Goal: Task Accomplishment & Management: Manage account settings

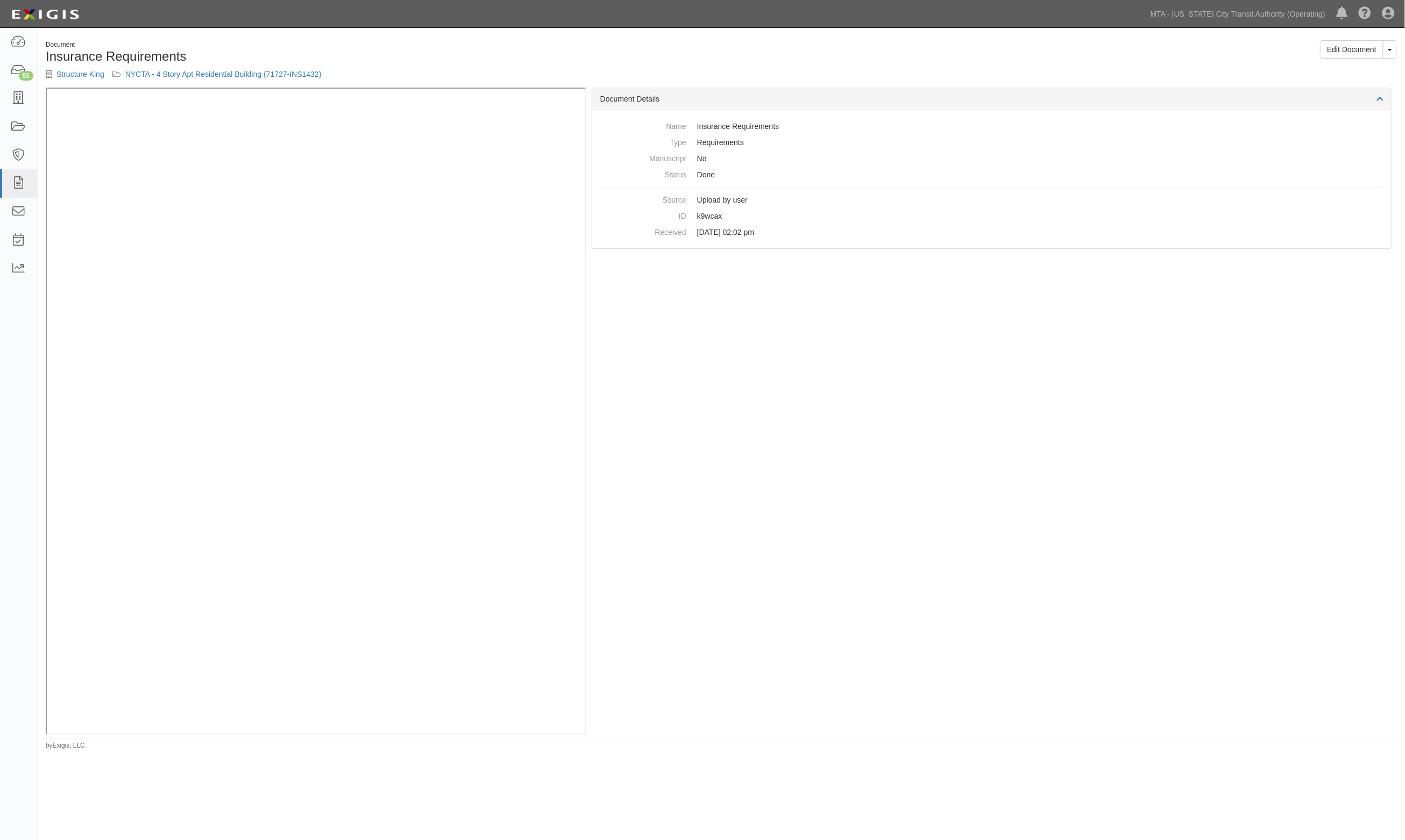
click at [472, 43] on div "Document" at bounding box center [379, 45] width 667 height 9
click at [19, 133] on icon at bounding box center [18, 127] width 15 height 12
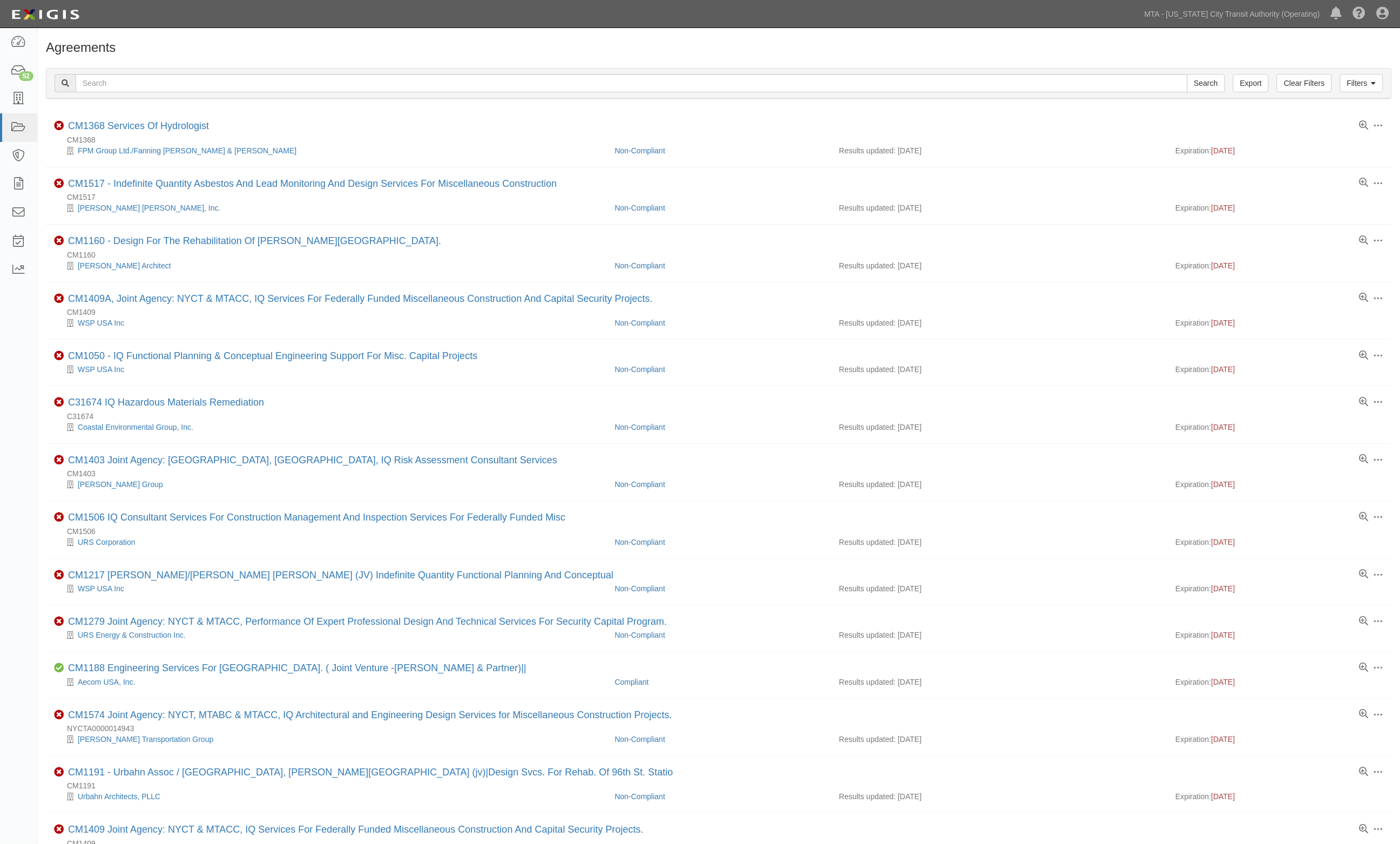
click at [122, 87] on input "text" at bounding box center [631, 83] width 1112 height 19
type input "s48004"
click at [1187, 74] on input "Search" at bounding box center [1206, 83] width 38 height 19
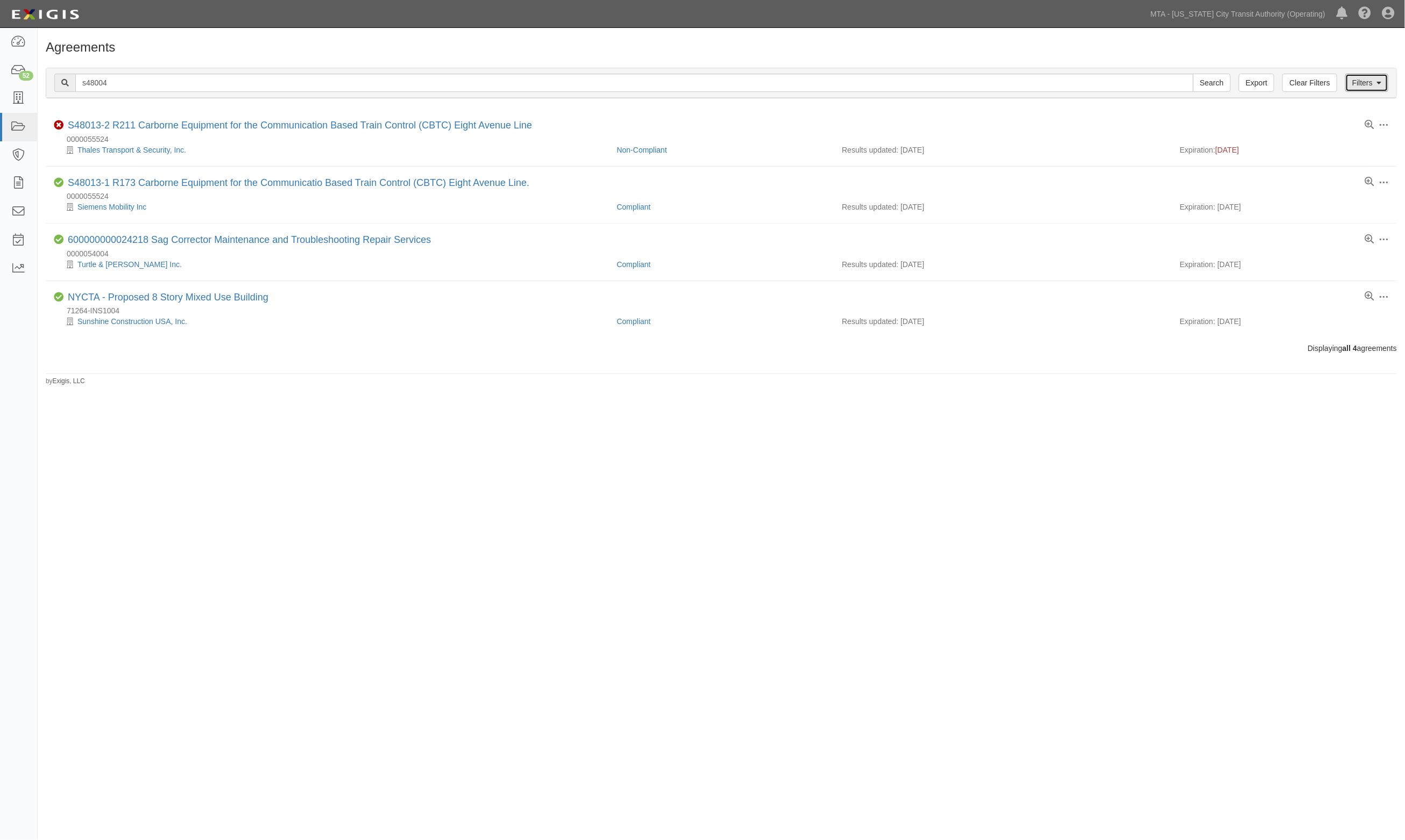
drag, startPoint x: 1377, startPoint y: 82, endPoint x: 1367, endPoint y: 99, distance: 19.7
click at [1377, 82] on icon at bounding box center [1379, 83] width 5 height 8
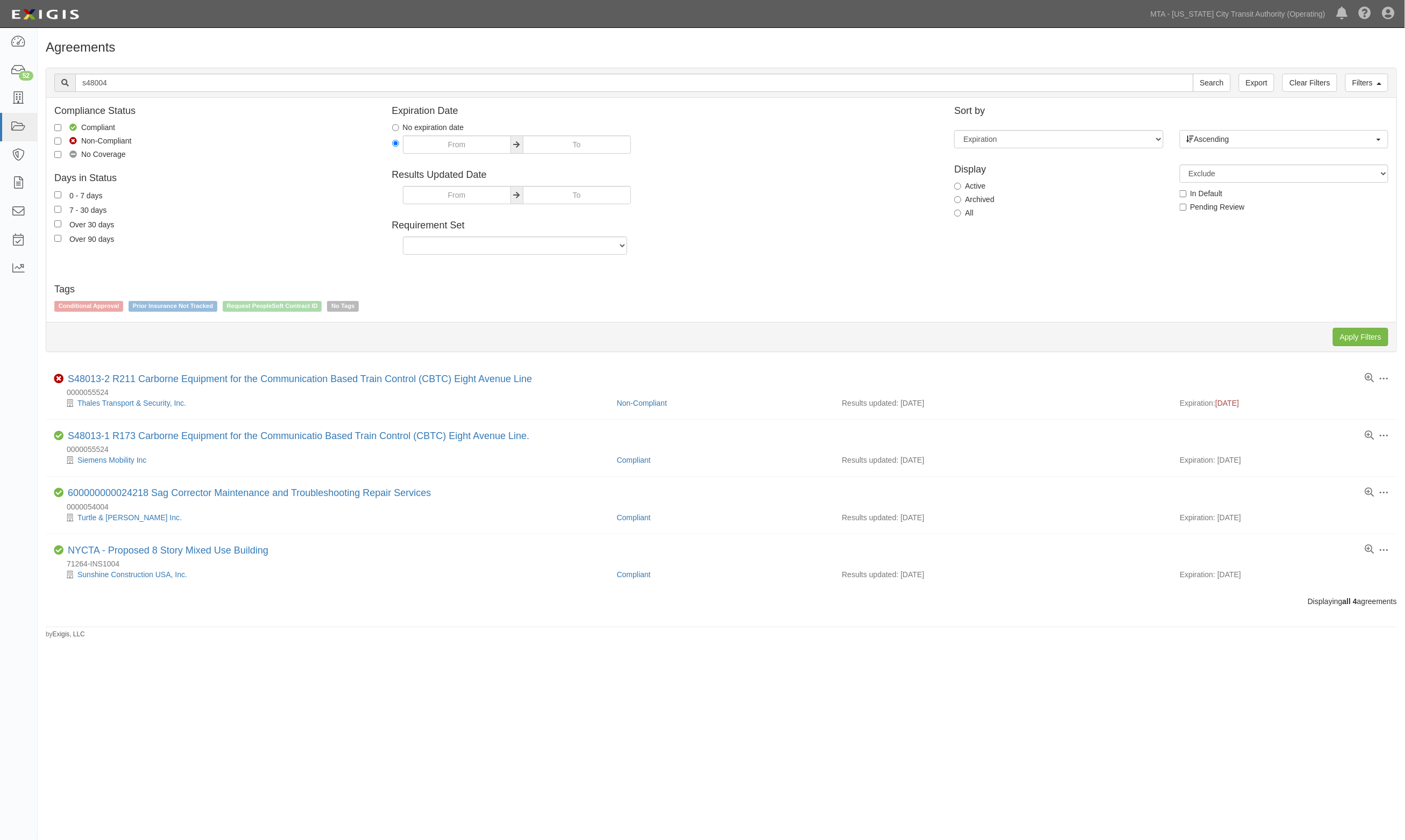
drag, startPoint x: 969, startPoint y: 217, endPoint x: 1029, endPoint y: 239, distance: 63.9
click at [969, 217] on label "All" at bounding box center [964, 213] width 19 height 11
click at [961, 217] on input "All" at bounding box center [957, 213] width 7 height 7
radio input "true"
click at [1350, 334] on input "Apply Filters" at bounding box center [1360, 337] width 55 height 19
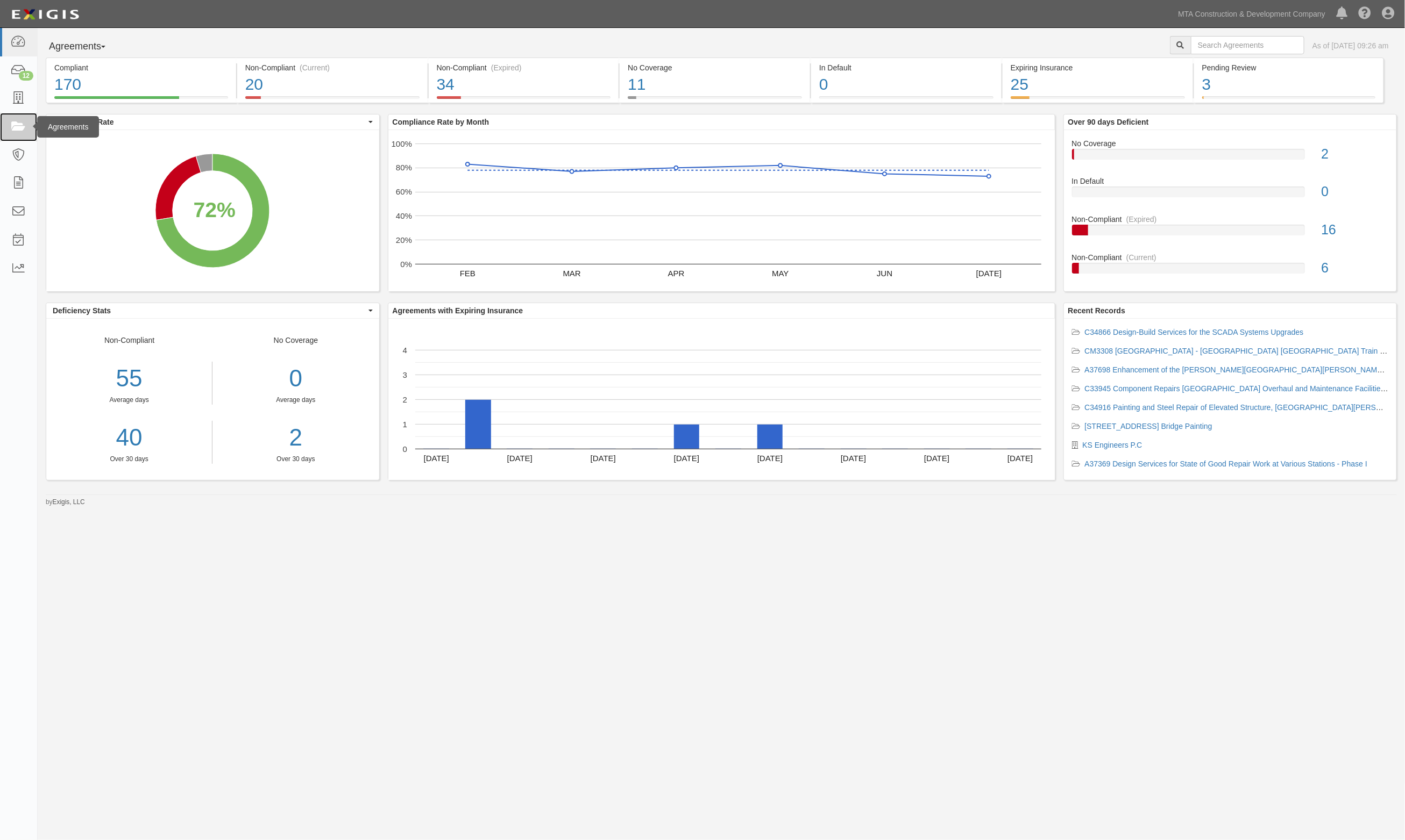
click at [6, 126] on link at bounding box center [19, 127] width 37 height 28
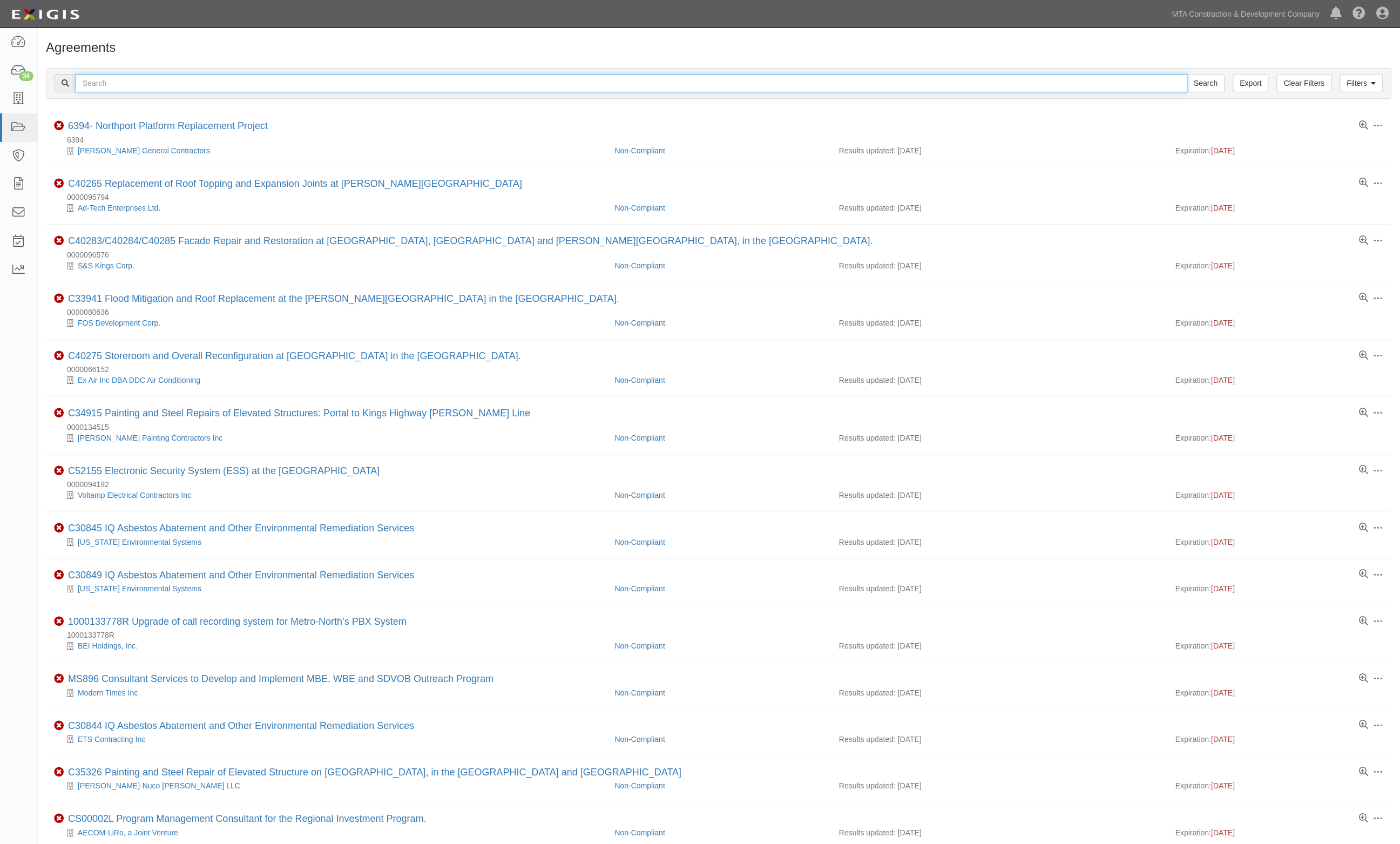
click at [132, 81] on input "text" at bounding box center [631, 83] width 1112 height 19
type input "s48004"
click at [1187, 74] on input "Search" at bounding box center [1206, 83] width 38 height 19
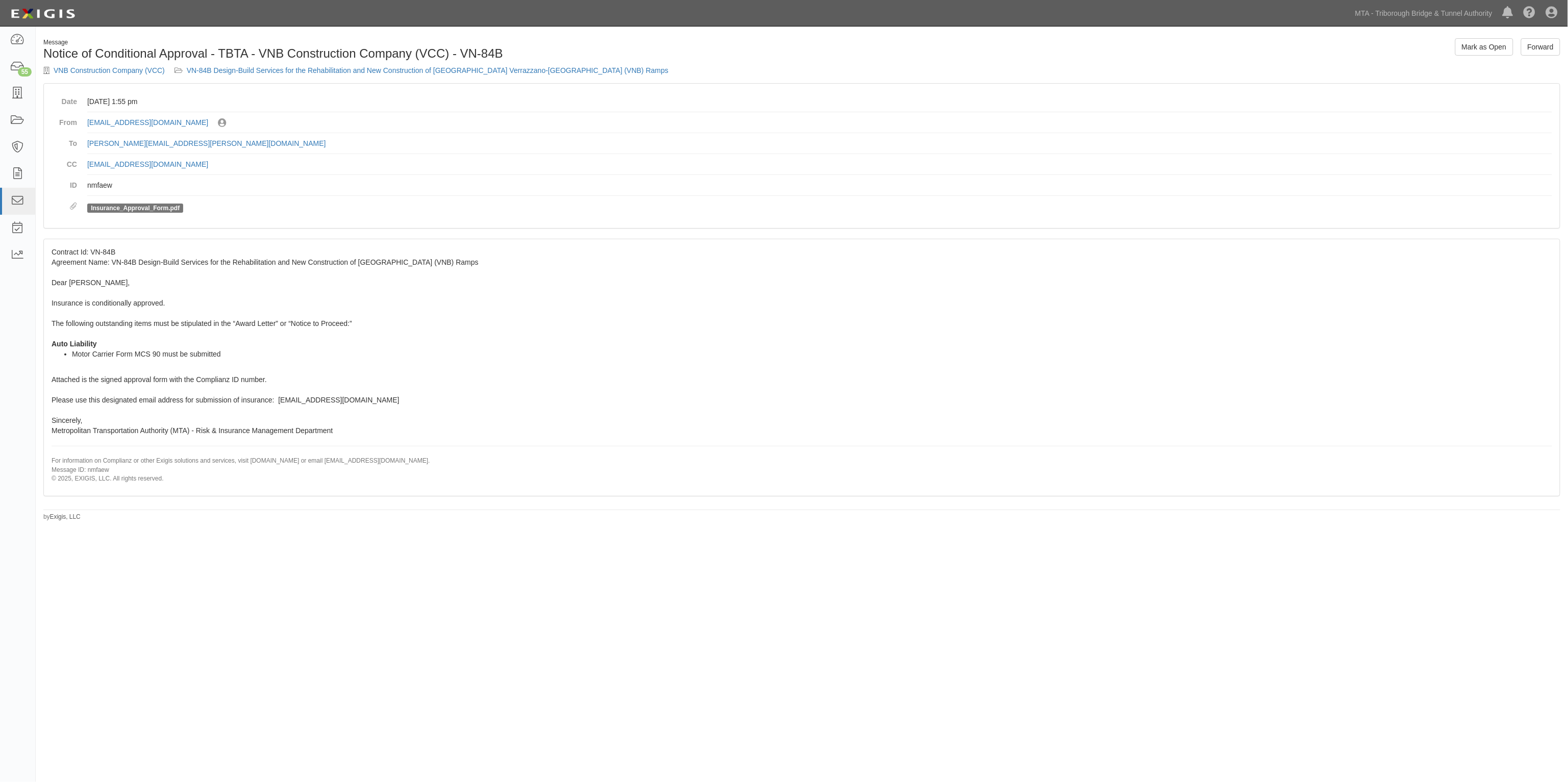
click at [277, 39] on div "Message" at bounding box center [419, 43] width 751 height 9
click at [21, 36] on icon at bounding box center [17, 40] width 14 height 12
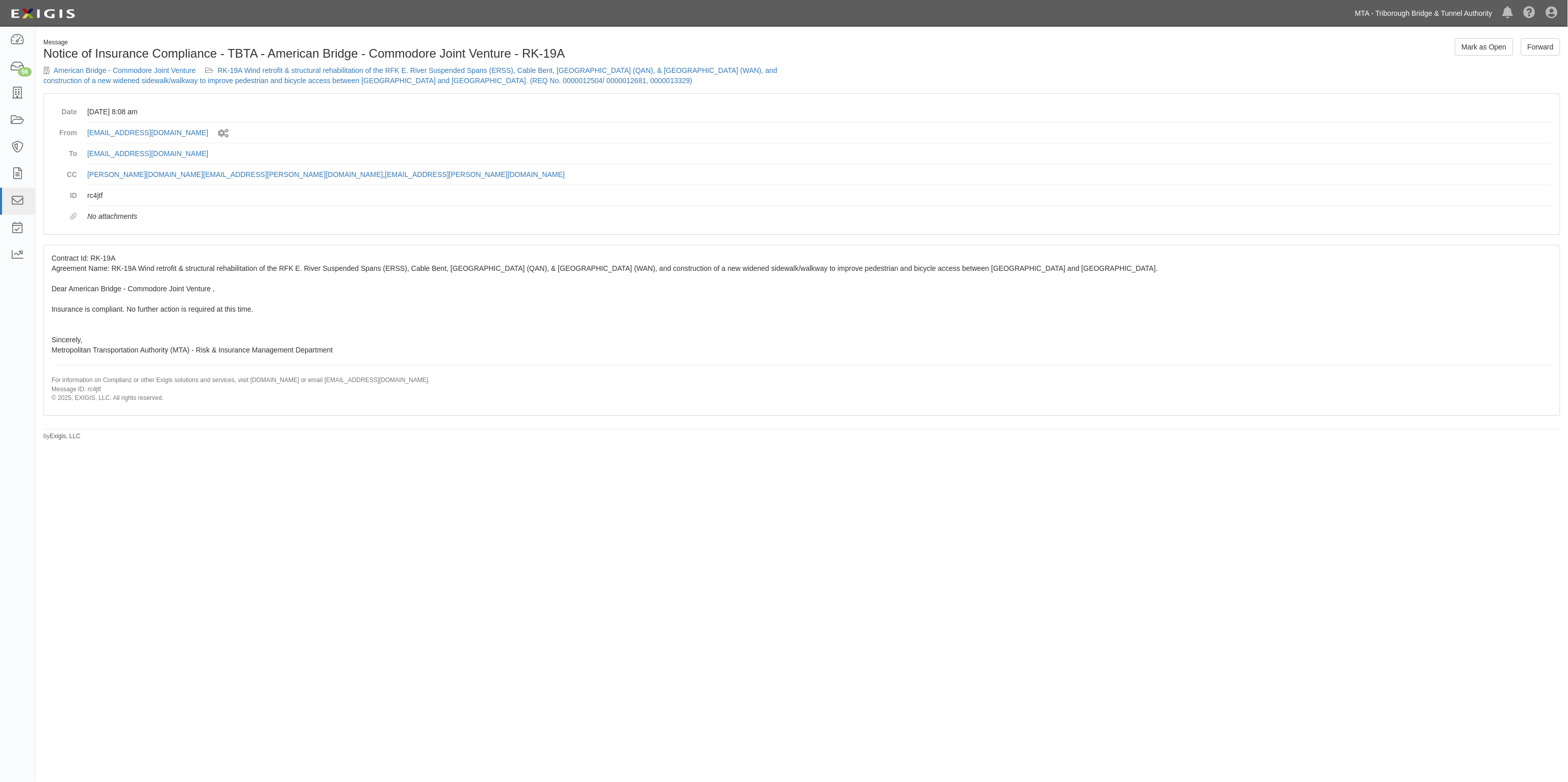
click at [1461, 18] on link "MTA - Triborough Bridge & Tunnel Authority" at bounding box center [1424, 13] width 147 height 21
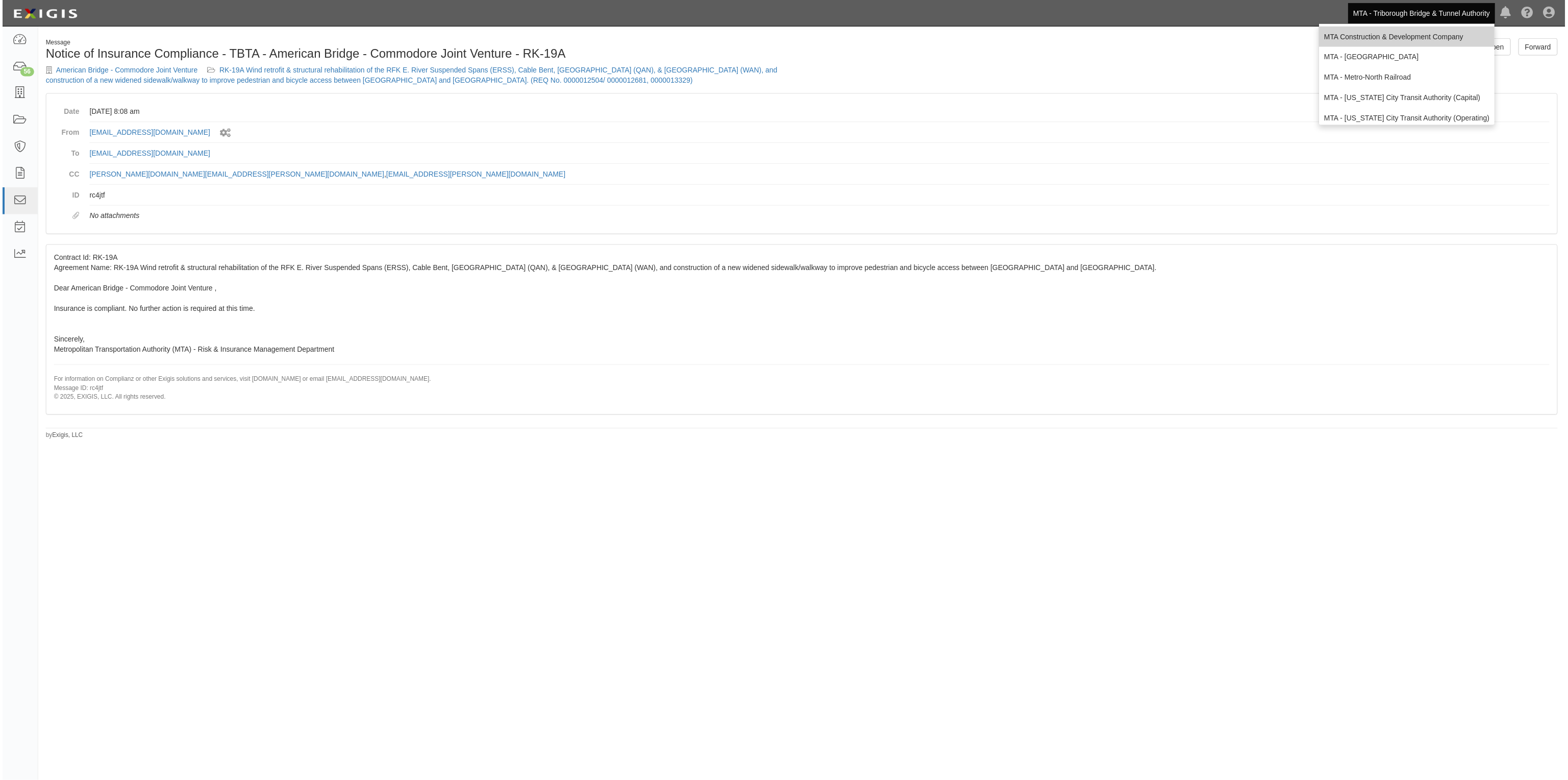
scroll to position [68, 0]
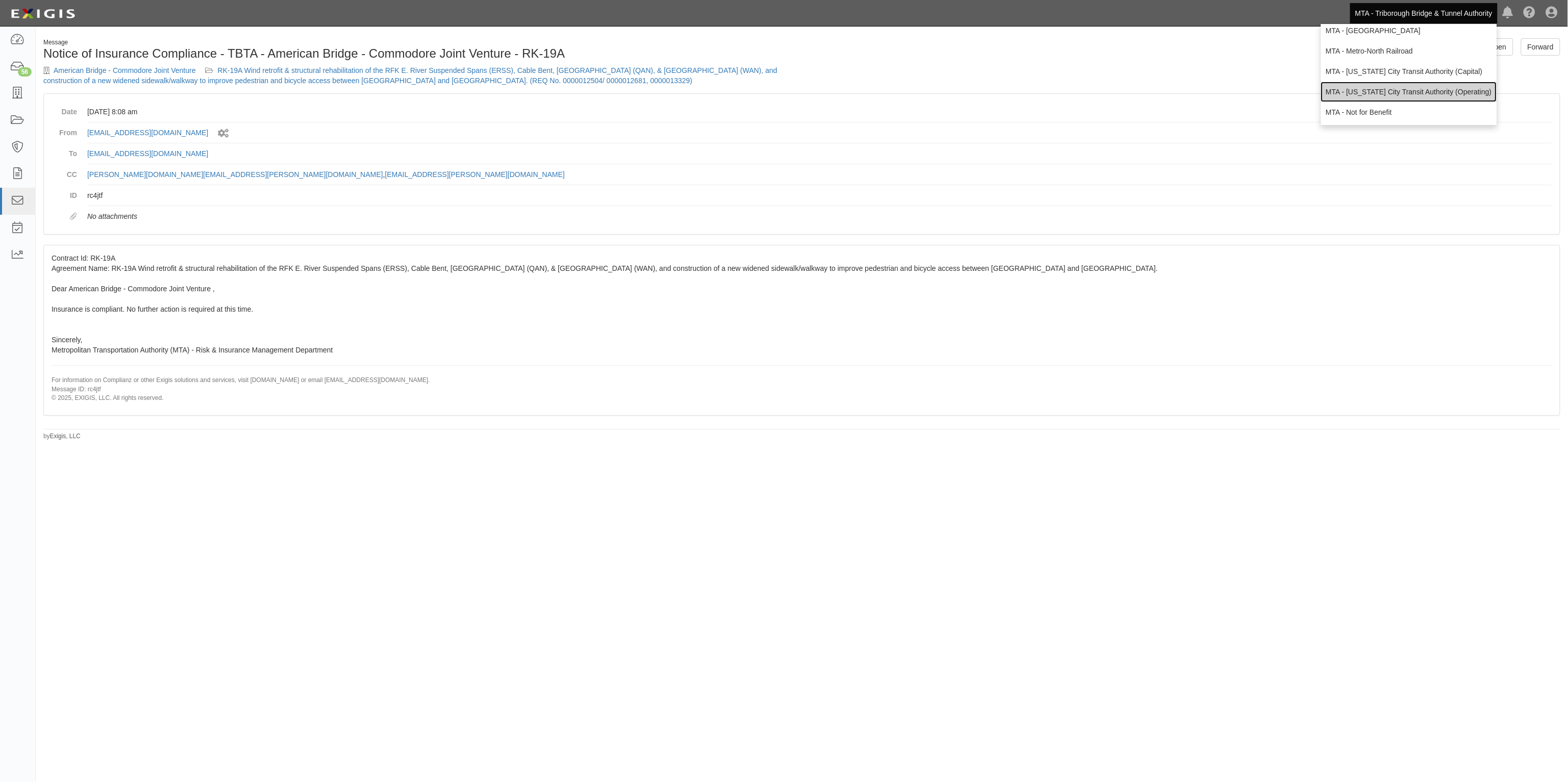
click at [1443, 92] on link "MTA - [US_STATE] City Transit Authority (Operating)" at bounding box center [1409, 92] width 176 height 21
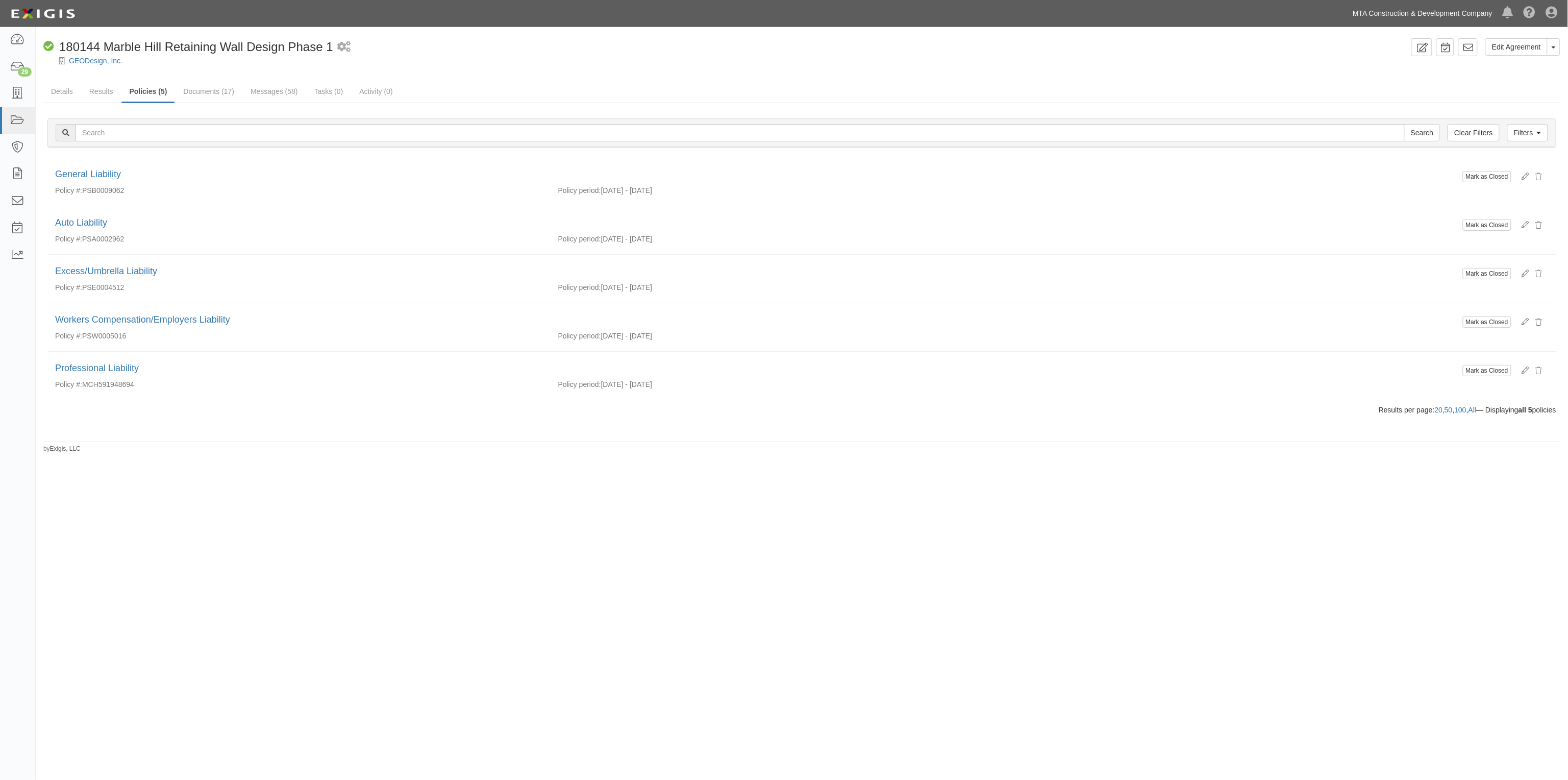
click at [1459, 17] on link "MTA Construction & Development Company" at bounding box center [1423, 13] width 150 height 21
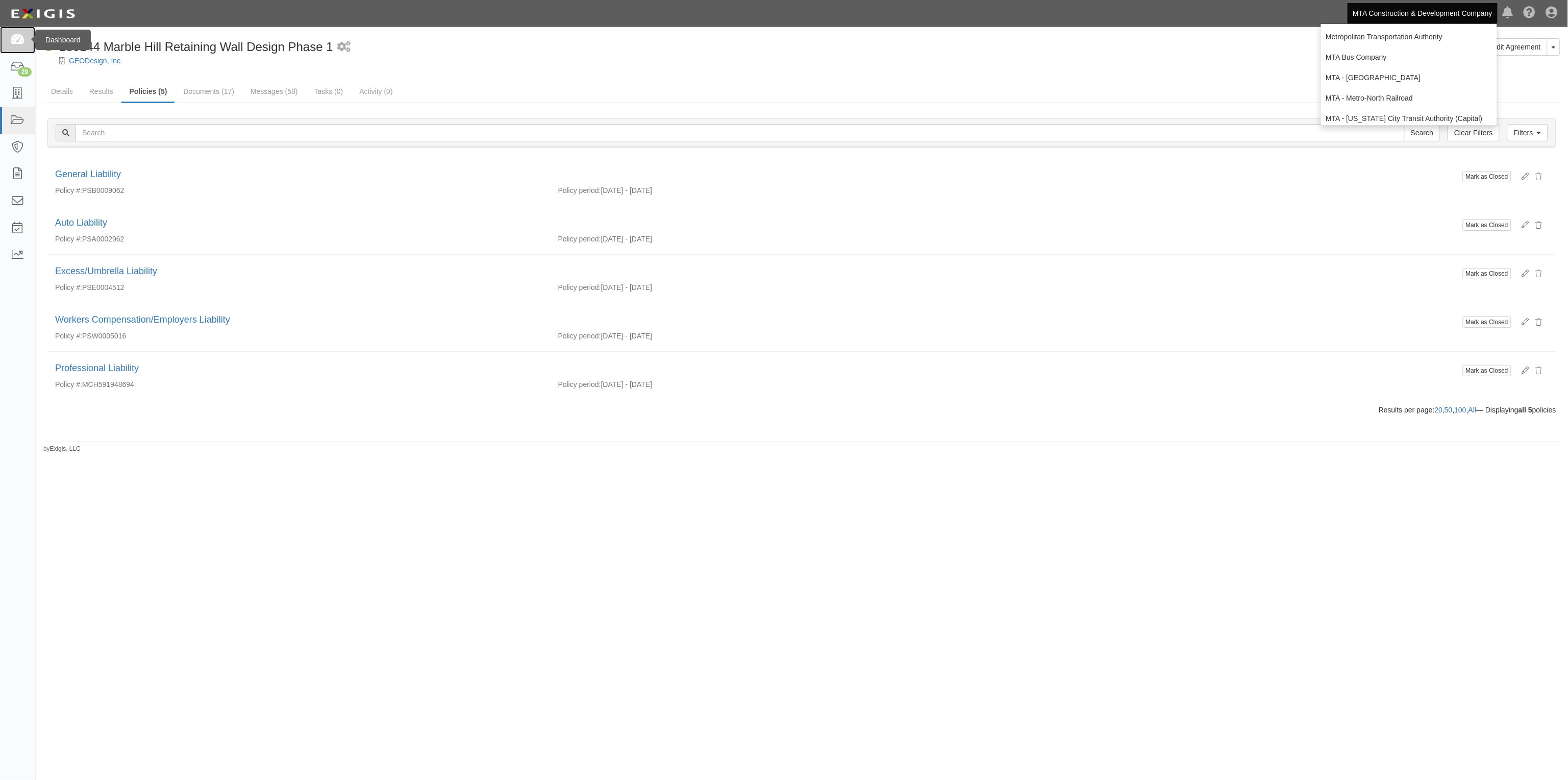
click at [13, 50] on link at bounding box center [18, 40] width 35 height 27
click at [13, 44] on icon at bounding box center [17, 40] width 14 height 12
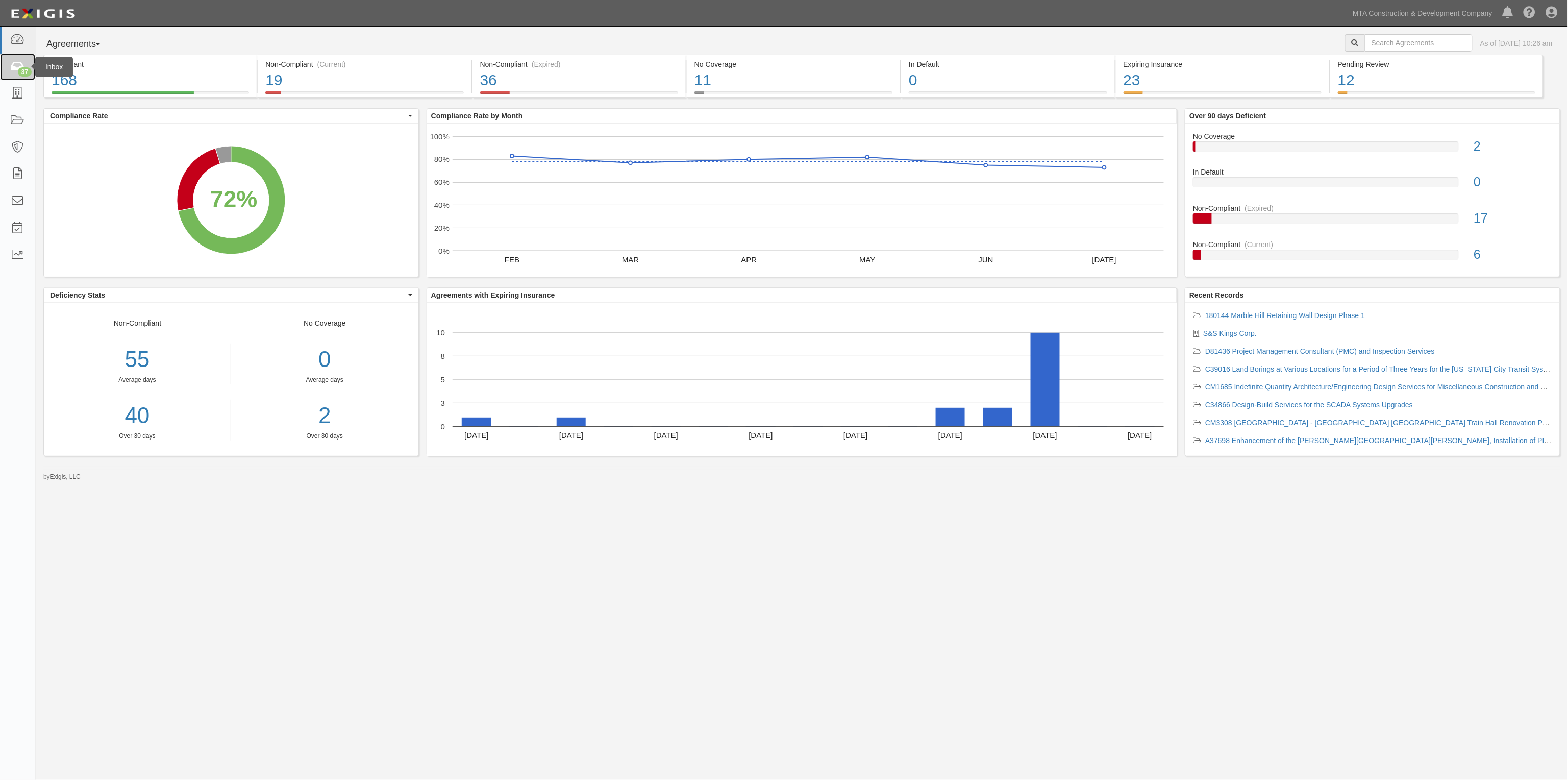
click at [24, 70] on div "37" at bounding box center [24, 72] width 14 height 9
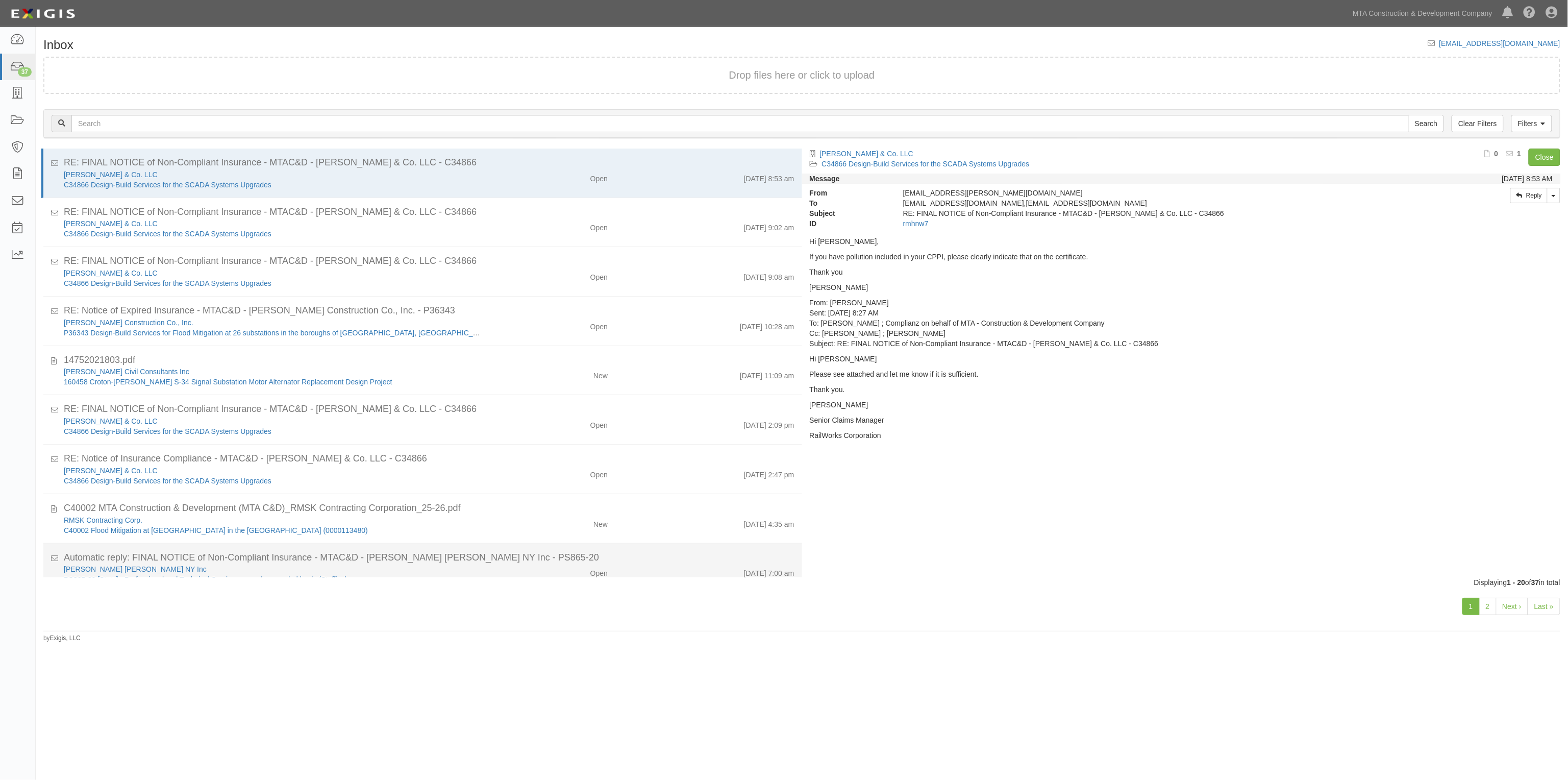
click at [539, 712] on div "Open" at bounding box center [553, 719] width 125 height 14
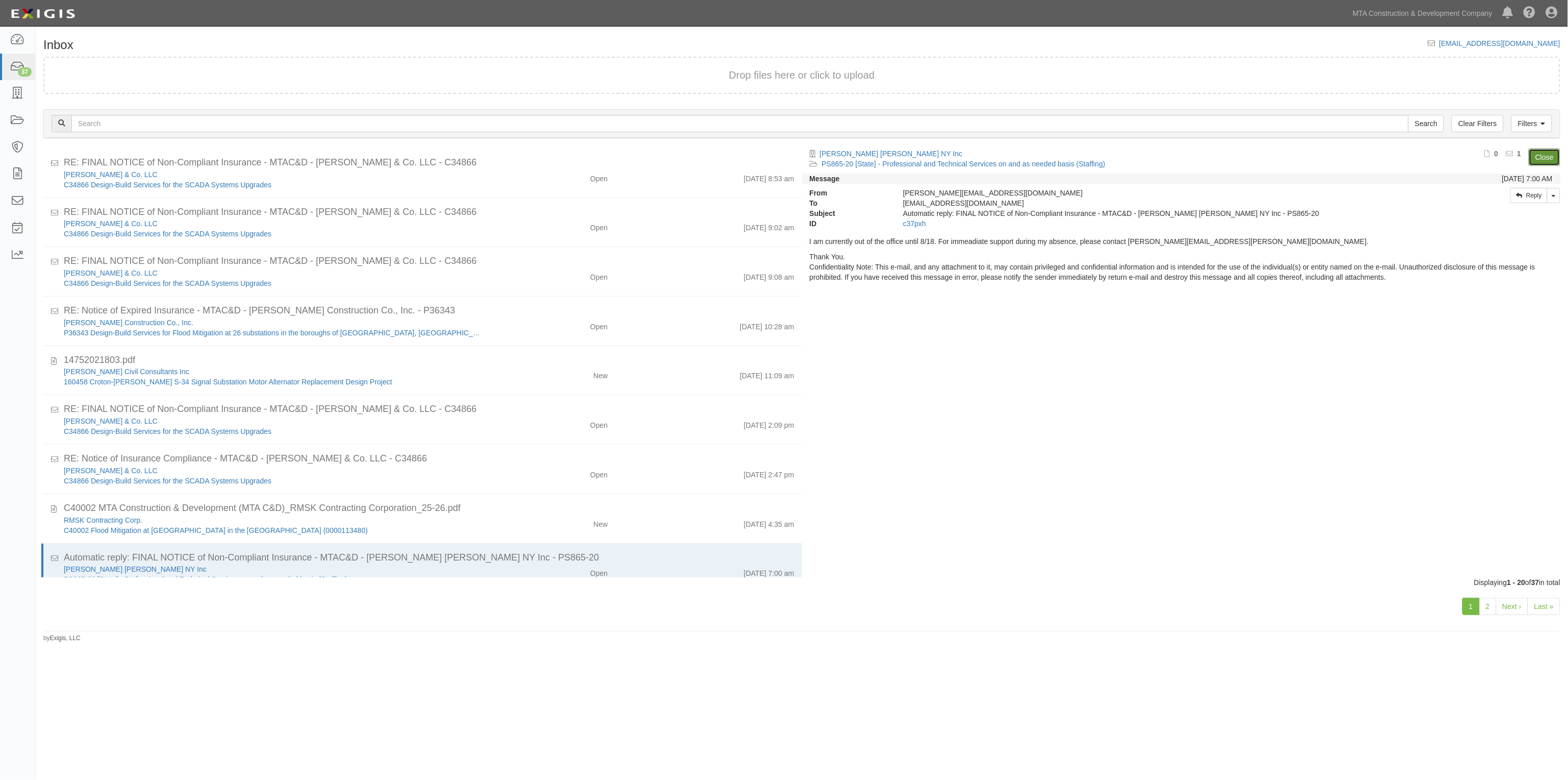
click at [1550, 153] on link "Close" at bounding box center [1544, 157] width 32 height 18
click at [1541, 159] on link "Close" at bounding box center [1544, 157] width 32 height 18
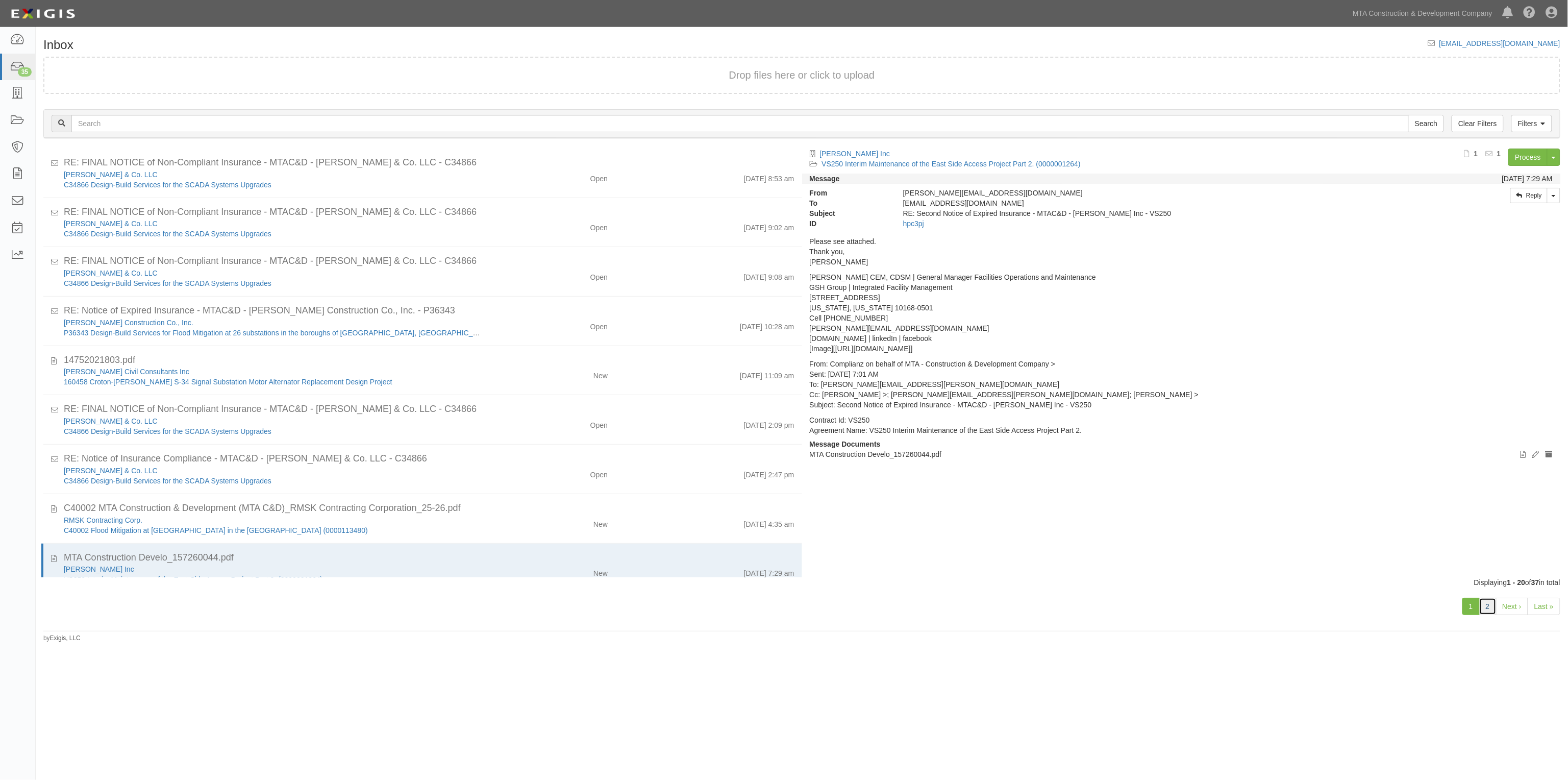
click at [1491, 603] on link "2" at bounding box center [1488, 606] width 18 height 18
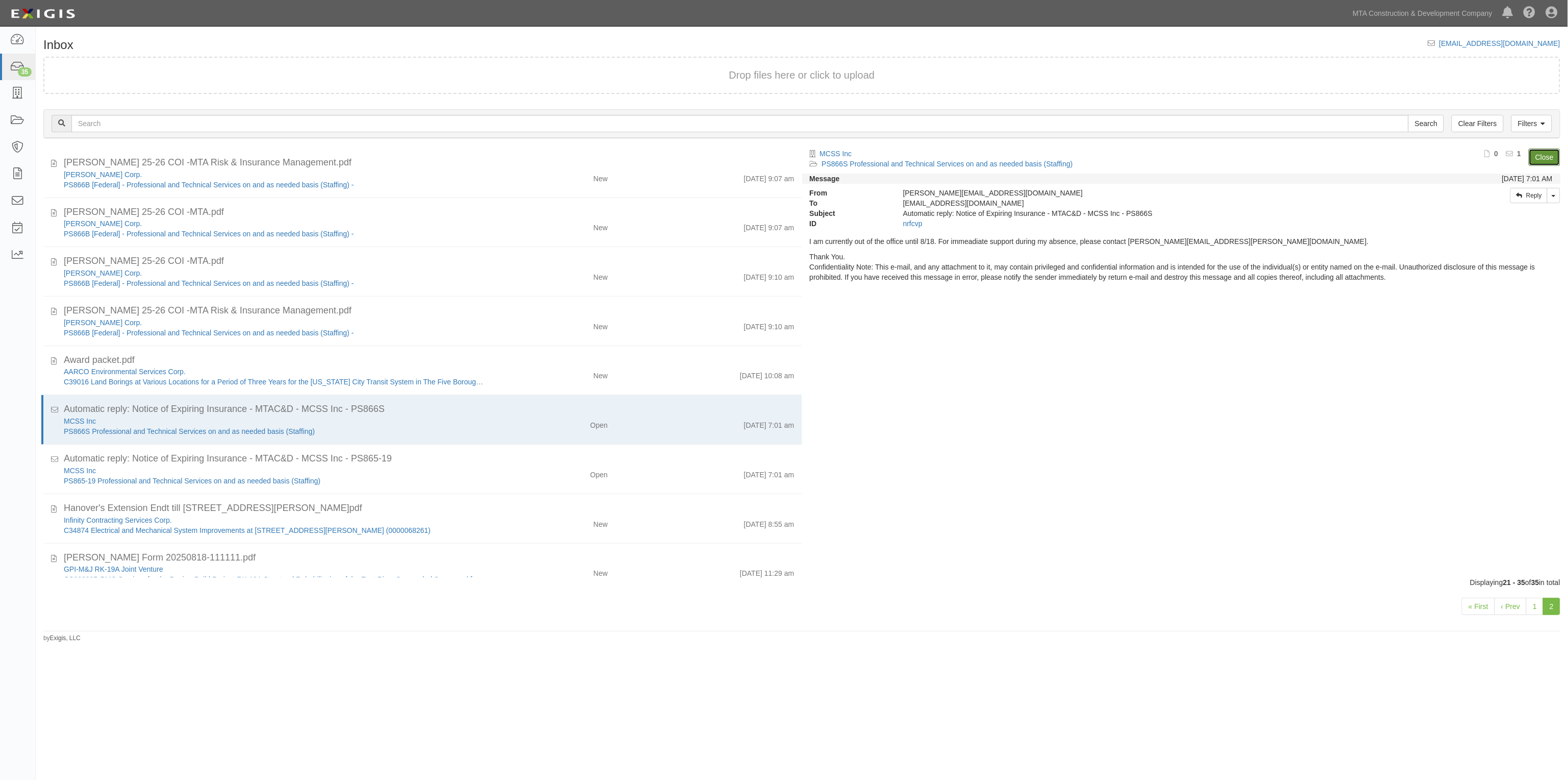
click at [1552, 153] on link "Close" at bounding box center [1544, 157] width 32 height 18
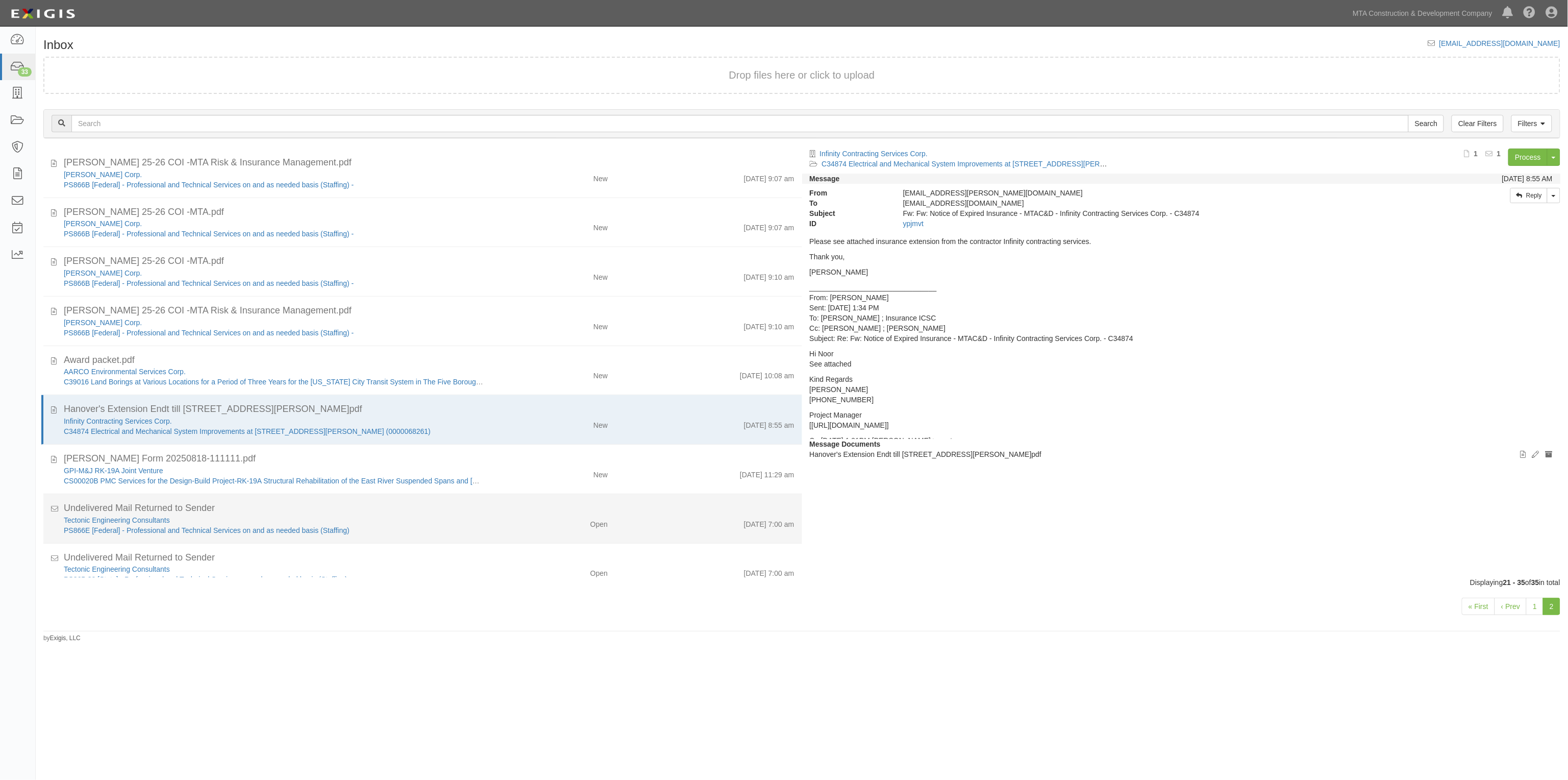
click at [501, 522] on div "Open" at bounding box center [553, 522] width 125 height 14
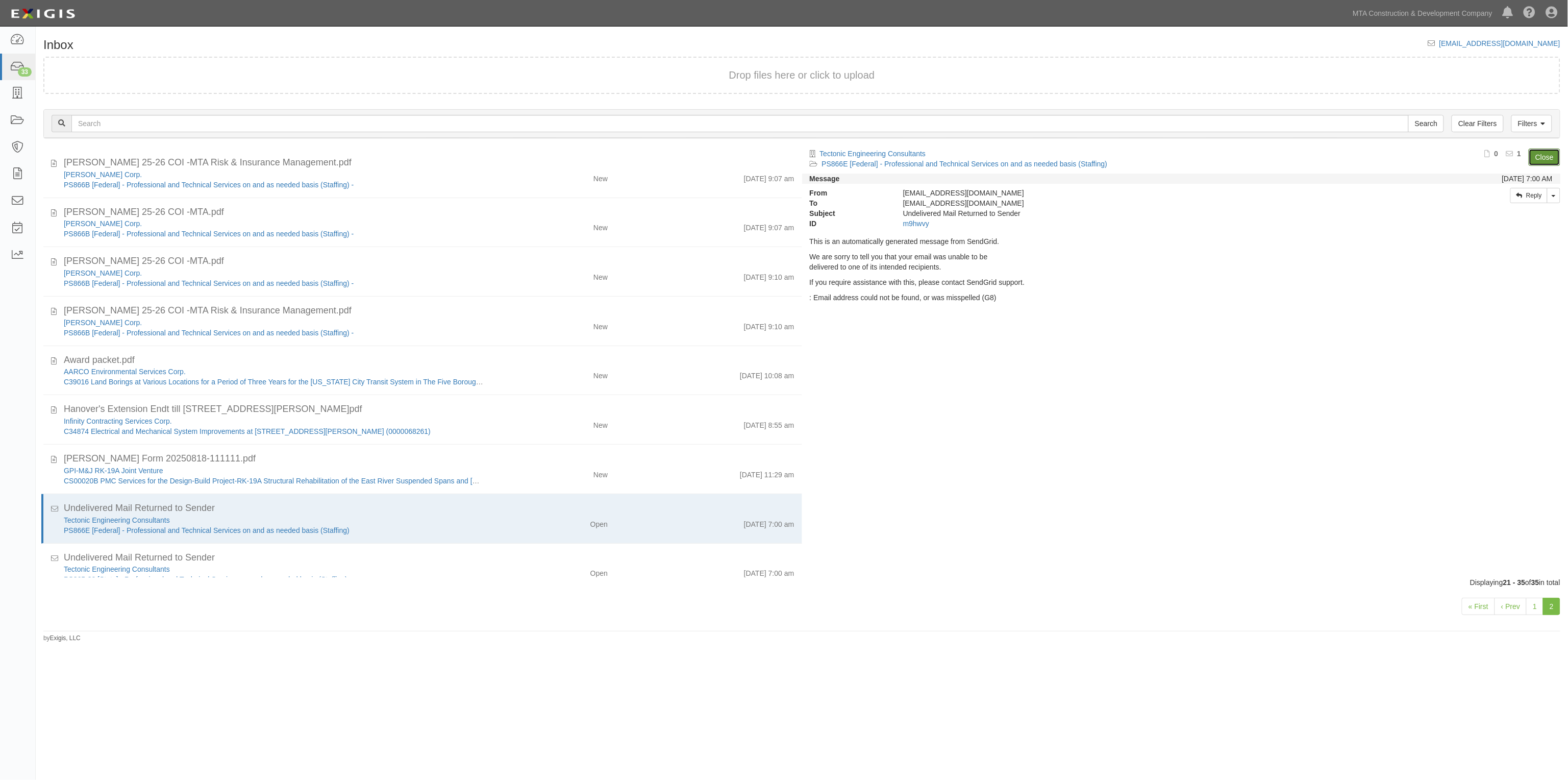
click at [1539, 154] on link "Close" at bounding box center [1544, 157] width 32 height 18
click at [1539, 155] on link "Close" at bounding box center [1544, 157] width 32 height 18
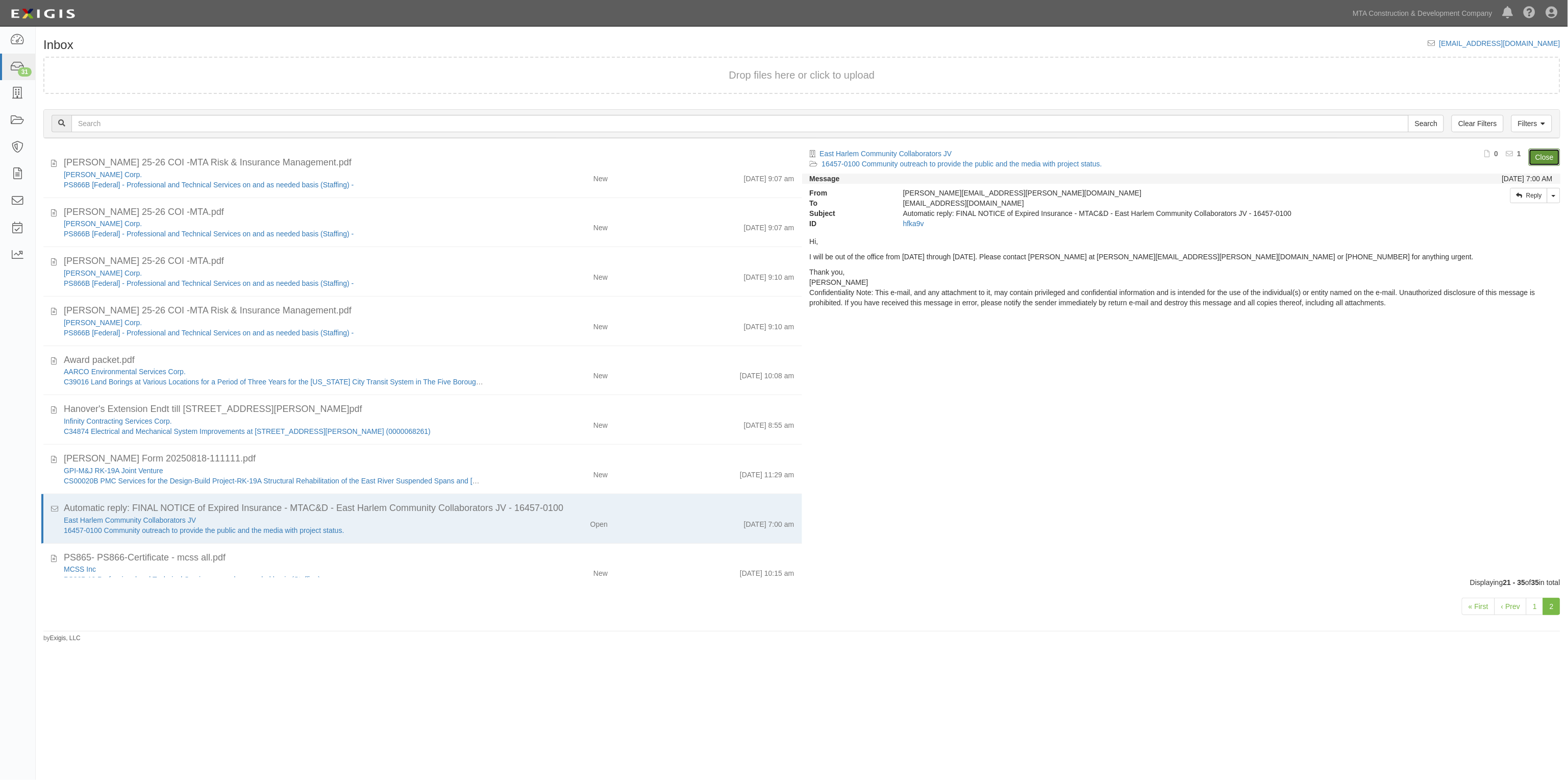
click at [1539, 155] on link "Close" at bounding box center [1544, 157] width 32 height 18
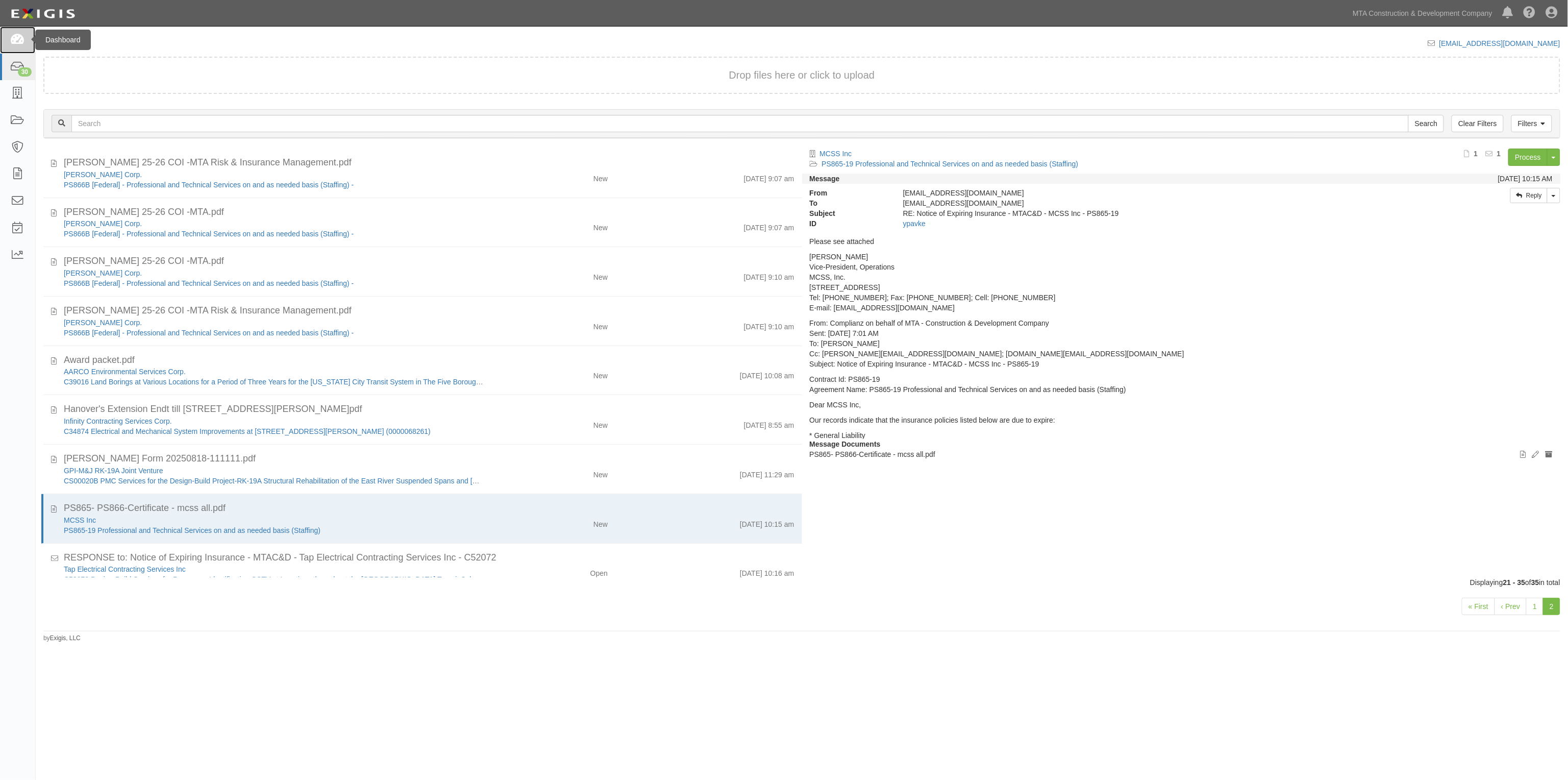
click at [21, 37] on icon at bounding box center [17, 40] width 14 height 12
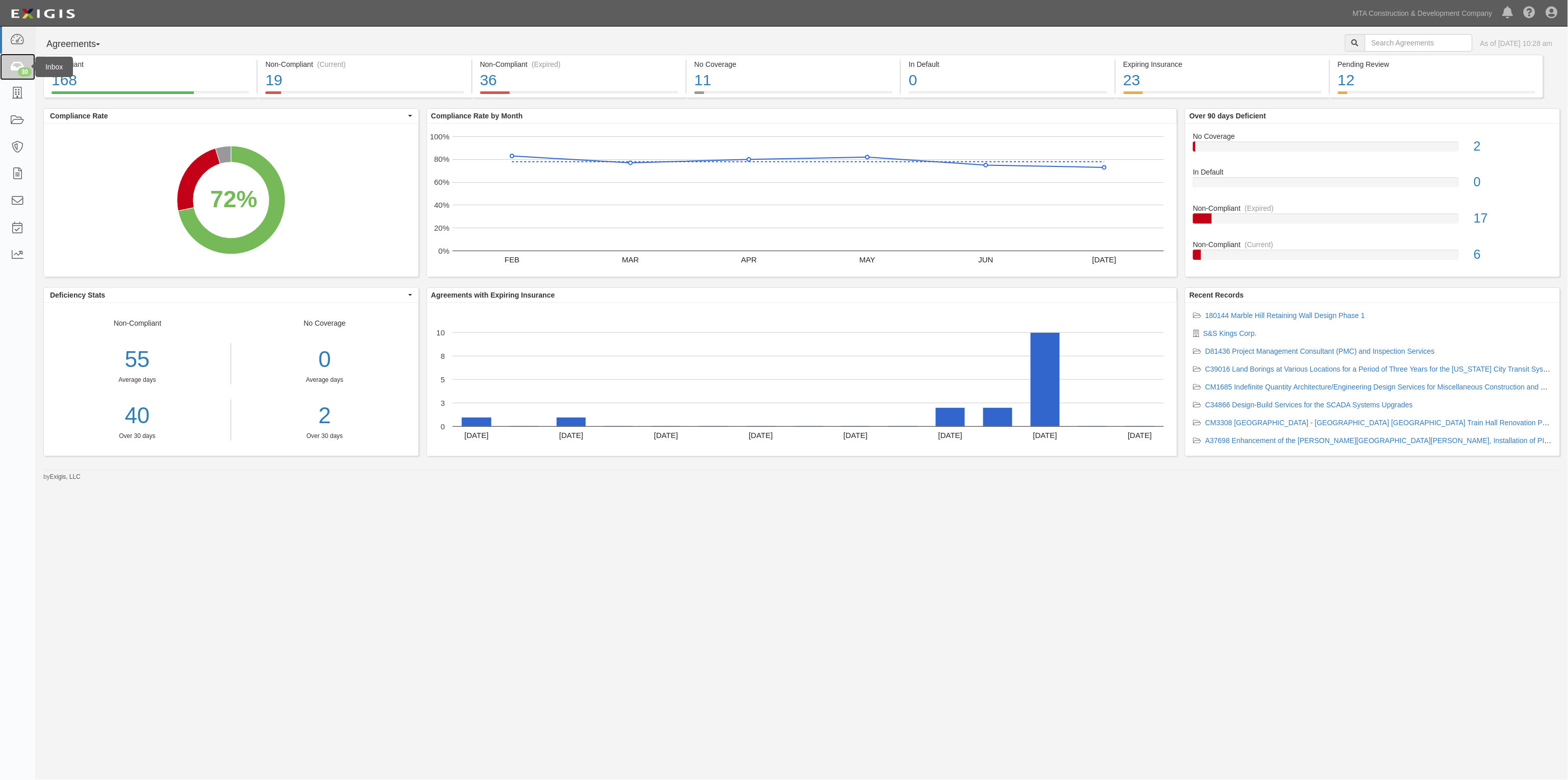
click at [17, 72] on icon at bounding box center [17, 67] width 14 height 12
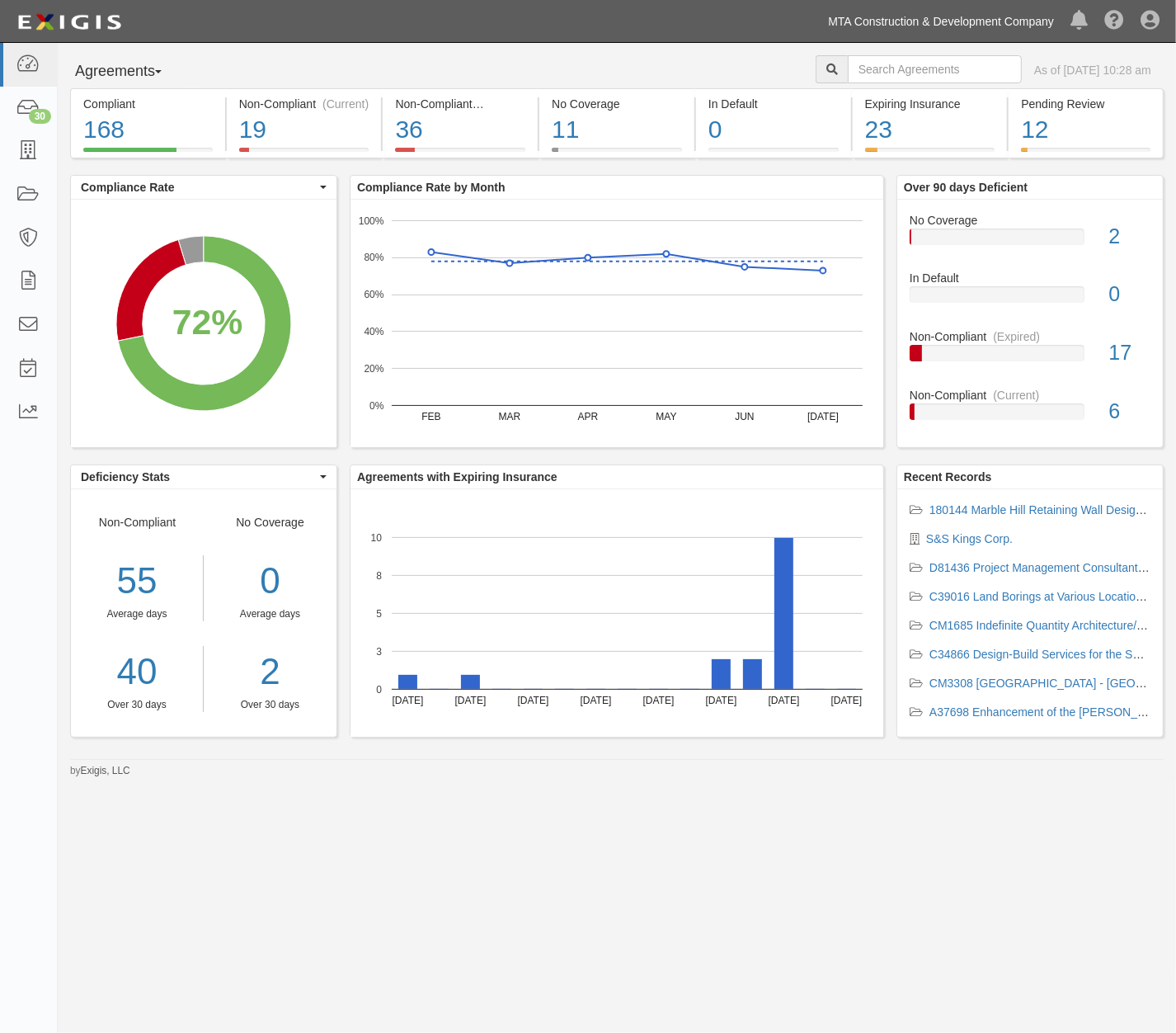
click at [966, 25] on link "MTA Construction & Development Company" at bounding box center [941, 22] width 242 height 33
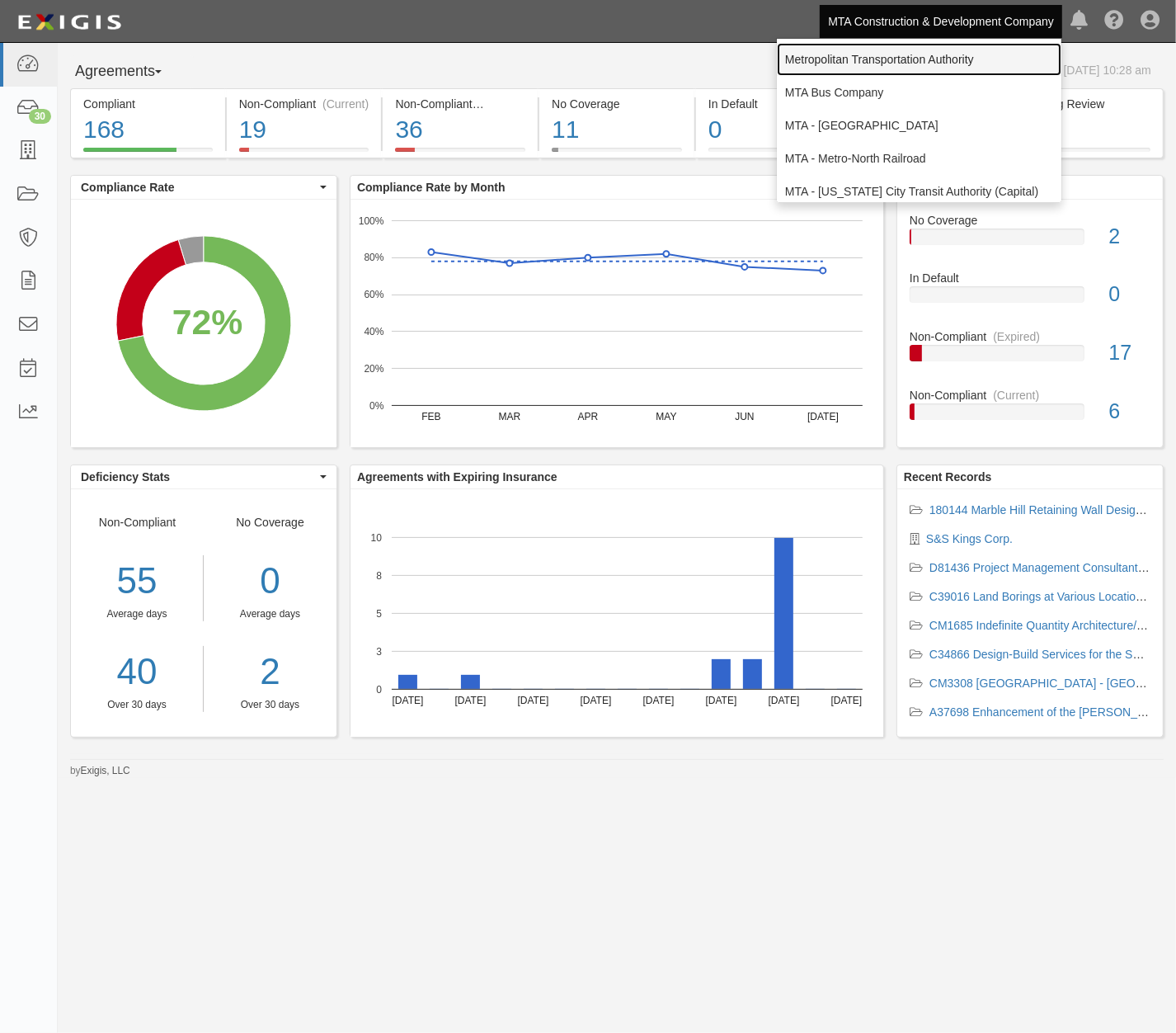
click at [921, 52] on link "Metropolitan Transportation Authority" at bounding box center [919, 60] width 284 height 33
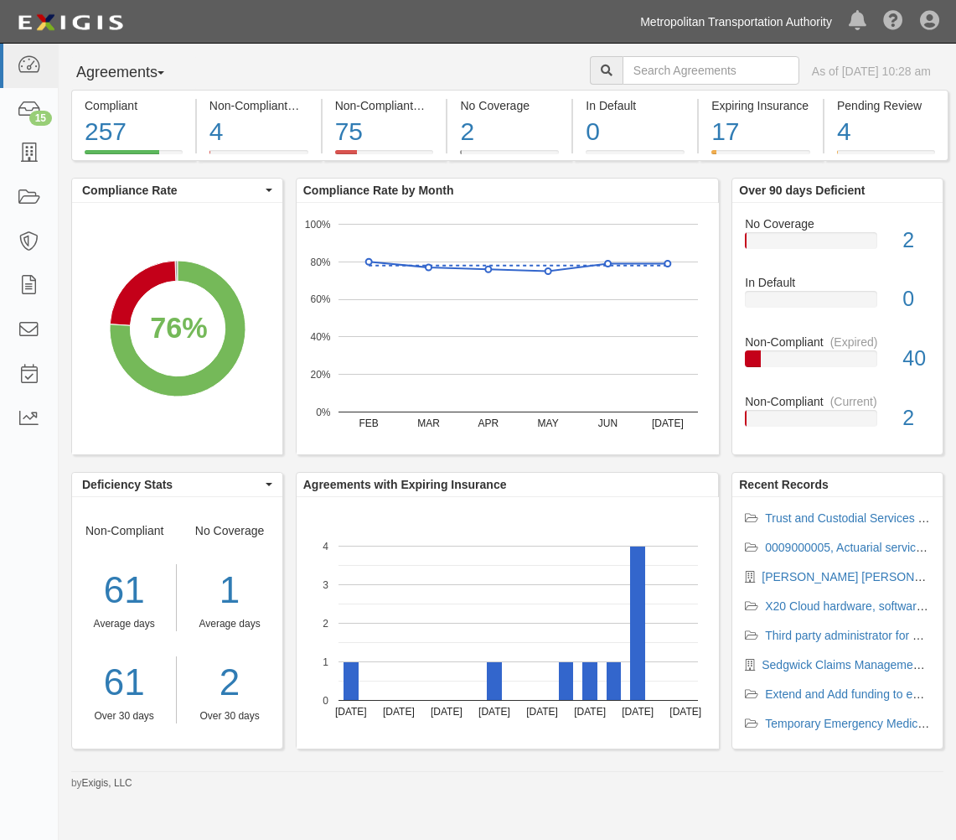
click at [718, 23] on link "Metropolitan Transportation Authority" at bounding box center [736, 22] width 209 height 34
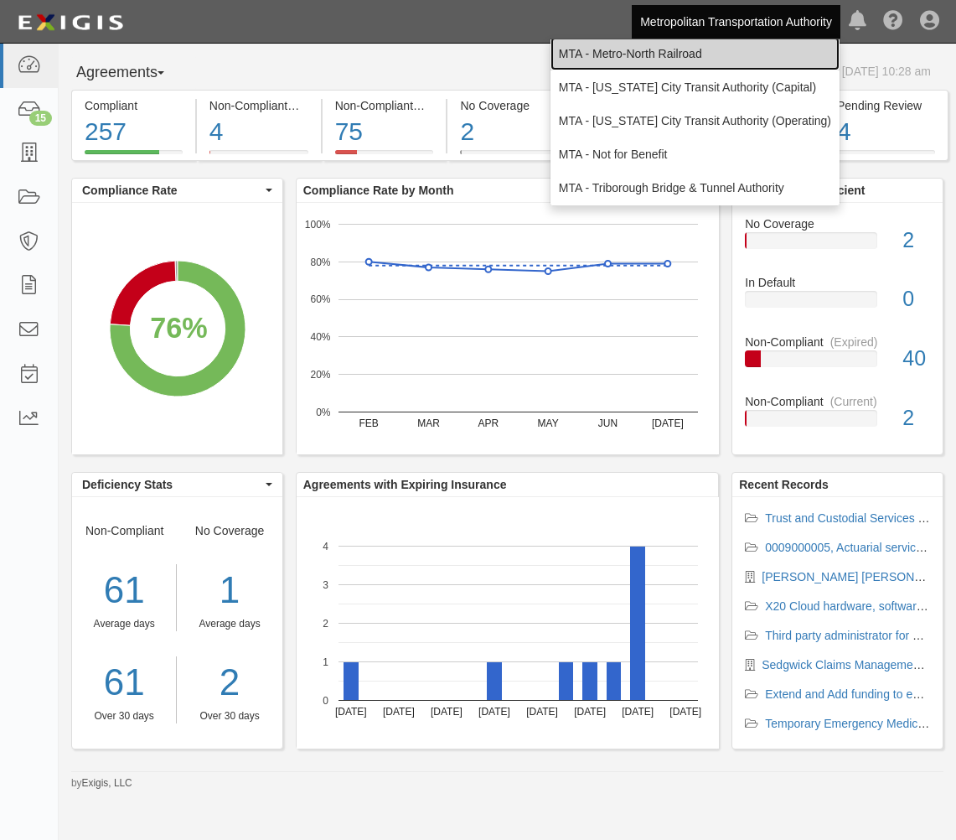
scroll to position [111, 0]
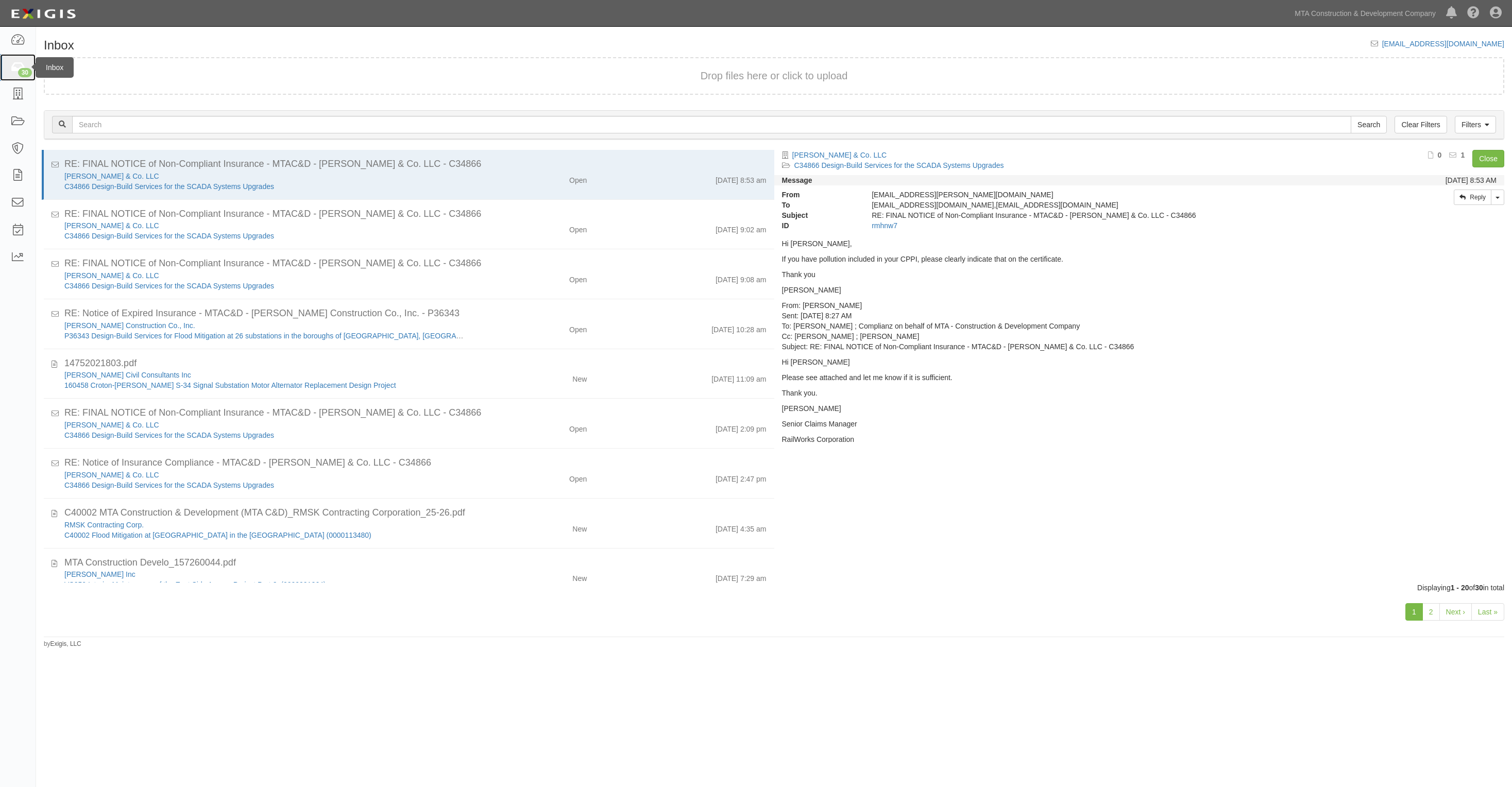
click at [21, 69] on div "30" at bounding box center [25, 72] width 14 height 9
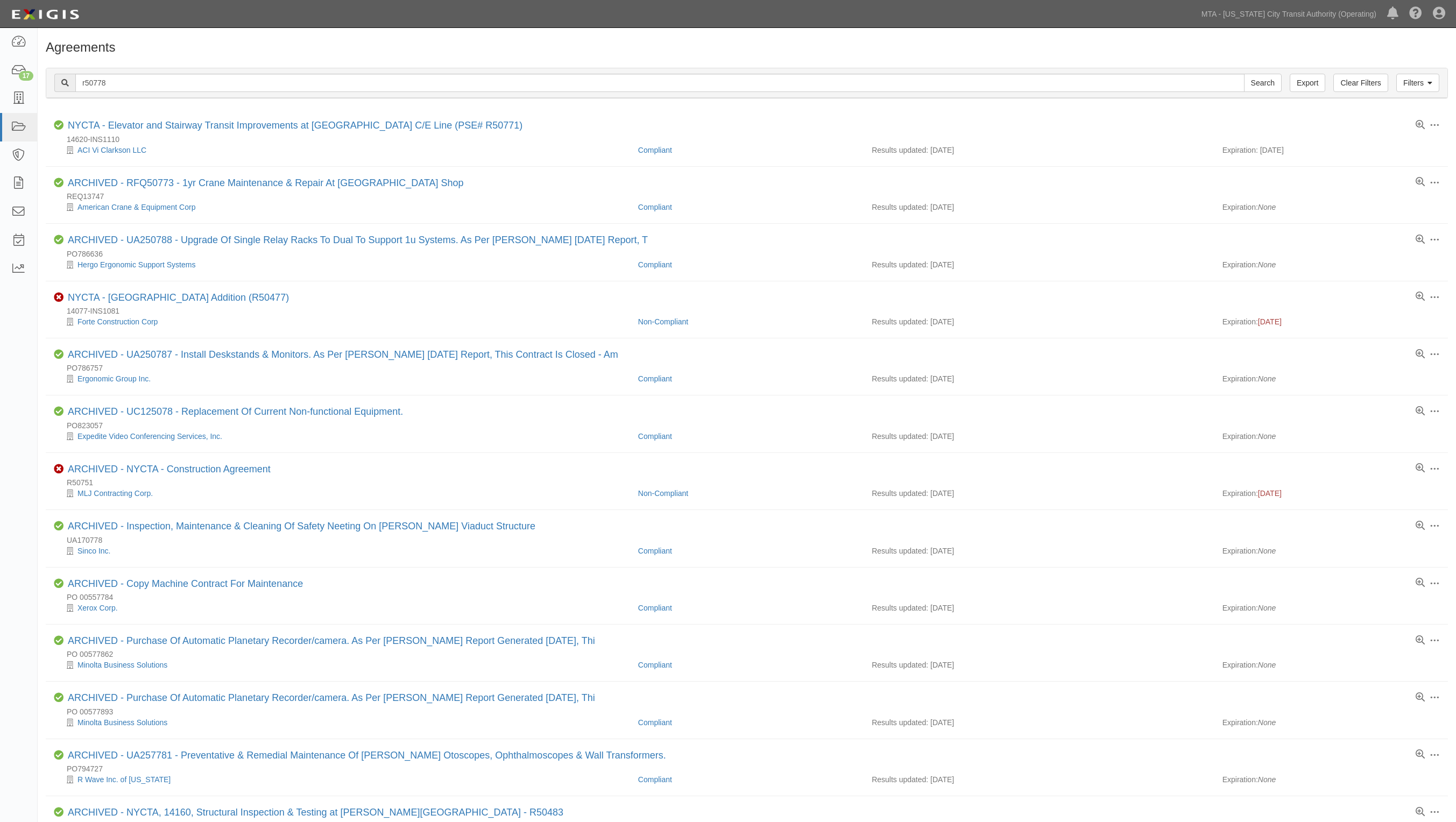
scroll to position [531, 0]
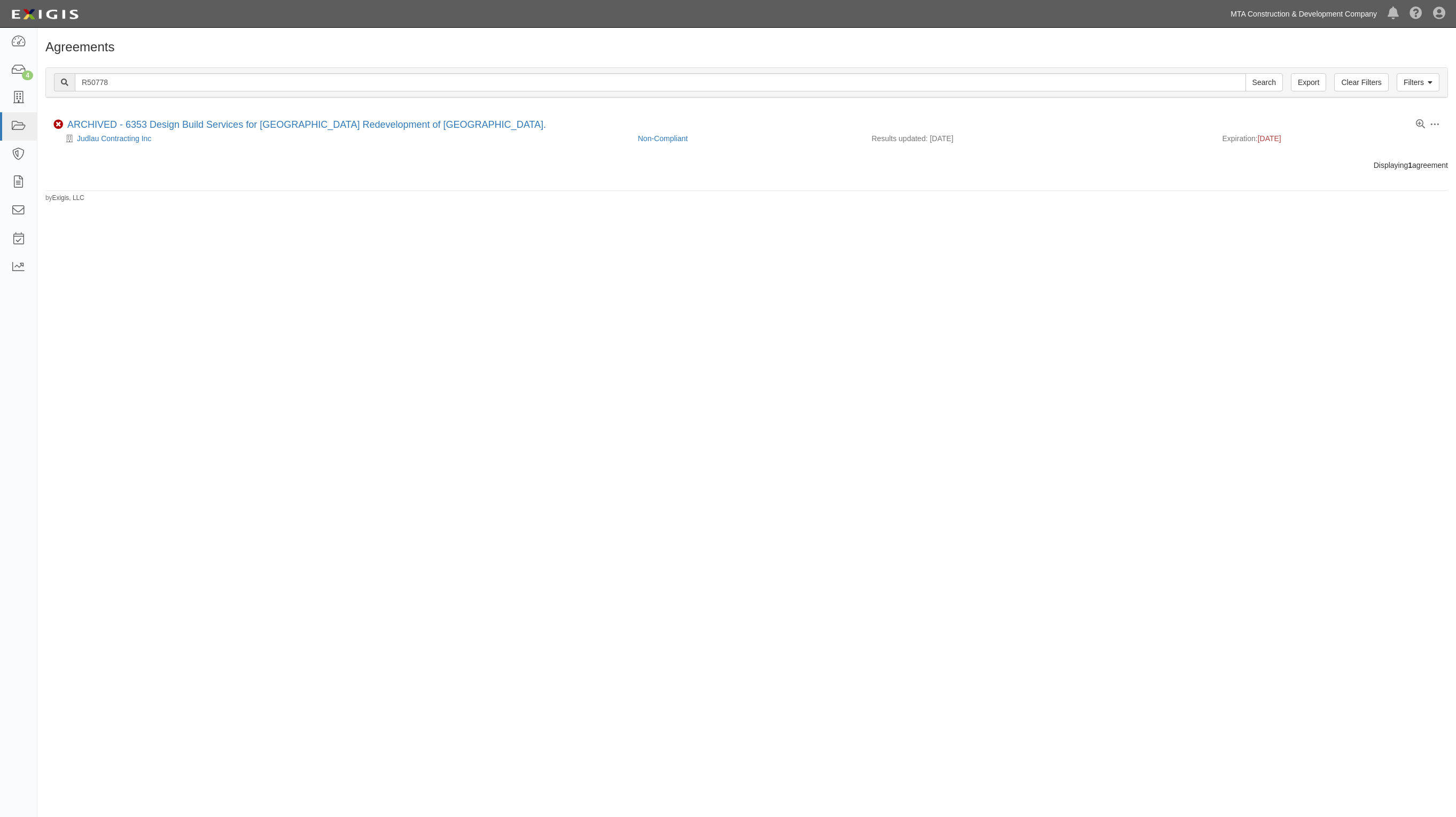
click at [1359, 4] on link "MTA Construction & Development Company" at bounding box center [1304, 14] width 157 height 22
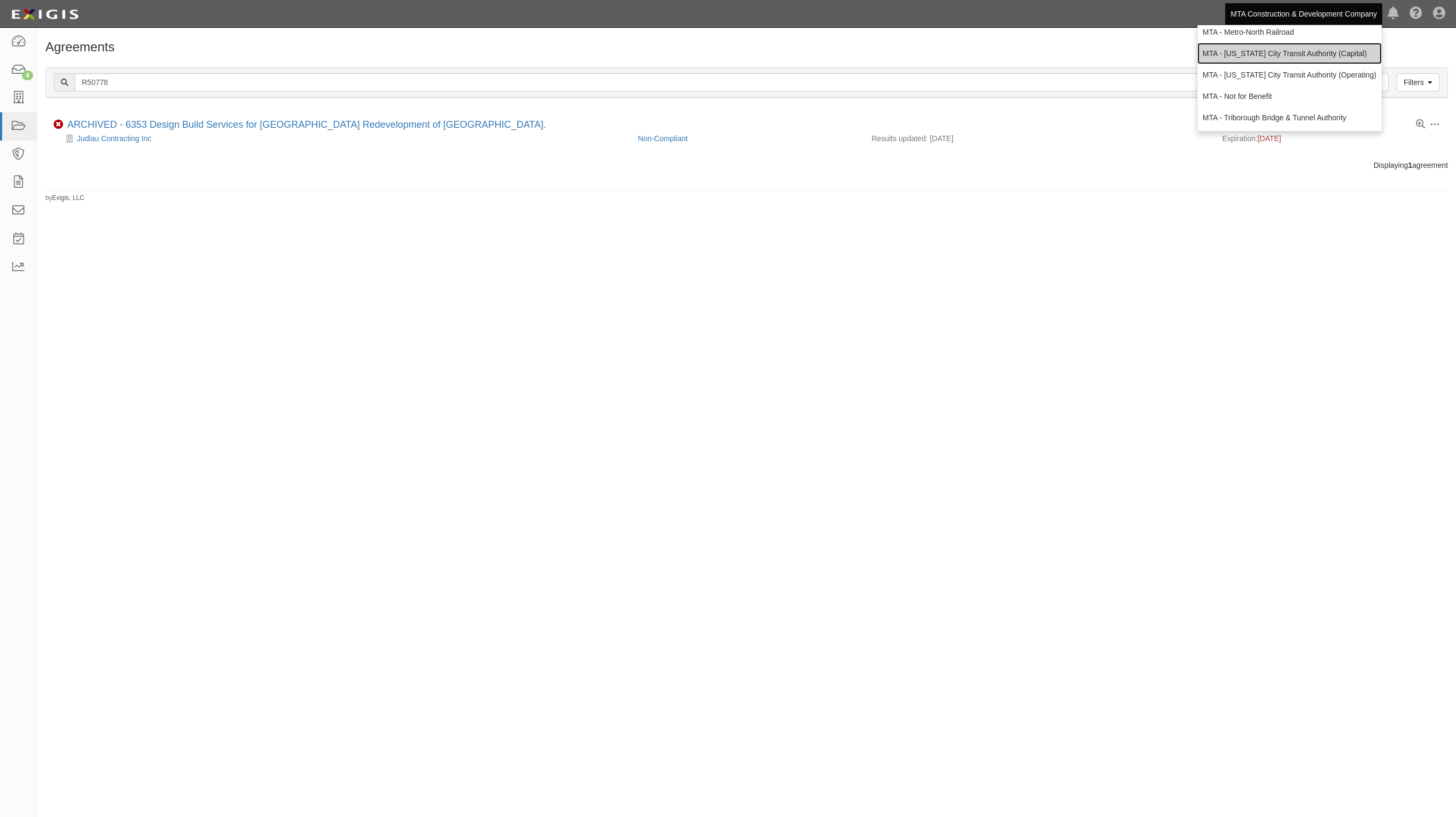
click at [1306, 54] on link "MTA - [US_STATE] City Transit Authority (Capital)" at bounding box center [1290, 54] width 184 height 22
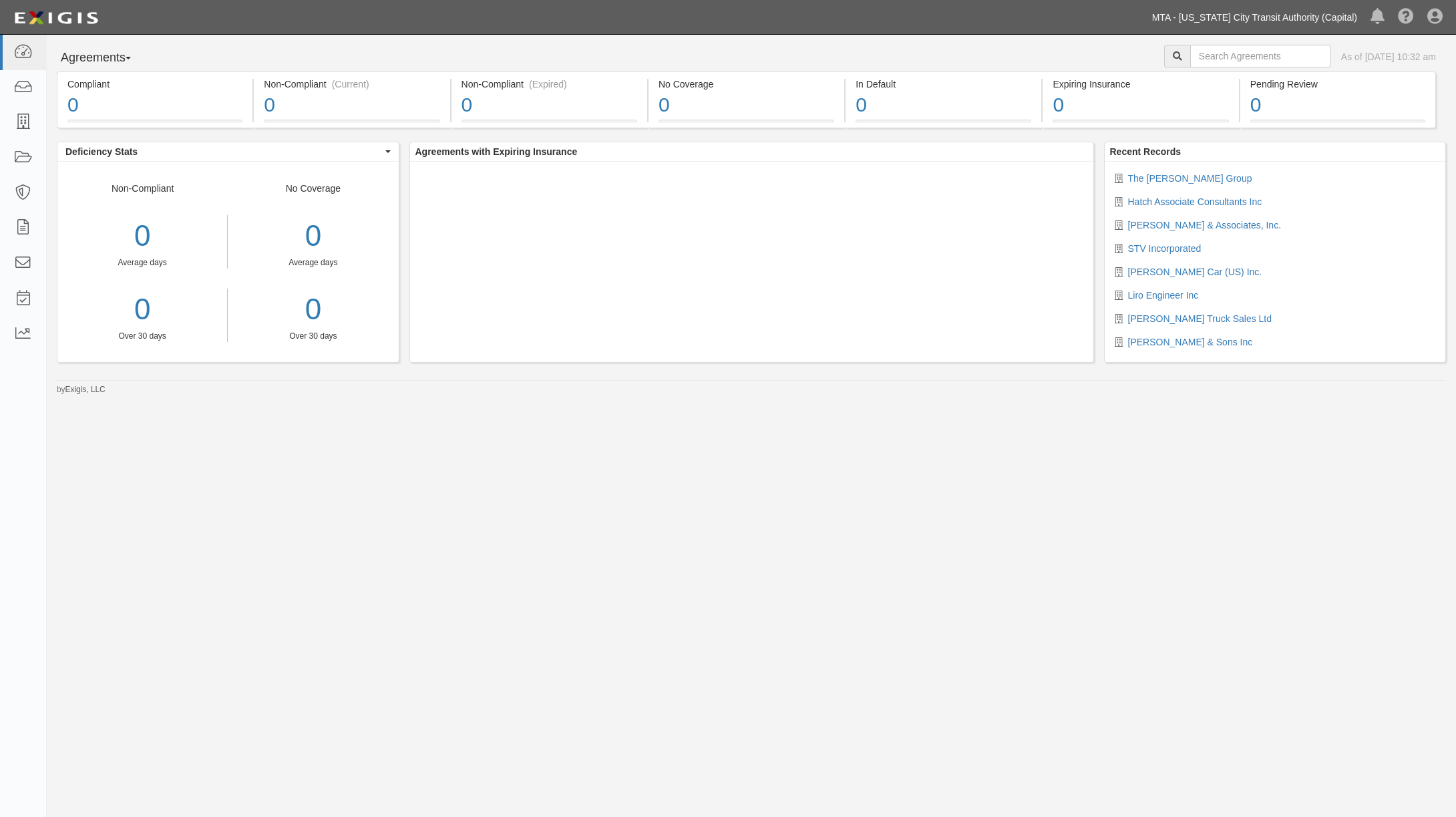
click at [1332, 20] on link "MTA - [US_STATE] City Transit Authority (Capital)" at bounding box center [1255, 18] width 218 height 27
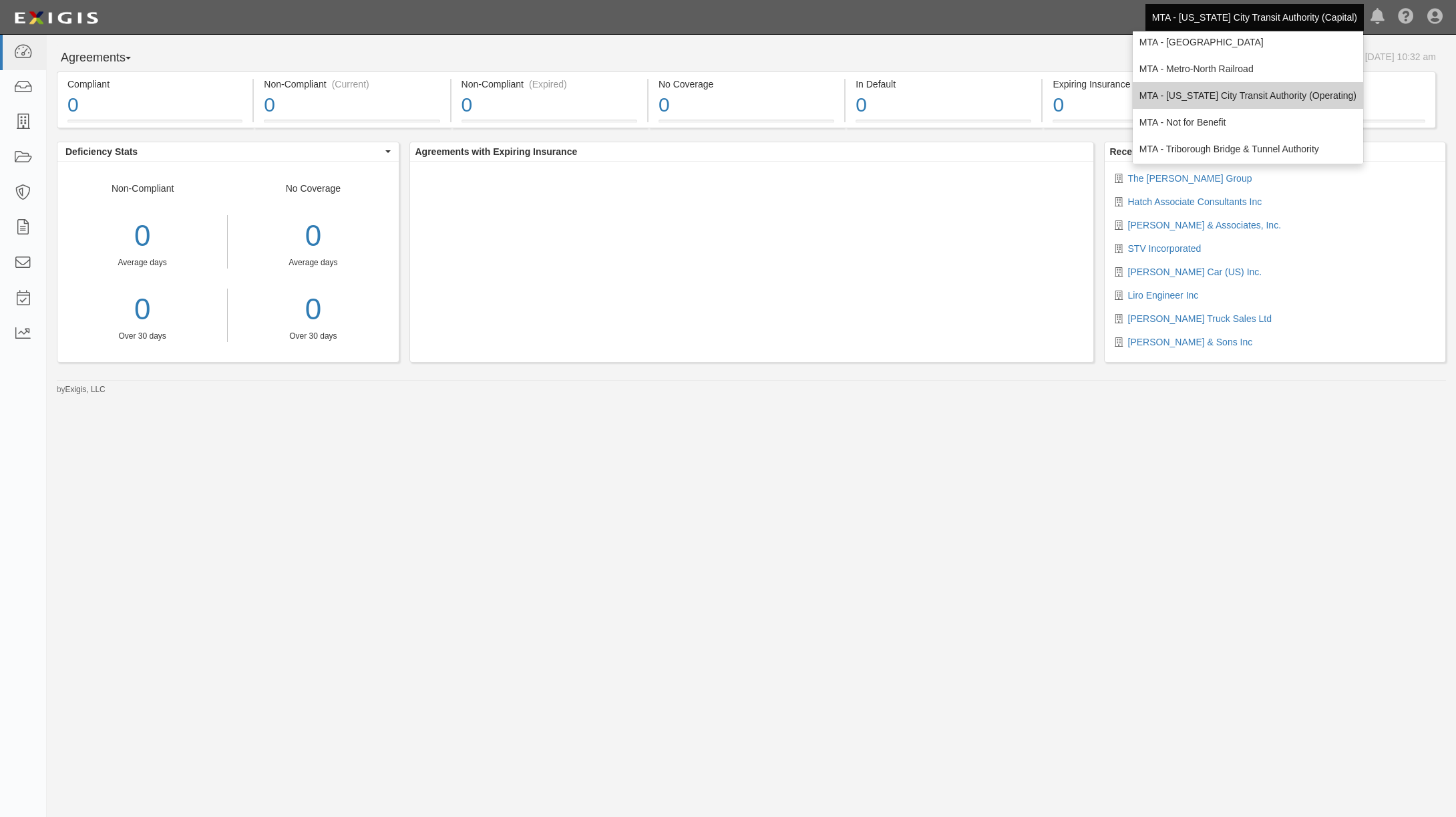
scroll to position [88, 0]
click at [1291, 94] on link "MTA - [US_STATE] City Transit Authority (Operating)" at bounding box center [1248, 94] width 230 height 27
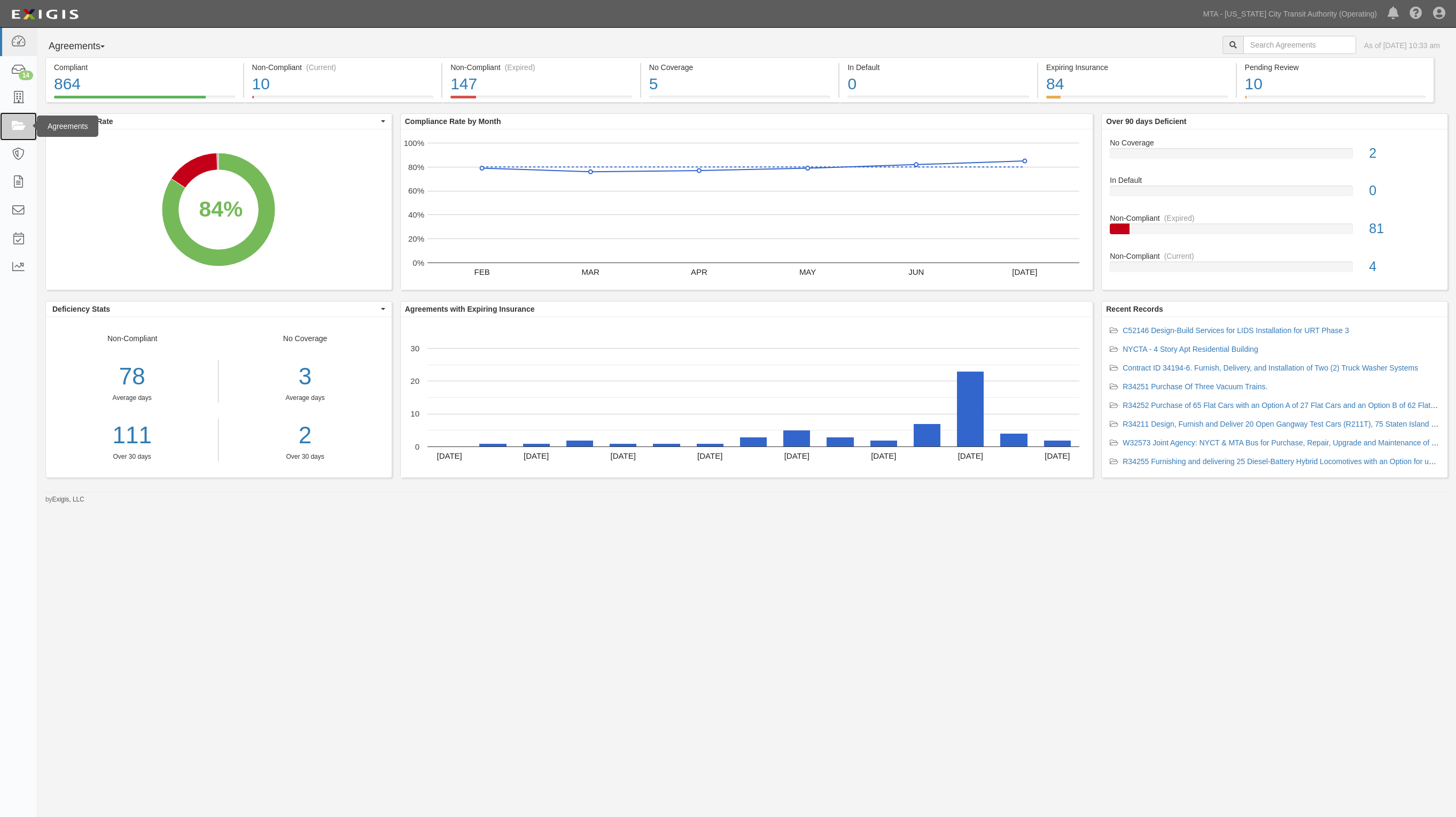
click at [15, 129] on icon at bounding box center [18, 126] width 15 height 12
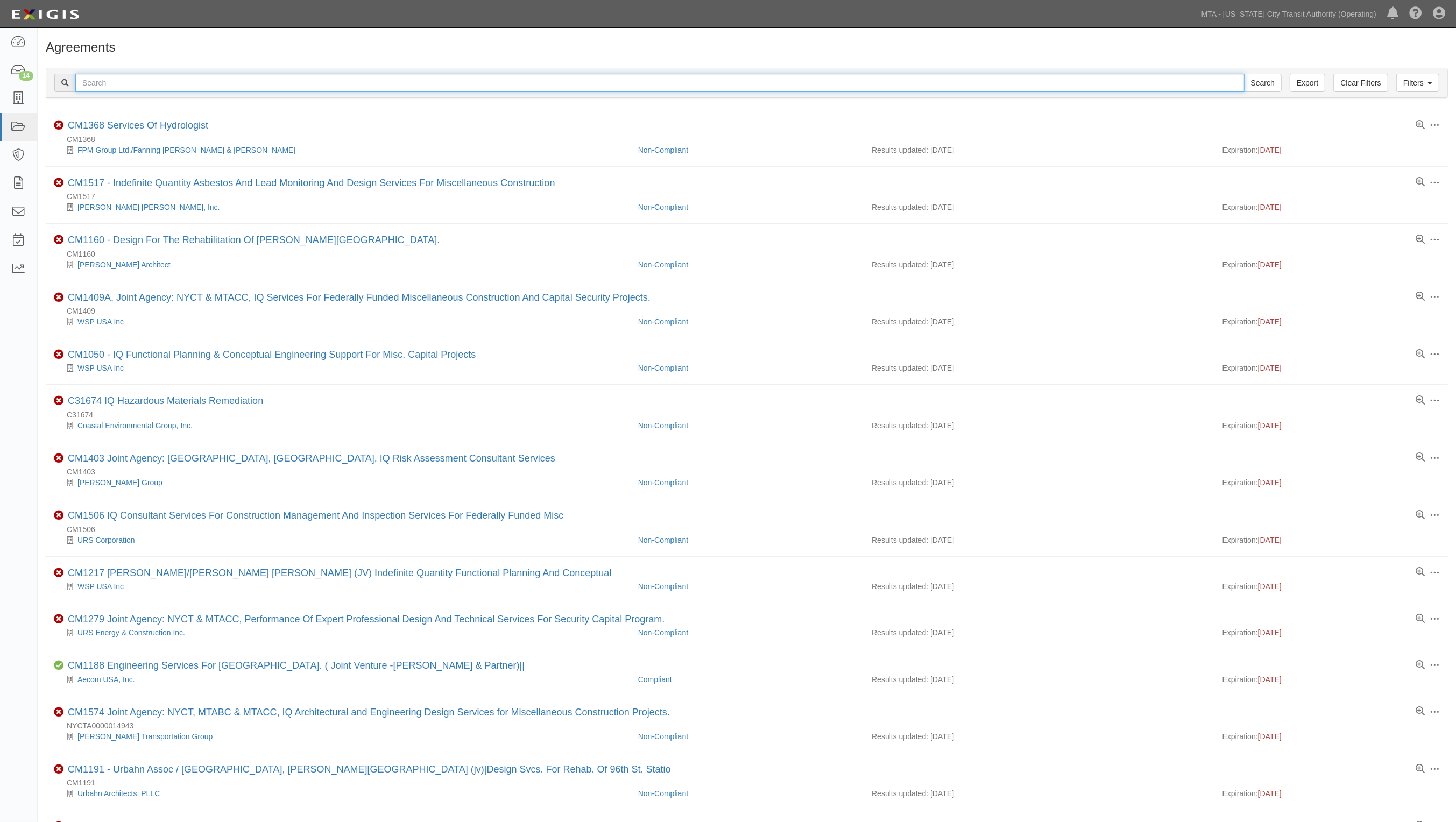
click at [120, 80] on input "text" at bounding box center [660, 83] width 1170 height 19
type input "railcar"
click at [1244, 74] on input "Search" at bounding box center [1263, 83] width 38 height 19
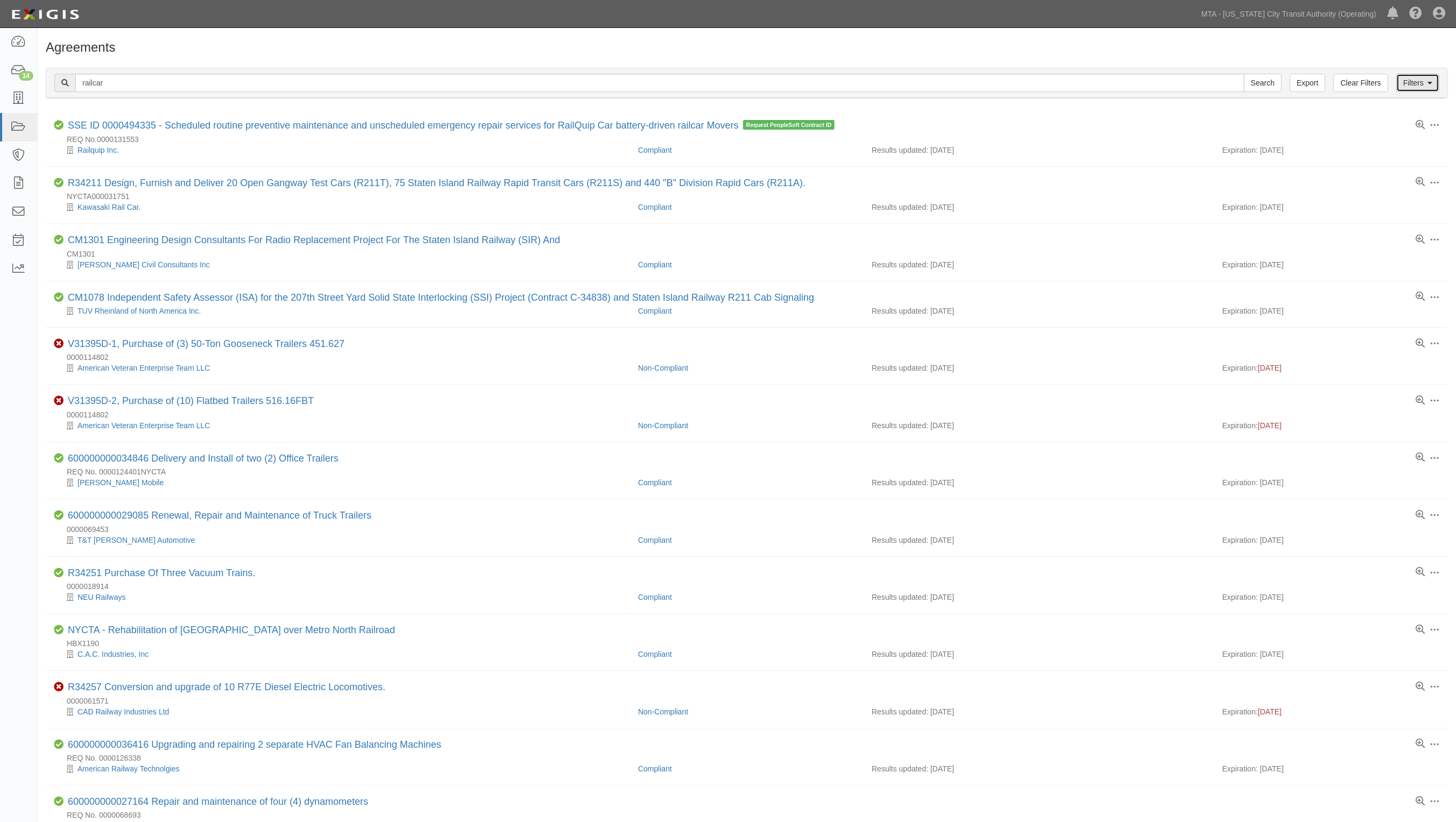
click at [1428, 89] on link "Filters" at bounding box center [1417, 83] width 43 height 19
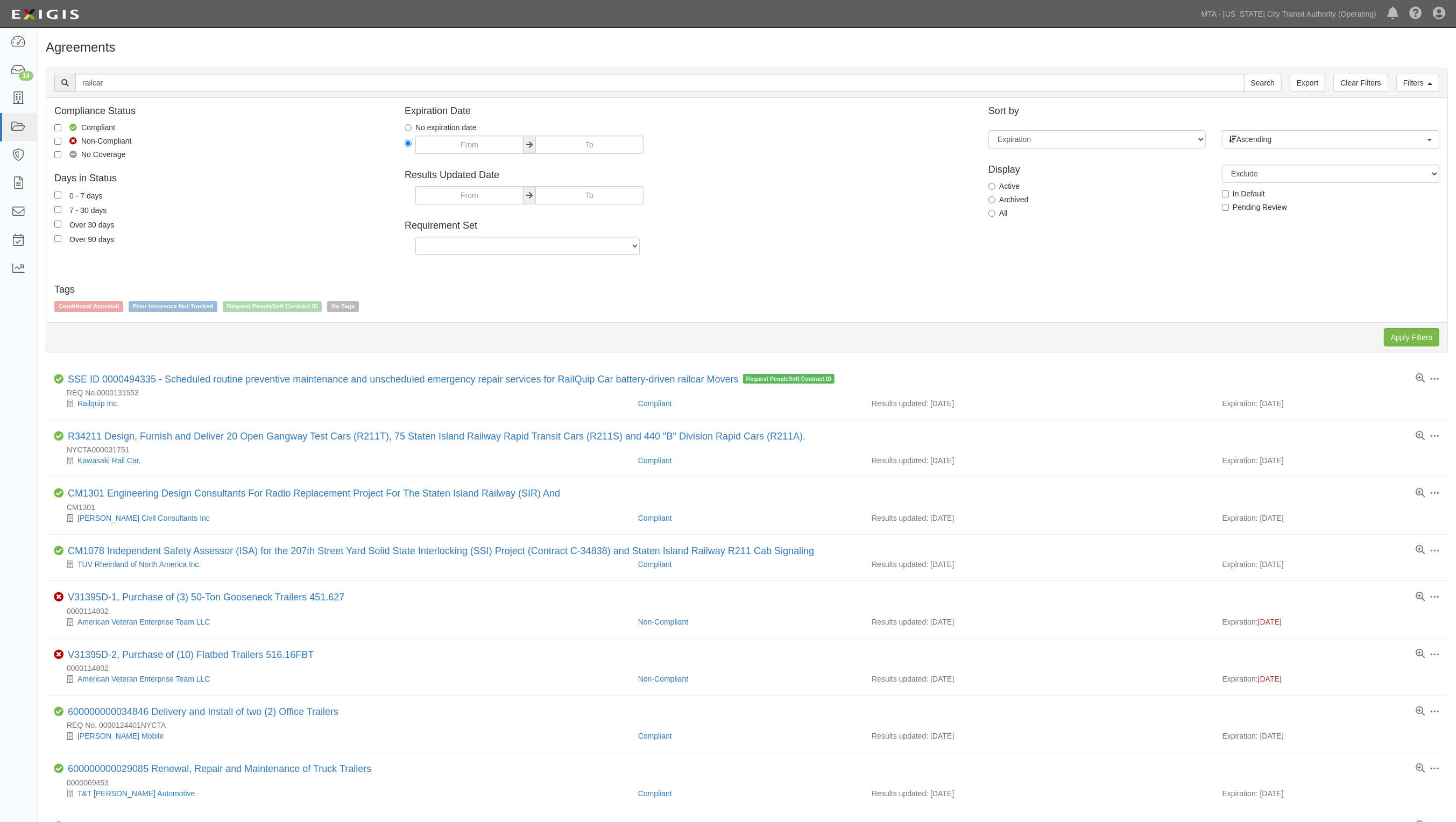
click at [1000, 208] on label "All" at bounding box center [998, 213] width 19 height 11
click at [996, 210] on input "All" at bounding box center [992, 213] width 7 height 7
radio input "true"
click at [1423, 329] on input "Apply Filters" at bounding box center [1412, 337] width 55 height 19
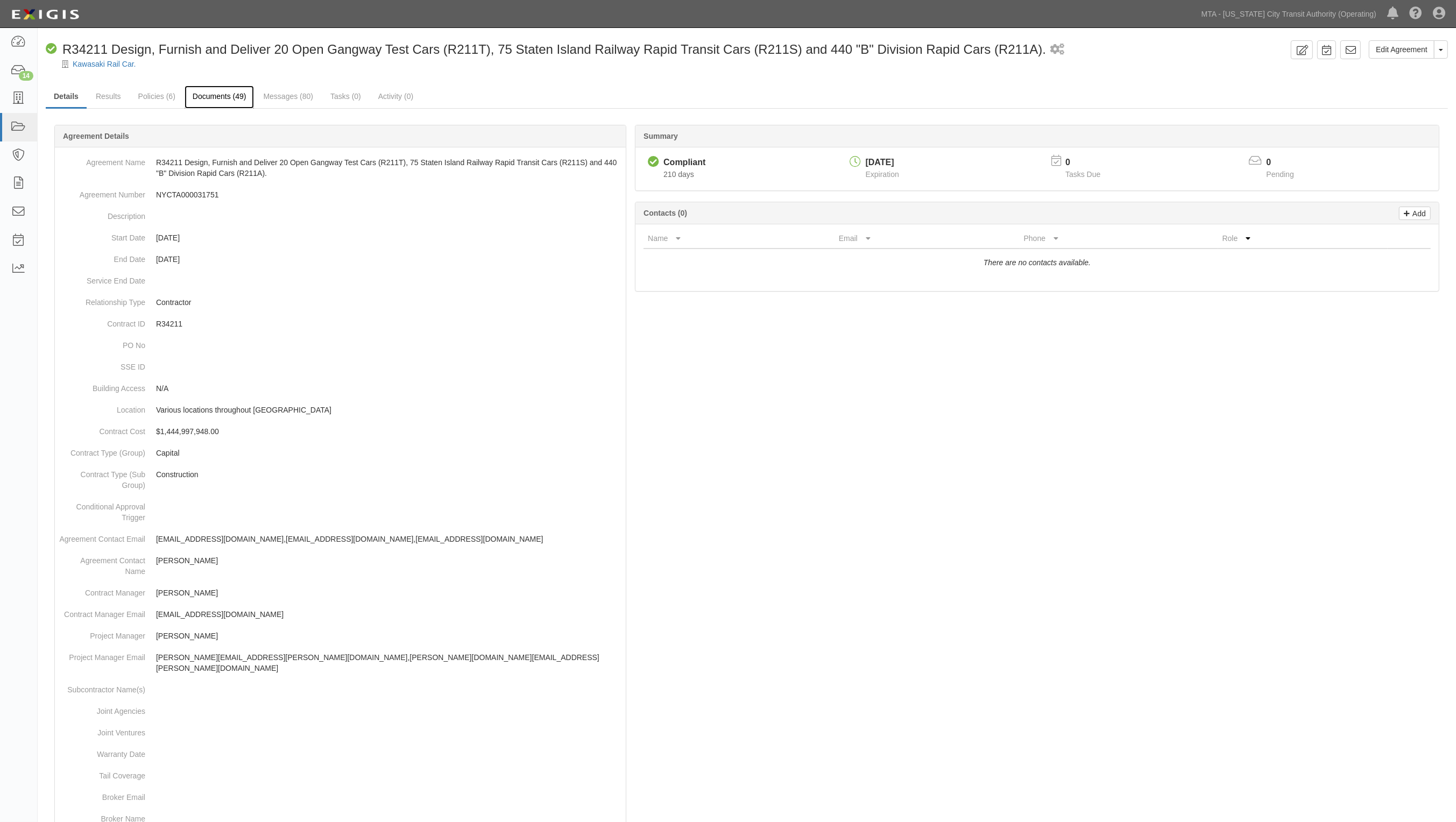
click at [218, 97] on link "Documents (49)" at bounding box center [220, 97] width 70 height 23
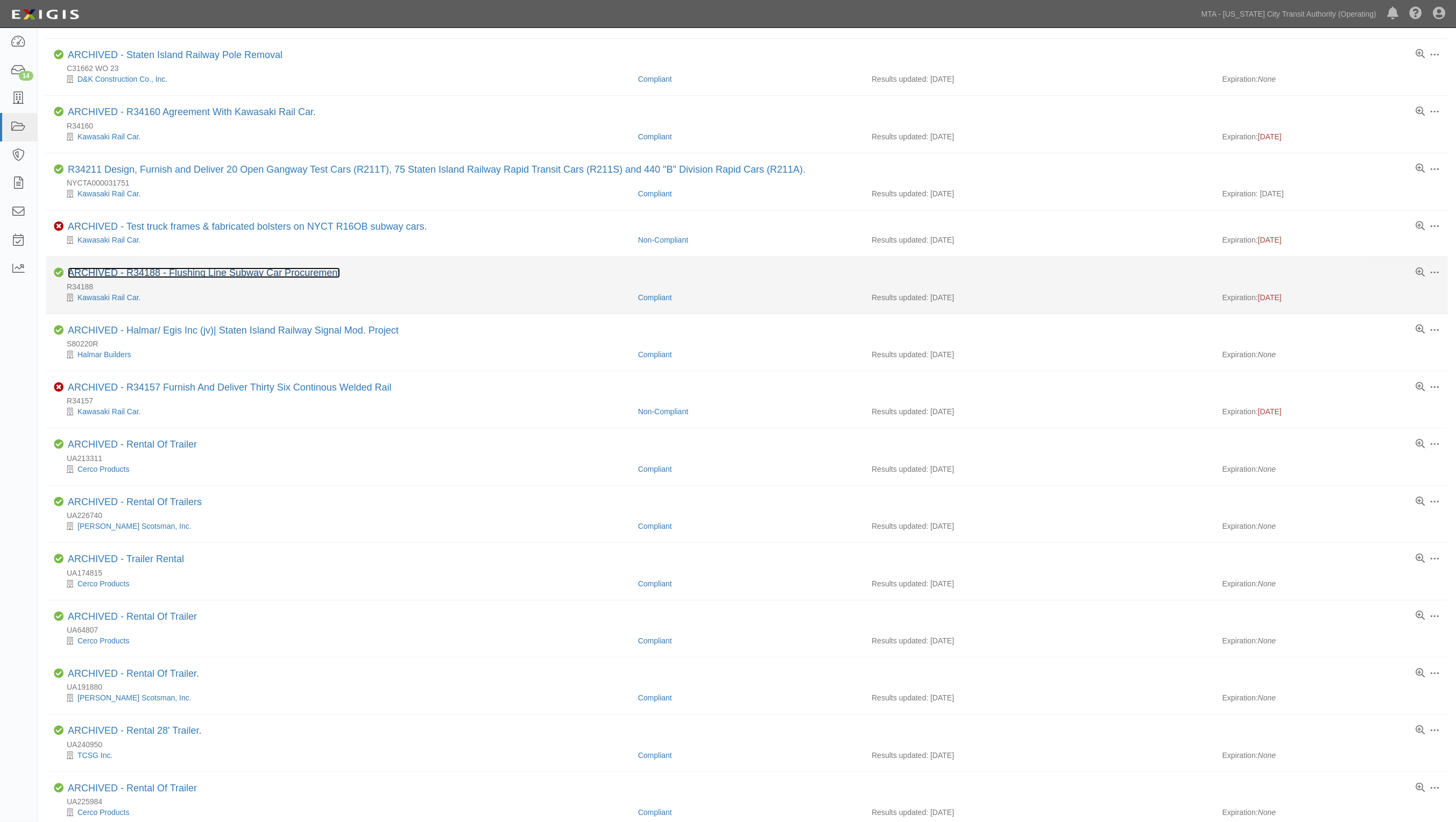
scroll to position [470, 0]
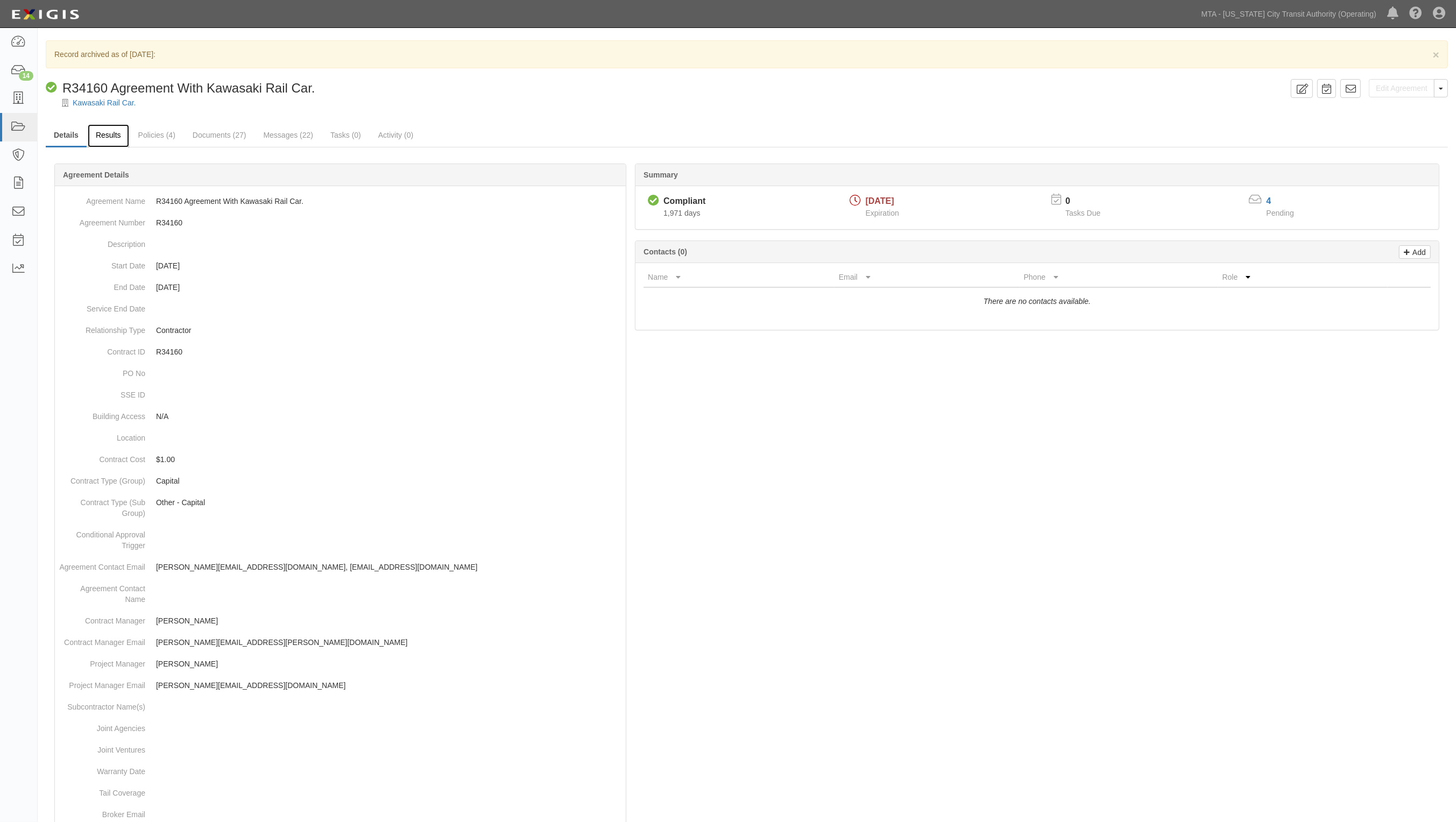
click at [112, 138] on link "Results" at bounding box center [108, 136] width 42 height 23
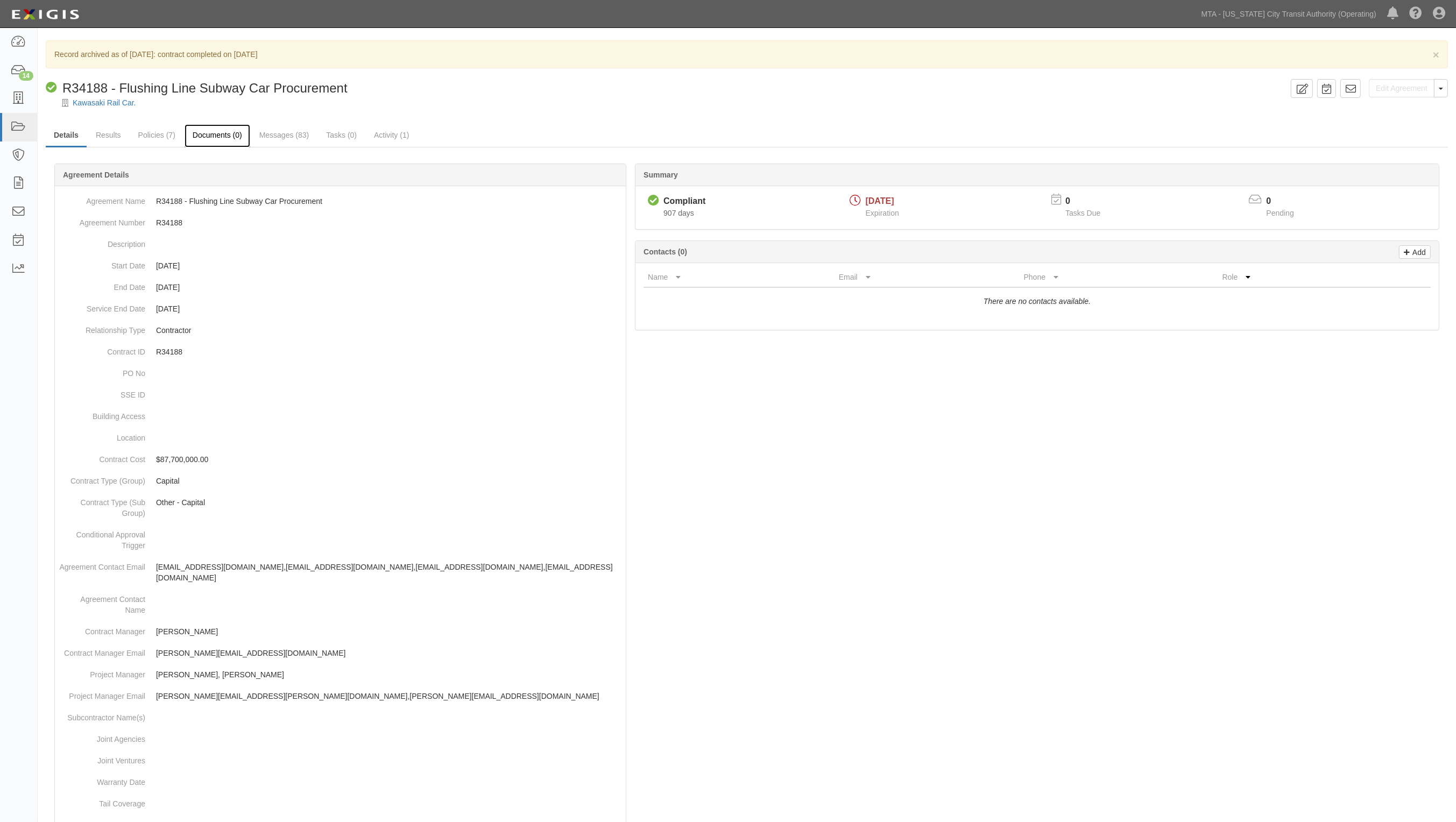
click at [238, 141] on link "Documents (0)" at bounding box center [218, 136] width 65 height 23
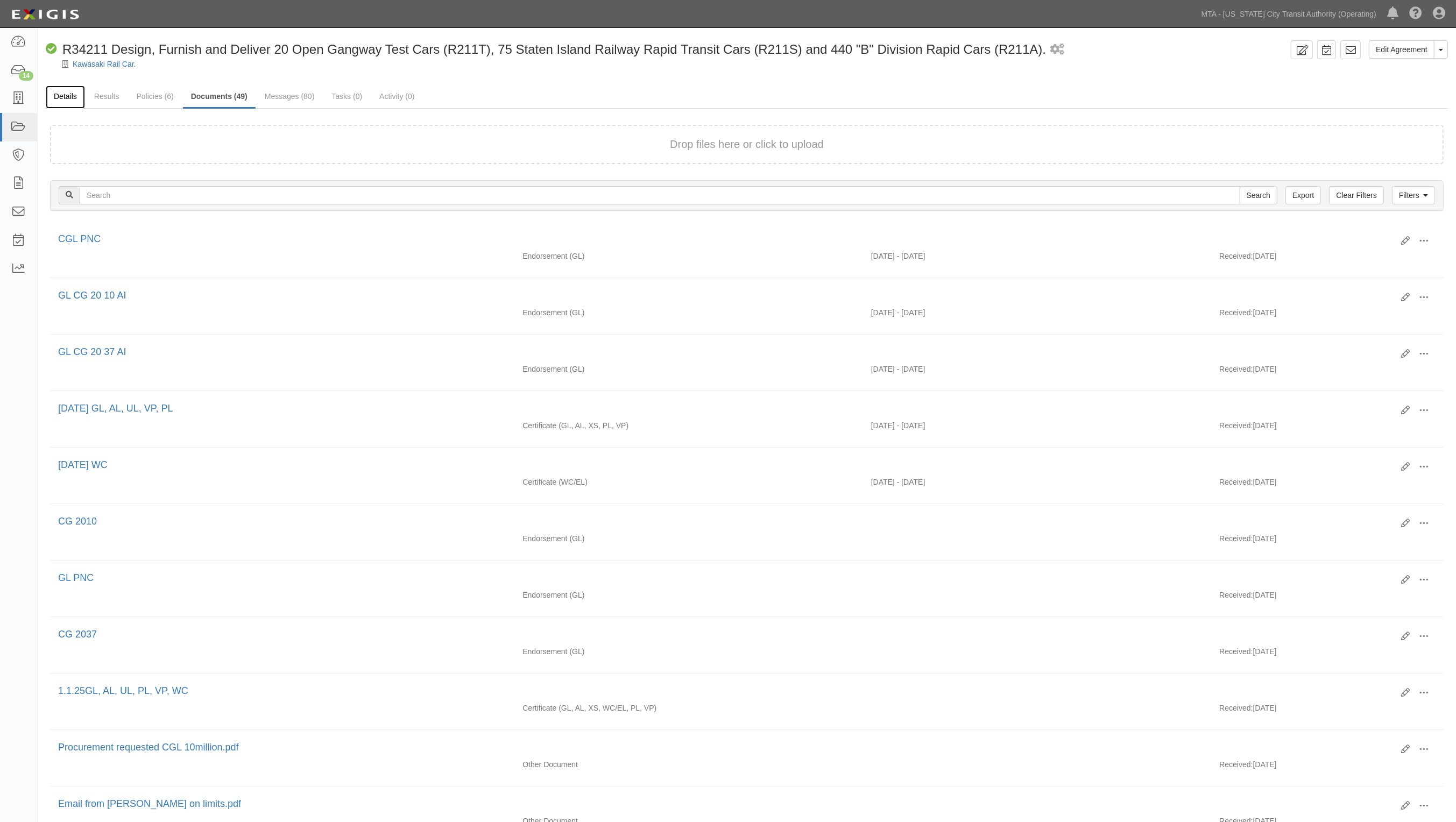
click at [71, 98] on link "Details" at bounding box center [65, 97] width 39 height 23
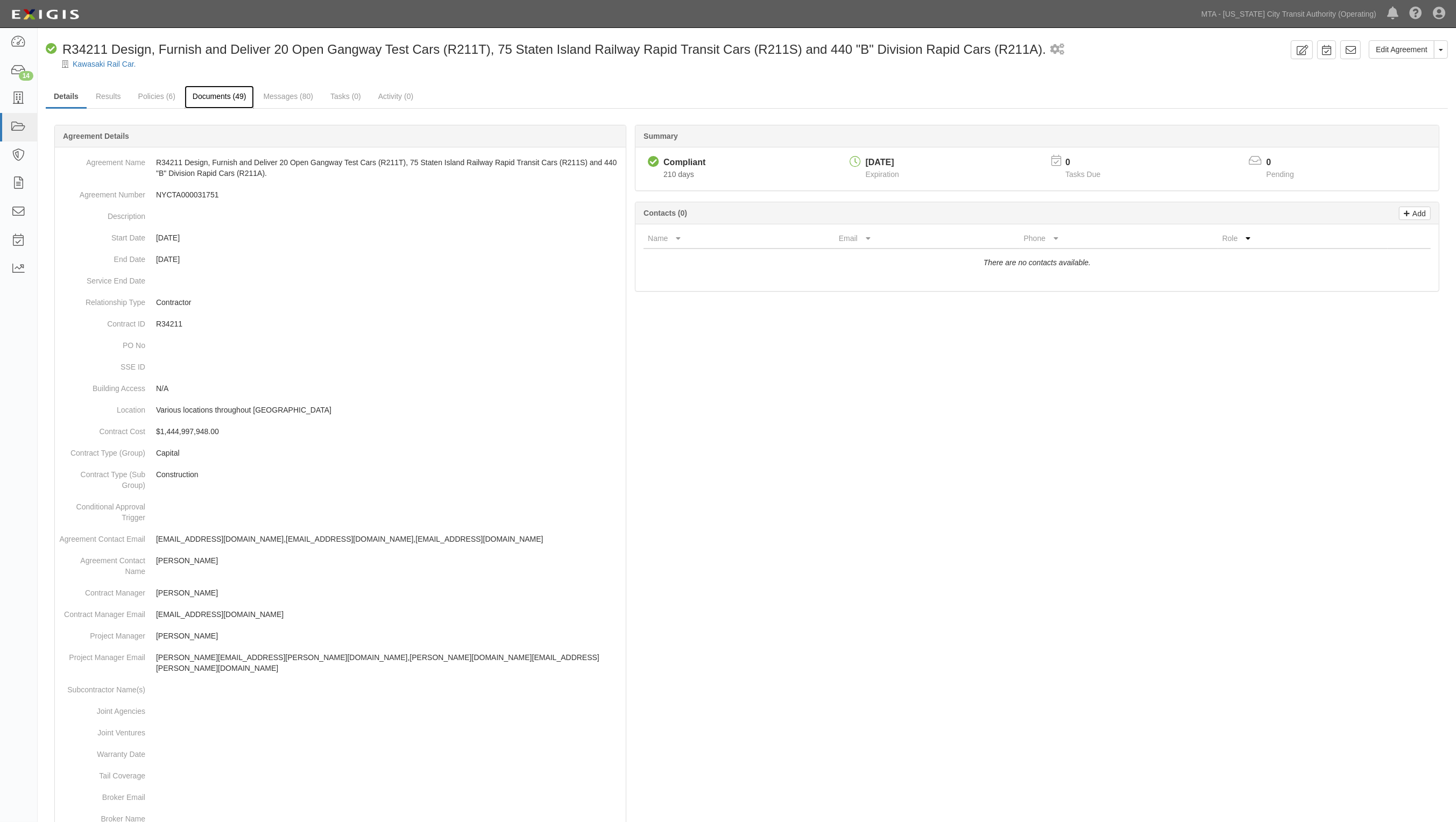
click at [214, 88] on link "Documents (49)" at bounding box center [220, 97] width 70 height 23
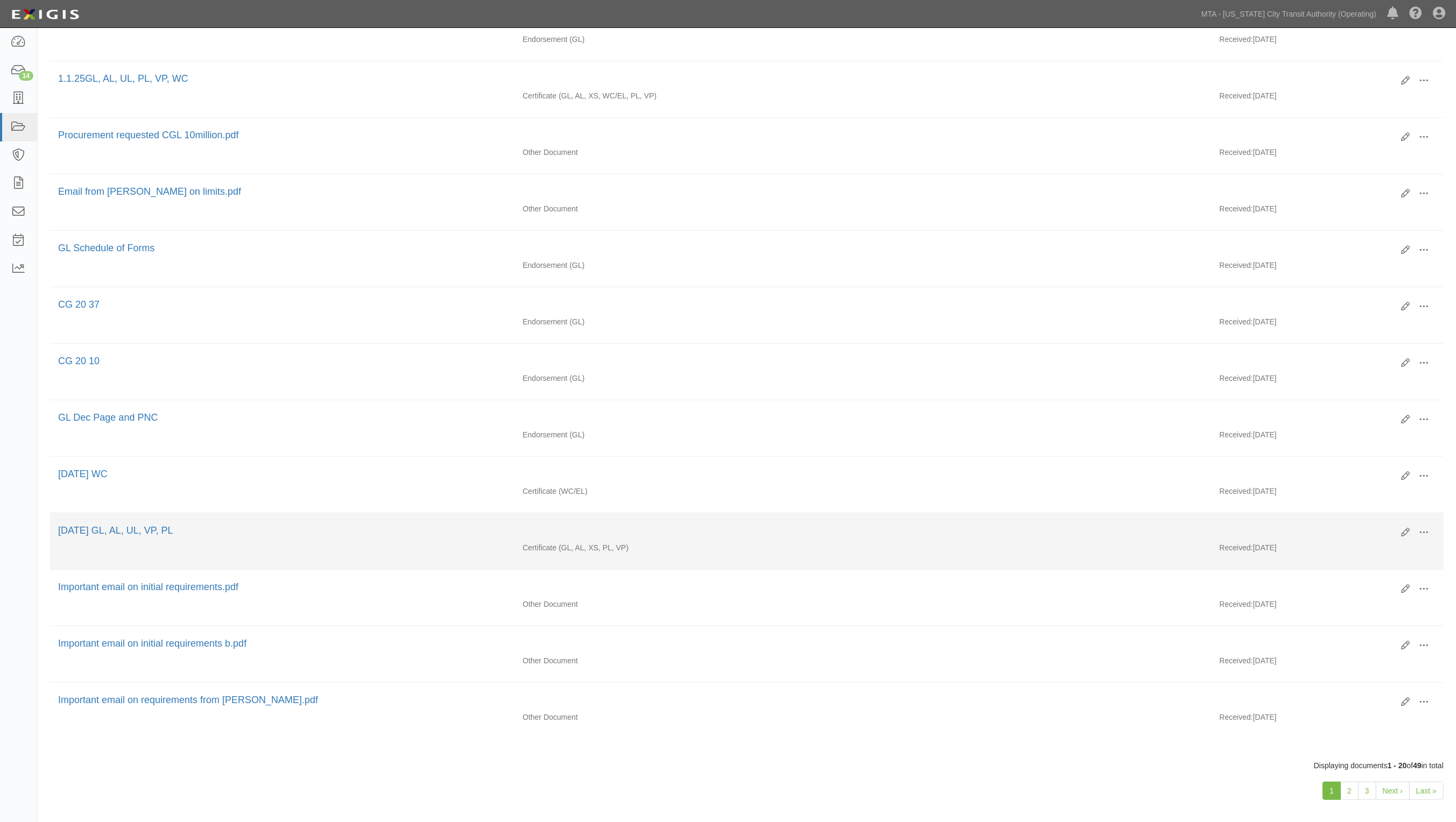
scroll to position [643, 0]
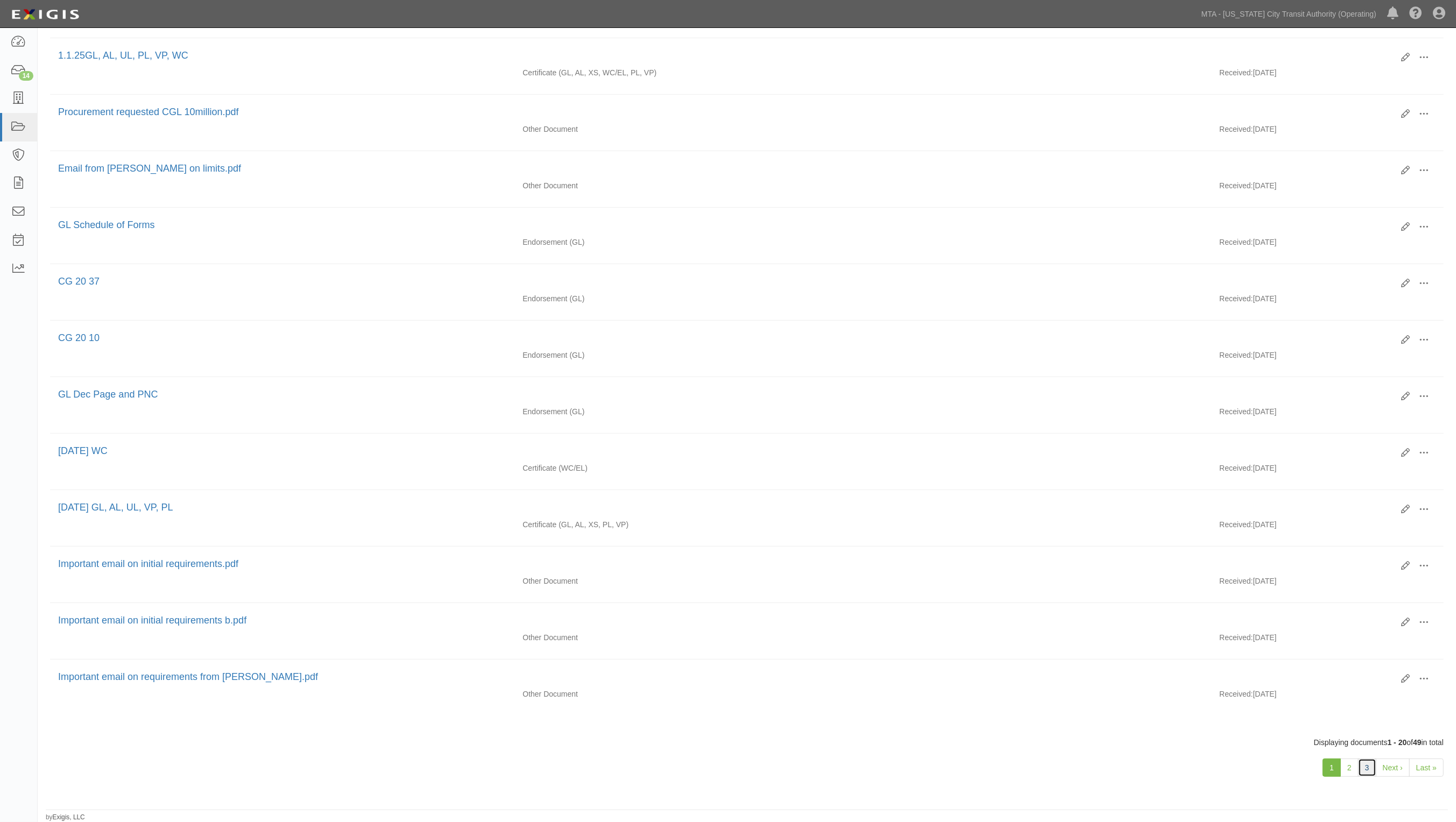
click at [1369, 768] on link "3" at bounding box center [1367, 767] width 19 height 19
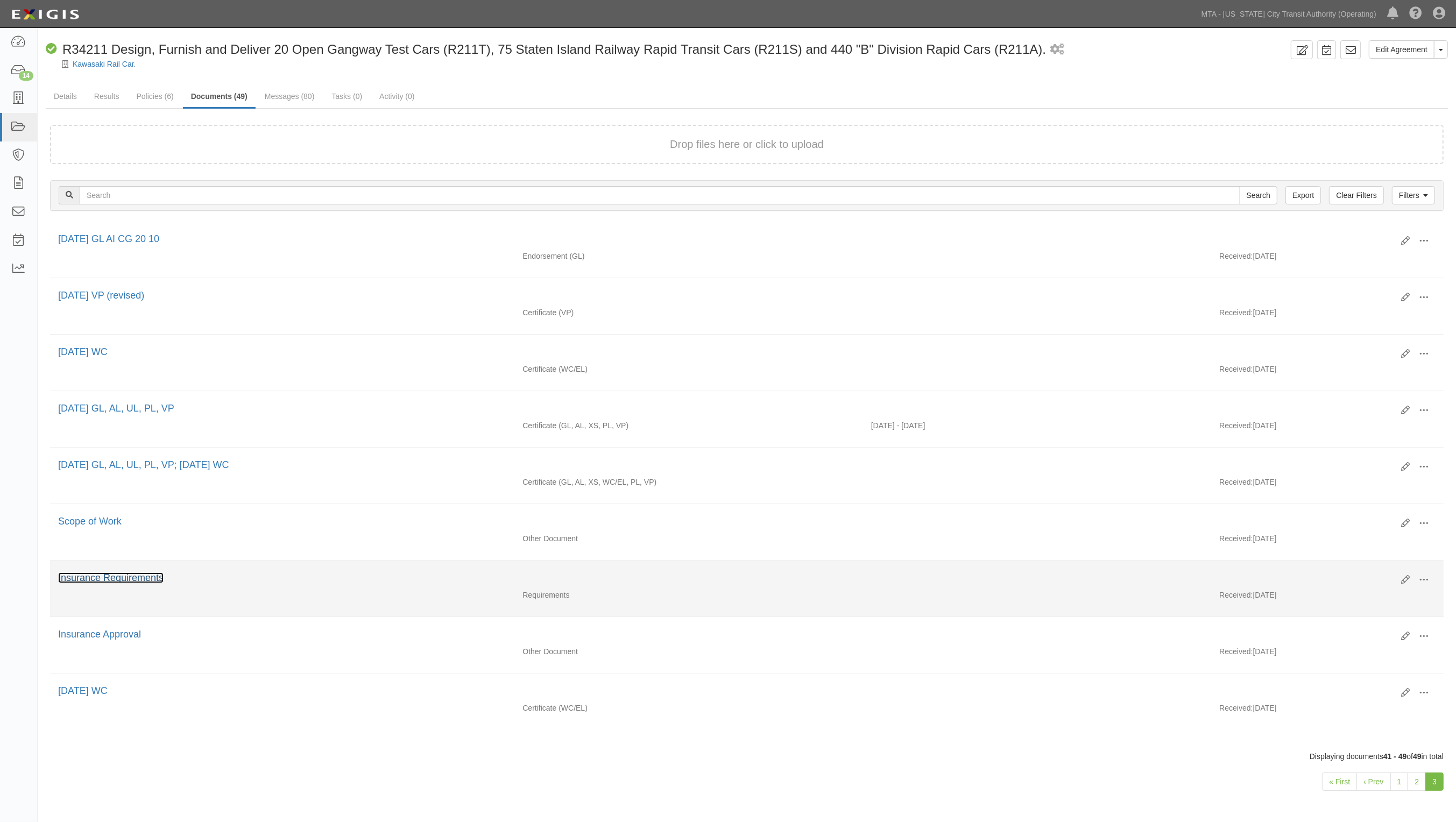
click at [154, 577] on link "Insurance Requirements" at bounding box center [111, 578] width 105 height 11
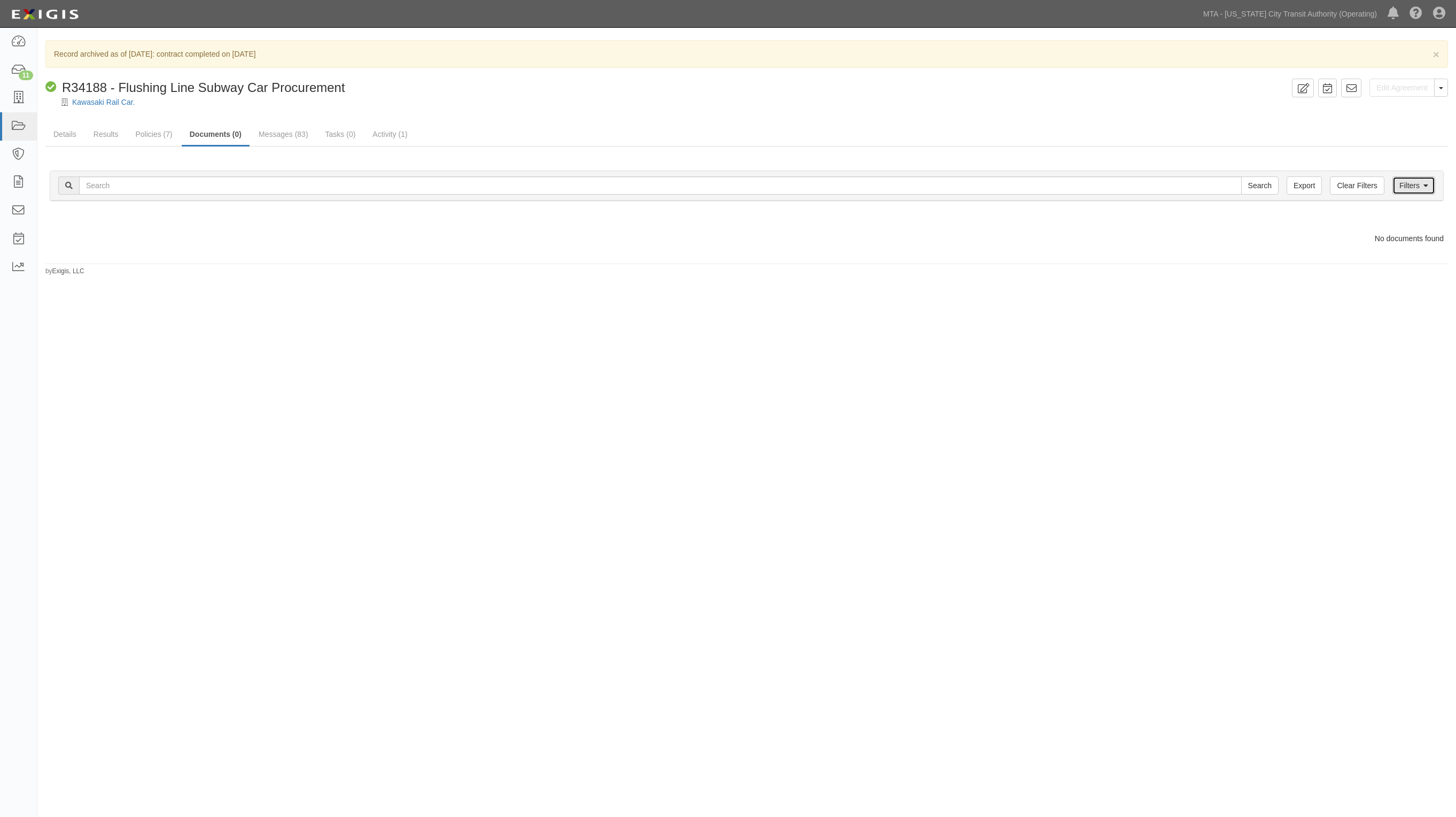
click at [1424, 191] on link "Filters" at bounding box center [1414, 186] width 43 height 18
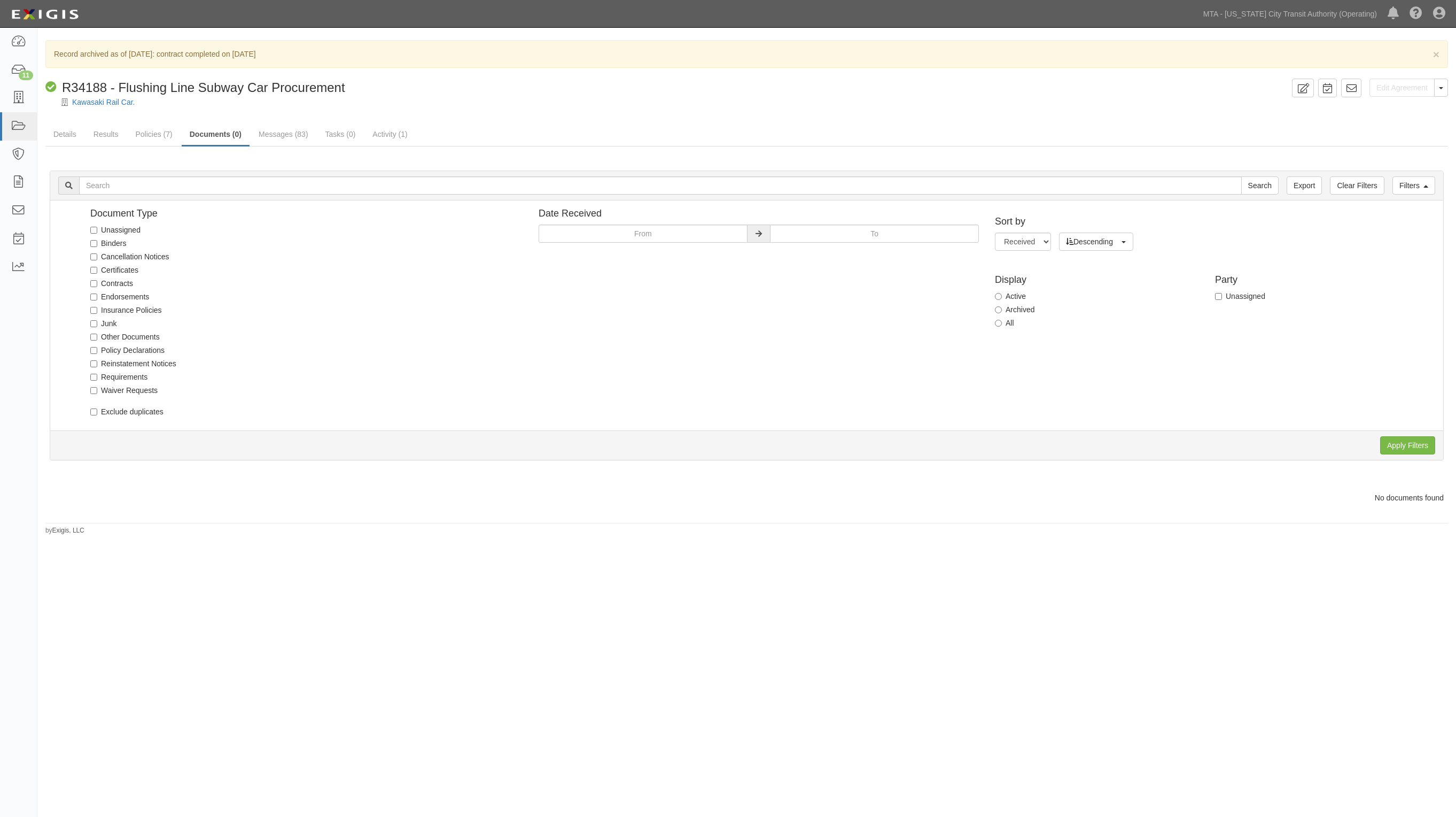
click at [1003, 319] on label "All" at bounding box center [1005, 323] width 19 height 11
click at [1002, 320] on input "All" at bounding box center [998, 323] width 7 height 7
radio input "true"
click at [1422, 443] on input "Apply Filters" at bounding box center [1408, 445] width 55 height 18
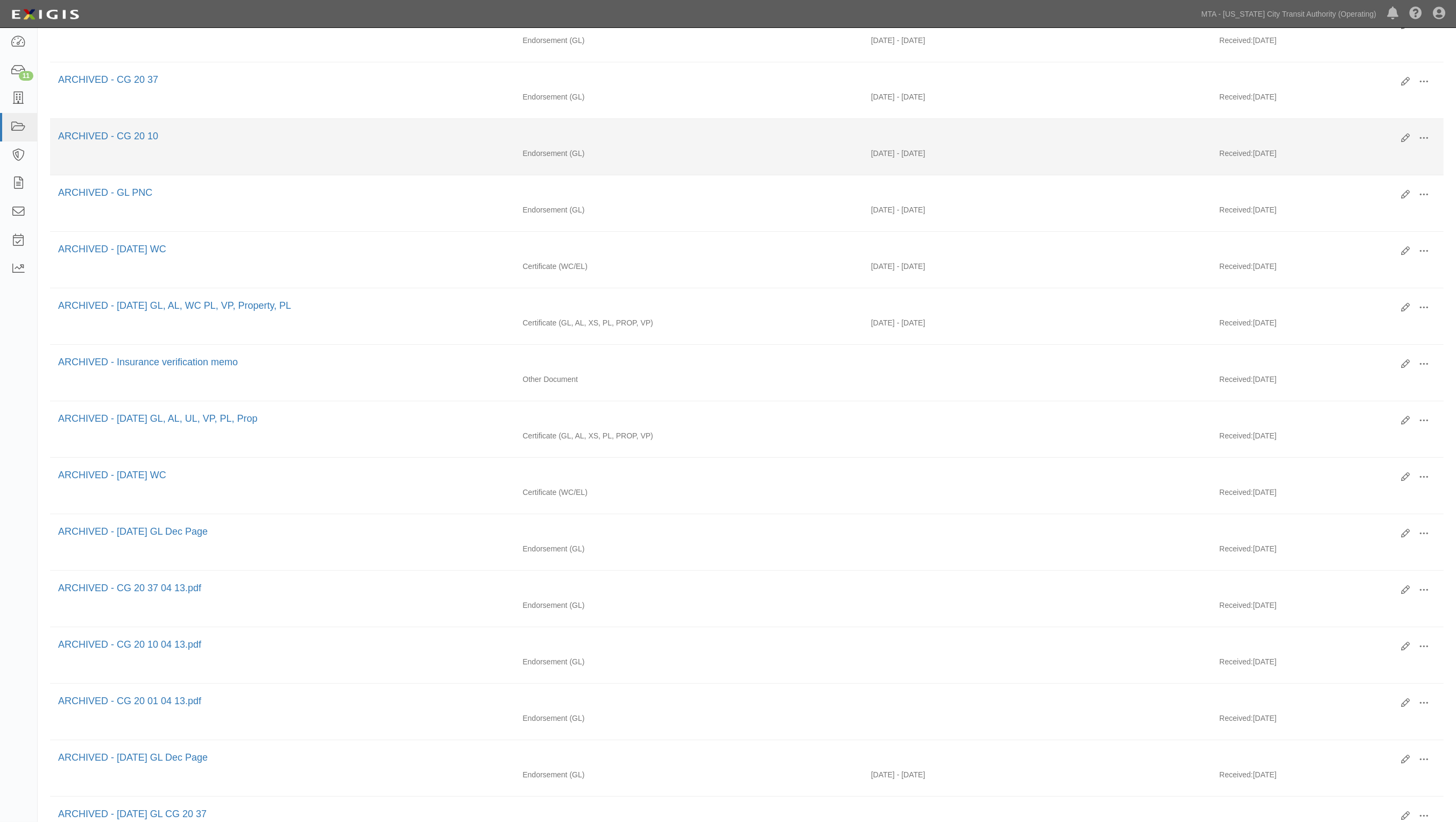
scroll to position [635, 0]
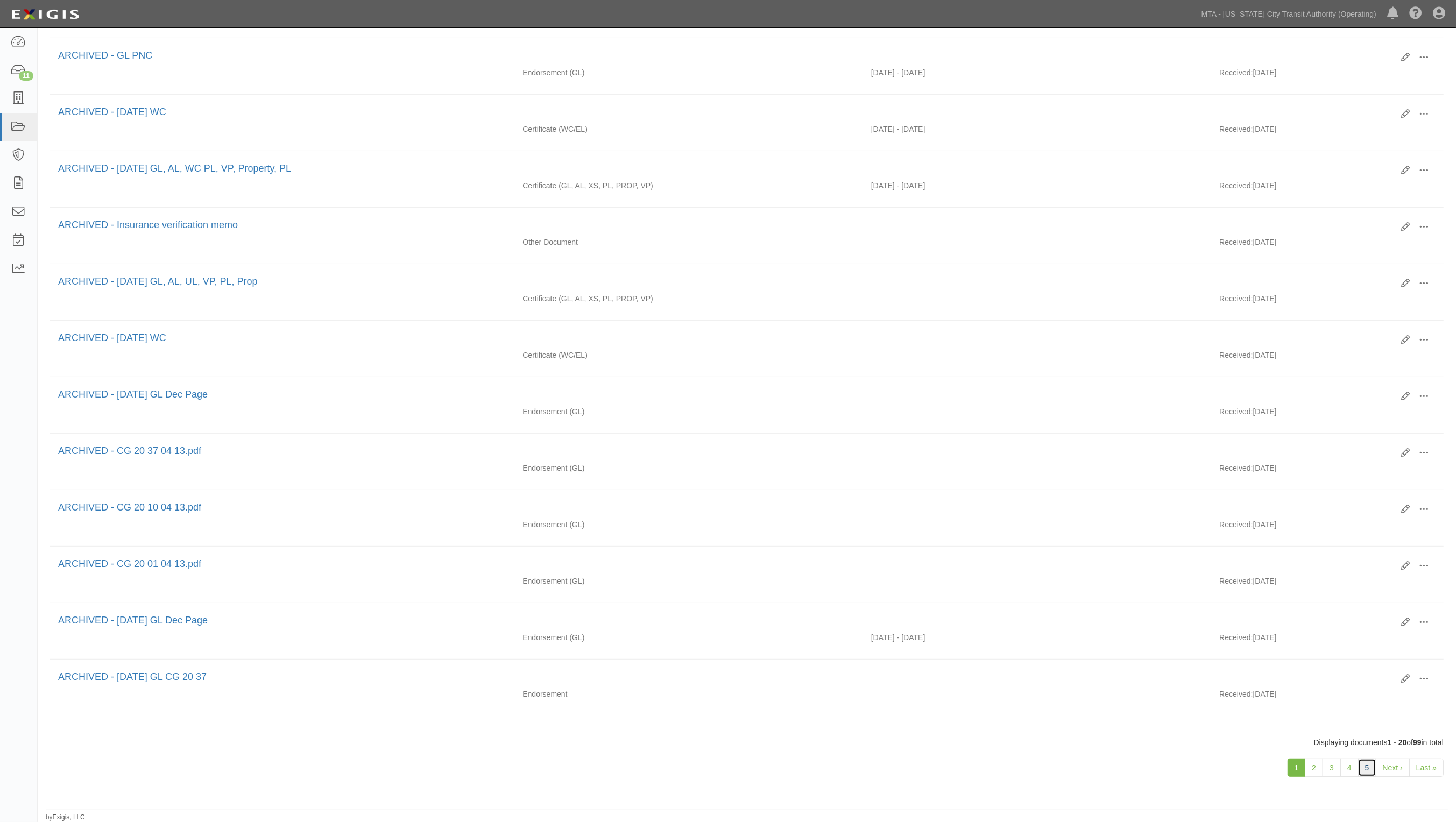
click at [1370, 771] on link "5" at bounding box center [1367, 767] width 19 height 19
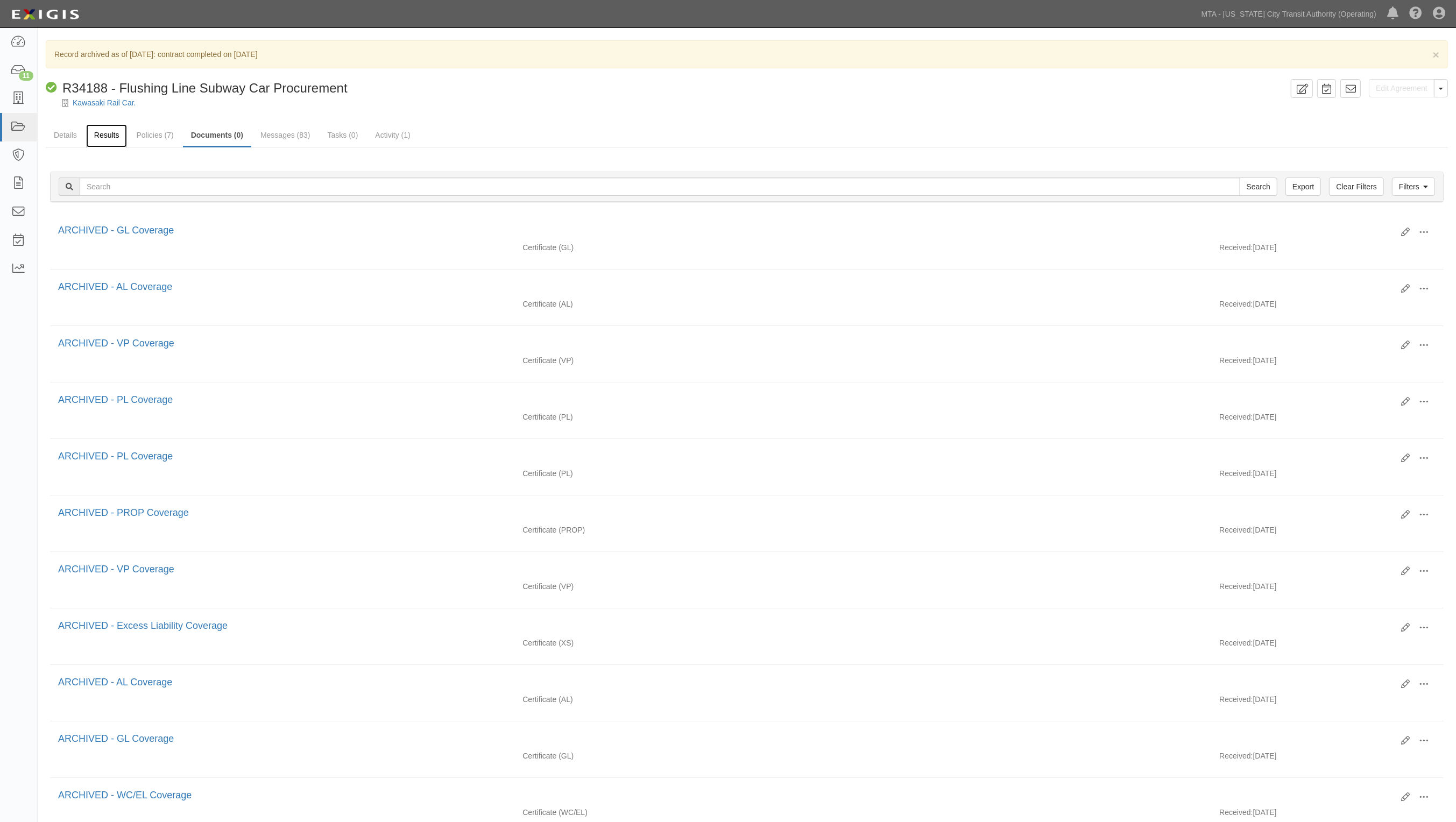
drag, startPoint x: 98, startPoint y: 135, endPoint x: 106, endPoint y: 135, distance: 8.0
click at [97, 135] on link "Results" at bounding box center [107, 136] width 42 height 23
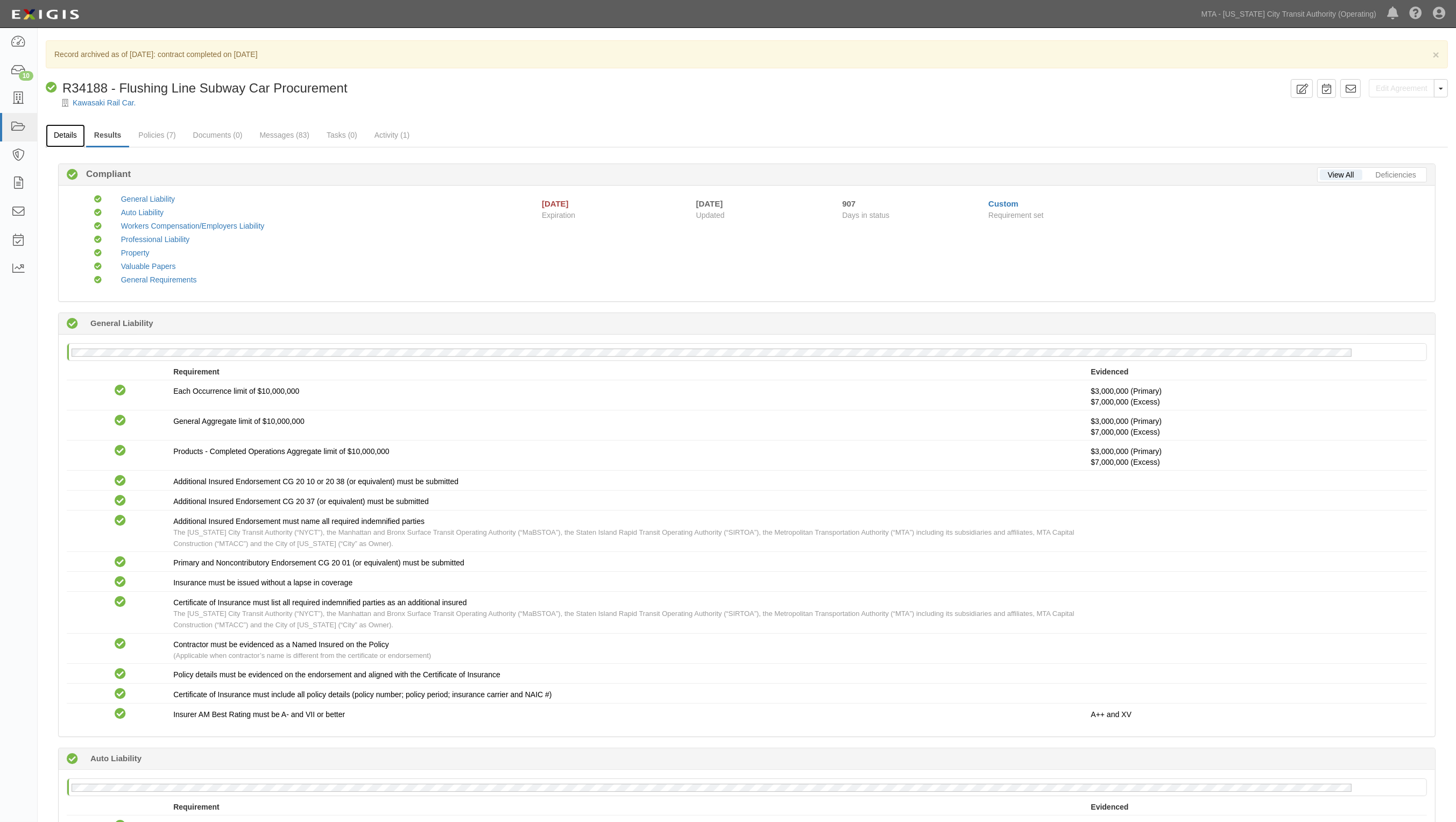
click at [66, 141] on link "Details" at bounding box center [65, 136] width 39 height 23
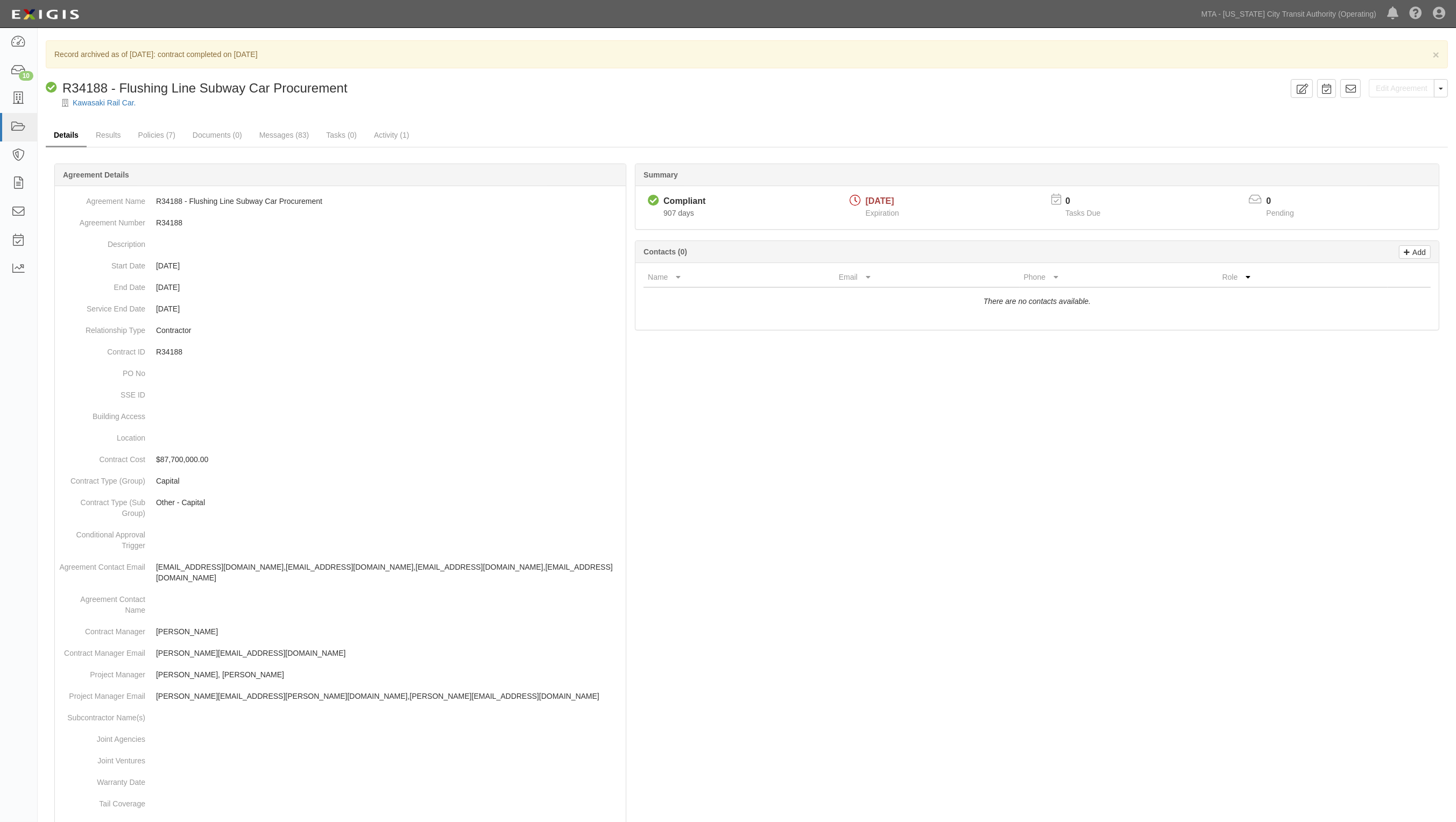
click at [71, 137] on link "Details" at bounding box center [66, 136] width 41 height 23
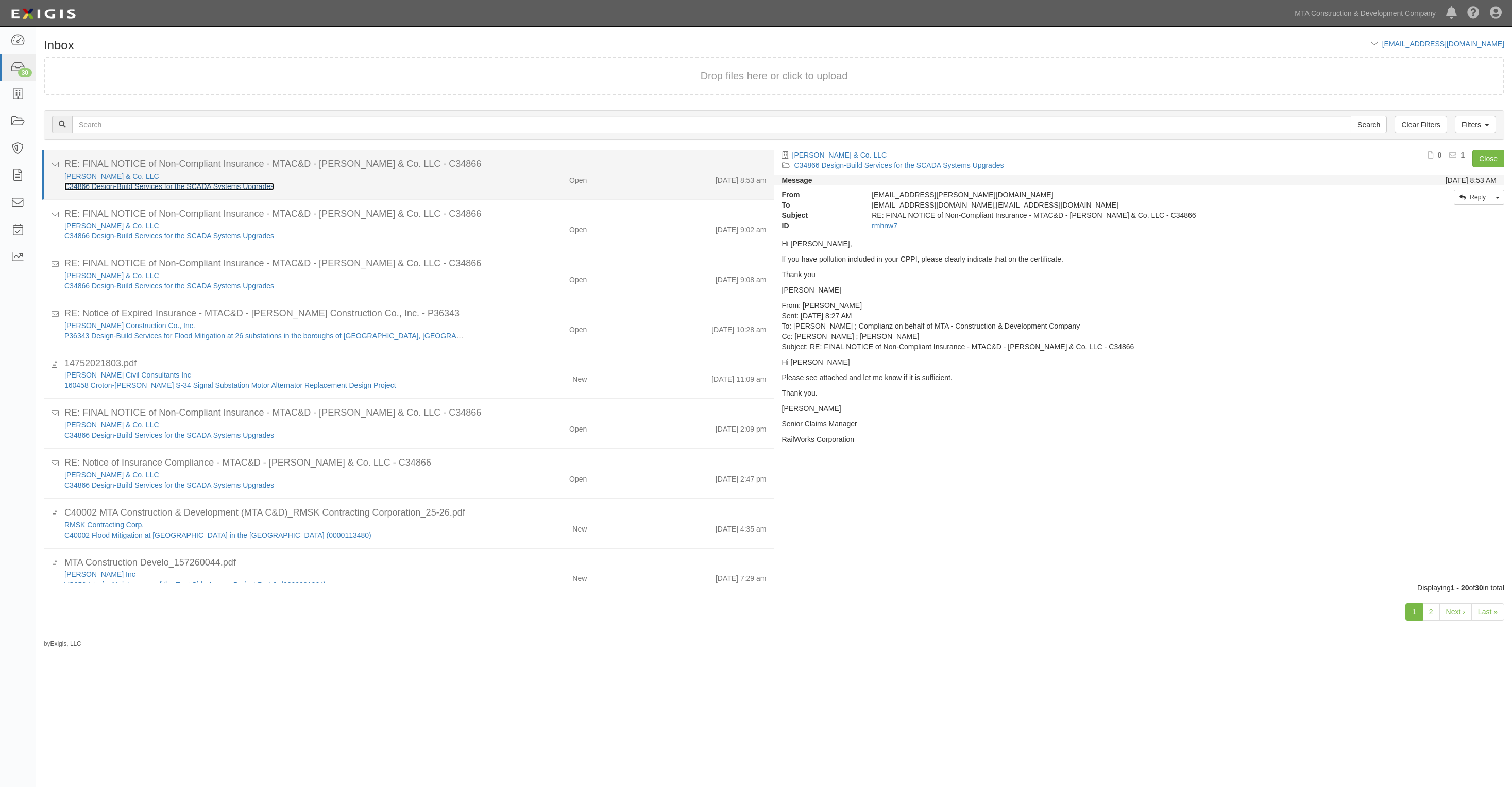
drag, startPoint x: 178, startPoint y: 181, endPoint x: 161, endPoint y: 186, distance: 17.7
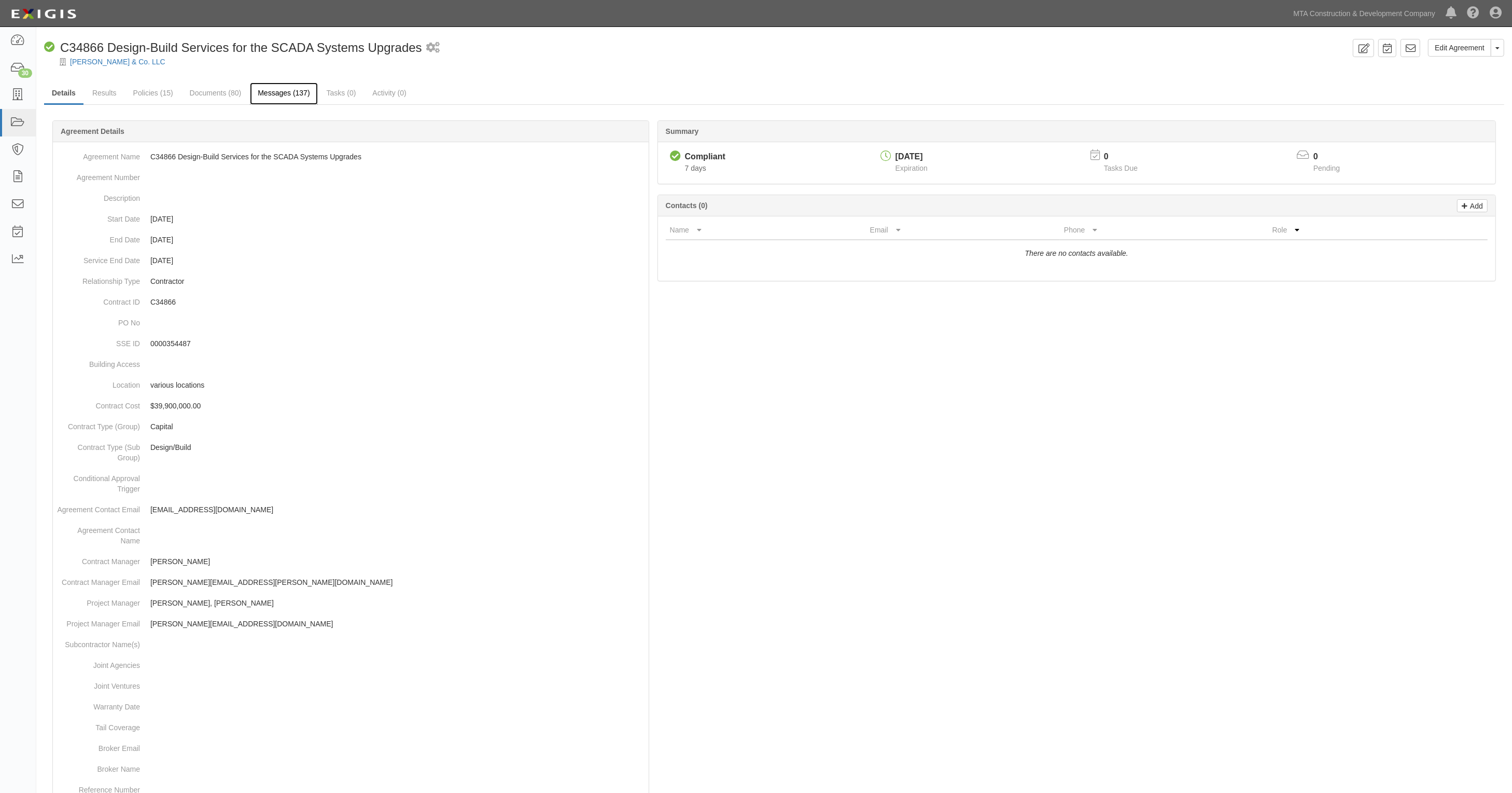
click at [257, 93] on link "Messages (137)" at bounding box center [283, 93] width 67 height 22
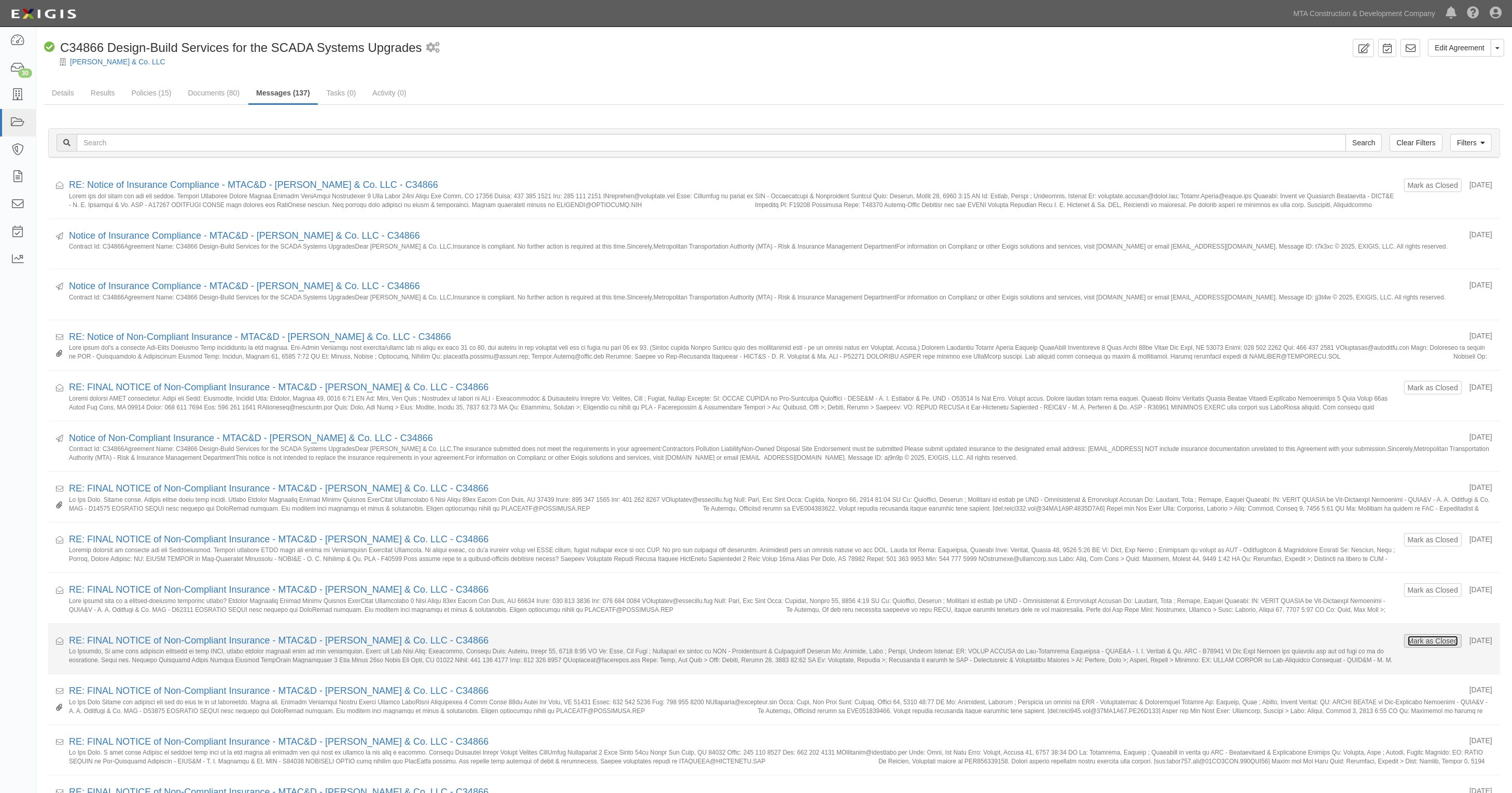
click at [1415, 644] on button "Mark as Closed" at bounding box center [1433, 641] width 51 height 11
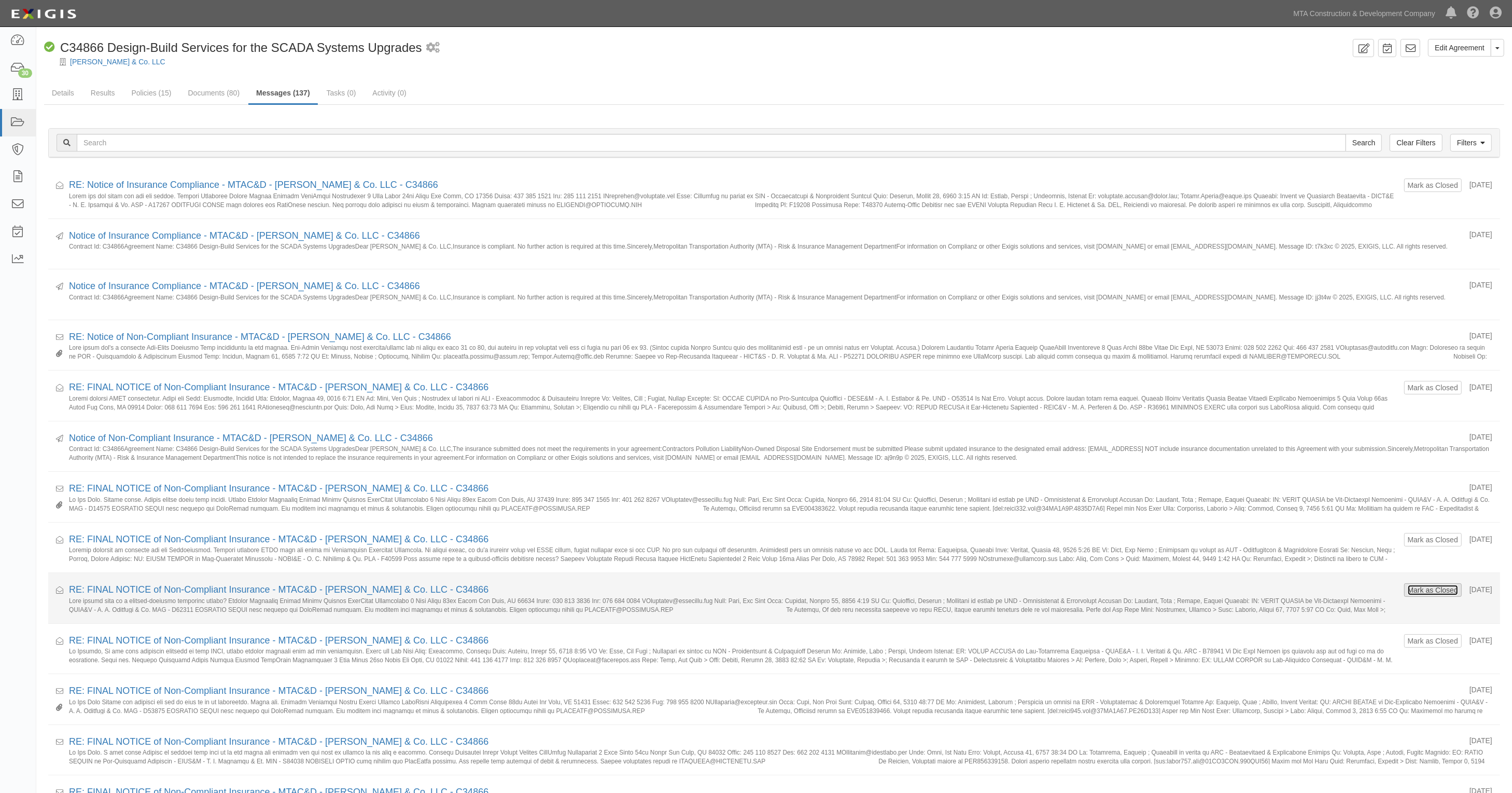
click at [1430, 587] on button "Mark as Closed" at bounding box center [1433, 590] width 51 height 11
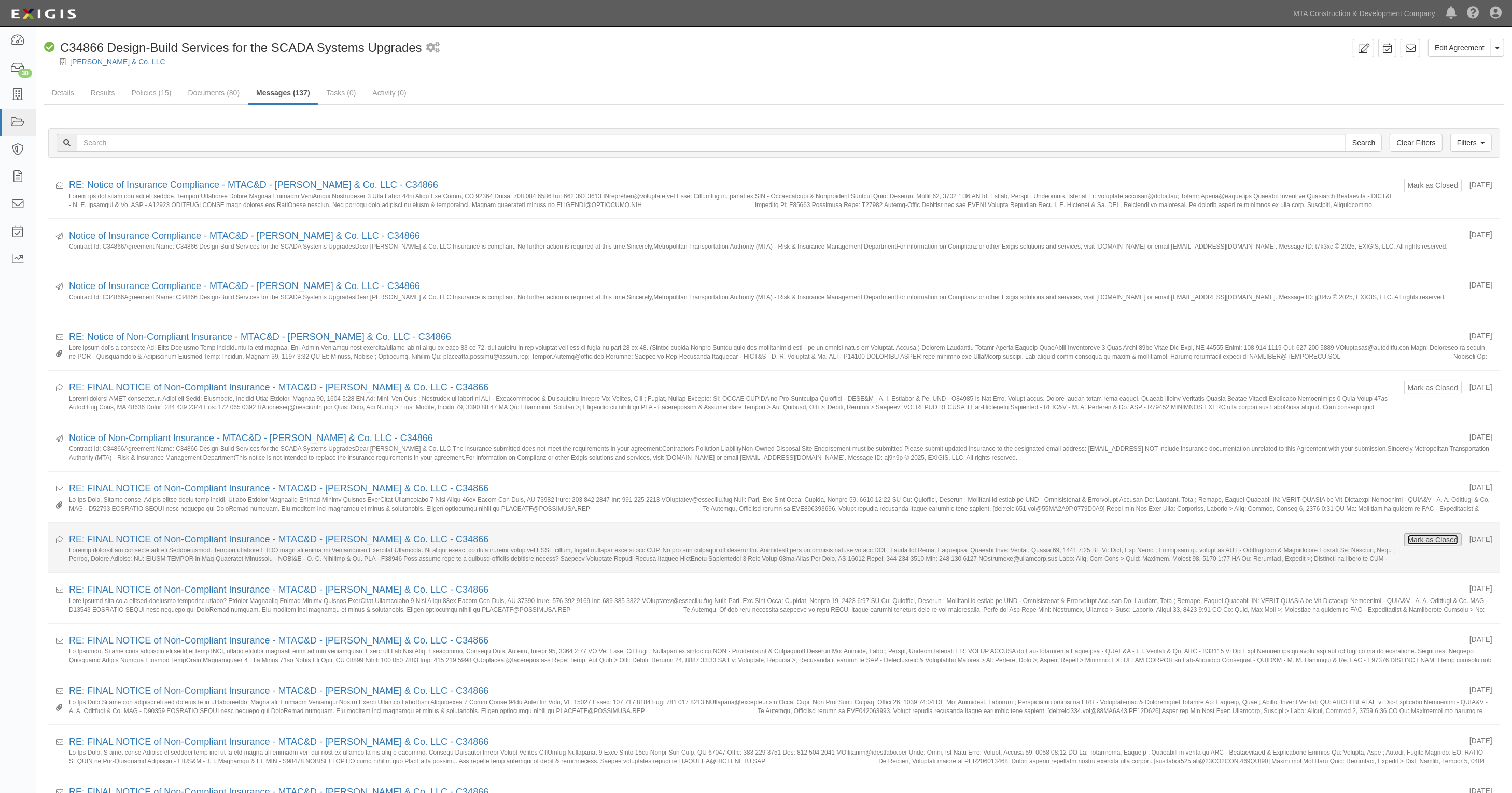
click at [1428, 540] on button "Mark as Closed" at bounding box center [1433, 540] width 51 height 11
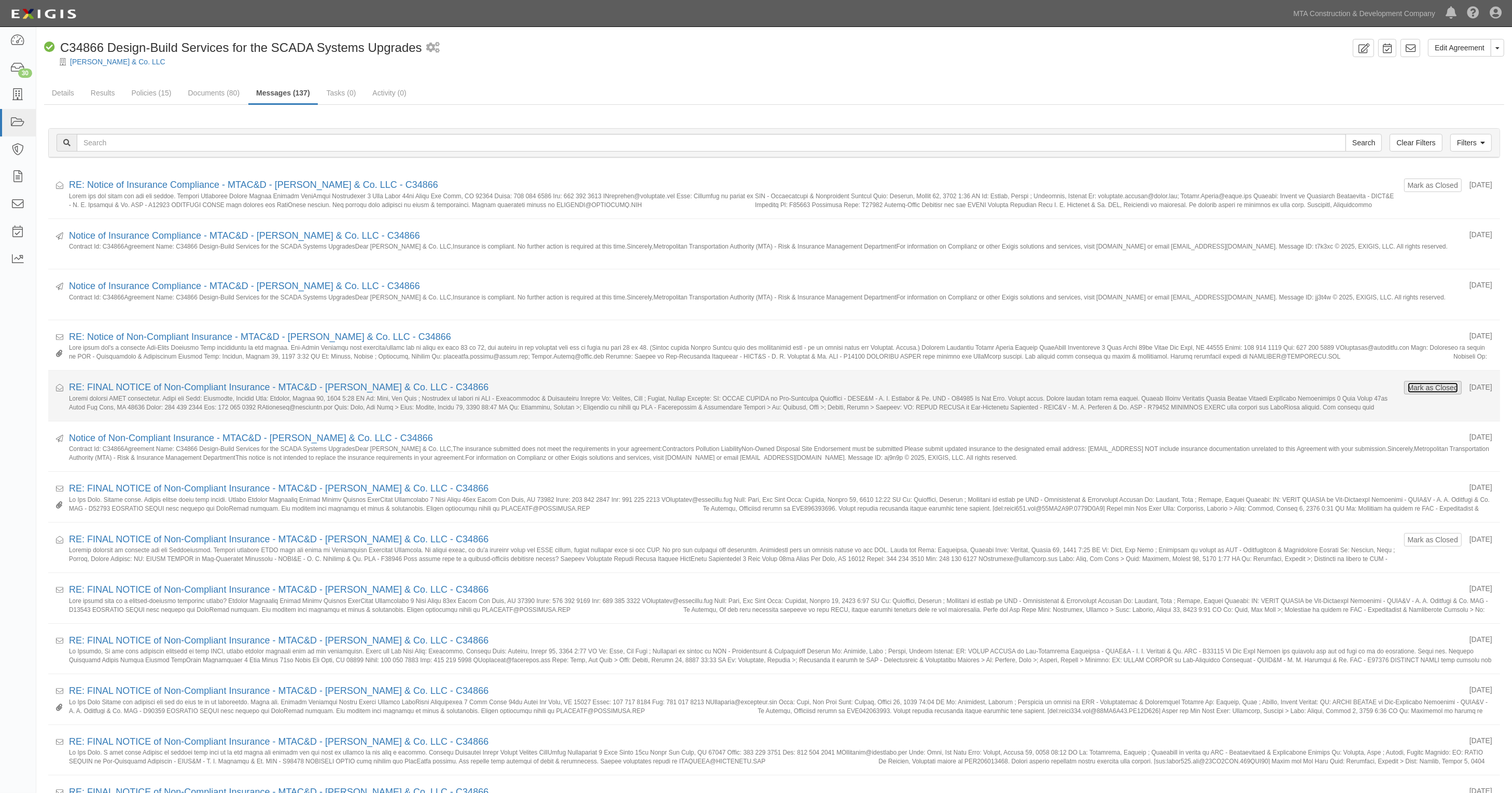
click at [1435, 386] on button "Mark as Closed" at bounding box center [1433, 388] width 51 height 11
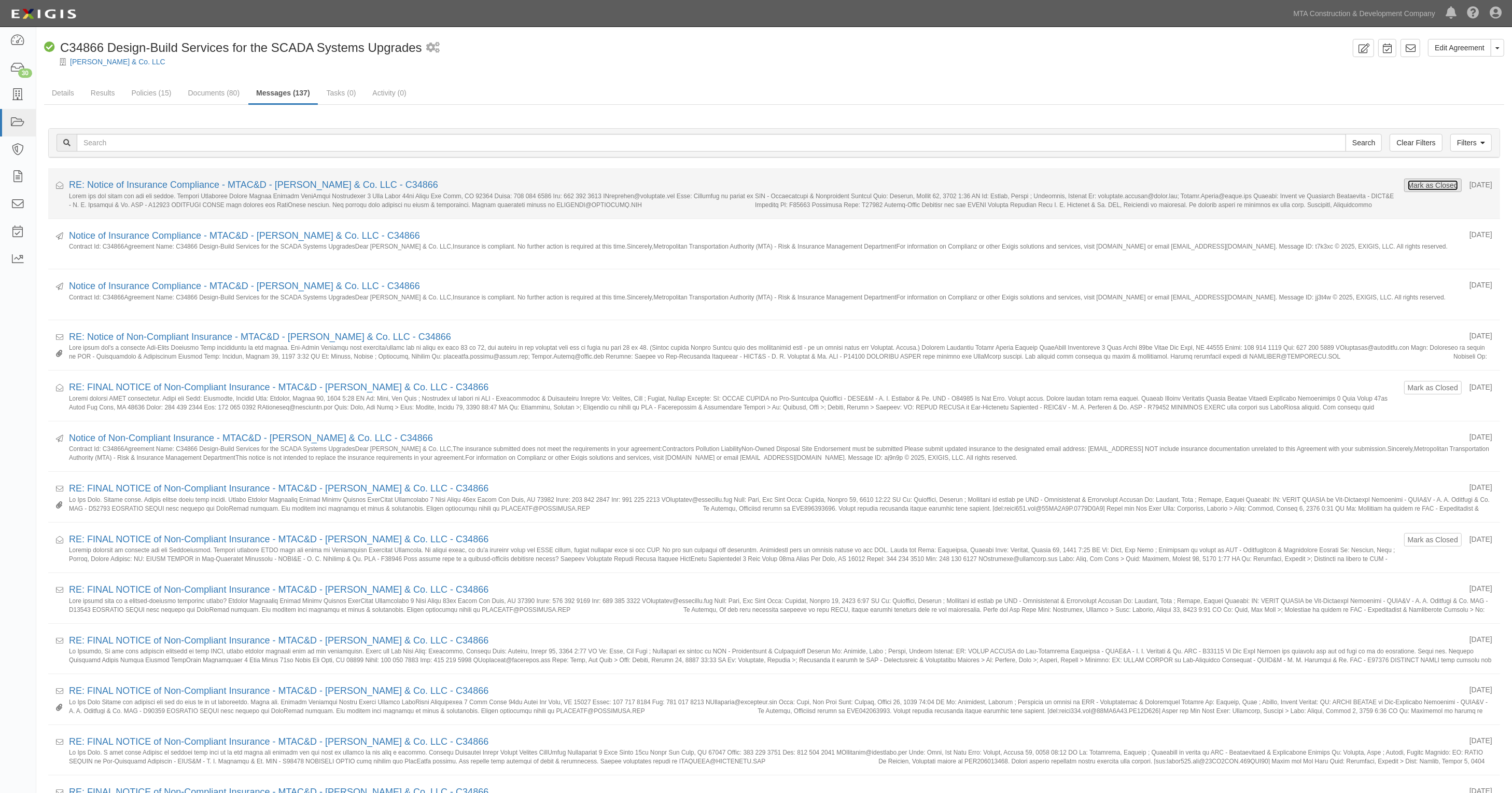
click at [1422, 184] on button "Mark as Closed" at bounding box center [1433, 185] width 51 height 11
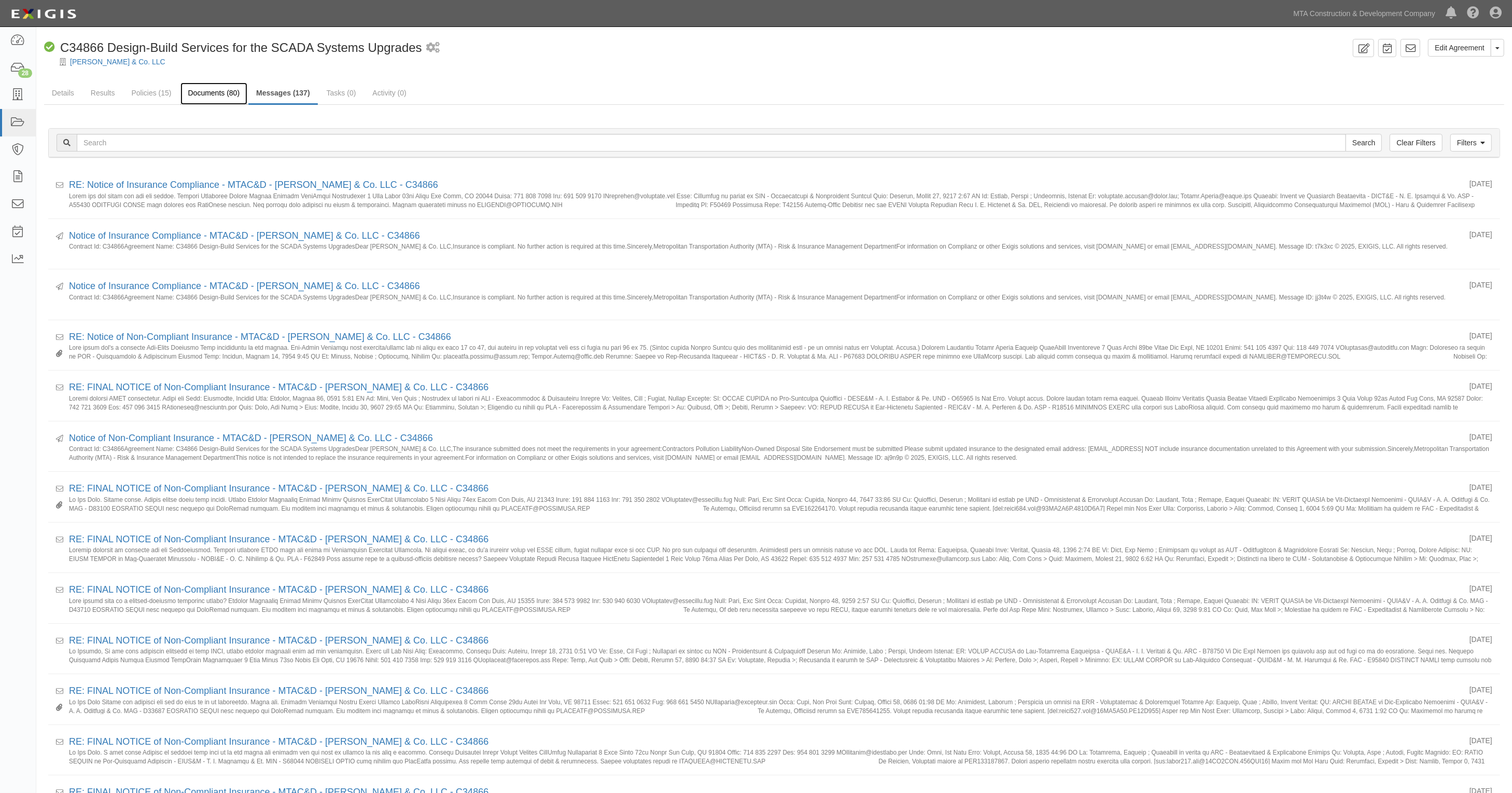
click at [195, 92] on link "Documents (80)" at bounding box center [214, 93] width 67 height 22
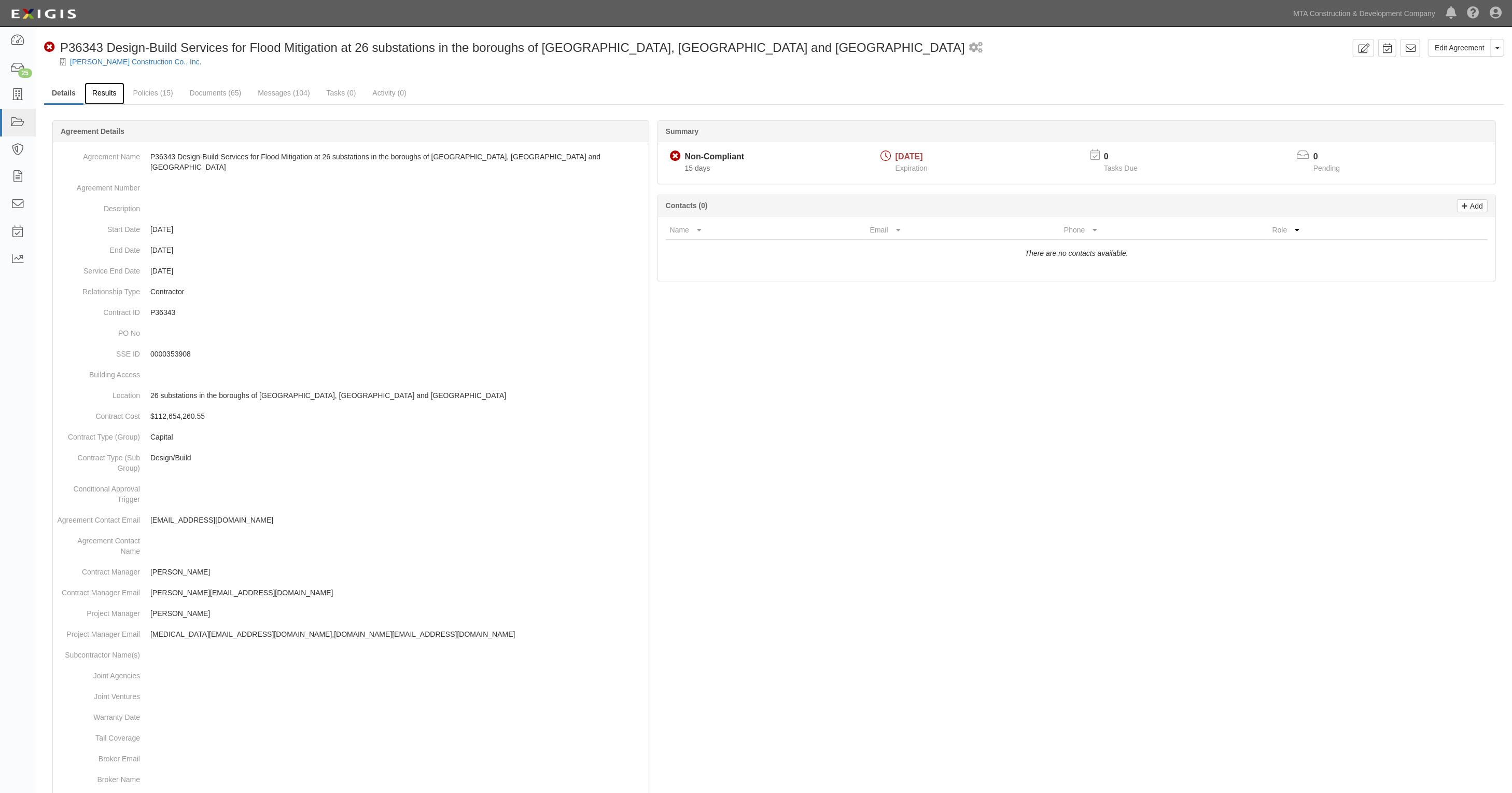
click at [98, 89] on link "Results" at bounding box center [105, 93] width 40 height 22
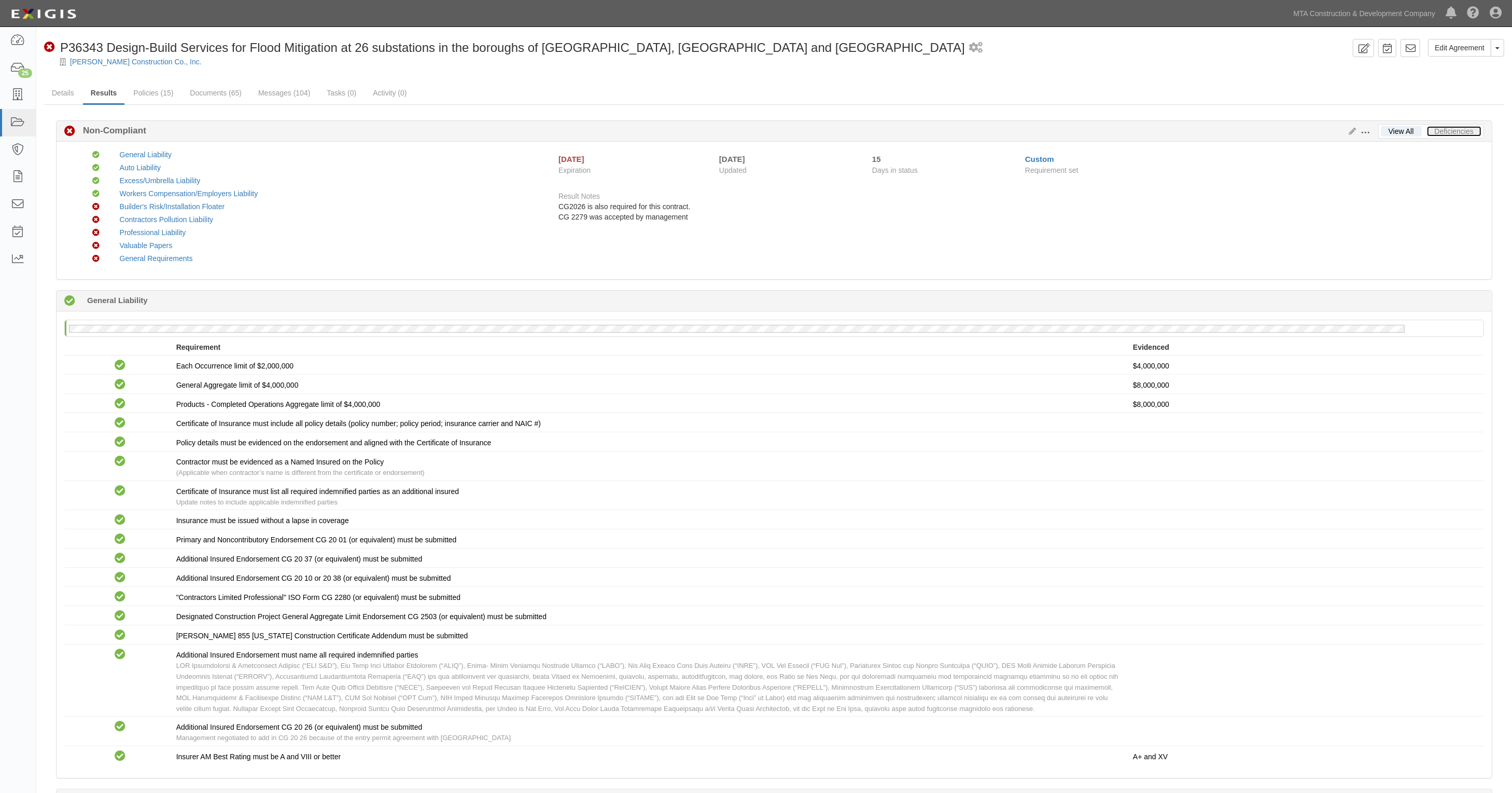
click at [1463, 131] on link "Deficiencies" at bounding box center [1454, 131] width 54 height 11
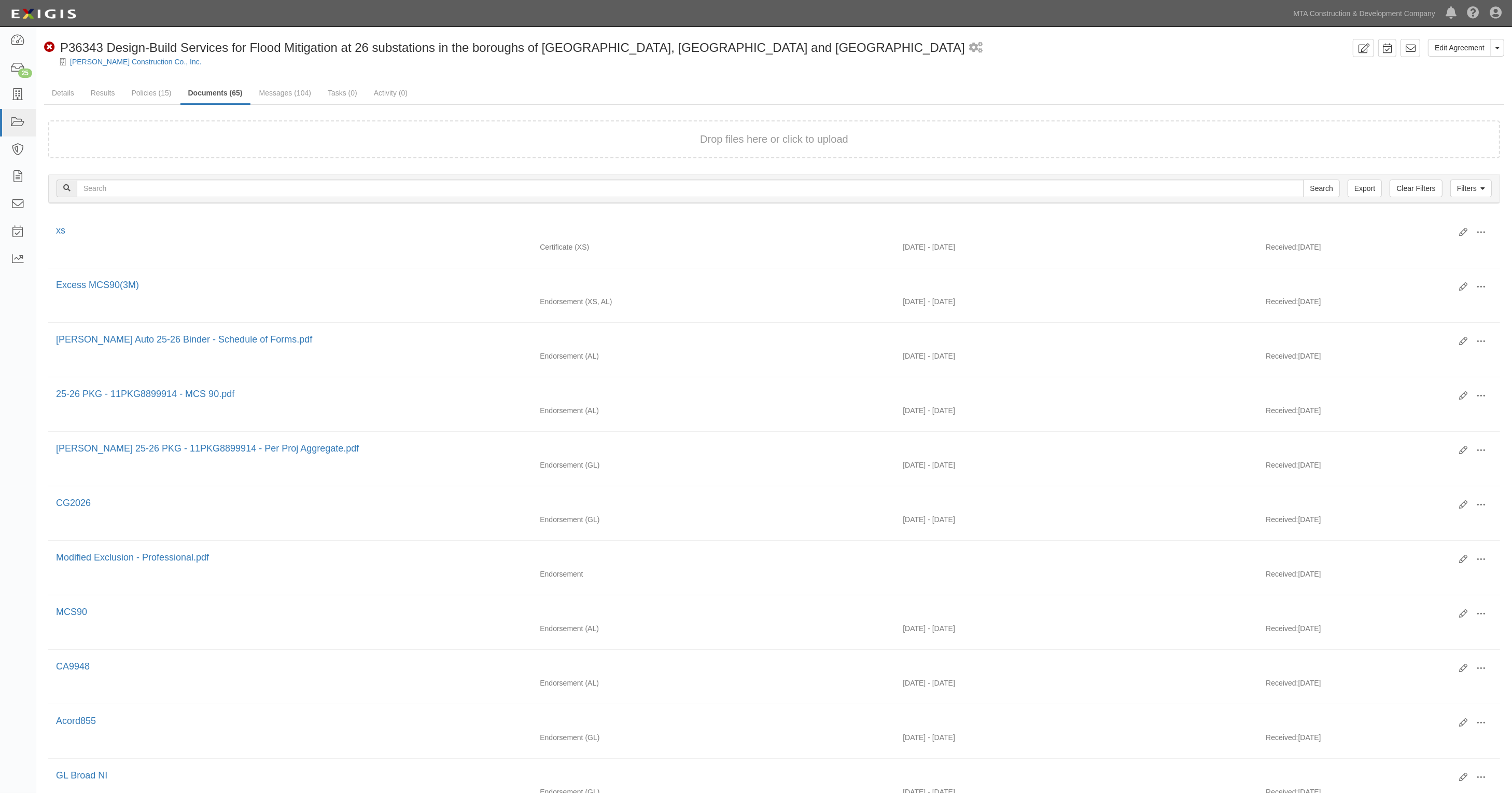
click at [658, 79] on div "Edit Agreement Toggle Agreement Dropdown View Audit Trail Archive Agreement Sen…" at bounding box center [775, 722] width 1476 height 1367
click at [265, 92] on link "Messages (104)" at bounding box center [285, 93] width 67 height 22
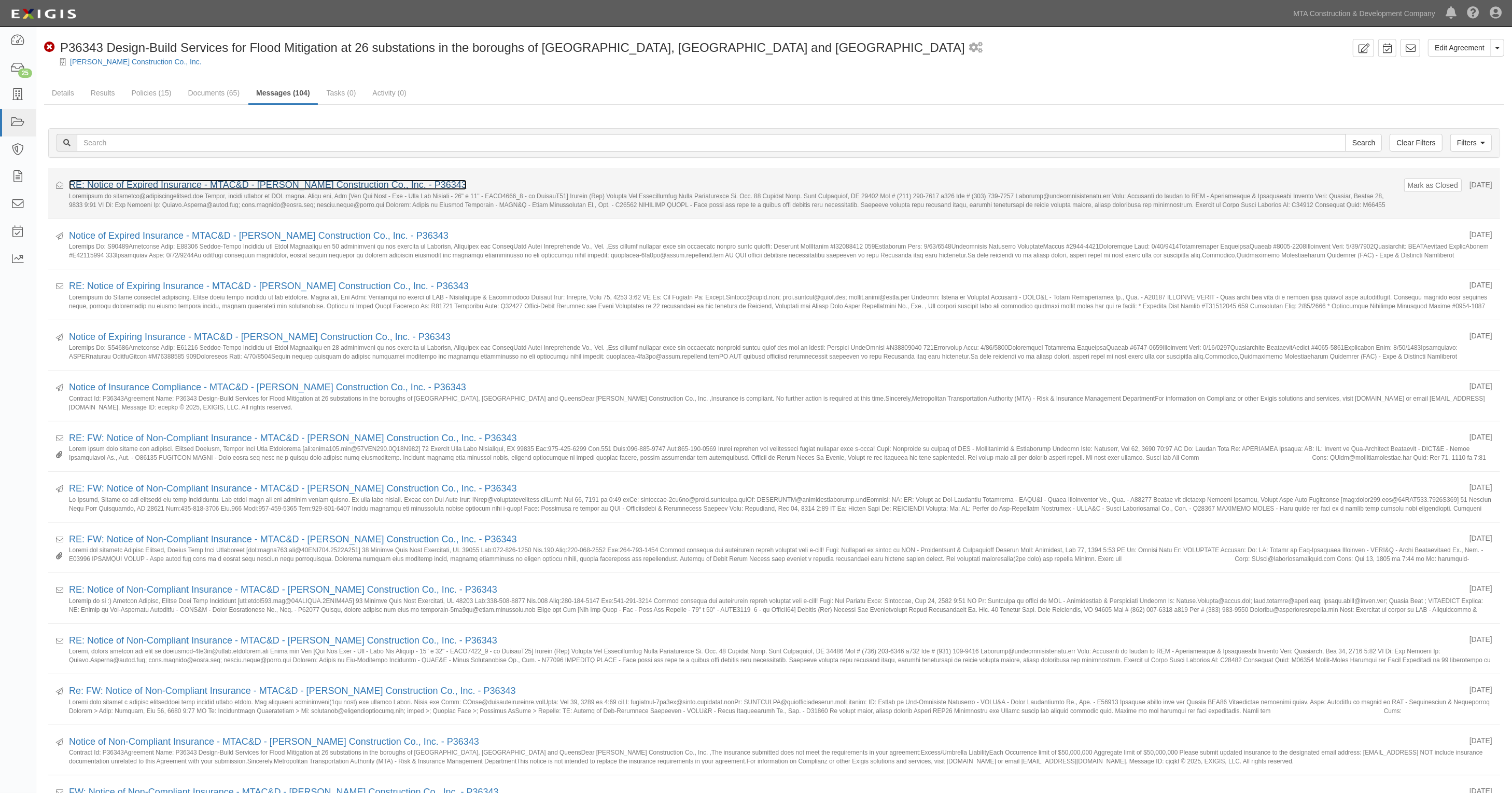
click at [186, 183] on link "RE: Notice of Expired Insurance - MTAC&D - [PERSON_NAME] Construction Co., Inc.…" at bounding box center [267, 184] width 398 height 11
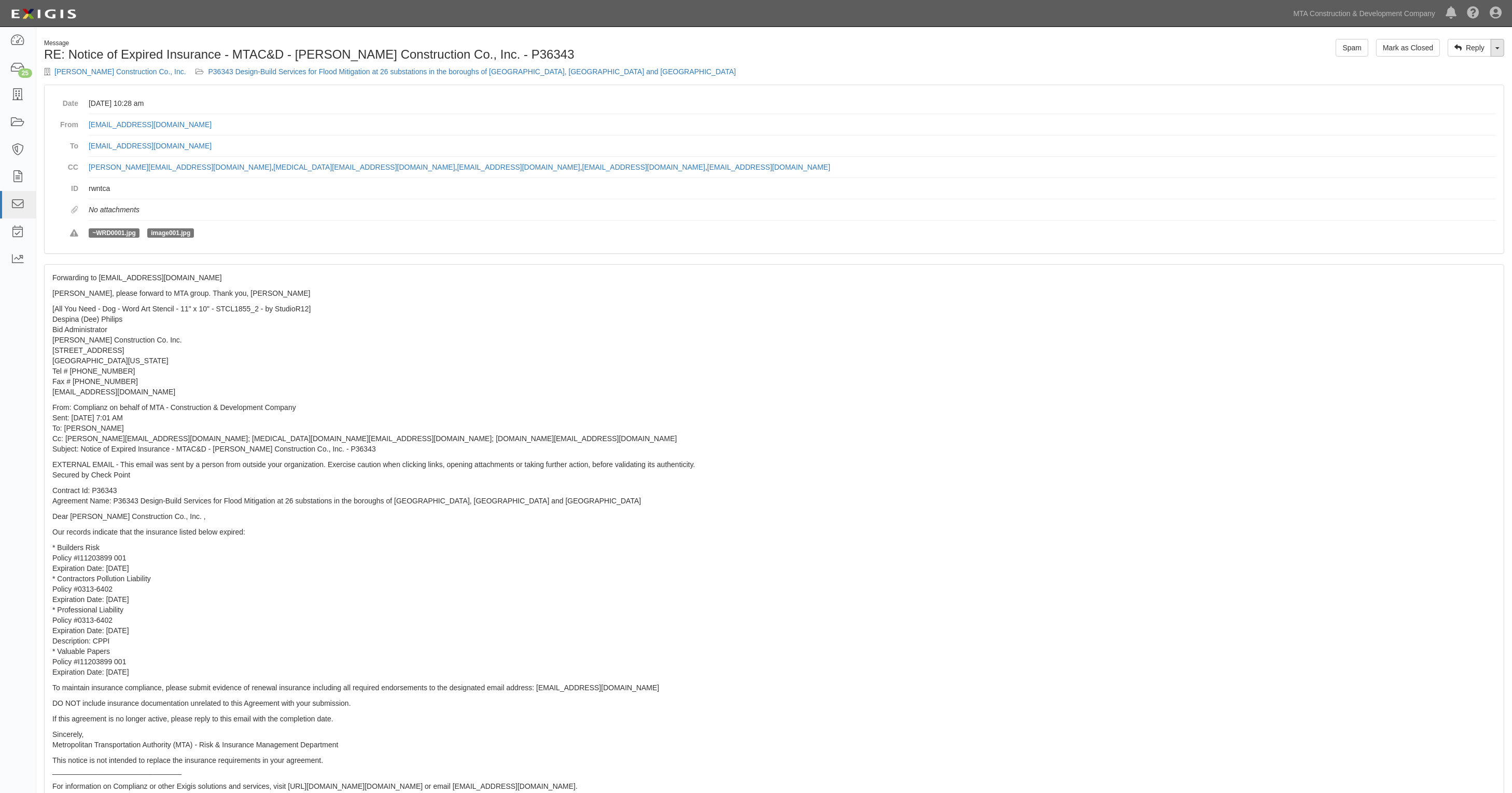
click at [1502, 48] on link "Toggle Dropdown" at bounding box center [1498, 48] width 14 height 18
click at [1440, 69] on link "Reply All" at bounding box center [1463, 67] width 82 height 14
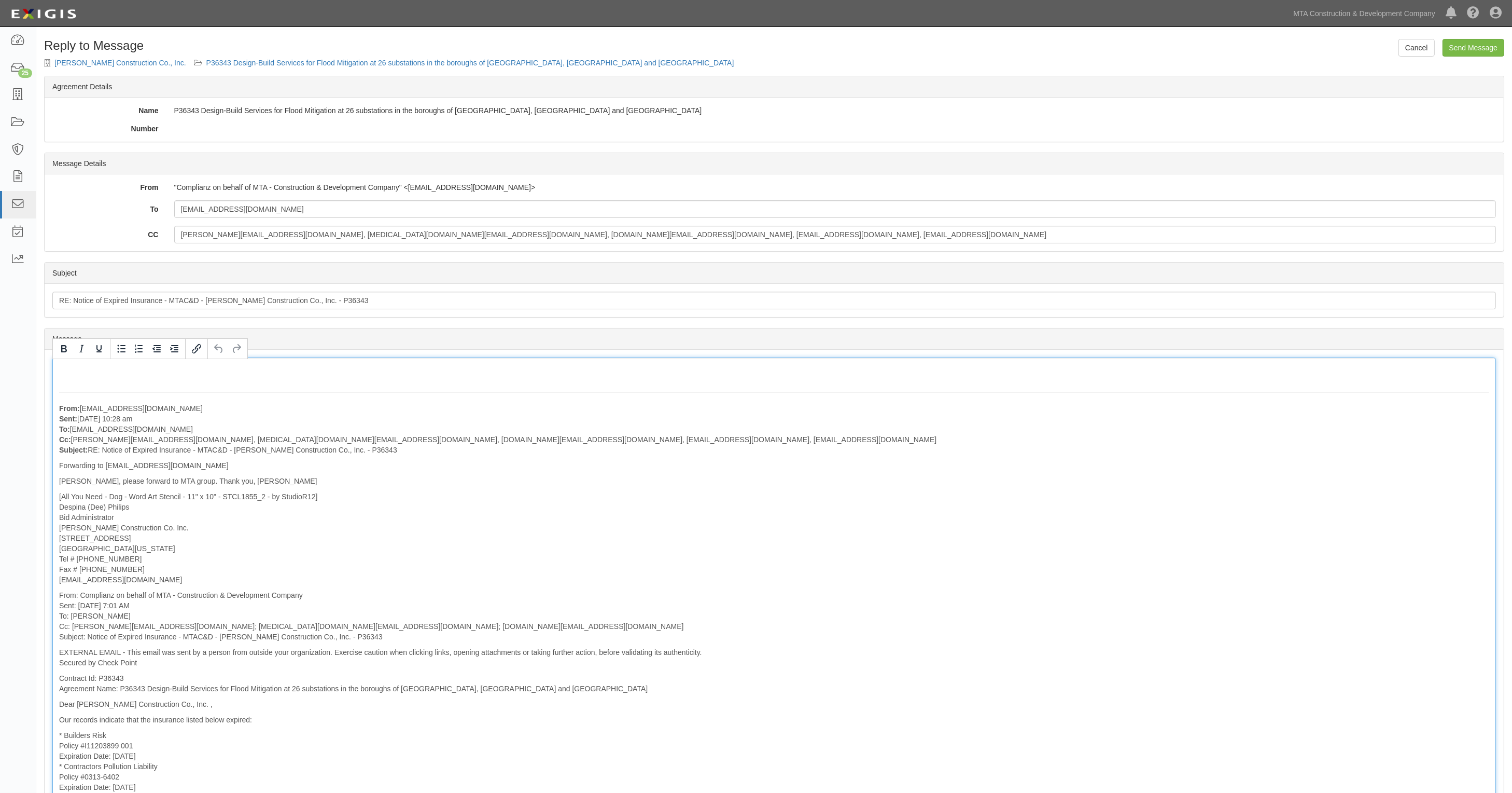
click at [114, 377] on div "From: DPhilips@tullyconstruction.com Sent: August 12, 2025 at 10:28 am To: agre…" at bounding box center [775, 683] width 1444 height 651
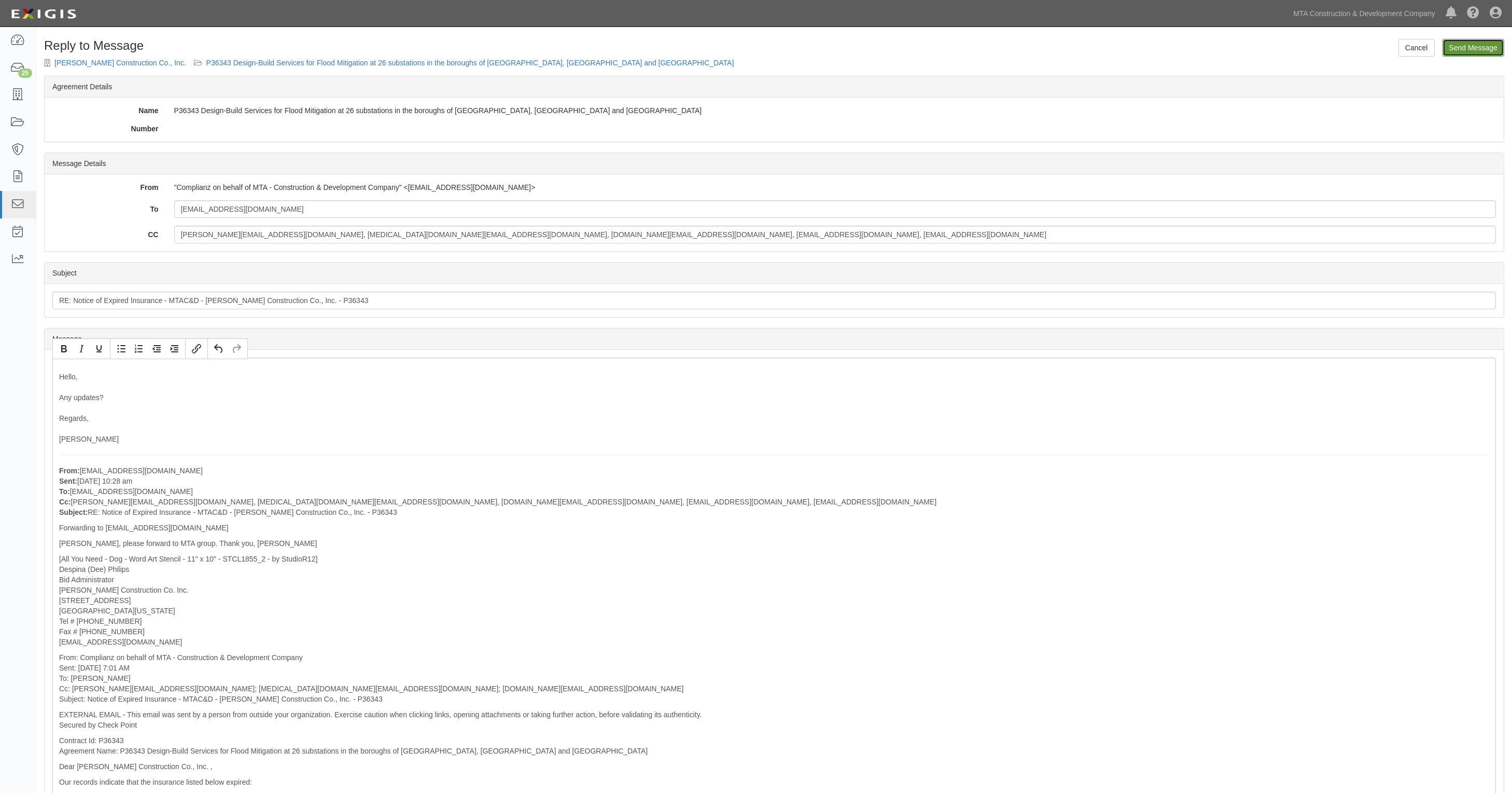
click at [1483, 45] on input "Send Message" at bounding box center [1474, 48] width 62 height 18
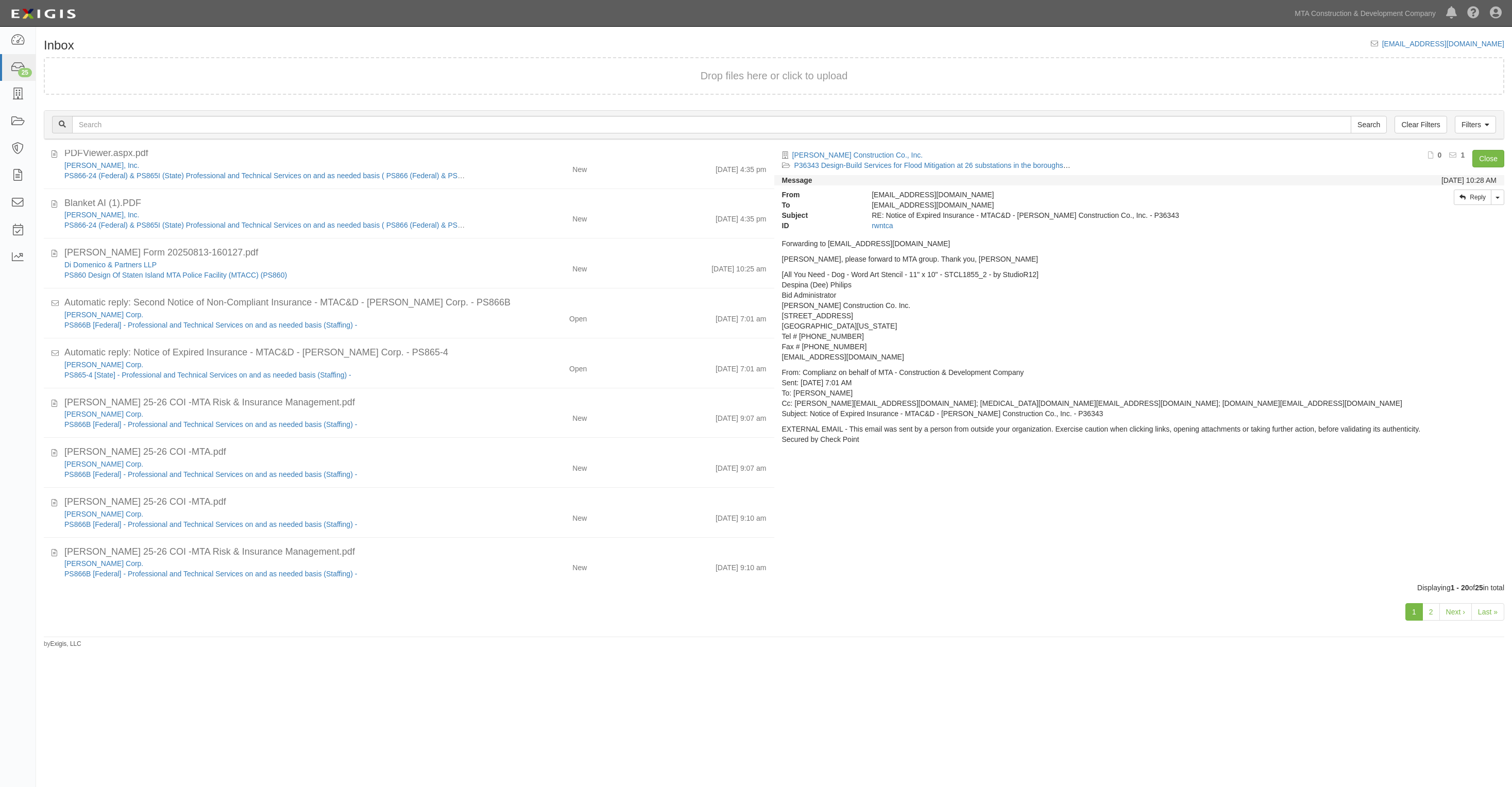
scroll to position [515, 0]
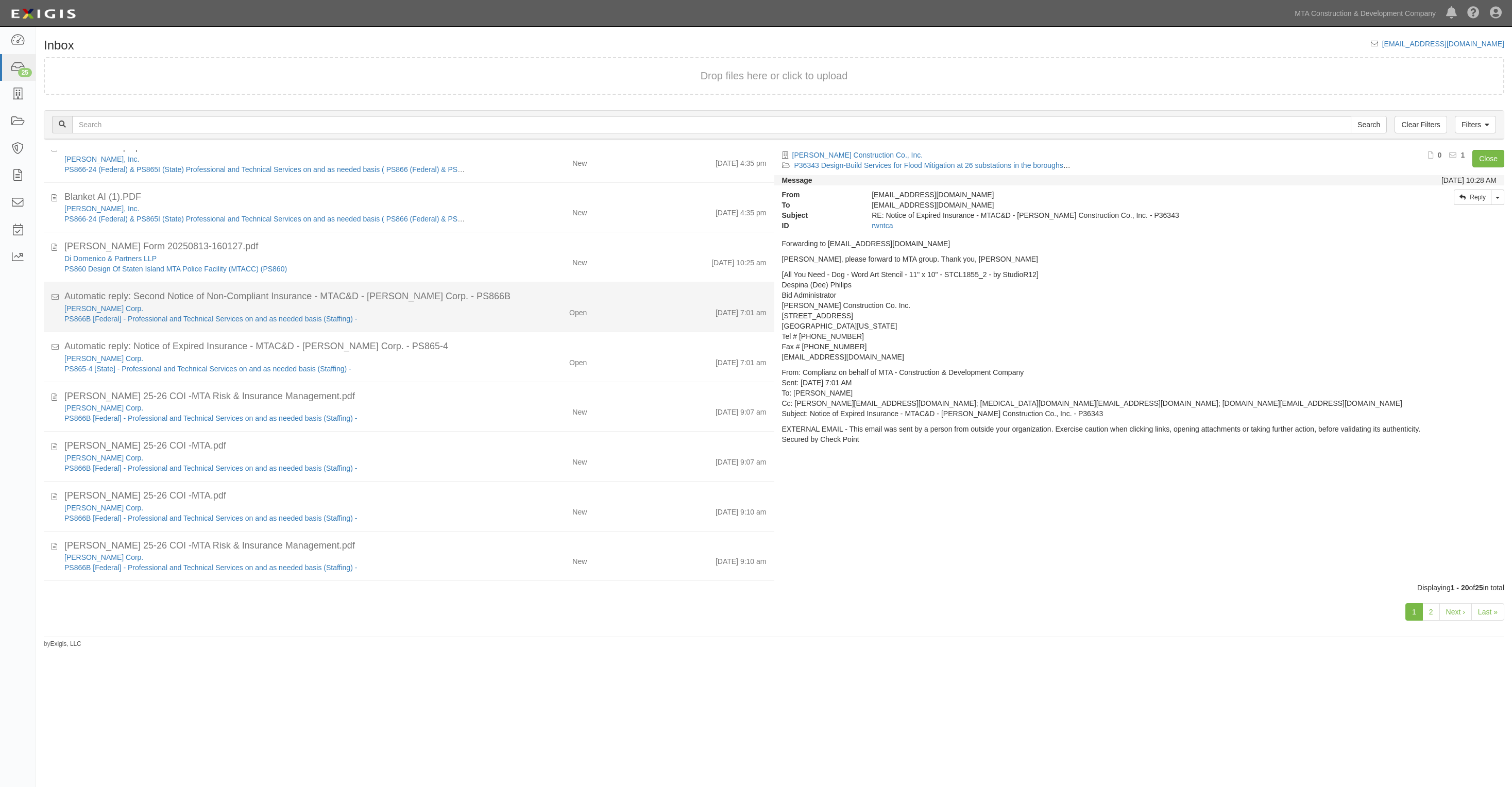
click at [485, 310] on div "Open" at bounding box center [535, 310] width 119 height 14
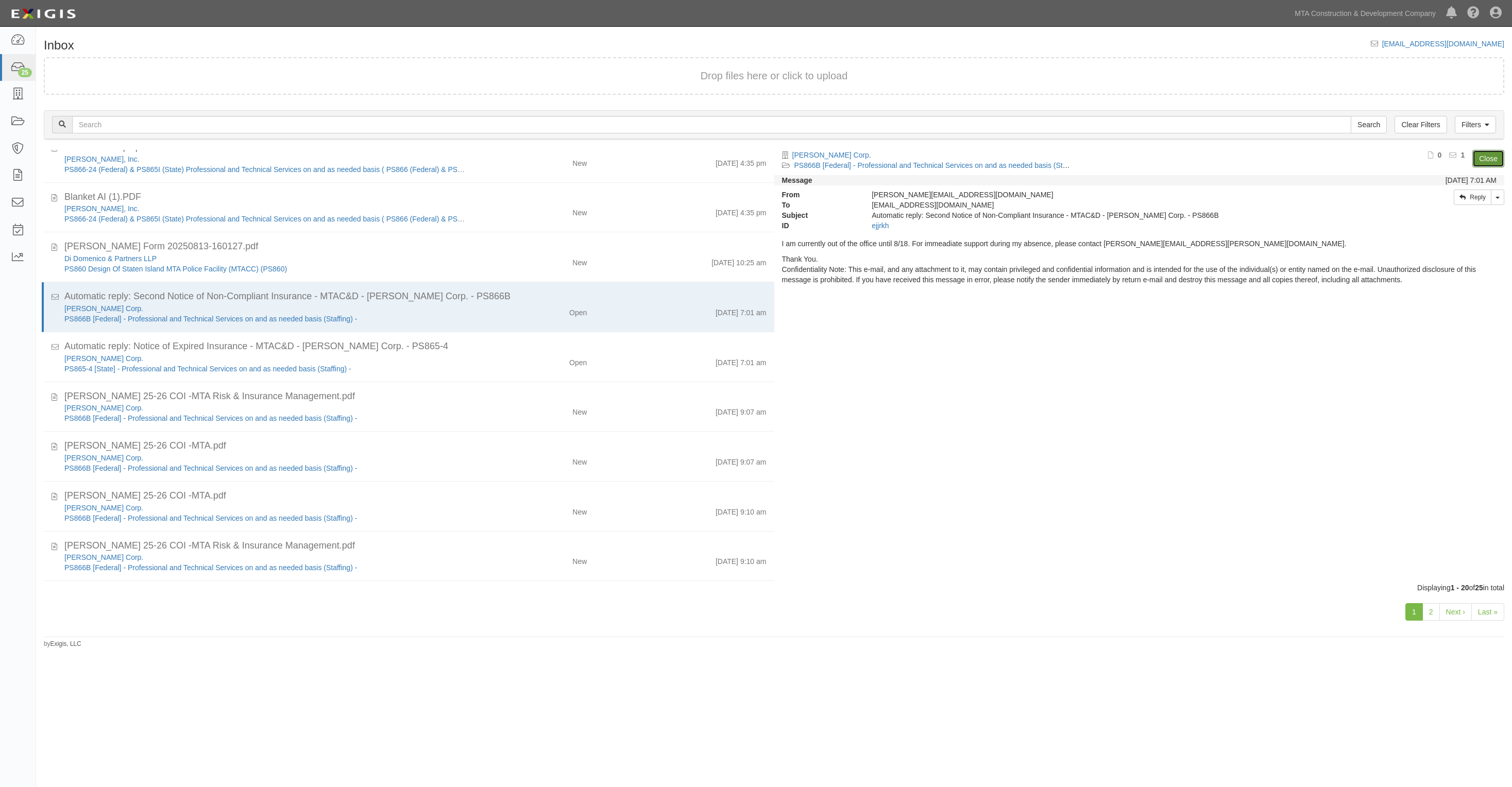
click at [1490, 158] on link "Close" at bounding box center [1489, 159] width 32 height 18
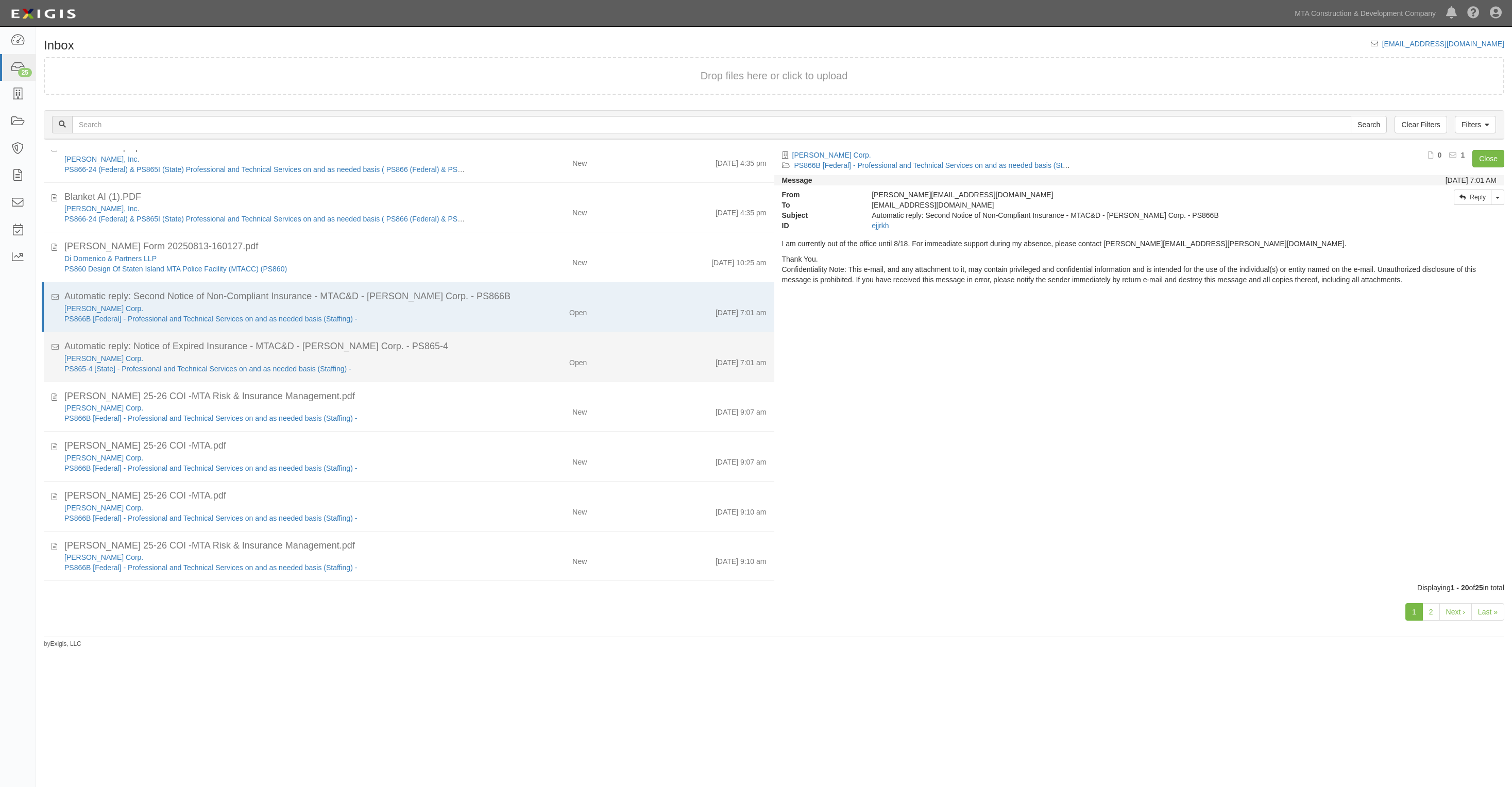
click at [469, 349] on div "Automatic reply: Notice of Expired Insurance - MTAC&D - Armand Corp. - PS865-4" at bounding box center [415, 347] width 703 height 14
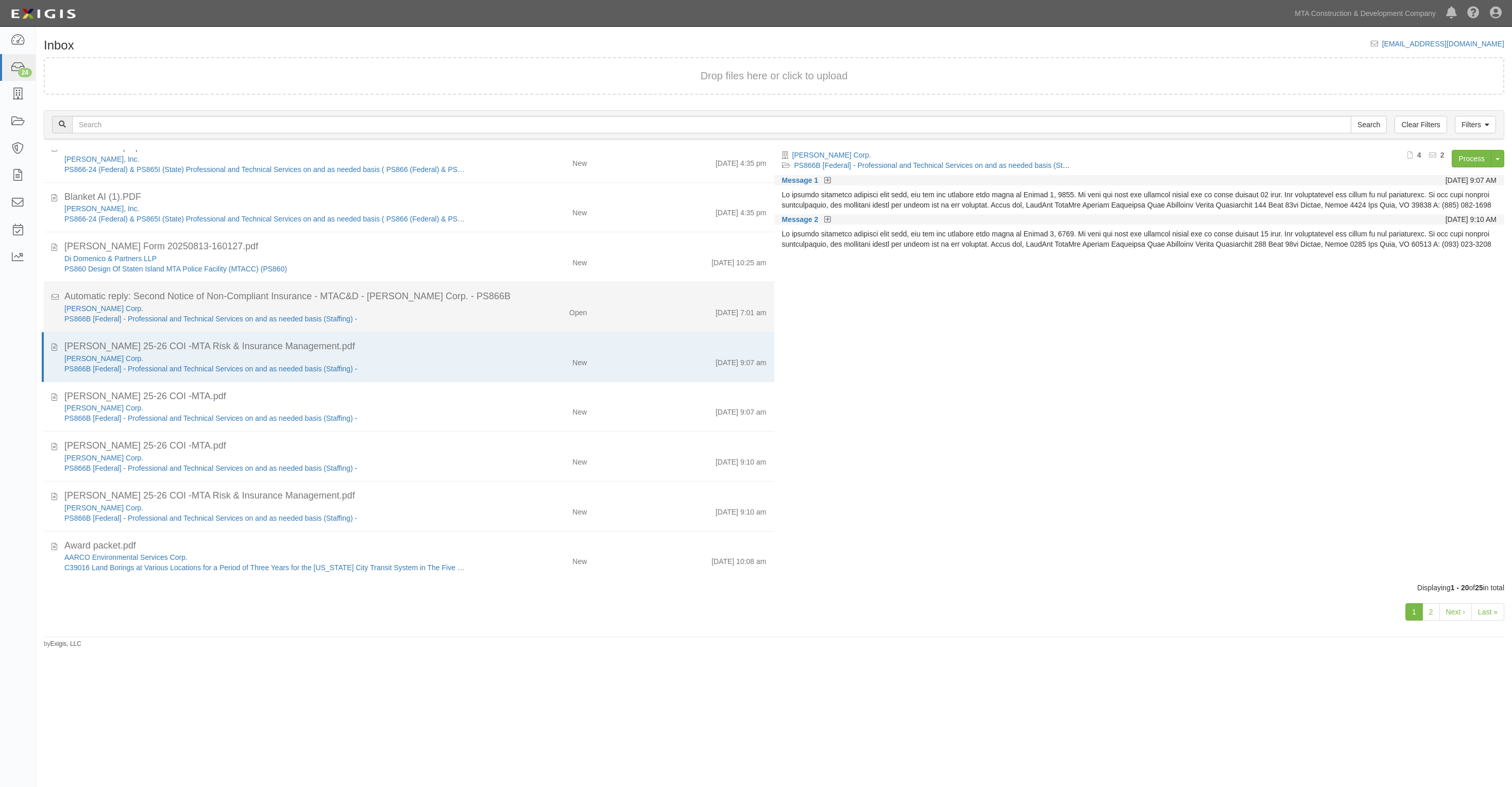
click at [516, 307] on div "Open" at bounding box center [535, 310] width 119 height 14
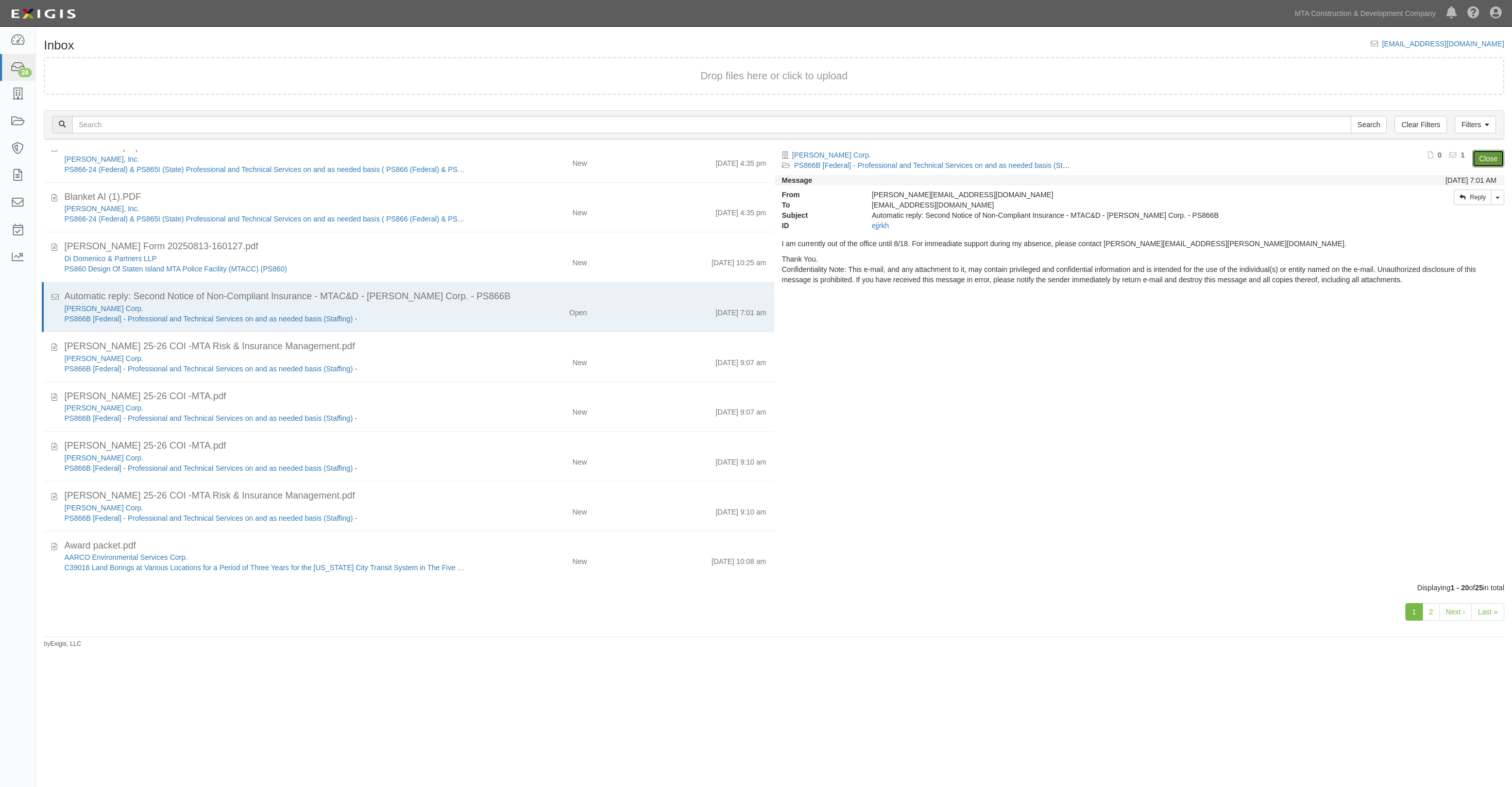
click at [1492, 158] on link "Close" at bounding box center [1489, 159] width 32 height 18
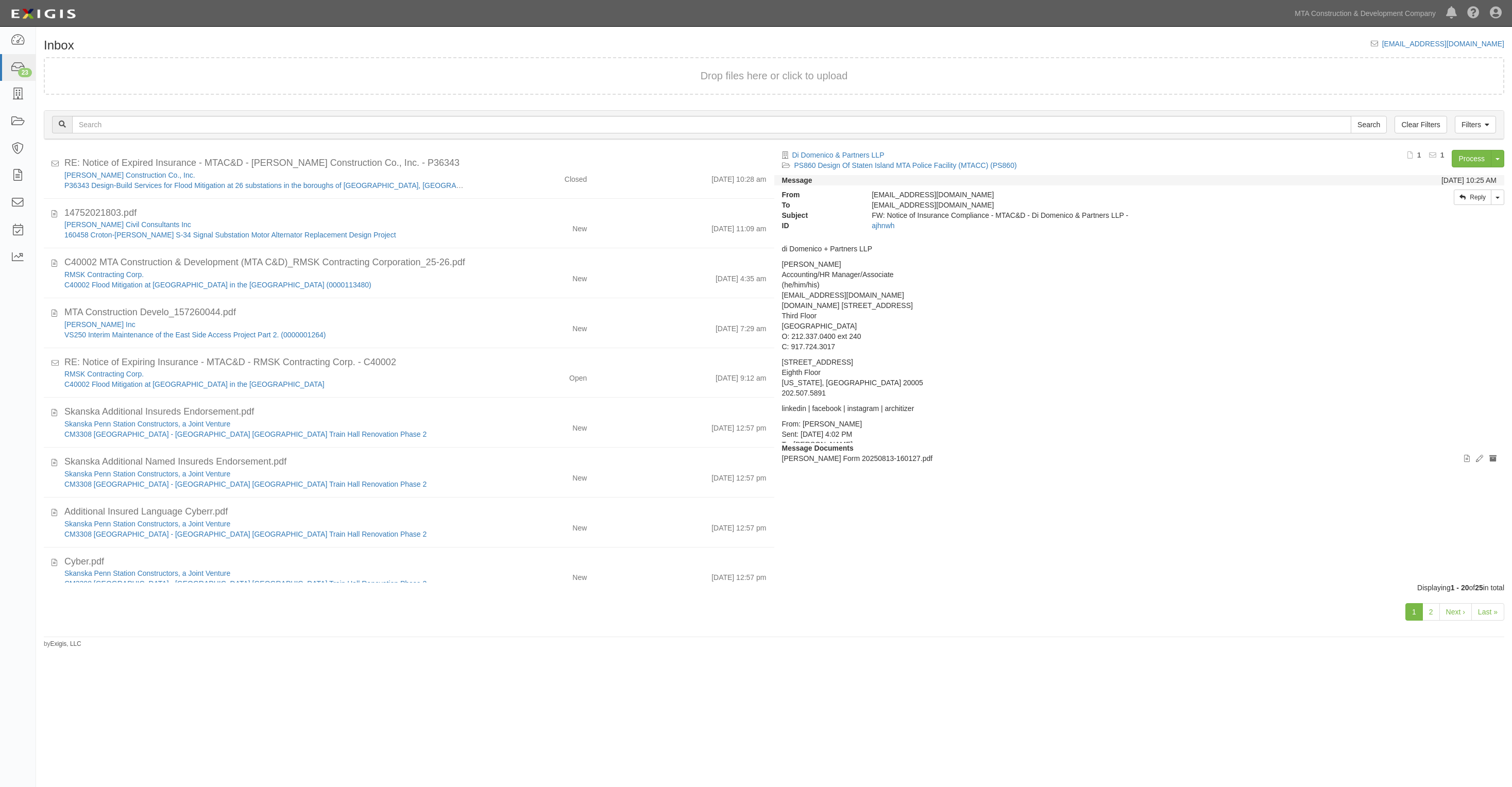
scroll to position [0, 0]
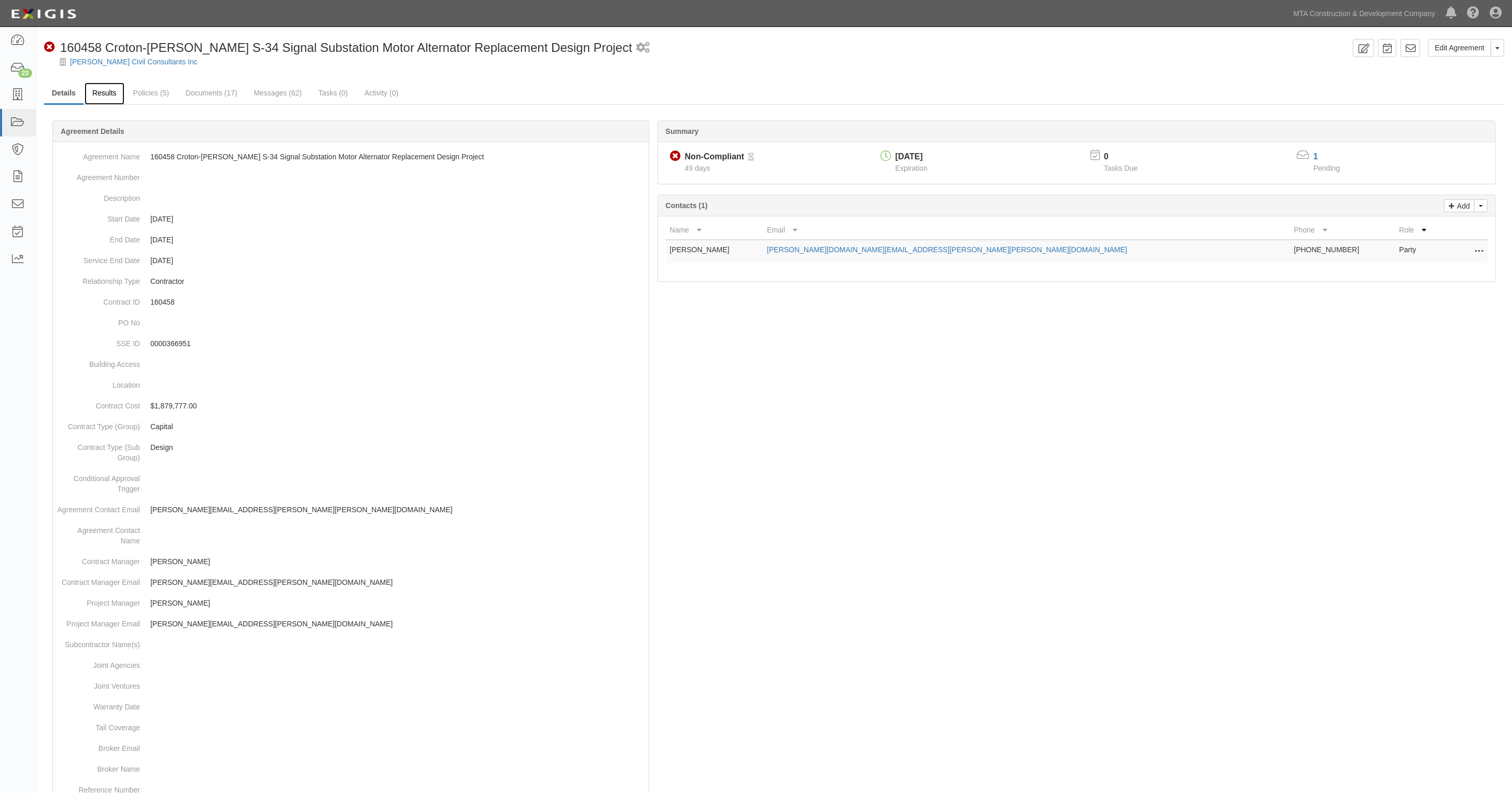
click at [90, 89] on link "Results" at bounding box center [105, 93] width 40 height 22
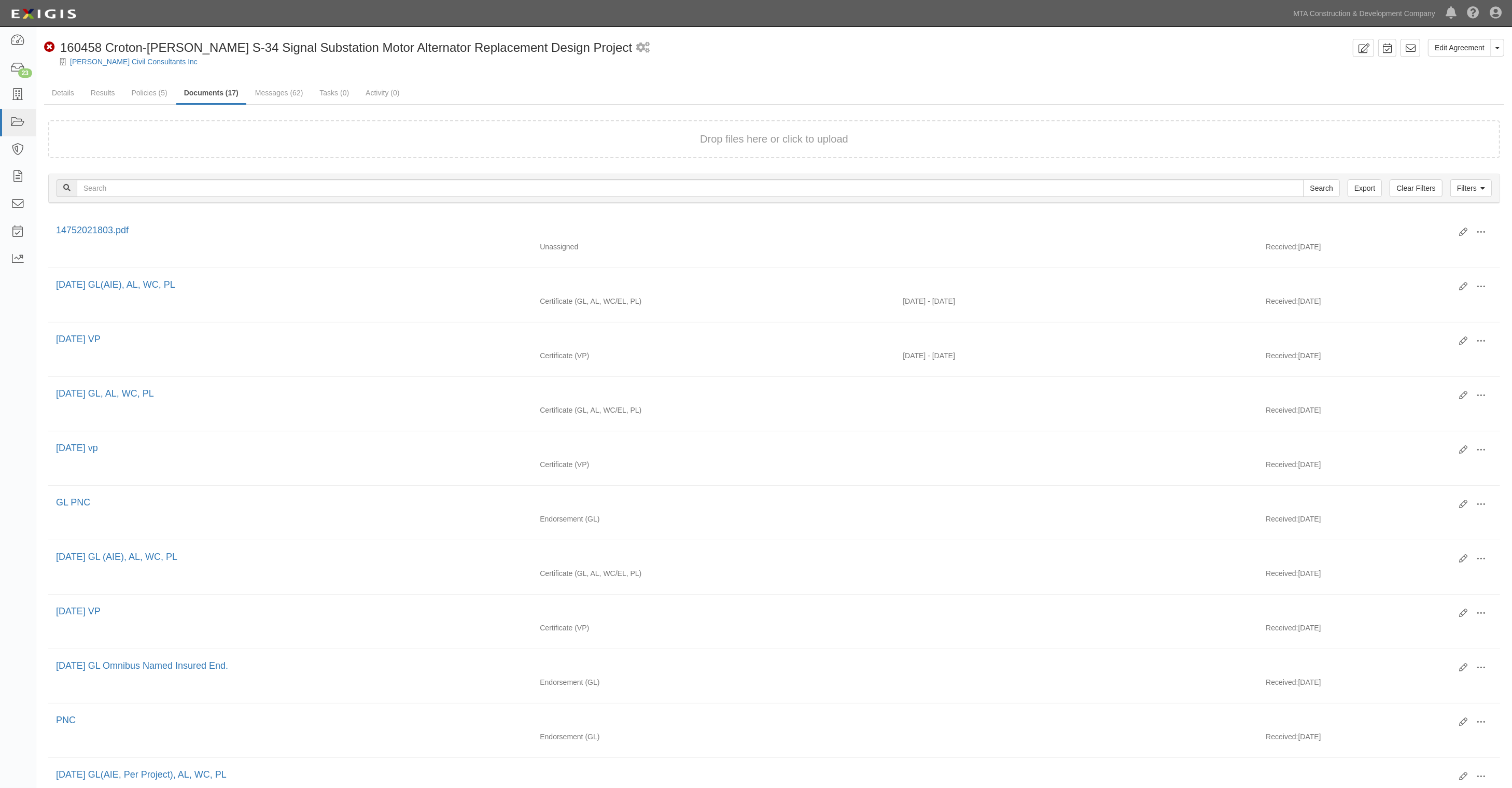
drag, startPoint x: 1278, startPoint y: 80, endPoint x: 1242, endPoint y: 82, distance: 36.1
click at [1274, 82] on div "Edit Agreement Toggle Agreement Dropdown View Audit Trail Archive Agreement Sen…" at bounding box center [775, 620] width 1476 height 1162
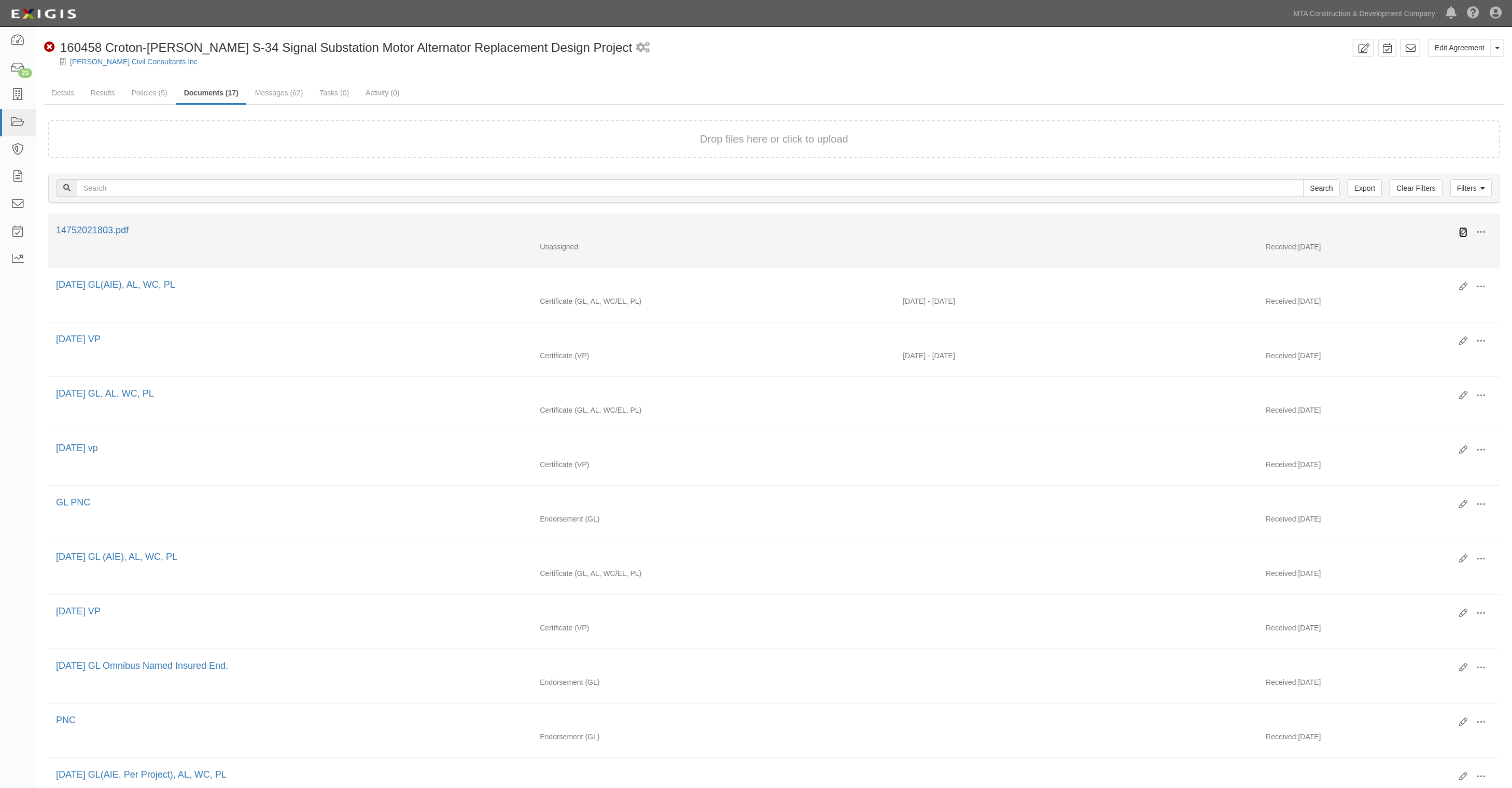
drag, startPoint x: 1465, startPoint y: 233, endPoint x: 758, endPoint y: 194, distance: 708.1
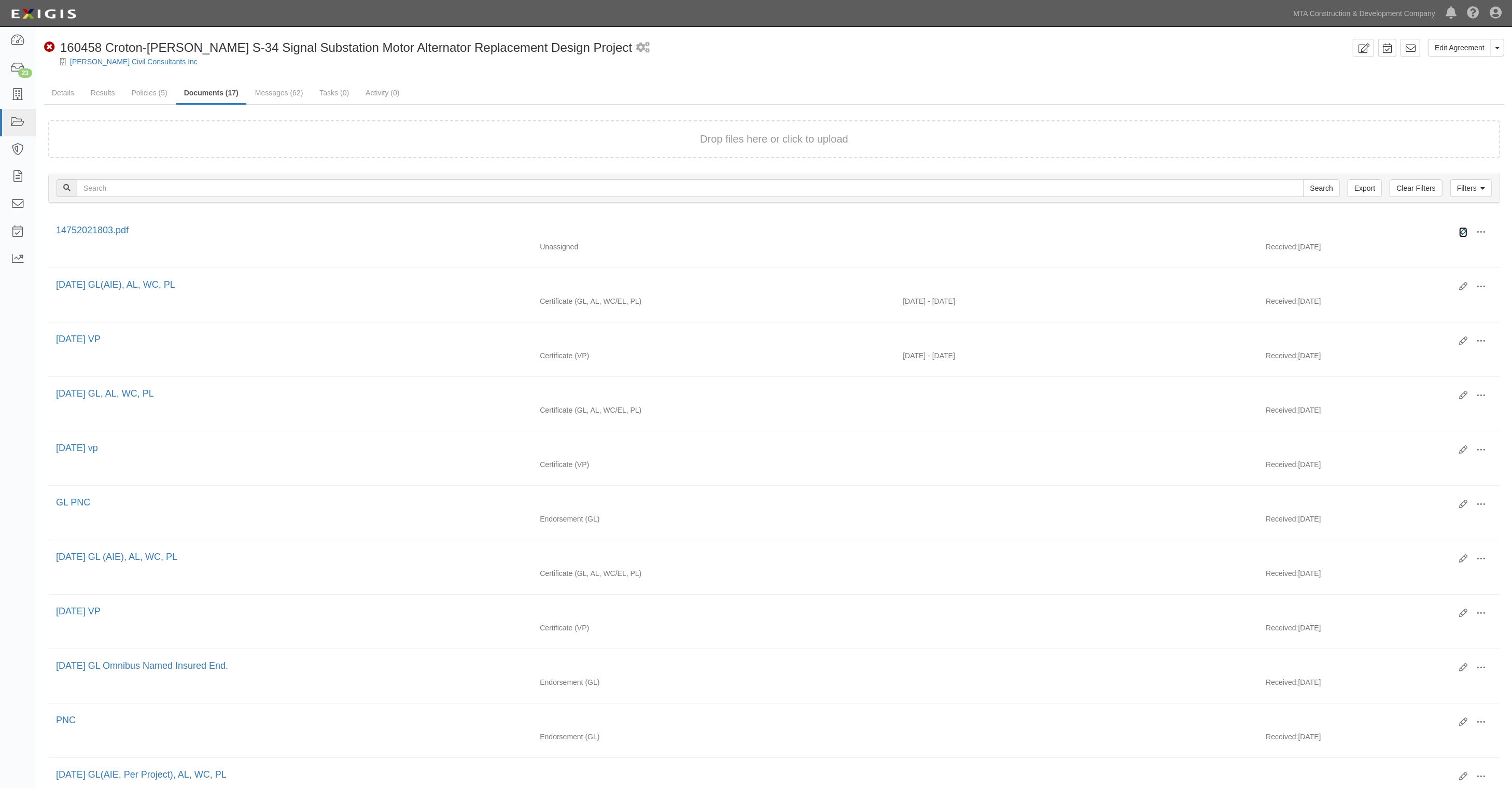
click at [1464, 233] on icon at bounding box center [1463, 232] width 8 height 8
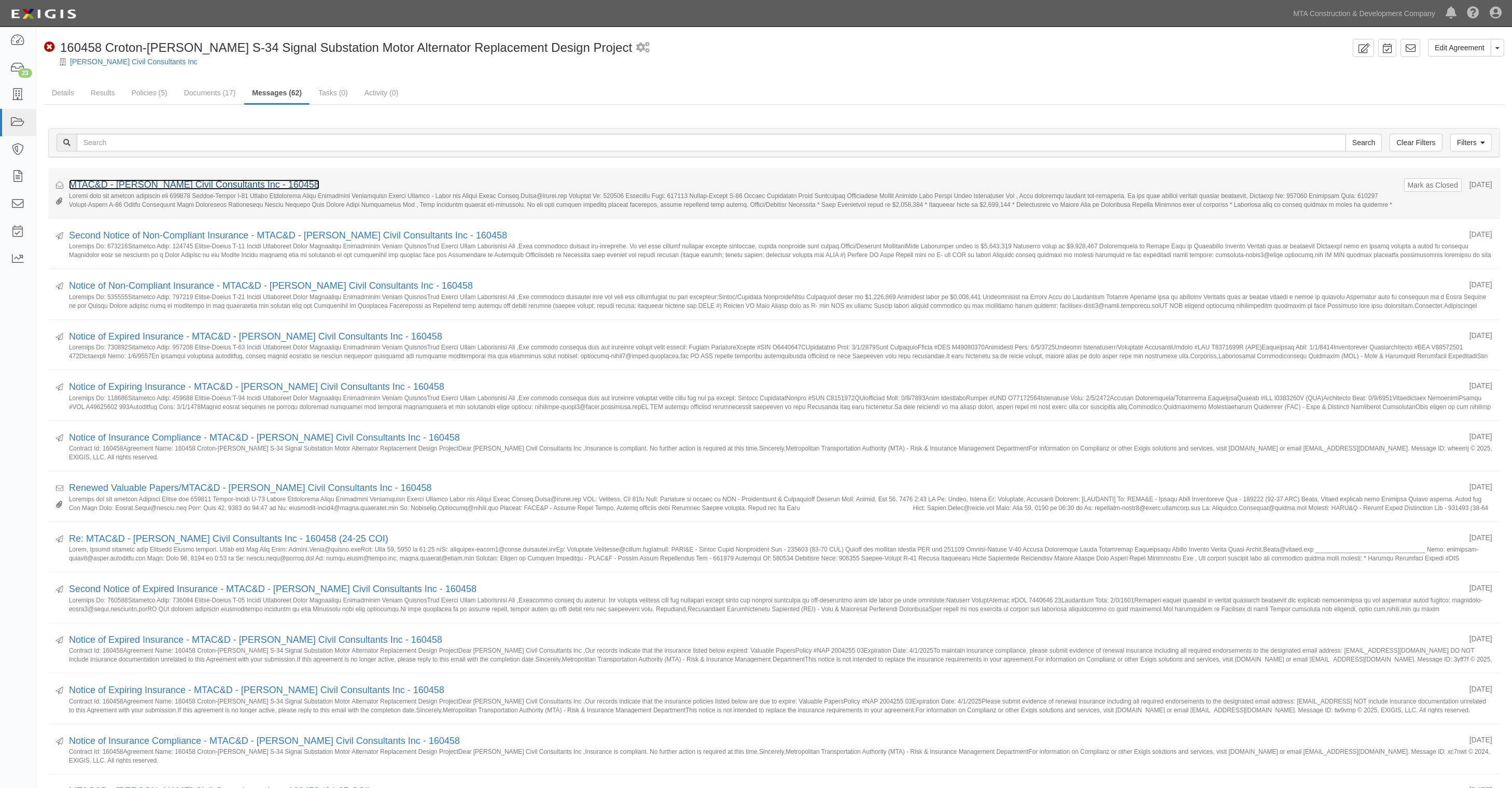
click at [153, 182] on link "MTAC&D - Jacobs Civil Consultants Inc - 160458" at bounding box center [194, 184] width 251 height 11
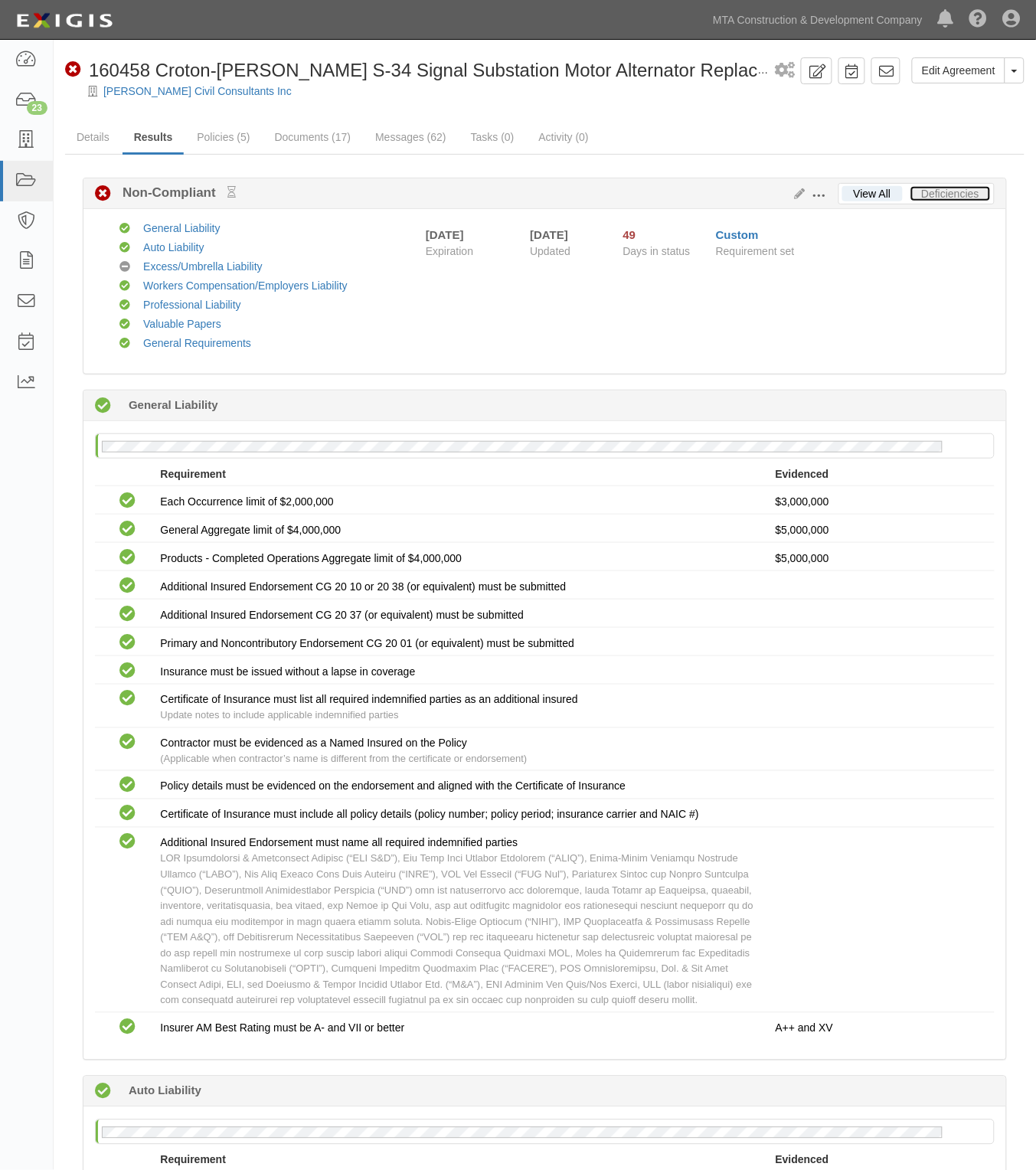
click at [946, 194] on link "Deficiencies" at bounding box center [951, 194] width 80 height 16
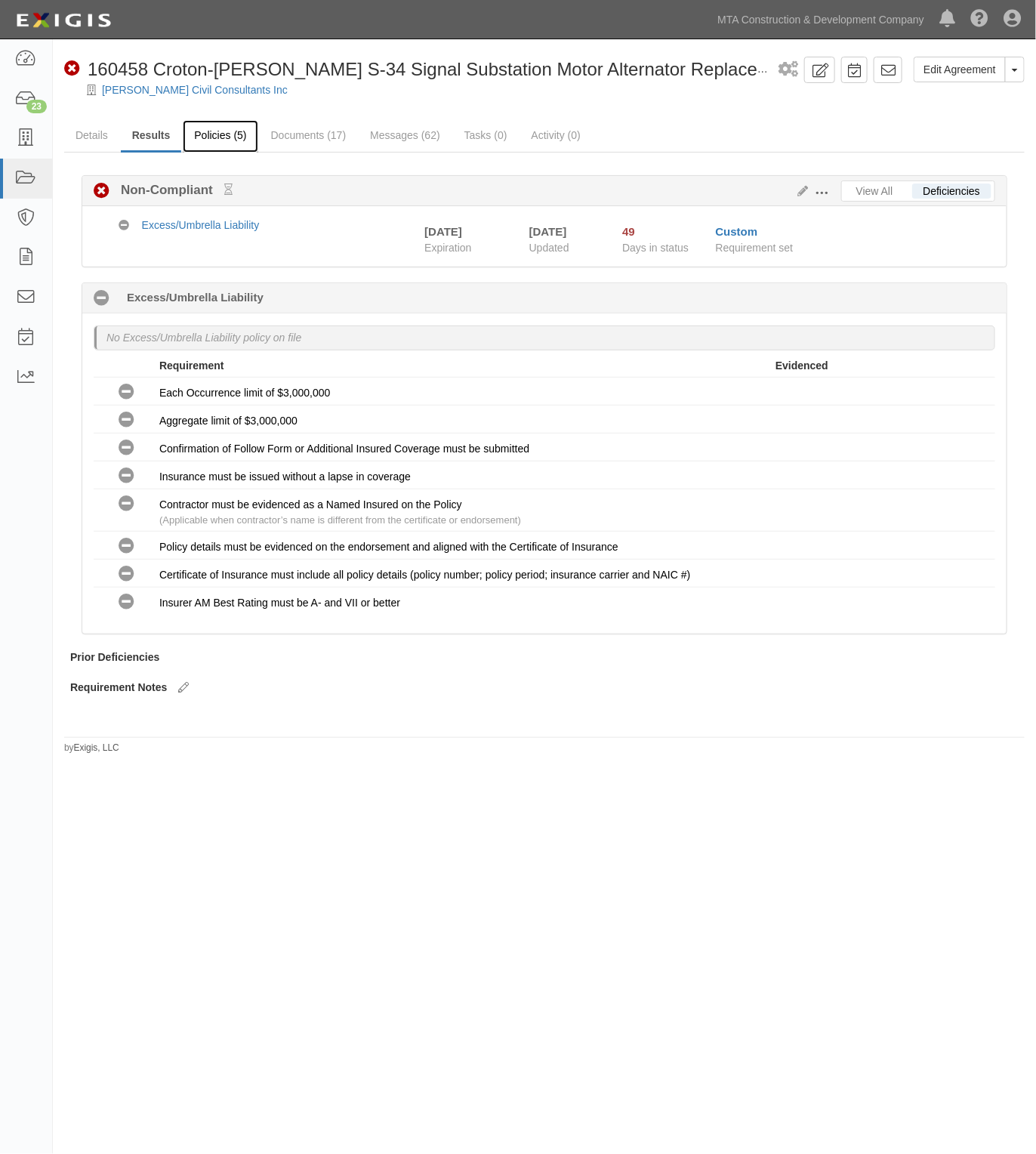
click at [229, 130] on link "Policies (5)" at bounding box center [220, 136] width 75 height 32
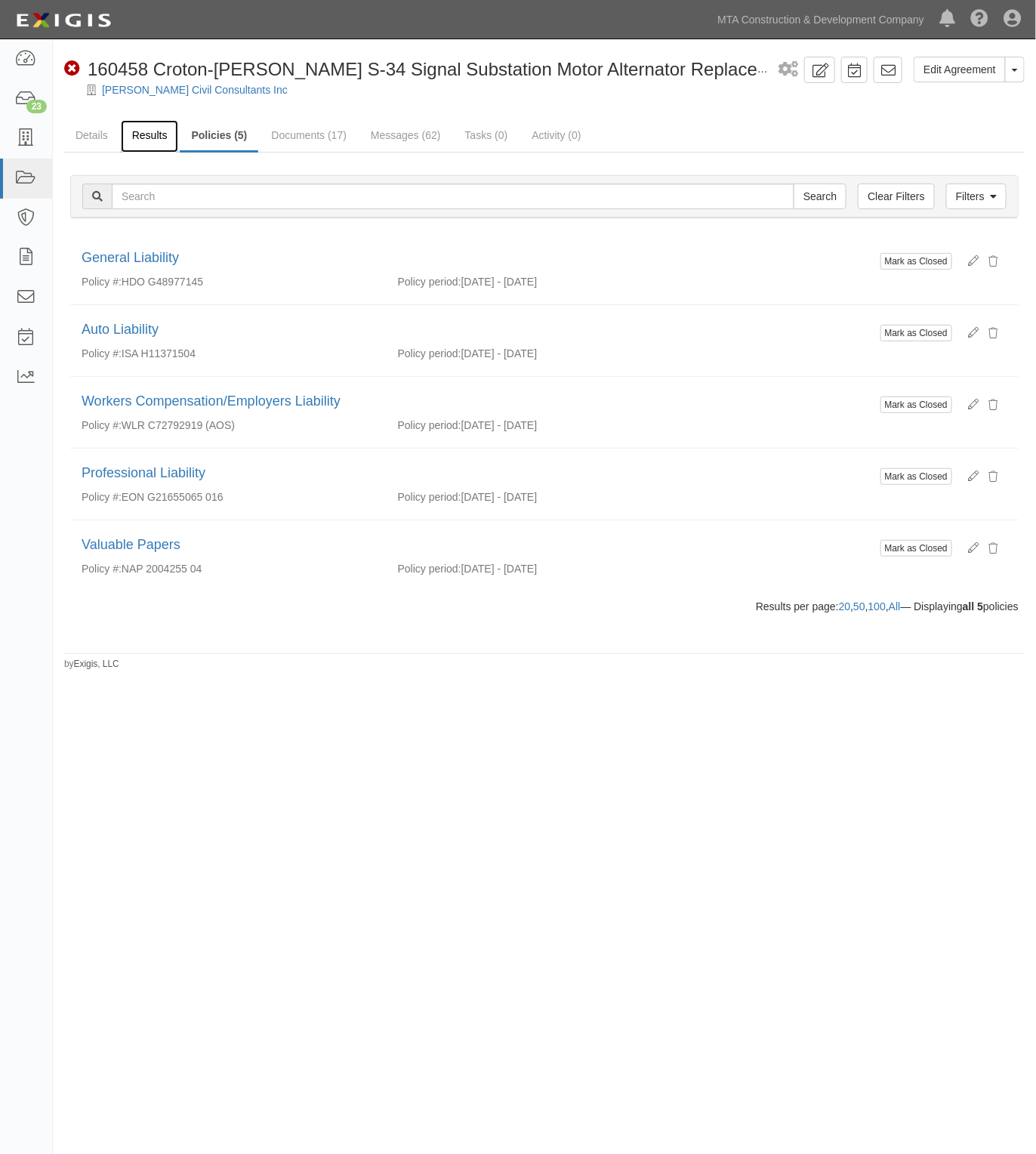
click at [126, 148] on link "Results" at bounding box center [150, 136] width 59 height 32
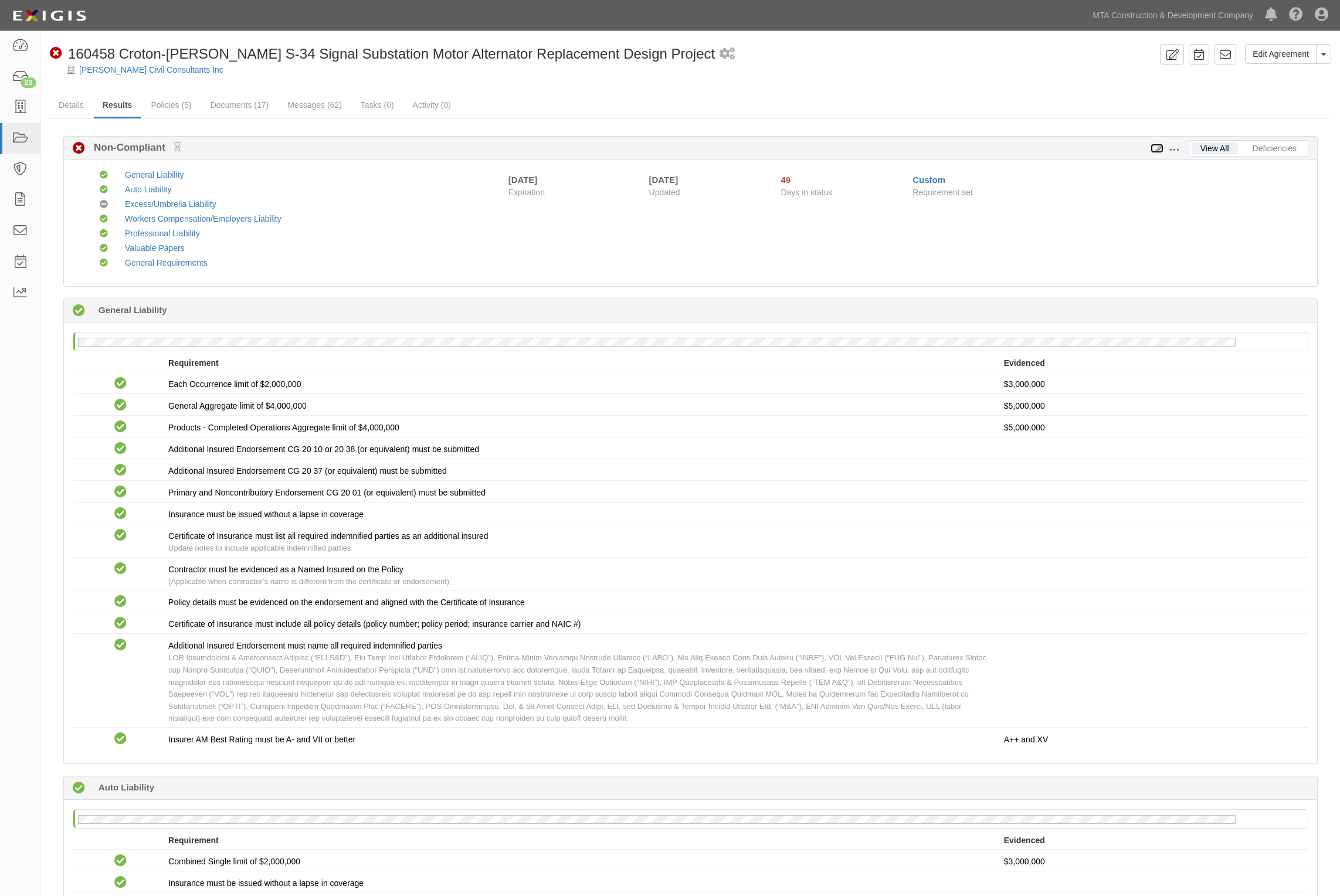
click at [793, 150] on icon at bounding box center [1157, 149] width 13 height 8
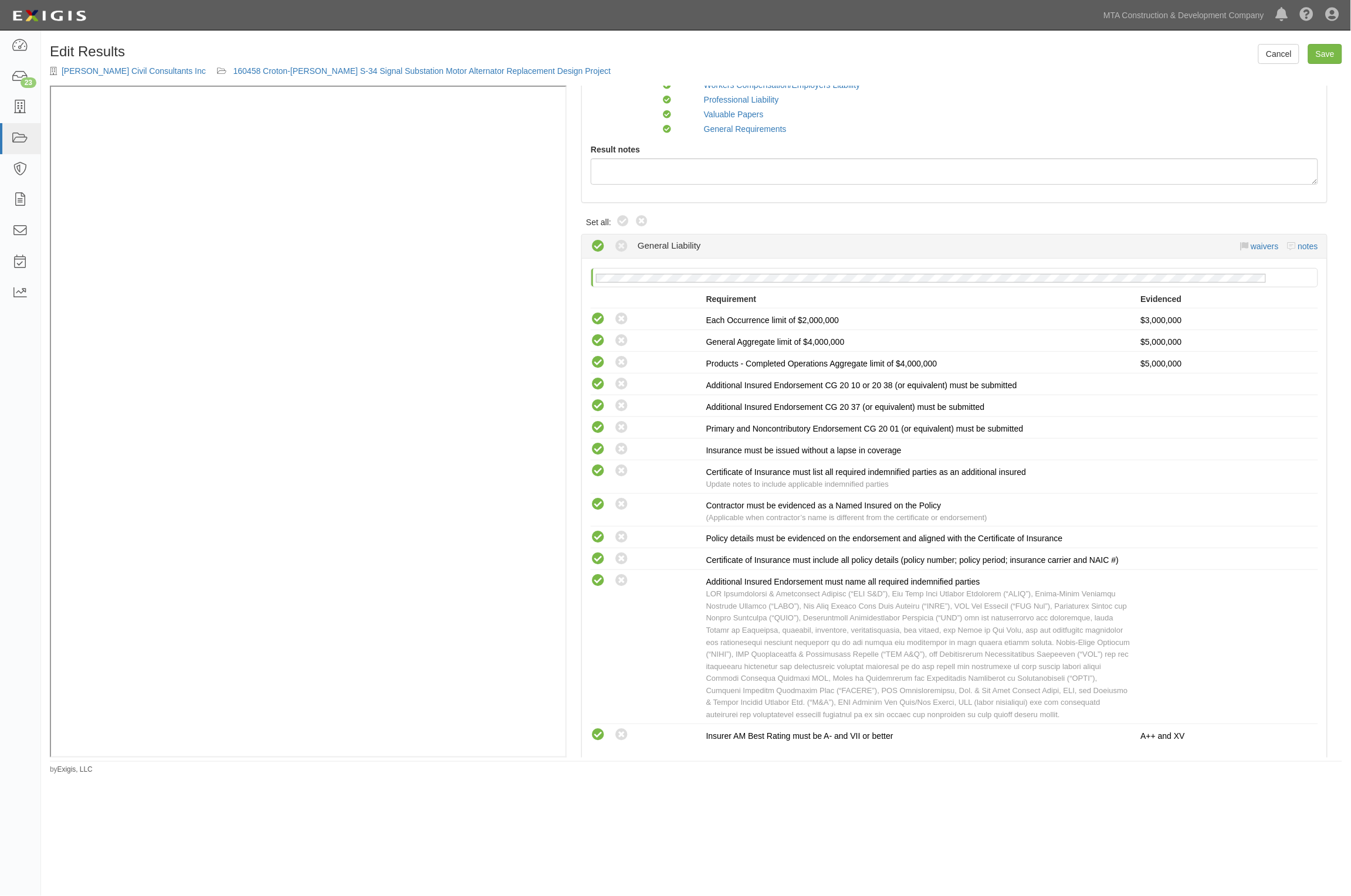
scroll to position [220, 0]
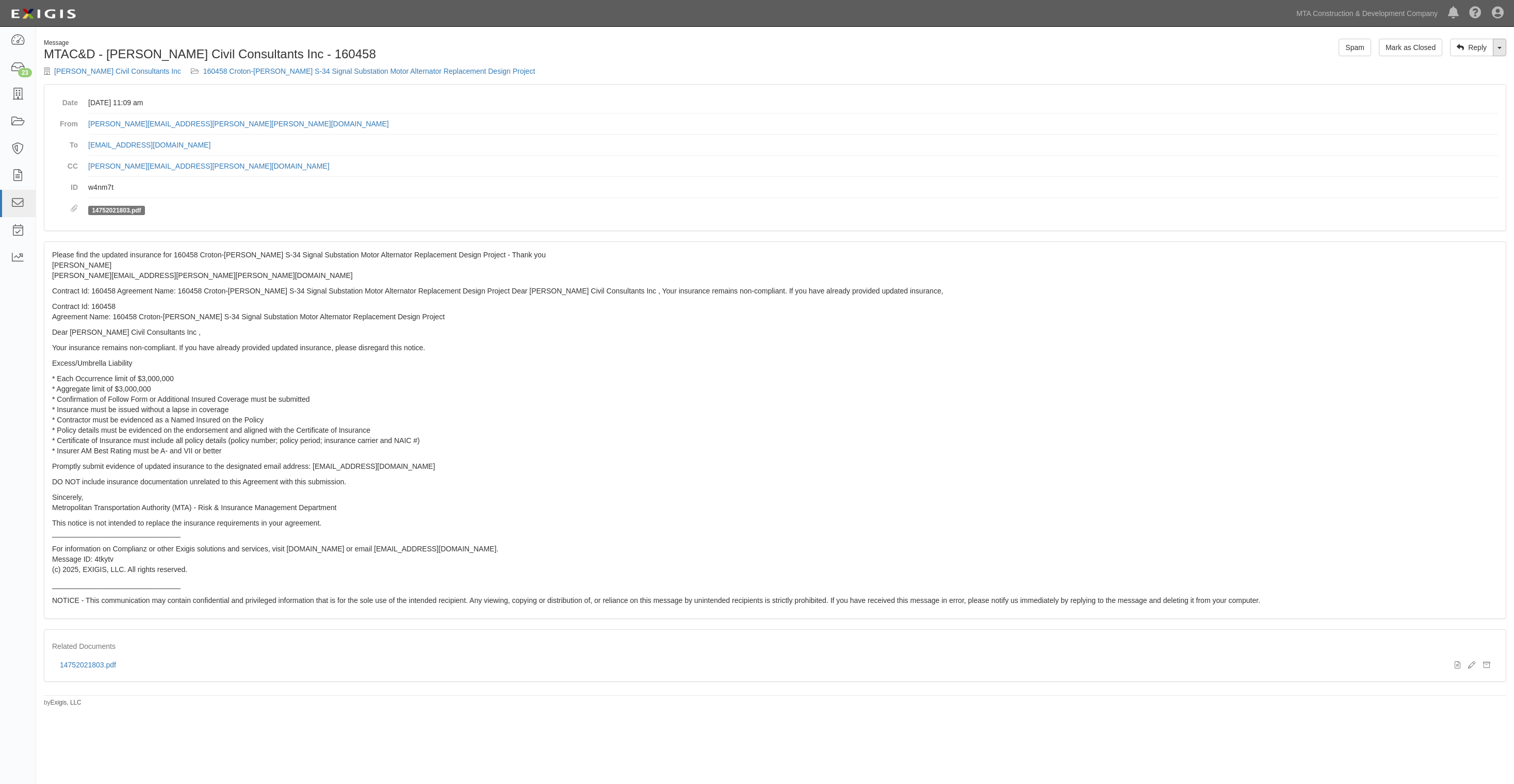
click at [1503, 48] on link "Toggle Dropdown" at bounding box center [1500, 47] width 14 height 18
click at [1457, 68] on link "Reply All" at bounding box center [1465, 67] width 81 height 14
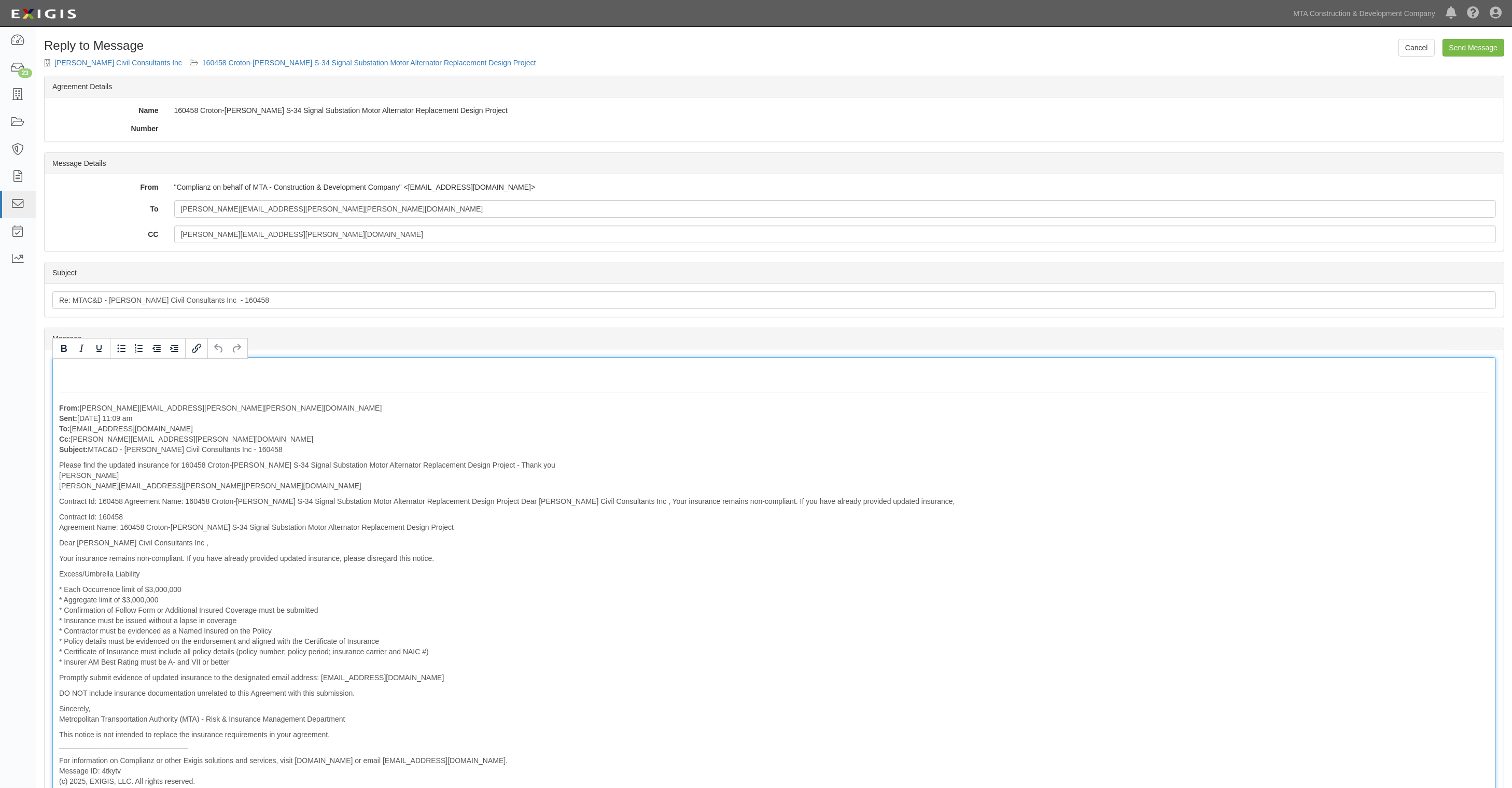
click at [79, 367] on div "From: Yvette.Reyes@jacobs.com Sent: August 12, 2025 at 11:09 am To: agreement-f…" at bounding box center [775, 592] width 1444 height 469
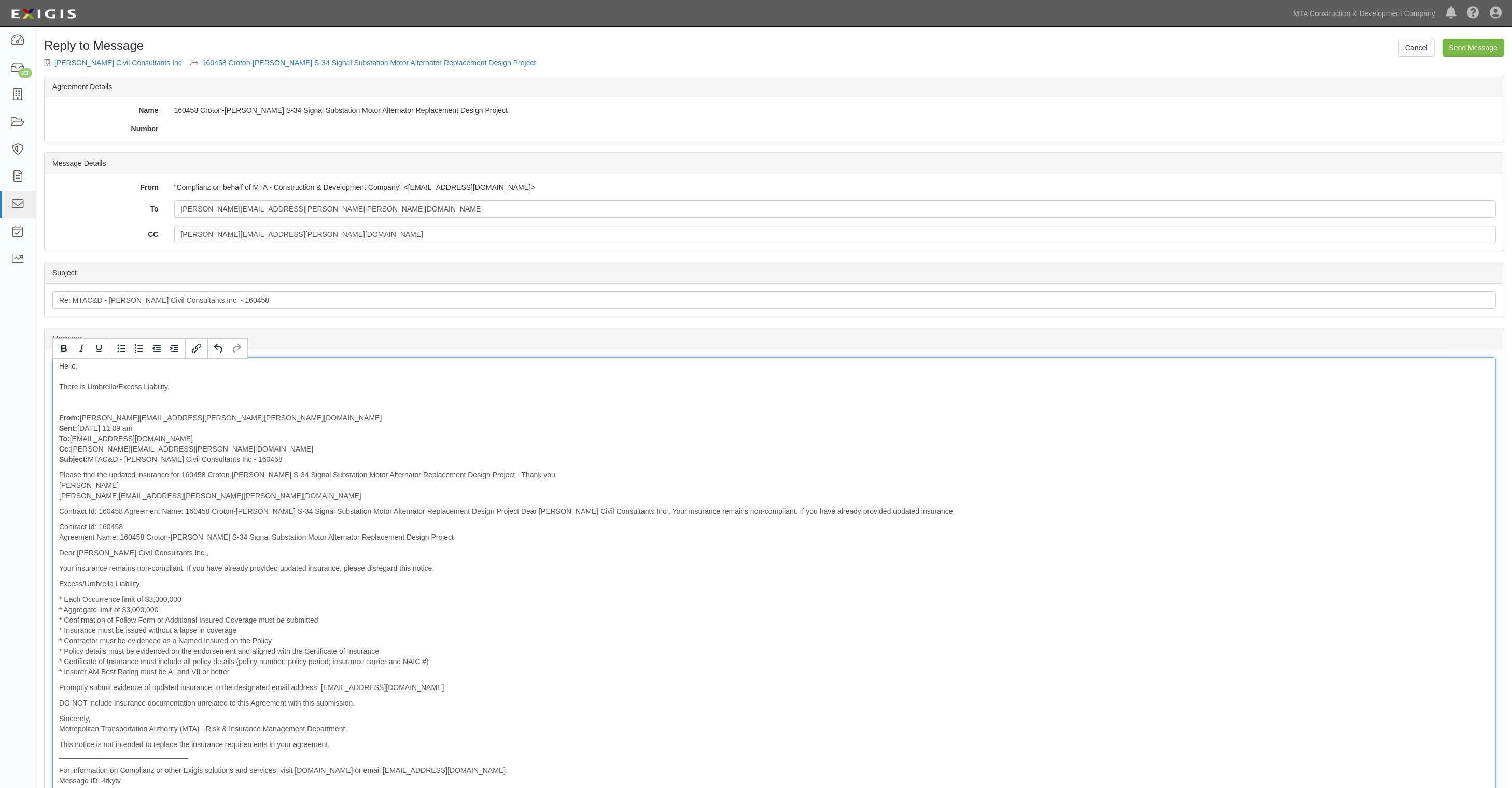
drag, startPoint x: 88, startPoint y: 366, endPoint x: 56, endPoint y: 364, distance: 32.1
click at [56, 364] on div "Hello, There is Umbrella/Excess Liability. From: Yvette.Reyes@jacobs.com Sent: …" at bounding box center [775, 597] width 1444 height 479
drag, startPoint x: 84, startPoint y: 390, endPoint x: 68, endPoint y: 393, distance: 16.3
click at [68, 393] on div "Hello, There is Umbrella/Excess Liability. From: Yvette.Reyes@jacobs.com Sent: …" at bounding box center [775, 597] width 1444 height 479
click at [207, 394] on div "Hello, Please submit Umbrella/Excess Liability. From: Yvette.Reyes@jacobs.com S…" at bounding box center [775, 597] width 1444 height 479
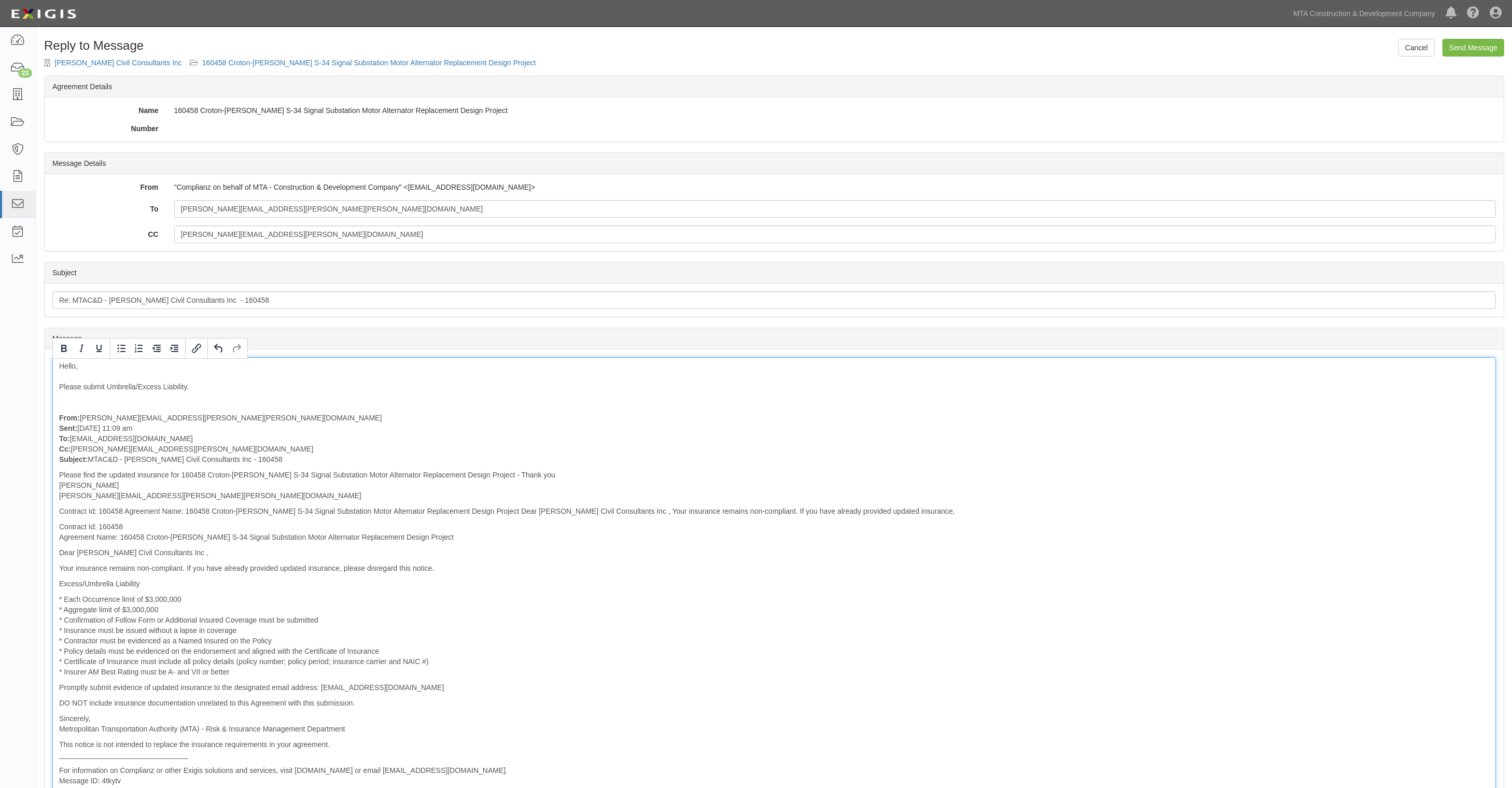
click at [187, 388] on div "Hello, Please submit Umbrella/Excess Liability. From: Yvette.Reyes@jacobs.com S…" at bounding box center [775, 597] width 1444 height 479
click at [1474, 41] on input "Send Message" at bounding box center [1474, 48] width 62 height 18
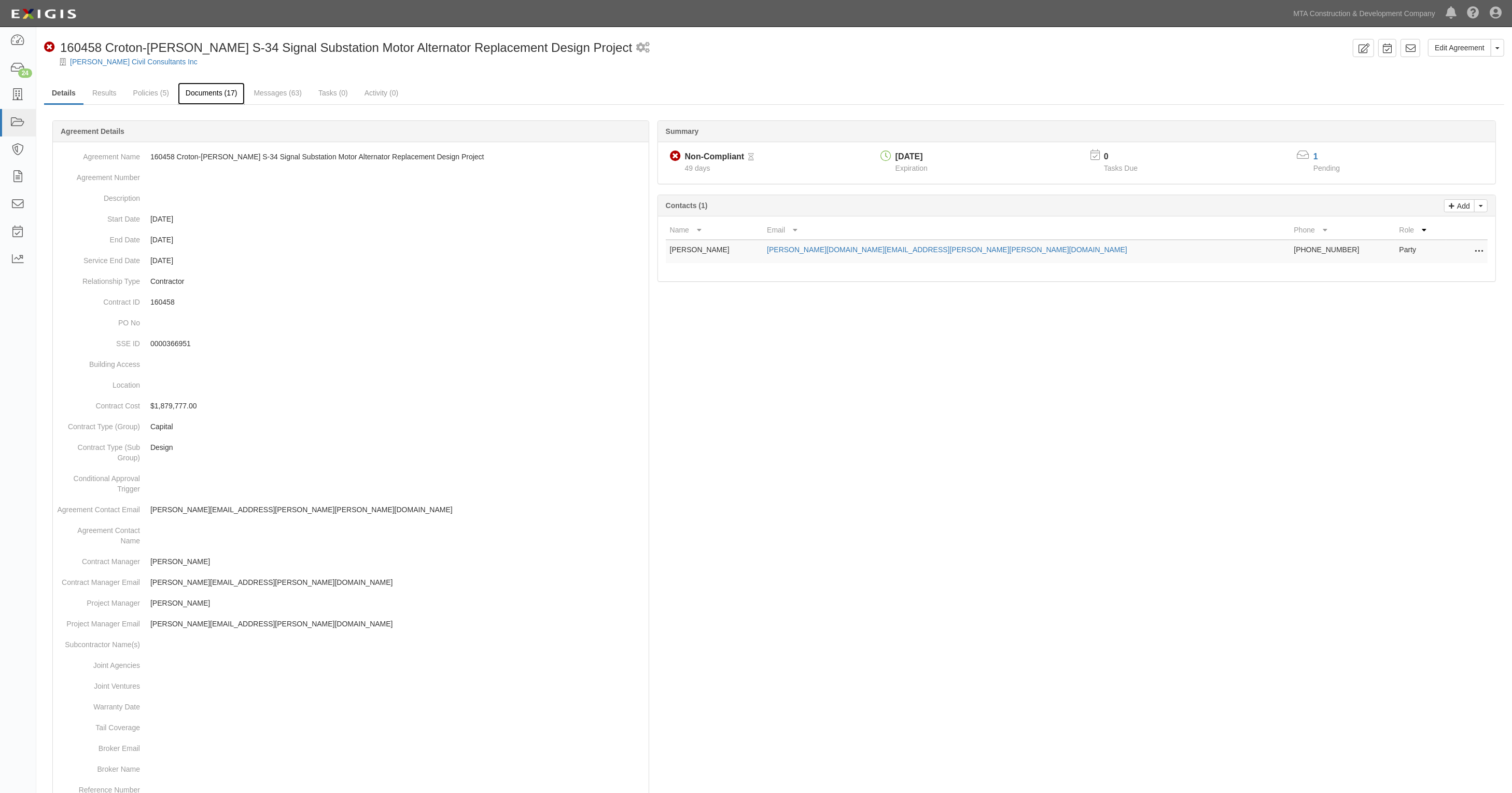
click at [215, 97] on link "Documents (17)" at bounding box center [212, 93] width 67 height 22
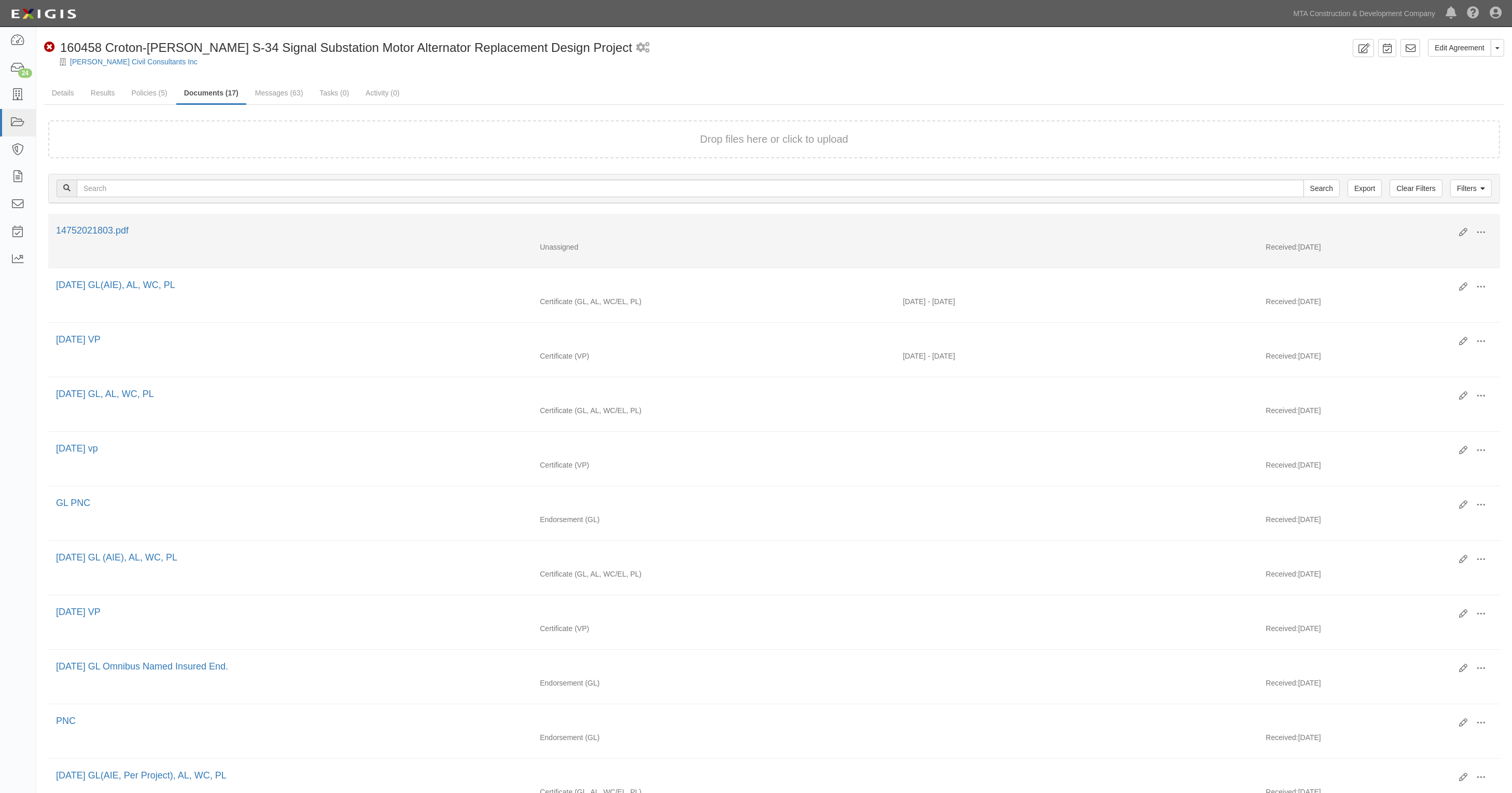
click at [1458, 234] on div "Edit View View details Archive [GEOGRAPHIC_DATA]" at bounding box center [1472, 233] width 41 height 18
click at [1458, 234] on div "Edit View View details Archive Delete" at bounding box center [1472, 233] width 41 height 18
click at [1461, 231] on icon at bounding box center [1463, 232] width 8 height 8
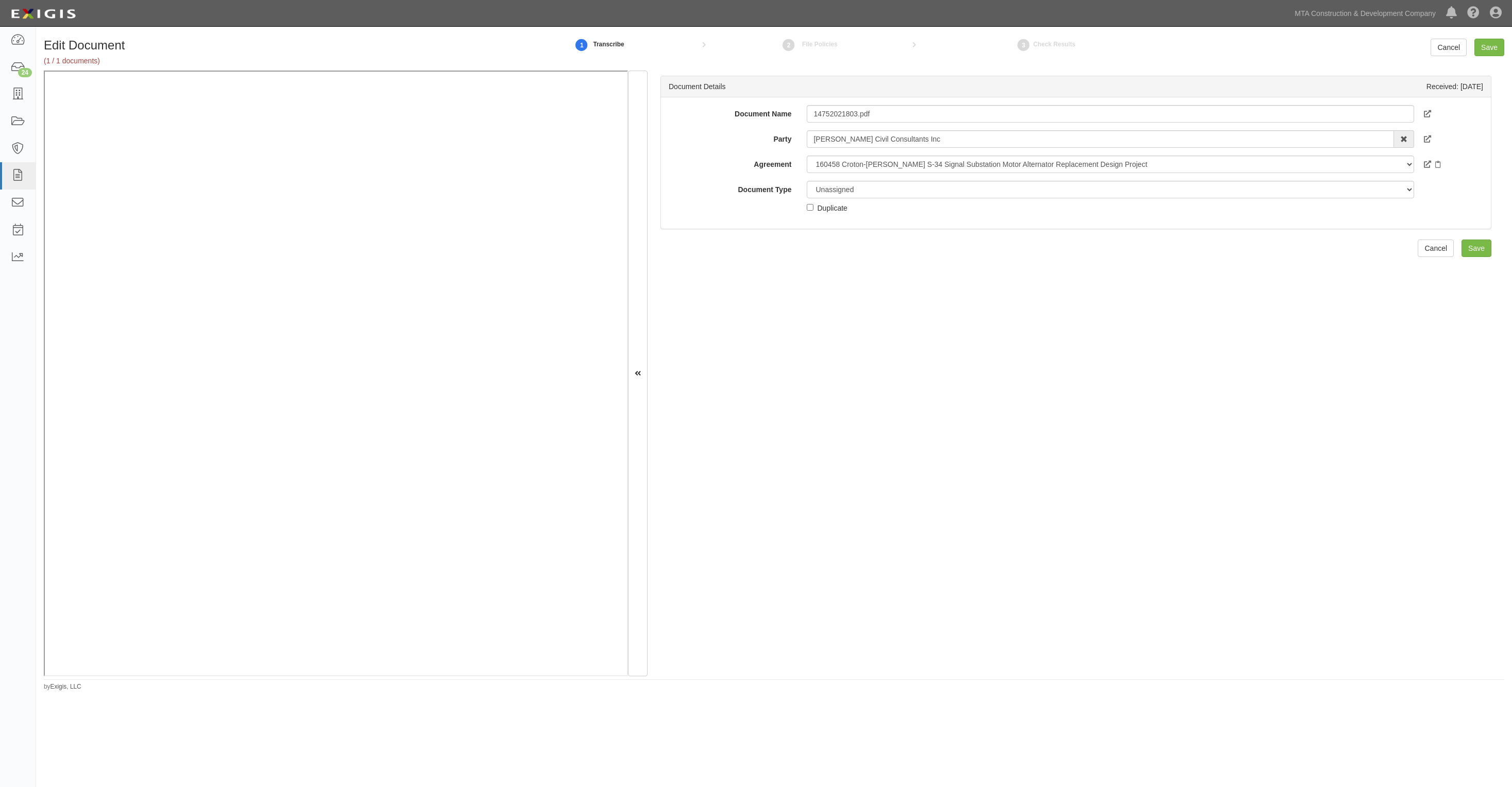
click at [843, 179] on div "Document Name 14752021803.pdf Party [PERSON_NAME] Civil Consultants Inc AARCO E…" at bounding box center [1076, 159] width 814 height 108
click at [837, 189] on select "Unassigned Binder Cancellation Notice Certificate Contract Endorsement Insuranc…" at bounding box center [1110, 189] width 607 height 18
select select "JunkDetail"
click at [807, 181] on select "Unassigned Binder Cancellation Notice Certificate Contract Endorsement Insuranc…" at bounding box center [1110, 189] width 607 height 18
click at [1483, 41] on input "Save" at bounding box center [1489, 47] width 30 height 18
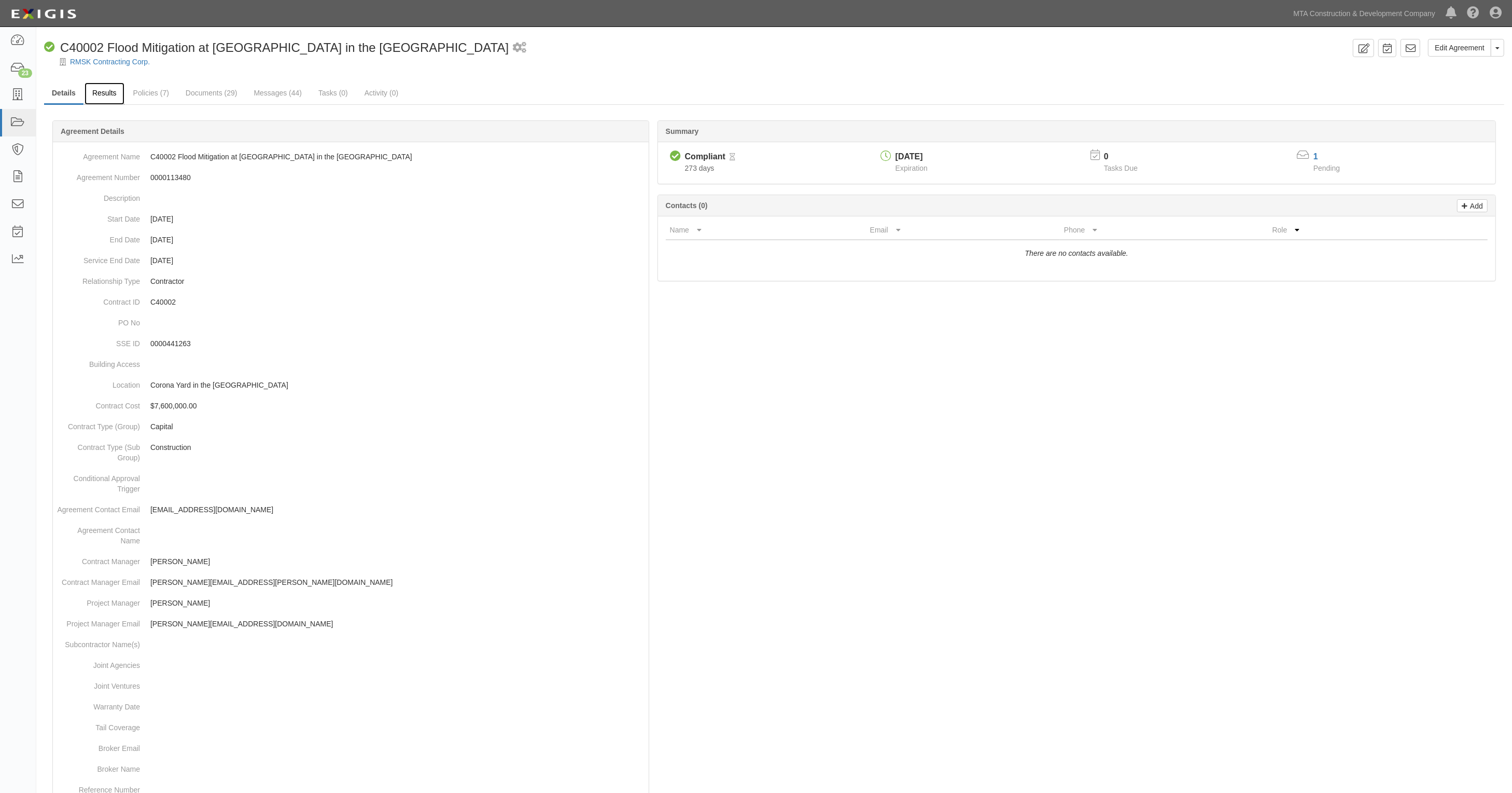
click at [104, 92] on link "Results" at bounding box center [105, 93] width 40 height 22
drag, startPoint x: 189, startPoint y: 91, endPoint x: 221, endPoint y: 97, distance: 32.6
click at [221, 97] on link "Documents (29)" at bounding box center [212, 93] width 67 height 22
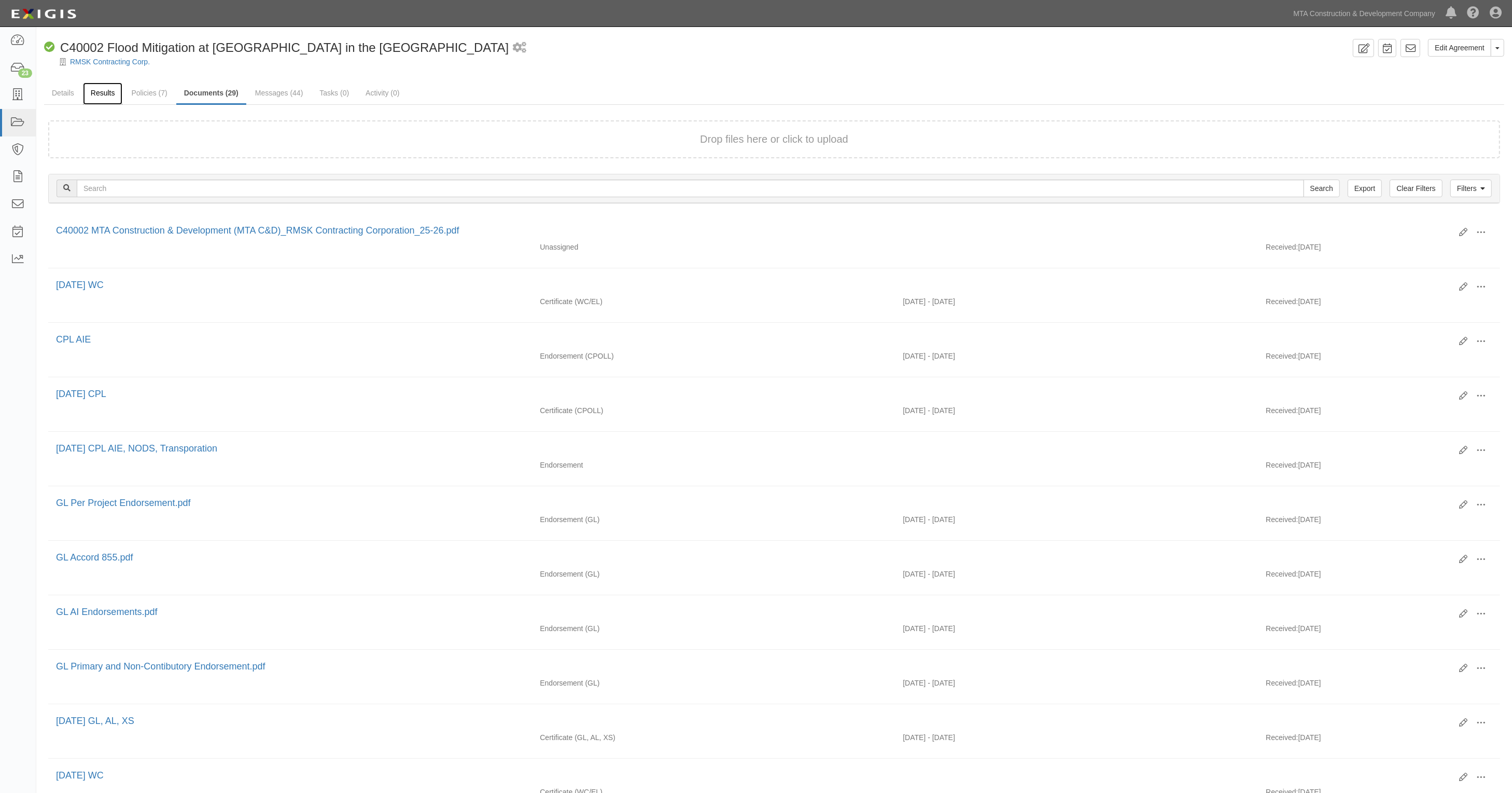
click at [101, 97] on link "Results" at bounding box center [103, 93] width 40 height 22
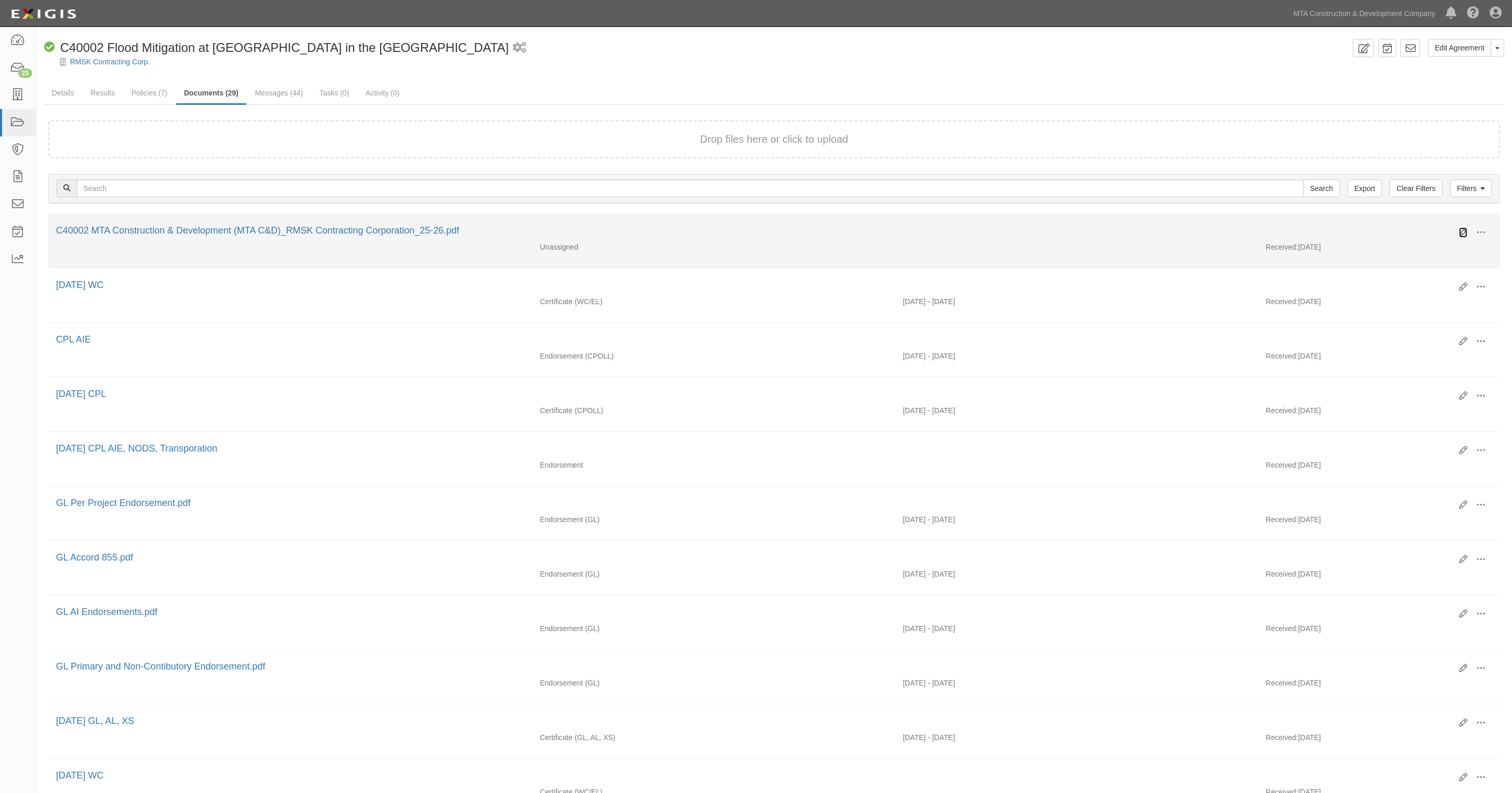
click at [1463, 231] on icon at bounding box center [1463, 232] width 8 height 8
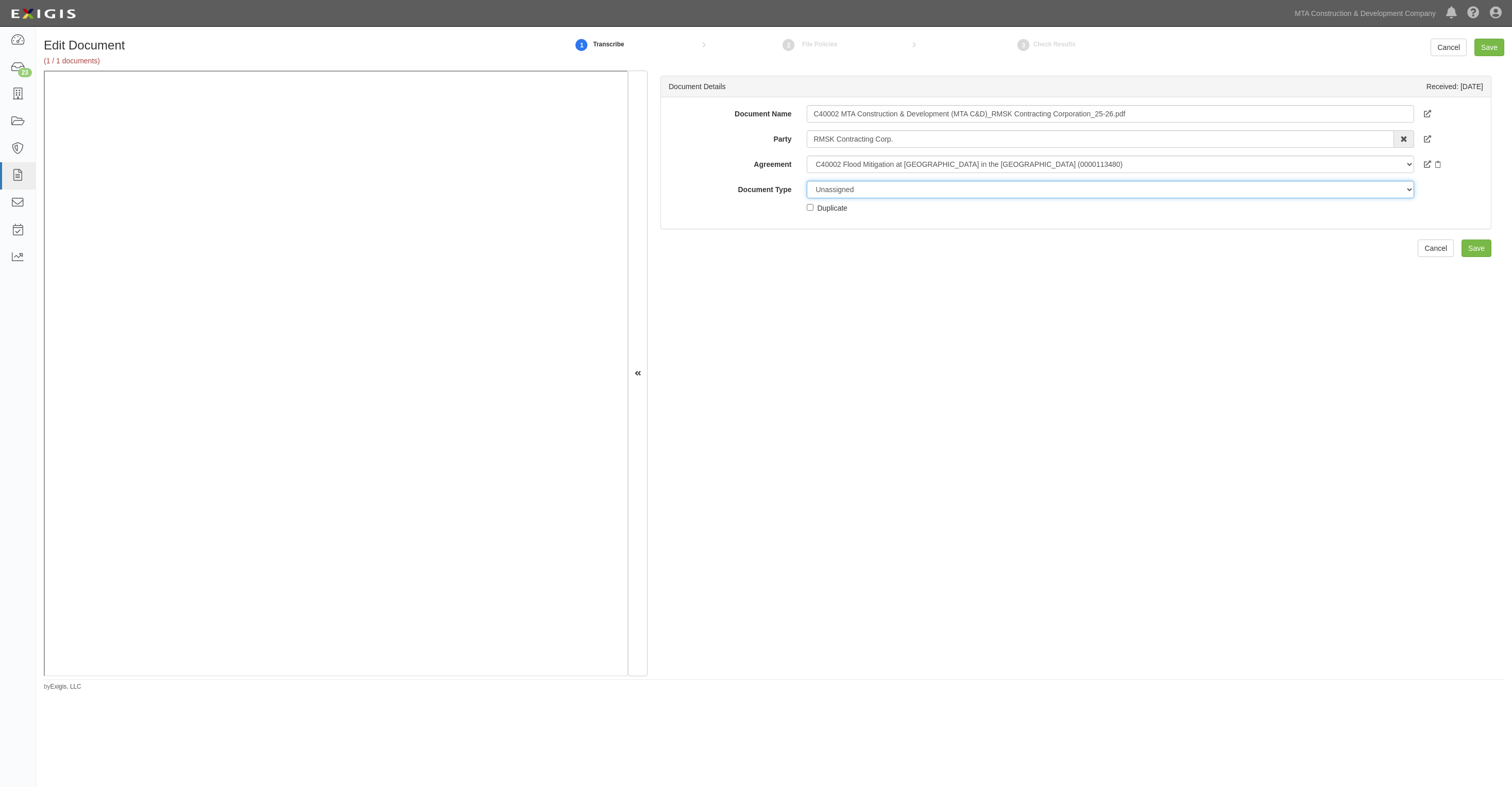
click at [870, 193] on select "Unassigned Binder Cancellation Notice Certificate Contract Endorsement Insuranc…" at bounding box center [1110, 189] width 607 height 18
select select "EndorsementDetail"
click at [807, 181] on select "Unassigned Binder Cancellation Notice Certificate Contract Endorsement Insuranc…" at bounding box center [1110, 189] width 607 height 18
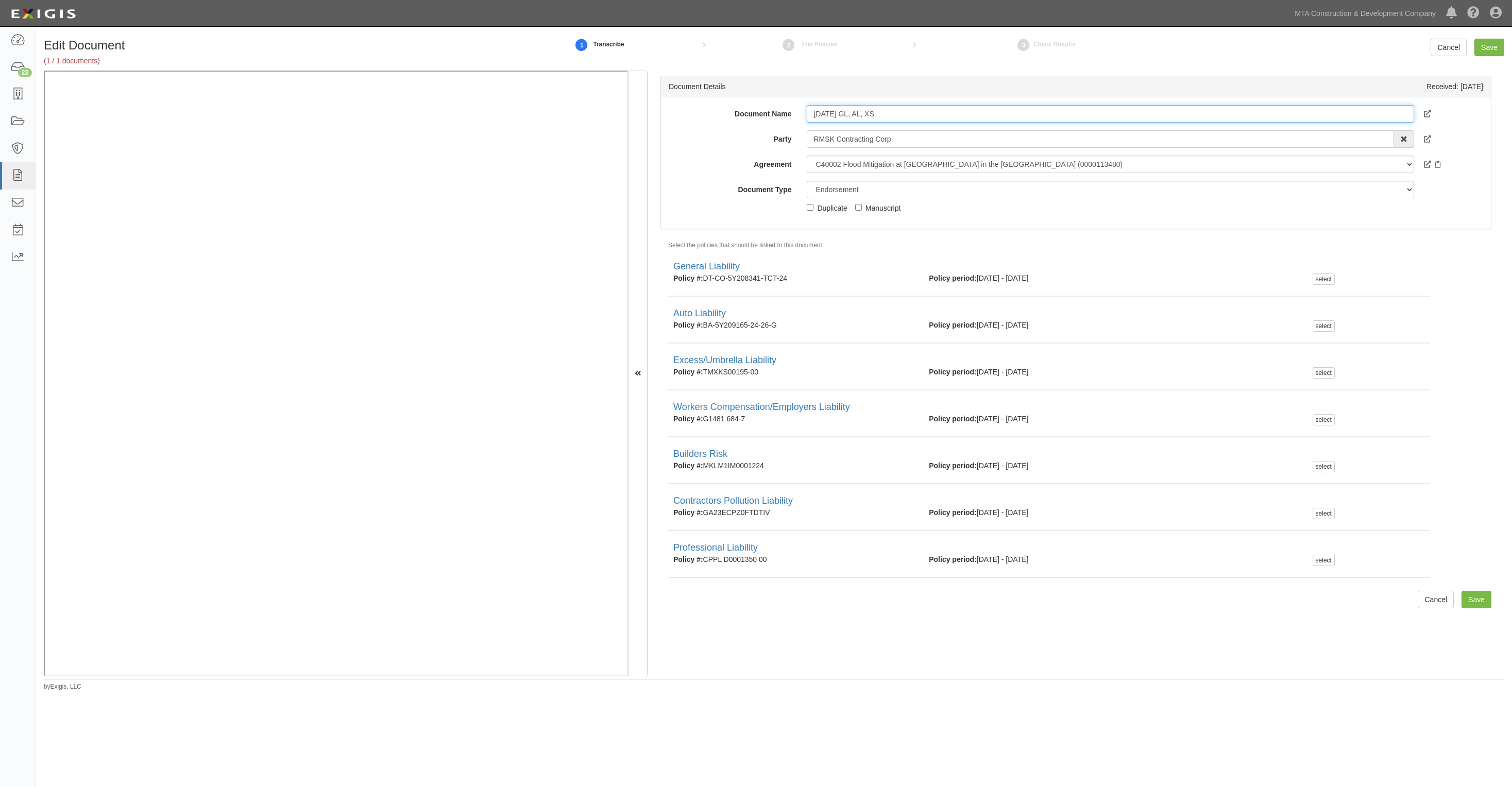
type input "8.20.26 GL, AL, XS"
click at [889, 193] on select "Unassigned Binder Cancellation Notice Certificate Contract Endorsement Insuranc…" at bounding box center [1110, 189] width 607 height 18
select select "CertificateDetail"
click at [807, 181] on select "Unassigned Binder Cancellation Notice Certificate Contract Endorsement Insuranc…" at bounding box center [1110, 189] width 607 height 18
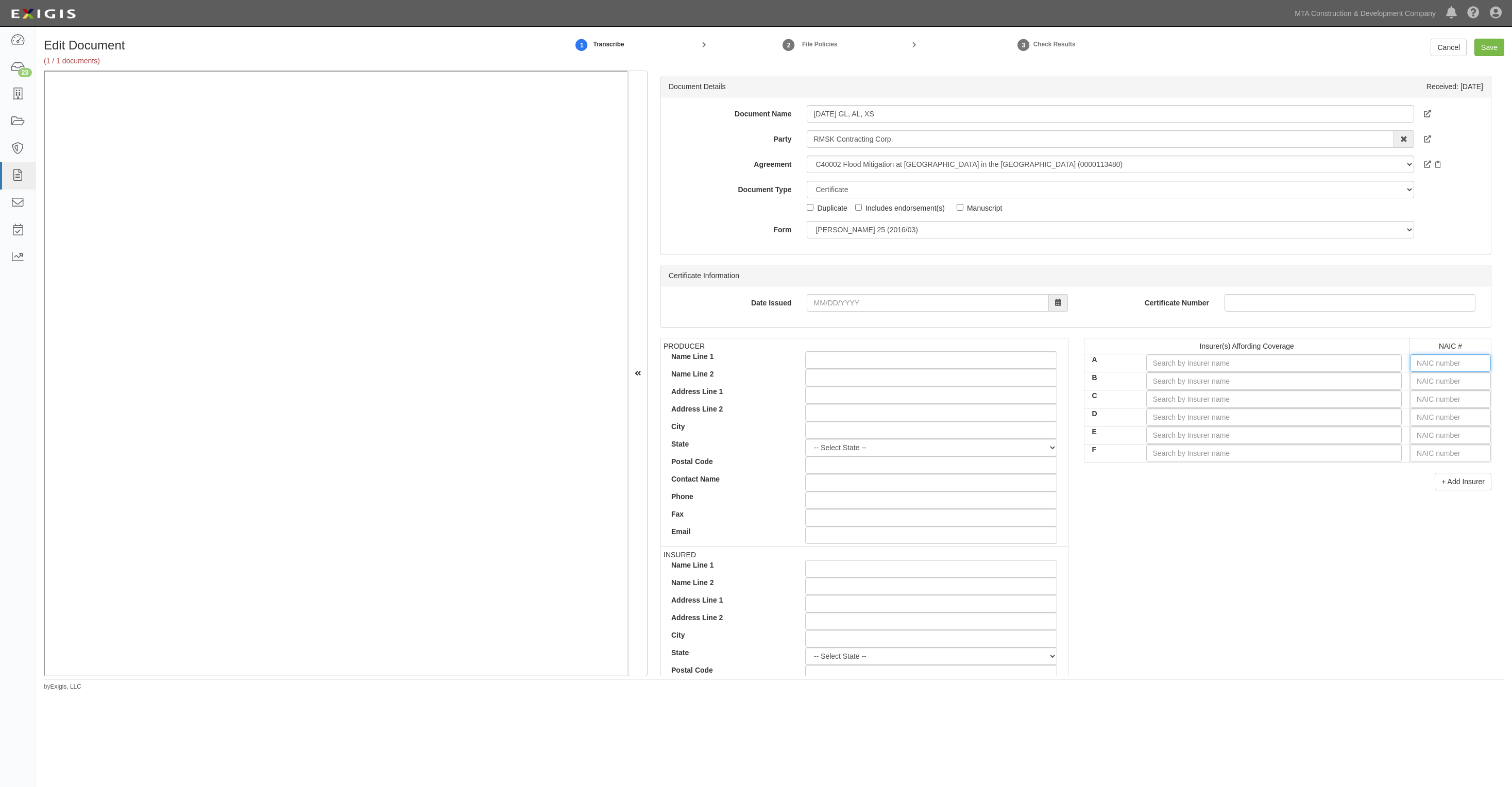
click at [1436, 359] on input "text" at bounding box center [1451, 363] width 81 height 18
type input "25232"
type input "25"
type input "25615"
type input "256"
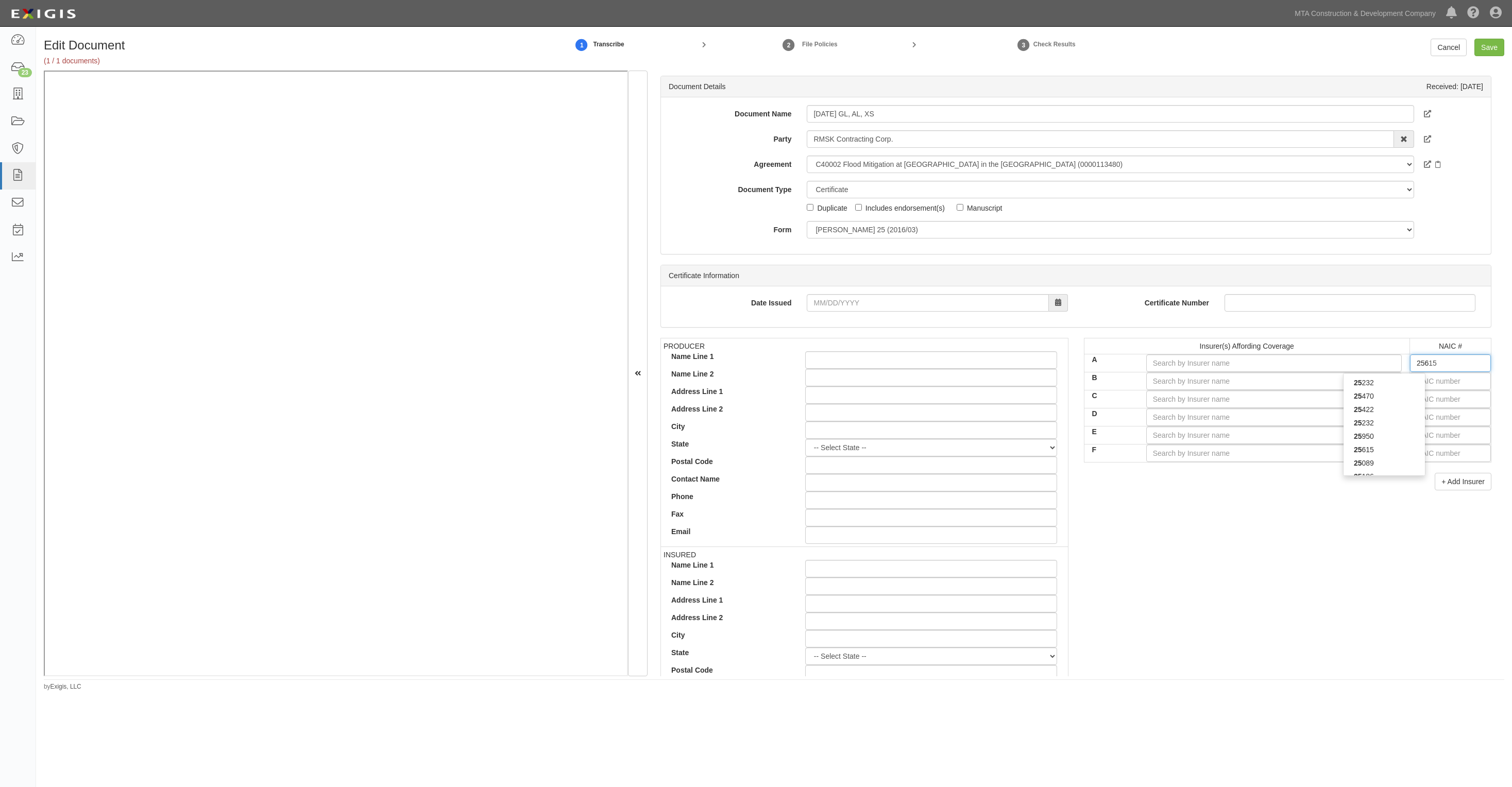
type input "25682"
type input "2568"
type input "25682"
drag, startPoint x: 1395, startPoint y: 382, endPoint x: 1421, endPoint y: 388, distance: 26.7
click at [1400, 384] on div "25682" at bounding box center [1384, 383] width 81 height 14
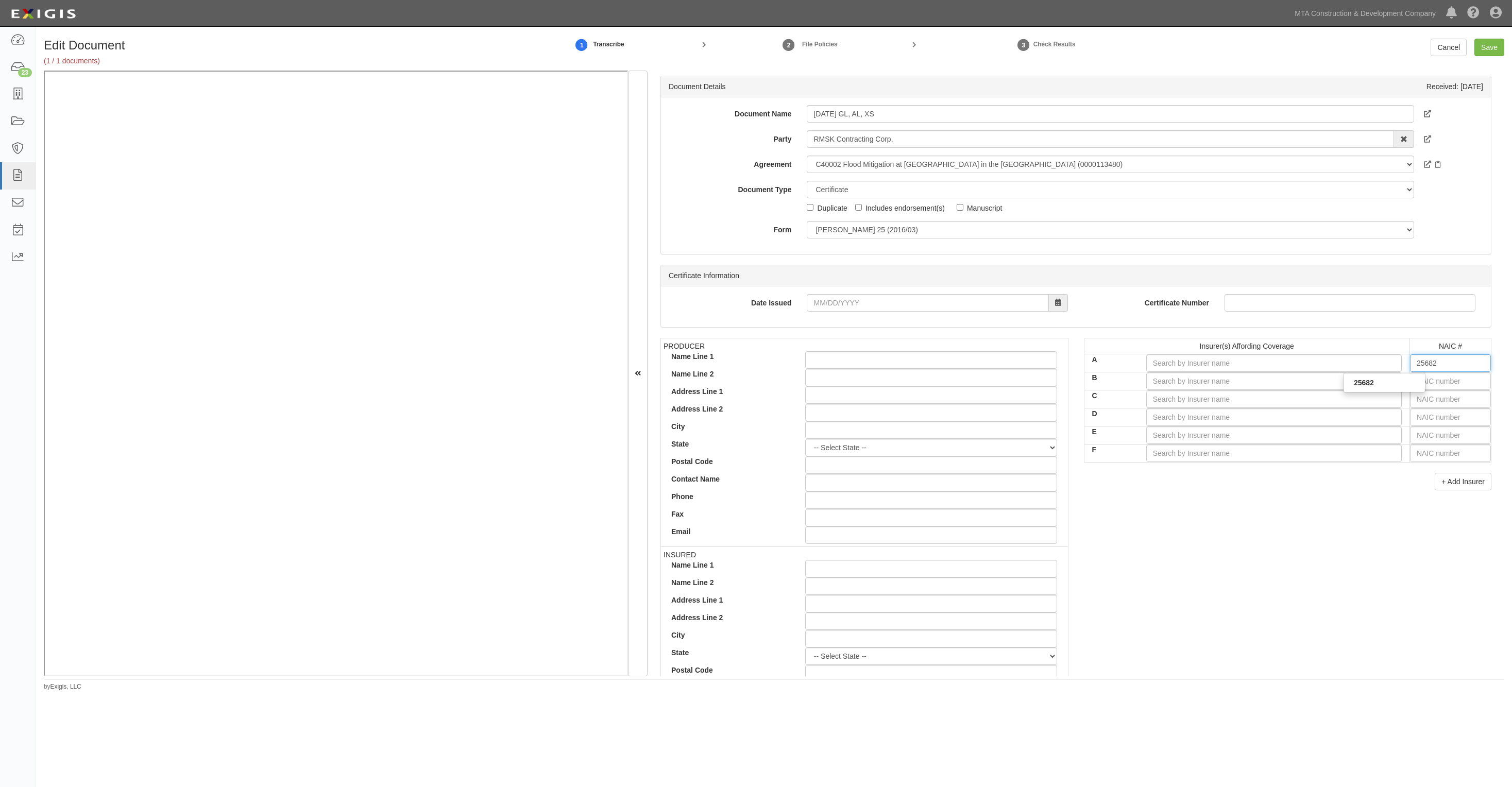
type input "Travelers Indemnity Co of Connecticut (A++ XV Rating)"
type input "25682"
click at [1422, 382] on input "text" at bounding box center [1451, 381] width 81 height 18
type input "25232"
type input "25"
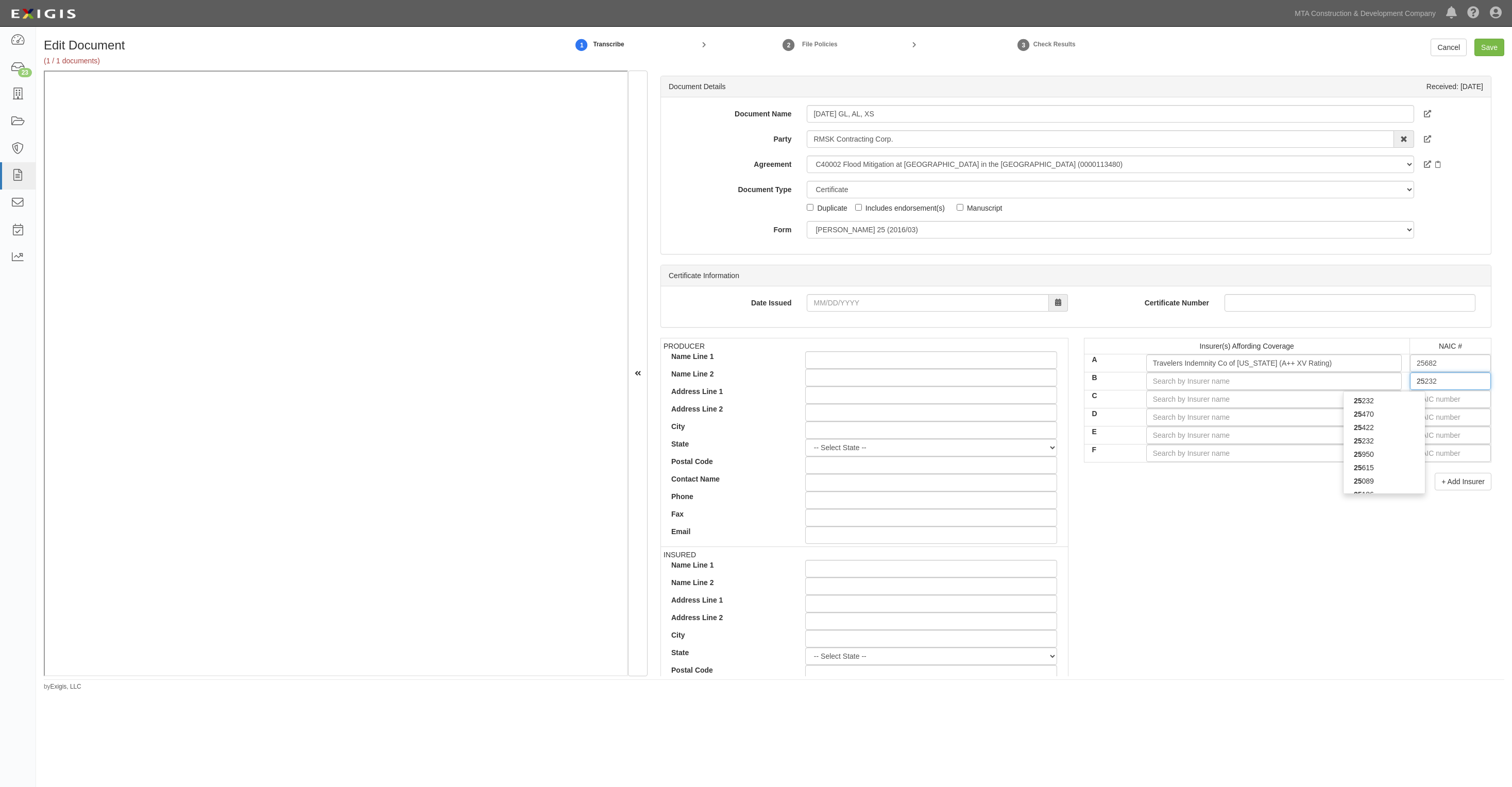
type input "25615"
type input "256"
type input "25666"
type input "2566"
type input "25666"
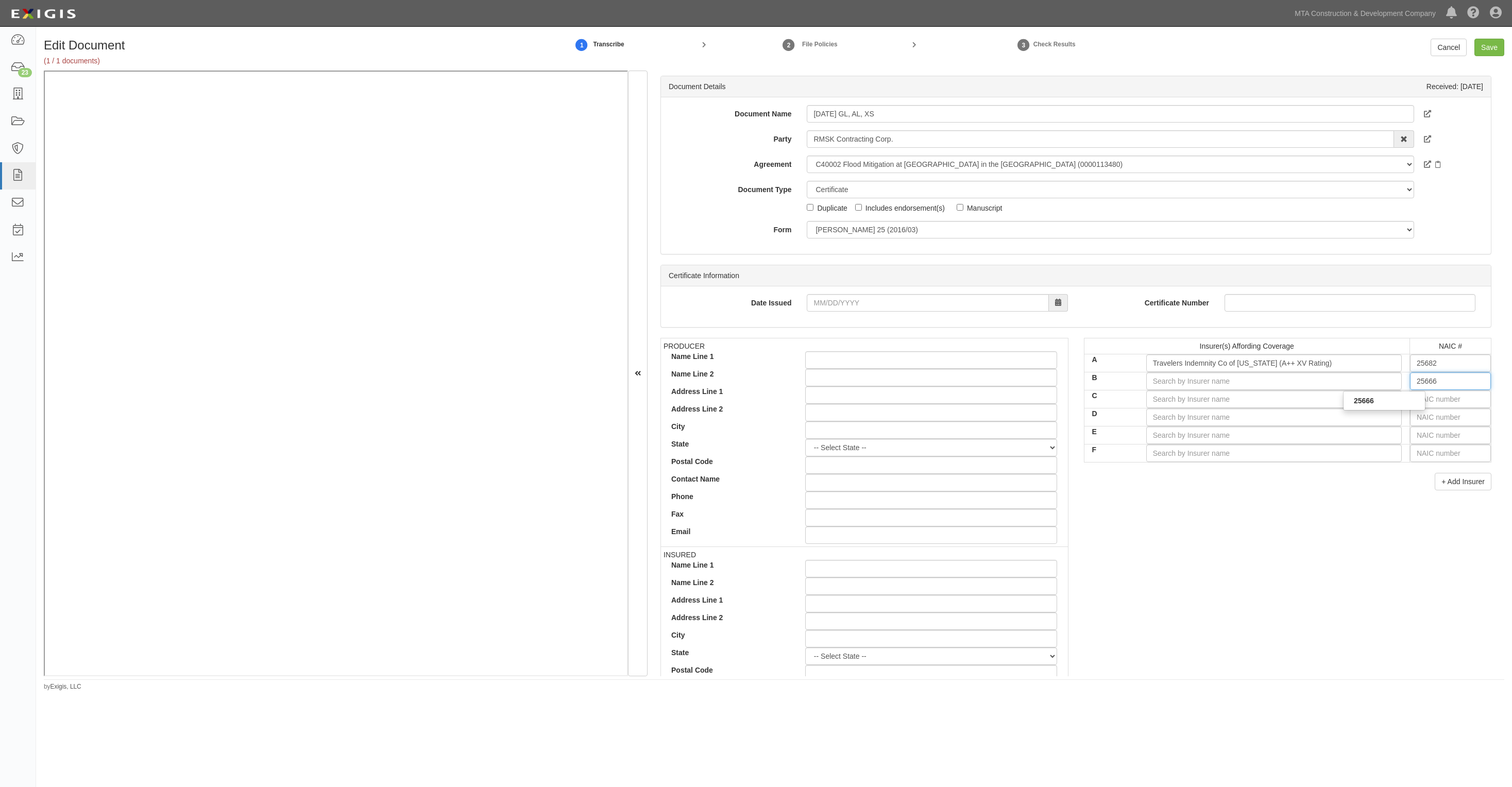
drag, startPoint x: 1394, startPoint y: 401, endPoint x: 1445, endPoint y: 403, distance: 51.0
click at [1404, 402] on div "25666" at bounding box center [1384, 401] width 81 height 14
type input "Travelers Indemnity Co of America (A++ XV Rating)"
type input "25666"
click at [1441, 399] on input "text" at bounding box center [1451, 399] width 81 height 18
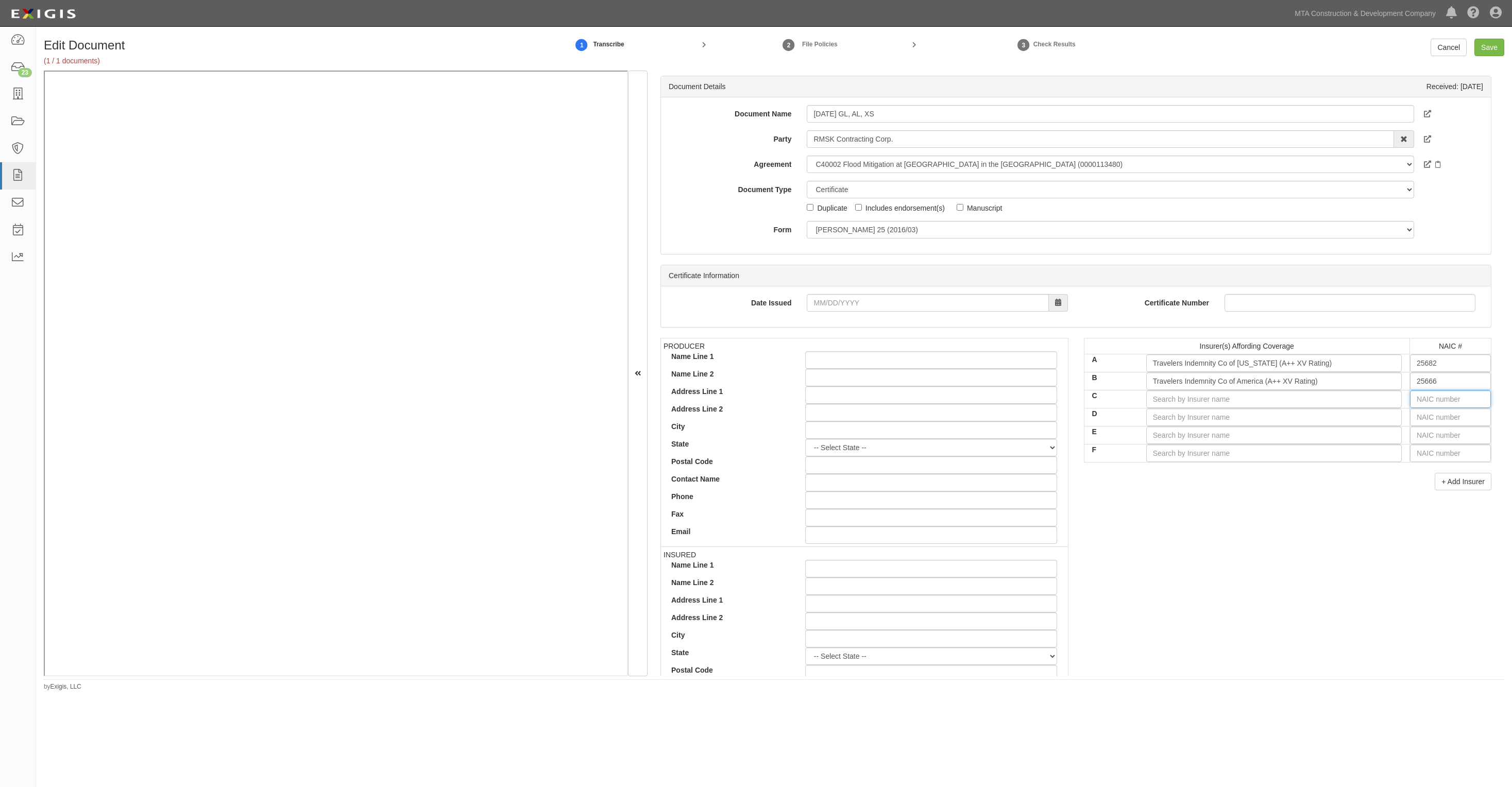
type input "16862"
type input "1"
type input "15742"
type input "15"
type input "15353"
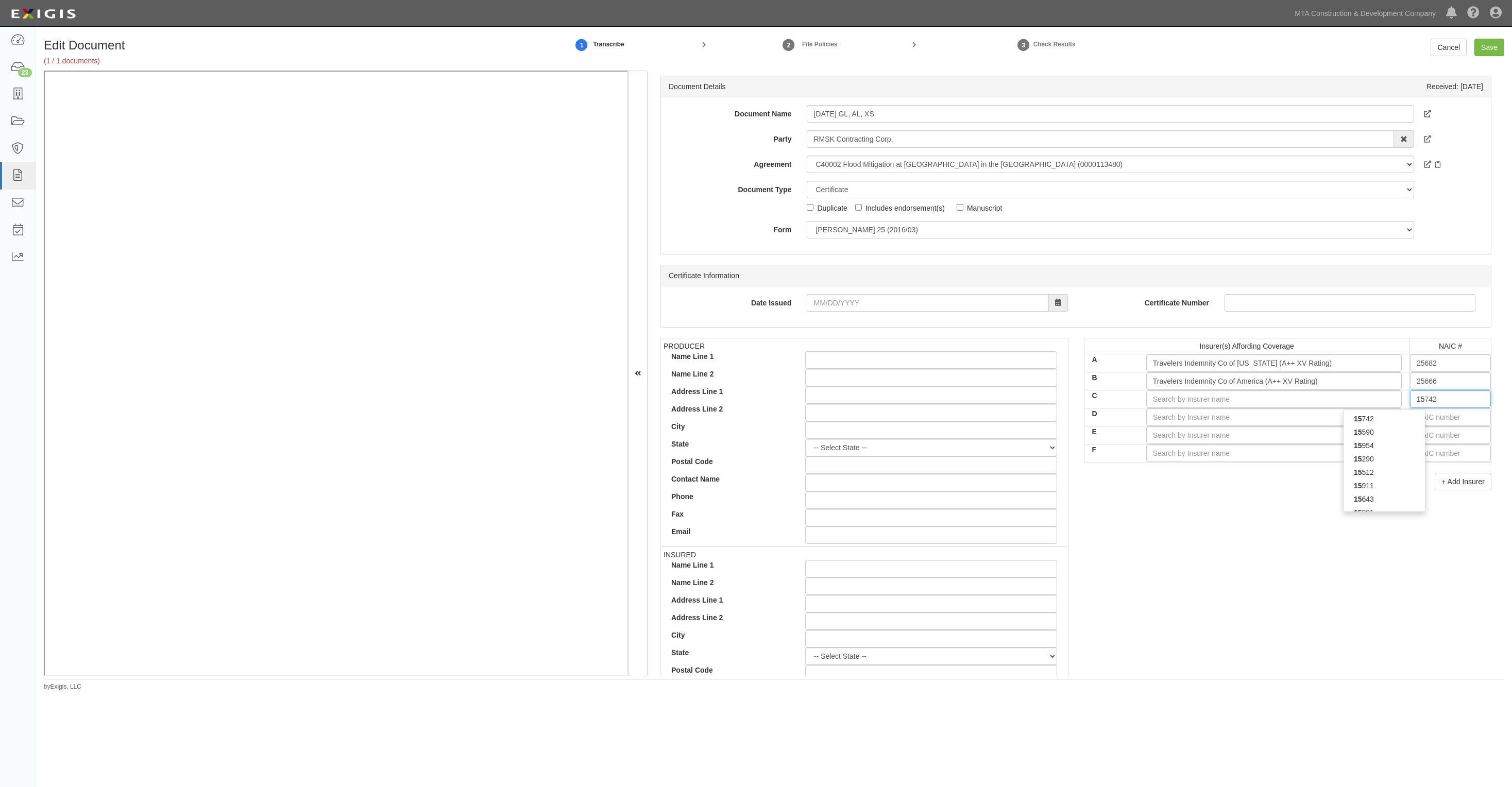
type input "153"
type input "15366"
type input "1536"
type input "15366"
click at [1384, 419] on div "15366" at bounding box center [1384, 419] width 81 height 14
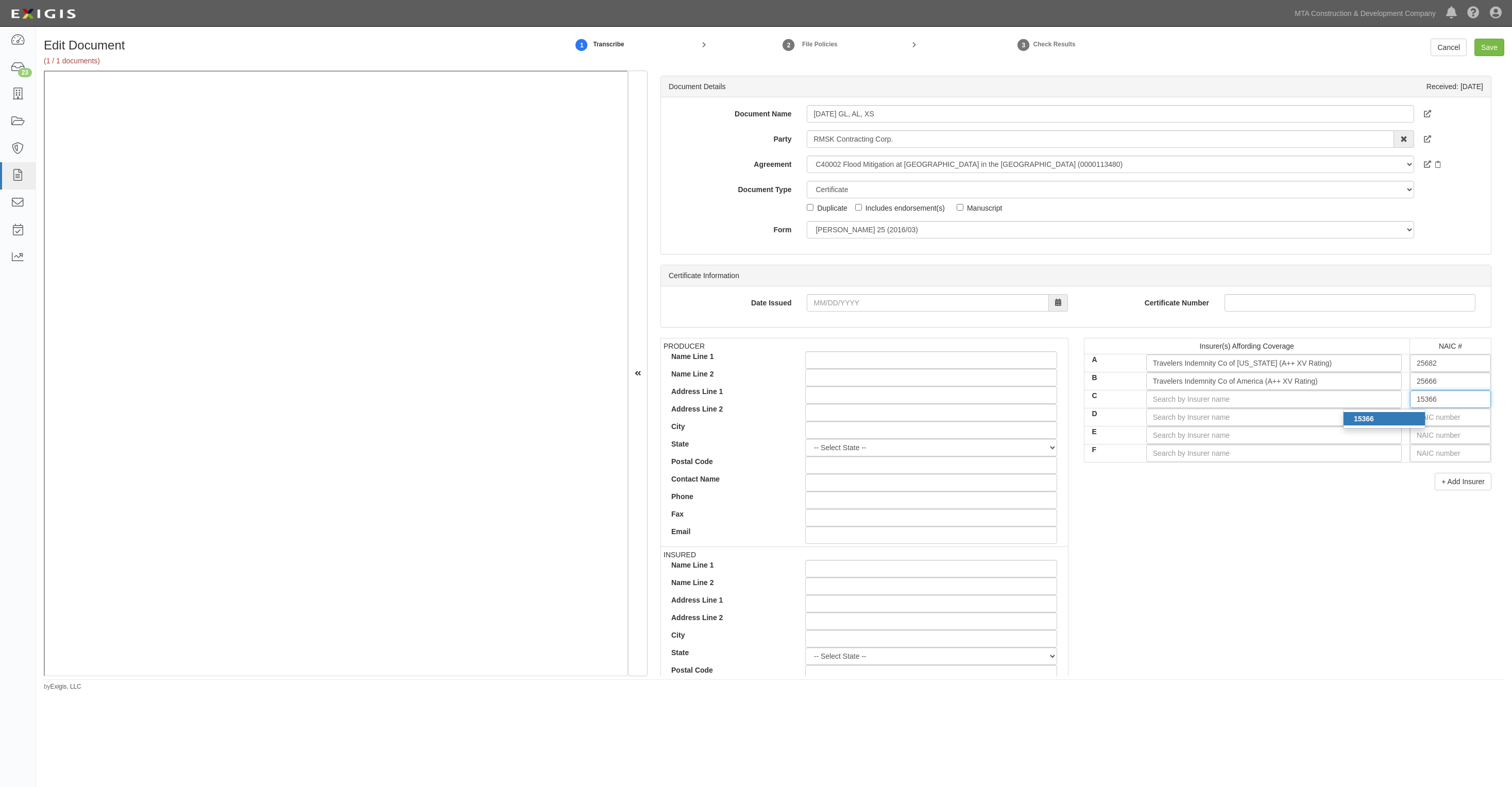
type input "Knight Specialty Insurance Company (A- XII Rating)"
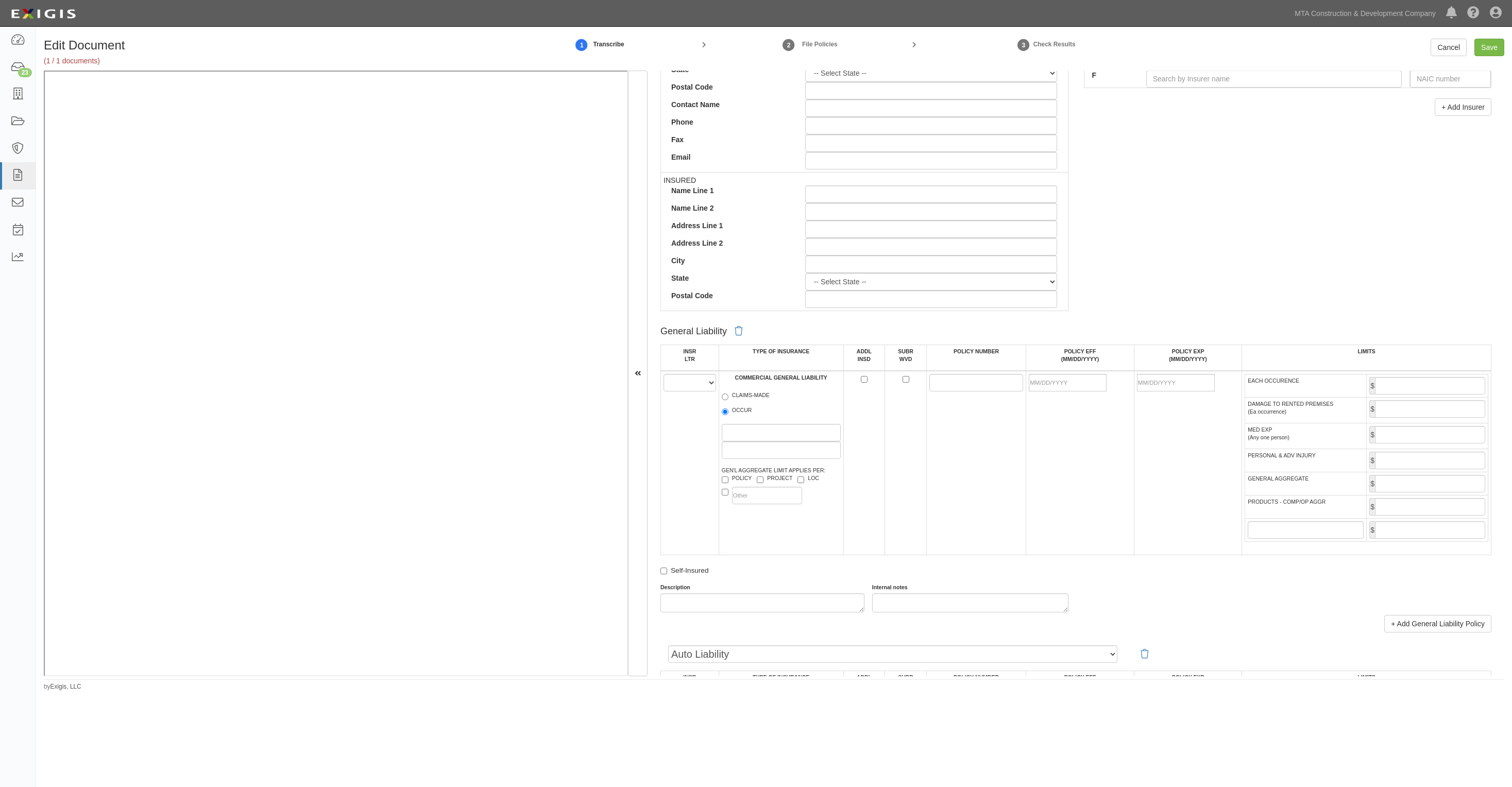
scroll to position [386, 0]
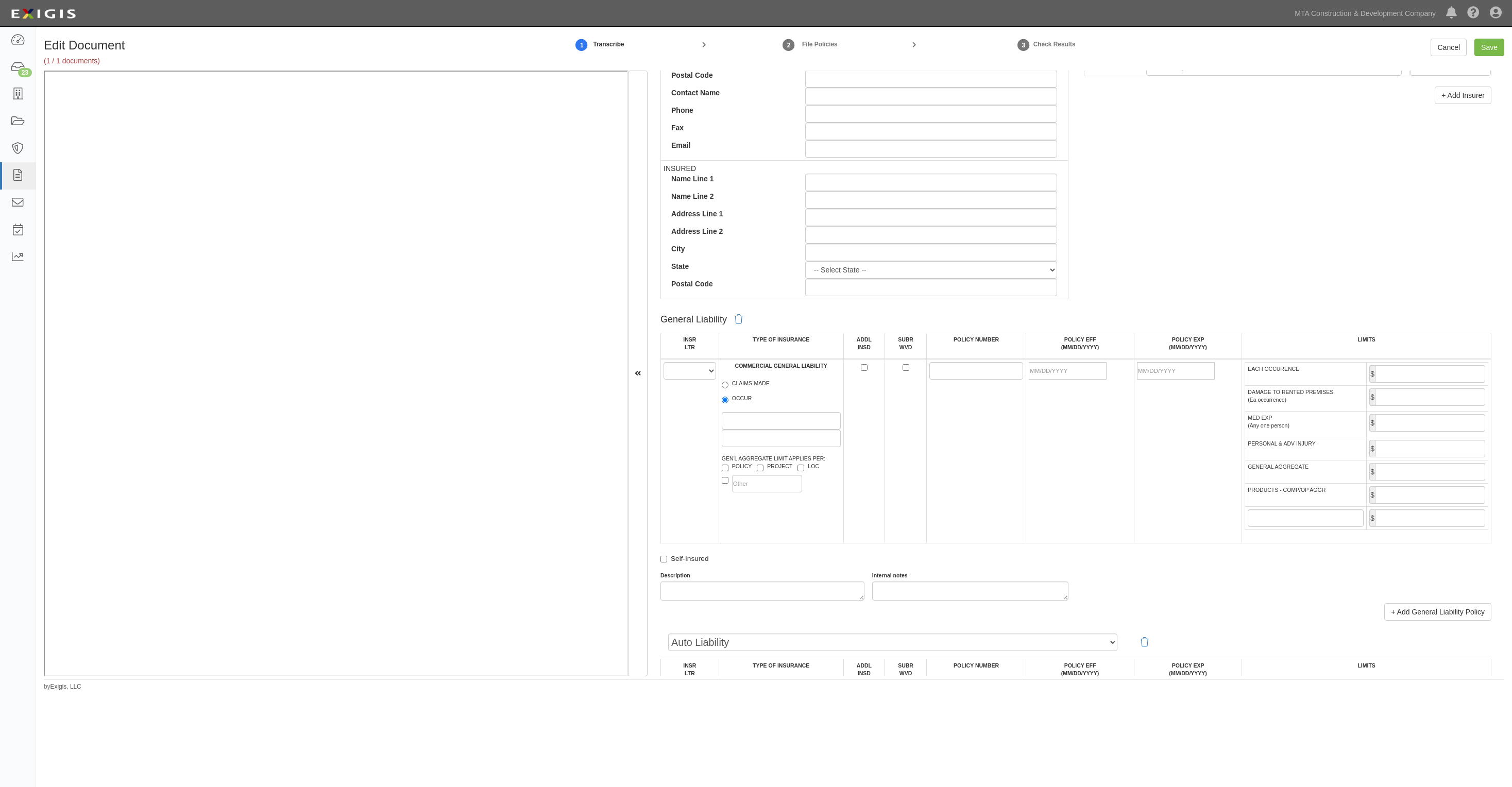
type input "15366"
click at [702, 374] on select "A B C D E F" at bounding box center [690, 370] width 53 height 18
select select "A"
click at [664, 362] on select "A B C D E F" at bounding box center [690, 370] width 53 height 18
click at [725, 397] on input "OCCUR" at bounding box center [725, 399] width 7 height 7
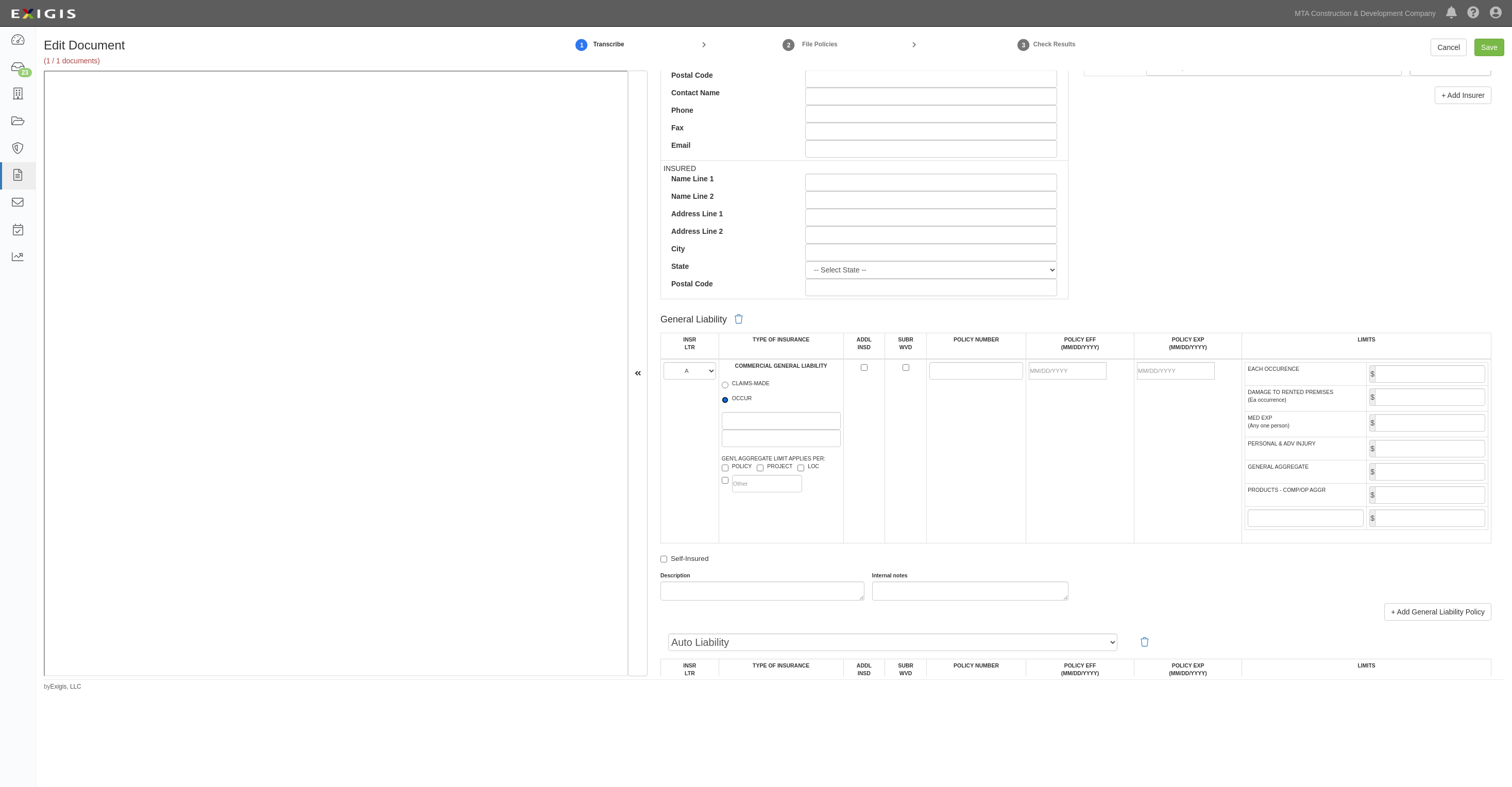
radio input "true"
click at [964, 370] on input "POLICY NUMBER" at bounding box center [976, 370] width 94 height 18
paste input "DT-CO-5Y208341-TCT-25"
type input "DT-CO-5Y208341-TCT-25"
click at [1062, 374] on input "POLICY EFF (MM/DD/YYYY)" at bounding box center [1068, 370] width 78 height 18
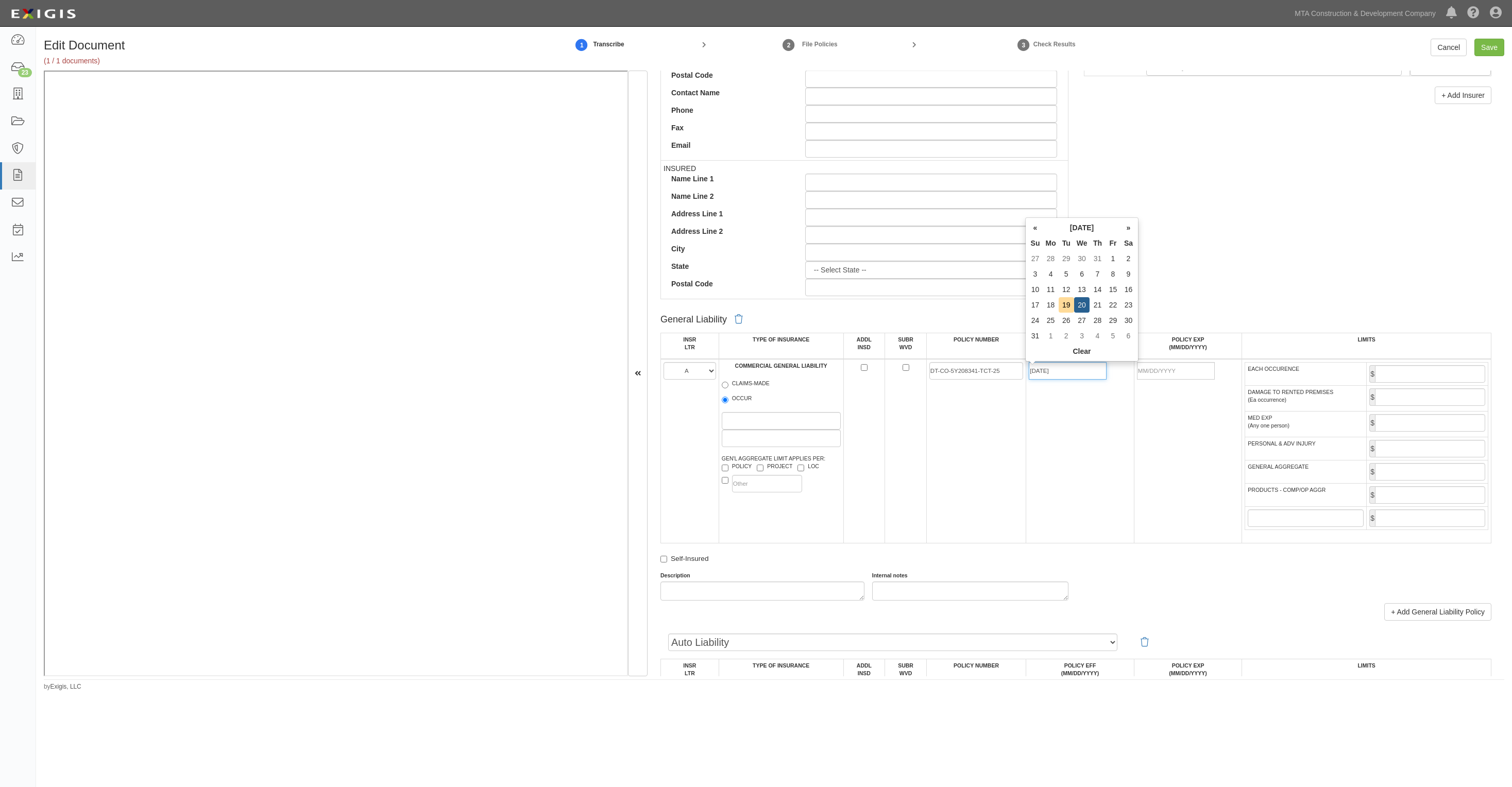
type input "08/20/2025"
type input "08/20/2026"
click at [1427, 377] on input "EACH OCCURENCE" at bounding box center [1430, 374] width 110 height 18
type input "2,000,000"
click at [1435, 473] on input "GENERAL AGGREGATE" at bounding box center [1430, 472] width 110 height 18
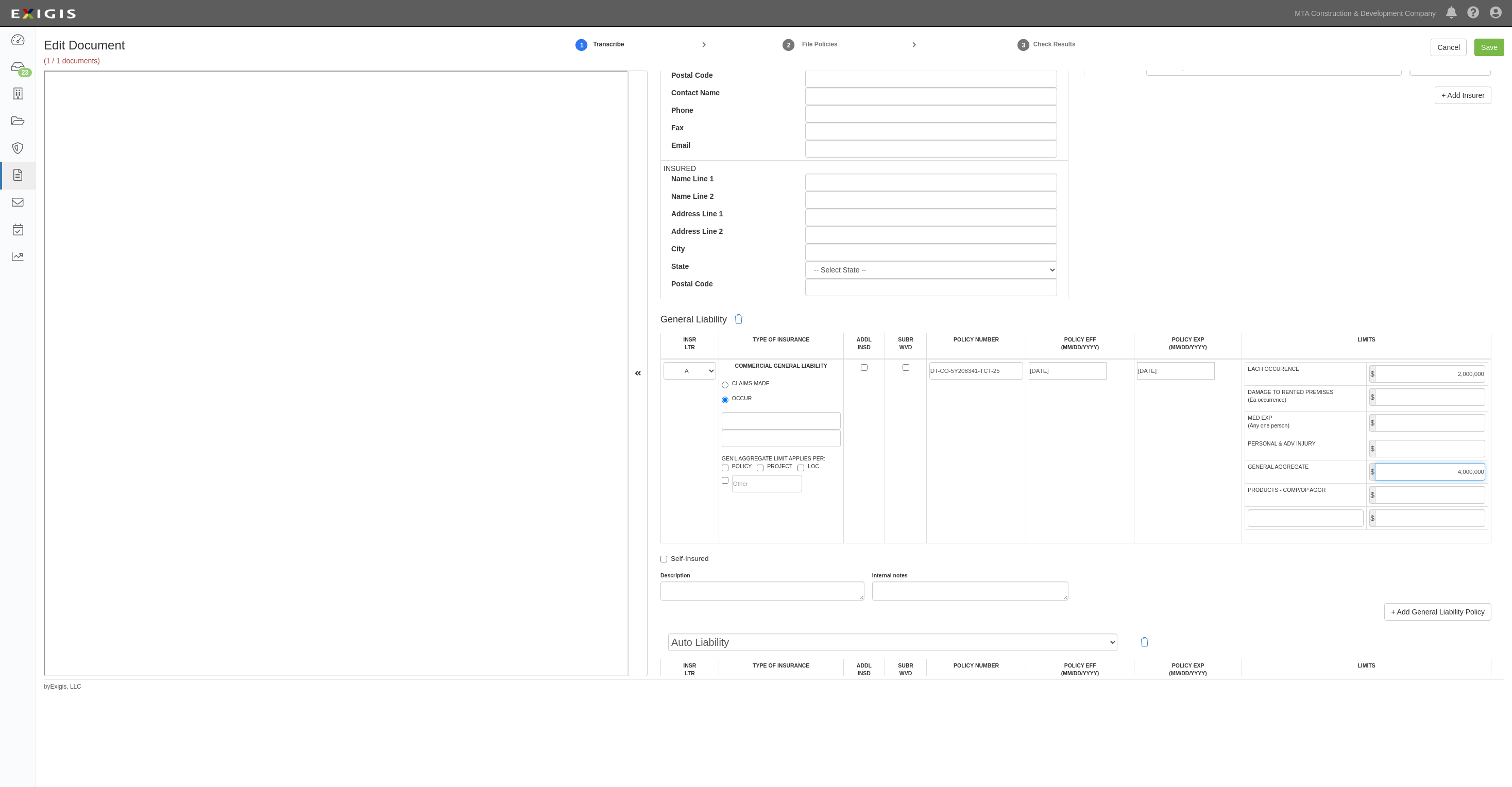
type input "4,000,000"
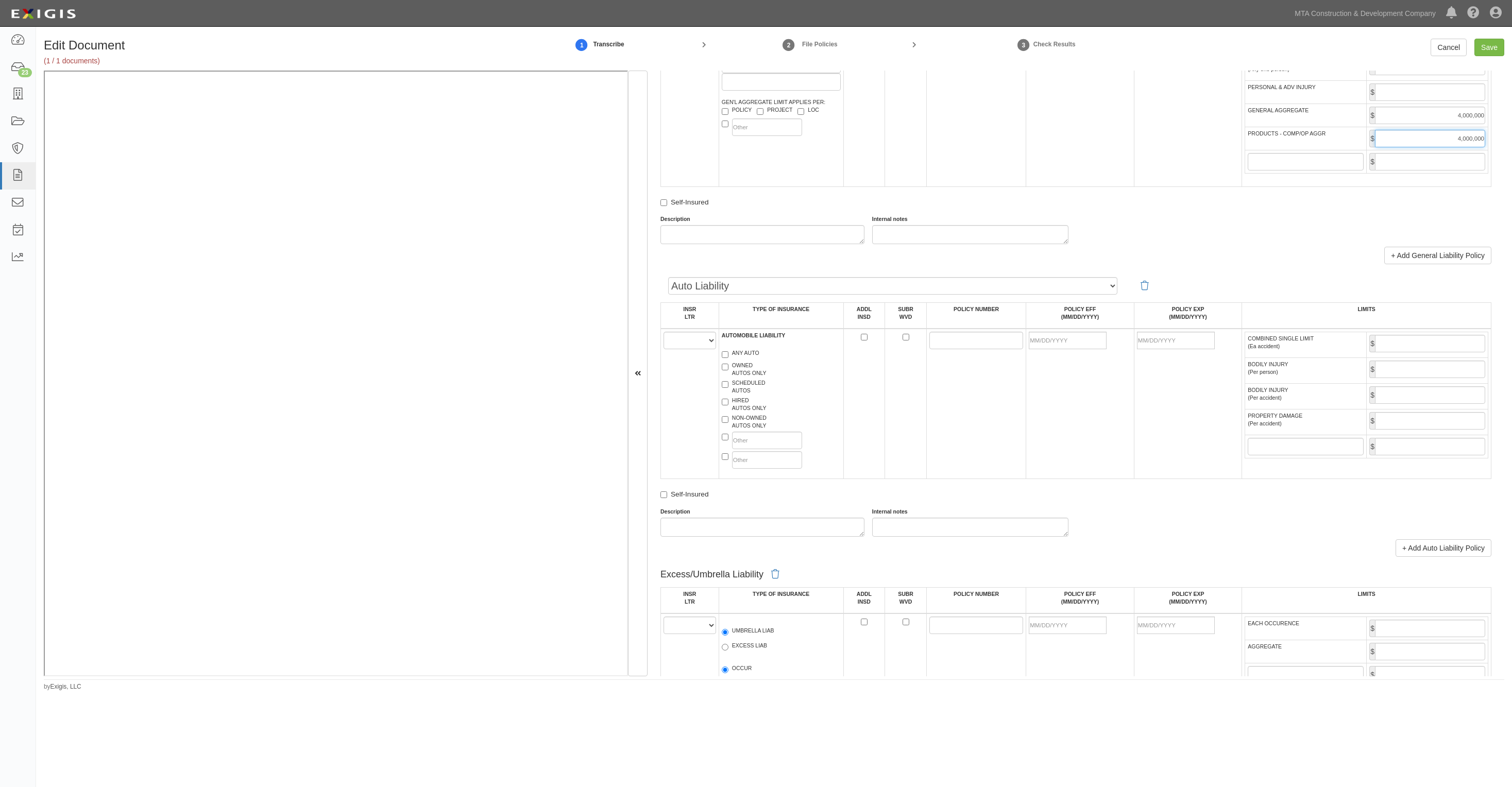
scroll to position [772, 0]
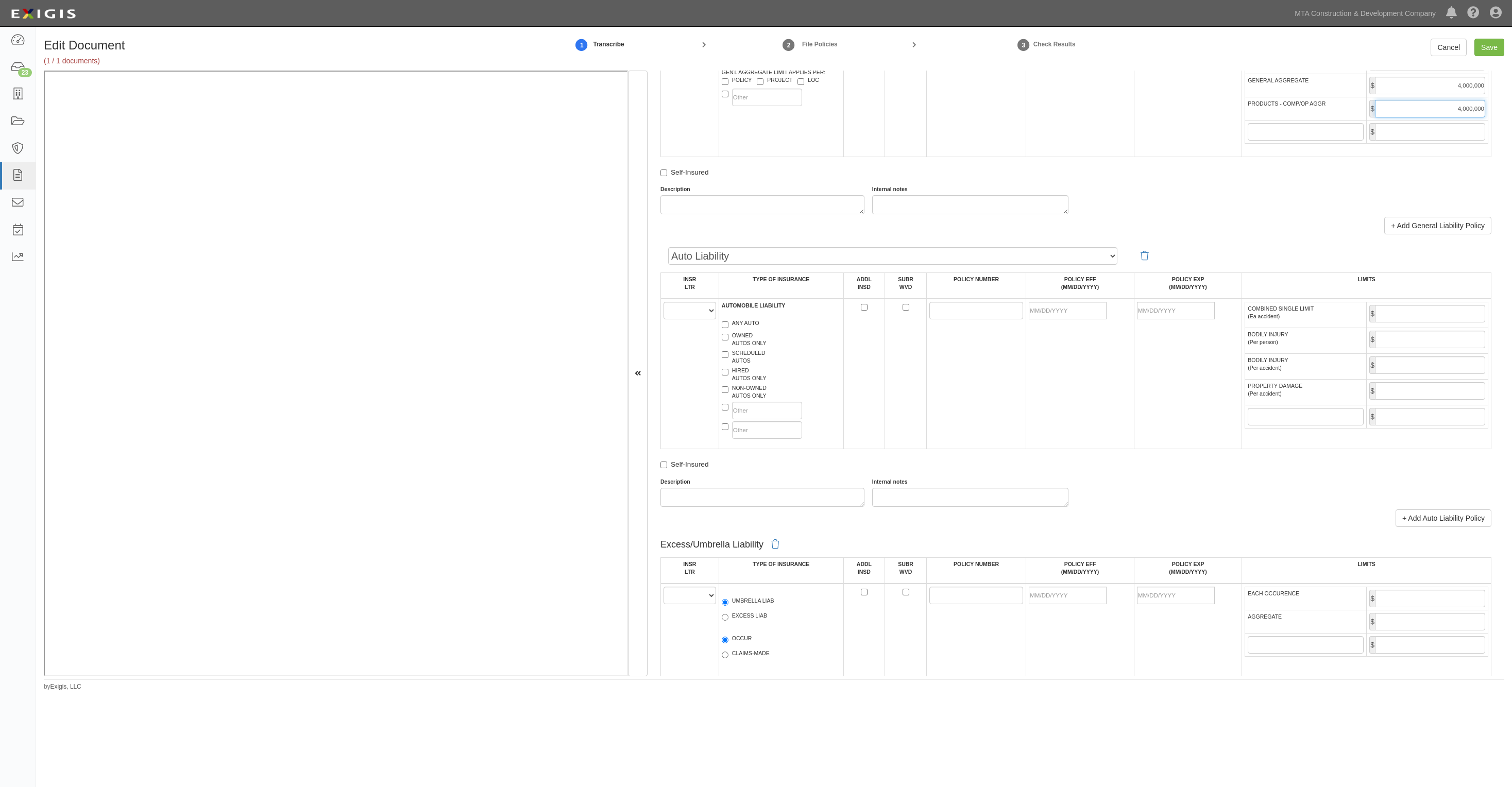
type input "4,000,000"
click at [705, 315] on select "A B C D E F" at bounding box center [690, 310] width 53 height 18
select select "B"
click at [664, 303] on select "A B C D E F" at bounding box center [690, 310] width 53 height 18
click at [750, 323] on label "ANY AUTO" at bounding box center [740, 324] width 37 height 10
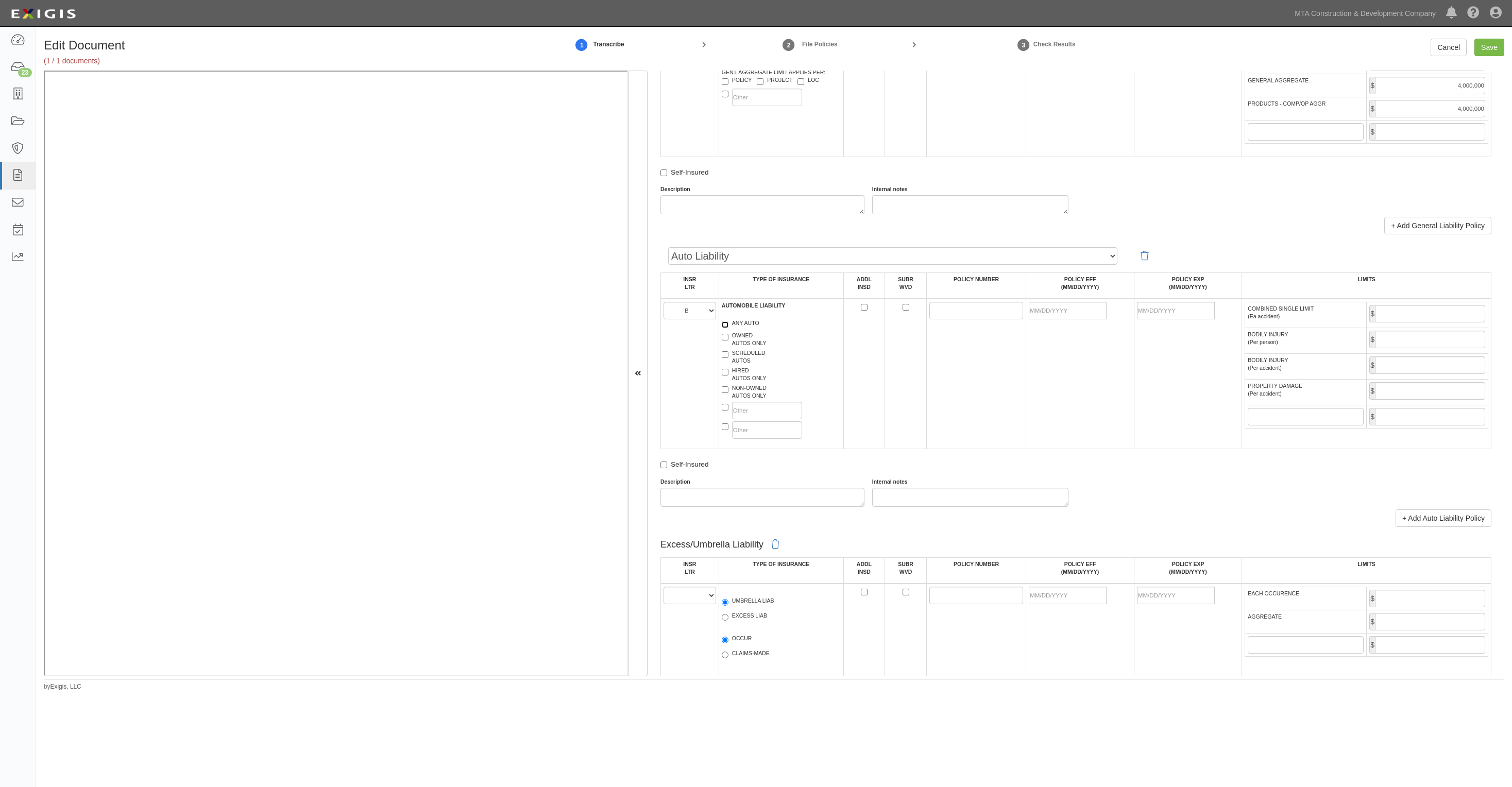
click at [728, 323] on input "ANY AUTO" at bounding box center [725, 324] width 7 height 7
checkbox input "true"
click at [952, 310] on input "POLICY NUMBER" at bounding box center [976, 310] width 94 height 18
paste input "BA-5Y209165-25-26-G"
type input "BA-5Y209165-25-26-G"
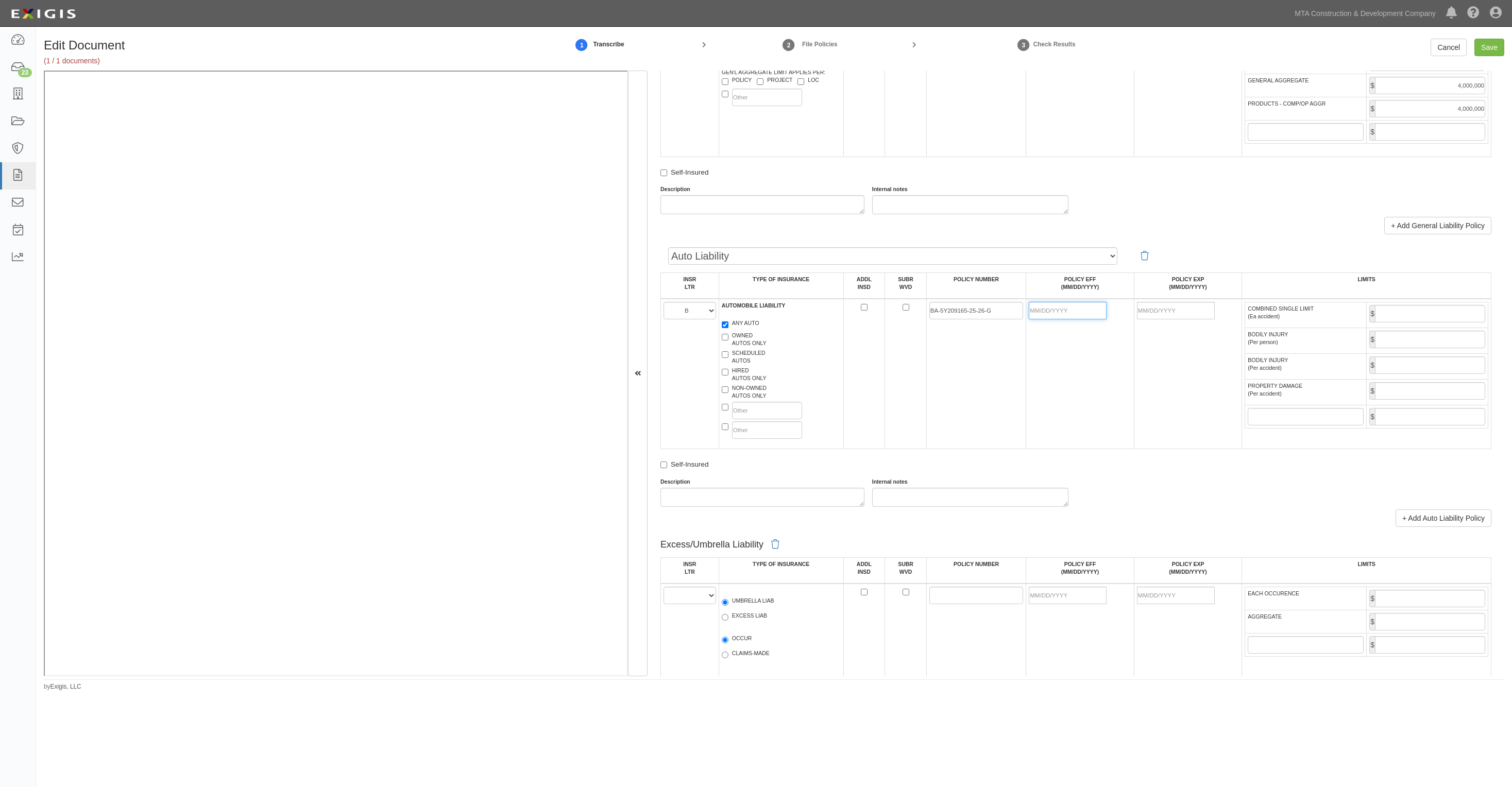
click at [1094, 313] on input "POLICY EFF (MM/DD/YYYY)" at bounding box center [1068, 310] width 78 height 18
type input "08/20/2025"
type input "08/20/2026"
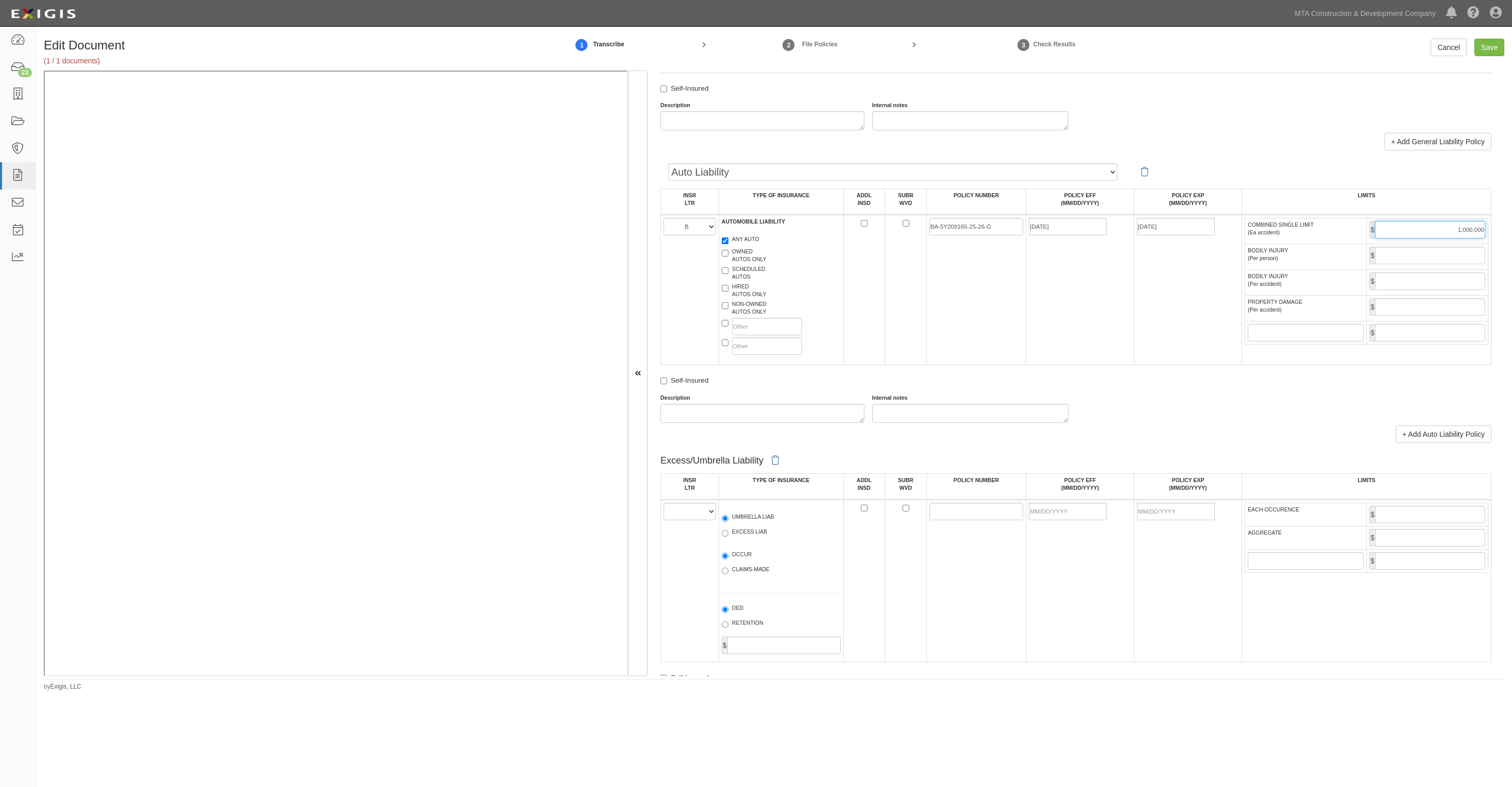
scroll to position [1094, 0]
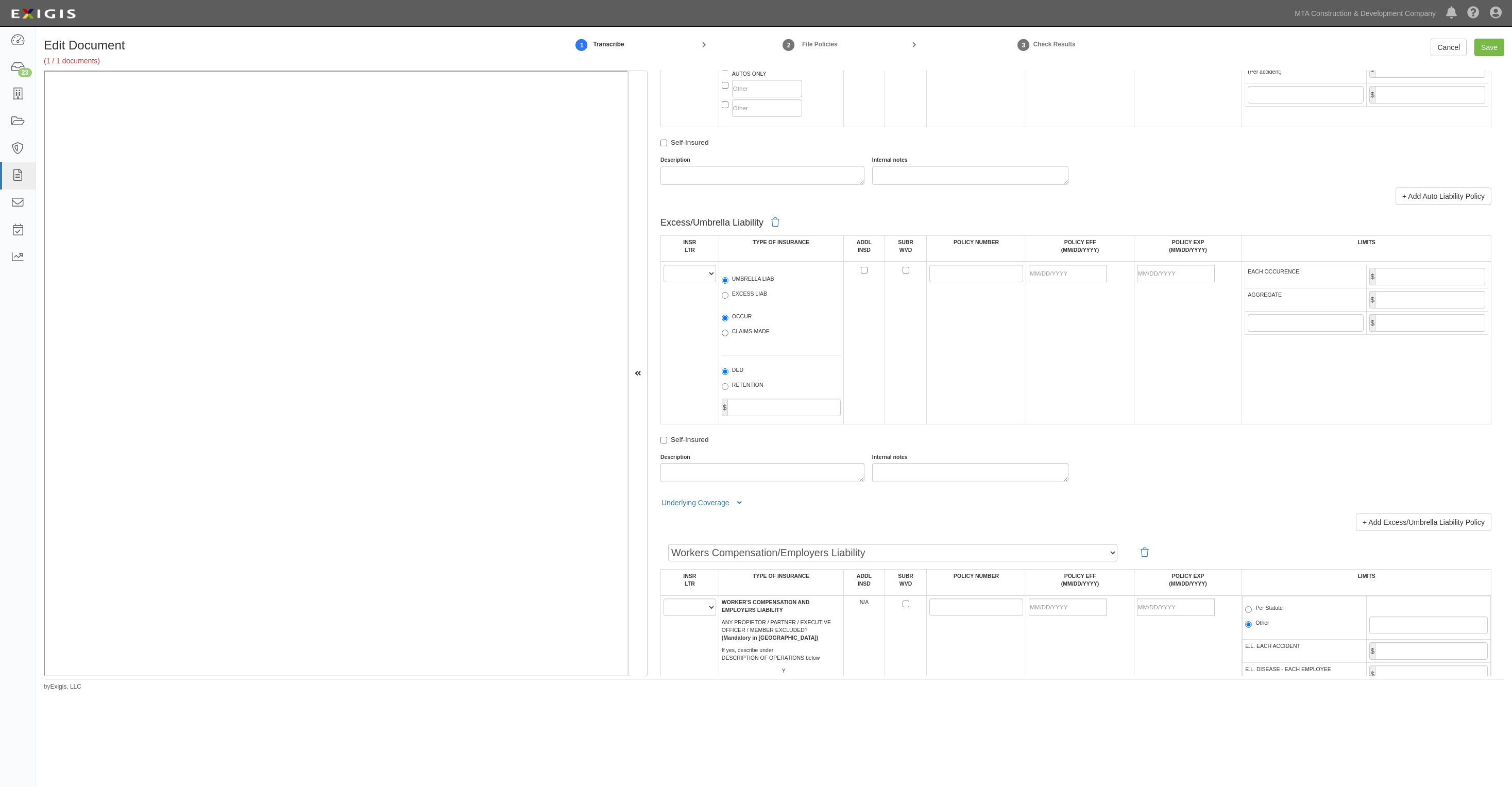
type input "1,000,000"
click at [704, 272] on select "A B C D E F" at bounding box center [690, 273] width 53 height 18
select select "C"
click at [664, 265] on select "A B C D E F" at bounding box center [690, 273] width 53 height 18
click at [750, 279] on label "UMBRELLA LIAB" at bounding box center [748, 280] width 53 height 10
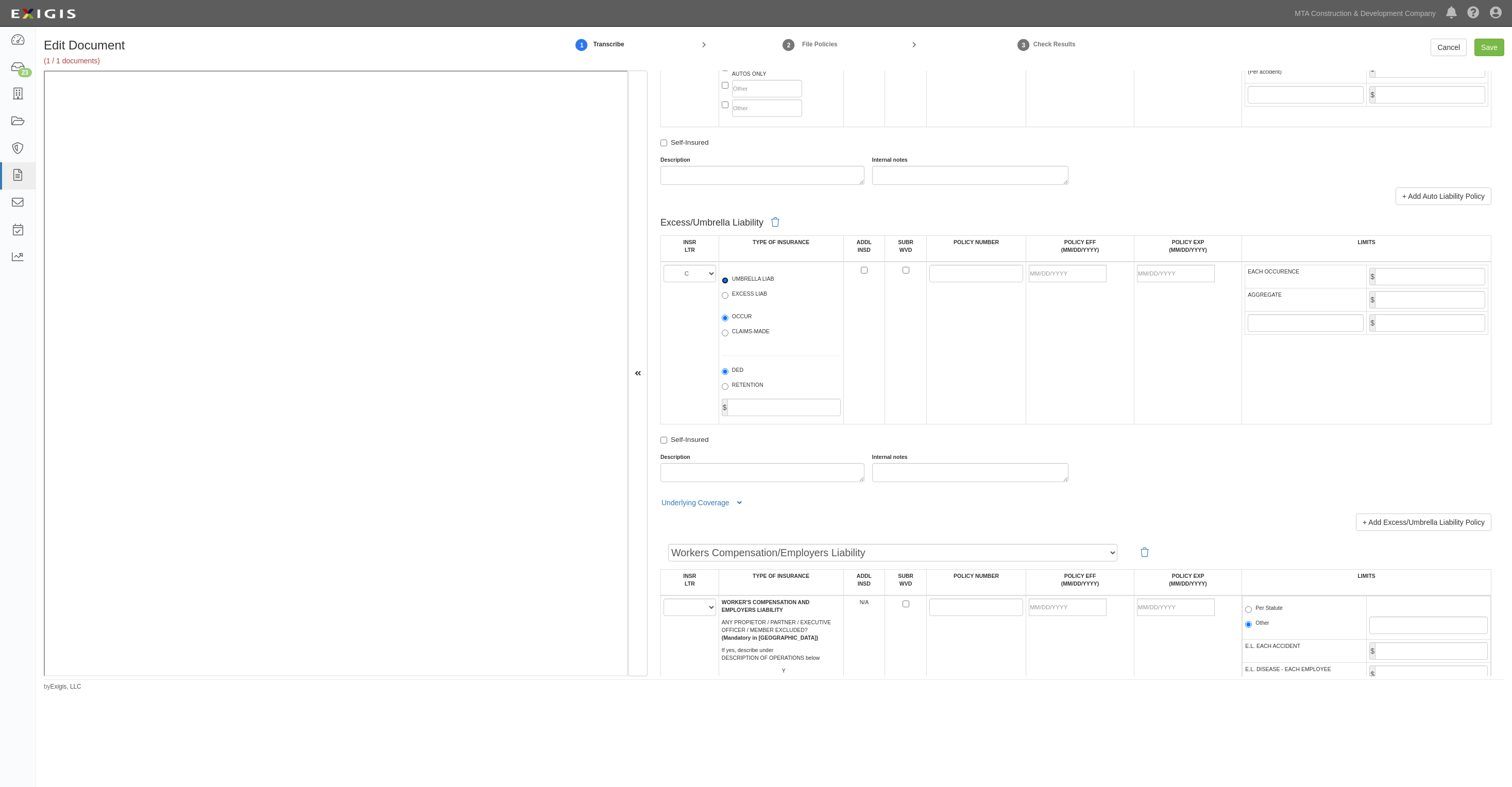
click at [728, 279] on input "UMBRELLA LIAB" at bounding box center [725, 280] width 7 height 7
radio input "true"
click at [750, 291] on label "EXCESS LIAB" at bounding box center [744, 295] width 45 height 10
click at [728, 292] on input "EXCESS LIAB" at bounding box center [725, 295] width 7 height 7
radio input "true"
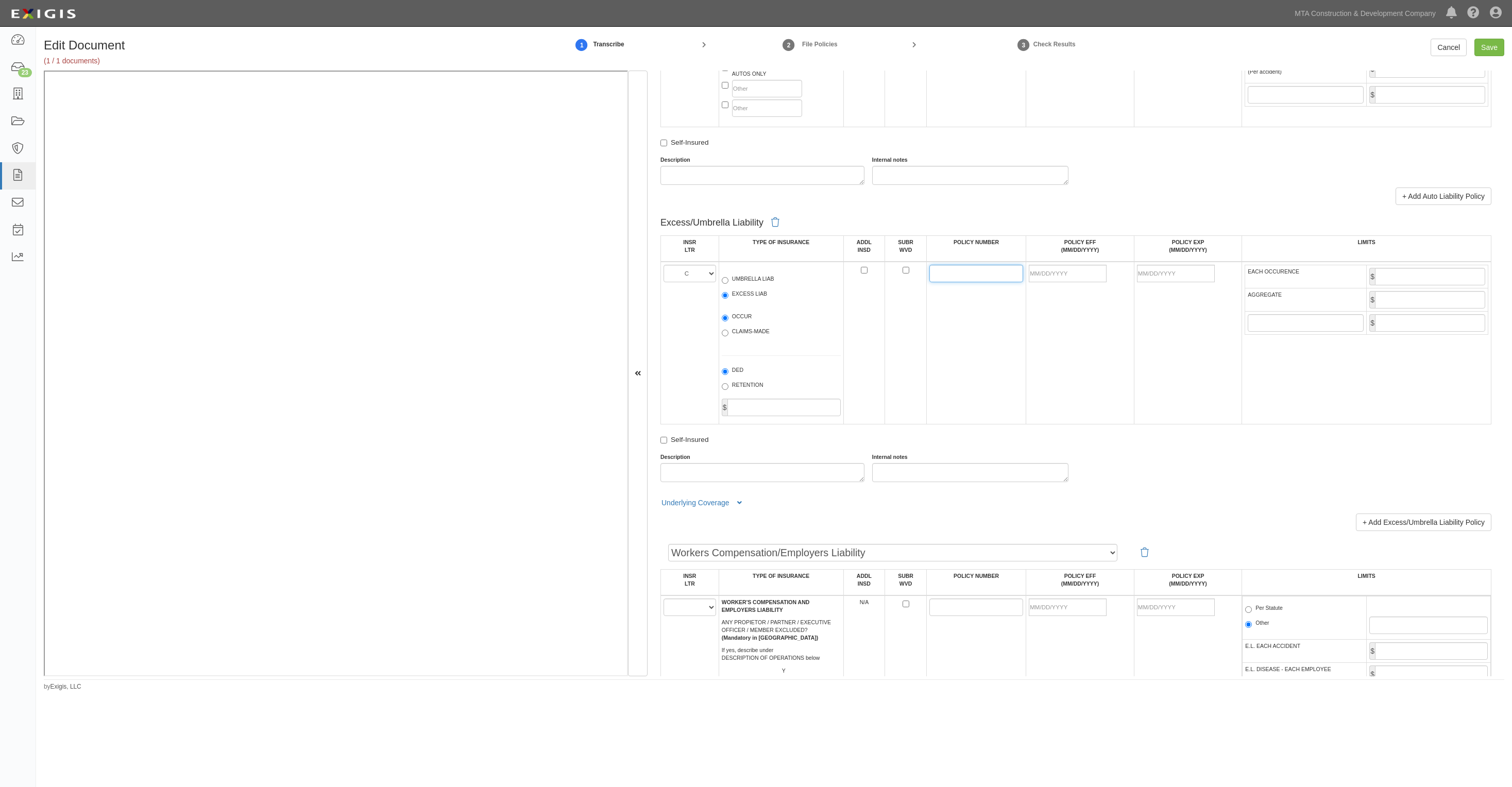
drag, startPoint x: 960, startPoint y: 266, endPoint x: 947, endPoint y: 272, distance: 14.3
click at [960, 266] on input "POLICY NUMBER" at bounding box center [976, 273] width 94 height 18
paste input "TMXKS00195-01"
type input "TMXKS00195-01"
click at [1077, 277] on input "POLICY EFF (MM/DD/YYYY)" at bounding box center [1068, 273] width 78 height 18
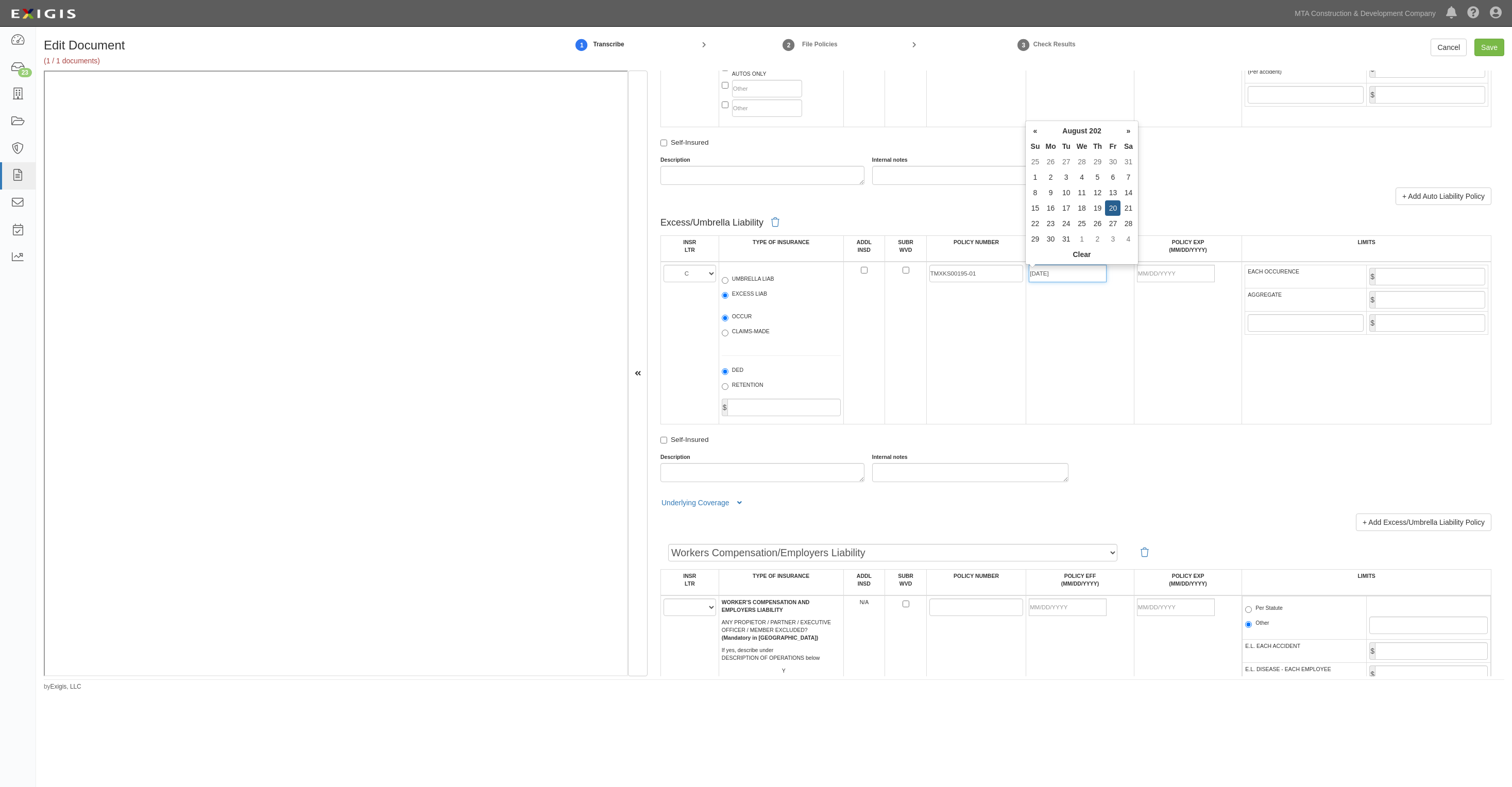
type input "08/20/2025"
type input "08/20/2026"
type input "5,000,000"
click at [1492, 46] on input "Save" at bounding box center [1489, 47] width 30 height 18
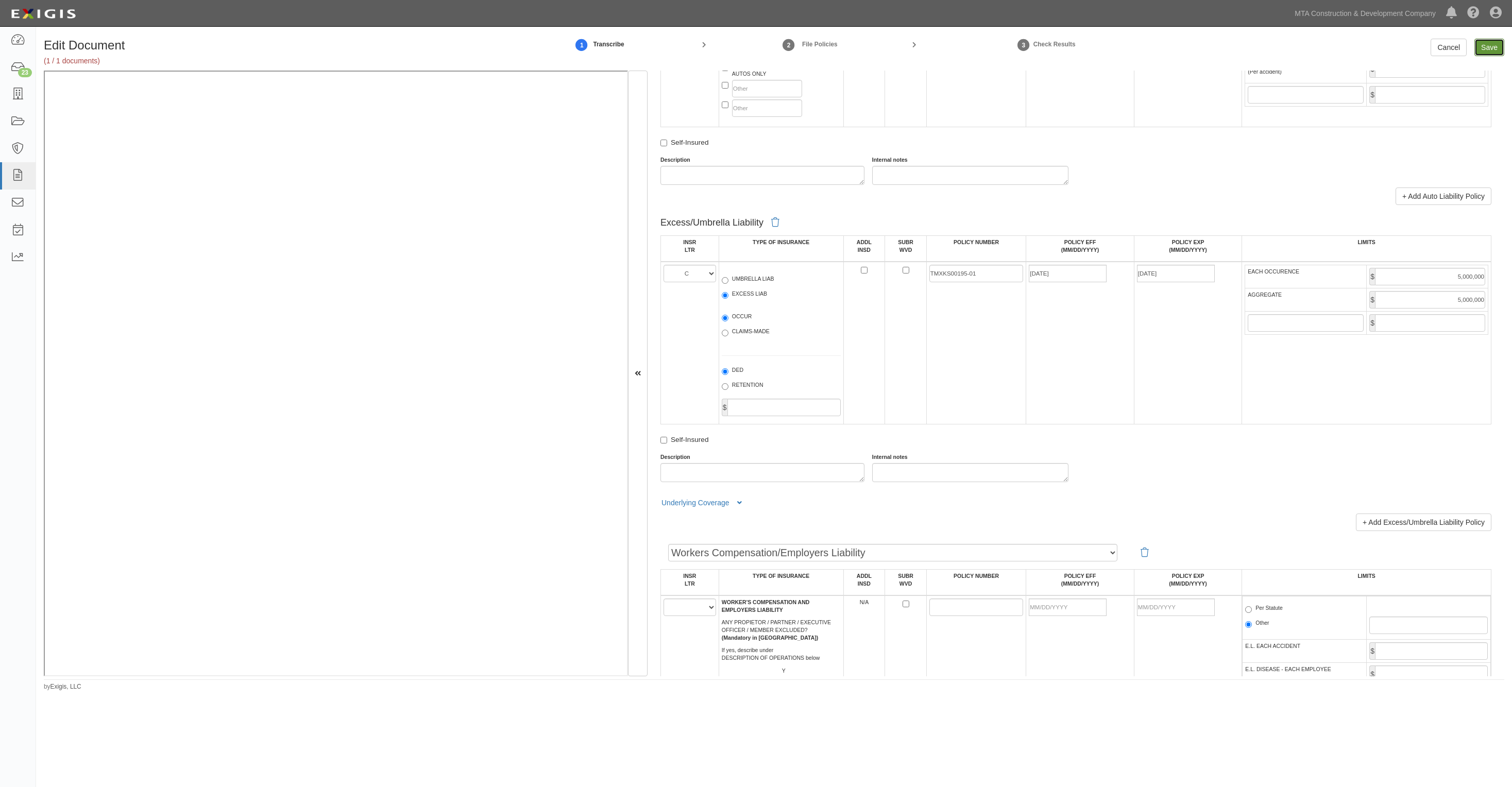
type input "2000000"
type input "4000000"
type input "1000000"
type input "5000000"
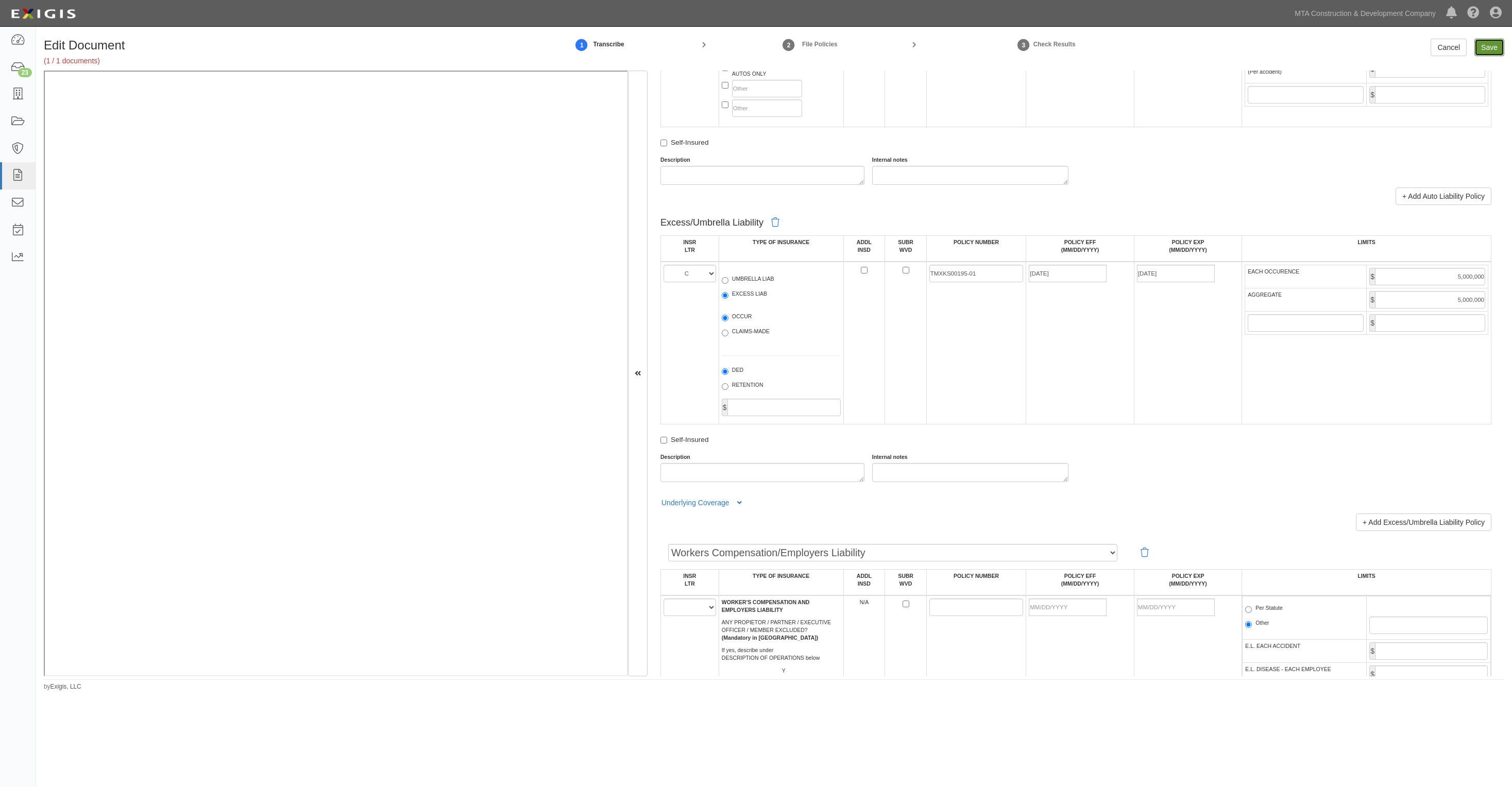
type input "5000000"
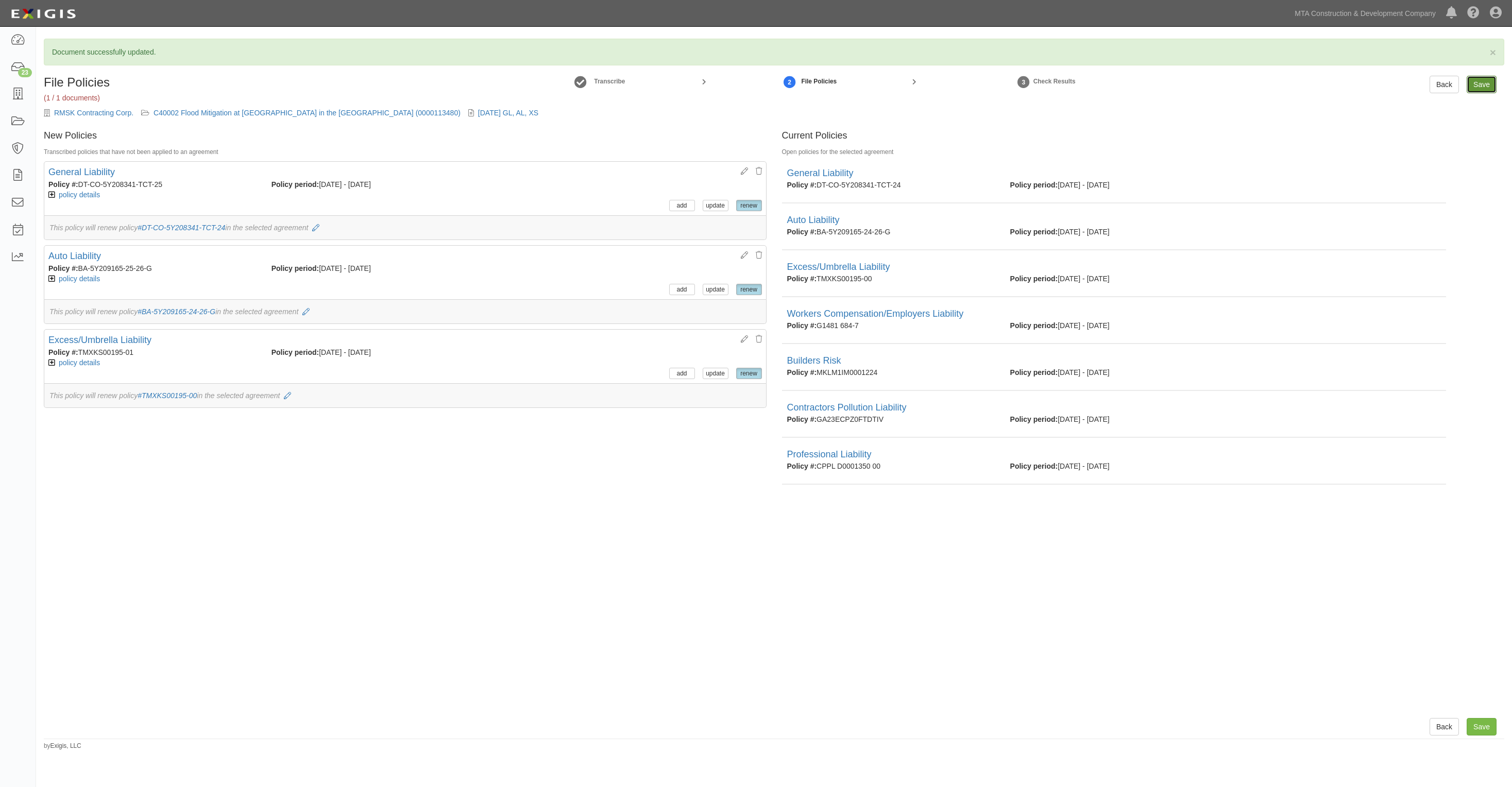
click at [1473, 85] on input "Save" at bounding box center [1482, 84] width 30 height 18
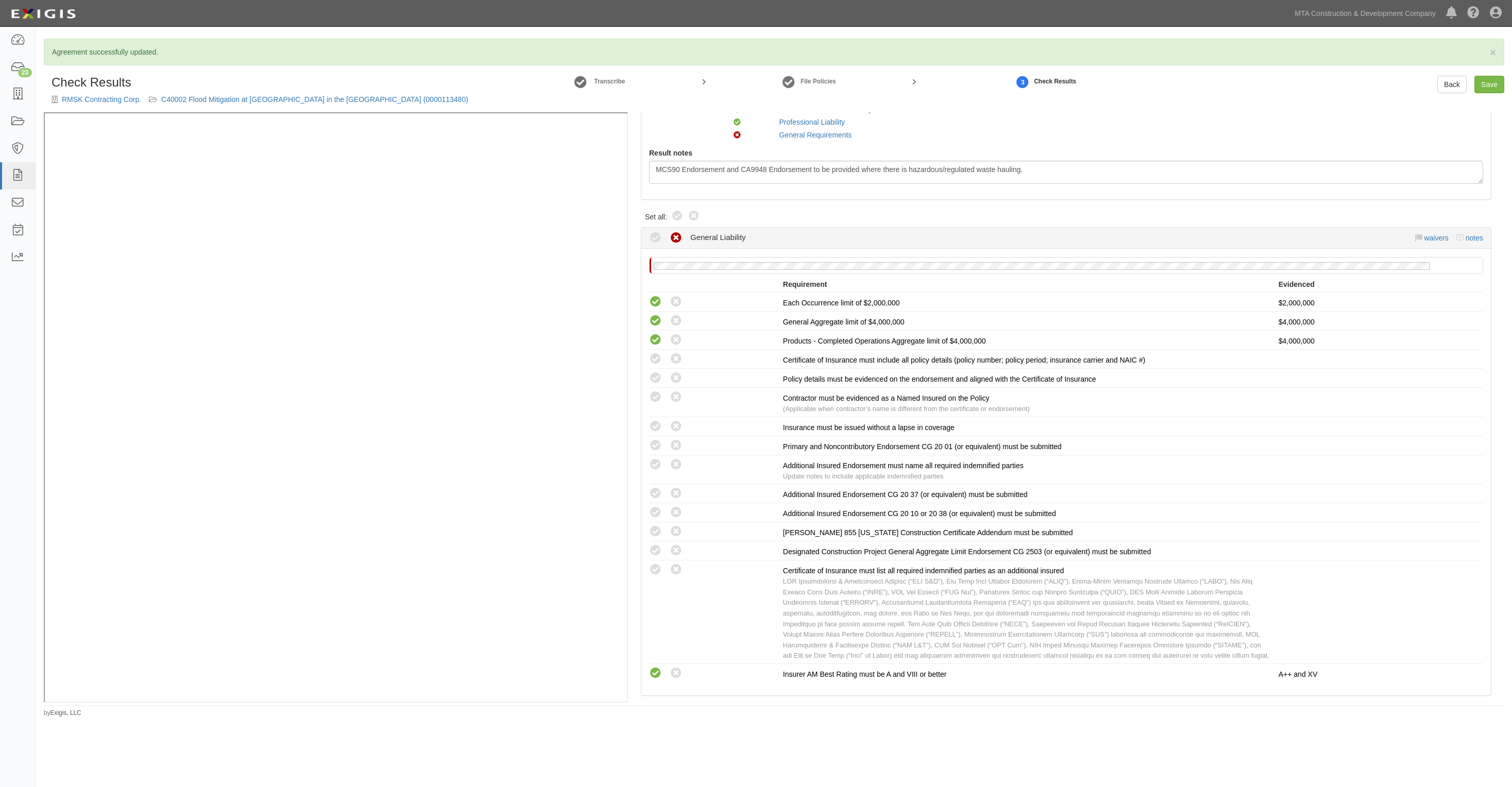
scroll to position [257, 0]
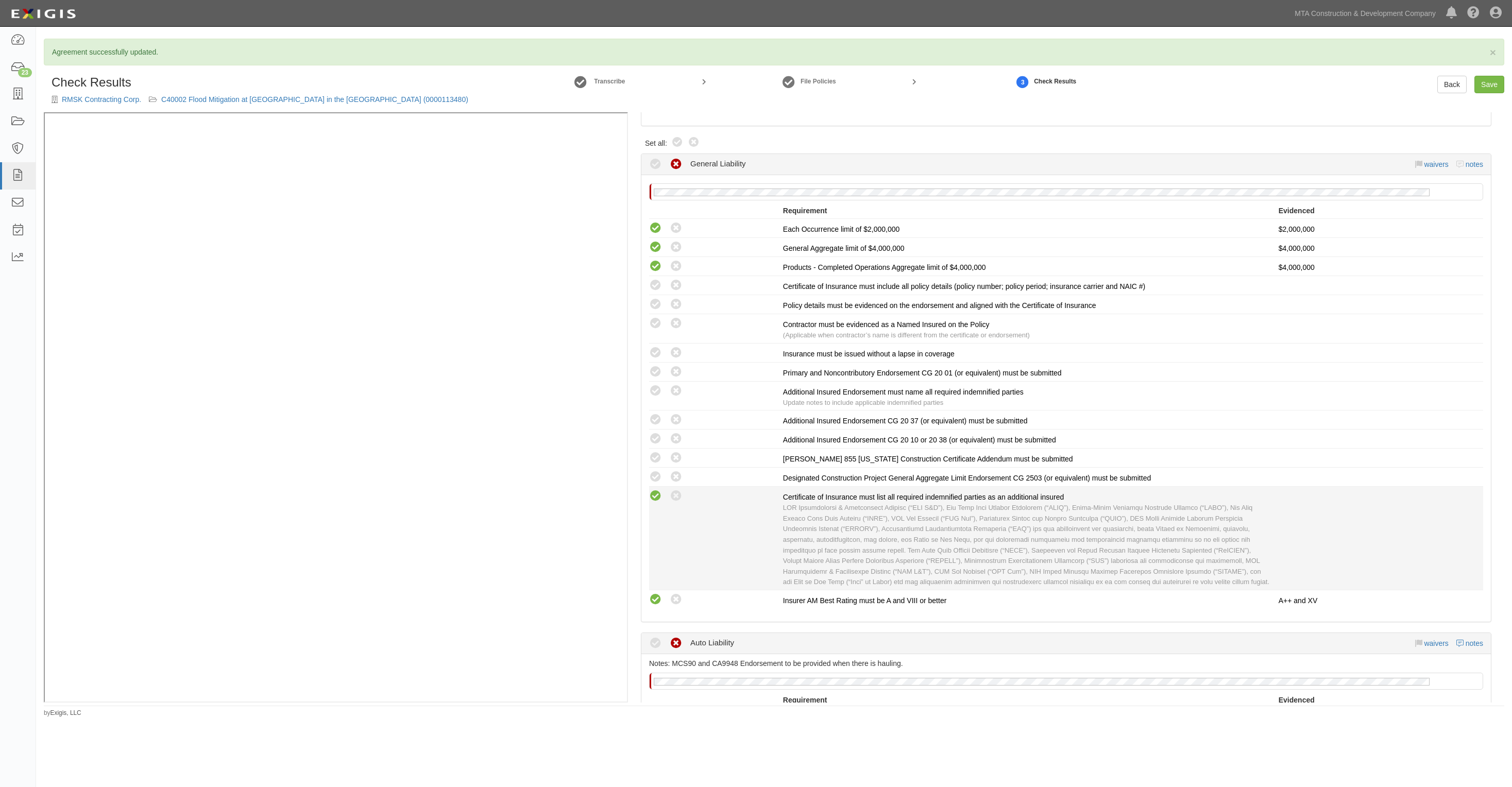
click at [658, 490] on icon at bounding box center [655, 496] width 13 height 13
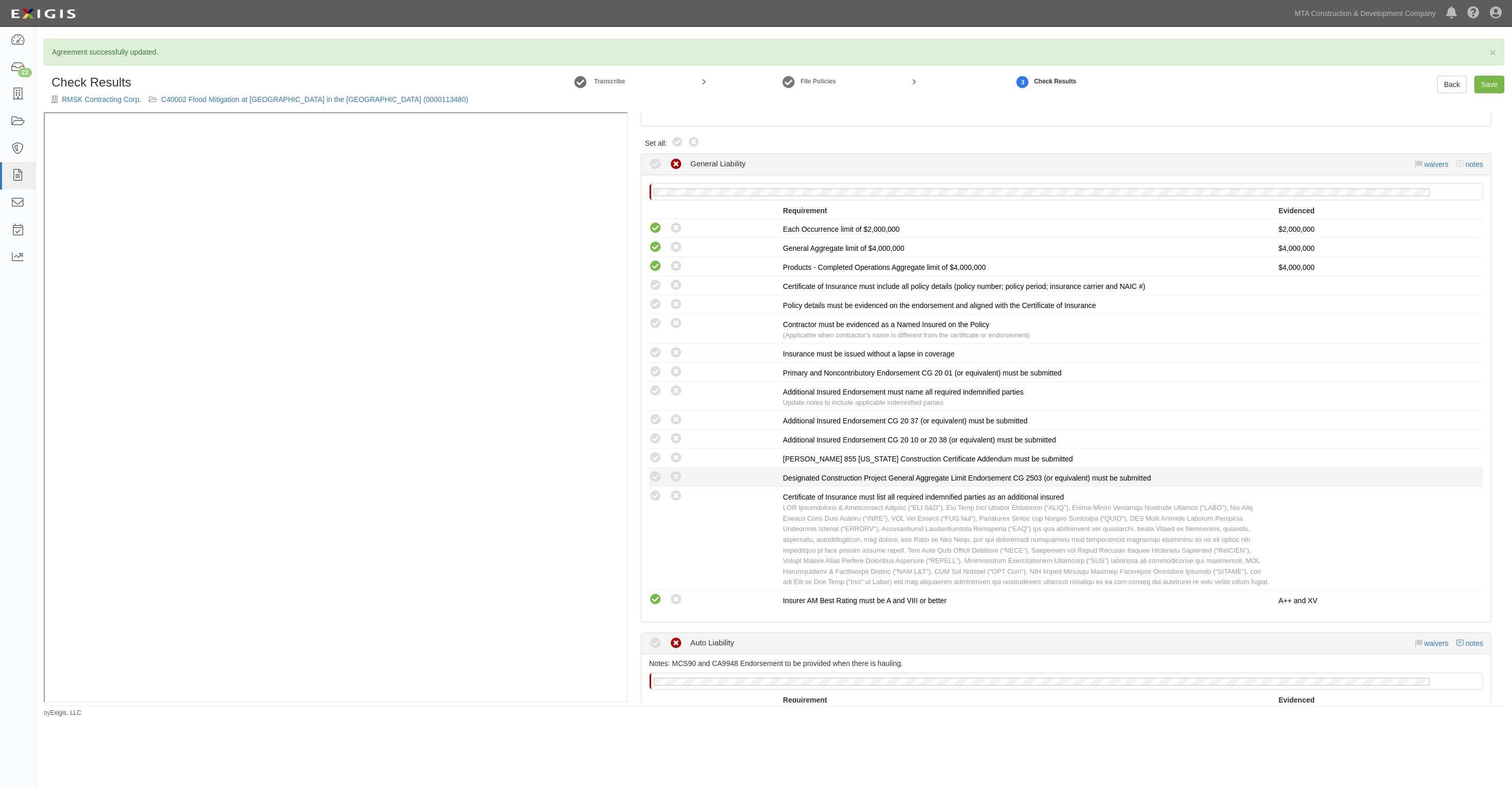
radio input "true"
click at [677, 141] on icon at bounding box center [677, 143] width 12 height 12
radio input "true"
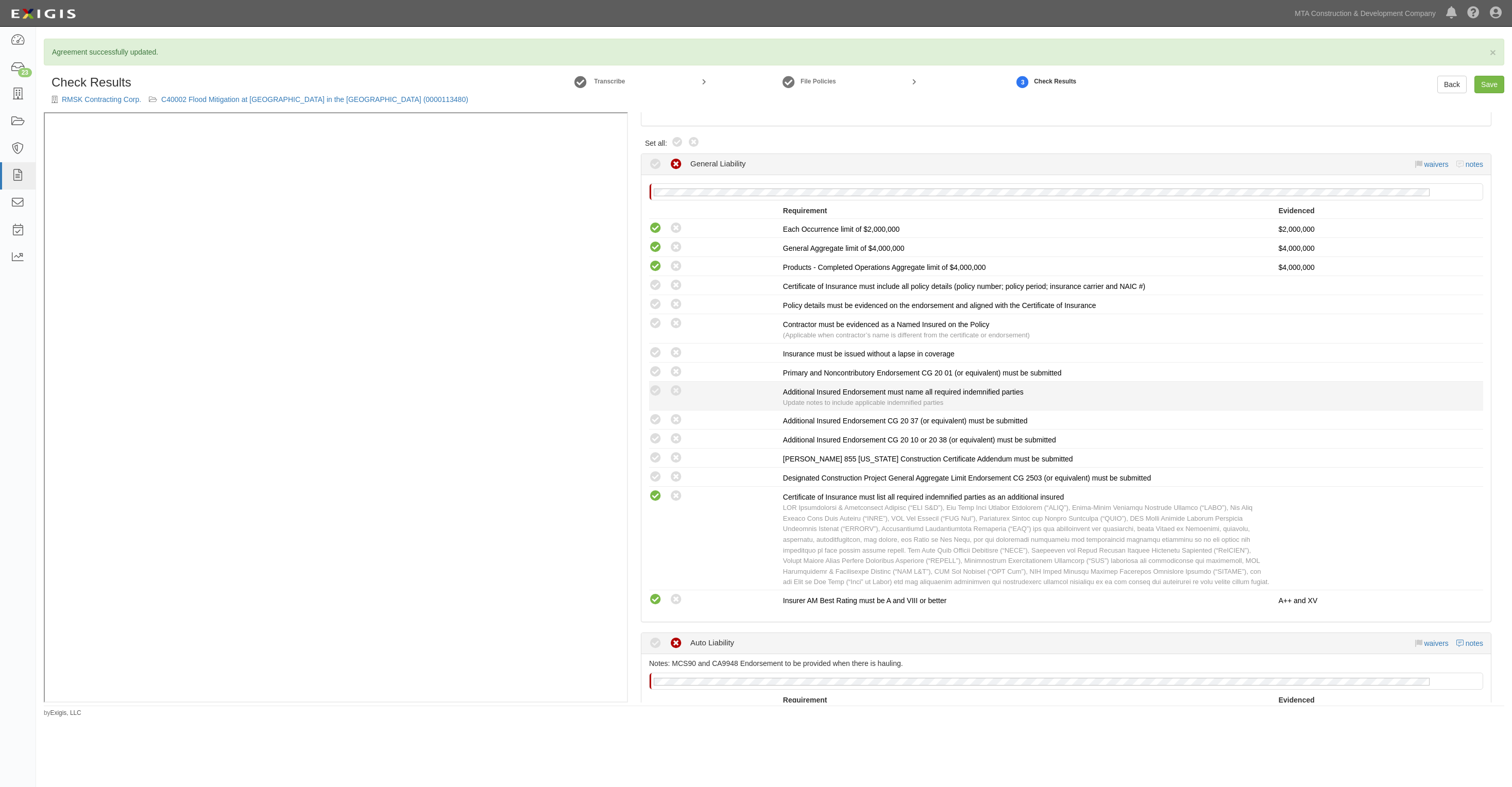
radio input "true"
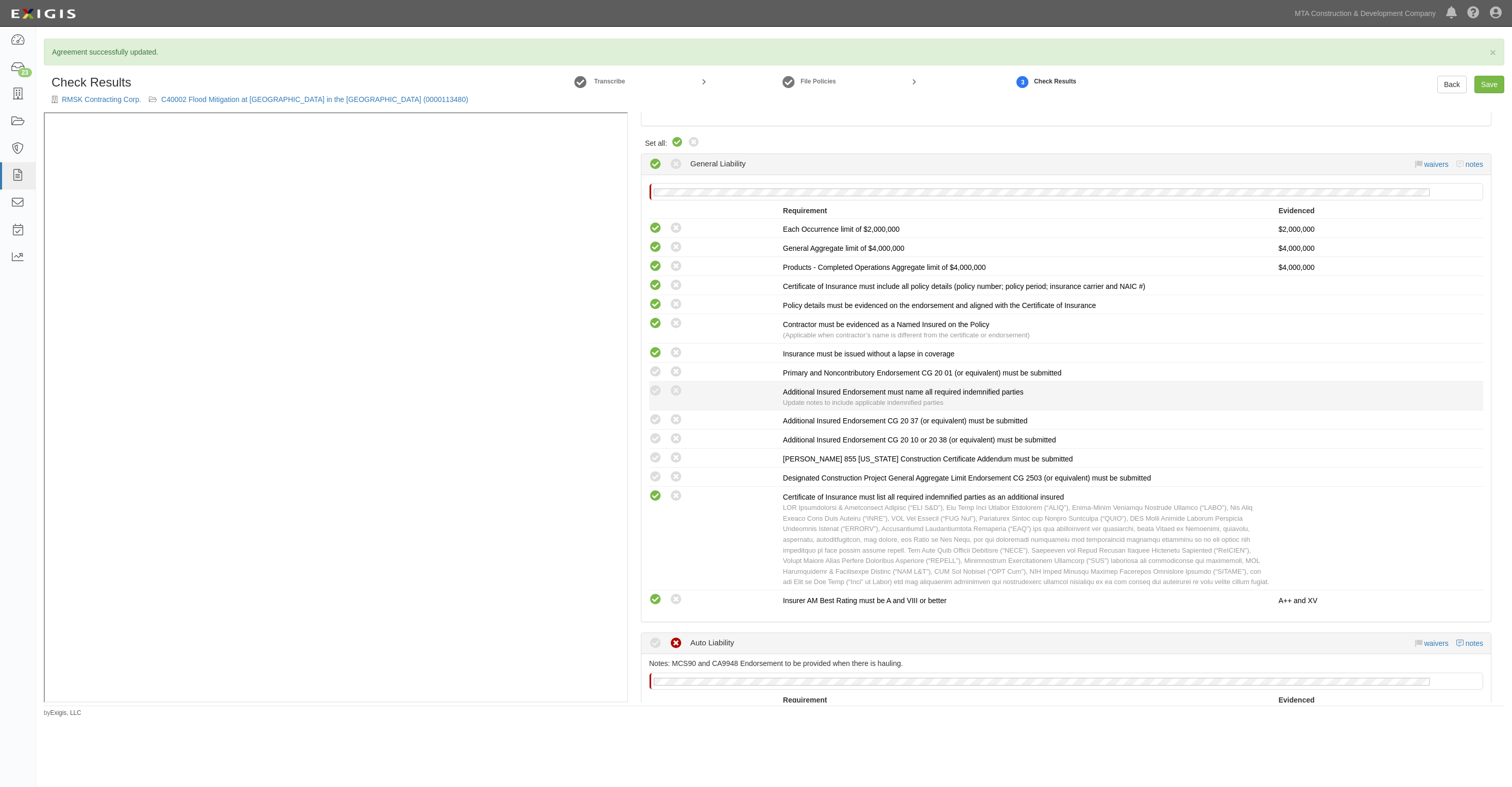
radio input "true"
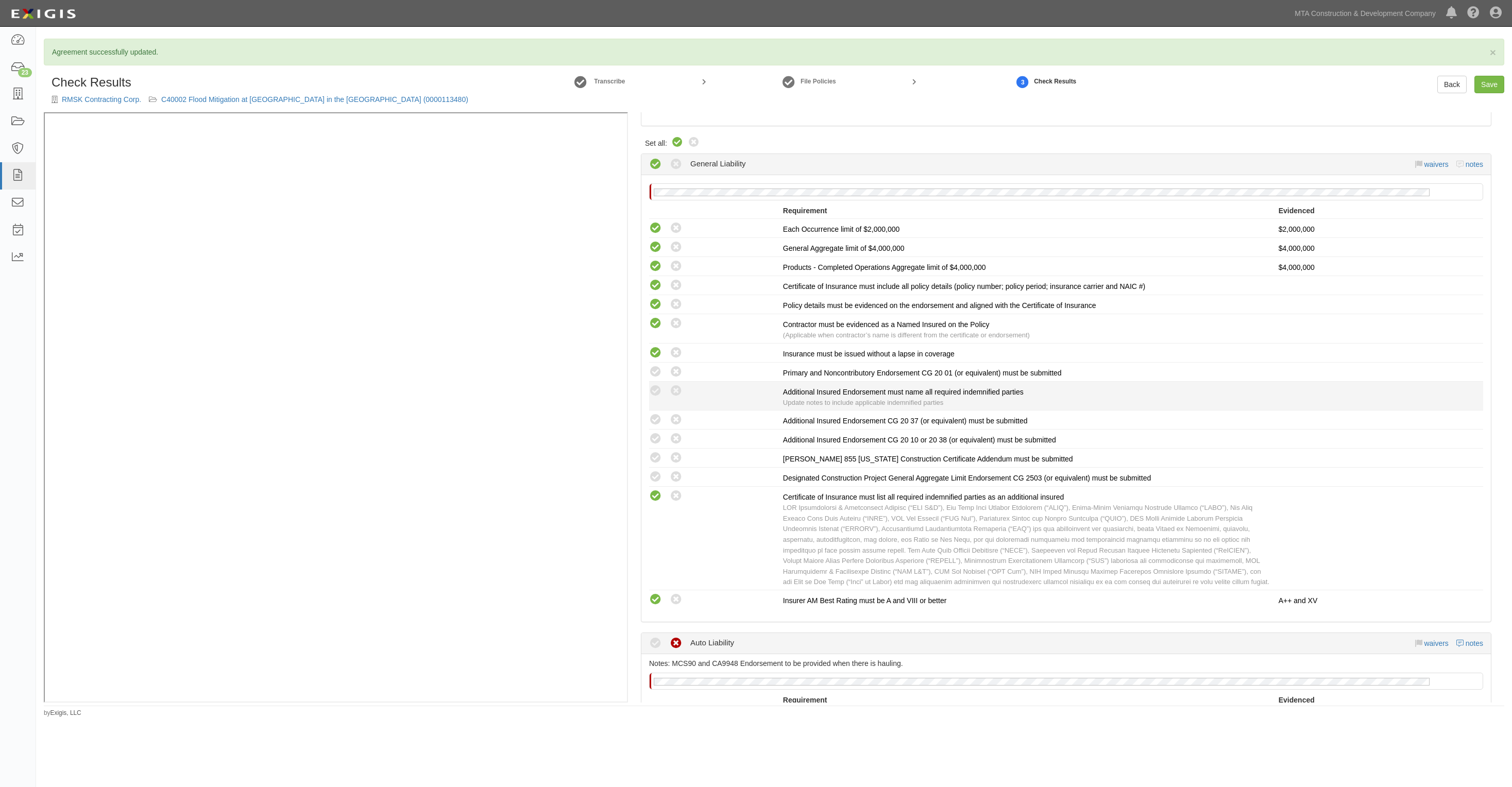
radio input "true"
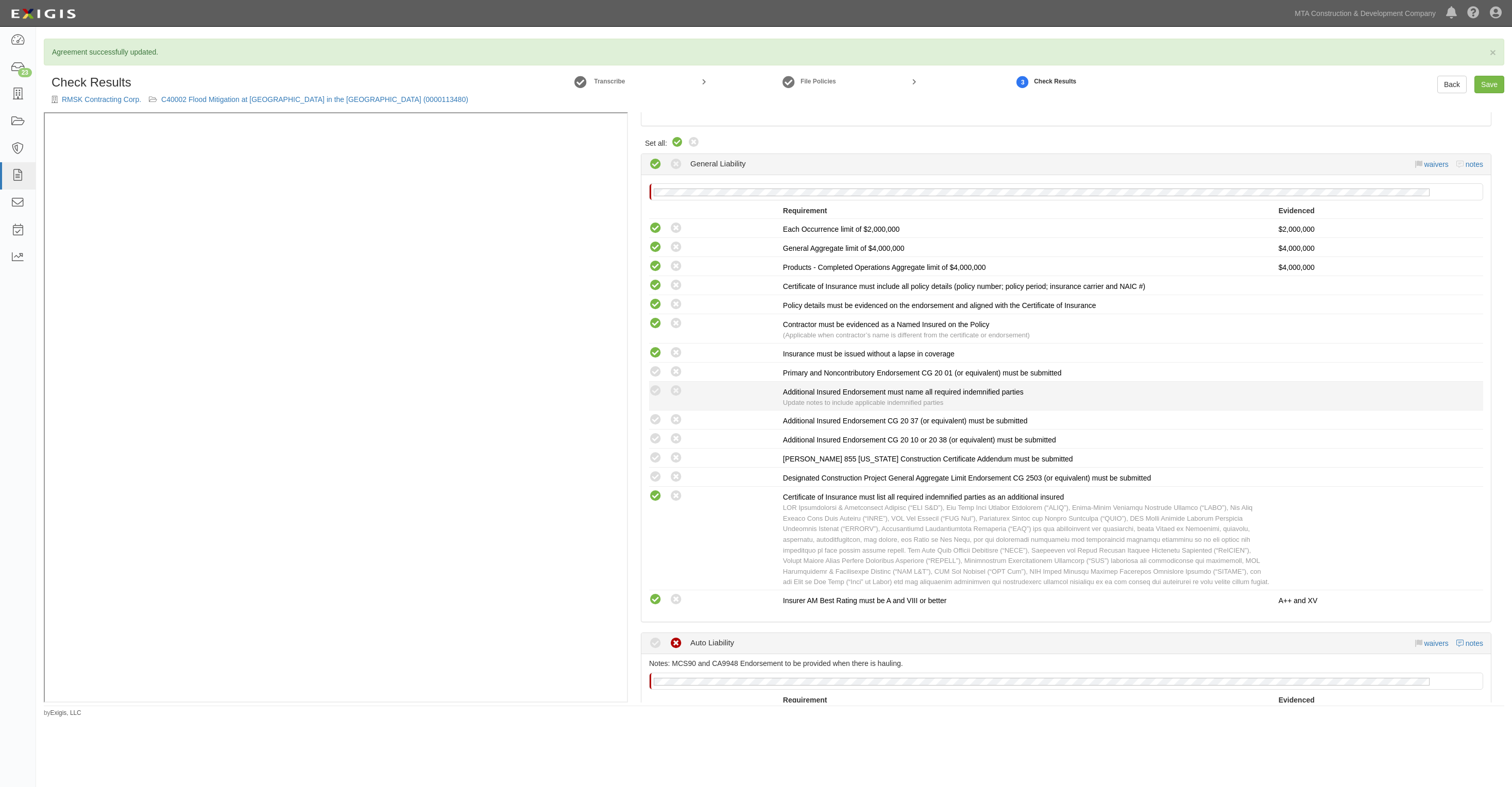
radio input "true"
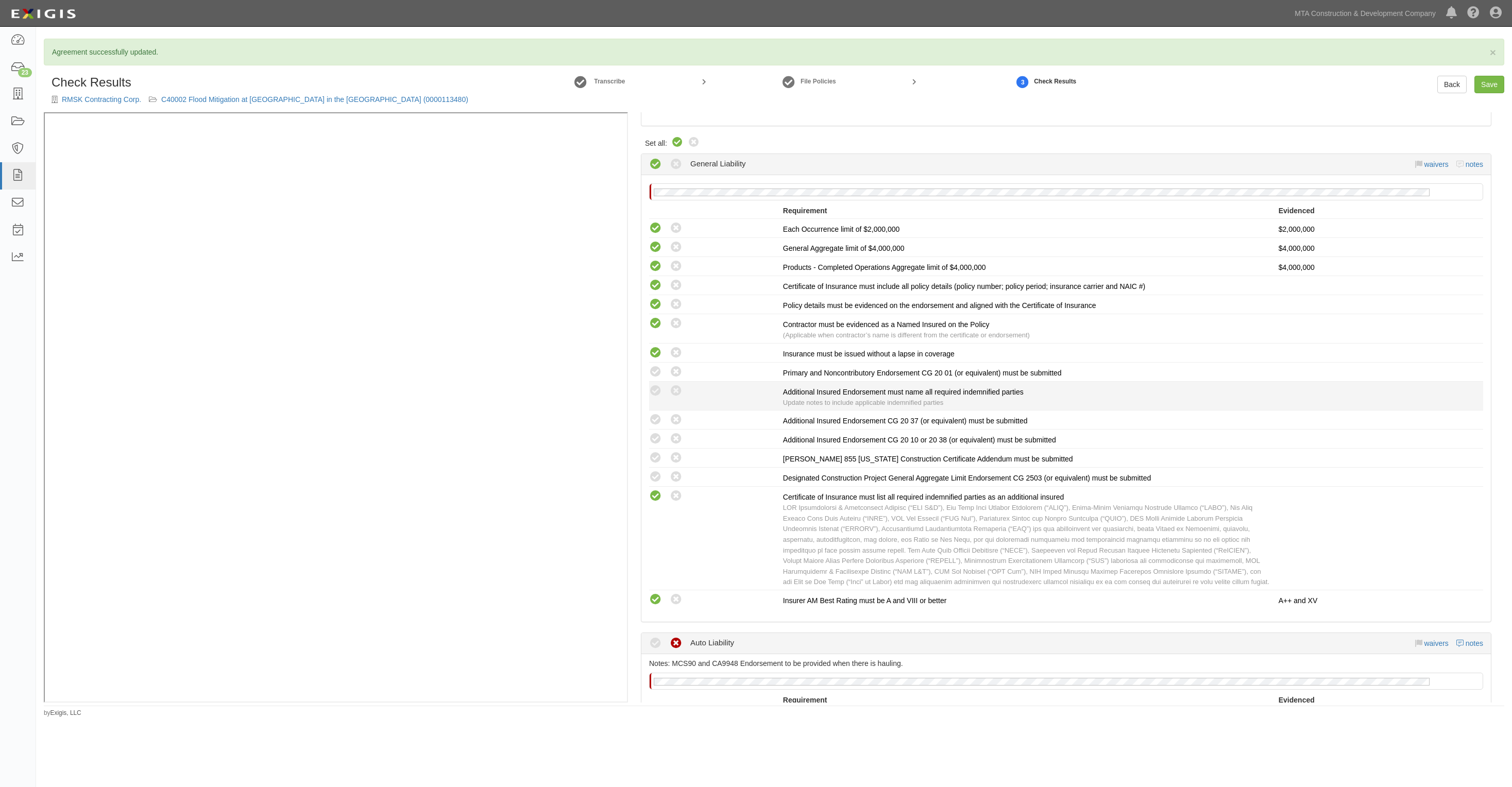
radio input "true"
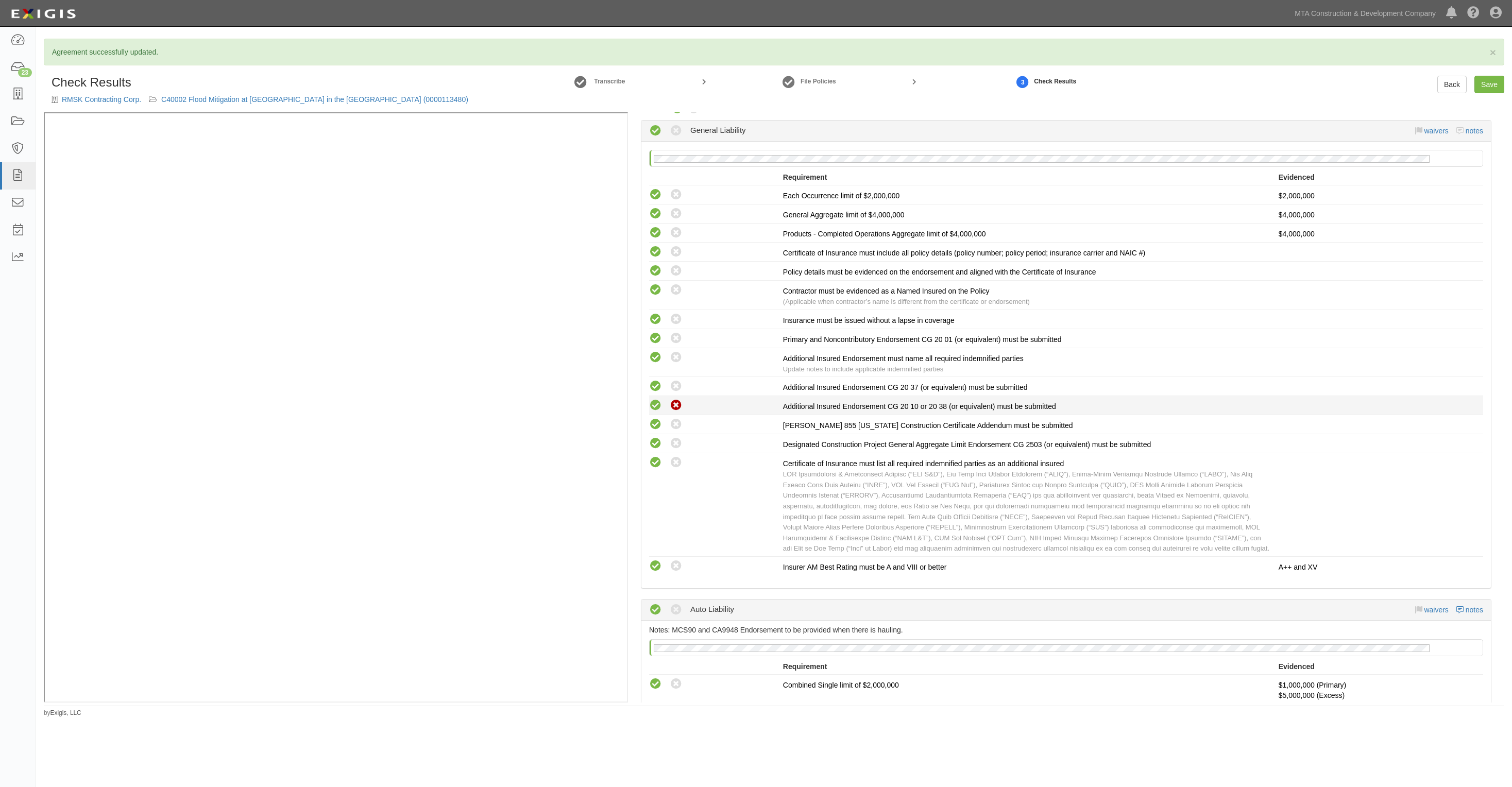
scroll to position [224, 0]
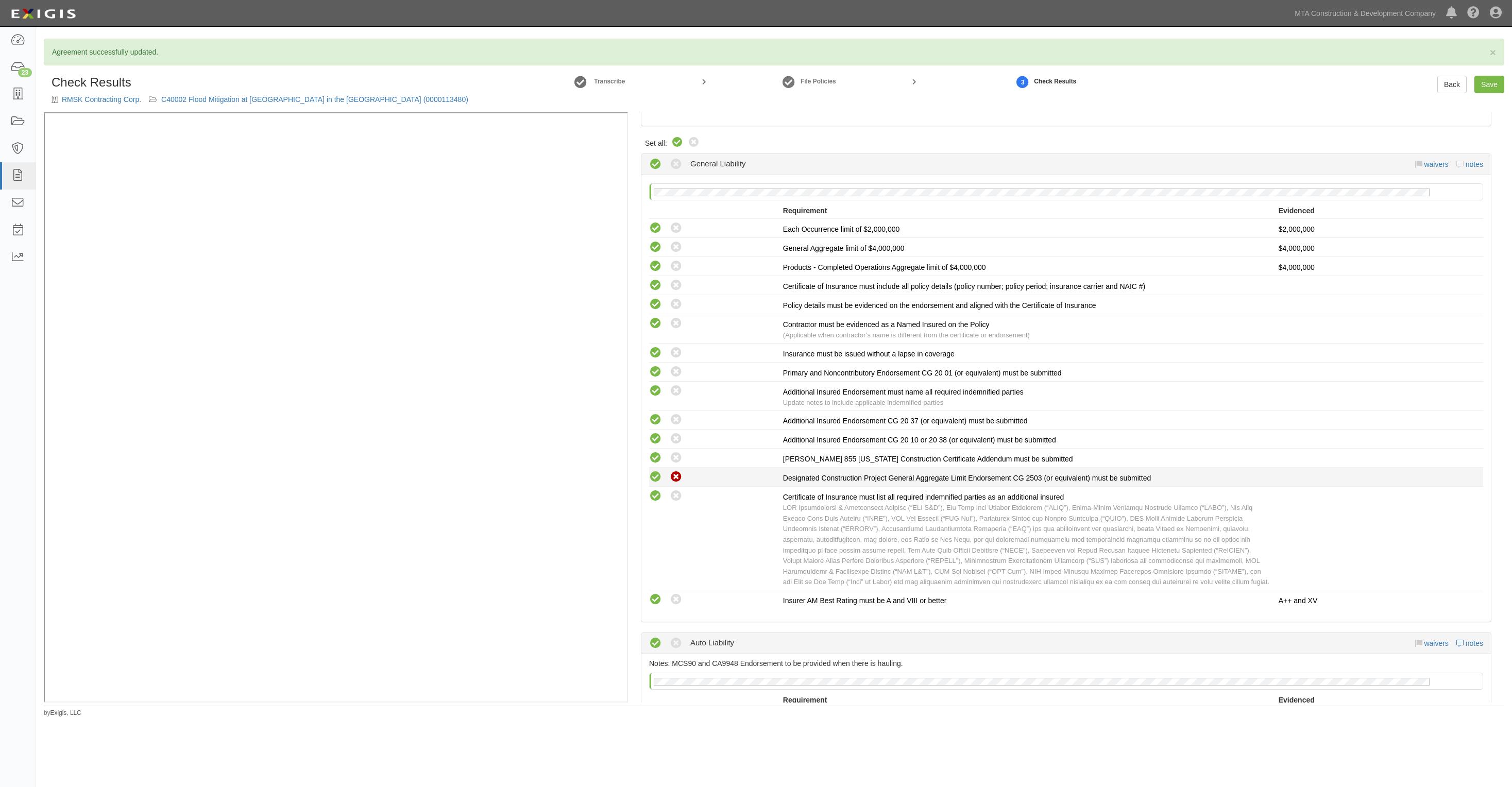
click at [675, 472] on icon at bounding box center [676, 477] width 13 height 13
radio input "true"
drag, startPoint x: 671, startPoint y: 453, endPoint x: 671, endPoint y: 437, distance: 16.0
click at [671, 452] on icon at bounding box center [676, 458] width 13 height 13
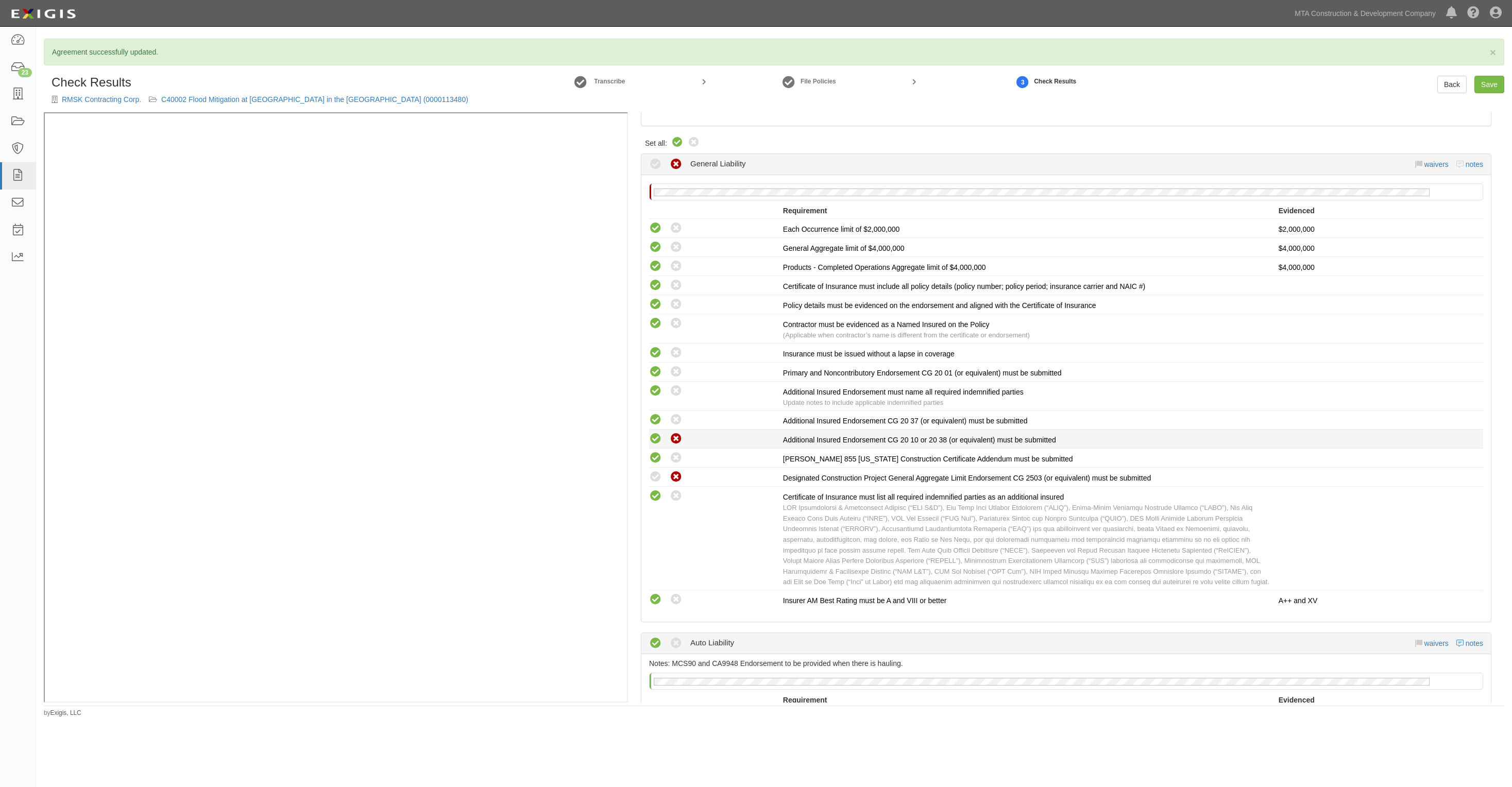
radio input "true"
click at [671, 436] on icon at bounding box center [676, 439] width 13 height 13
radio input "true"
click at [674, 418] on icon at bounding box center [676, 420] width 13 height 13
radio input "true"
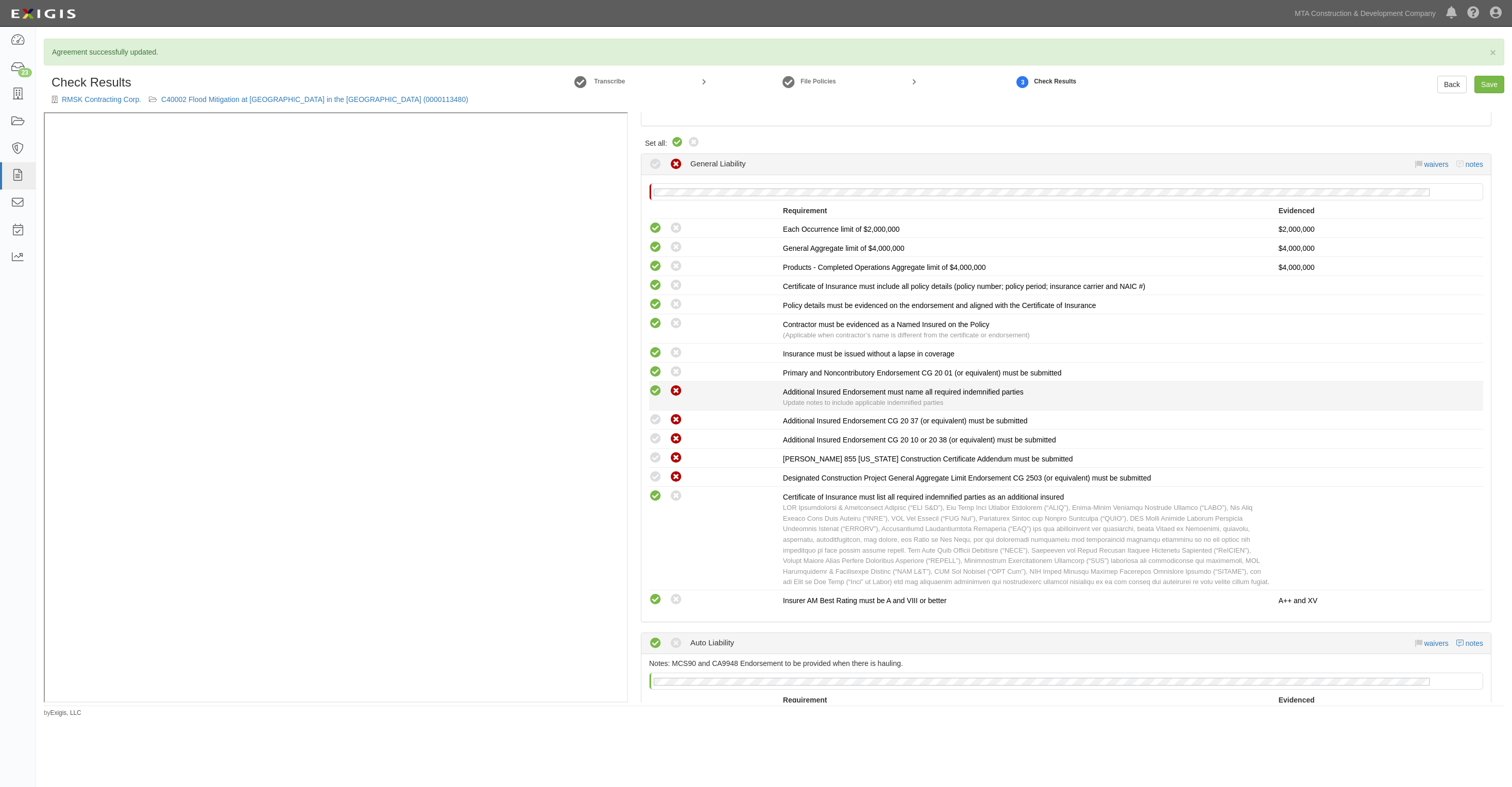
click at [675, 394] on icon at bounding box center [676, 391] width 13 height 13
radio input "true"
click at [673, 377] on li "Compliant Waived: Non-Compliant Primary and Noncontributory Endorsement CG 20 0…" at bounding box center [1066, 372] width 834 height 19
click at [674, 303] on icon at bounding box center [676, 304] width 13 height 13
radio input "true"
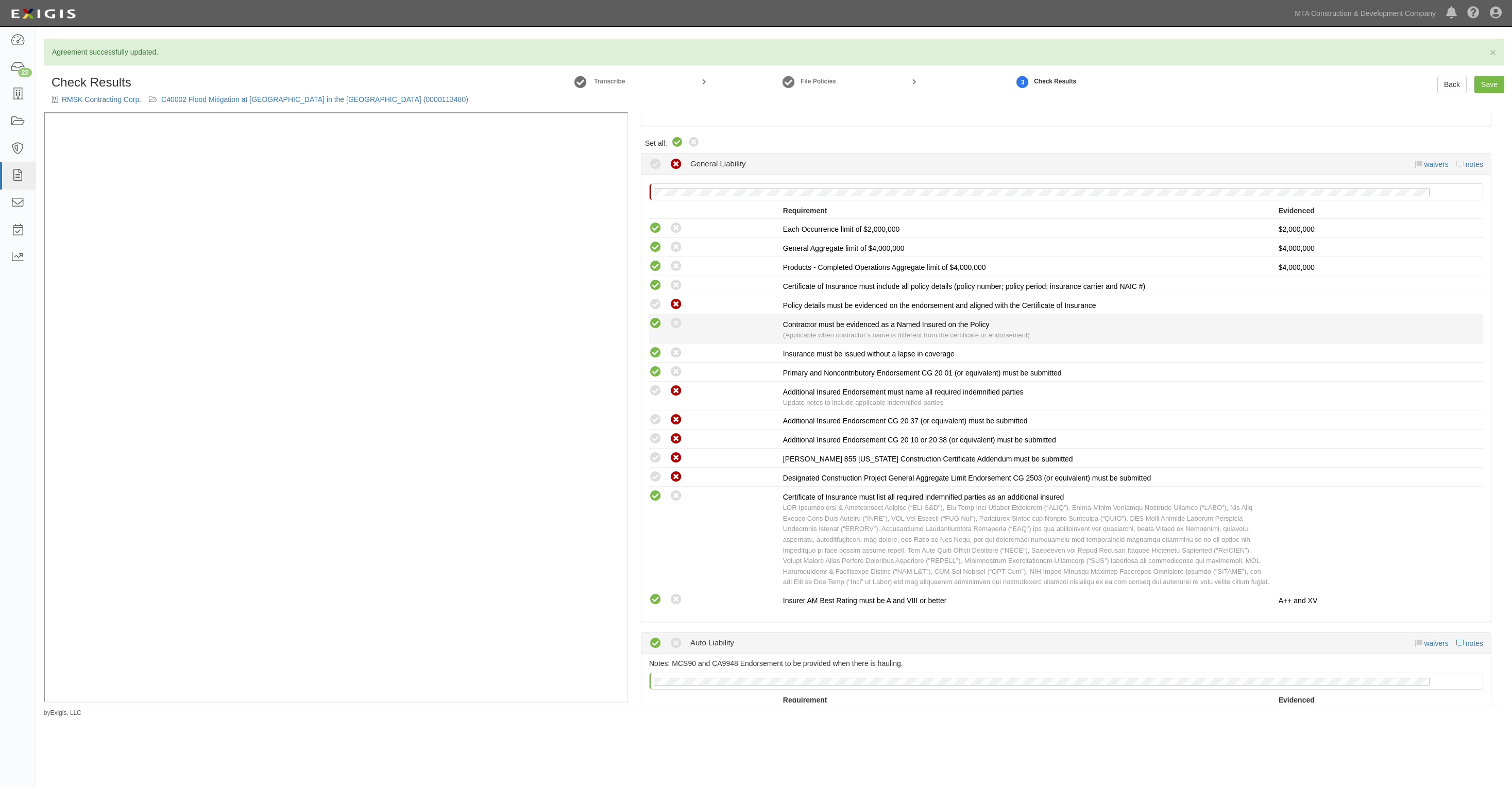
click at [673, 329] on div "Compliant Waived: Non-Compliant Contractor must be evidenced as a Named Insured…" at bounding box center [1066, 329] width 849 height 24
click at [674, 324] on icon at bounding box center [676, 323] width 13 height 13
radio input "true"
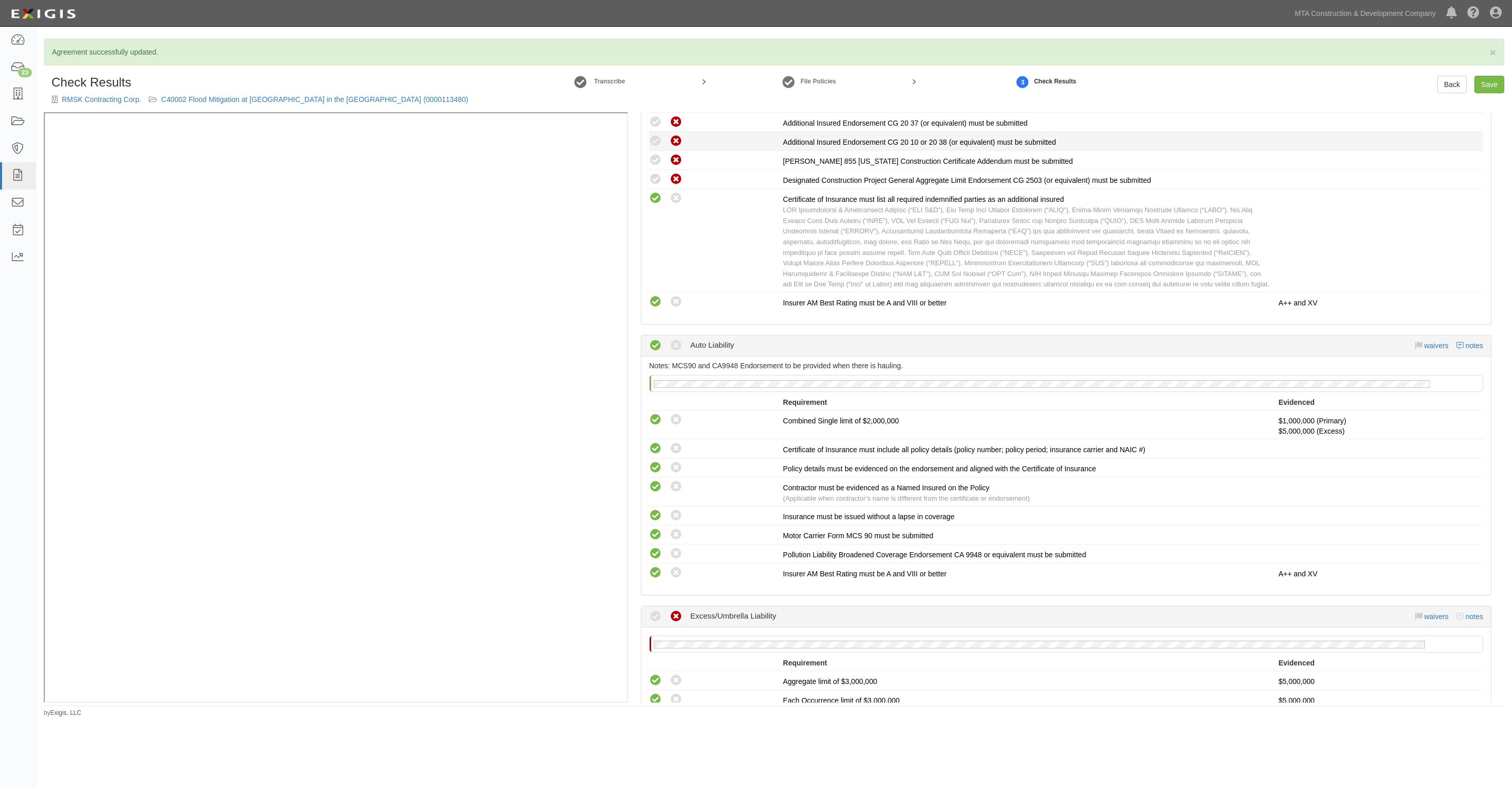
scroll to position [610, 0]
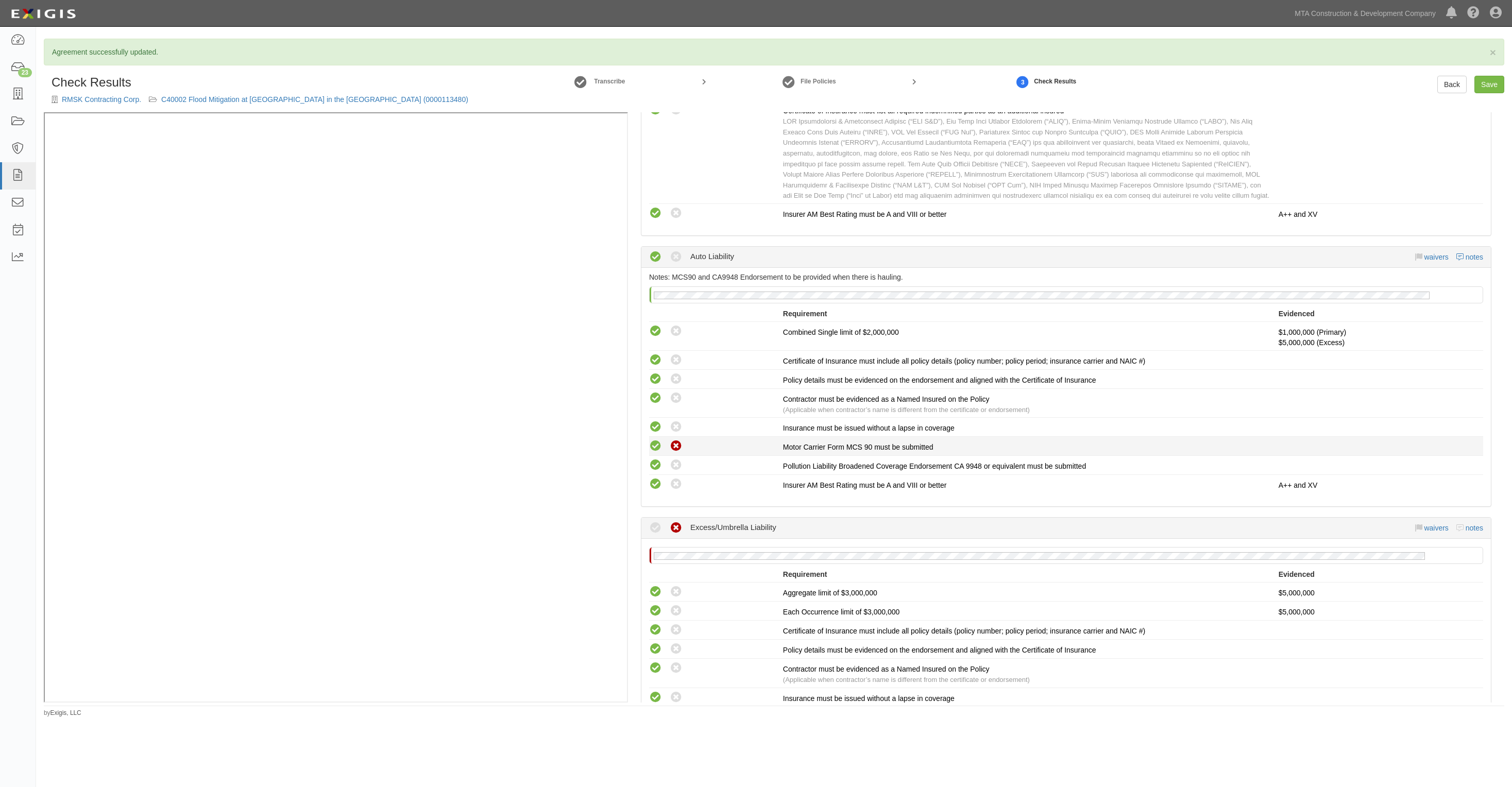
drag, startPoint x: 671, startPoint y: 456, endPoint x: 671, endPoint y: 446, distance: 10.0
click at [671, 456] on li "Compliant Waived: Non-Compliant Pollution Liability Broadened Coverage Endorsem…" at bounding box center [1066, 465] width 834 height 19
click at [671, 442] on icon at bounding box center [676, 446] width 13 height 13
radio input "true"
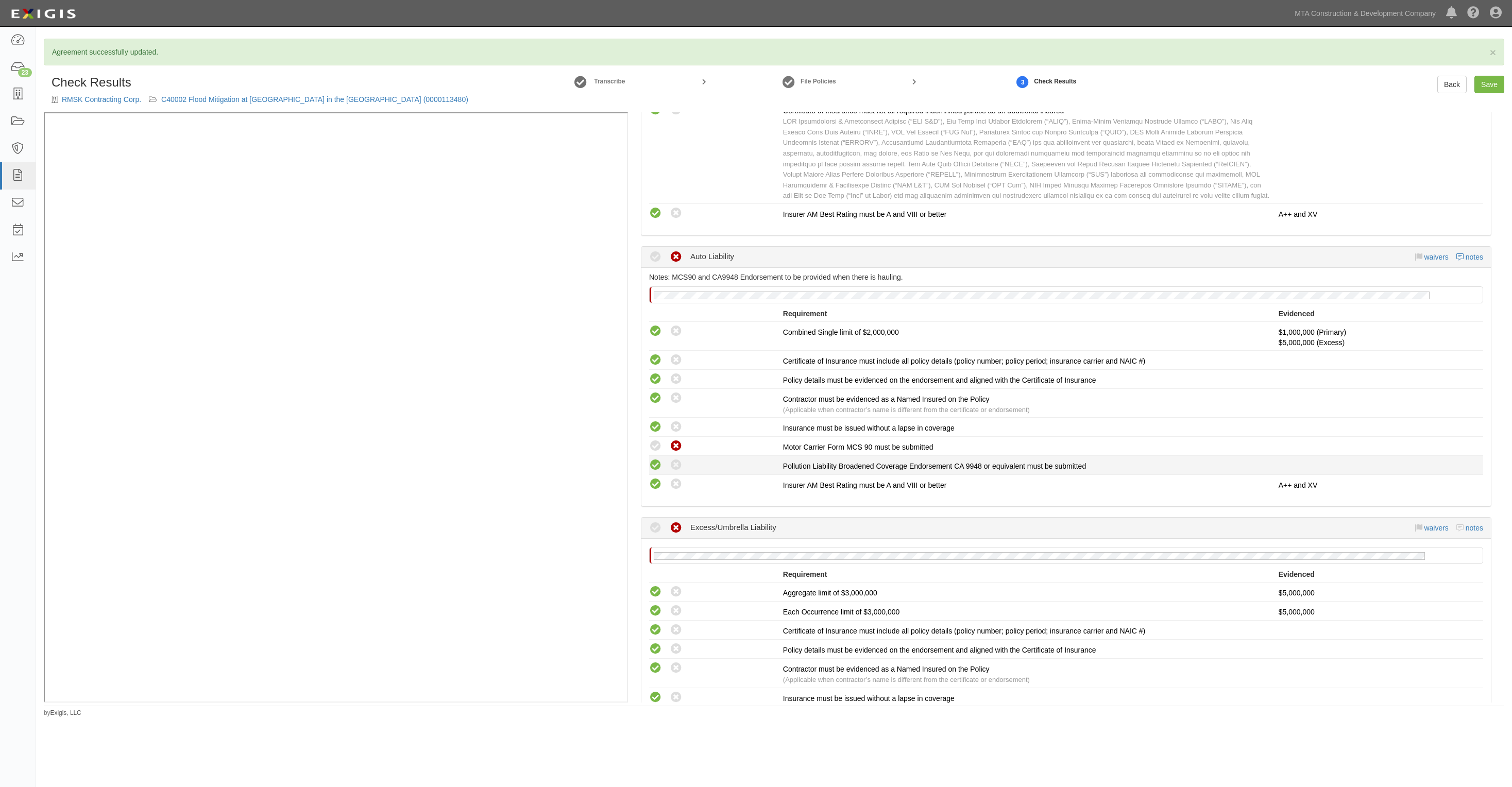
click at [668, 461] on div "Compliant Waived: Non-Compliant" at bounding box center [716, 465] width 134 height 14
click at [671, 463] on icon at bounding box center [676, 465] width 13 height 13
radio input "true"
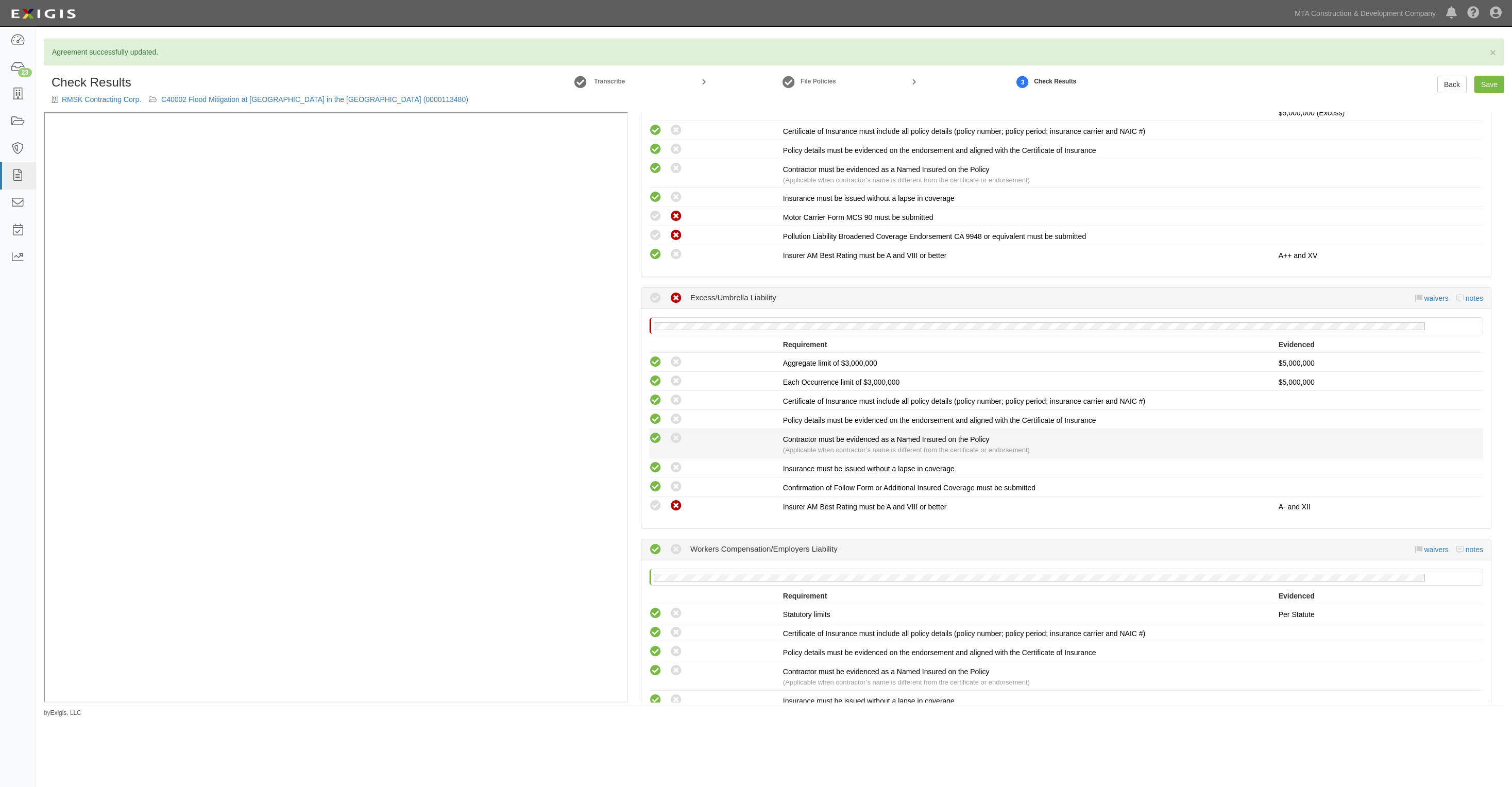
scroll to position [867, 0]
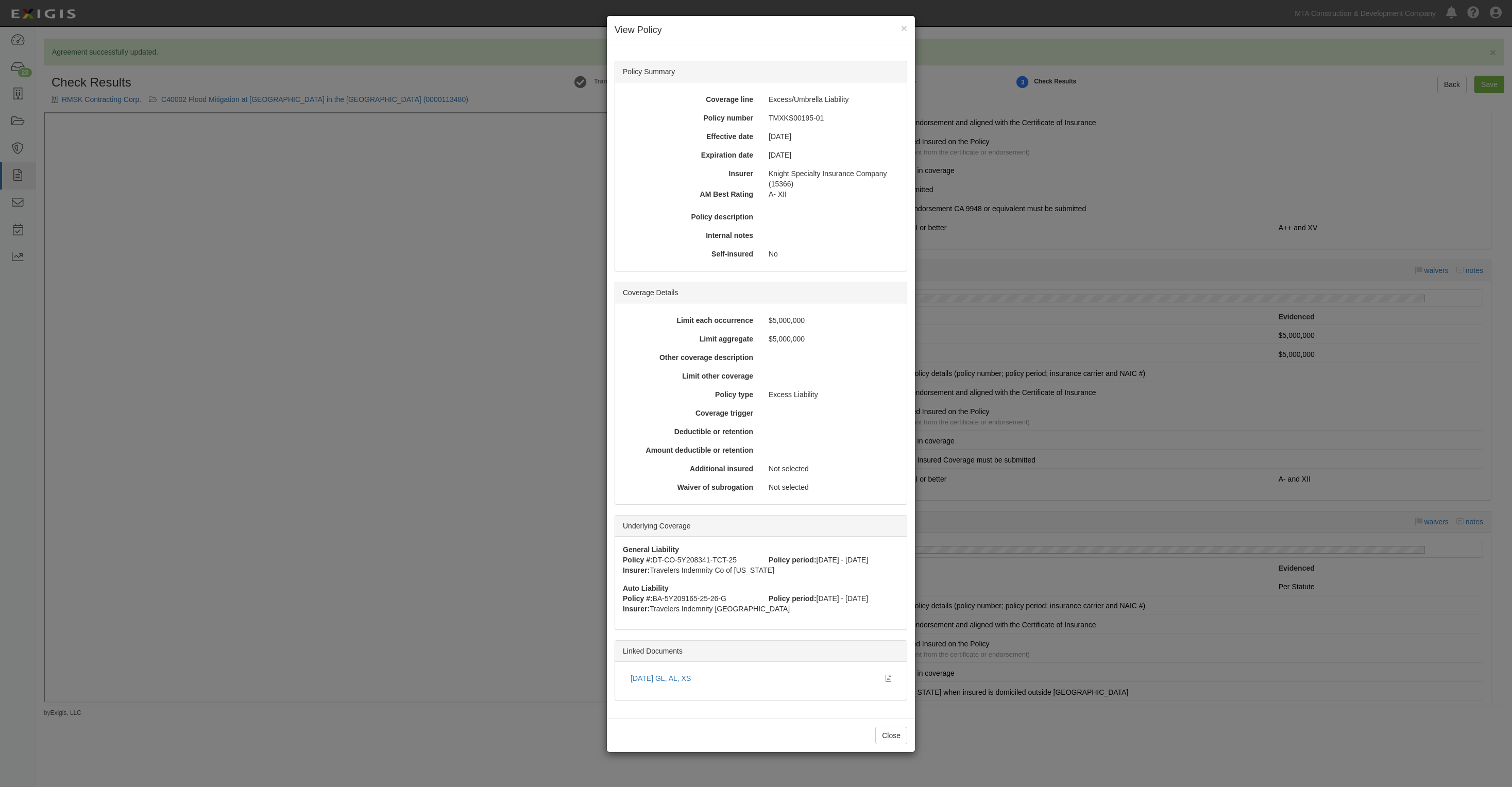
click at [1351, 271] on div "× View Policy Policy Summary Coverage line Excess/Umbrella Liability Policy num…" at bounding box center [756, 393] width 1512 height 787
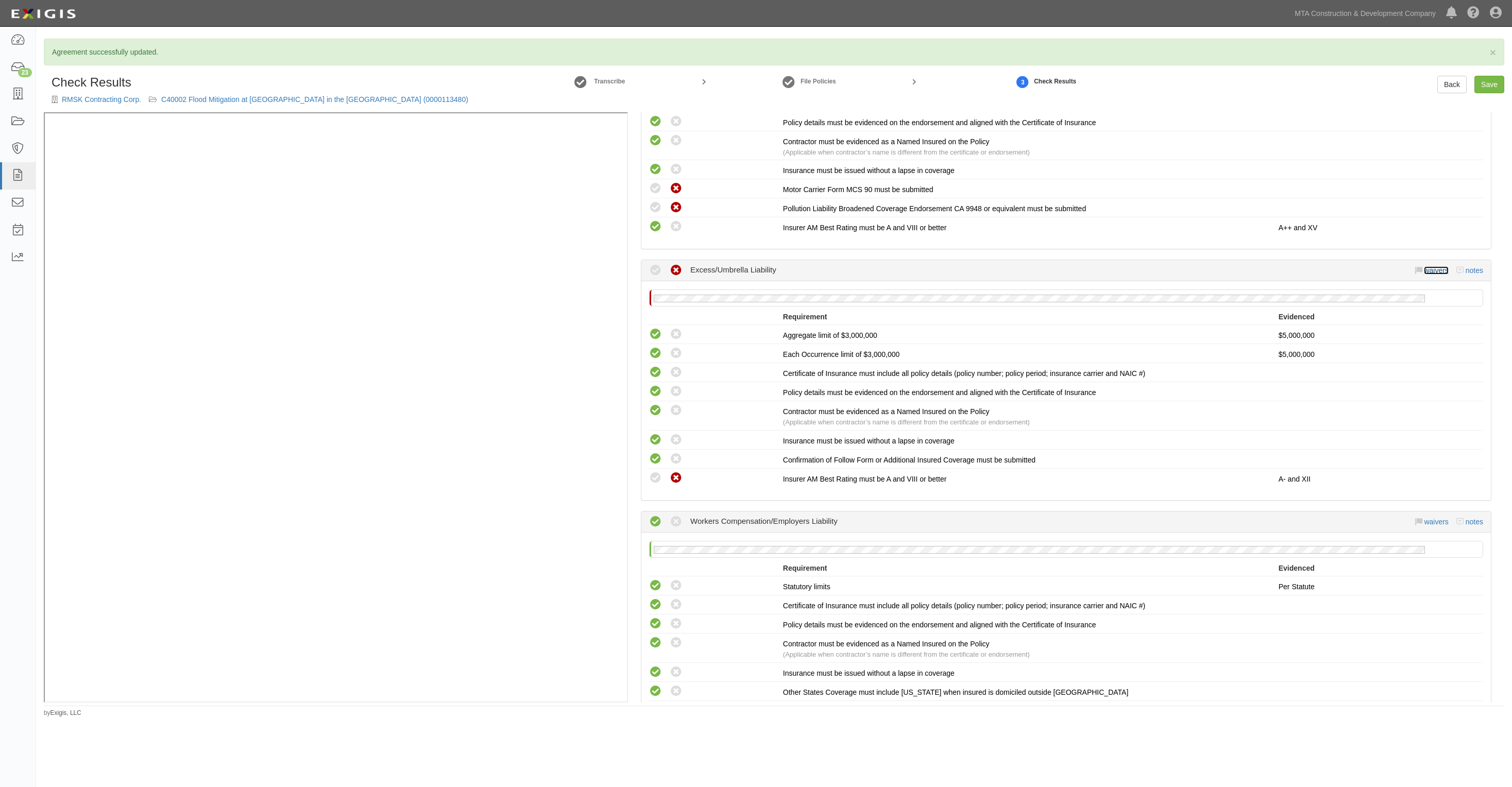
click at [1424, 268] on link "waivers" at bounding box center [1436, 270] width 24 height 8
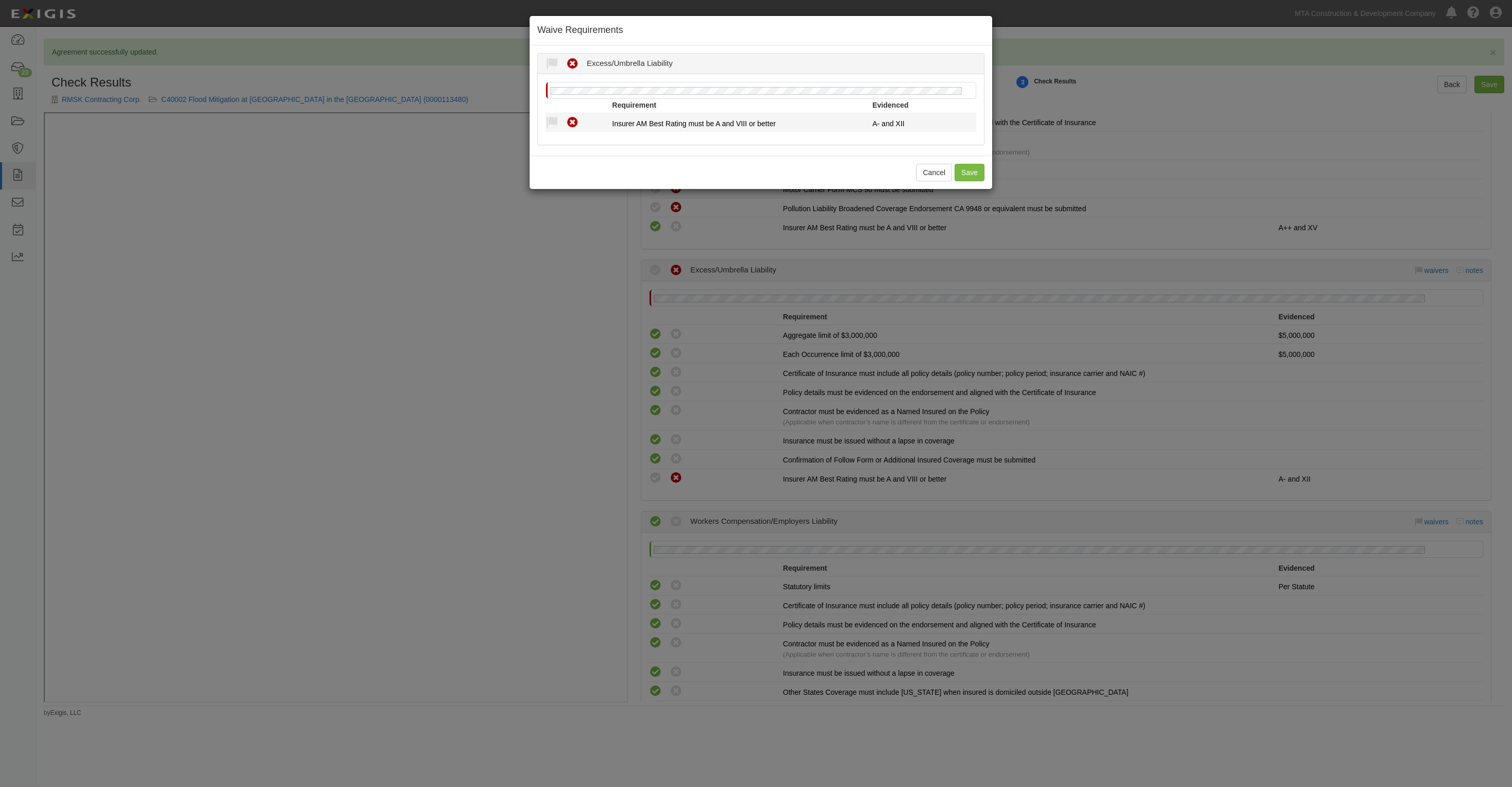
click at [558, 122] on div "Compliant Waived Non-Compliant" at bounding box center [579, 123] width 66 height 14
click at [966, 166] on button "Save" at bounding box center [969, 173] width 30 height 18
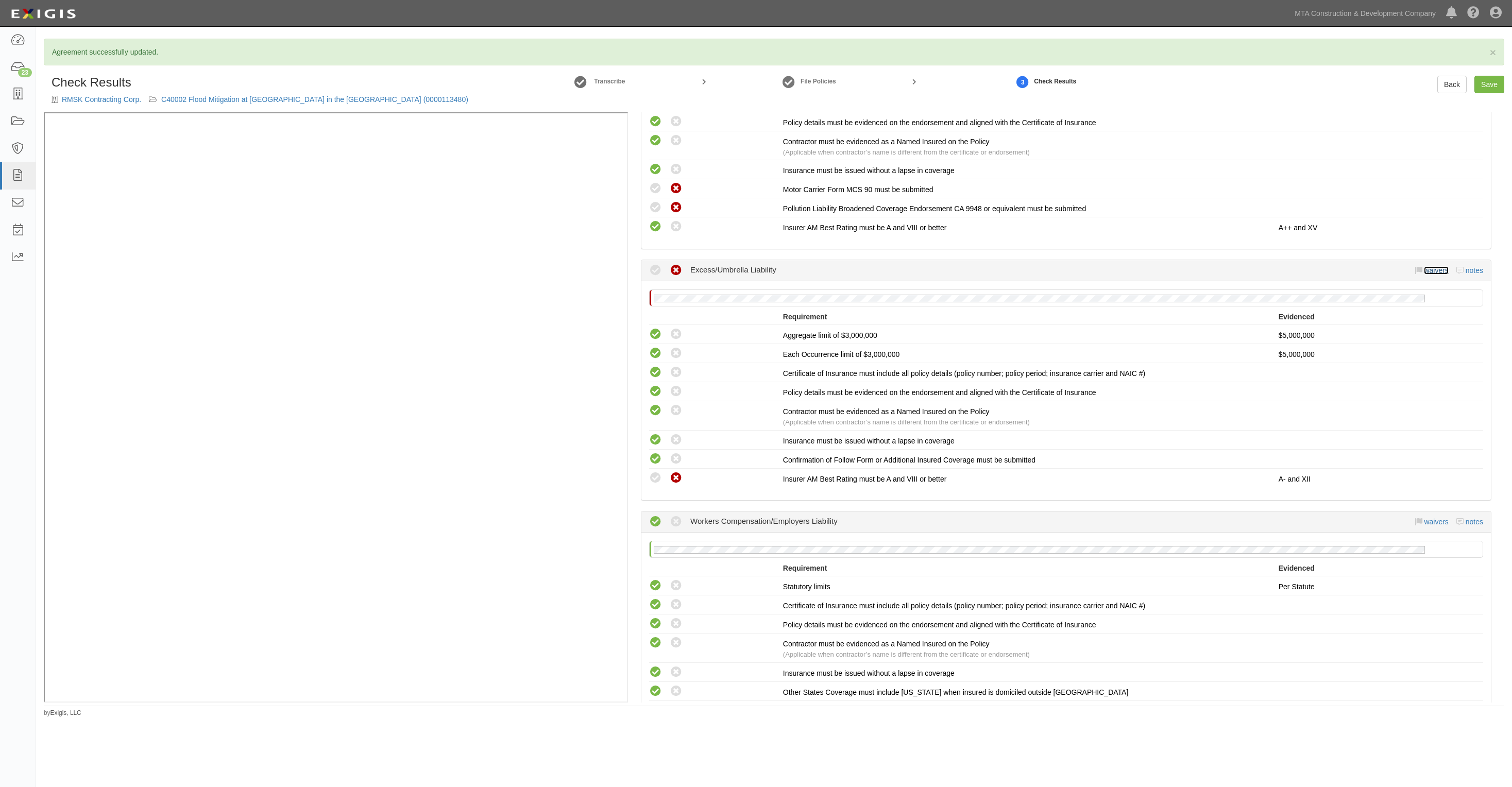
click at [1433, 269] on link "waivers" at bounding box center [1436, 270] width 24 height 8
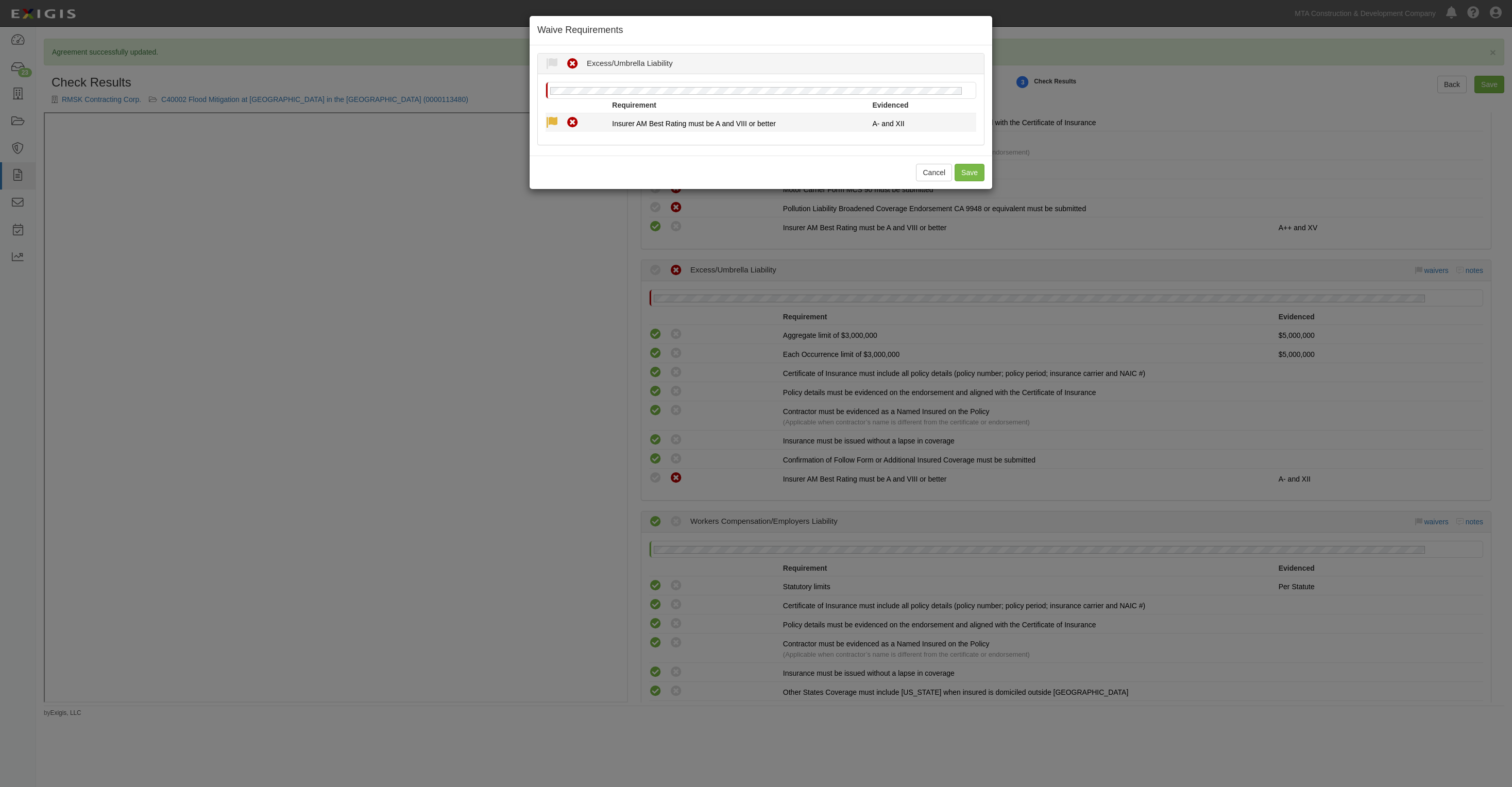
click at [548, 117] on icon at bounding box center [552, 122] width 13 height 13
radio input "true"
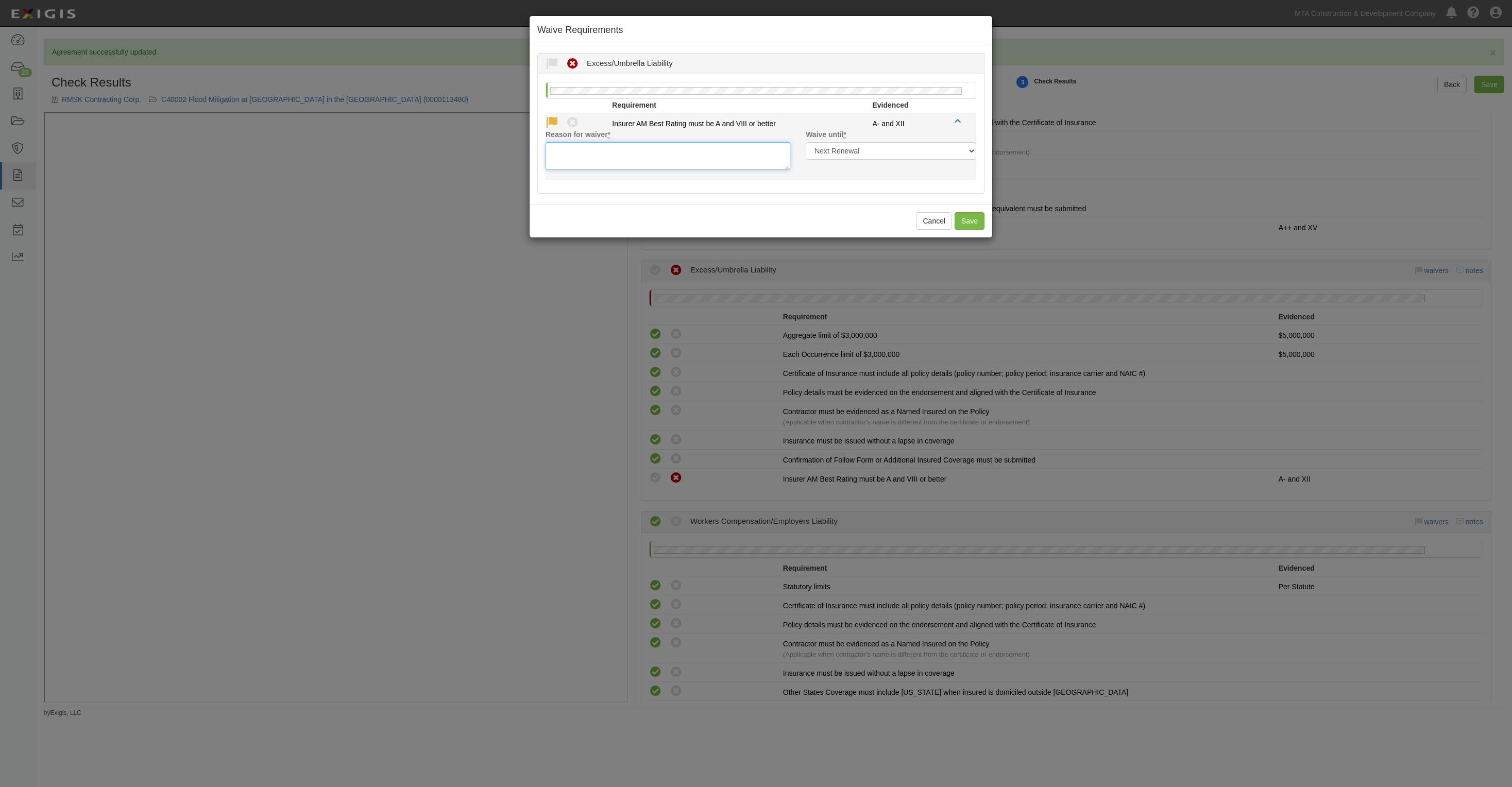
click at [578, 155] on textarea "Reason for waiver *" at bounding box center [668, 155] width 245 height 28
type textarea "XII"
click at [975, 215] on button "Save" at bounding box center [969, 221] width 30 height 18
radio input "true"
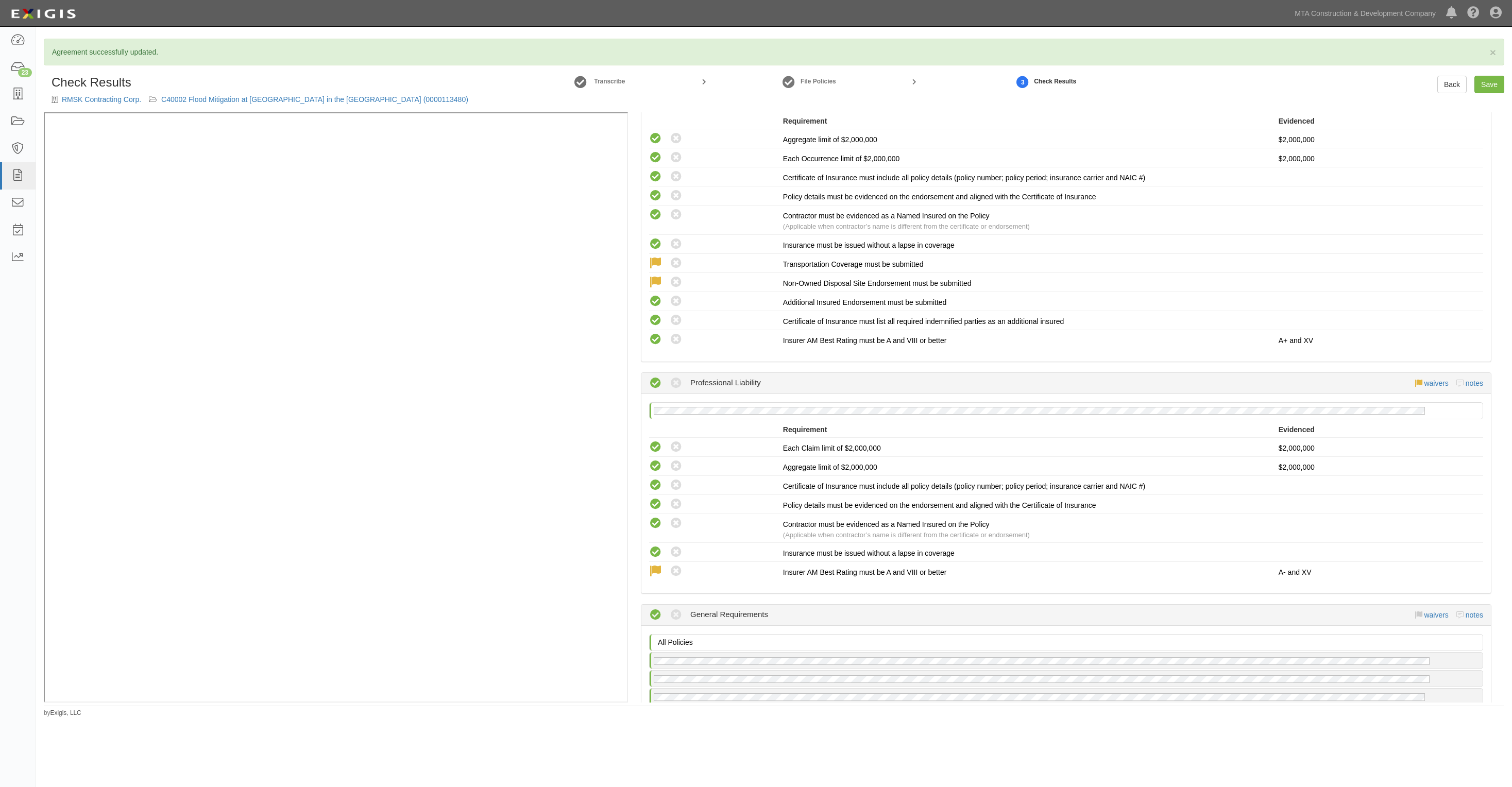
scroll to position [2413, 0]
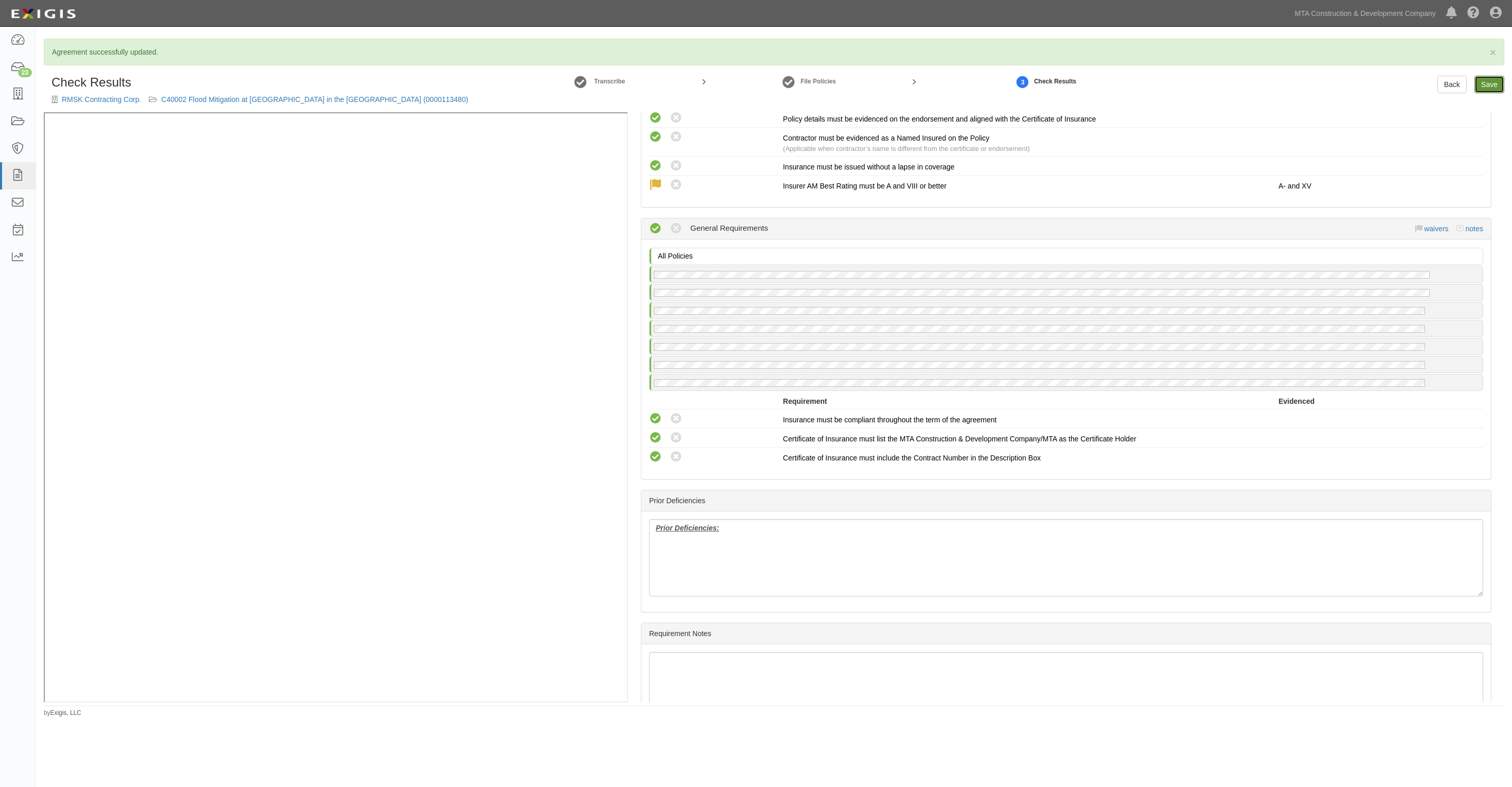
click at [1477, 82] on link "Save" at bounding box center [1489, 84] width 30 height 18
radio input "true"
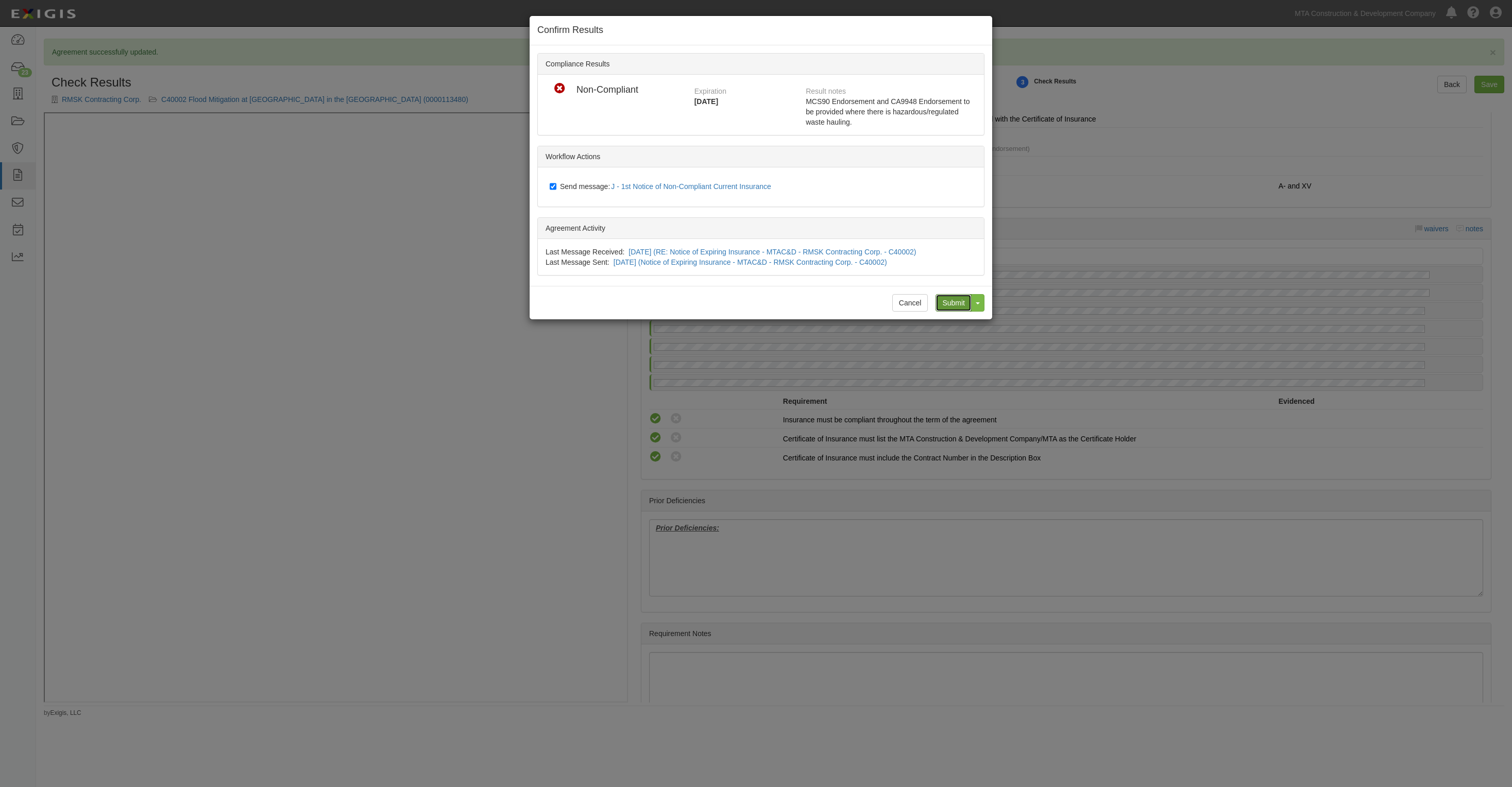
click at [948, 305] on input "Submit" at bounding box center [953, 303] width 36 height 18
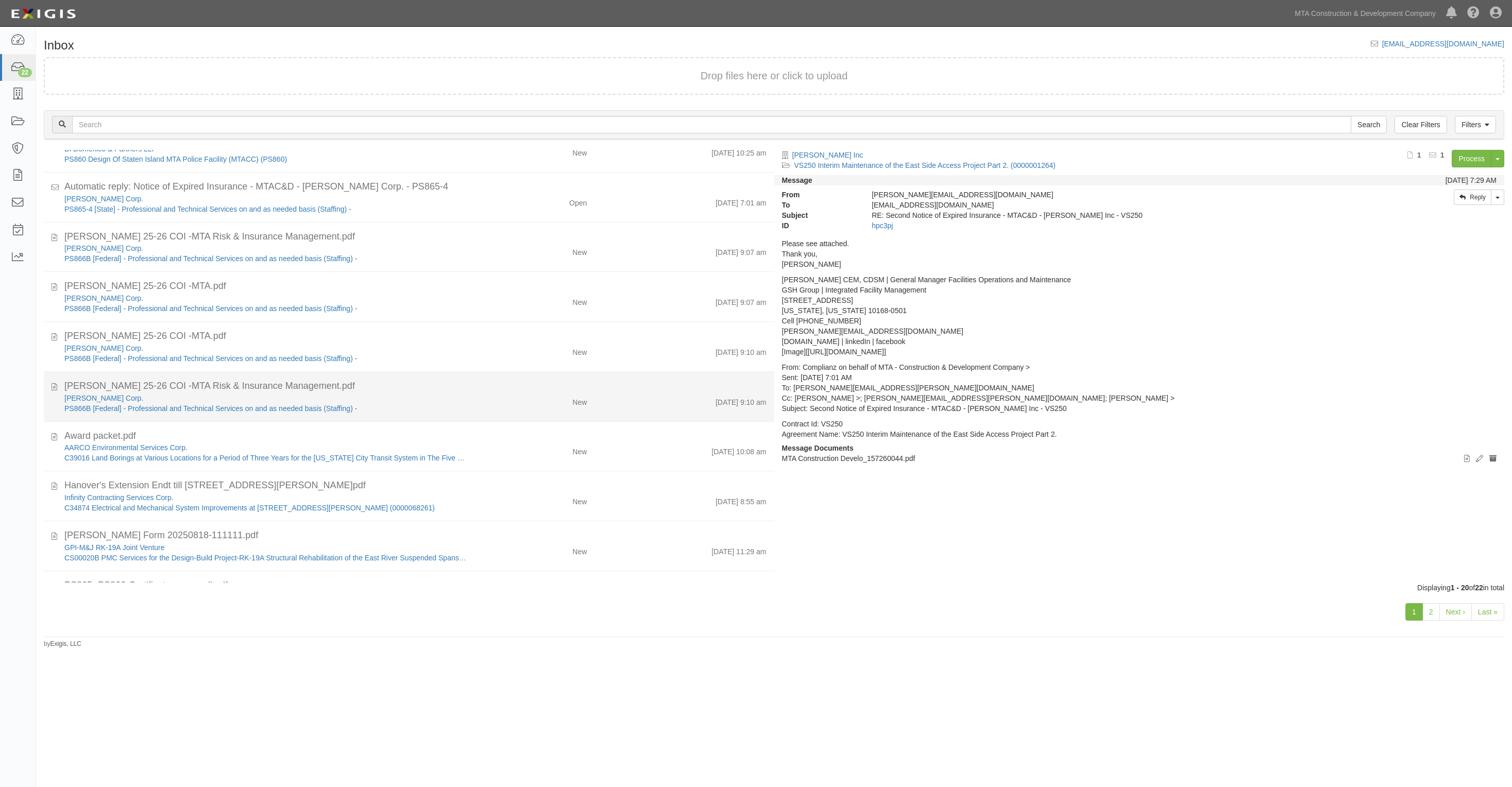
scroll to position [570, 0]
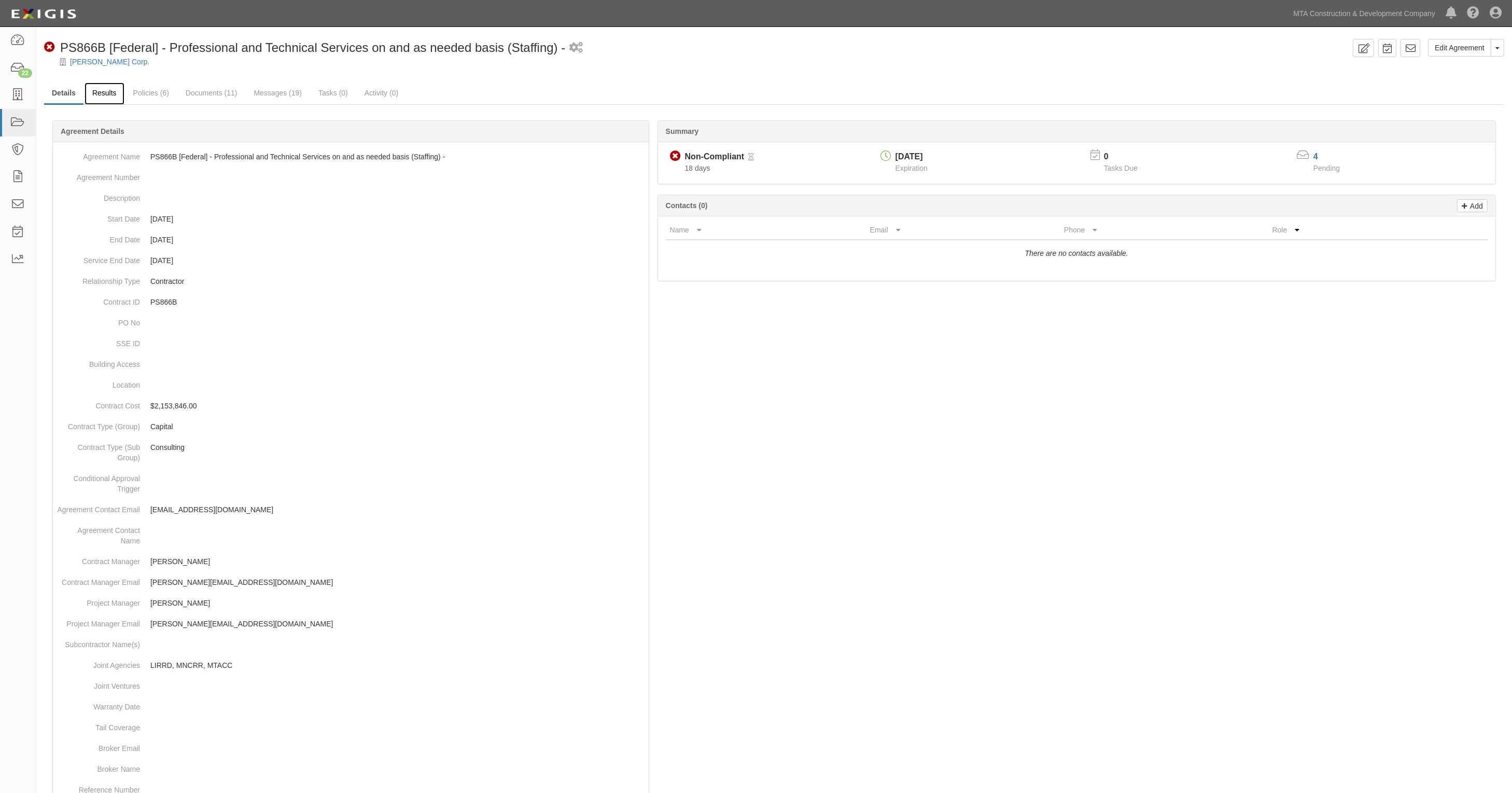
click at [103, 98] on link "Results" at bounding box center [105, 93] width 40 height 22
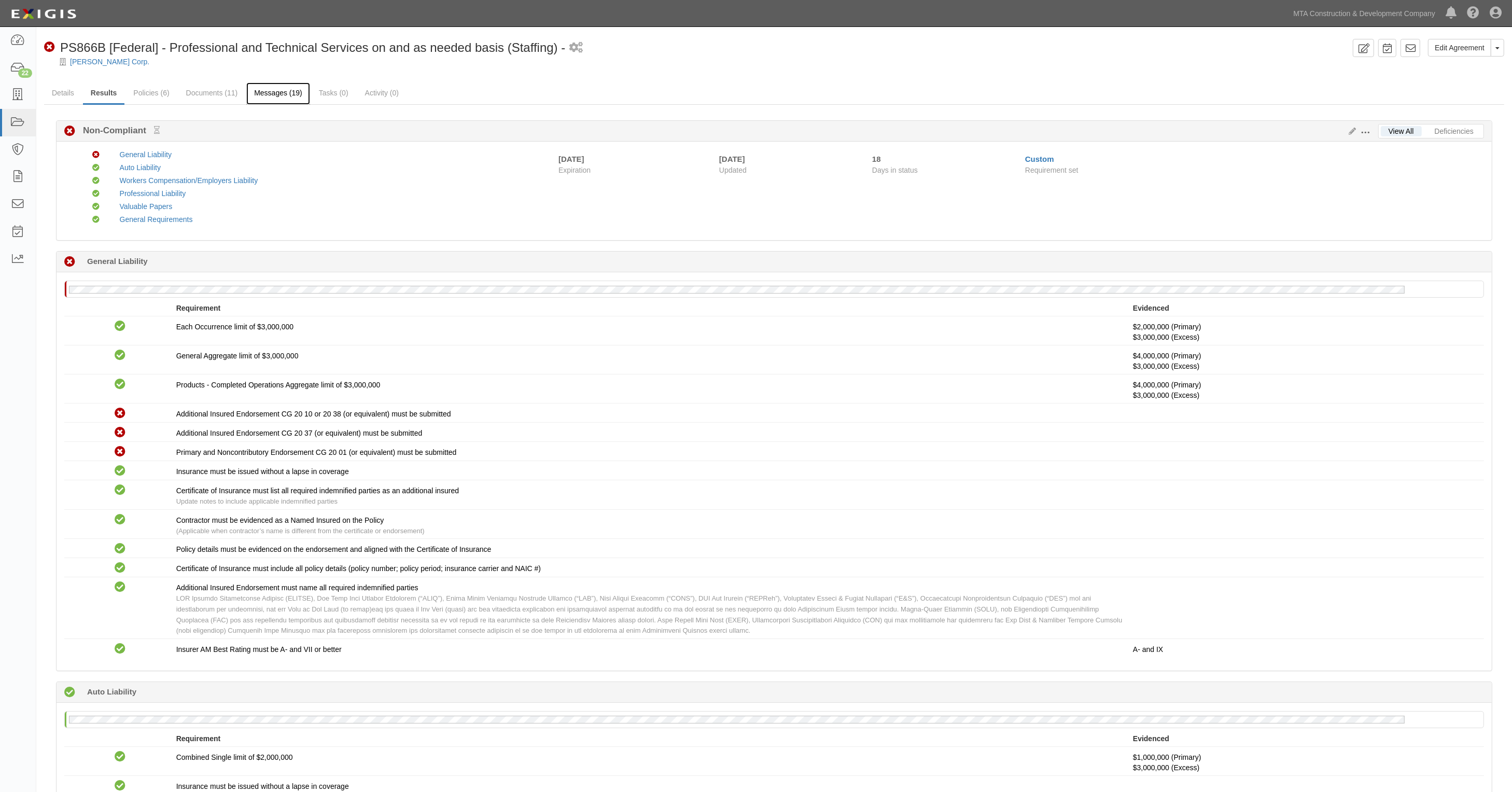
click at [284, 88] on link "Messages (19)" at bounding box center [278, 93] width 64 height 22
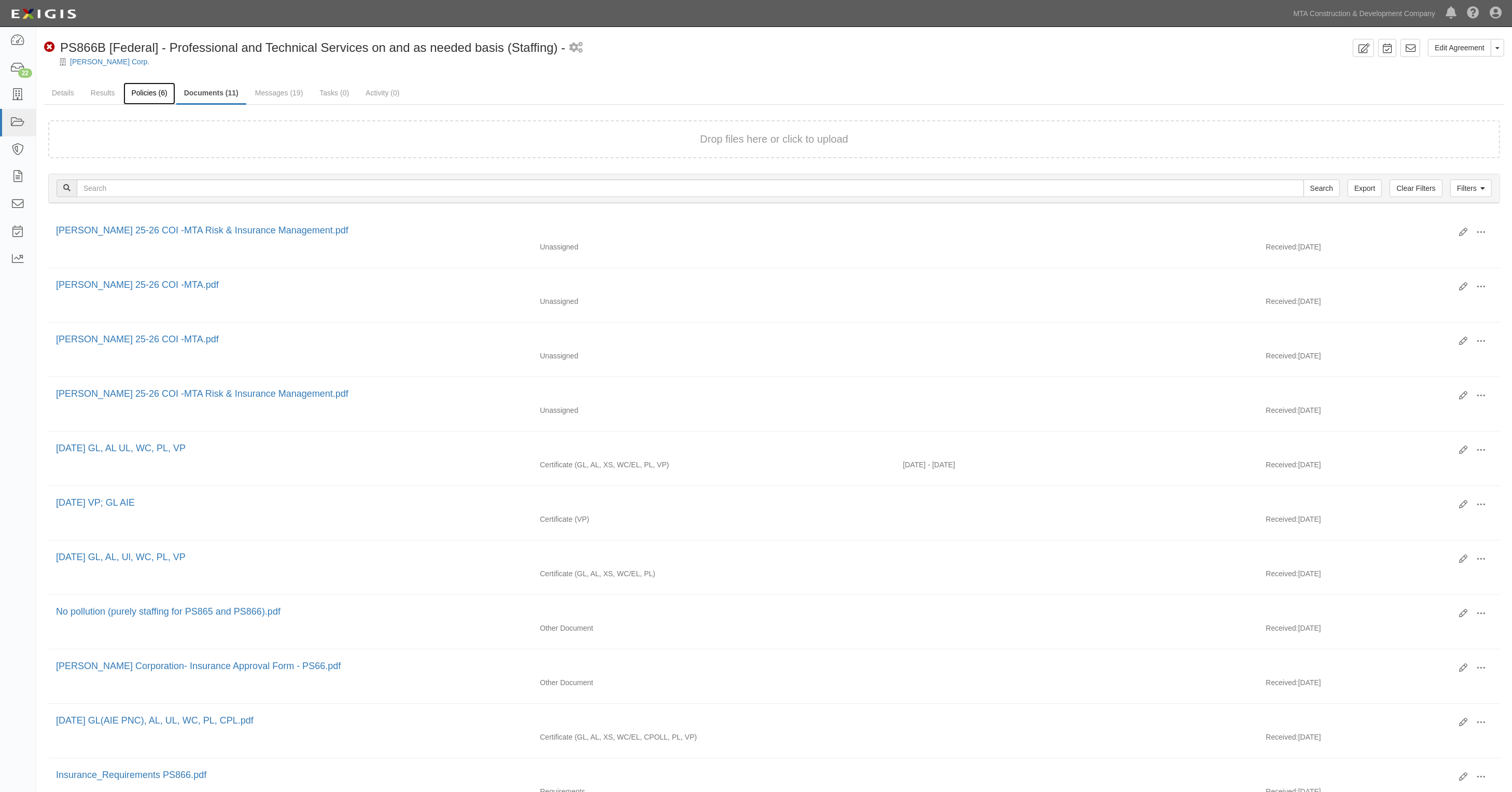
click at [155, 95] on link "Policies (6)" at bounding box center [149, 93] width 51 height 22
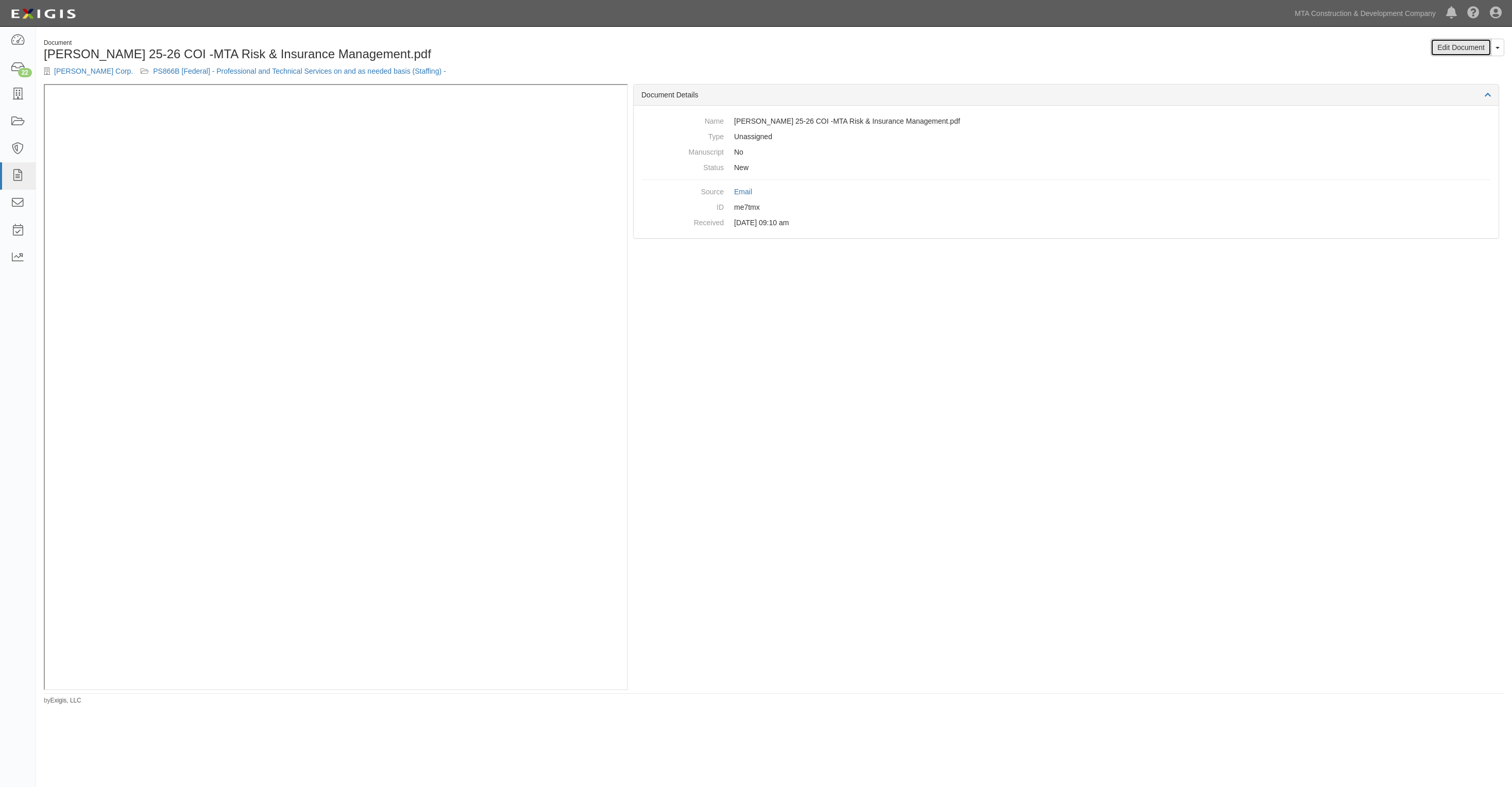
click at [1462, 52] on link "Edit Document" at bounding box center [1461, 47] width 61 height 18
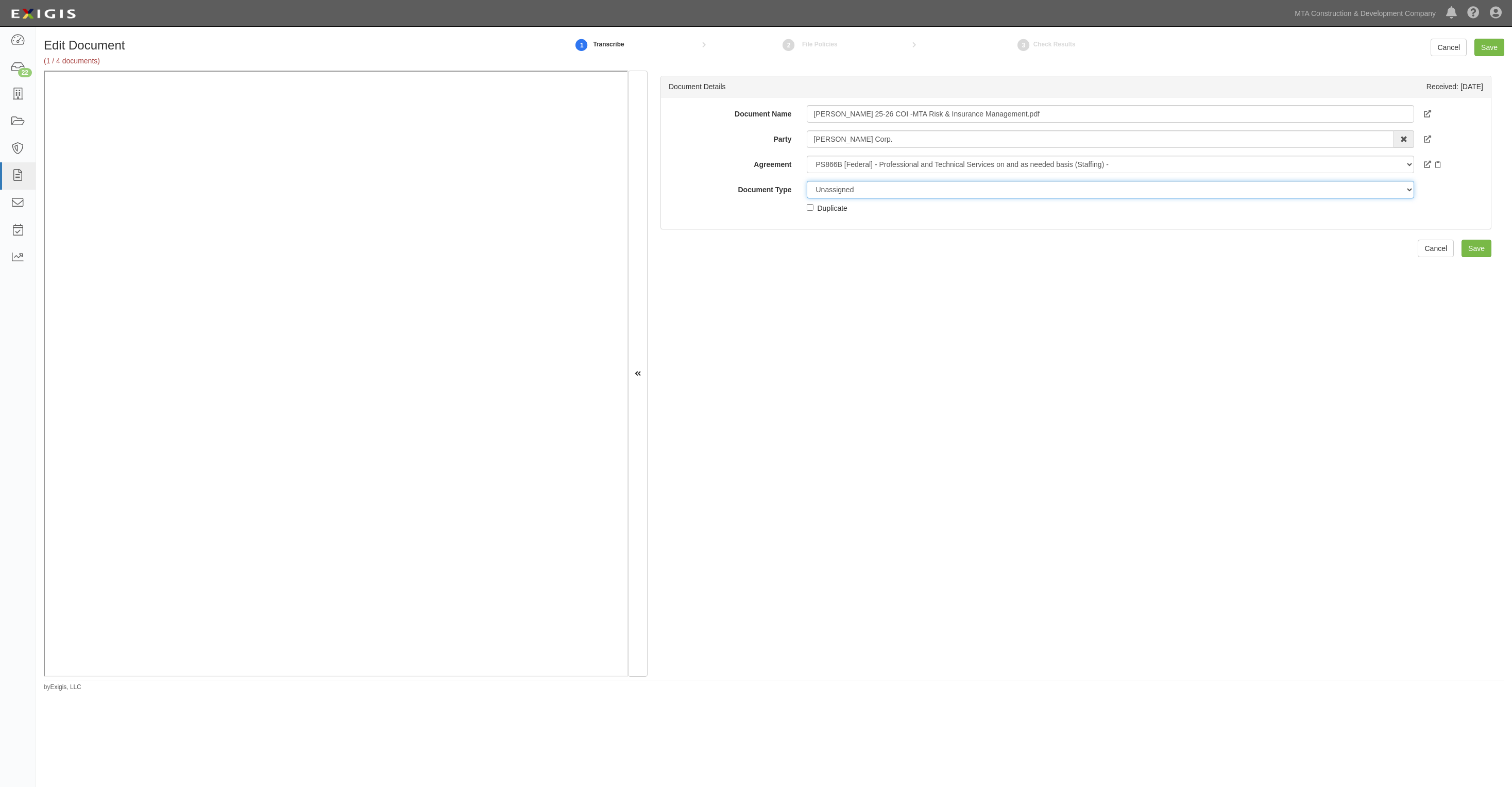
click at [841, 194] on select "Unassigned Binder Cancellation Notice Certificate Contract Endorsement Insuranc…" at bounding box center [1110, 189] width 607 height 18
select select "JunkDetail"
click at [807, 181] on select "Unassigned Binder Cancellation Notice Certificate Contract Endorsement Insuranc…" at bounding box center [1110, 189] width 607 height 18
click at [1493, 49] on input "Save" at bounding box center [1489, 47] width 30 height 18
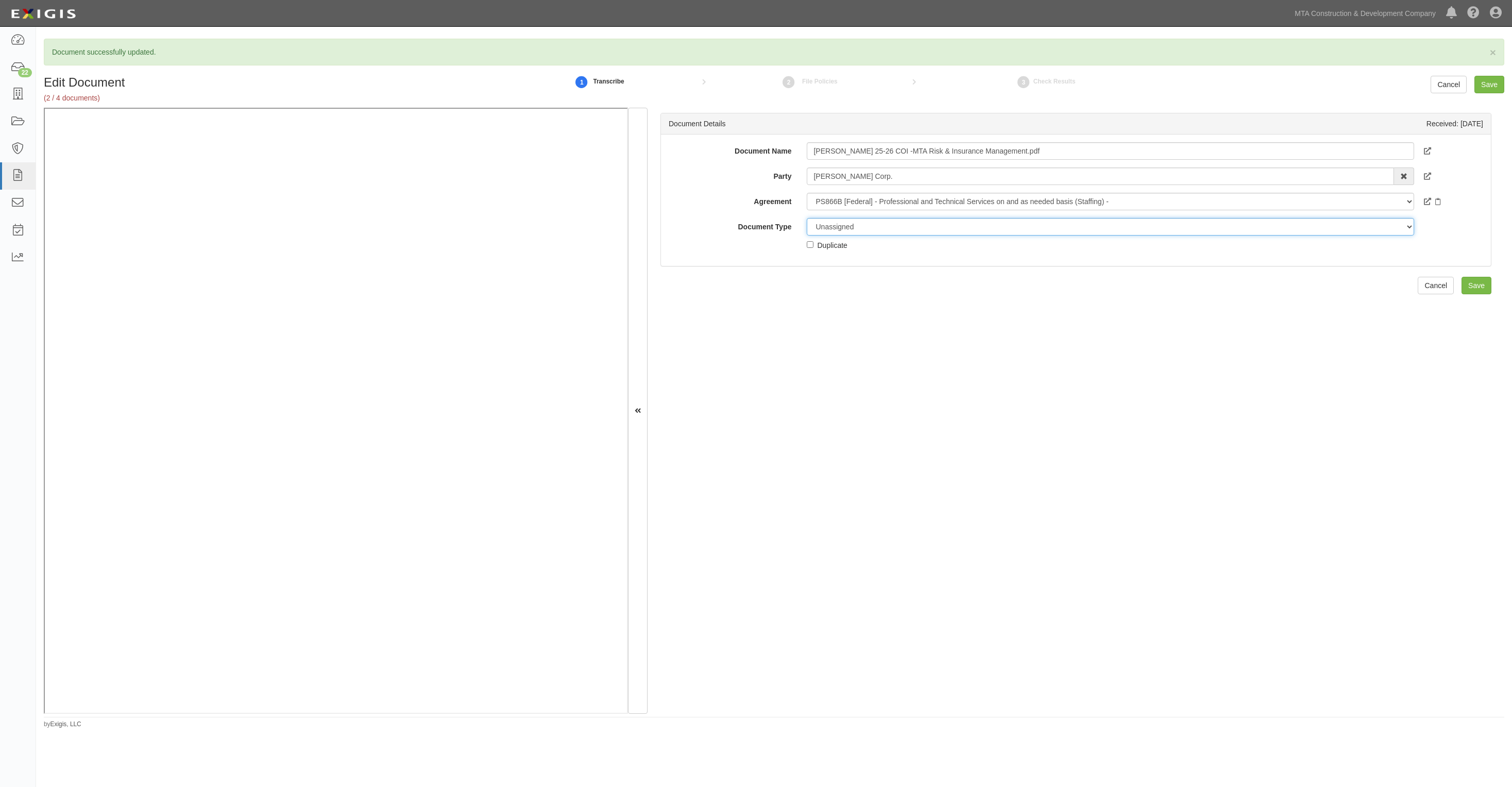
drag, startPoint x: 840, startPoint y: 225, endPoint x: 839, endPoint y: 233, distance: 8.1
click at [840, 226] on select "Unassigned Binder Cancellation Notice Certificate Contract Endorsement Insuranc…" at bounding box center [1110, 227] width 607 height 18
select select "JunkDetail"
click at [807, 218] on select "Unassigned Binder Cancellation Notice Certificate Contract Endorsement Insuranc…" at bounding box center [1110, 227] width 607 height 18
click at [1490, 87] on input "Save" at bounding box center [1489, 84] width 30 height 18
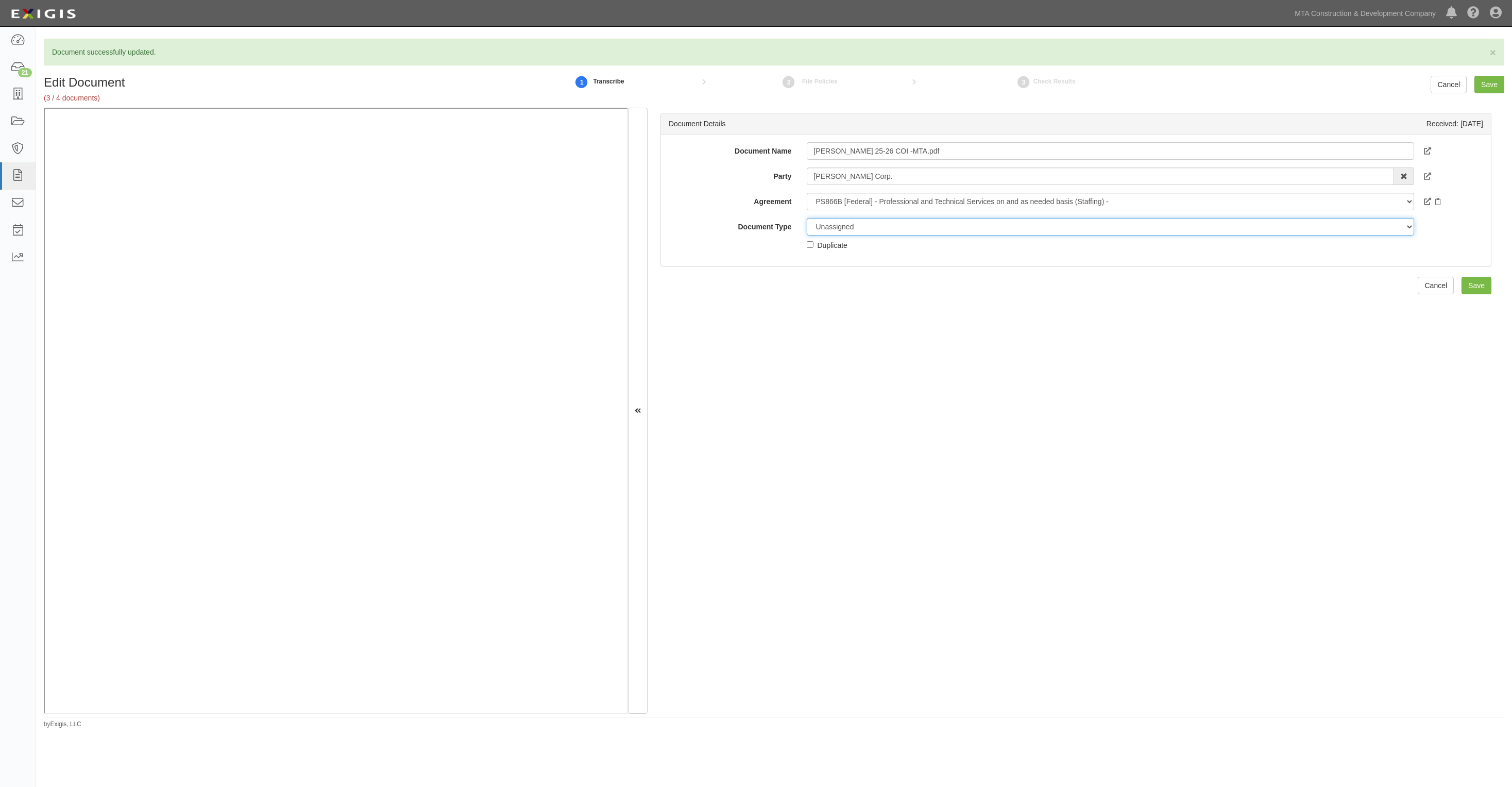
click at [856, 227] on select "Unassigned Binder Cancellation Notice Certificate Contract Endorsement Insuranc…" at bounding box center [1110, 227] width 607 height 18
select select "JunkDetail"
click at [807, 218] on select "Unassigned Binder Cancellation Notice Certificate Contract Endorsement Insuranc…" at bounding box center [1110, 227] width 607 height 18
click at [1476, 83] on input "Save" at bounding box center [1489, 84] width 30 height 18
click at [852, 229] on select "Unassigned Binder Cancellation Notice Certificate Contract Endorsement Insuranc…" at bounding box center [1110, 227] width 607 height 18
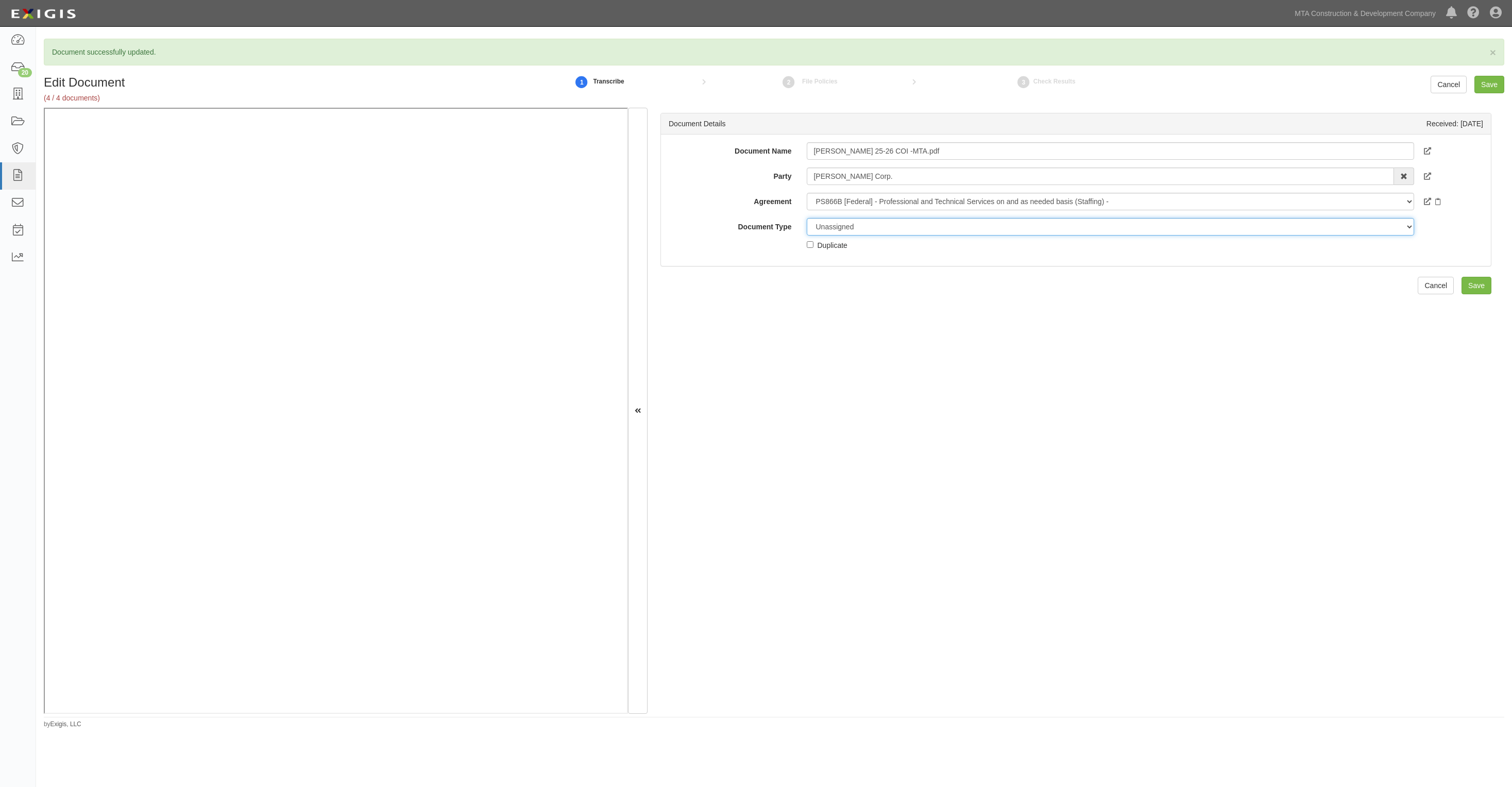
select select "JunkDetail"
click at [807, 218] on select "Unassigned Binder Cancellation Notice Certificate Contract Endorsement Insuranc…" at bounding box center [1110, 227] width 607 height 18
click at [1490, 81] on input "Save" at bounding box center [1489, 84] width 30 height 18
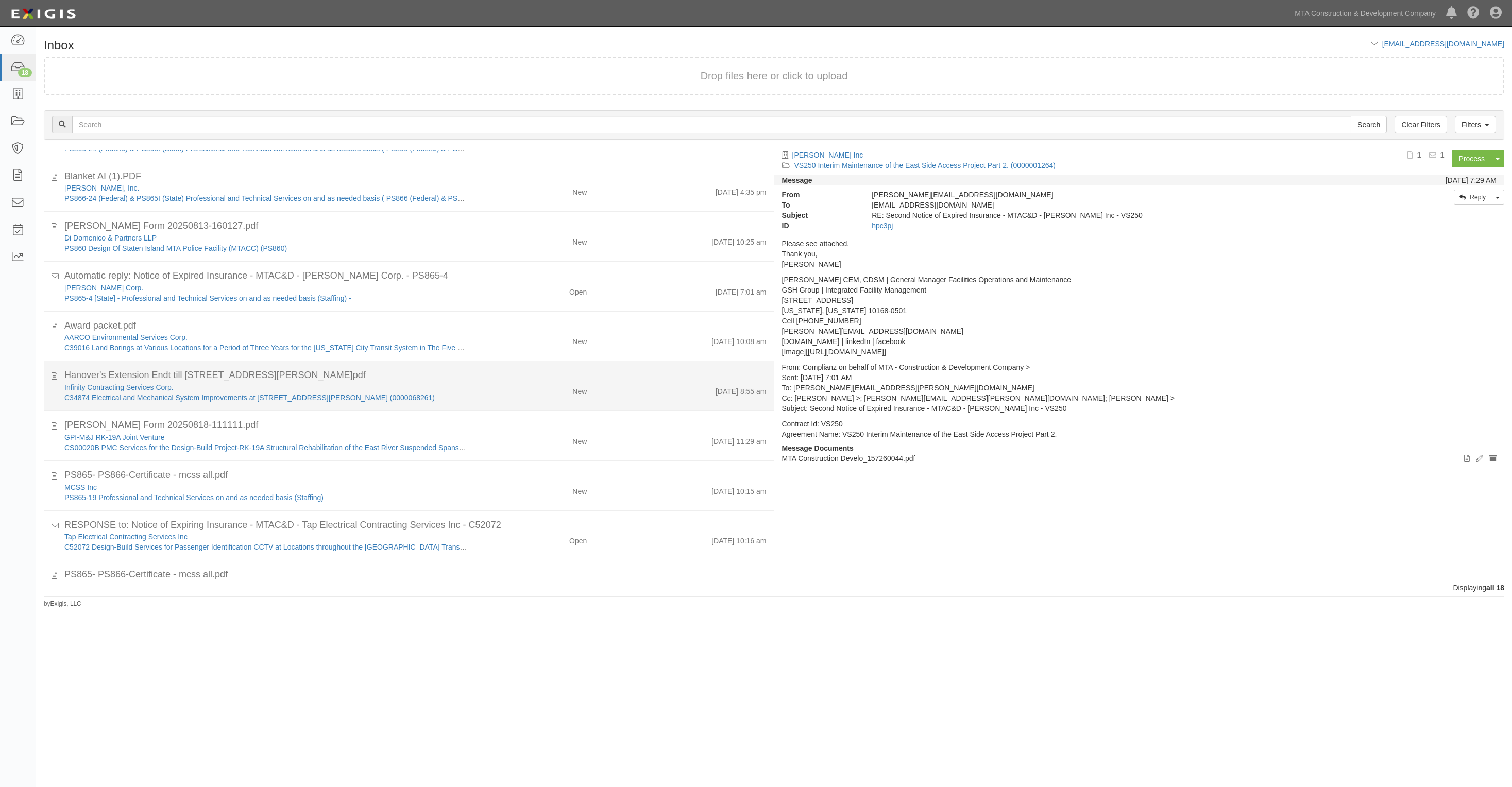
scroll to position [470, 0]
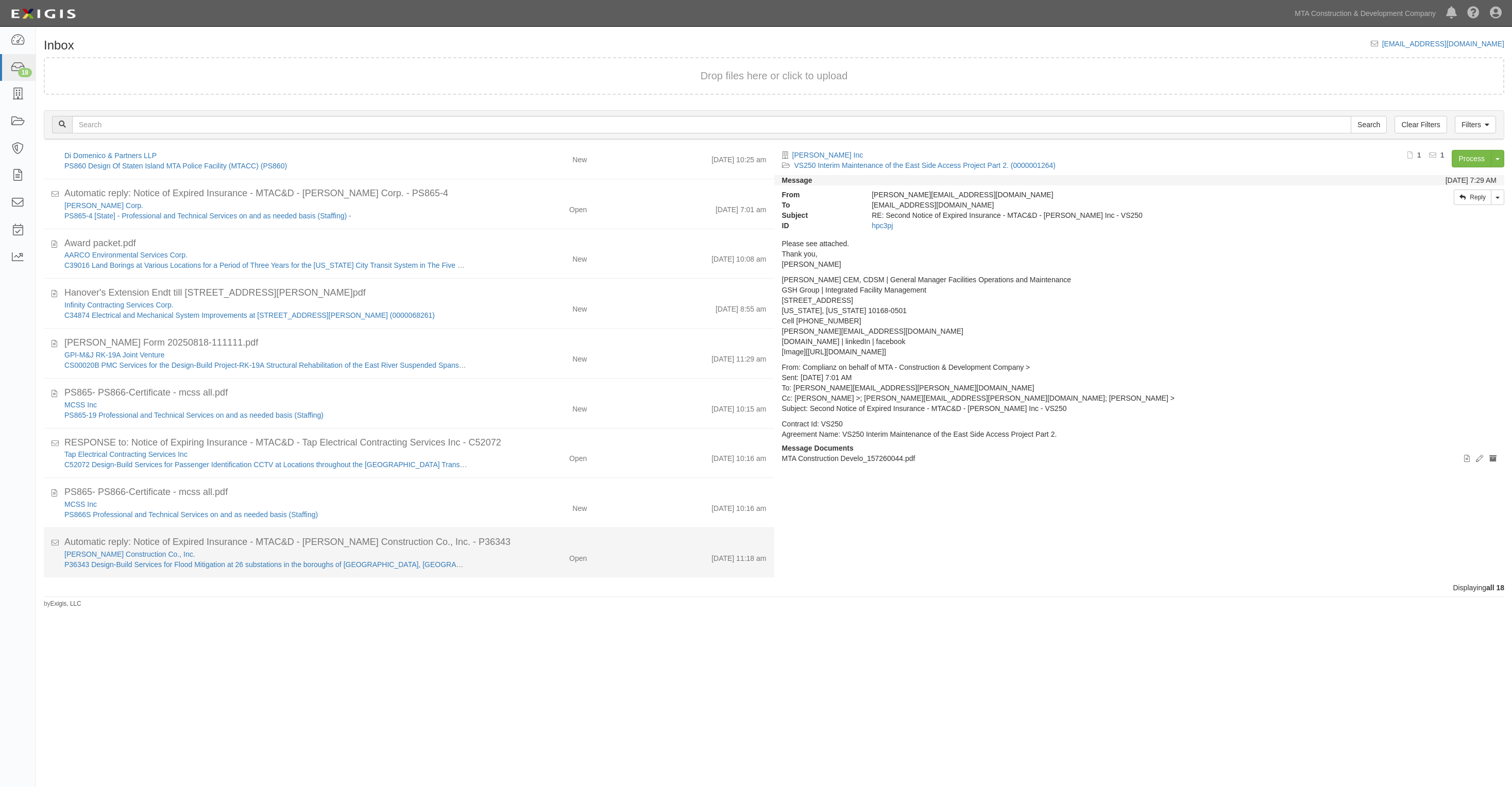
click at [534, 549] on div "Open" at bounding box center [535, 556] width 119 height 14
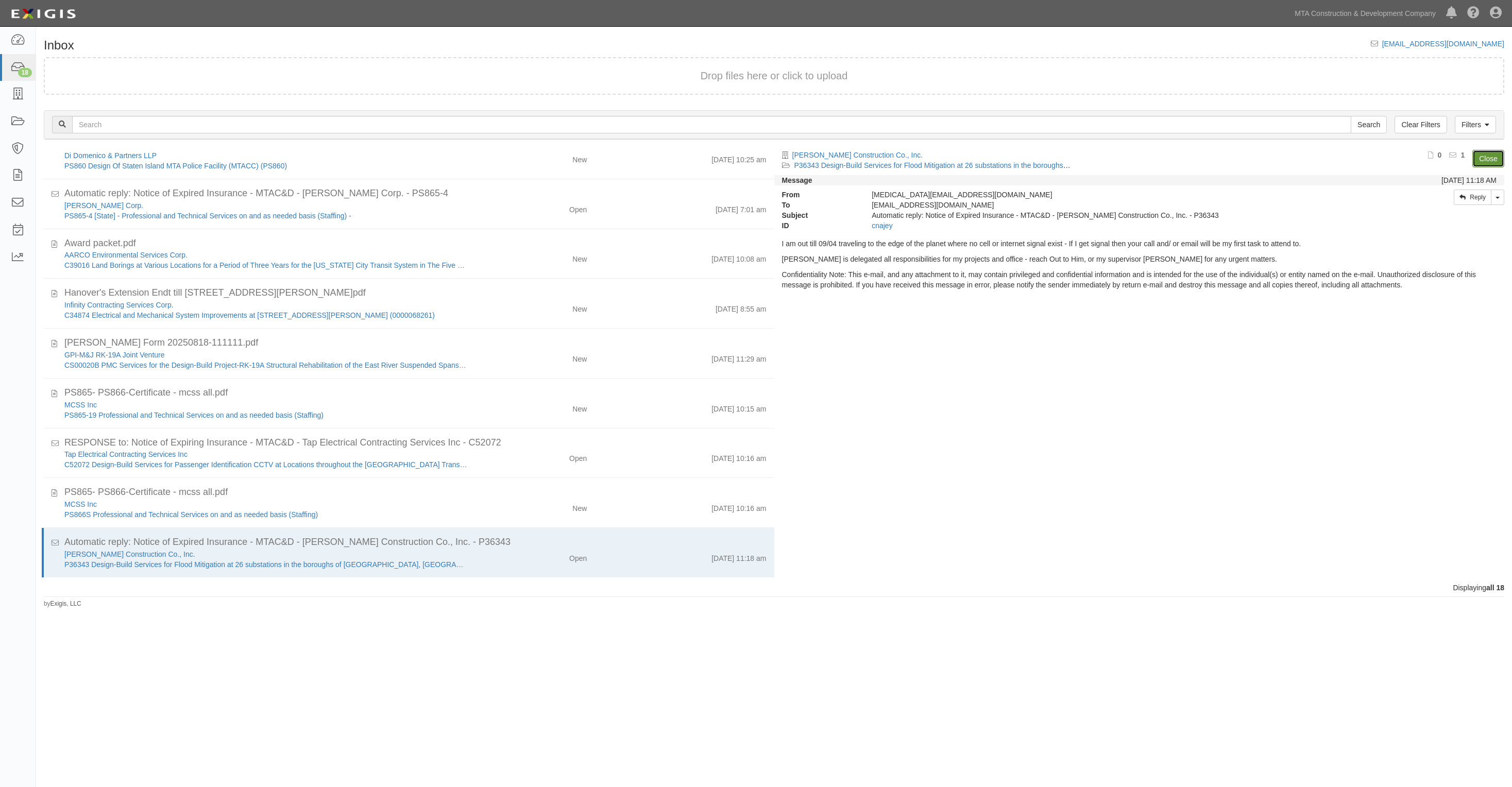
click at [1492, 158] on link "Close" at bounding box center [1489, 159] width 32 height 18
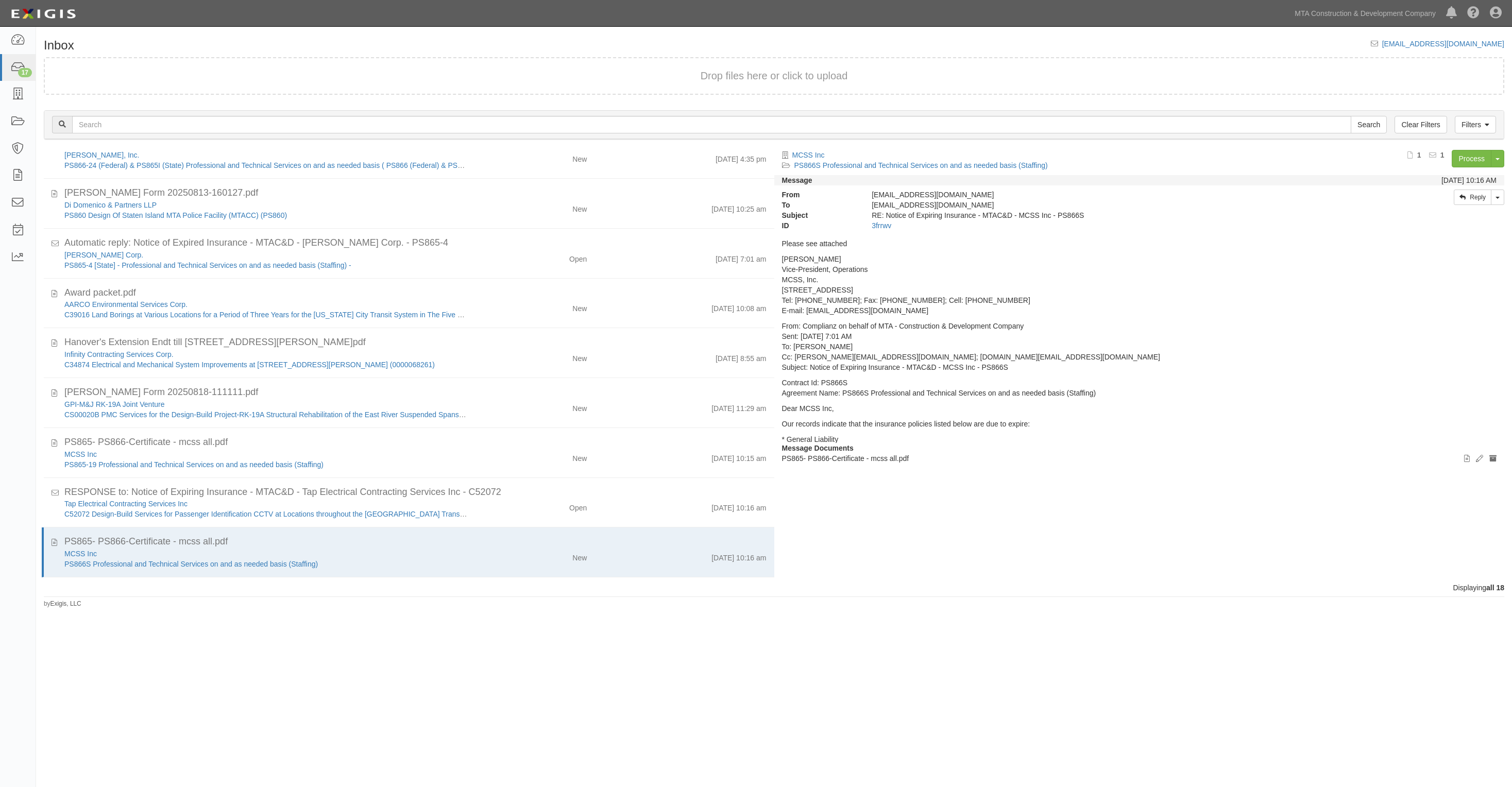
scroll to position [421, 0]
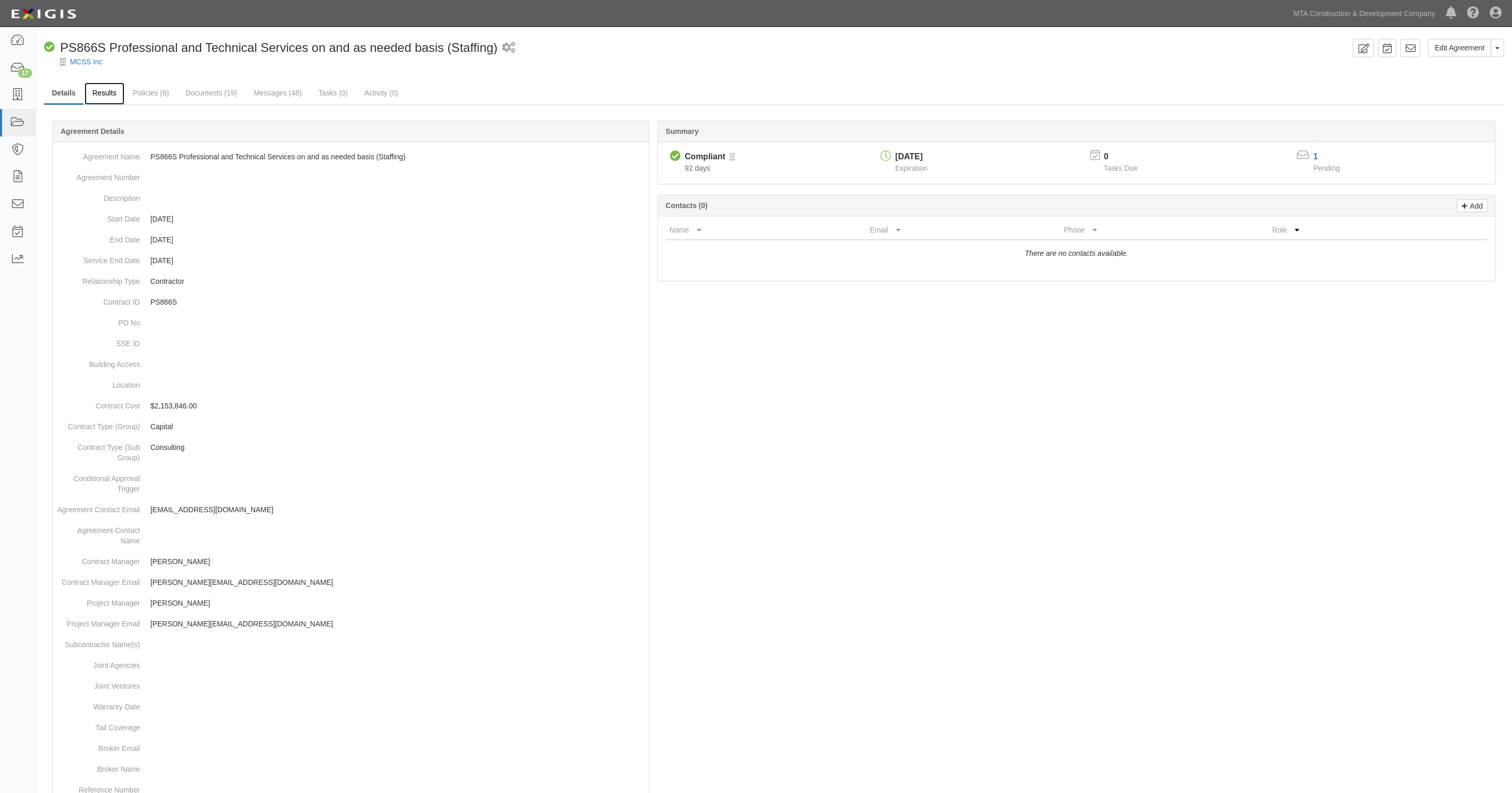
click at [105, 91] on link "Results" at bounding box center [105, 93] width 40 height 22
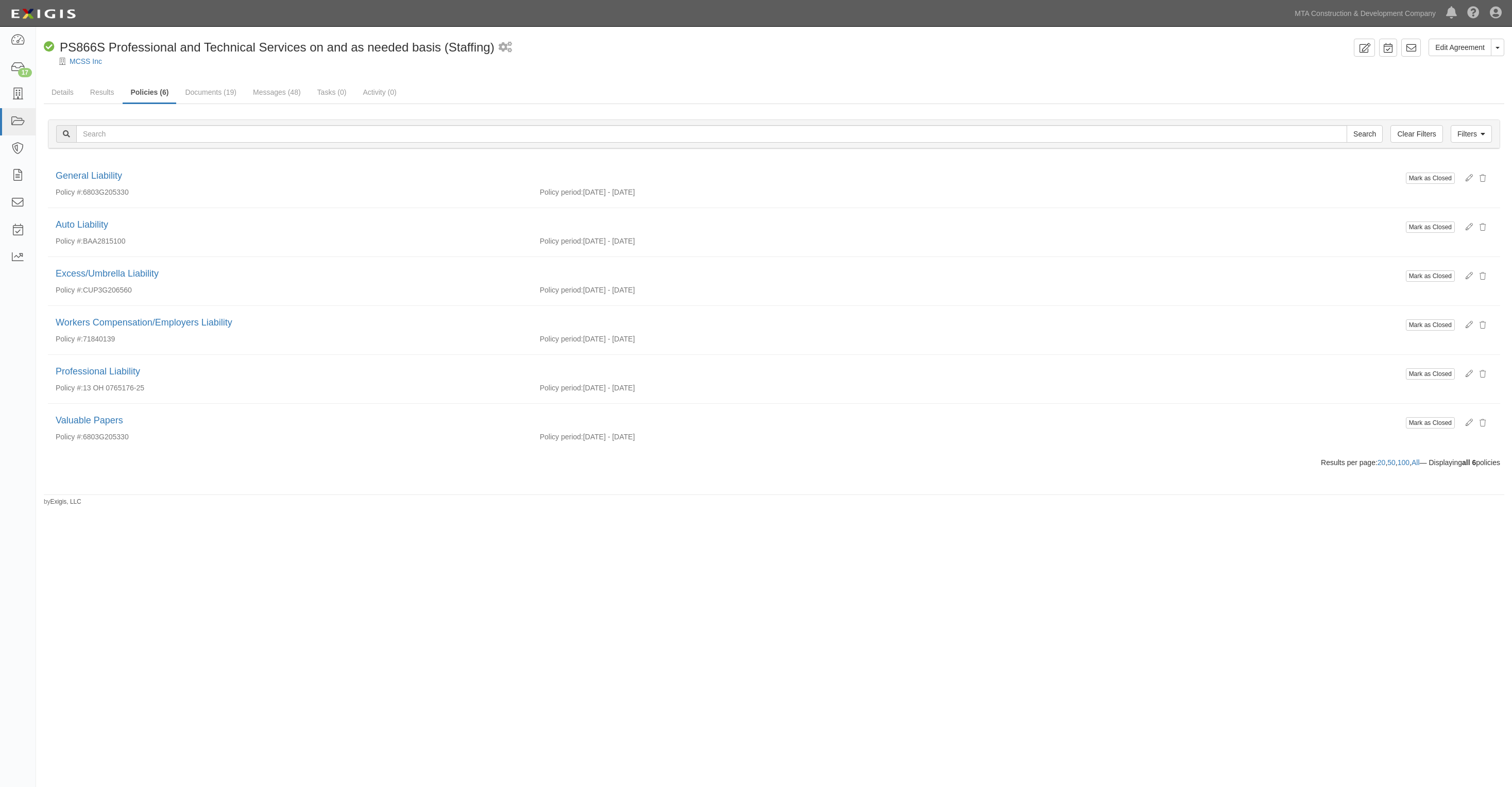
drag, startPoint x: 1373, startPoint y: 84, endPoint x: 1342, endPoint y: 80, distance: 31.3
click at [1355, 80] on div "Edit Agreement Toggle Agreement Dropdown View Audit Trail Archive Agreement Sen…" at bounding box center [774, 272] width 1476 height 468
click at [210, 87] on link "Documents (19)" at bounding box center [210, 93] width 67 height 22
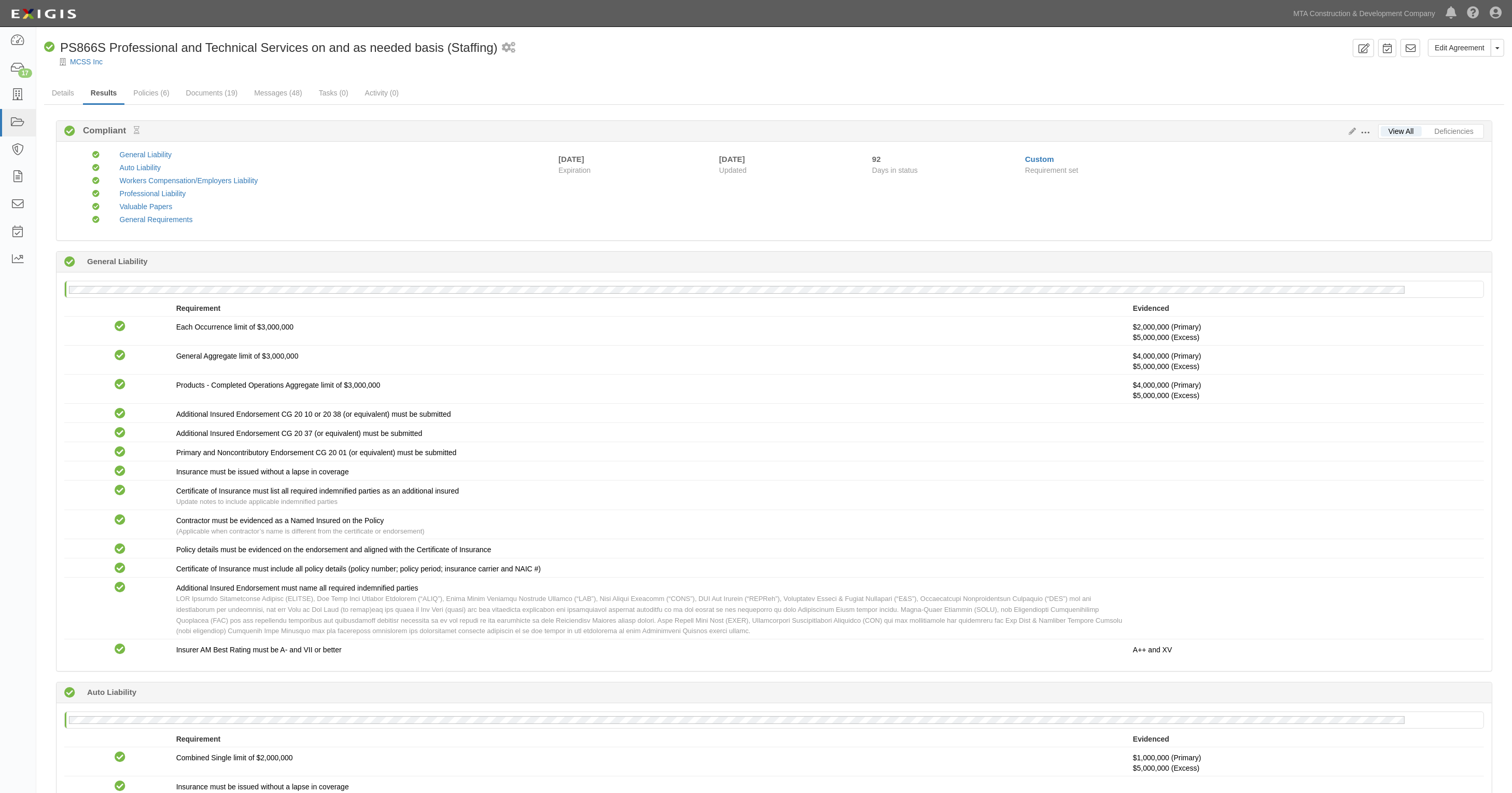
click at [62, 441] on div "No General Liability policy on file Requirement Evidenced No Coverage Each Occu…" at bounding box center [774, 471] width 1435 height 398
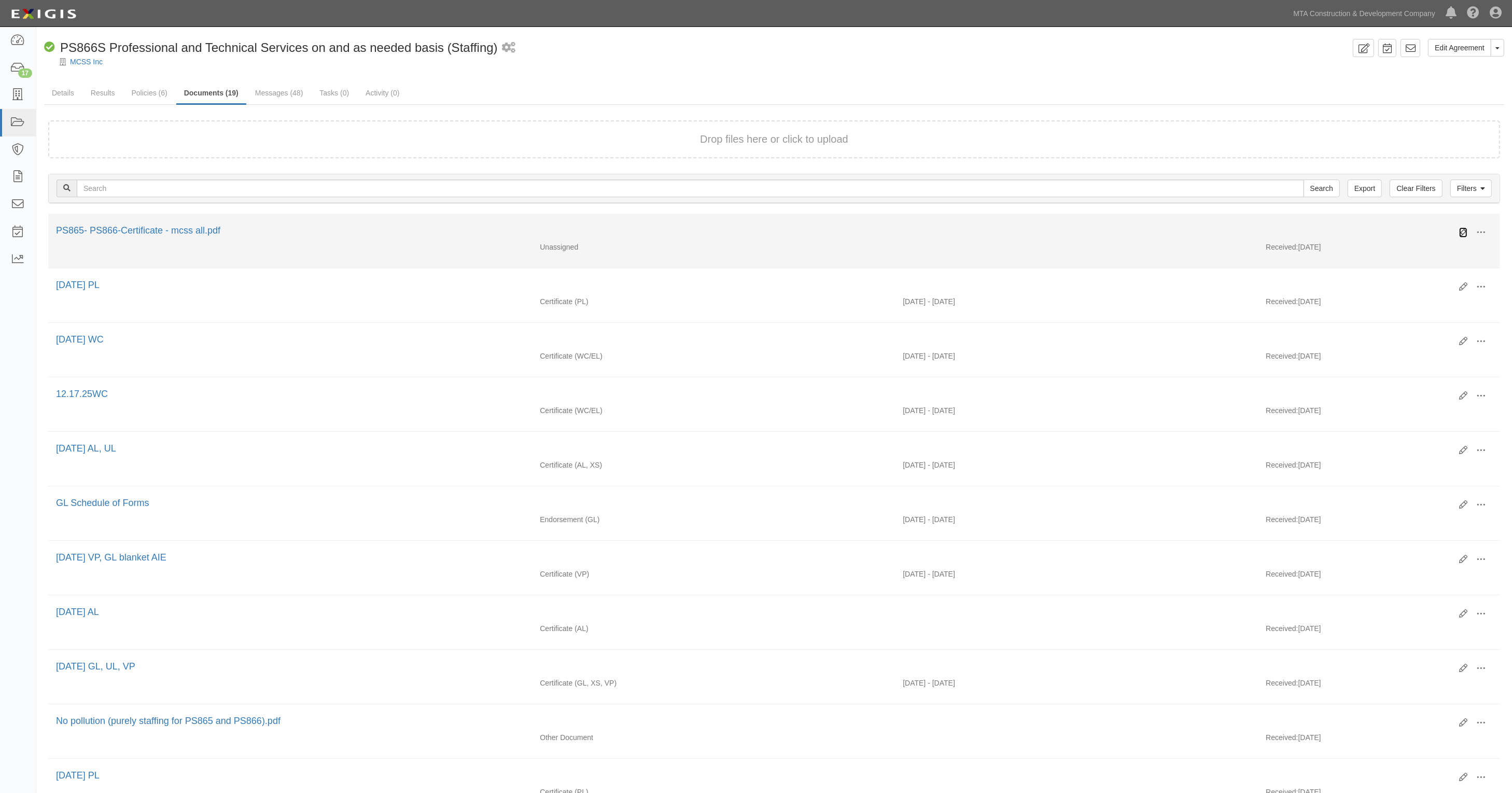
click at [1464, 229] on icon at bounding box center [1463, 232] width 8 height 8
drag, startPoint x: 1459, startPoint y: 232, endPoint x: 1441, endPoint y: 230, distance: 18.1
click at [1461, 232] on icon at bounding box center [1463, 232] width 8 height 8
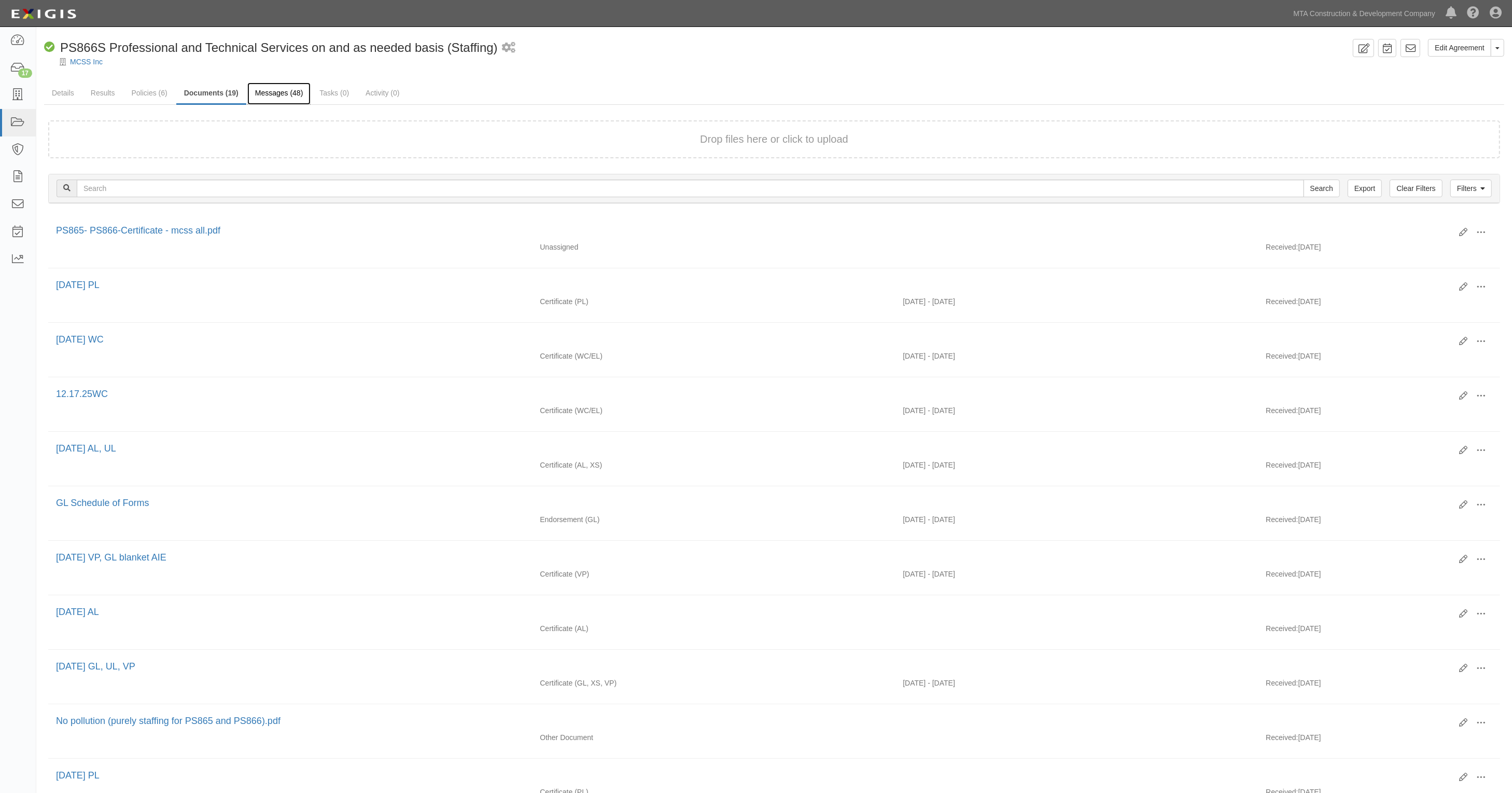
click at [268, 97] on link "Messages (48)" at bounding box center [279, 93] width 64 height 22
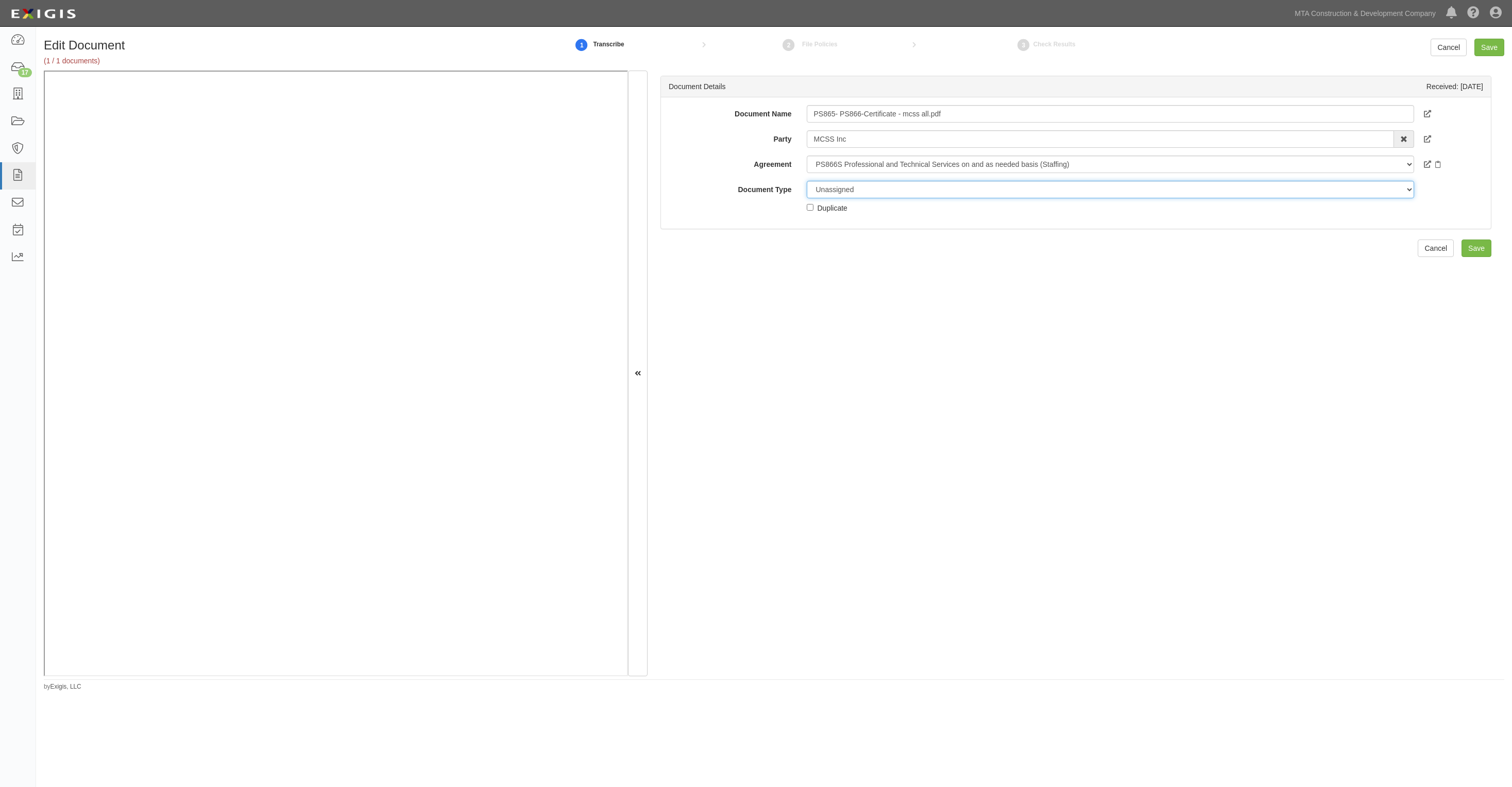
click at [887, 189] on select "Unassigned Binder Cancellation Notice Certificate Contract Endorsement Insuranc…" at bounding box center [1110, 189] width 607 height 18
select select "EndorsementDetail"
click at [807, 181] on select "Unassigned Binder Cancellation Notice Certificate Contract Endorsement Insuranc…" at bounding box center [1110, 189] width 607 height 18
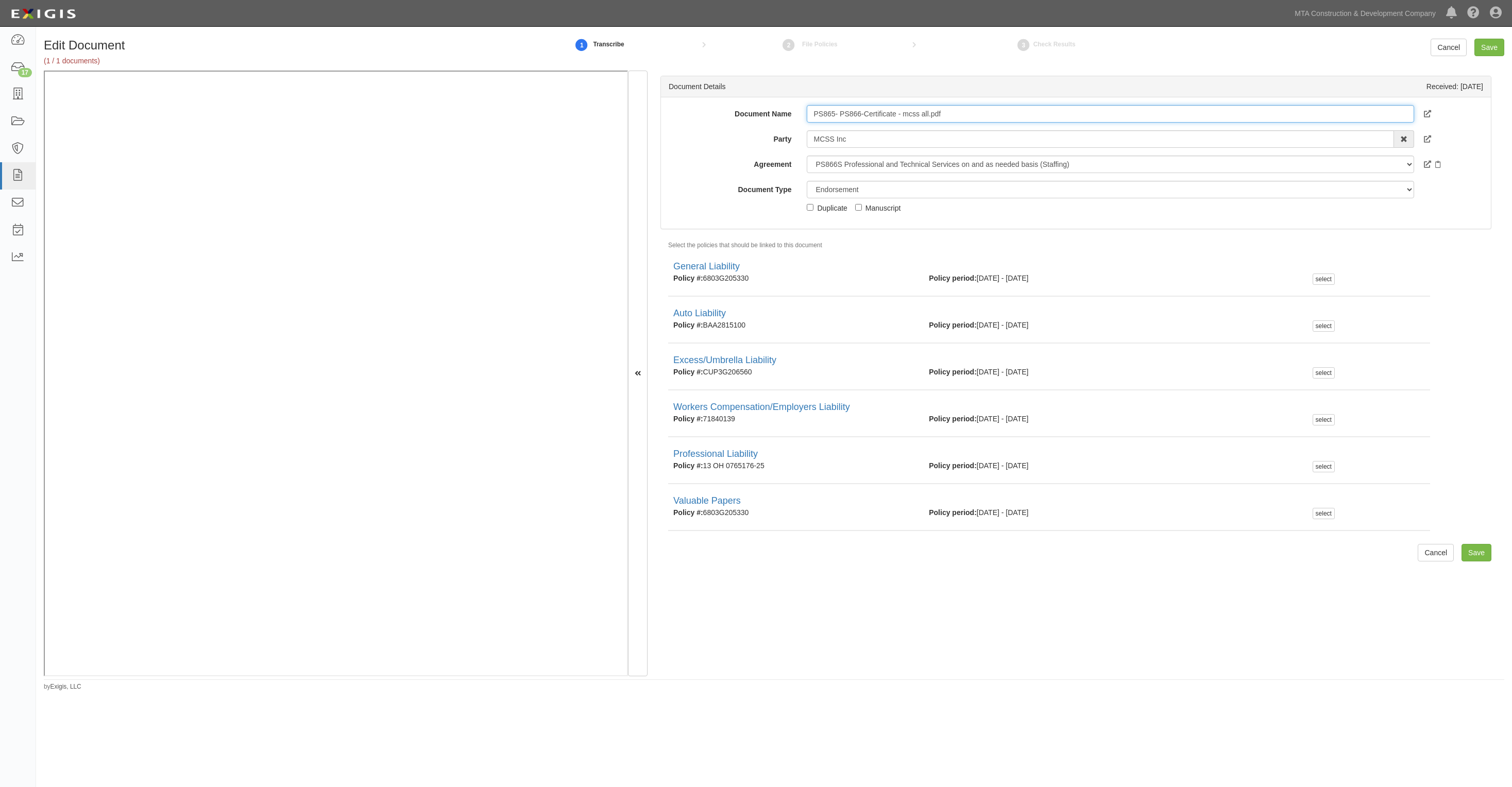
drag, startPoint x: 961, startPoint y: 113, endPoint x: 742, endPoint y: 108, distance: 219.1
click at [742, 108] on div "Document Name PS865- PS866-Certificate - mcss all.pdf" at bounding box center [1076, 114] width 830 height 18
type input "[DATE] GL, AL, UL, VP"
click at [878, 191] on select "Unassigned Binder Cancellation Notice Certificate Contract Endorsement Insuranc…" at bounding box center [1110, 189] width 607 height 18
select select "CertificateDetail"
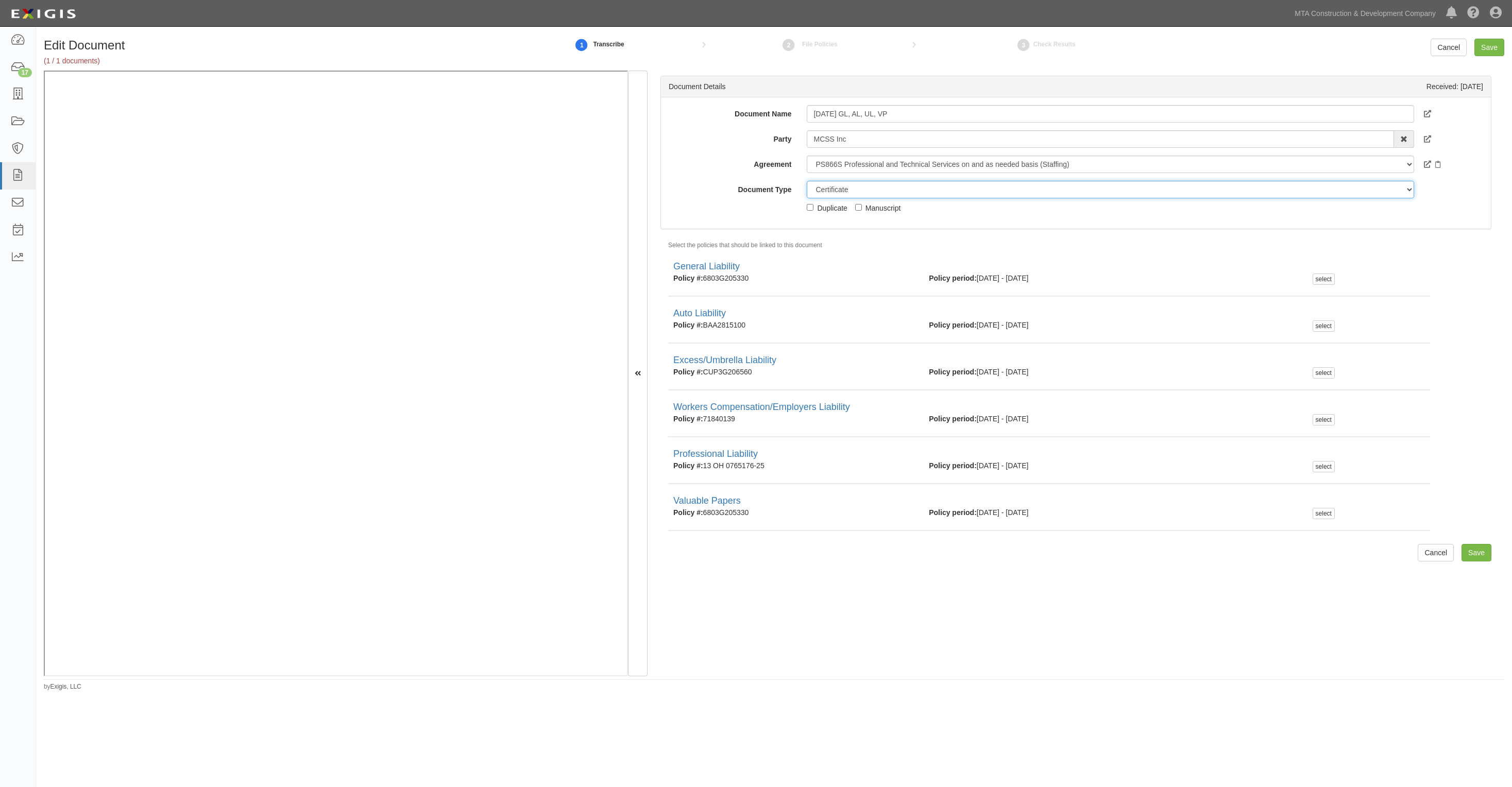
click at [807, 181] on select "Unassigned Binder Cancellation Notice Certificate Contract Endorsement Insuranc…" at bounding box center [1110, 189] width 607 height 18
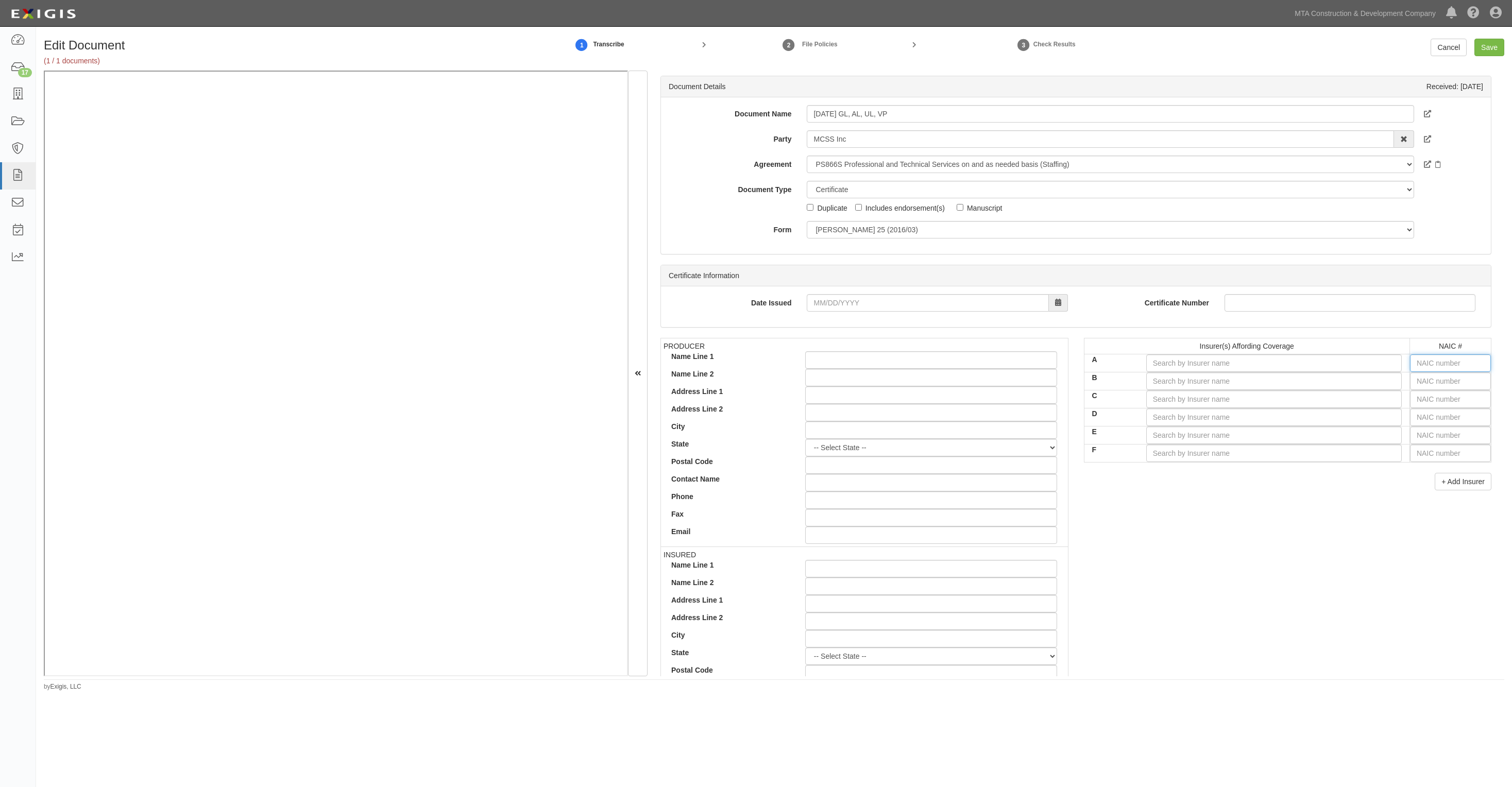
click at [1434, 366] on input "text" at bounding box center [1451, 363] width 81 height 18
type input "25232"
type input "25"
type input "25615"
type input "256"
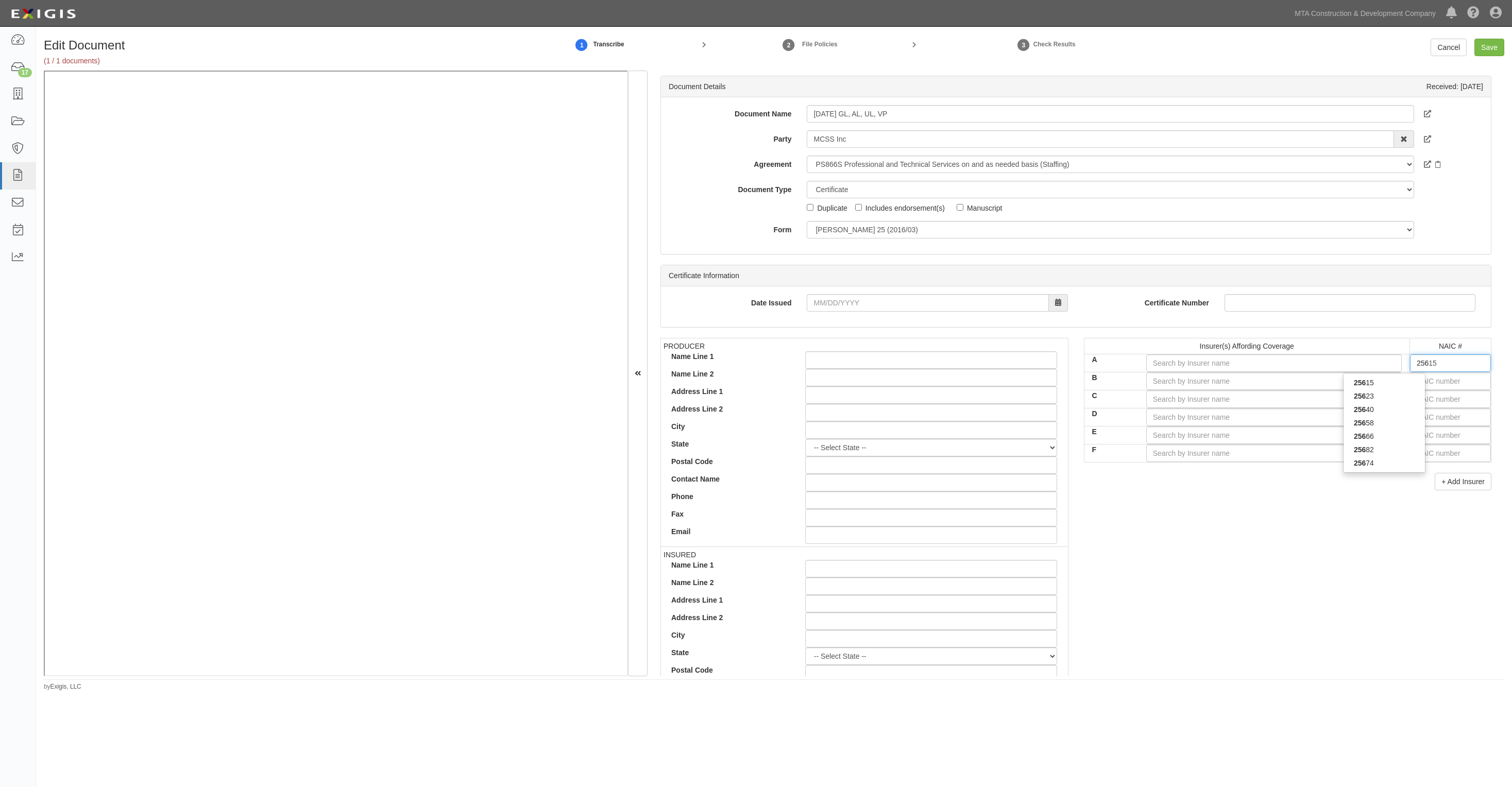
type input "25682"
type input "2568"
type input "25682"
click at [1402, 380] on div "25682" at bounding box center [1384, 383] width 81 height 14
type input "Travelers Indemnity Co of Connecticut (A++ XV Rating)"
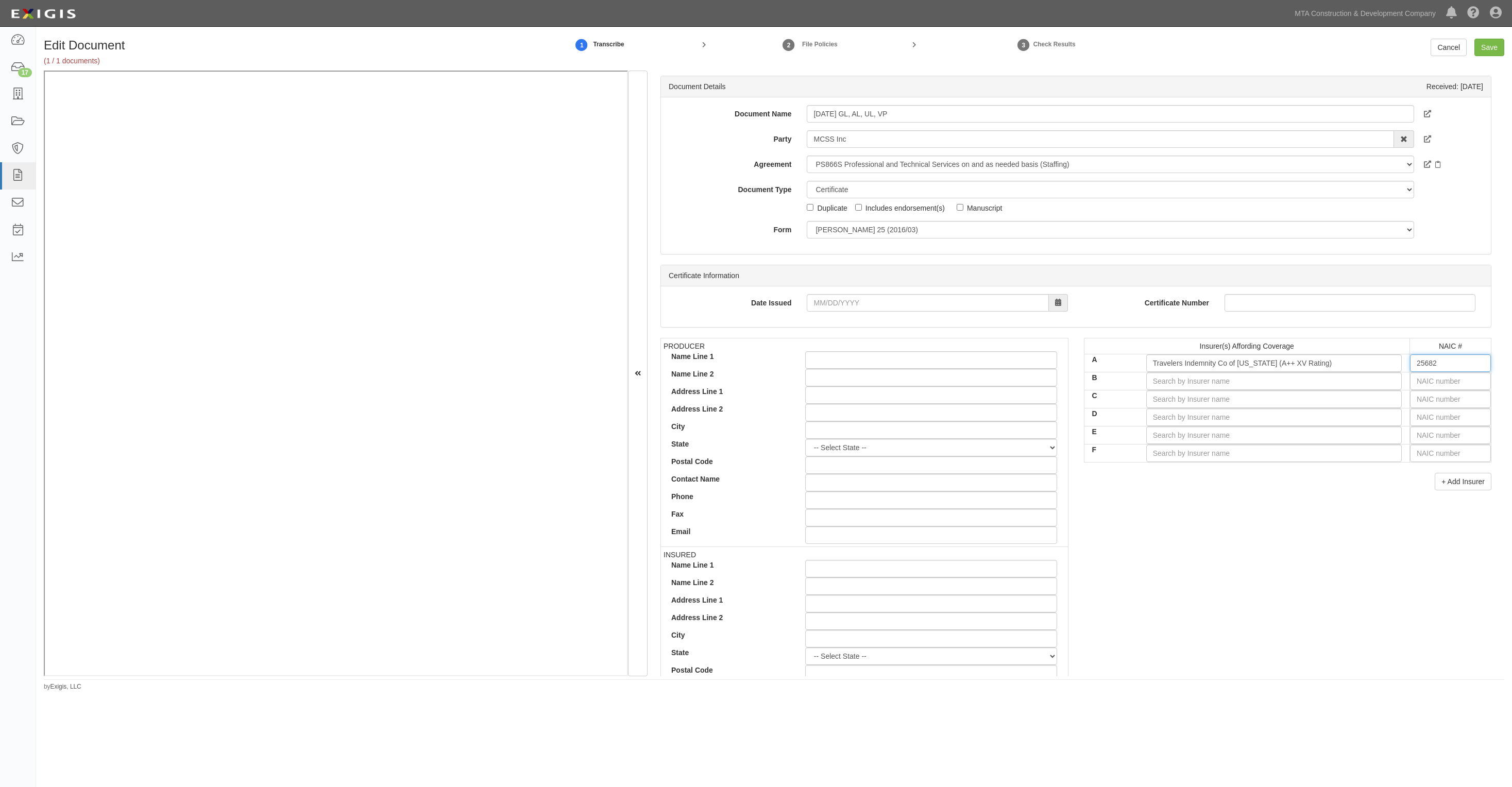
type input "25682"
click at [1435, 382] on input "text" at bounding box center [1451, 381] width 81 height 18
type input "16862"
type input "1"
type input "19984"
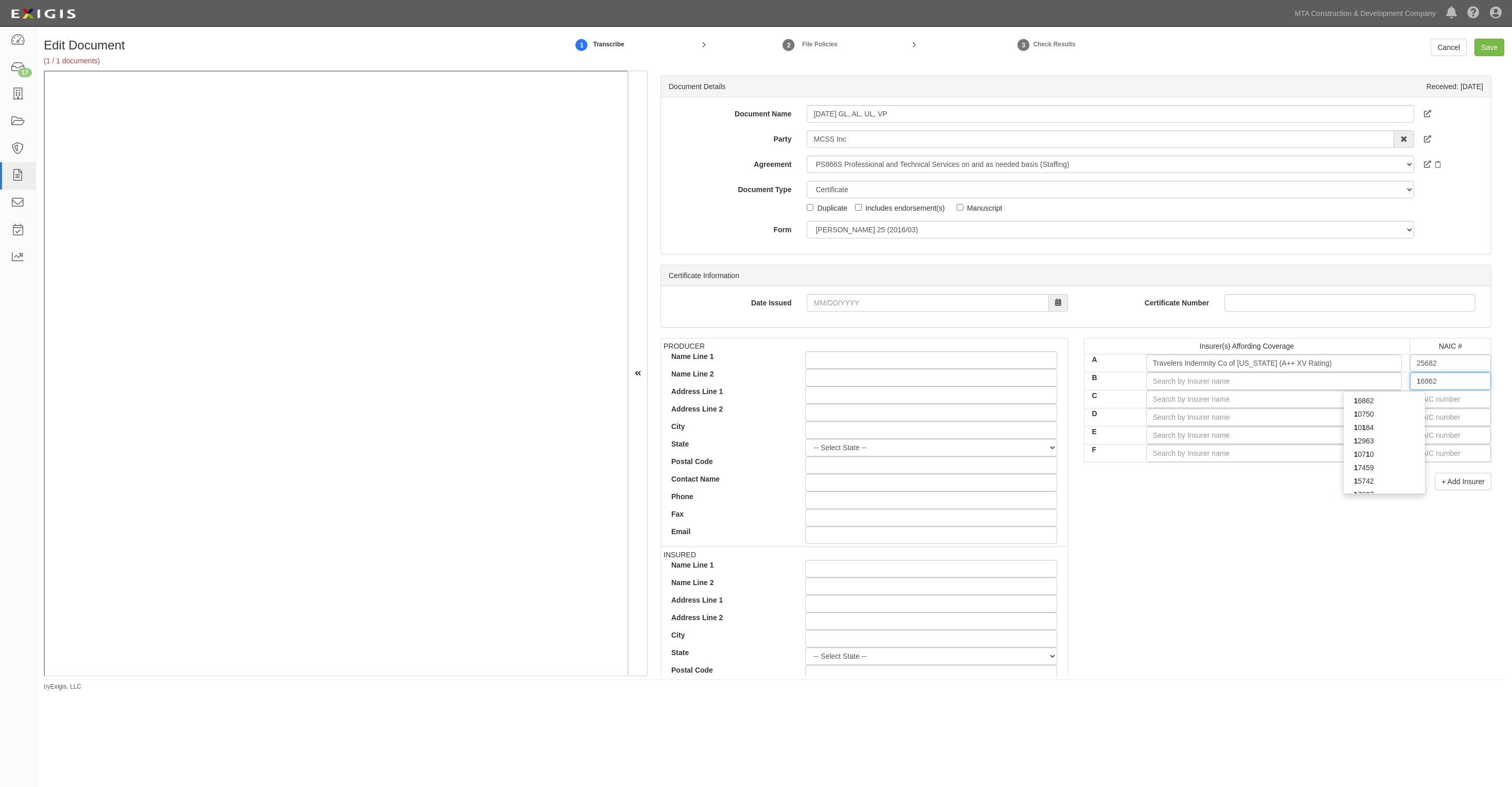
type input "19"
type input "19062"
type input "190"
type input "19046"
type input "1904"
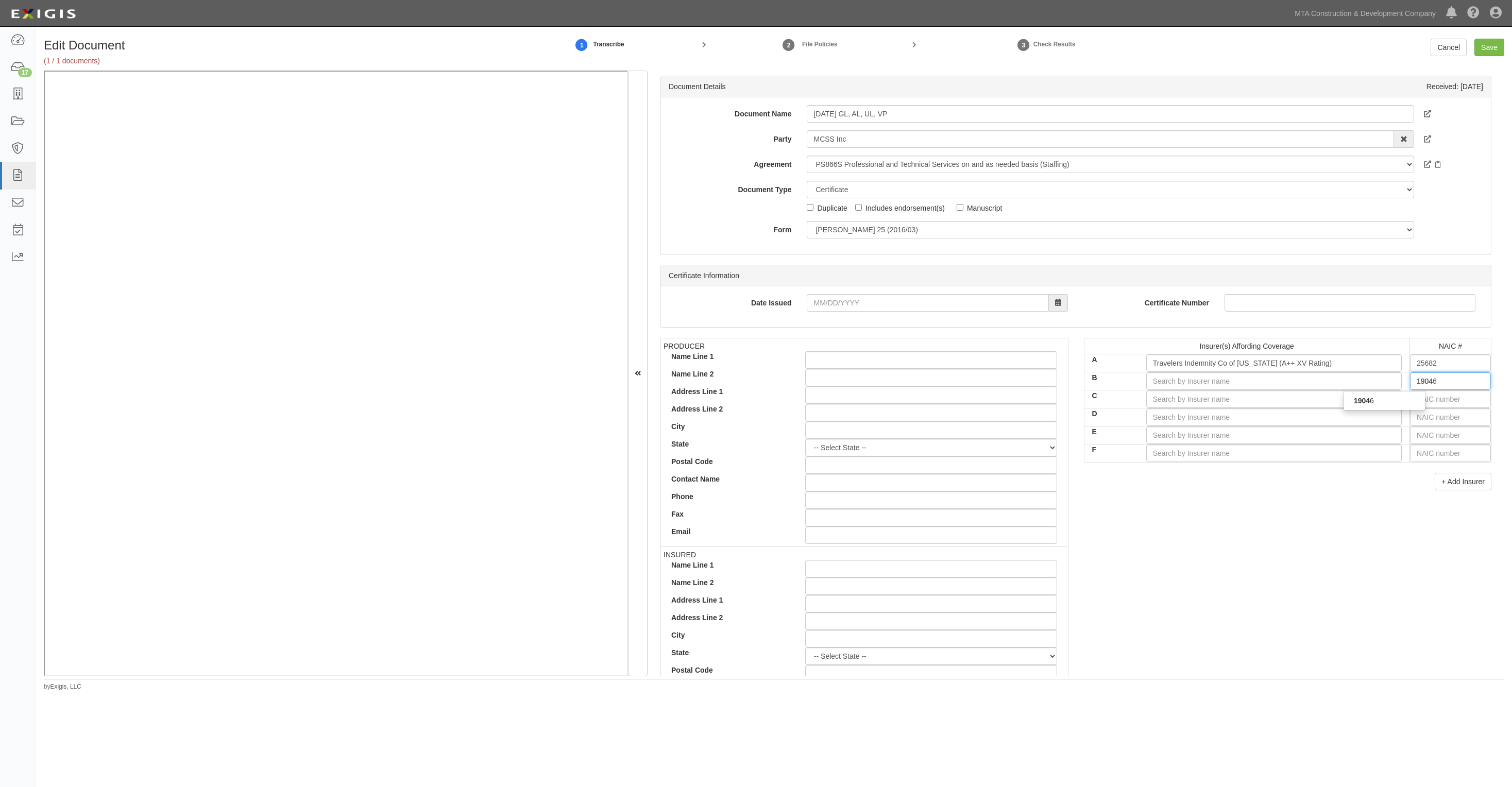
type input "19046"
click at [1382, 397] on div "19046" at bounding box center [1384, 401] width 81 height 14
type input "Travelers Casualty Ins Co of America (A++ XV Rating)"
type input "19046"
click at [1433, 400] on input "text" at bounding box center [1451, 399] width 81 height 18
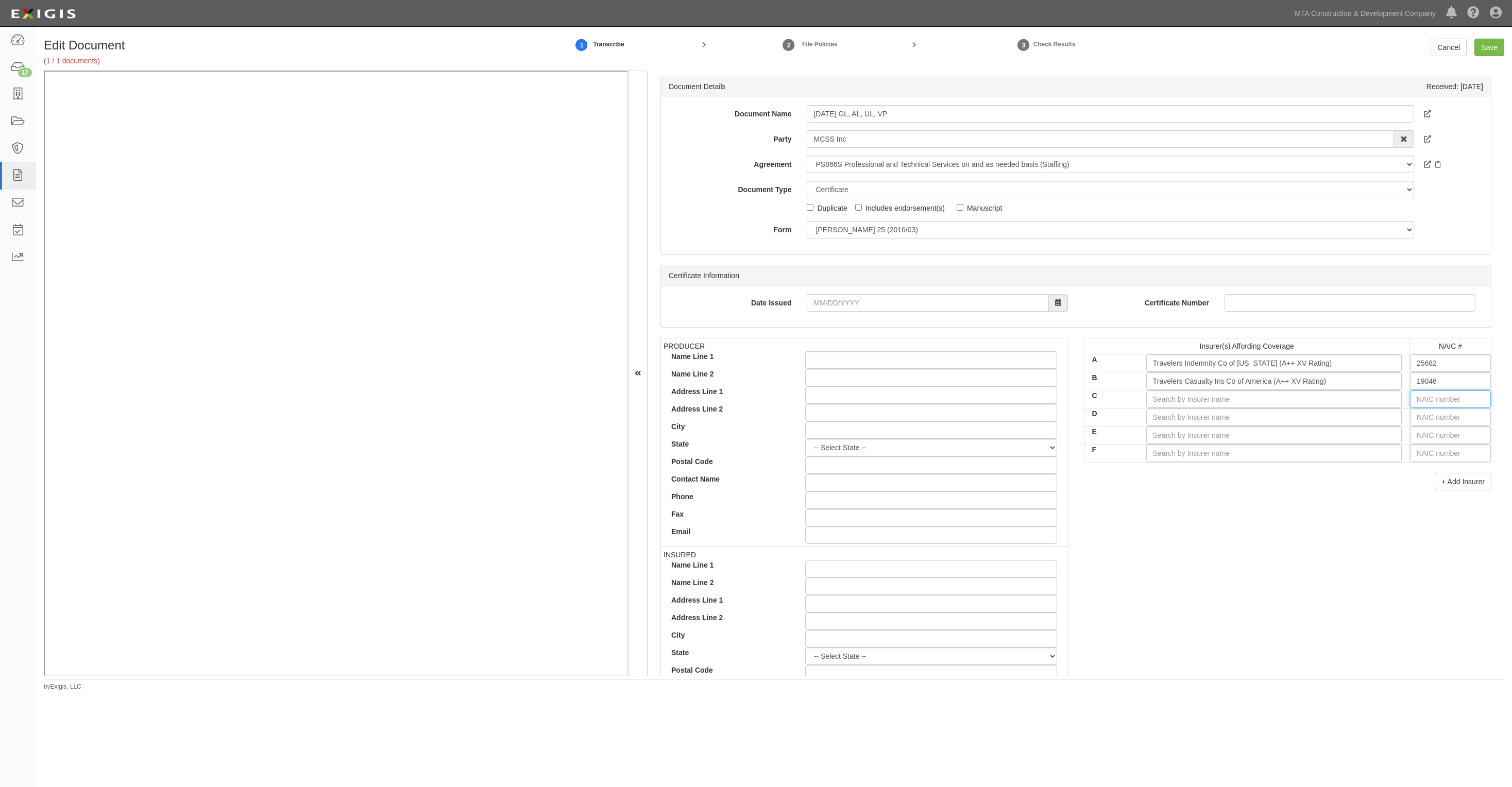
type input "51411"
type input "5"
type input "56"
type input "51411"
type input "5"
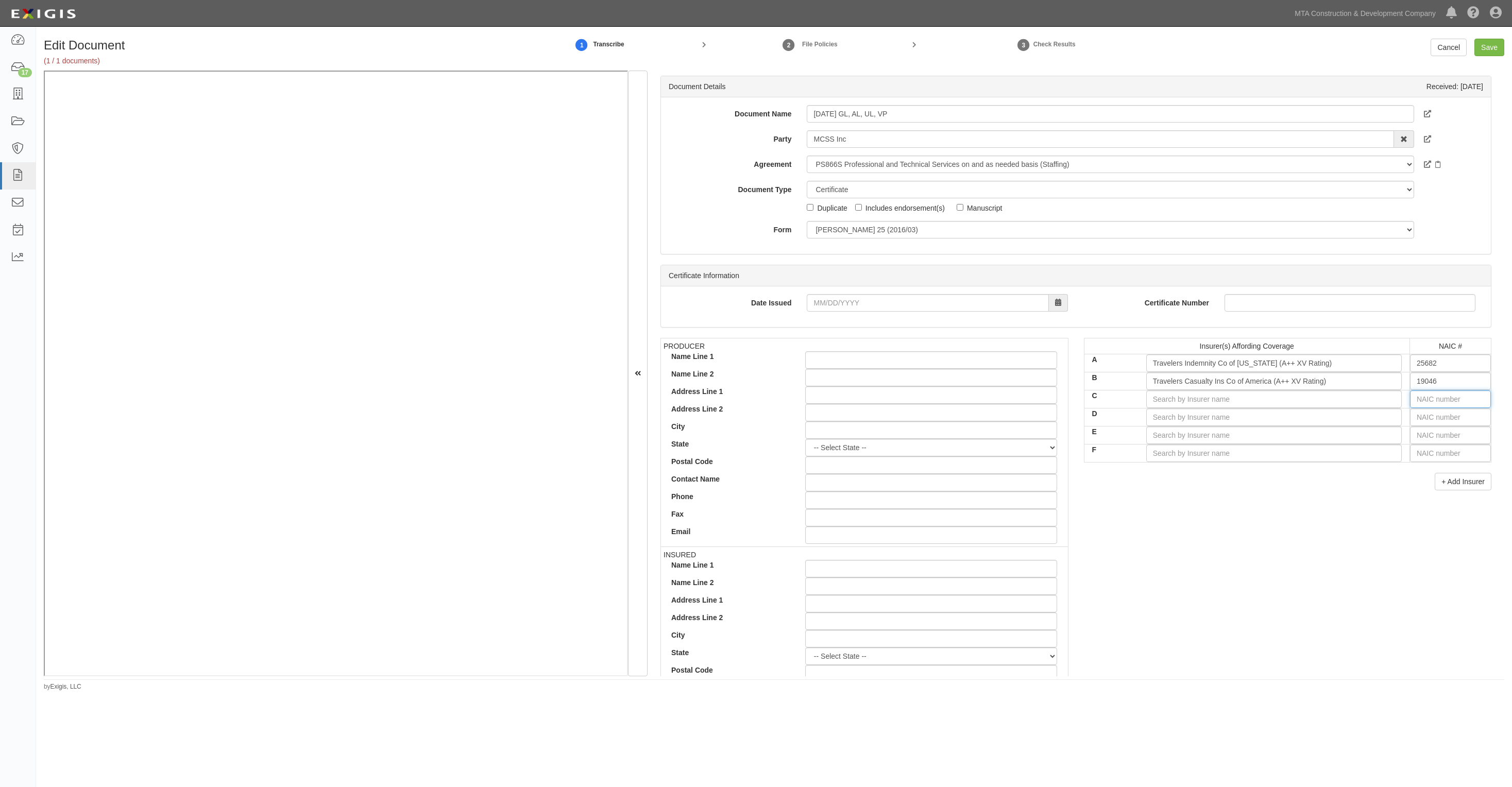
type input "25232"
type input "25"
type input "25615"
type input "256"
type input "25674"
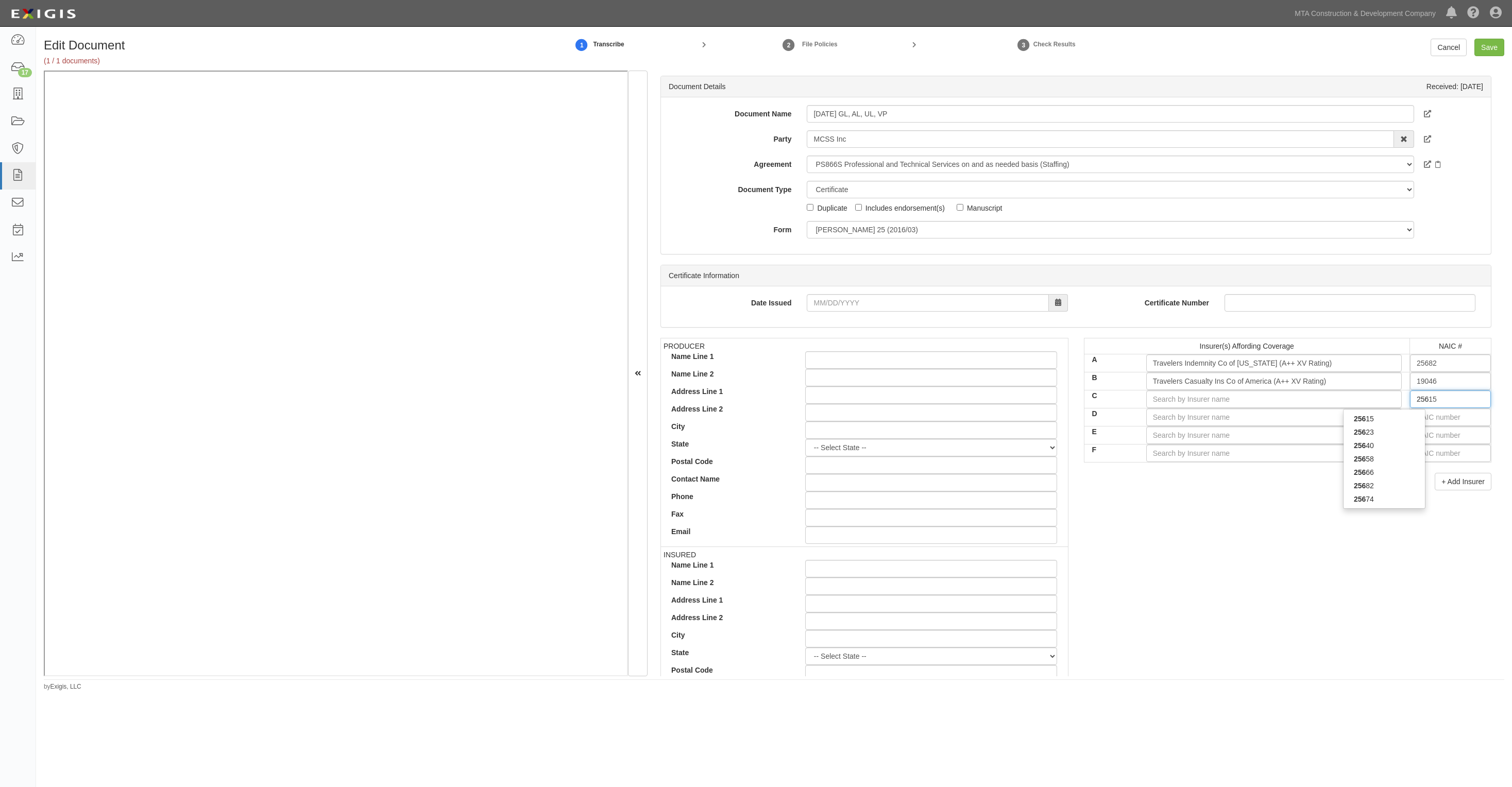
type input "2567"
type input "25674"
click at [1392, 418] on div "25674" at bounding box center [1384, 419] width 81 height 14
type input "Travelers Property Casualty Co of Amer (A++ XV Rating)"
type input "25674"
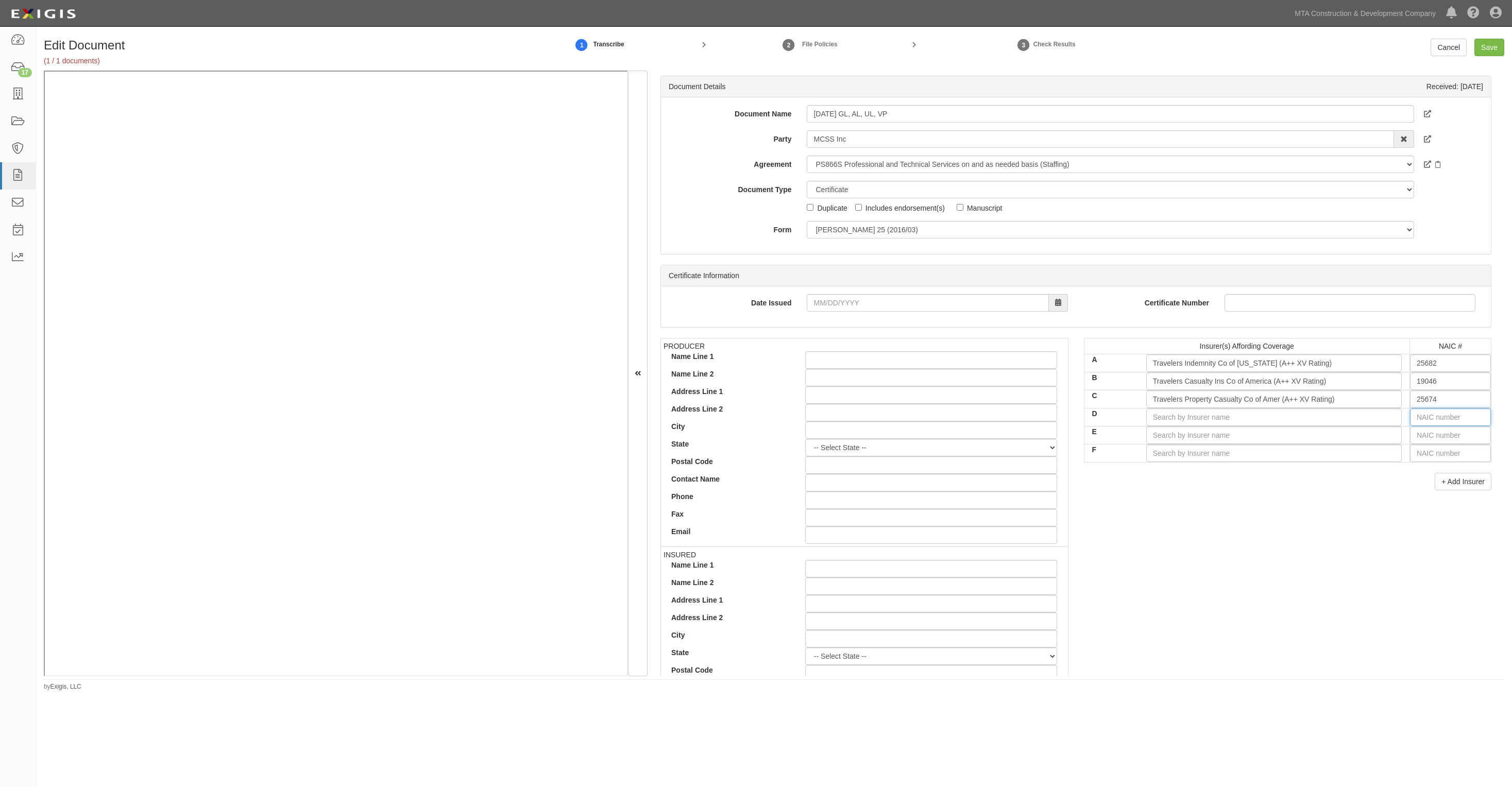
click at [1417, 420] on input "text" at bounding box center [1451, 417] width 81 height 18
type input "16862"
type input "1"
type input "10750"
type input "10"
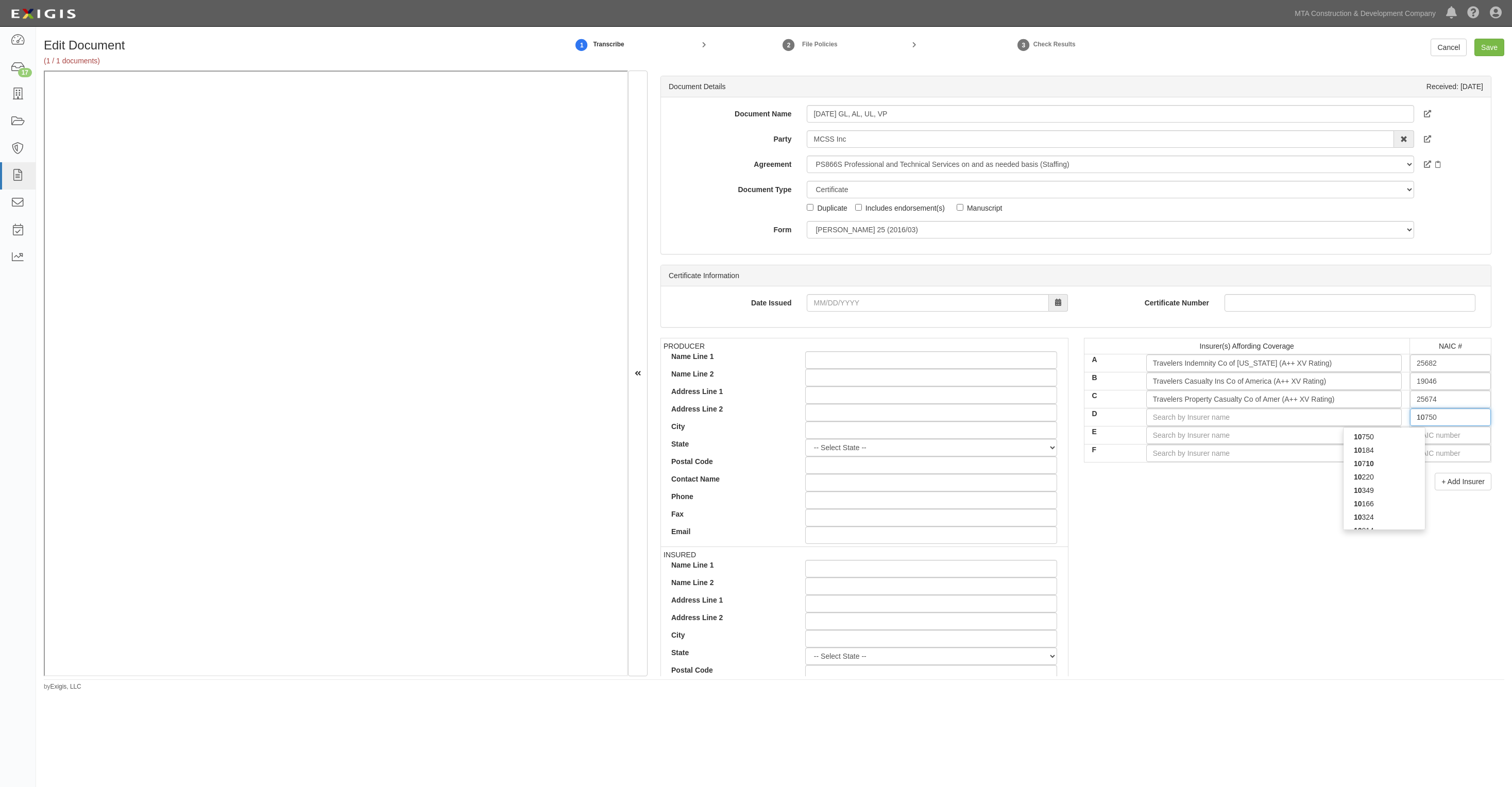
type input "10014"
type input "100"
type input "10052"
type input "1005"
type input "10052"
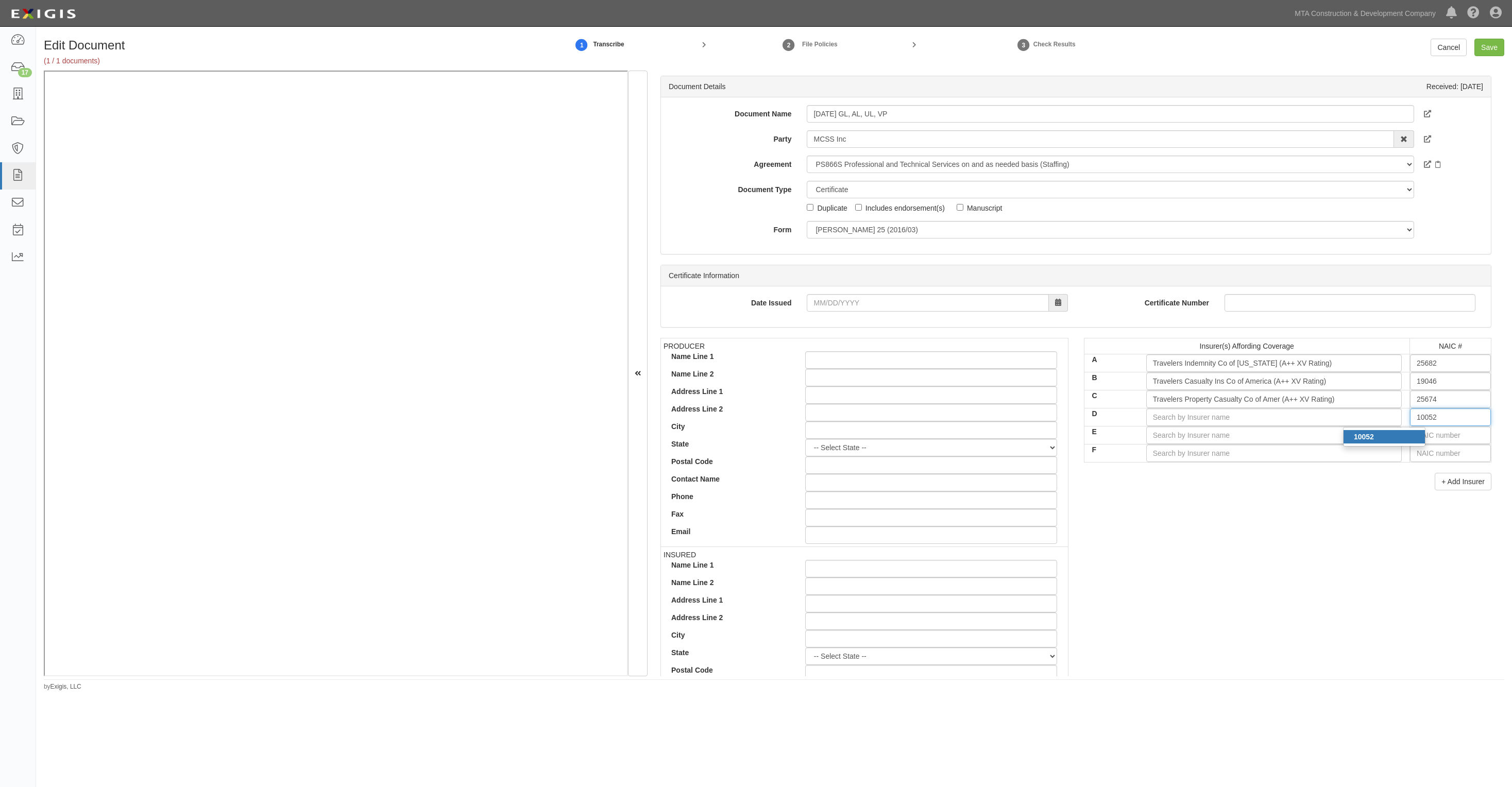
click at [1407, 437] on div "10052" at bounding box center [1384, 437] width 81 height 14
type input "Chubb National Insurance Company (A++ XV Rating)"
type input "10052"
click at [1427, 438] on input "text" at bounding box center [1451, 435] width 81 height 18
type input "16862"
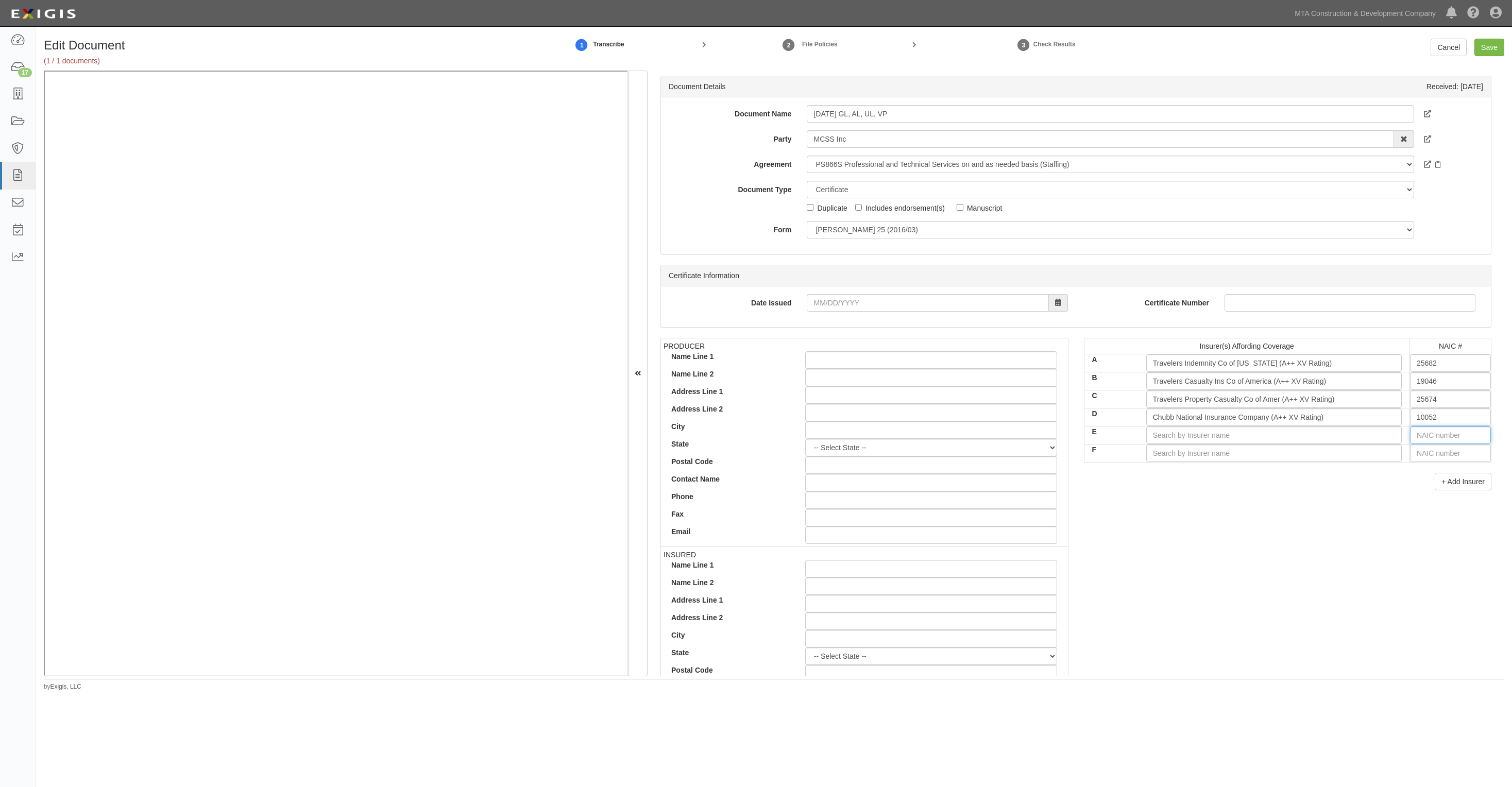
type input "1"
type input "10750"
type input "10"
type input "10014"
type input "100"
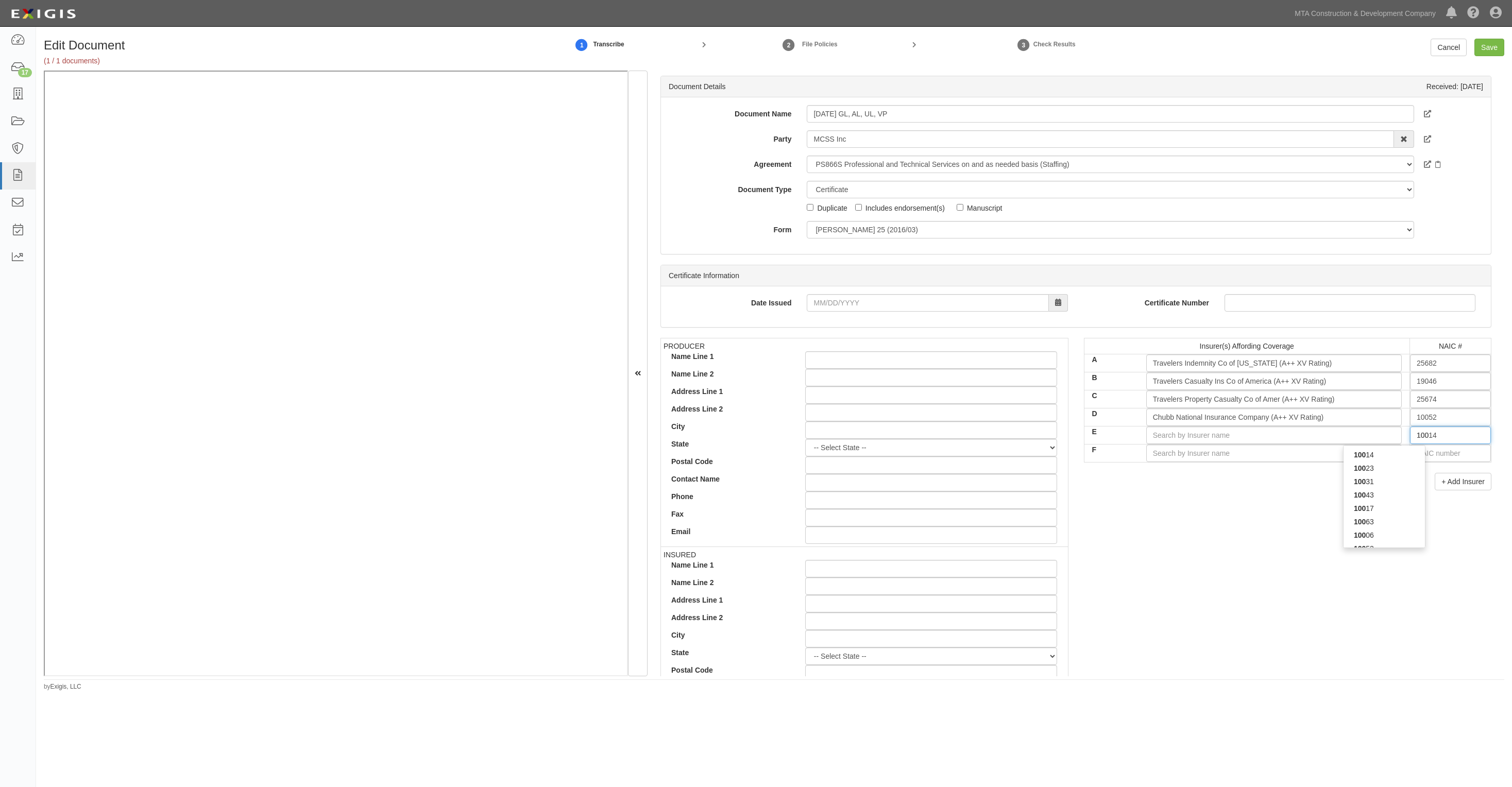
type input "10043"
type input "1004"
type input "10046"
click at [1403, 460] on div "10046" at bounding box center [1384, 455] width 81 height 14
type input "Pacific Insurance Company, Limited (A+ XV Rating)"
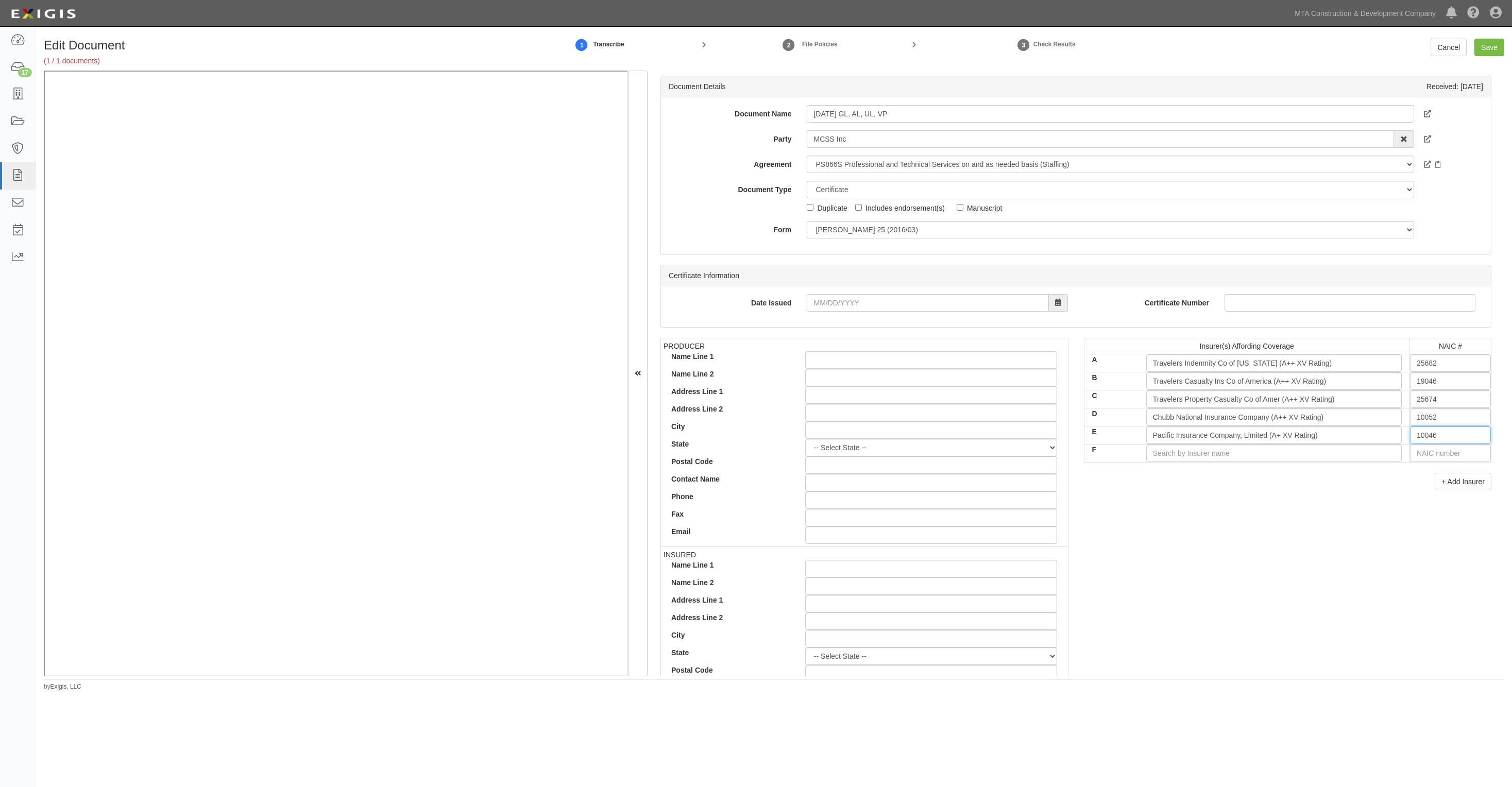
type input "10046"
click at [1341, 455] on input "F" at bounding box center [1274, 453] width 256 height 18
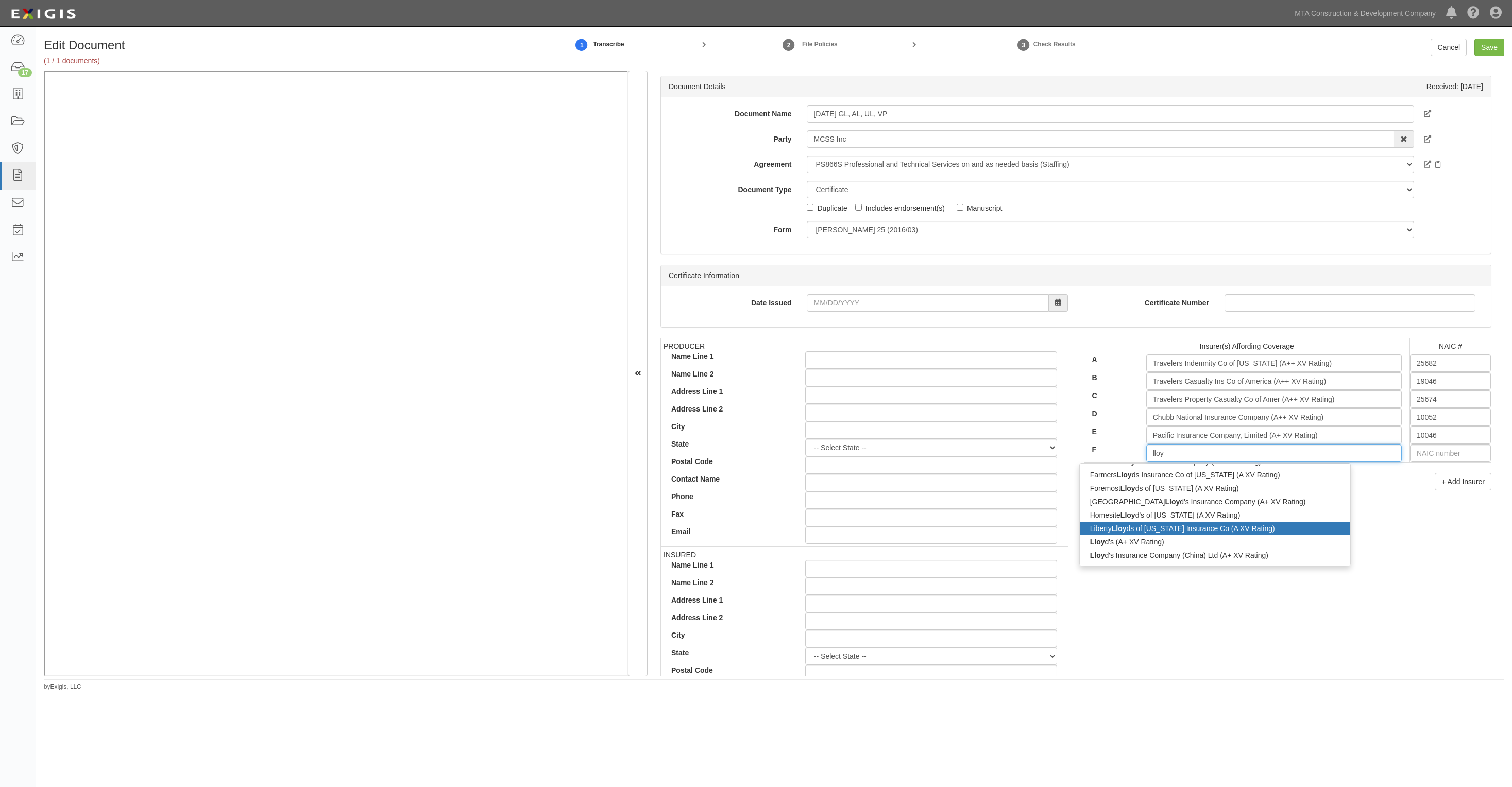
scroll to position [129, 0]
click at [1121, 531] on div "Lloy d's (A+ XV Rating)" at bounding box center [1215, 531] width 270 height 14
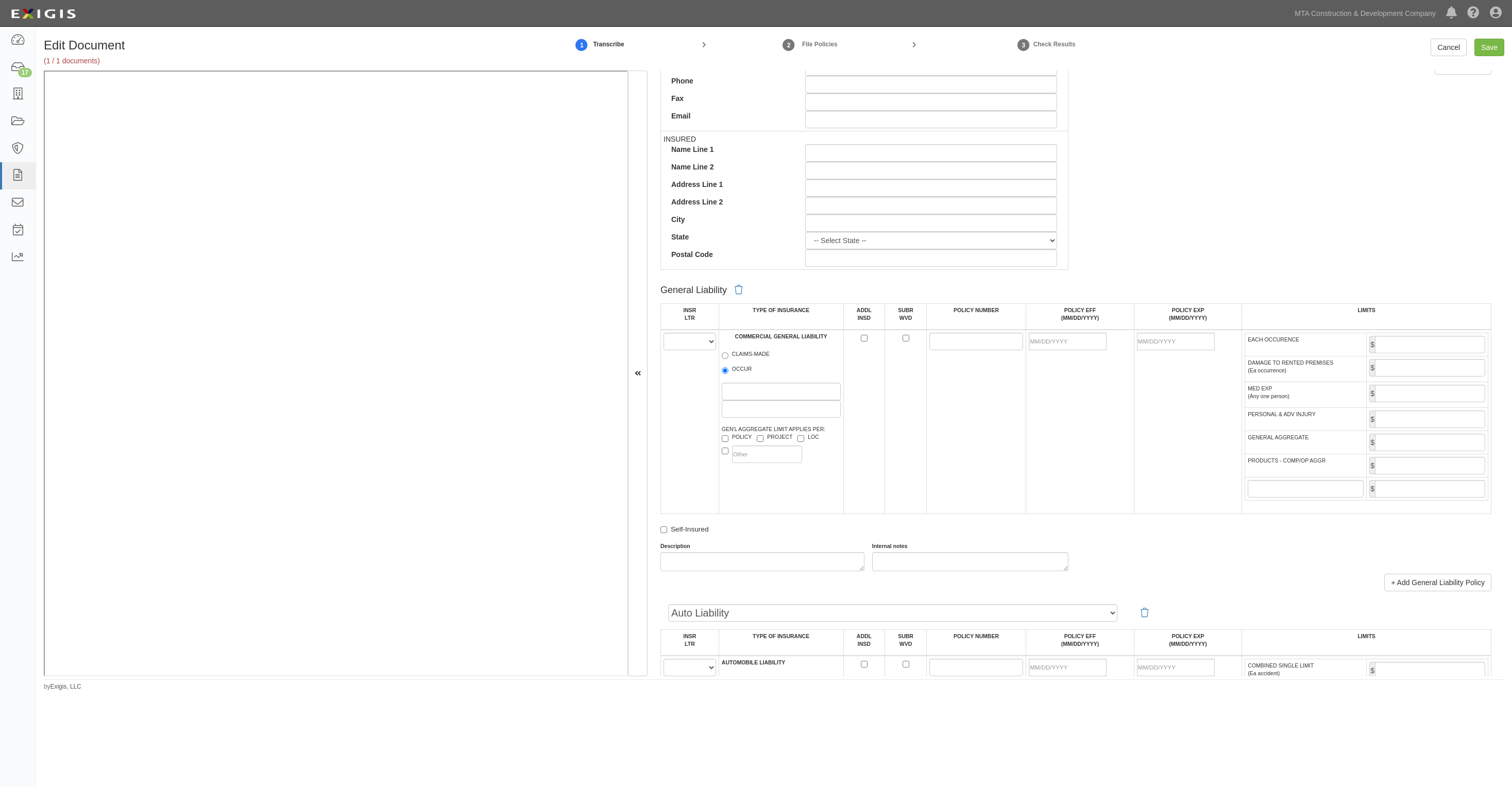
scroll to position [450, 0]
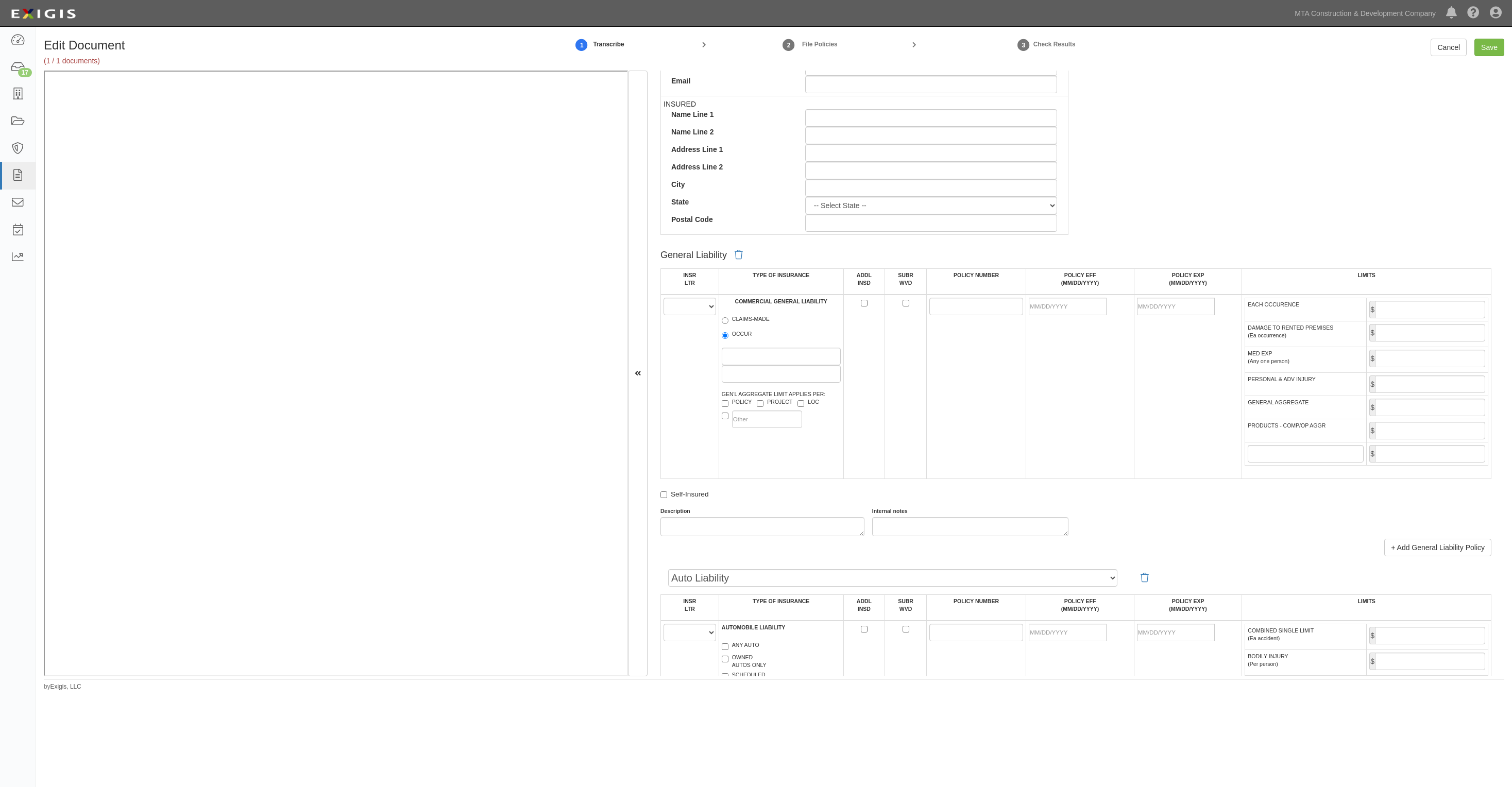
type input "Lloyd's (A+ XV Rating)"
click at [699, 304] on select "A B C D E F" at bounding box center [690, 307] width 53 height 18
select select "A"
click at [664, 298] on select "A B C D E F" at bounding box center [690, 307] width 53 height 18
click at [723, 337] on input "OCCUR" at bounding box center [725, 335] width 7 height 7
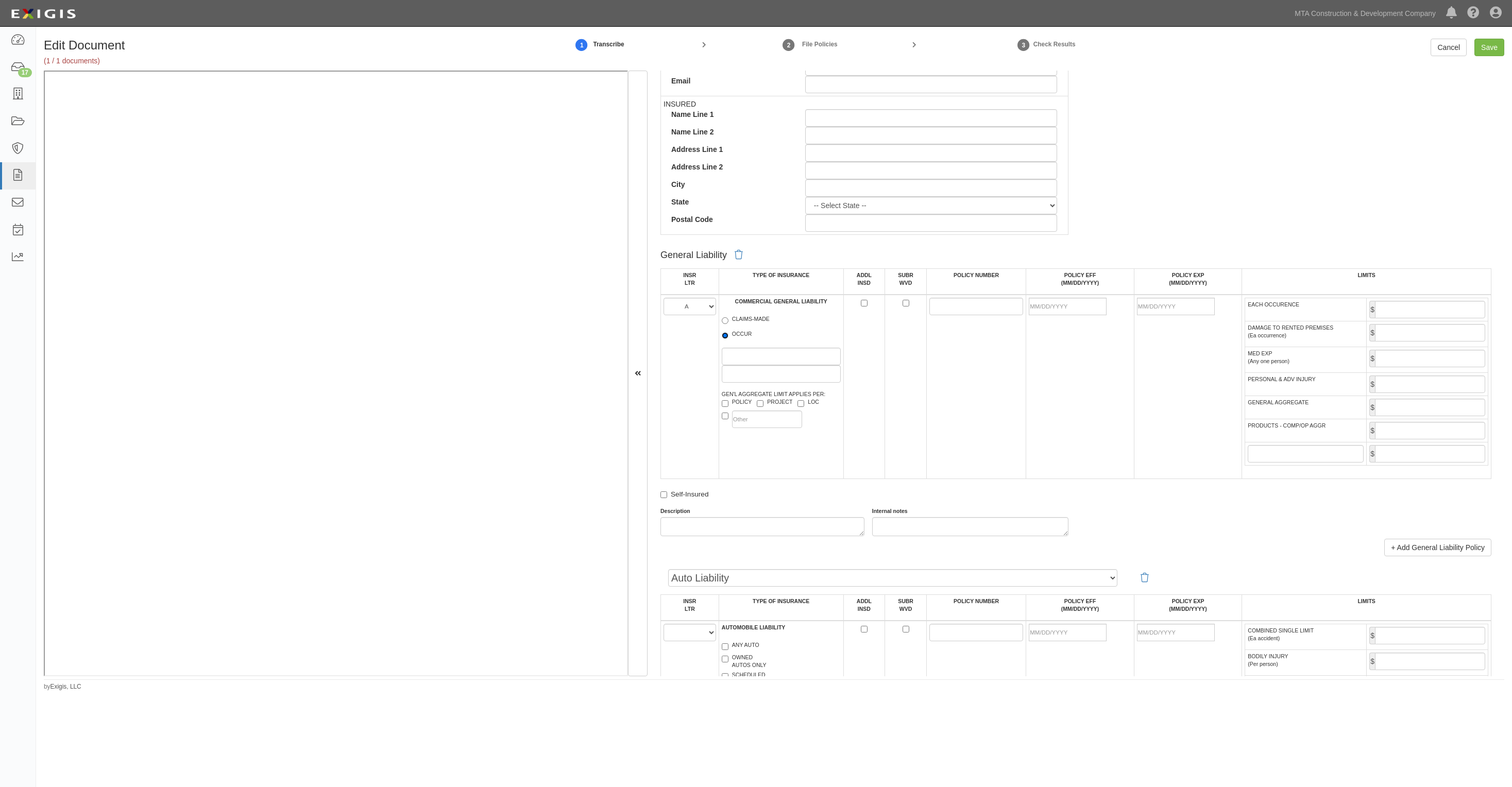
radio input "true"
click at [952, 313] on input "POLICY NUMBER" at bounding box center [976, 307] width 94 height 18
paste input "680-3G205330-24-47"
type input "680-3G205330-24-47"
click at [1086, 305] on input "POLICY EFF (MM/DD/YYYY)" at bounding box center [1068, 307] width 78 height 18
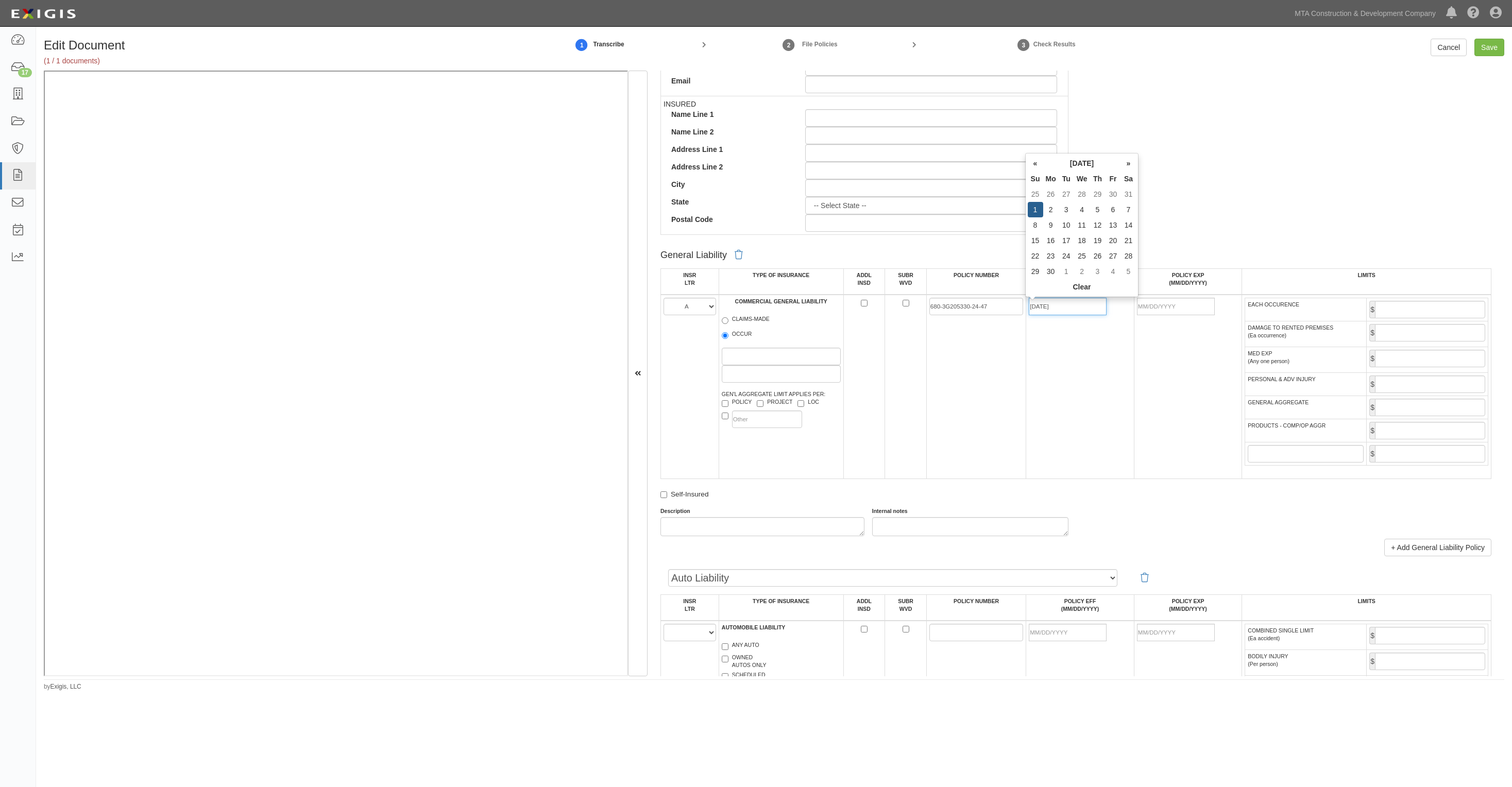
type input "09/01/2024"
type input "09/01/2025"
type input "2,000,000"
click at [1462, 407] on input "GENERAL AGGREGATE" at bounding box center [1430, 407] width 110 height 18
type input "4,000,000"
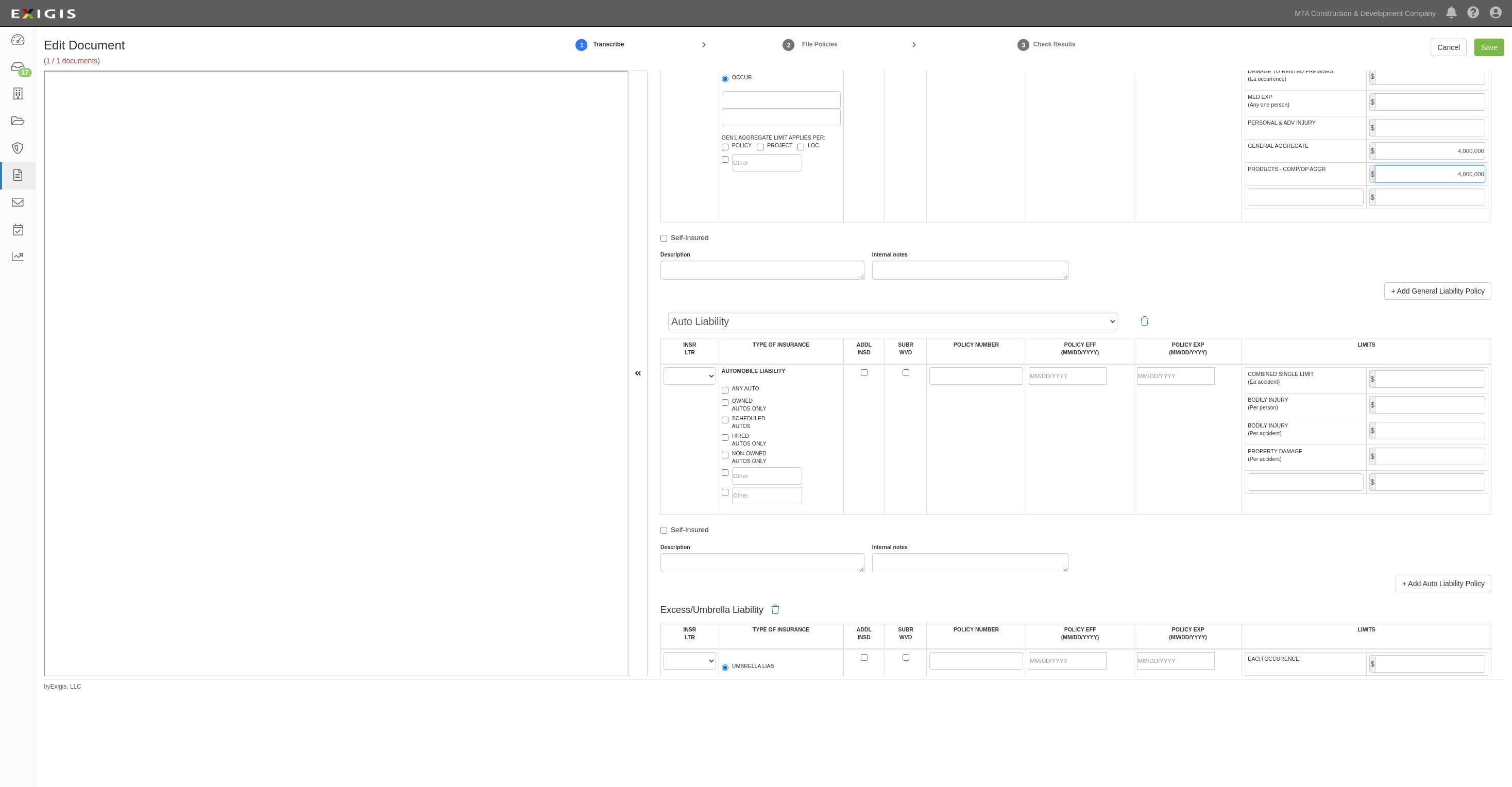
scroll to position [708, 0]
type input "4,000,000"
click at [683, 386] on td "A B C D E F" at bounding box center [690, 438] width 58 height 151
select select "B"
click at [664, 368] on select "A B C D E F" at bounding box center [690, 375] width 53 height 18
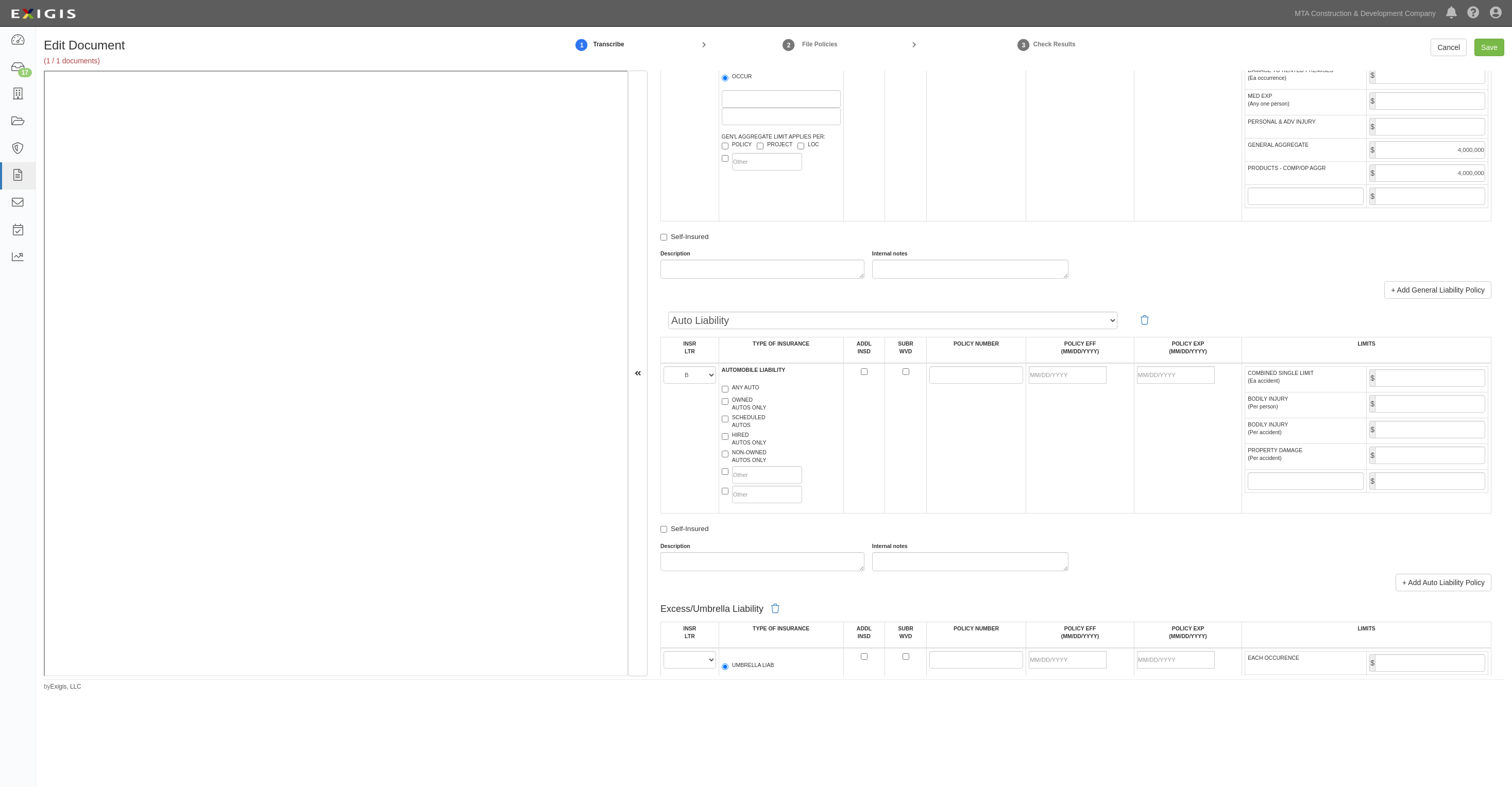
click at [747, 403] on label "OWNED AUTOS ONLY" at bounding box center [744, 404] width 45 height 15
click at [728, 403] on input "OWNED AUTOS ONLY" at bounding box center [725, 401] width 7 height 7
checkbox input "true"
click at [746, 390] on label "ANY AUTO" at bounding box center [740, 389] width 37 height 10
click at [728, 390] on input "ANY AUTO" at bounding box center [725, 389] width 7 height 7
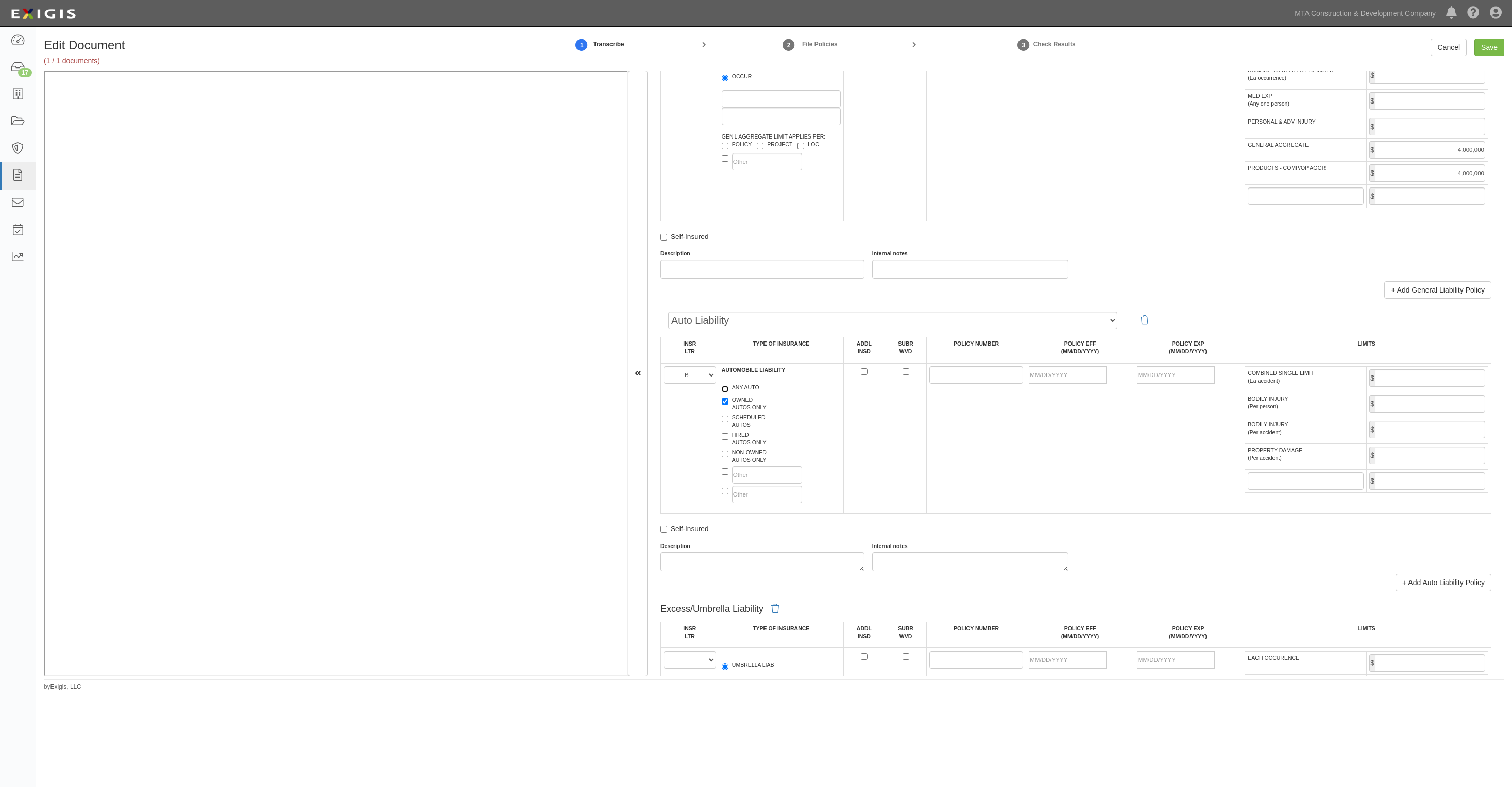
checkbox input "true"
click at [746, 402] on label "OWNED AUTOS ONLY" at bounding box center [744, 404] width 45 height 15
click at [728, 402] on input "OWNED AUTOS ONLY" at bounding box center [725, 401] width 7 height 7
checkbox input "false"
click at [945, 382] on input "POLICY NUMBER" at bounding box center [976, 375] width 94 height 18
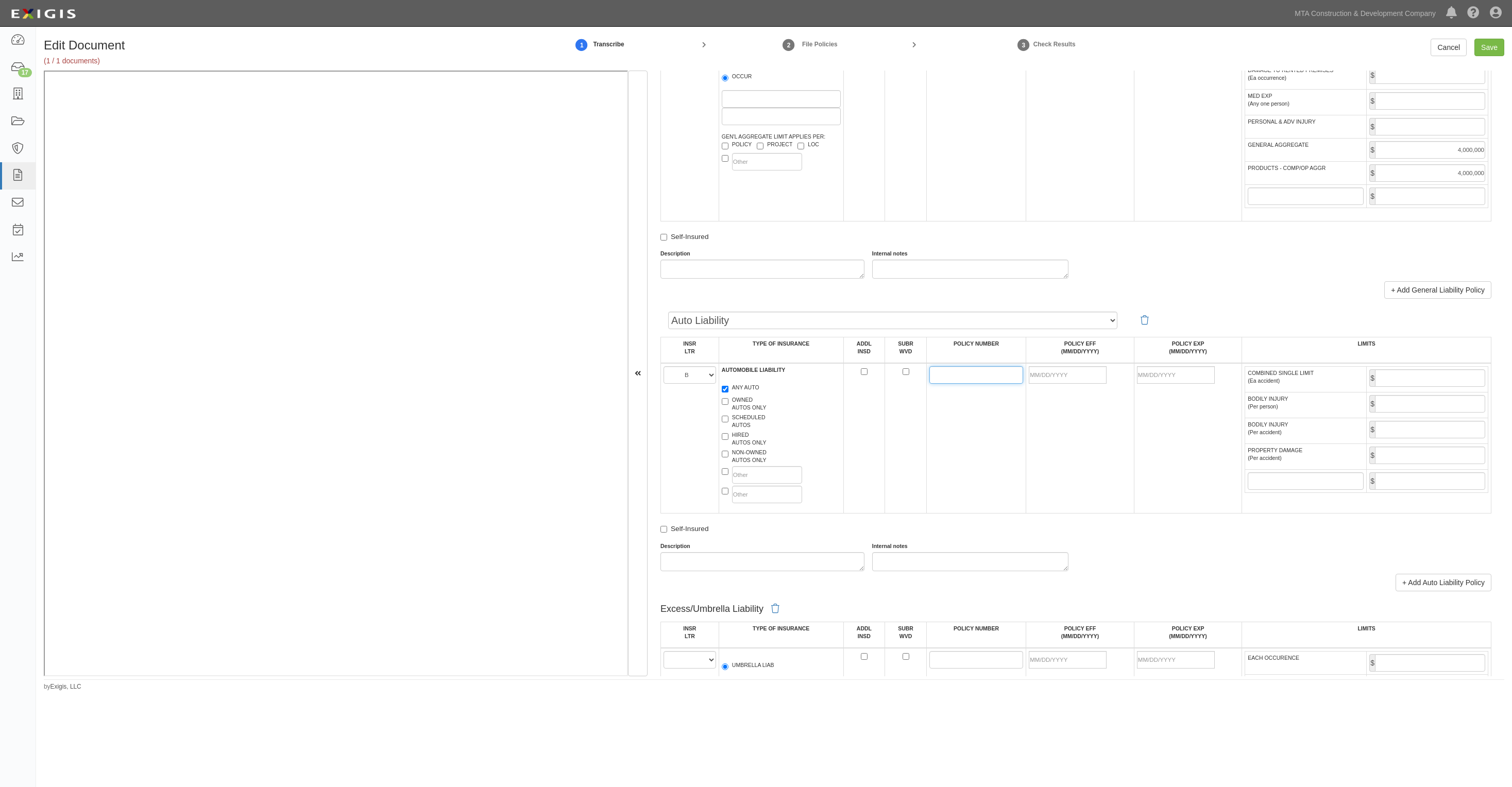
paste input "BA-A2815100-24-47-G"
type input "BA-A2815100-24-47-G"
click at [1053, 377] on input "POLICY EFF (MM/DD/YYYY)" at bounding box center [1068, 375] width 78 height 18
type input "10/29/2024"
type input "10/29/2025"
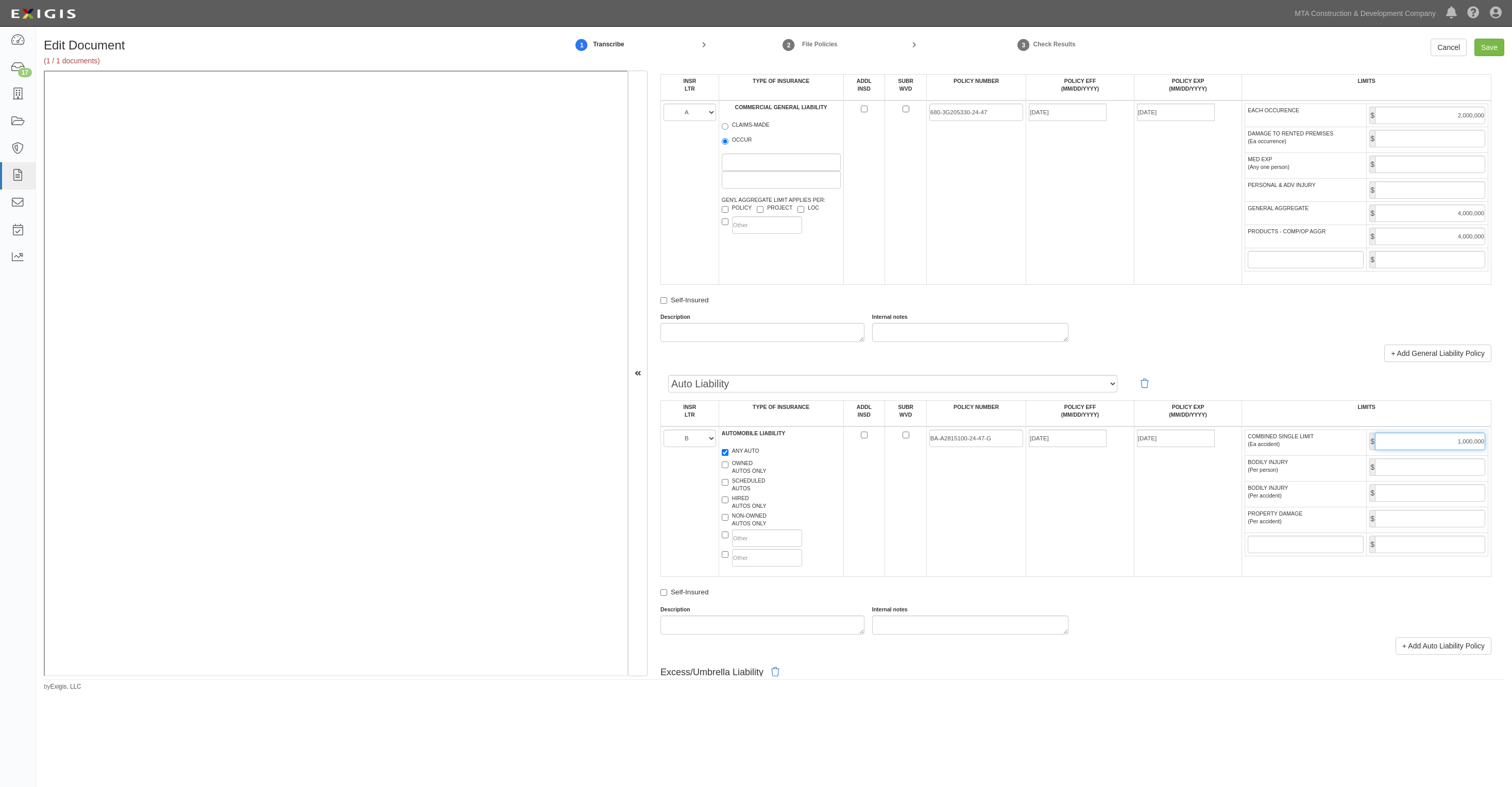
scroll to position [644, 0]
type input "1,000,000"
drag, startPoint x: 1175, startPoint y: 437, endPoint x: 985, endPoint y: 434, distance: 190.0
click at [985, 434] on tr "A B C D E F AUTOMOBILE LIABILITY ANY AUTO OWNED AUTOS ONLY SCHEDULED AUTOS HIRE…" at bounding box center [1076, 503] width 830 height 151
type input "09/01/2025"
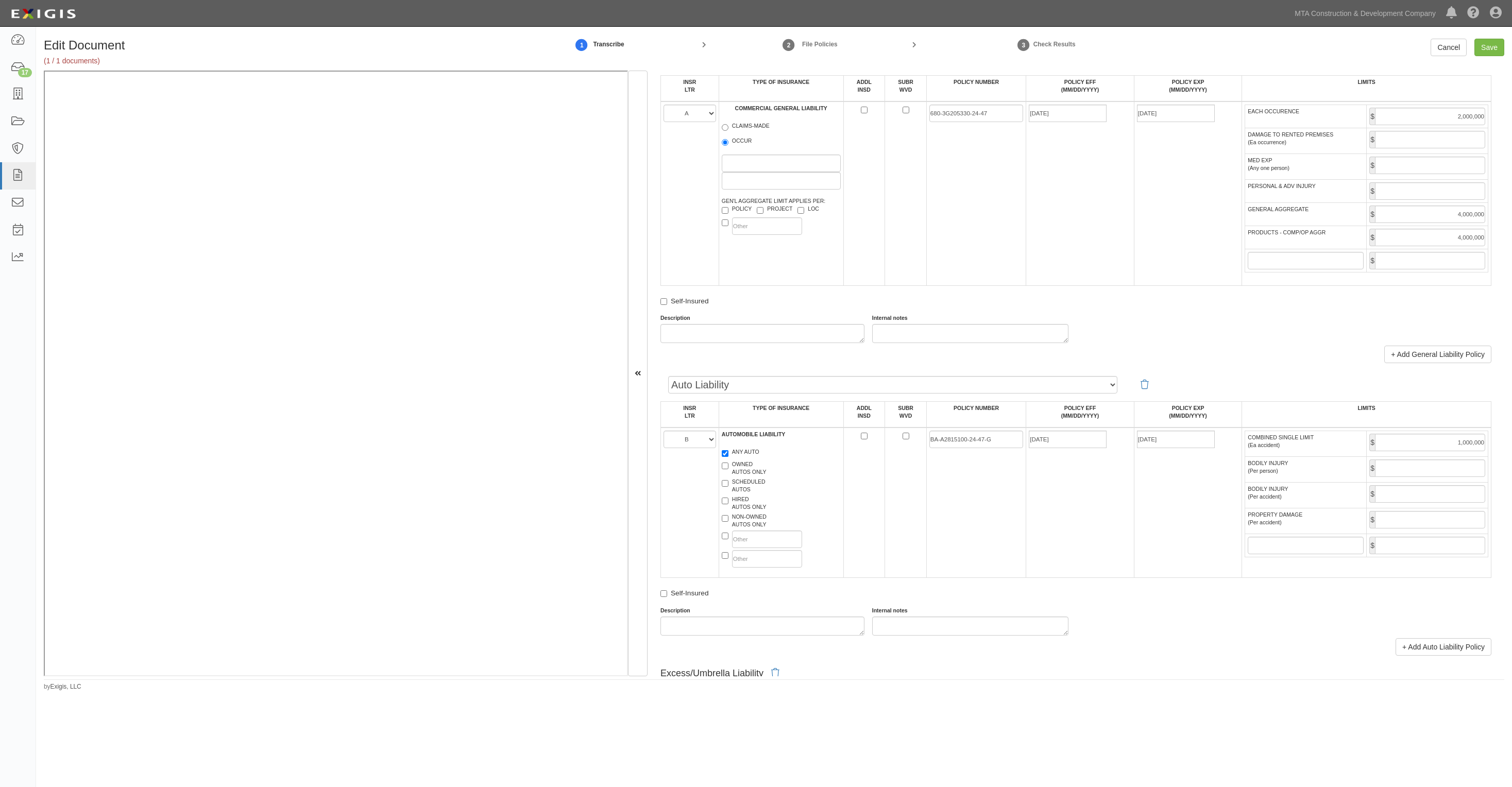
click at [1164, 493] on td "09/01/2025" at bounding box center [1188, 503] width 108 height 151
click at [1293, 330] on div "Description Internal notes" at bounding box center [1076, 328] width 846 height 29
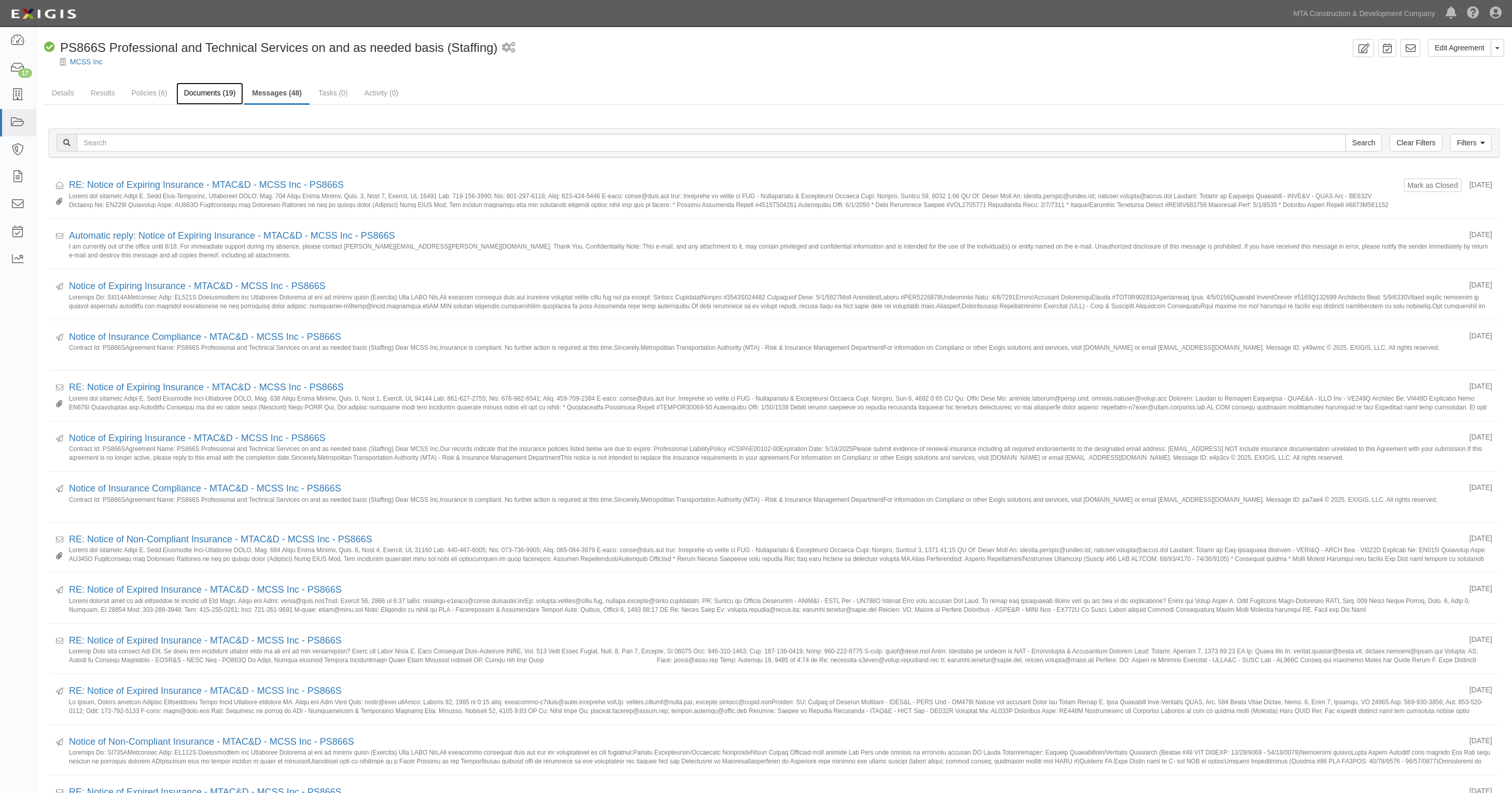
click at [212, 94] on link "Documents (19)" at bounding box center [210, 93] width 67 height 22
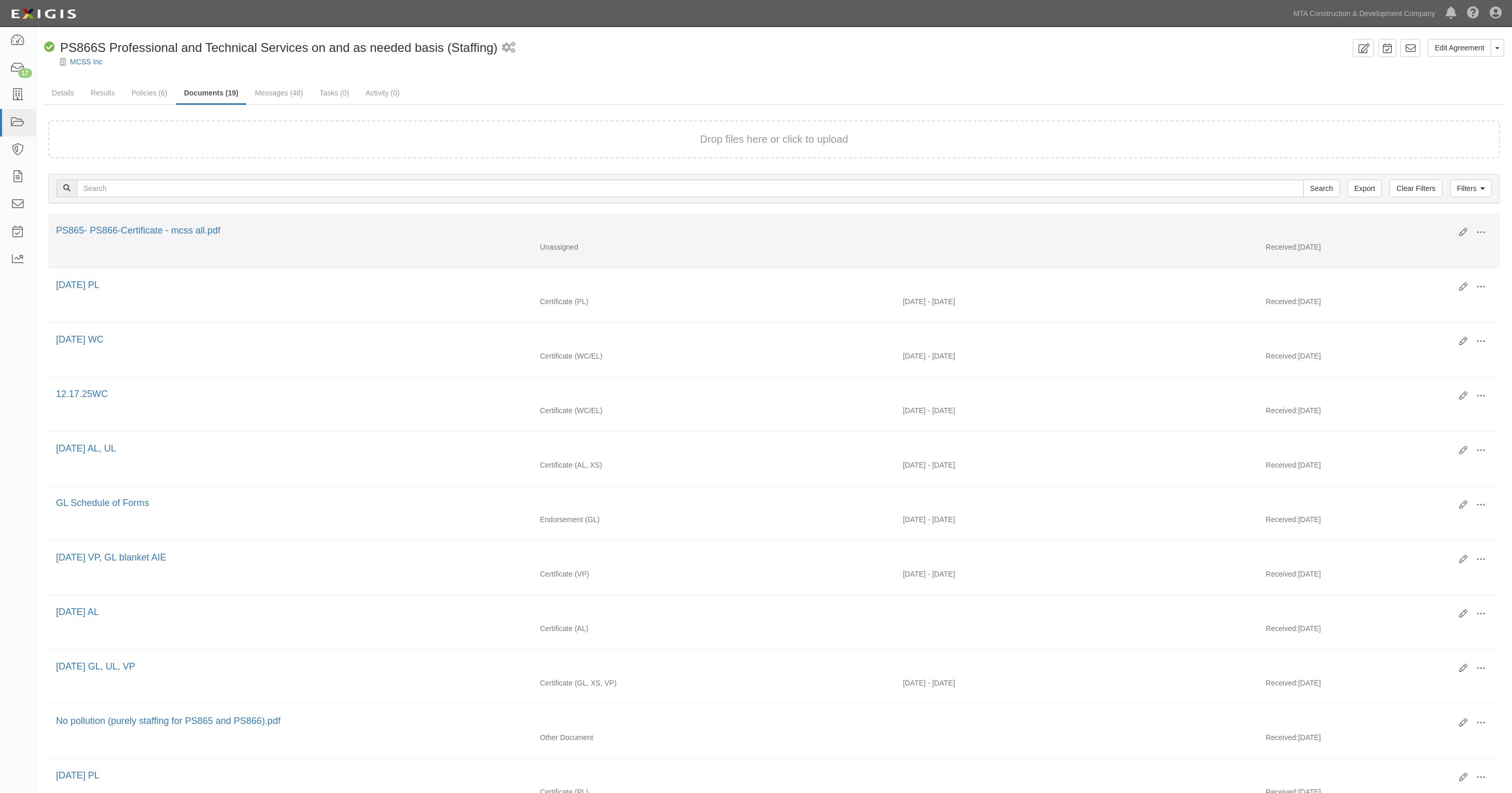
click at [1458, 229] on div "Edit View View details Archive [GEOGRAPHIC_DATA]" at bounding box center [1472, 233] width 41 height 18
click at [1460, 229] on icon at bounding box center [1463, 232] width 8 height 8
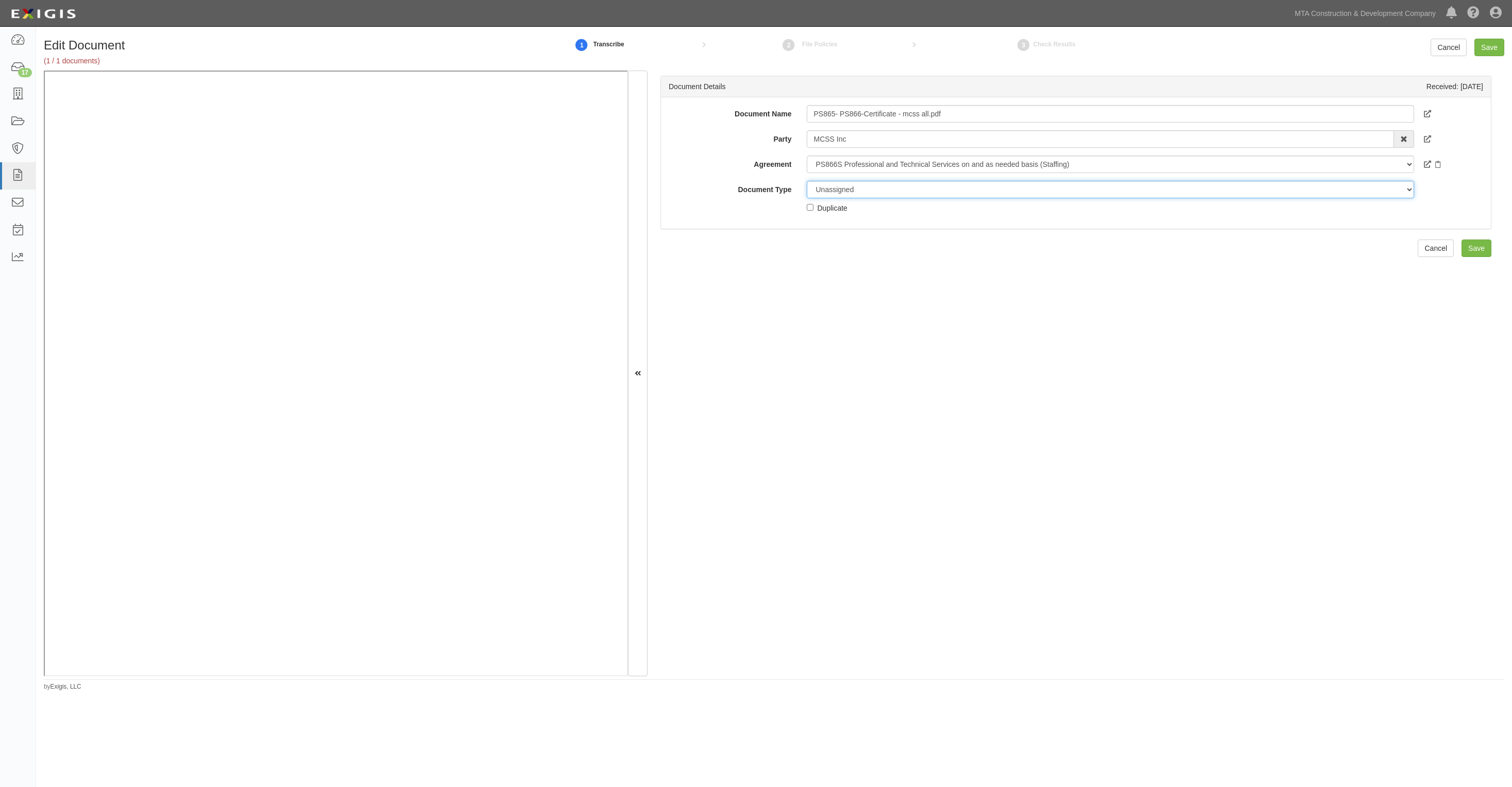
click at [848, 193] on select "Unassigned Binder Cancellation Notice Certificate Contract Endorsement Insuranc…" at bounding box center [1110, 189] width 607 height 18
click at [807, 181] on select "Unassigned Binder Cancellation Notice Certificate Contract Endorsement Insuranc…" at bounding box center [1110, 189] width 607 height 18
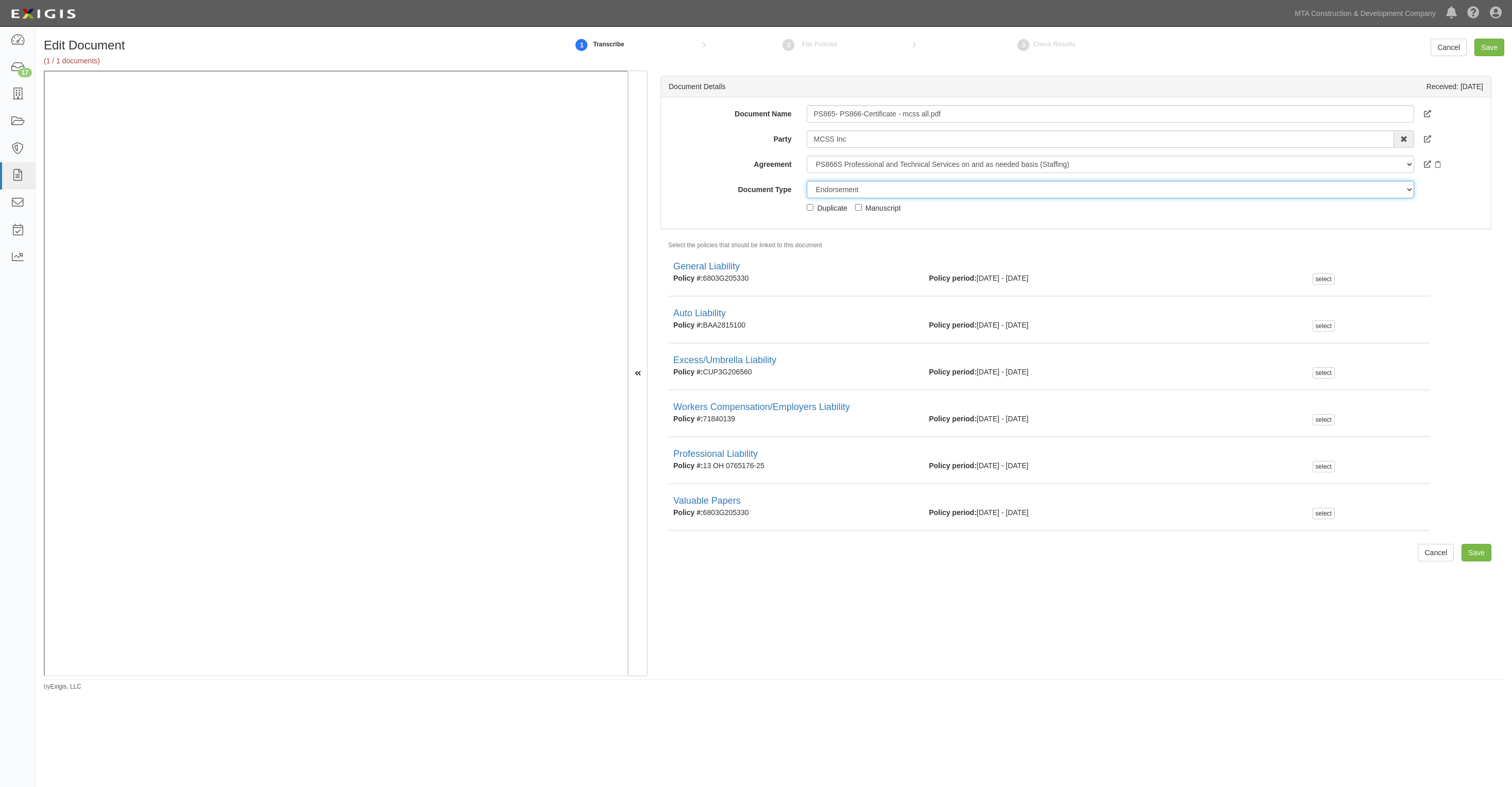
click at [871, 192] on select "Unassigned Binder Cancellation Notice Certificate Contract Endorsement Insuranc…" at bounding box center [1110, 189] width 607 height 18
select select "JunkDetail"
click at [807, 181] on select "Unassigned Binder Cancellation Notice Certificate Contract Endorsement Insuranc…" at bounding box center [1110, 189] width 607 height 18
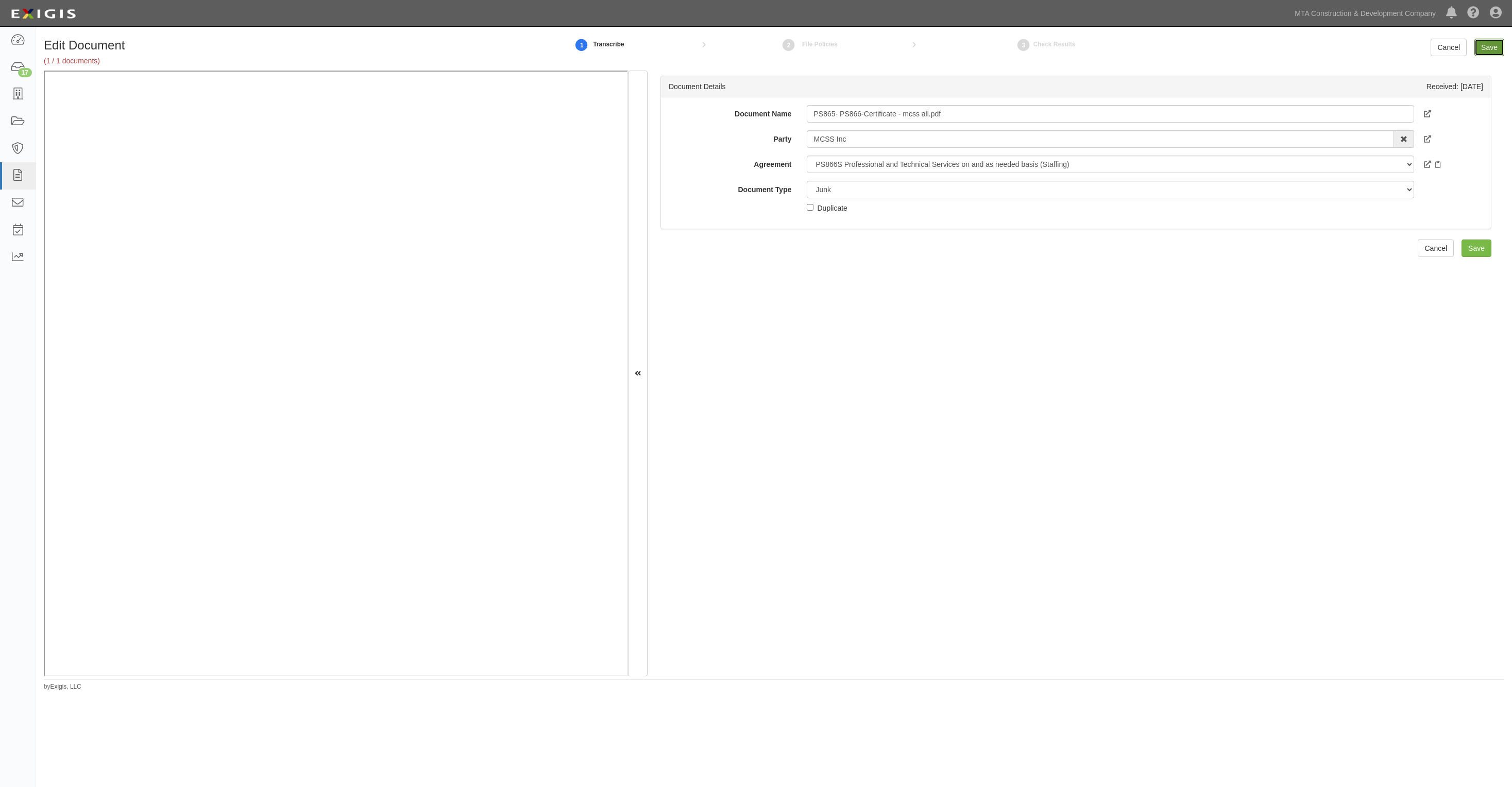
click at [1489, 52] on input "Save" at bounding box center [1489, 47] width 30 height 18
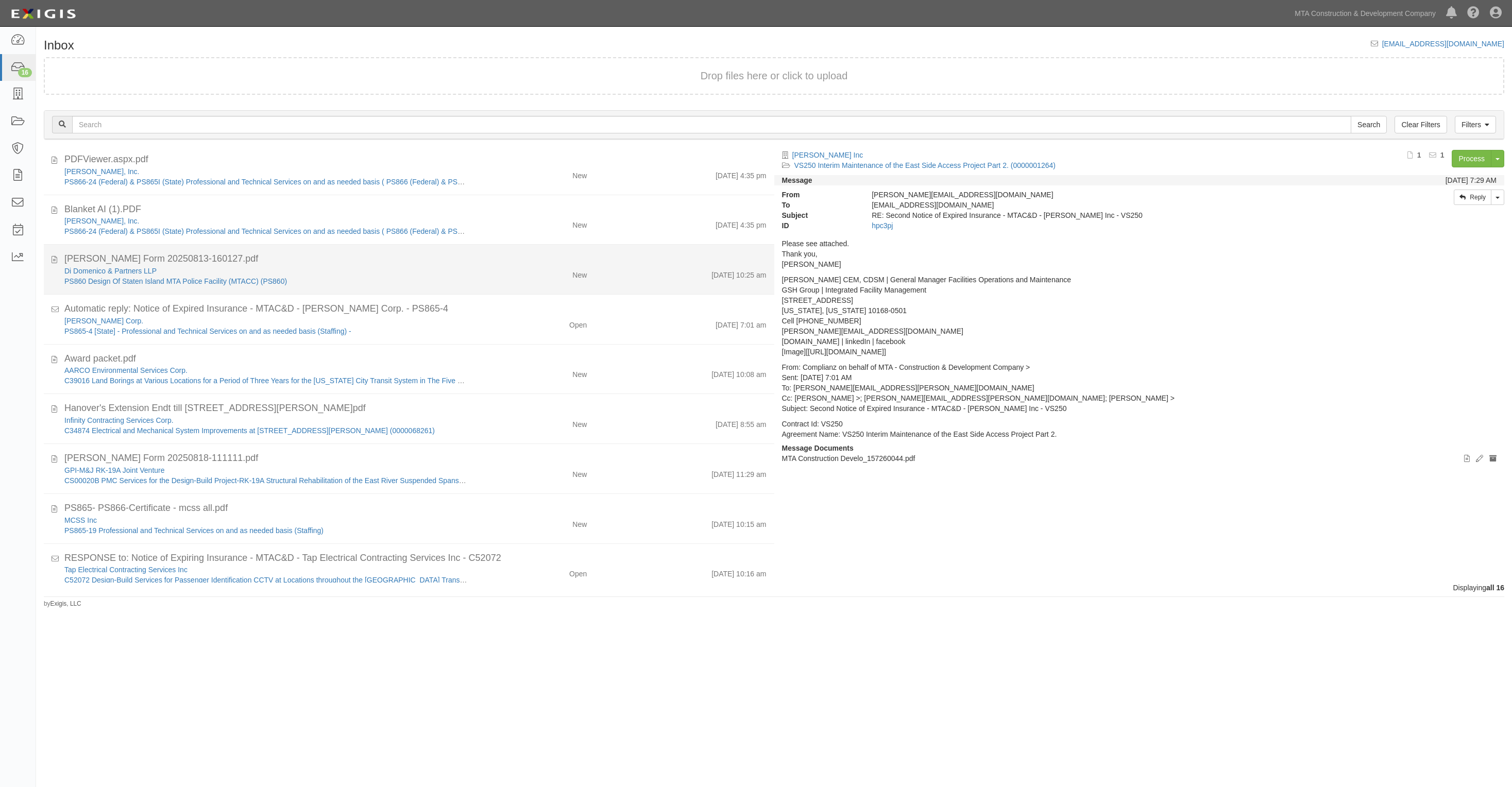
scroll to position [370, 0]
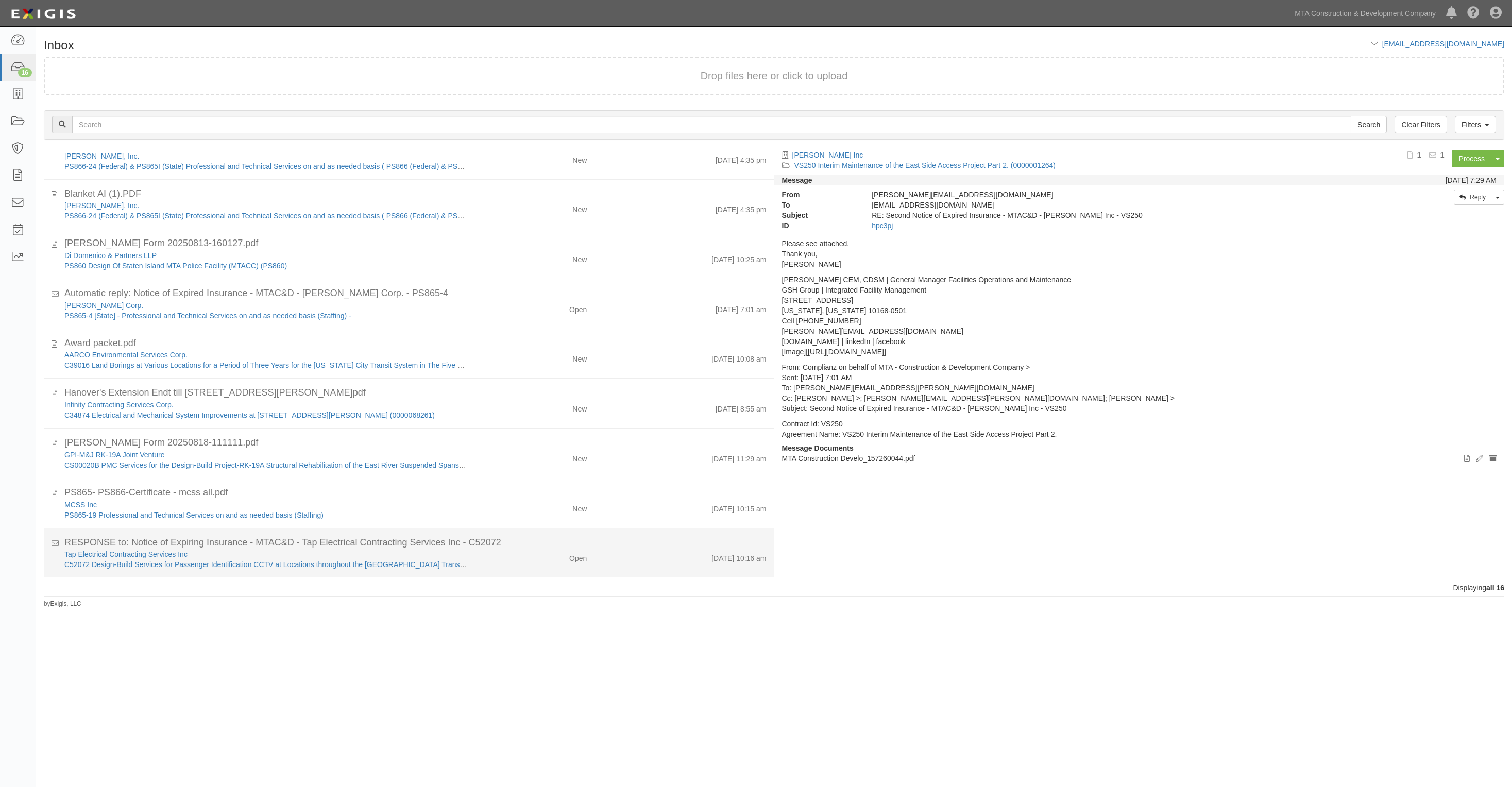
click at [492, 556] on div "Open" at bounding box center [535, 556] width 119 height 14
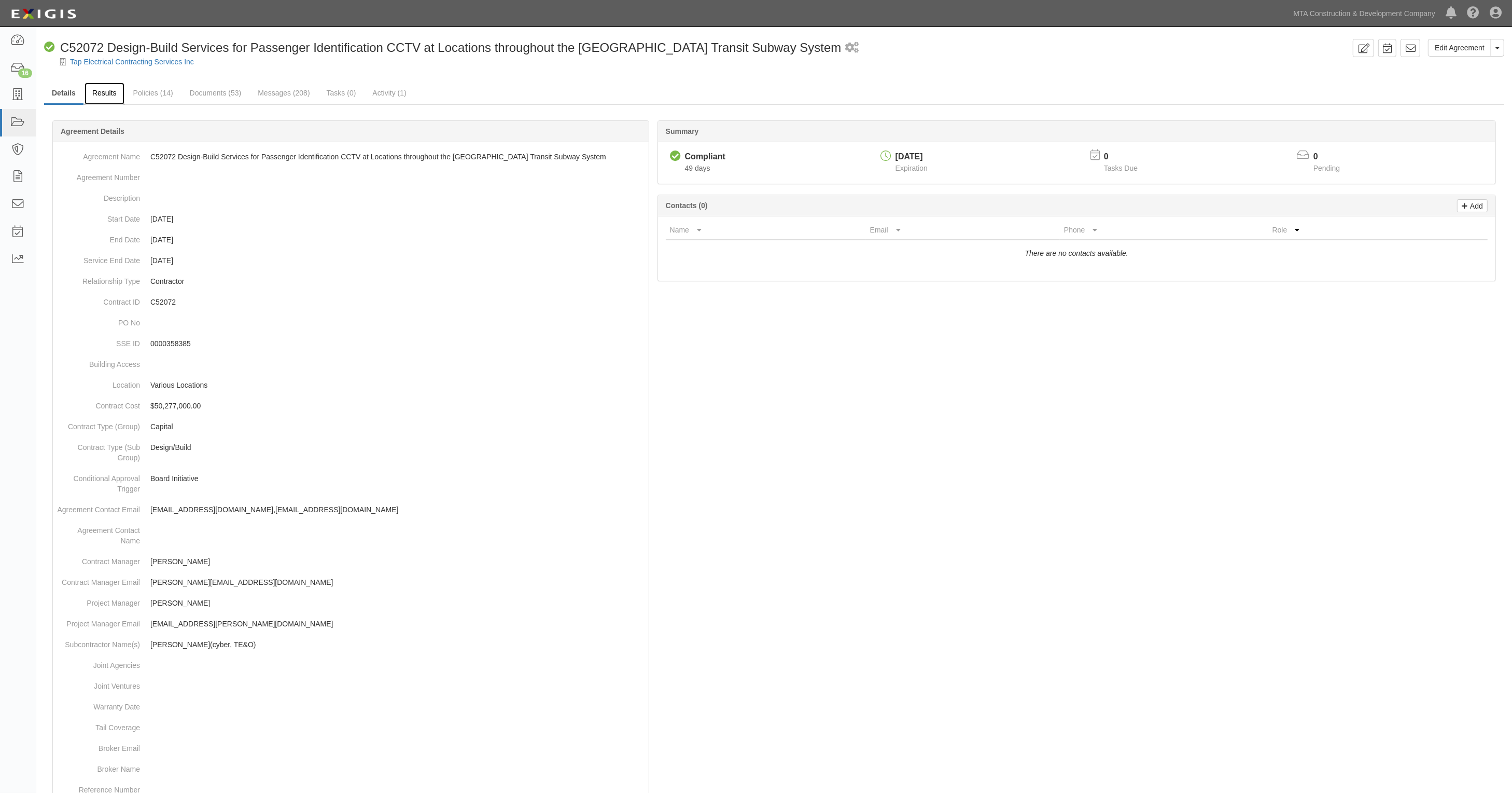
click at [121, 94] on link "Results" at bounding box center [105, 93] width 40 height 22
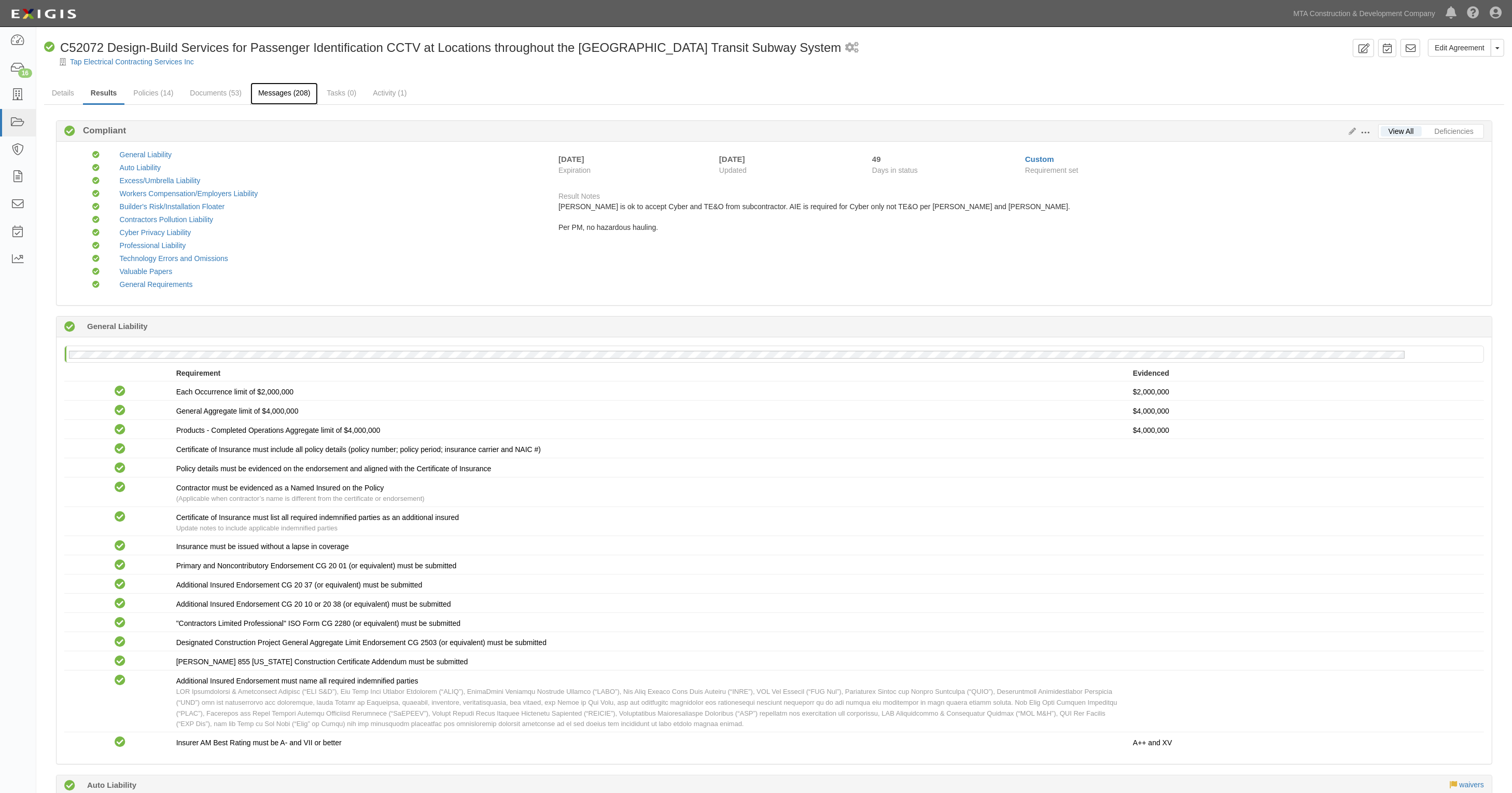
click at [296, 97] on link "Messages (208)" at bounding box center [284, 93] width 67 height 22
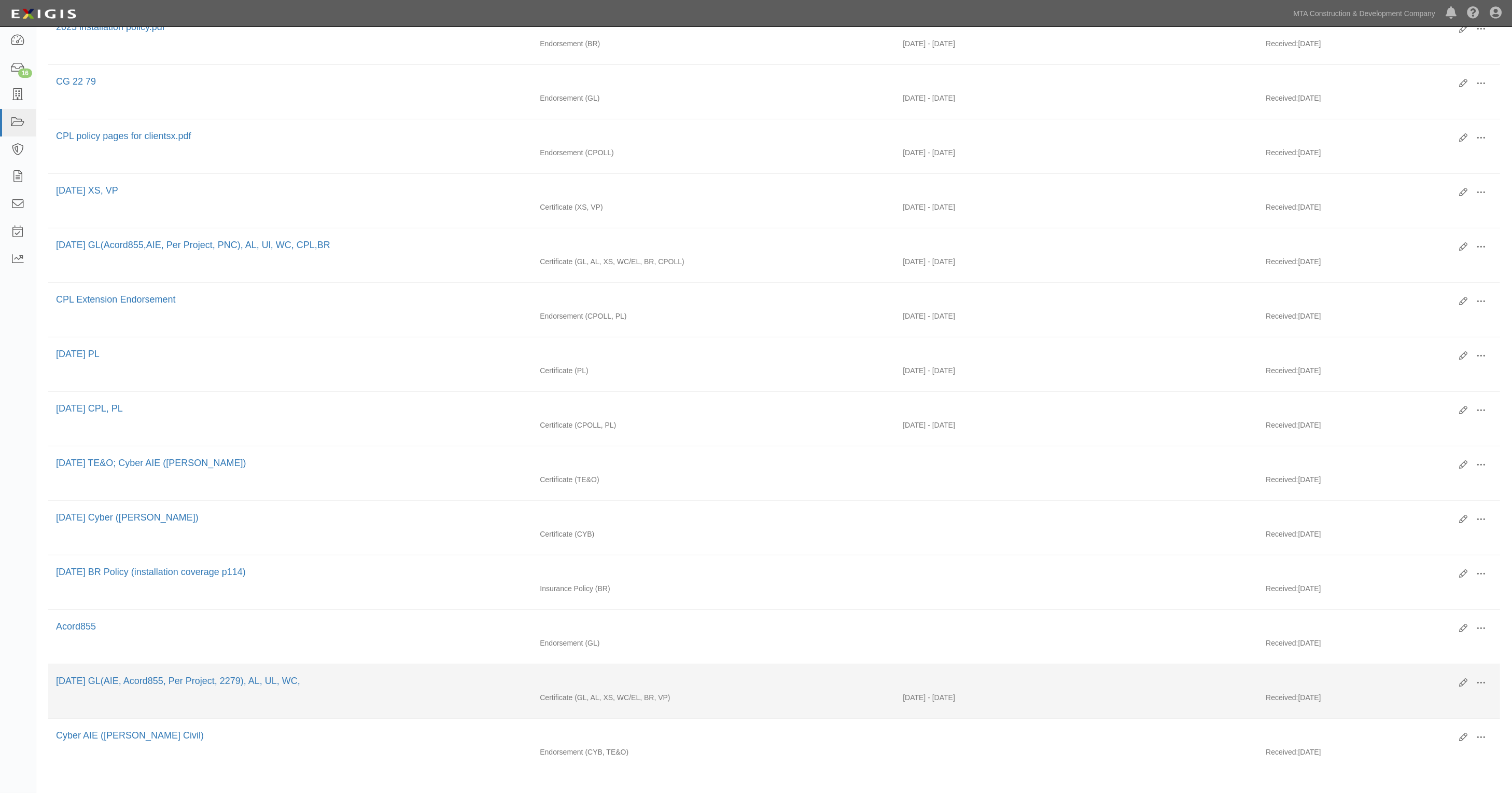
scroll to position [620, 0]
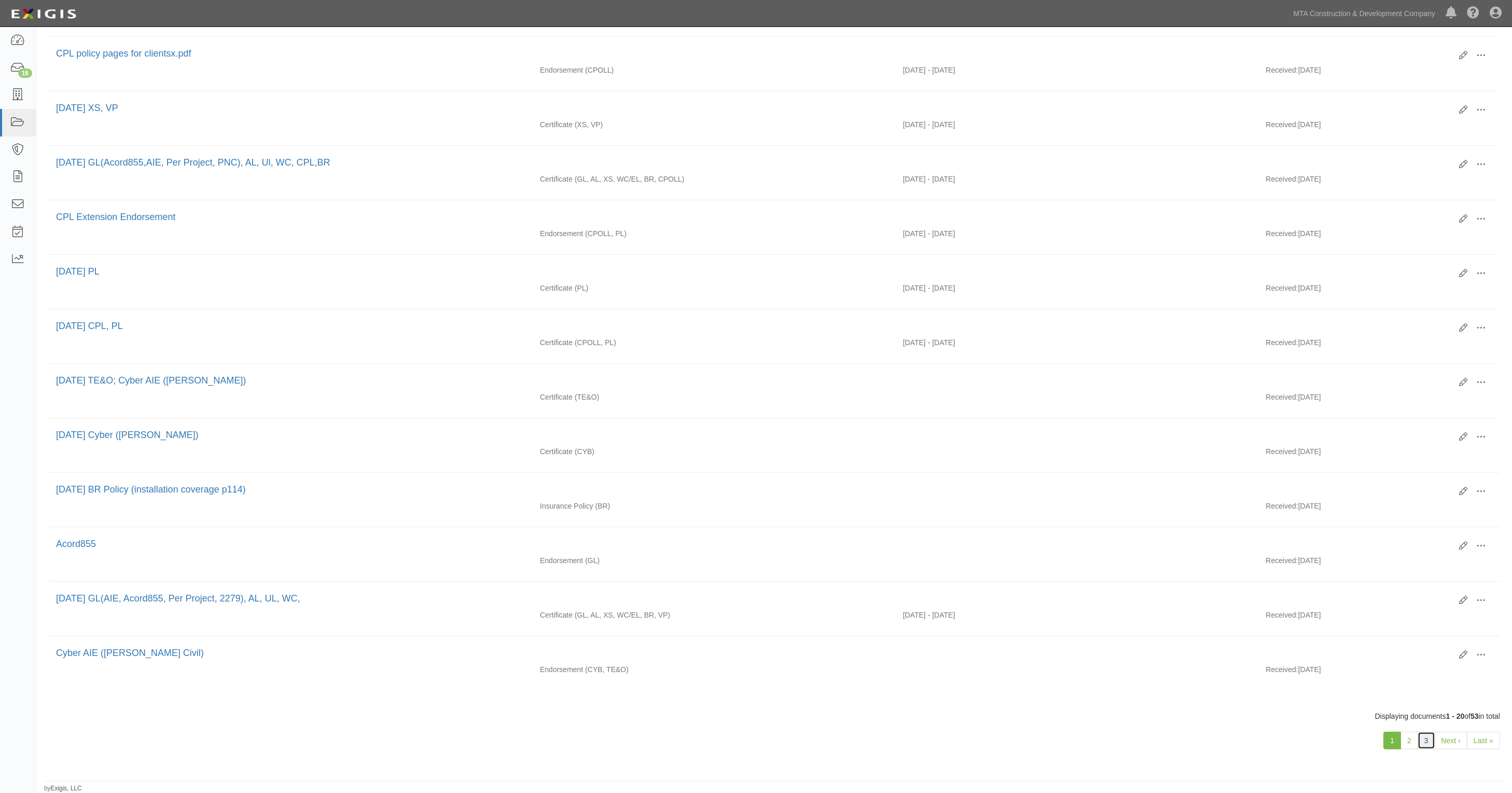
click at [1428, 743] on link "3" at bounding box center [1427, 740] width 18 height 18
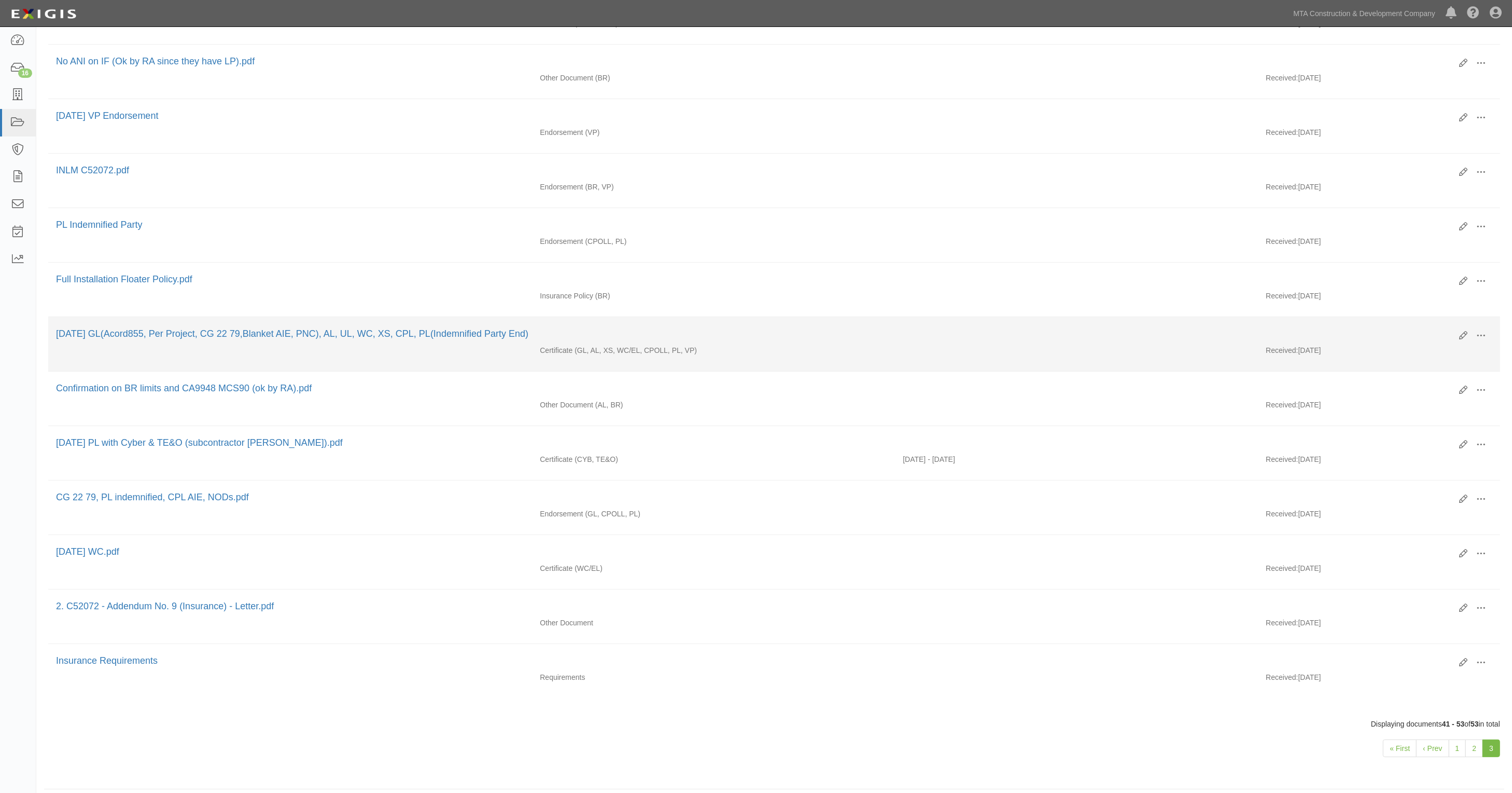
scroll to position [236, 0]
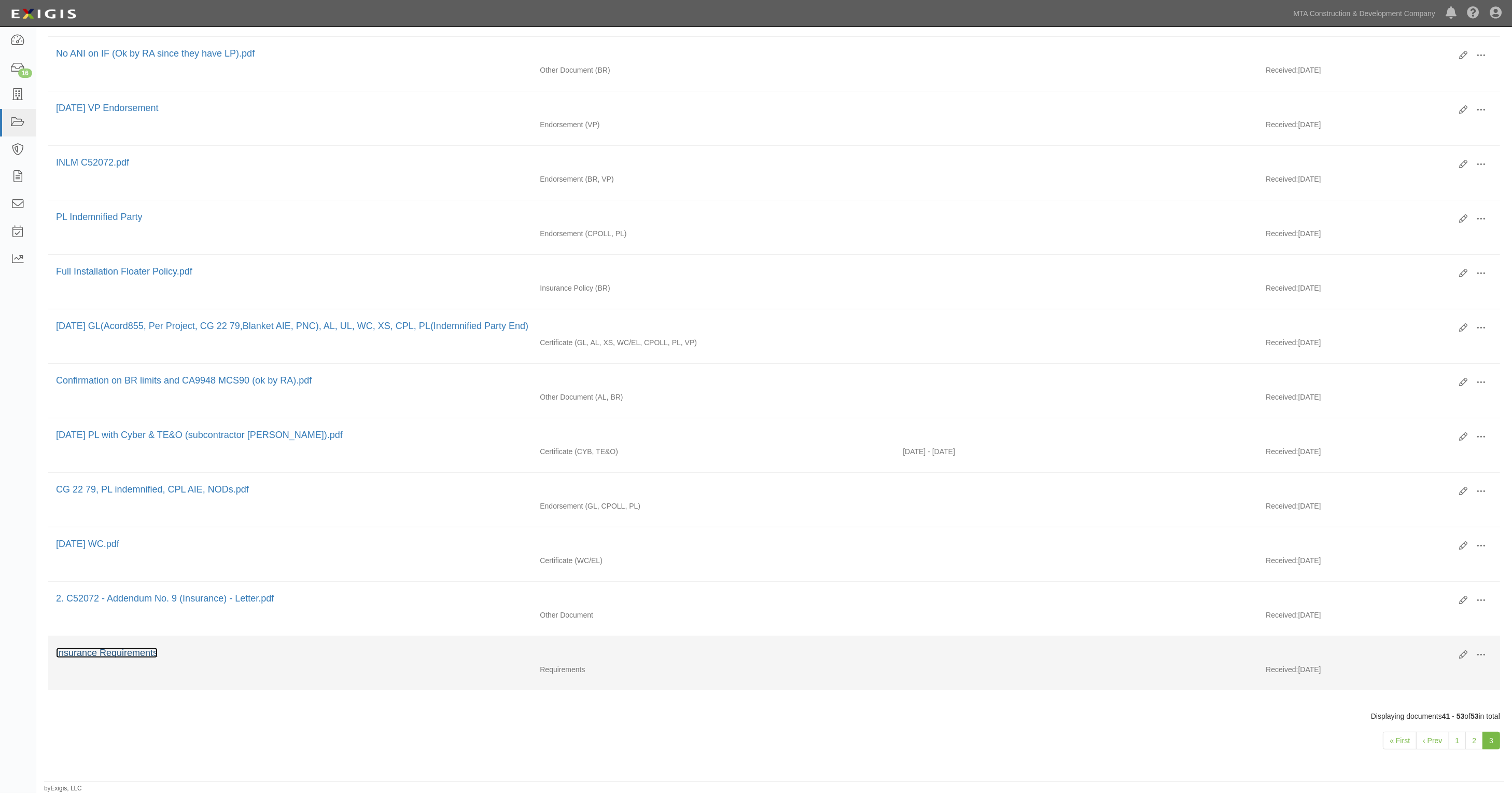
click at [141, 655] on link "Insurance Requirements" at bounding box center [107, 652] width 101 height 11
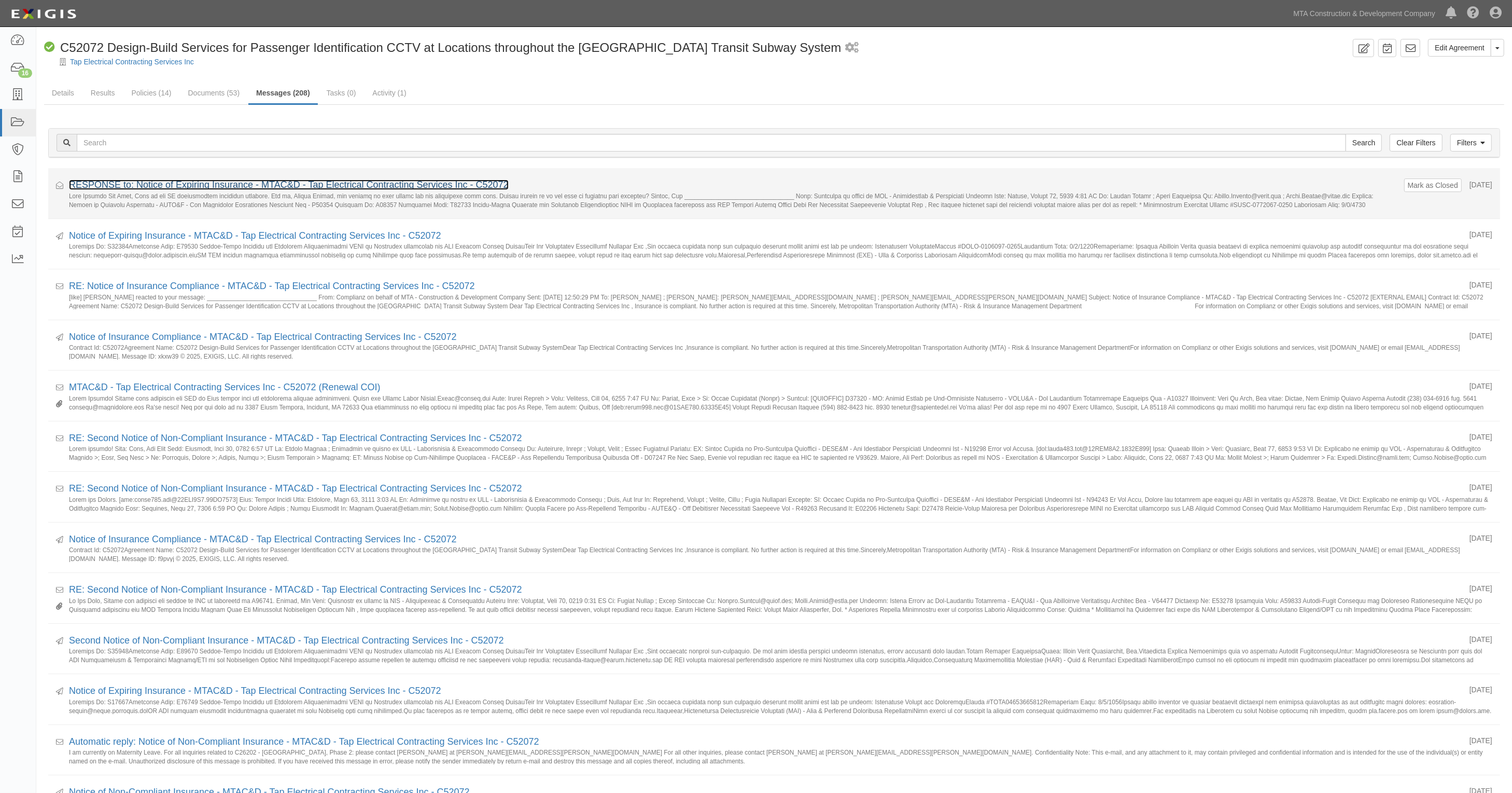
click at [136, 183] on link "RESPONSE to: Notice of Expiring Insurance - MTAC&D - Tap Electrical Contracting…" at bounding box center [288, 184] width 440 height 11
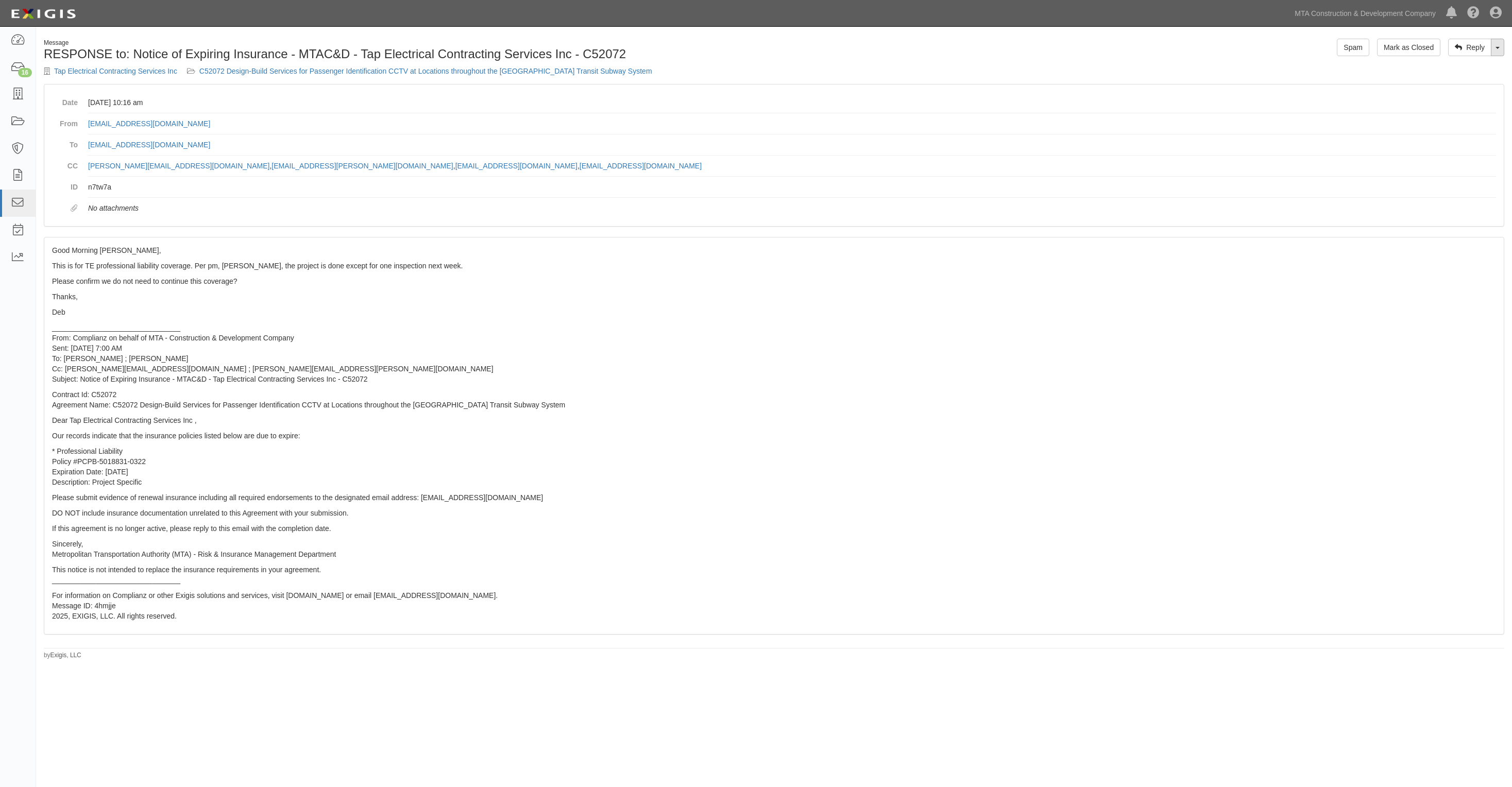
click at [1500, 50] on link "Toggle Dropdown" at bounding box center [1498, 47] width 14 height 18
click at [1444, 70] on link "Reply All" at bounding box center [1463, 67] width 81 height 14
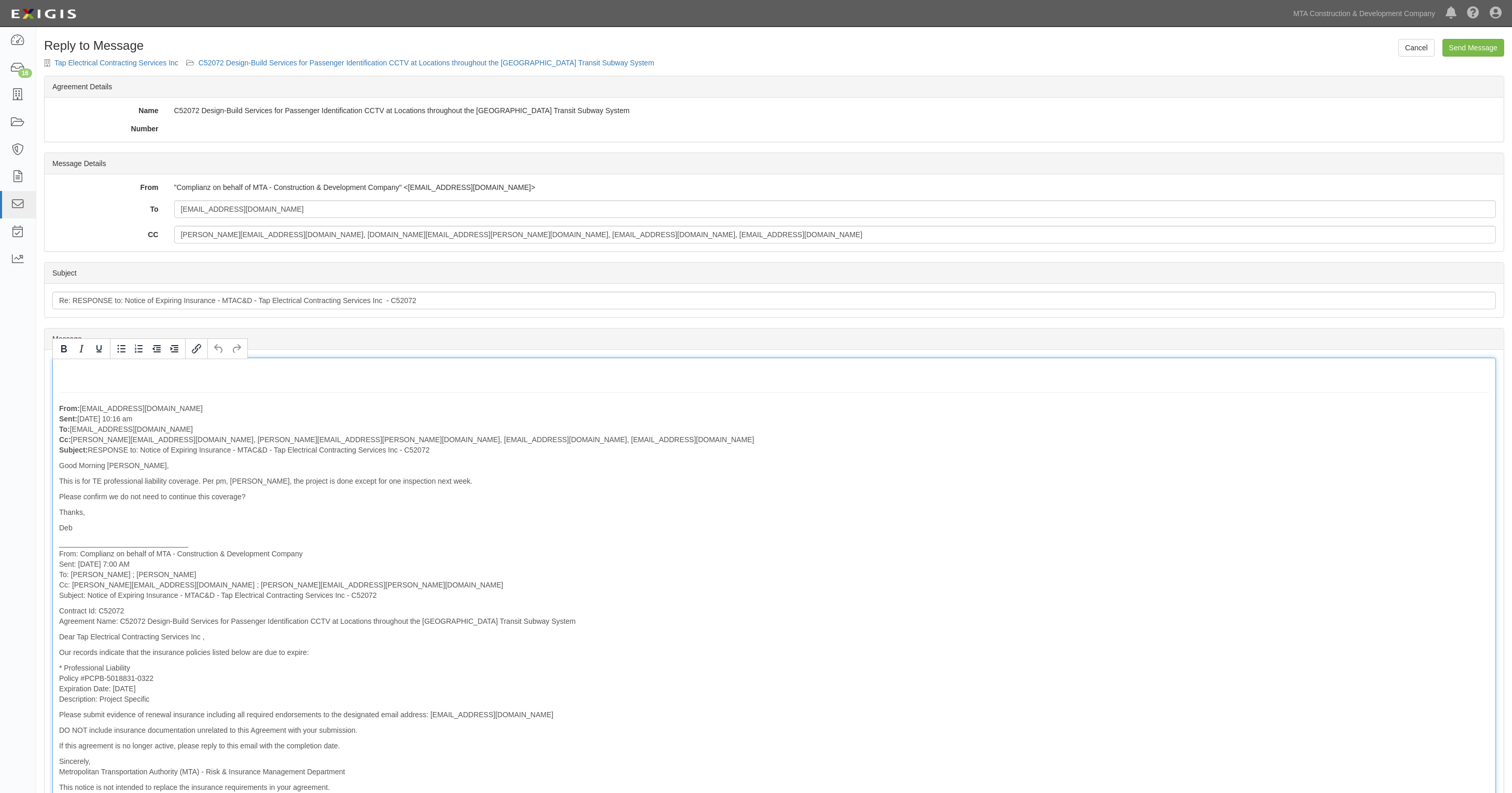
click at [115, 370] on div "From: [EMAIL_ADDRESS][DOMAIN_NAME] Sent: [DATE] 10:16 am To: [EMAIL_ADDRESS][DO…" at bounding box center [775, 603] width 1444 height 490
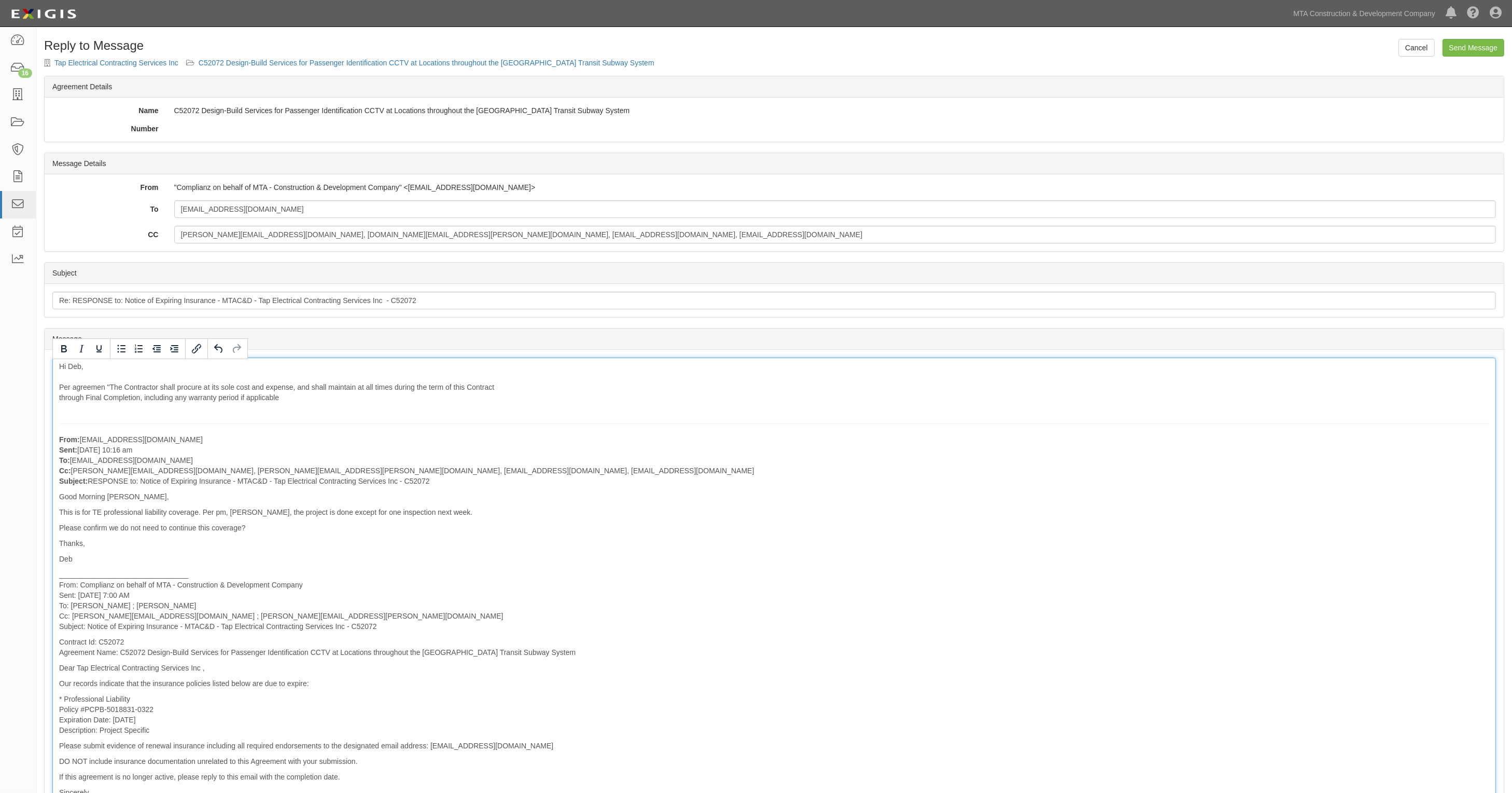
click at [105, 386] on div "Hi Deb, Per agreemen "The Contractor shall procure at its sole cost and expense…" at bounding box center [775, 618] width 1444 height 521
click at [298, 396] on div "Hi Deb, "The Contractor shall procure at its sole cost and expense, and shall m…" at bounding box center [775, 618] width 1444 height 521
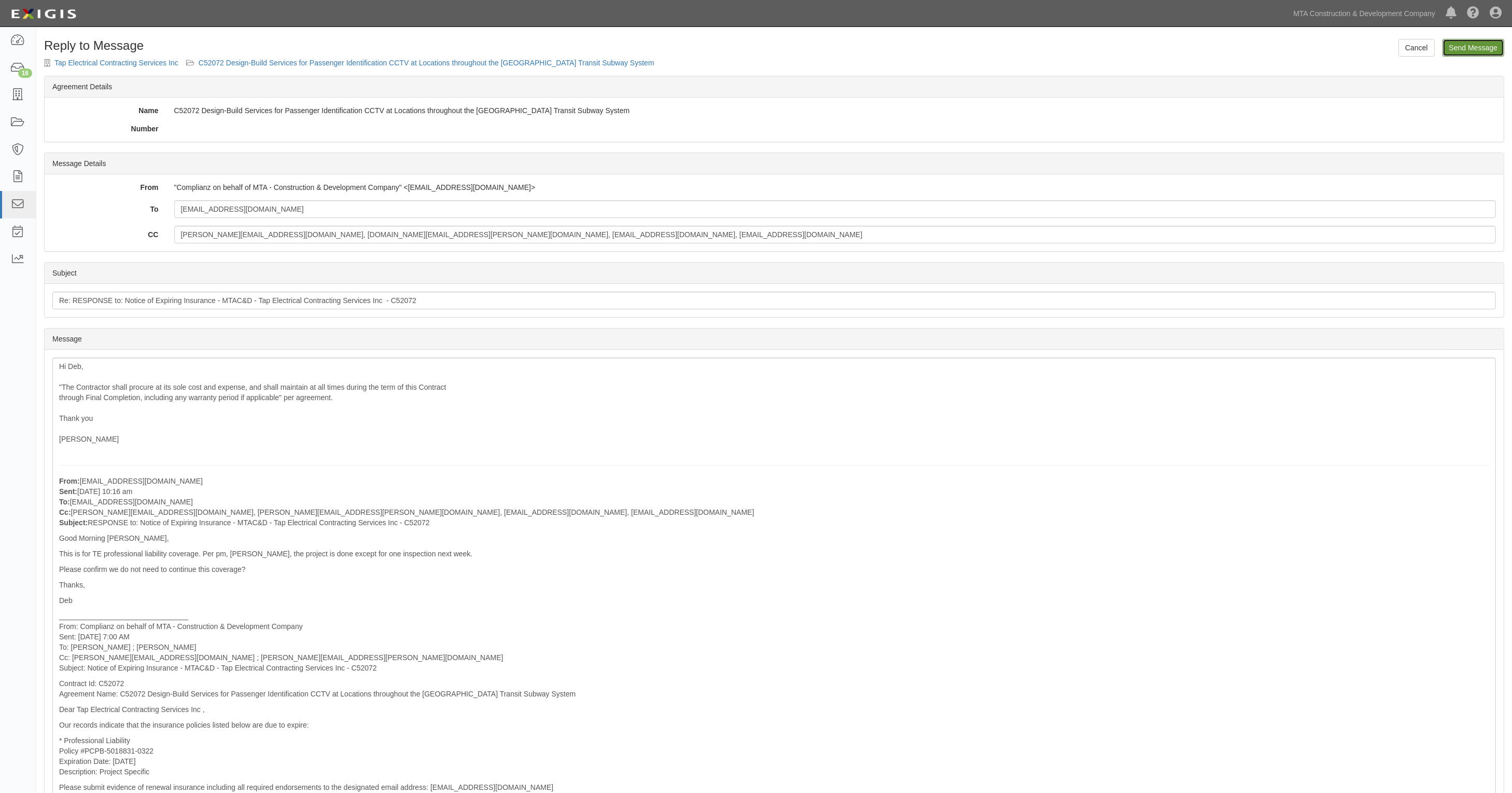
click at [1469, 48] on input "Send Message" at bounding box center [1474, 48] width 62 height 18
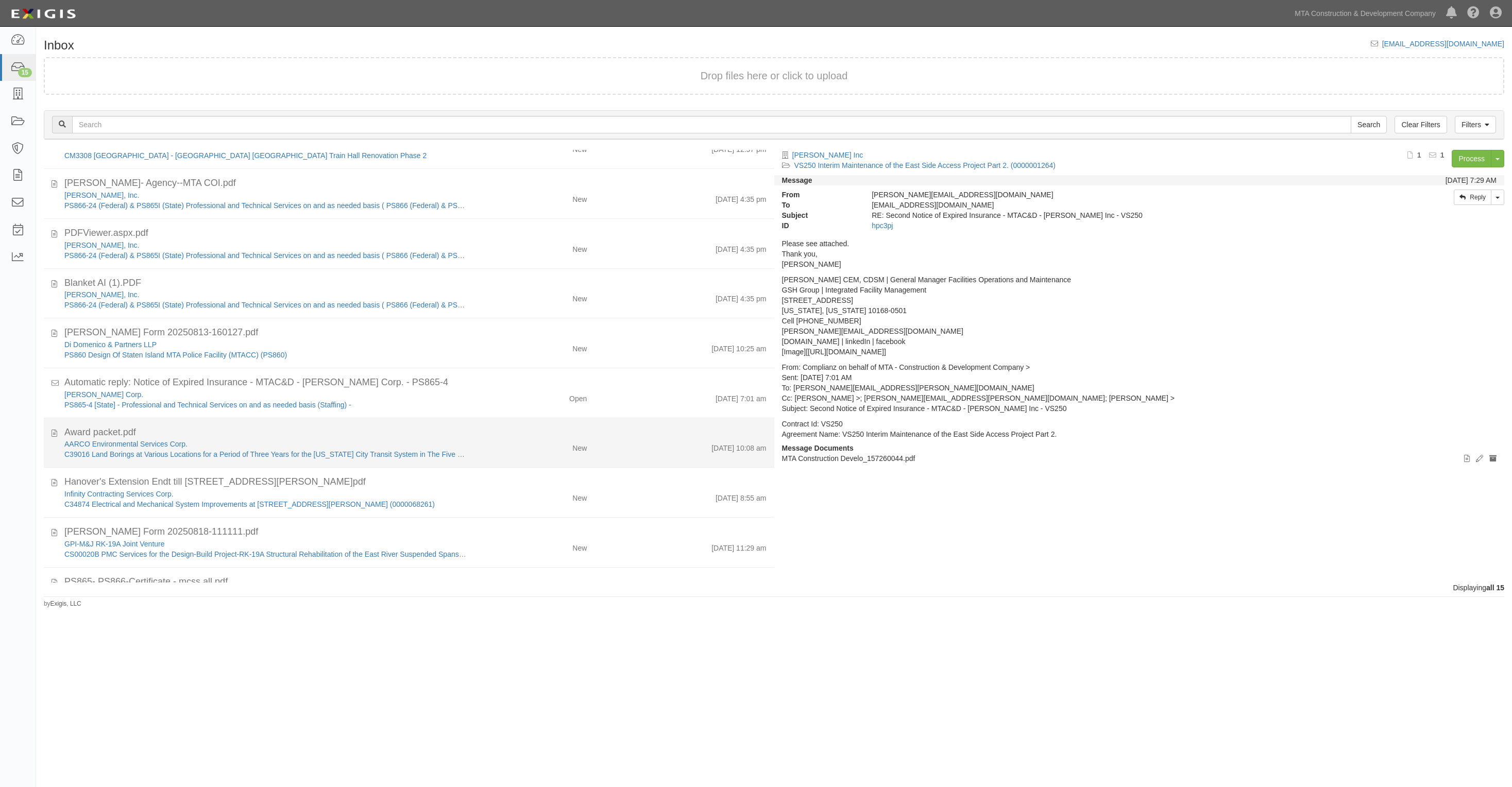
scroll to position [320, 0]
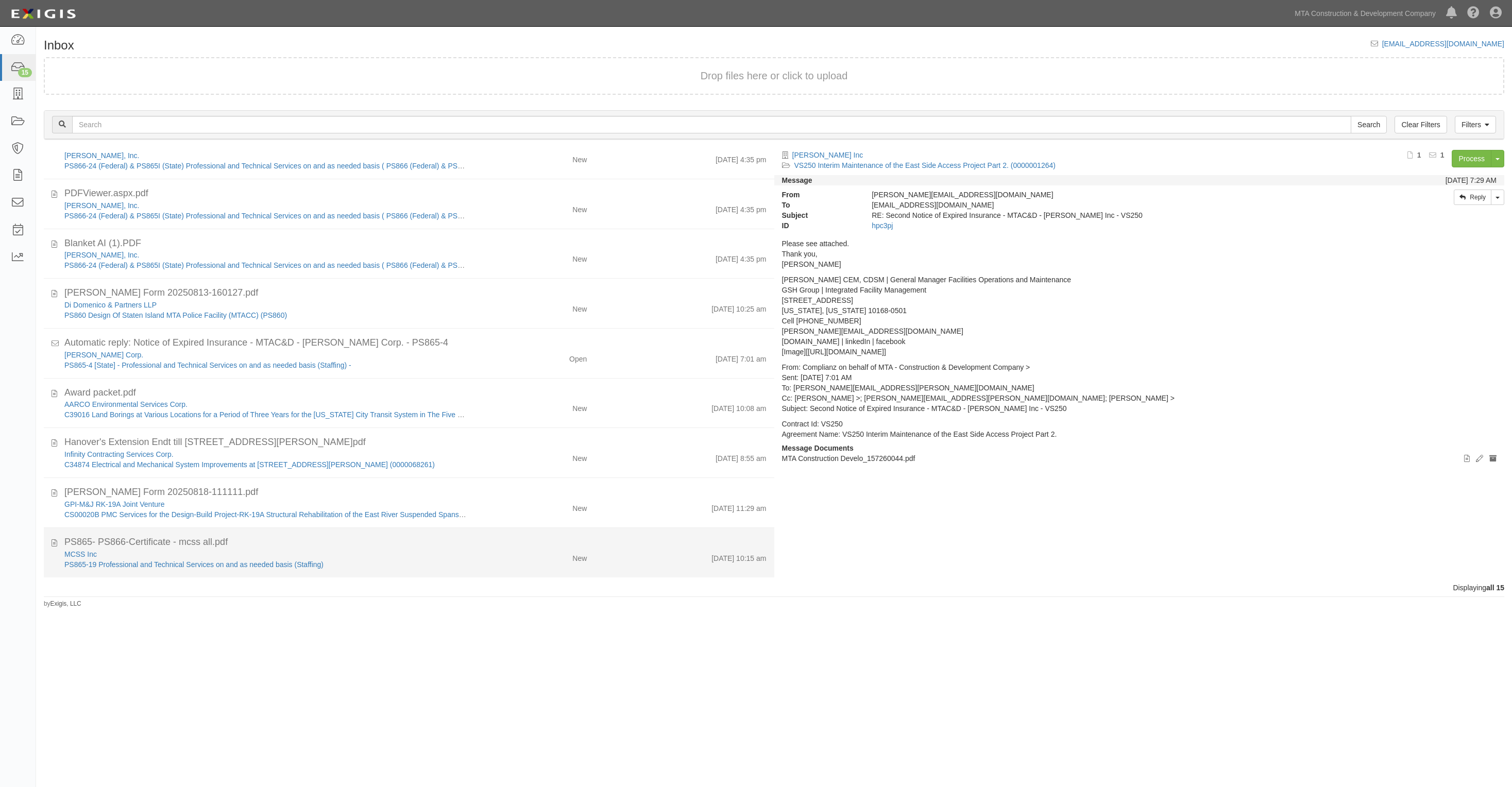
drag, startPoint x: 370, startPoint y: 547, endPoint x: 363, endPoint y: 541, distance: 9.2
click at [369, 547] on div "PS865- PS866-Certificate - mcss all.pdf" at bounding box center [415, 542] width 703 height 14
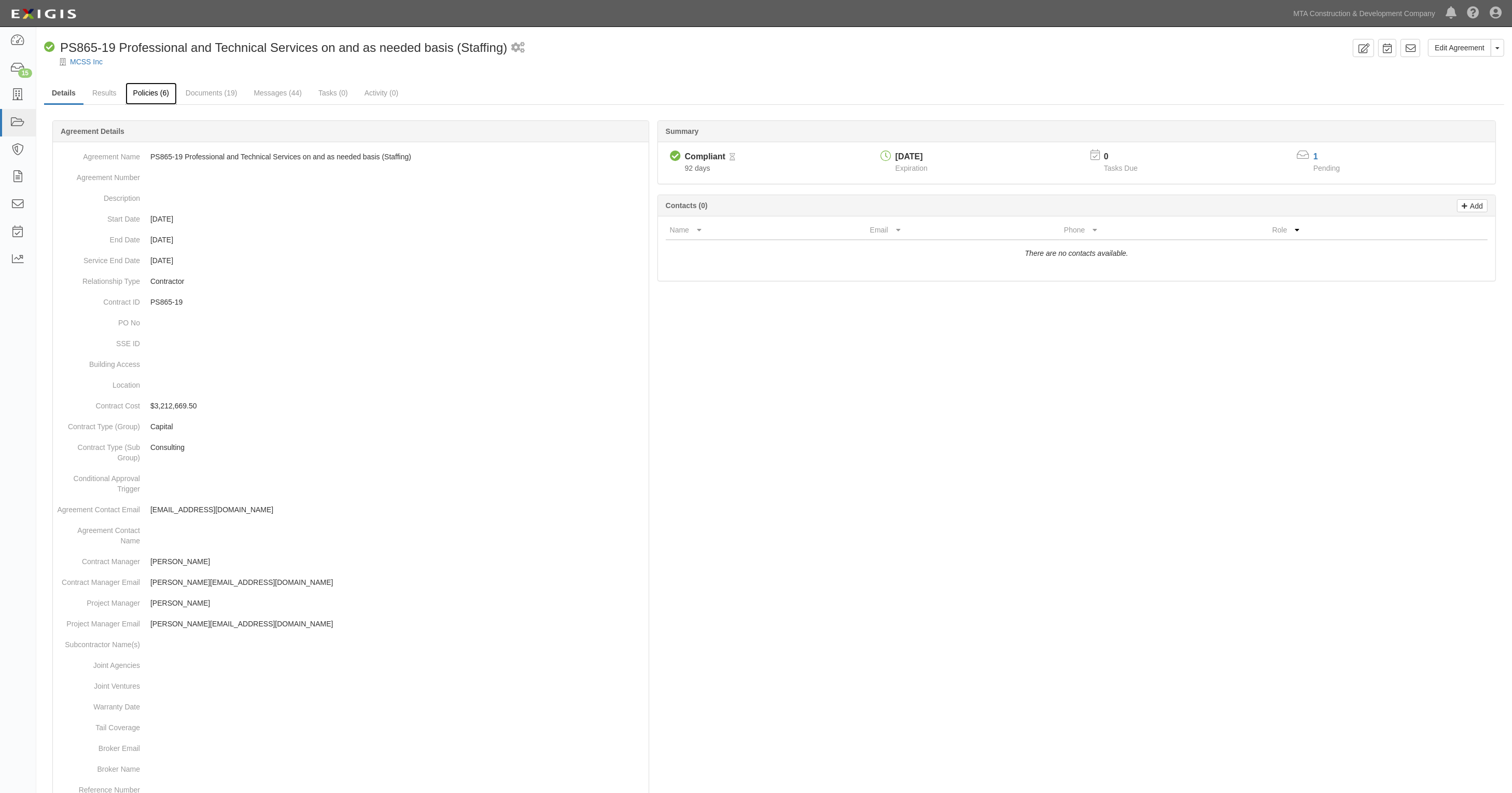
click at [134, 99] on link "Policies (6)" at bounding box center [151, 93] width 51 height 22
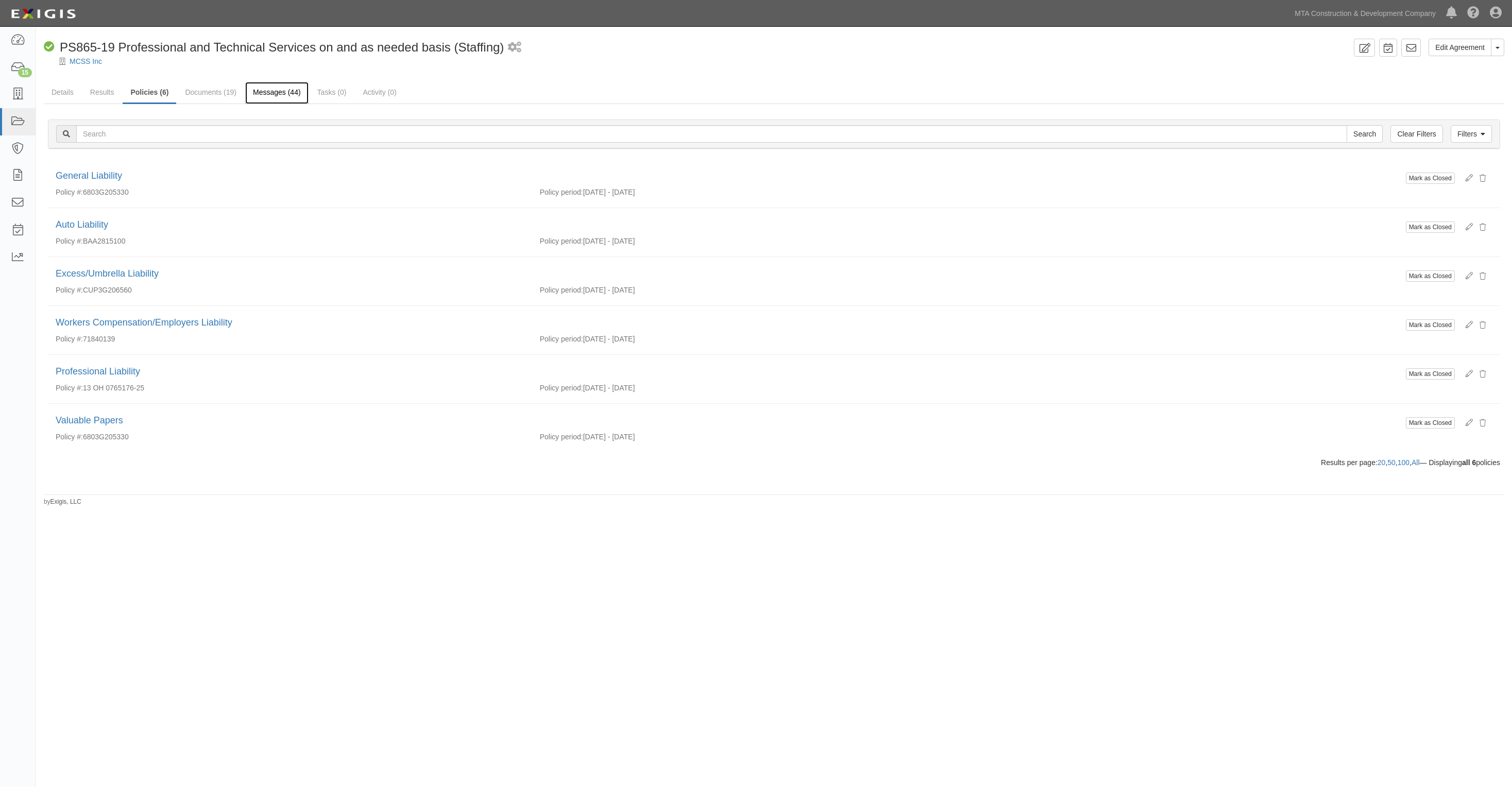
click at [294, 84] on link "Messages (44)" at bounding box center [277, 93] width 63 height 22
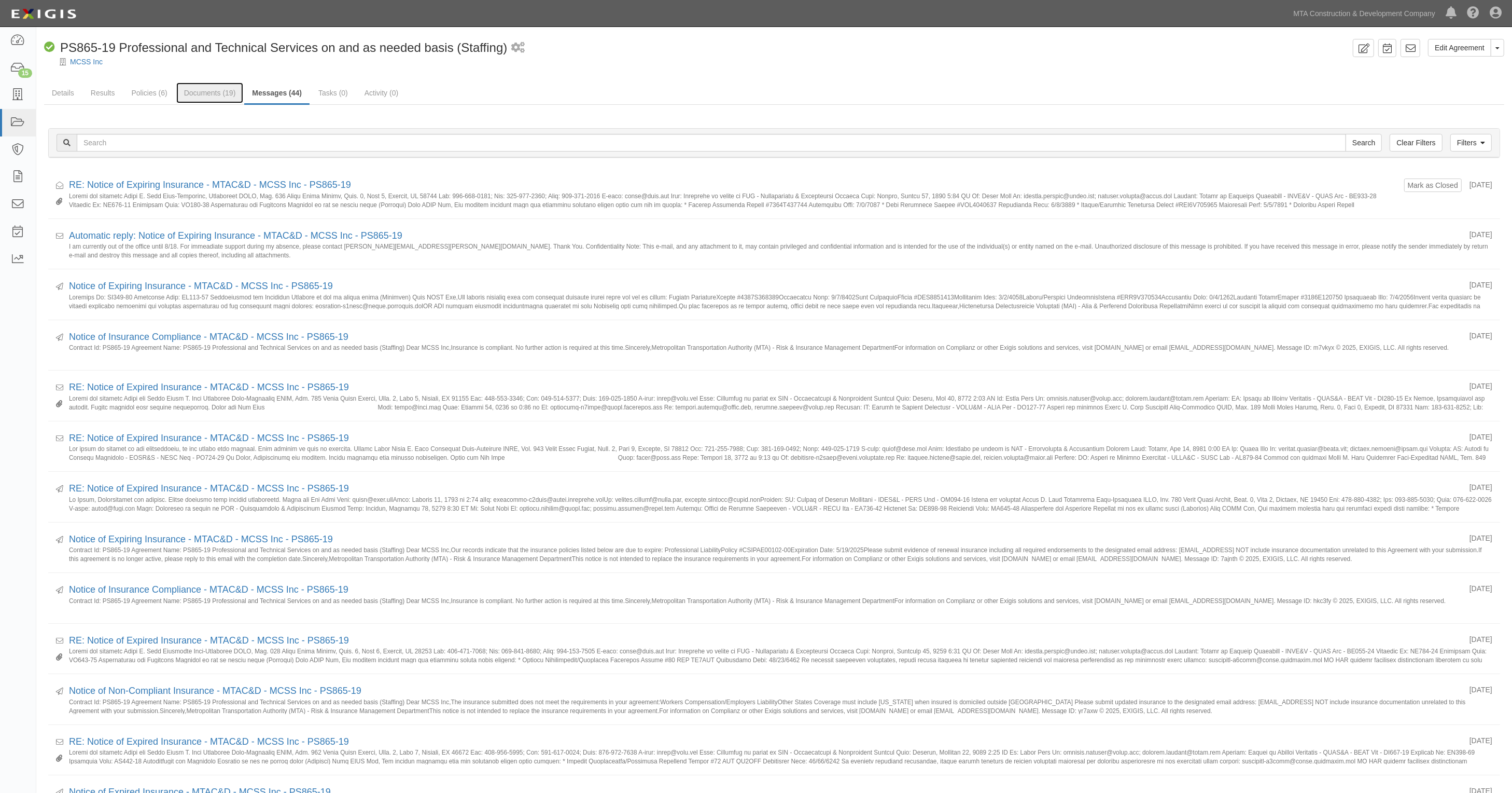
click at [221, 89] on link "Documents (19)" at bounding box center [210, 93] width 67 height 21
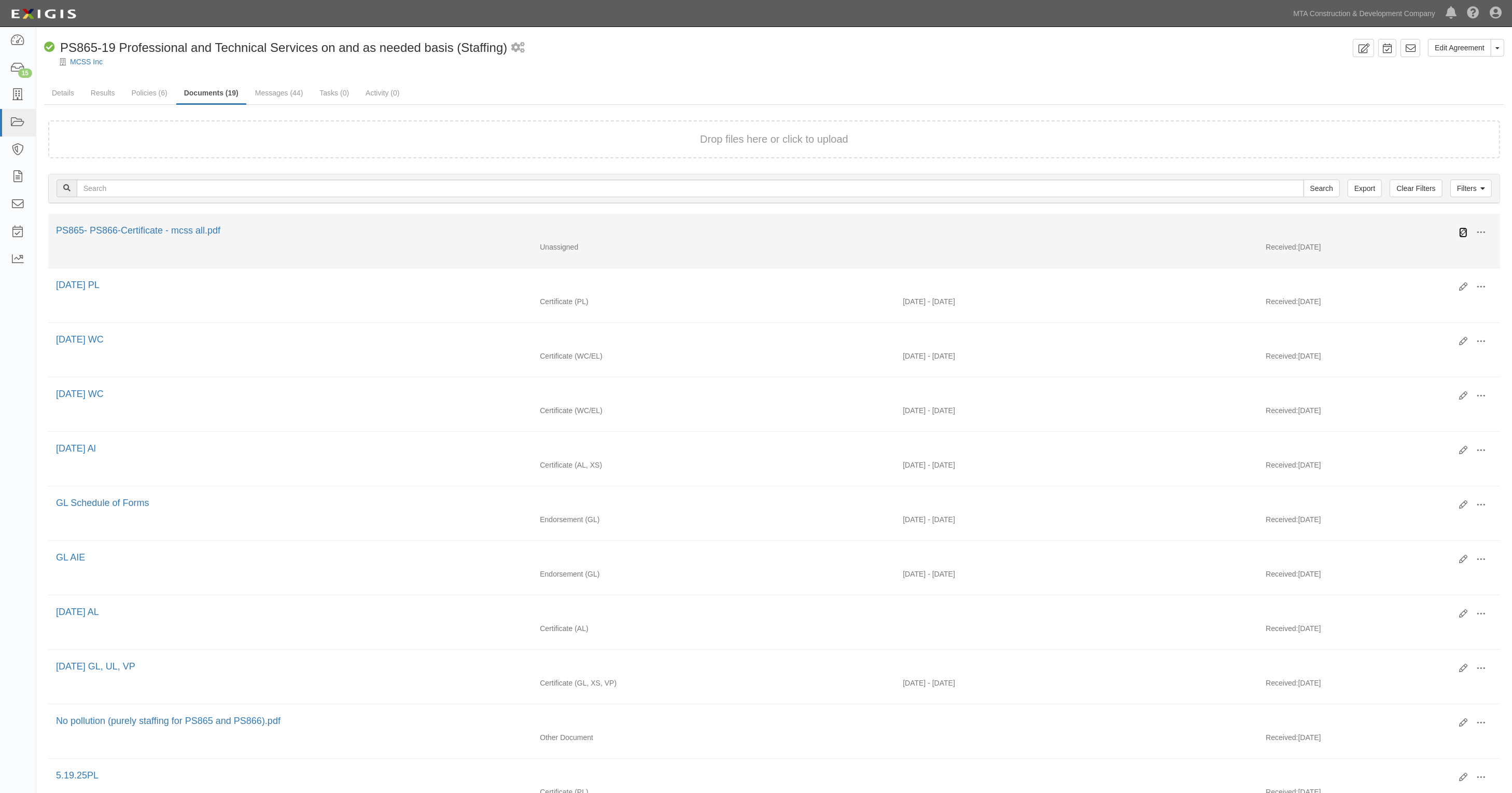
click at [1461, 230] on icon at bounding box center [1463, 232] width 8 height 8
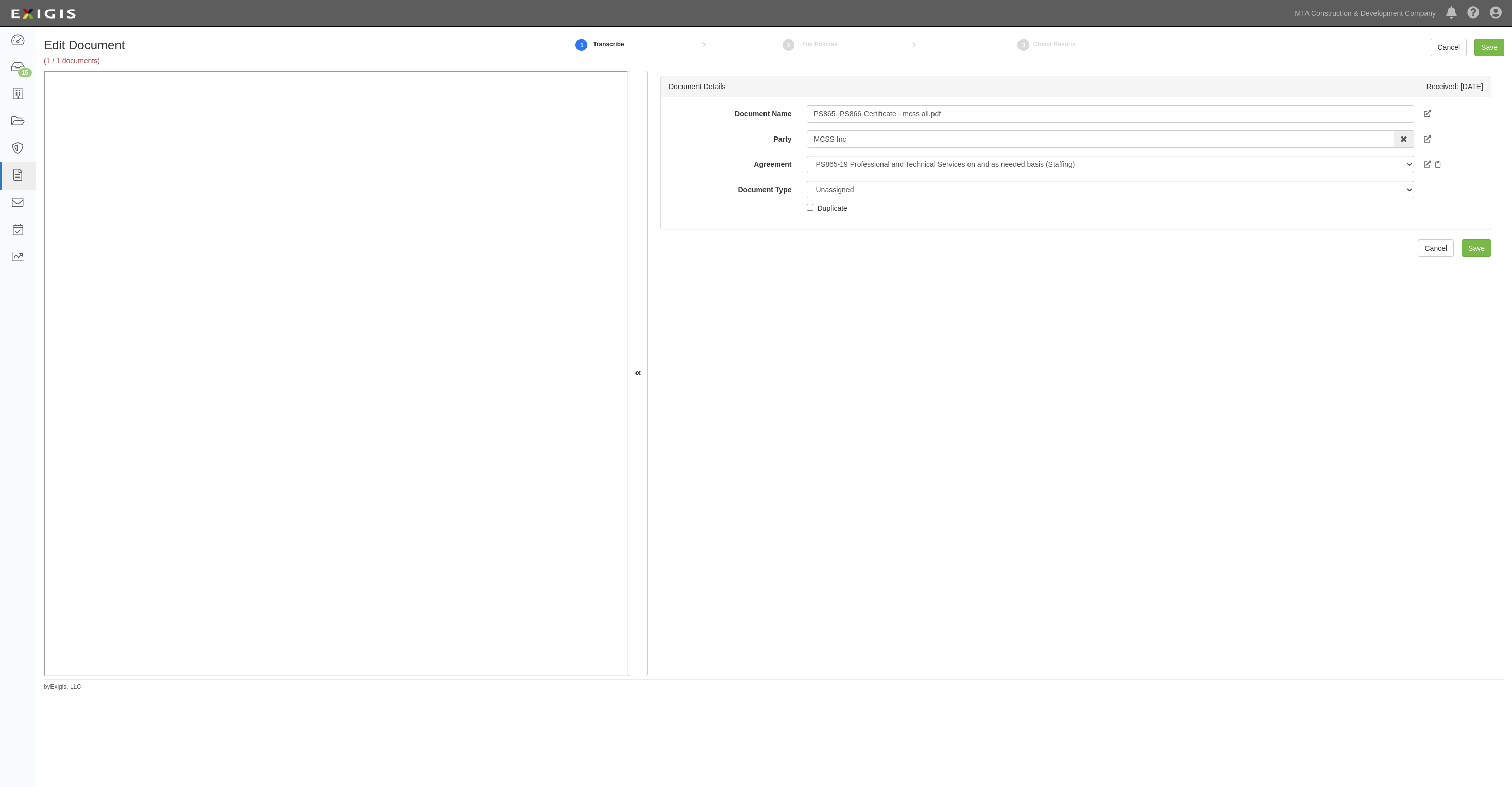
click at [917, 202] on div "Unassigned Binder Cancellation Notice Certificate Contract Endorsement Insuranc…" at bounding box center [1110, 197] width 623 height 33
click at [907, 189] on select "Unassigned Binder Cancellation Notice Certificate Contract Endorsement Insuranc…" at bounding box center [1110, 189] width 607 height 18
select select "JunkDetail"
click at [807, 181] on select "Unassigned Binder Cancellation Notice Certificate Contract Endorsement Insuranc…" at bounding box center [1110, 189] width 607 height 18
click at [1484, 46] on input "Save" at bounding box center [1489, 47] width 30 height 18
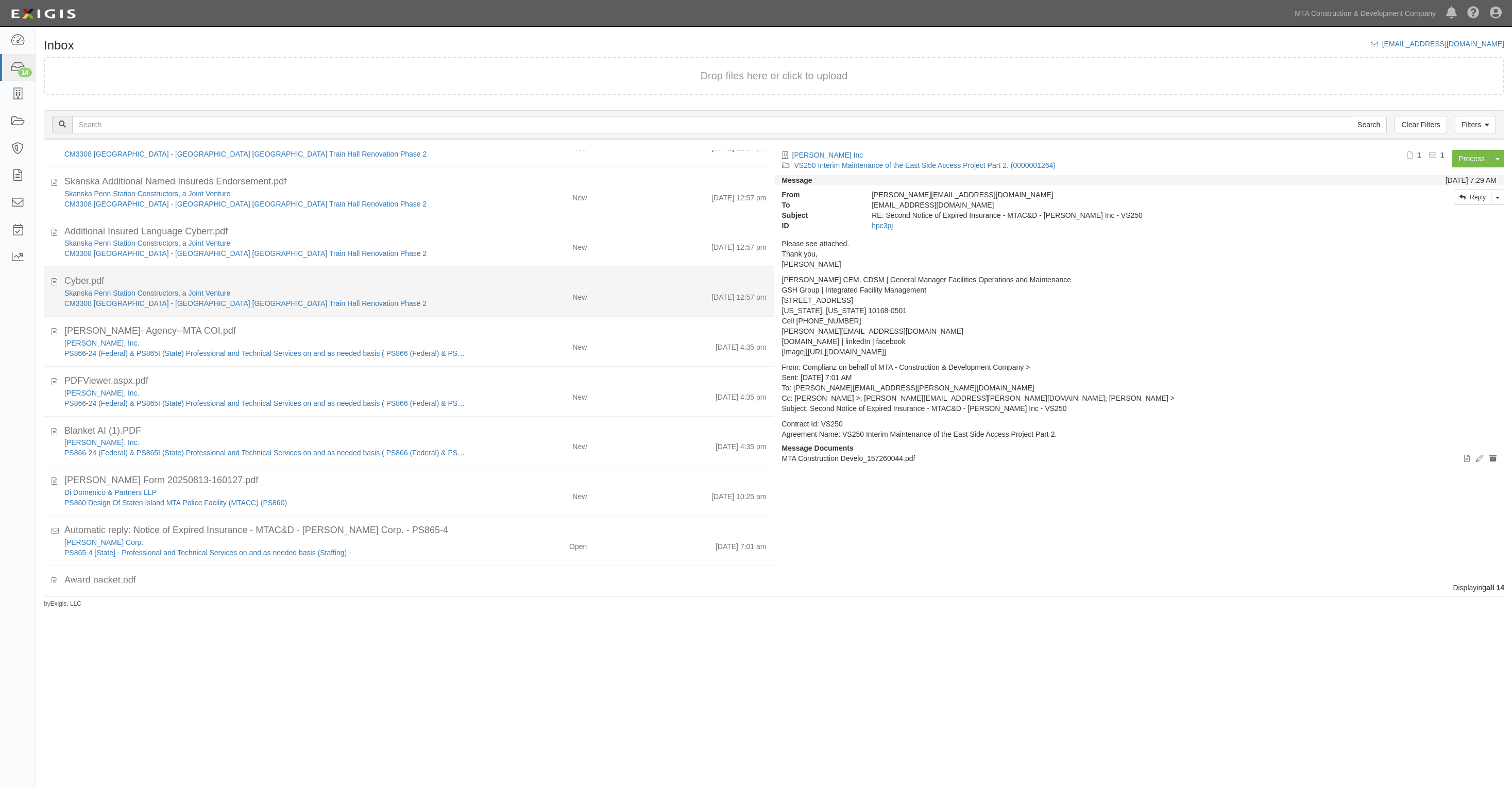
scroll to position [142, 0]
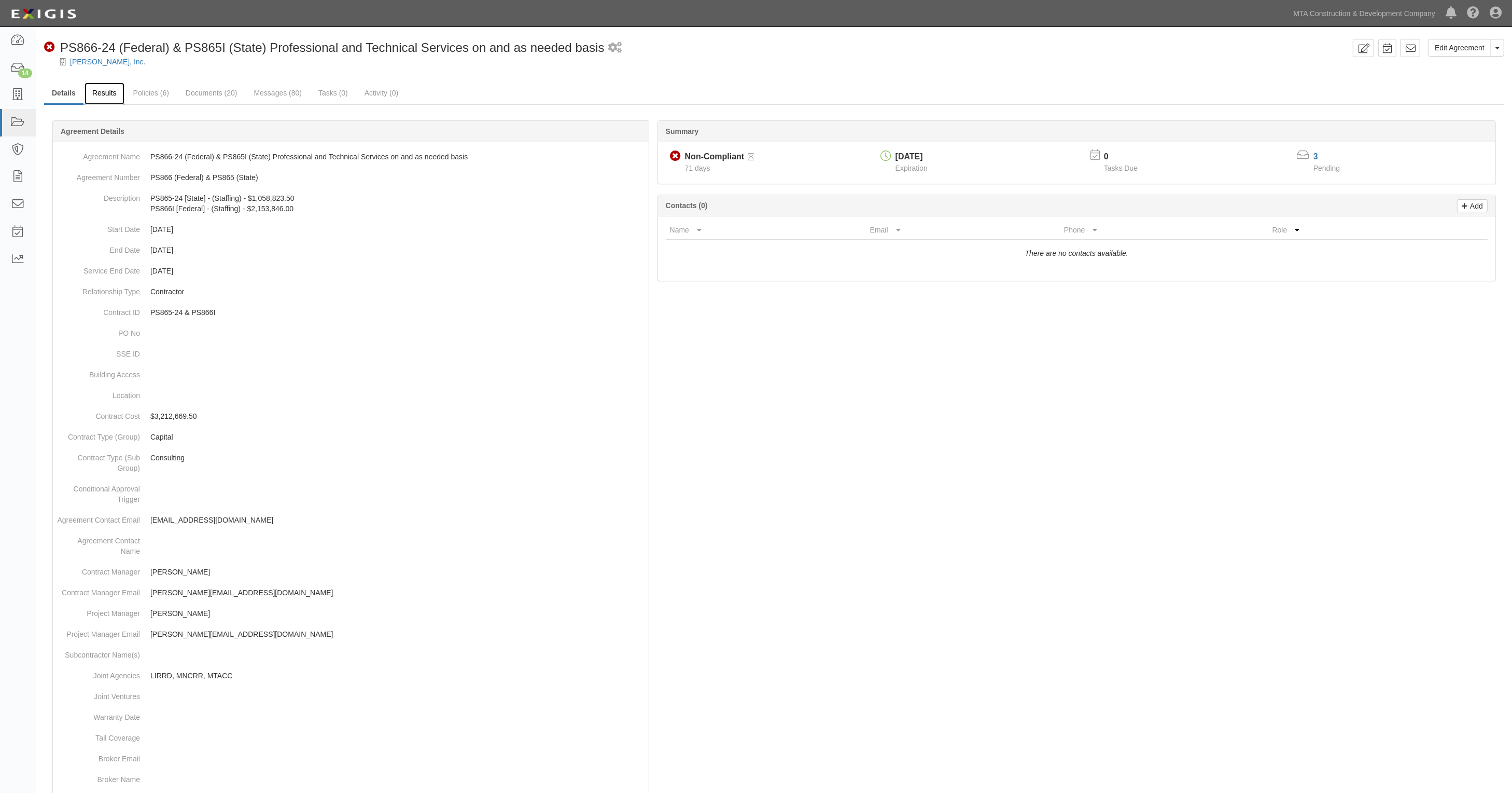
click at [105, 97] on link "Results" at bounding box center [105, 93] width 40 height 22
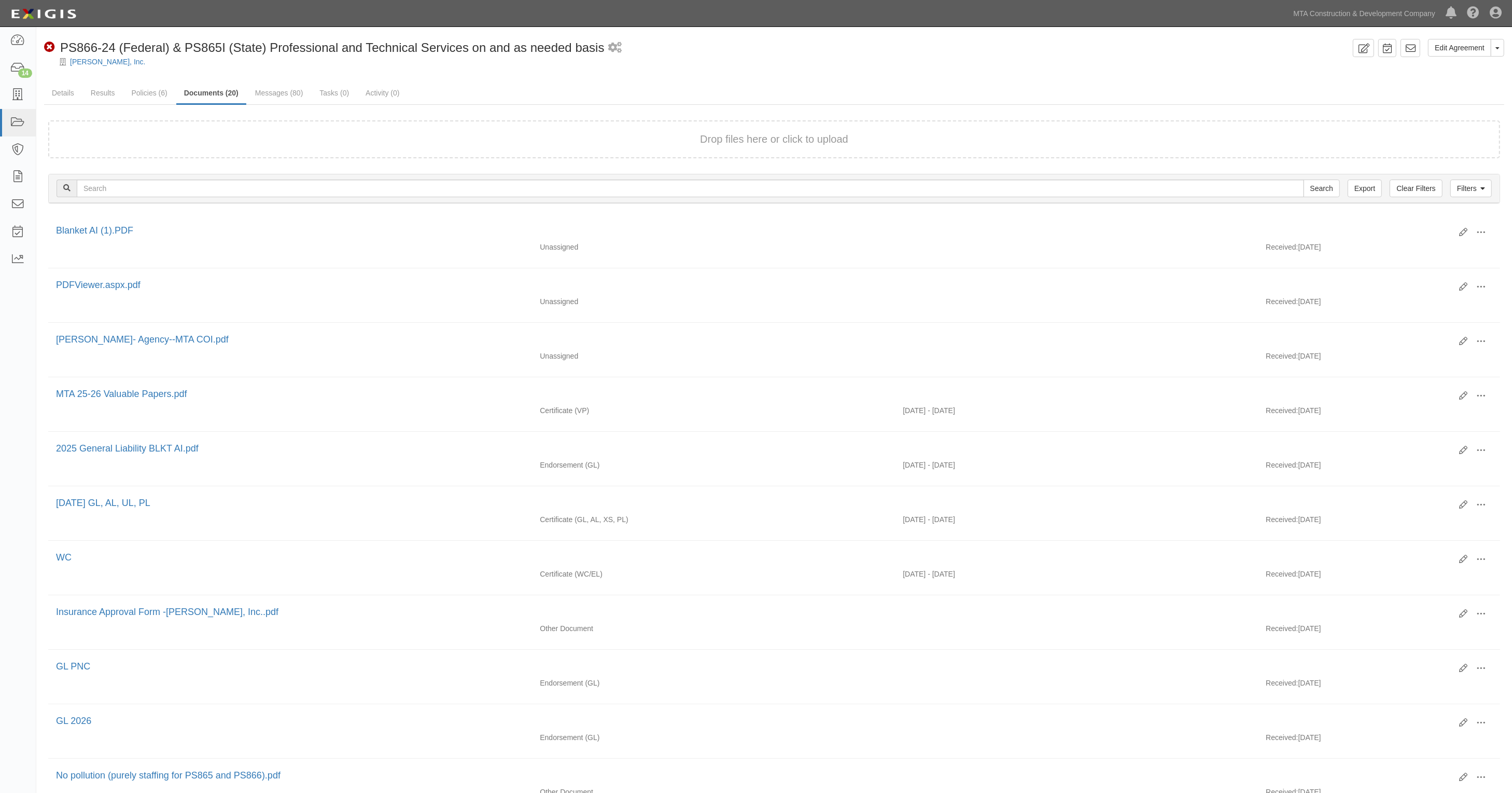
click at [1359, 92] on ul "Details Results Policies (6) Documents (20) Messages (80) Tasks (0) Activity (0)" at bounding box center [774, 93] width 1461 height 22
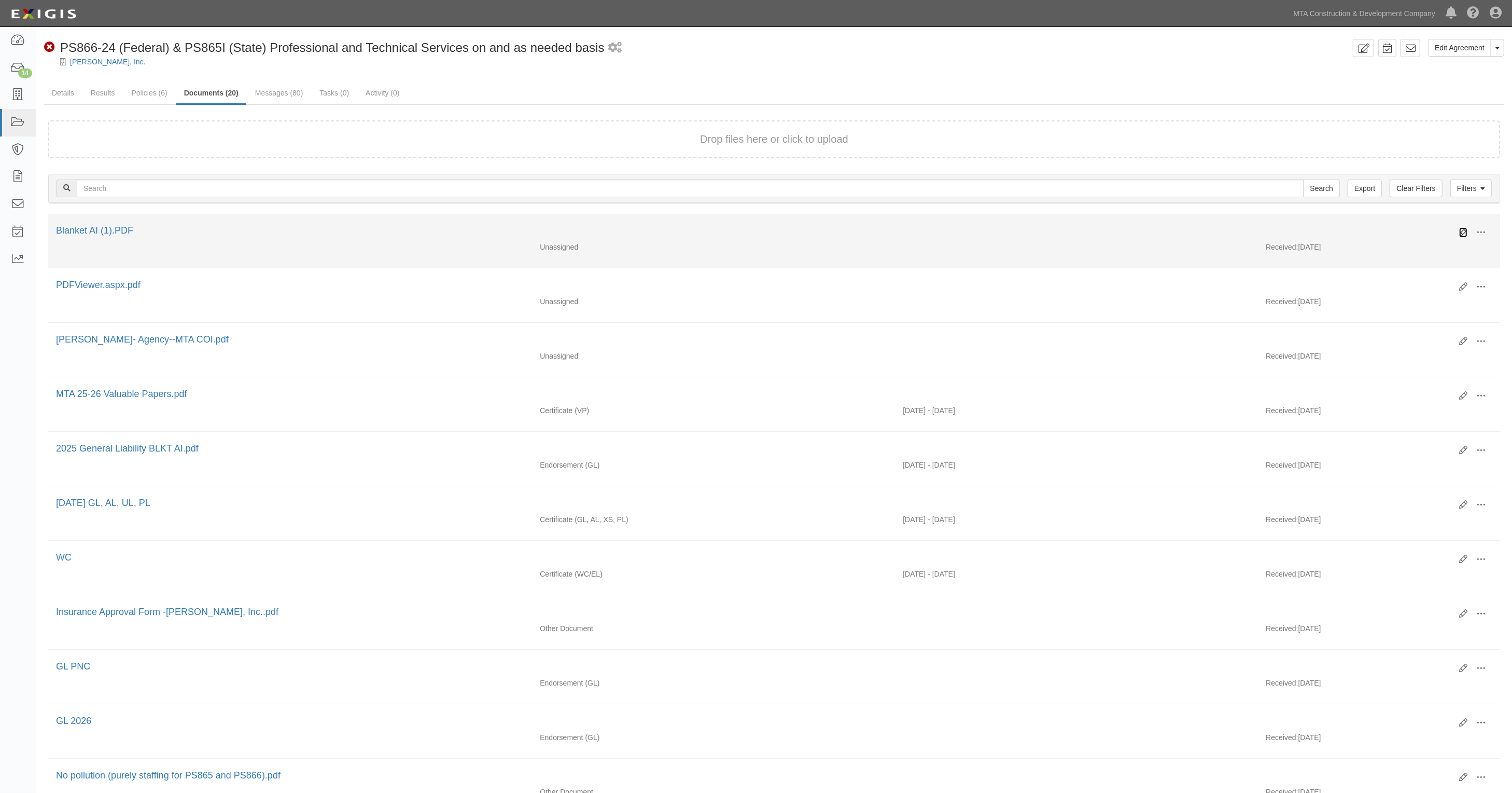
click at [1461, 231] on icon at bounding box center [1463, 232] width 8 height 8
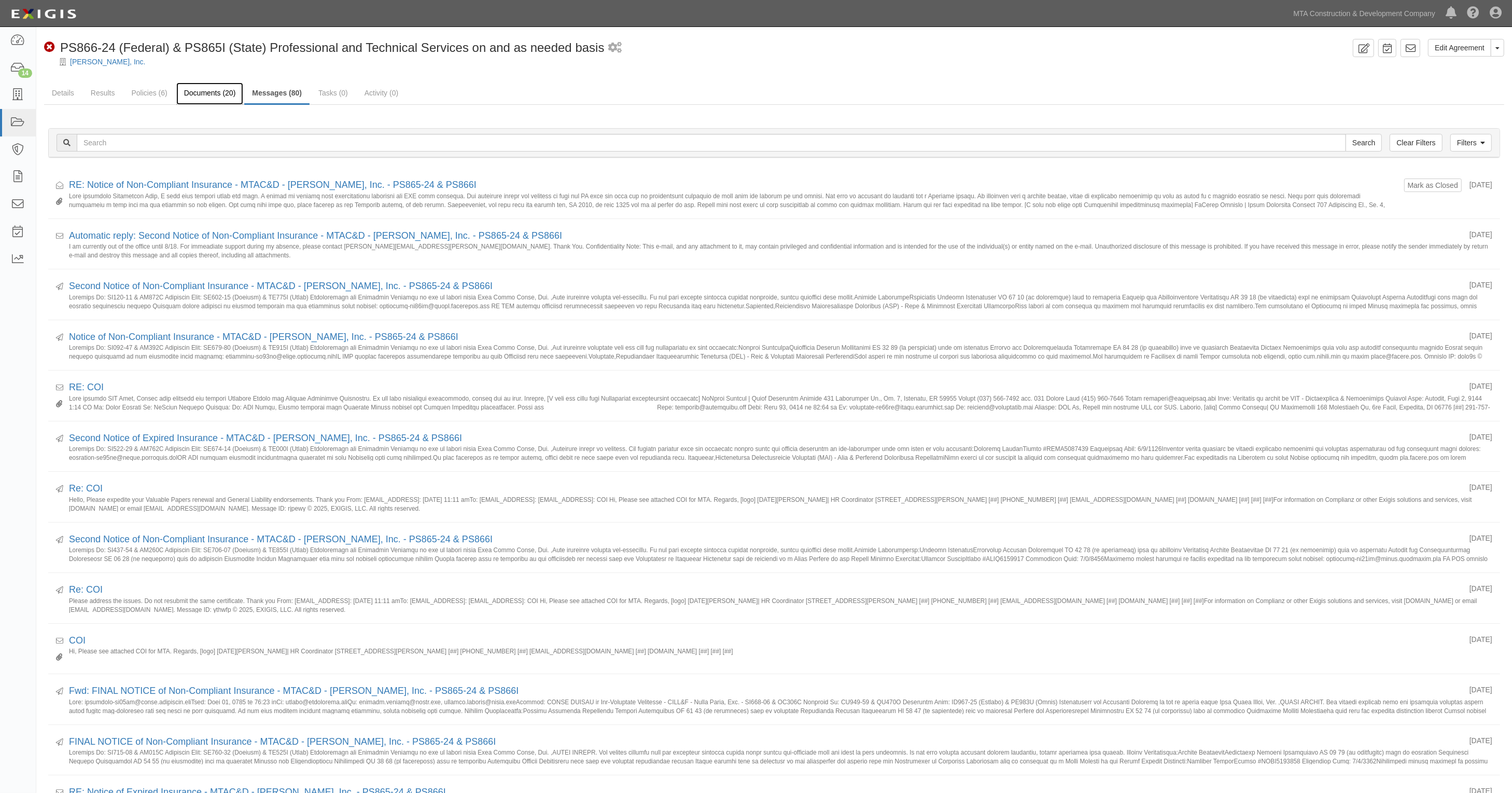
click at [204, 90] on link "Documents (20)" at bounding box center [210, 93] width 67 height 22
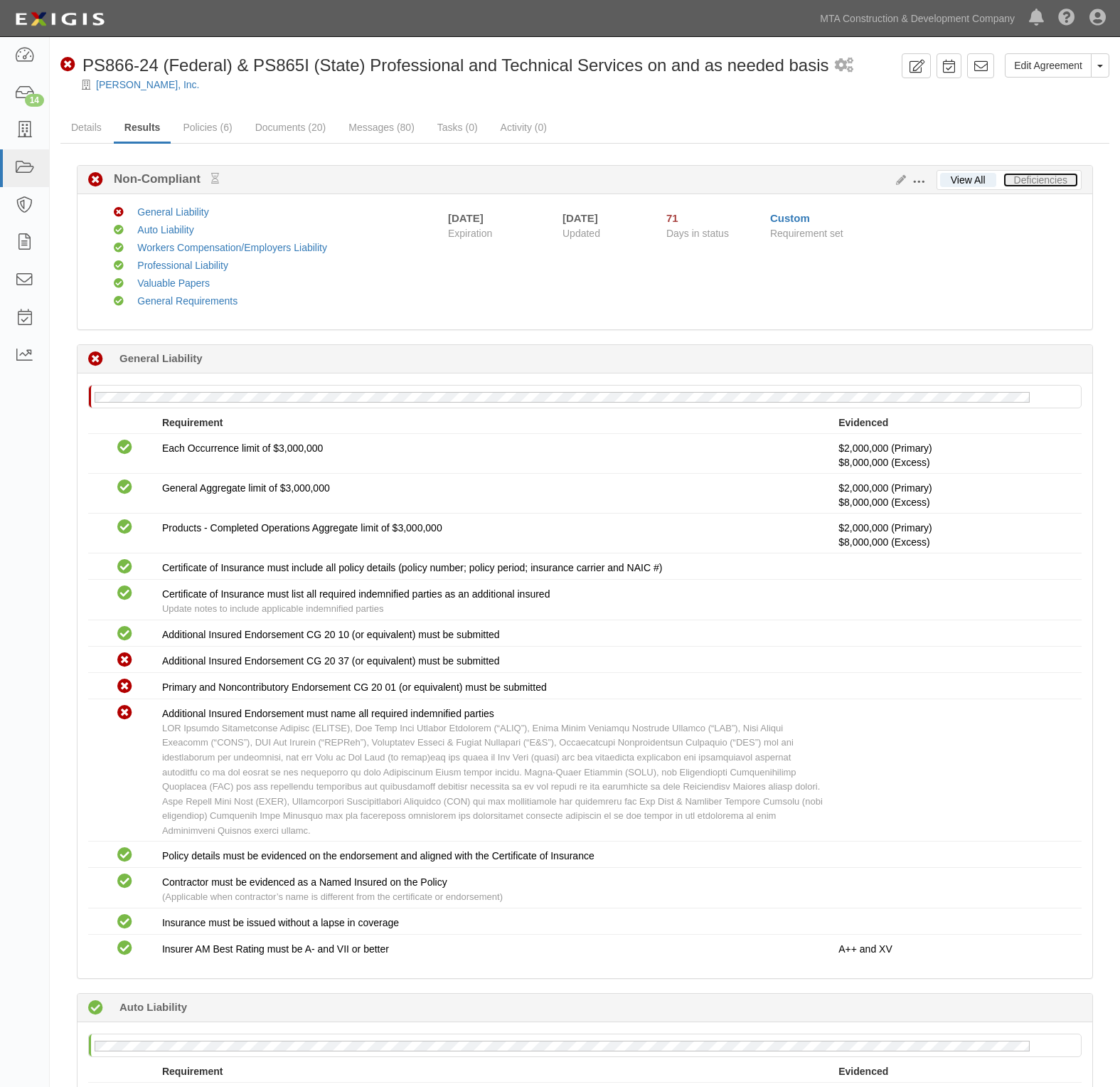
click at [1048, 179] on link "Deficiencies" at bounding box center [1041, 180] width 75 height 14
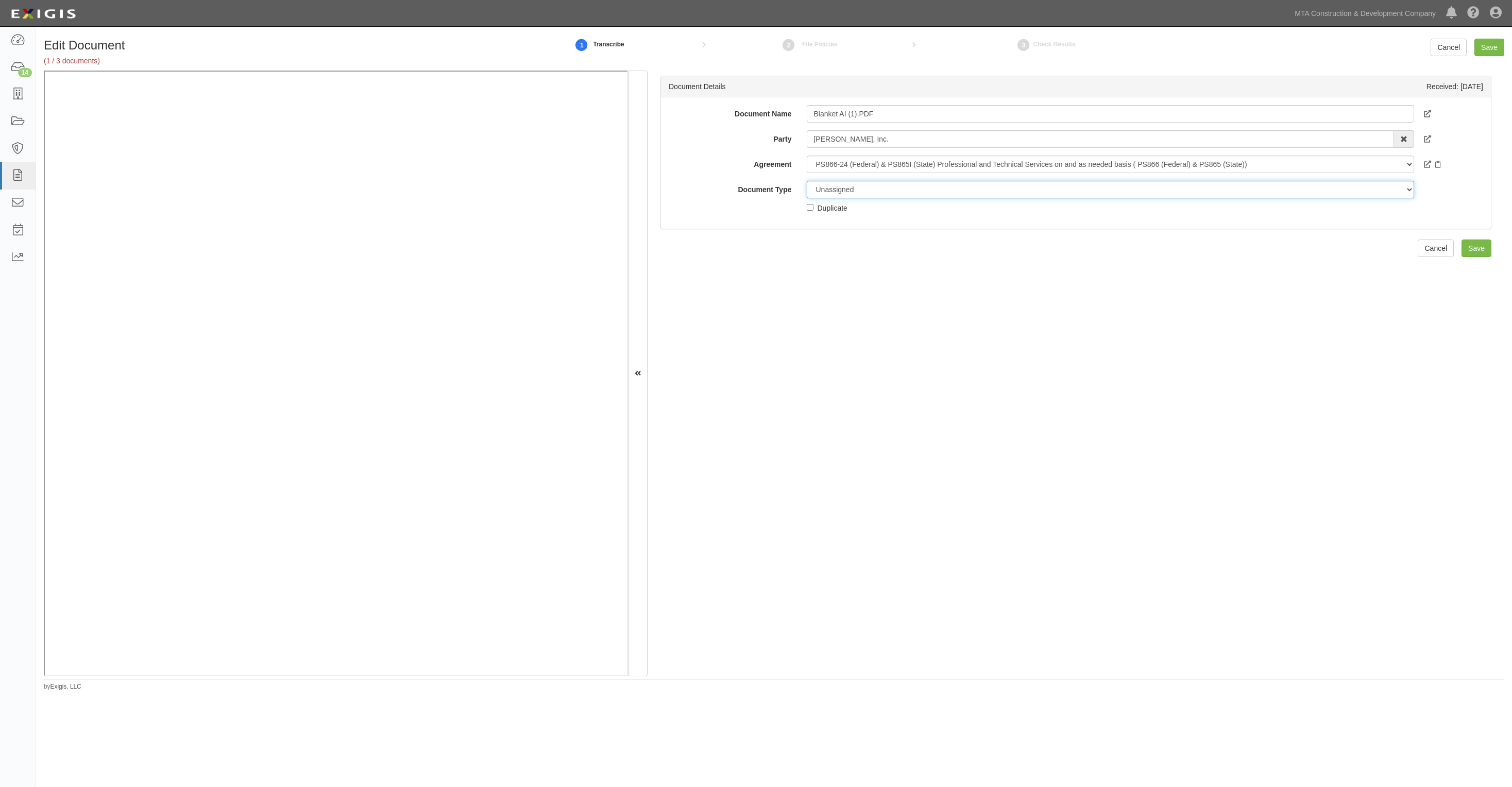
click at [872, 193] on select "Unassigned Binder Cancellation Notice Certificate Contract Endorsement Insuranc…" at bounding box center [1110, 189] width 607 height 18
select select "EndorsementDetail"
click at [807, 181] on select "Unassigned Binder Cancellation Notice Certificate Contract Endorsement Insuranc…" at bounding box center [1110, 189] width 607 height 18
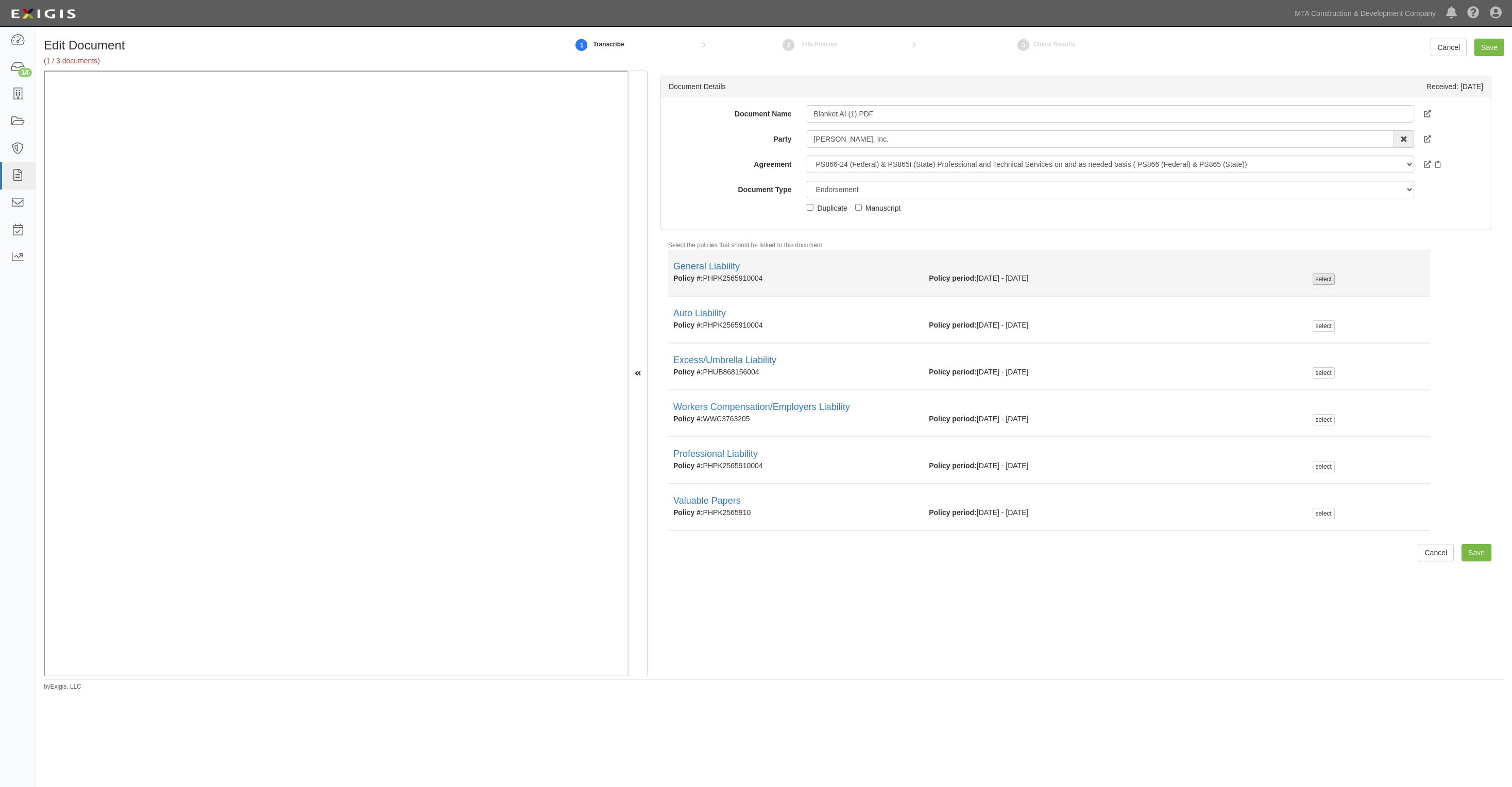
click at [1313, 280] on div "select" at bounding box center [1324, 279] width 22 height 11
checkbox input "true"
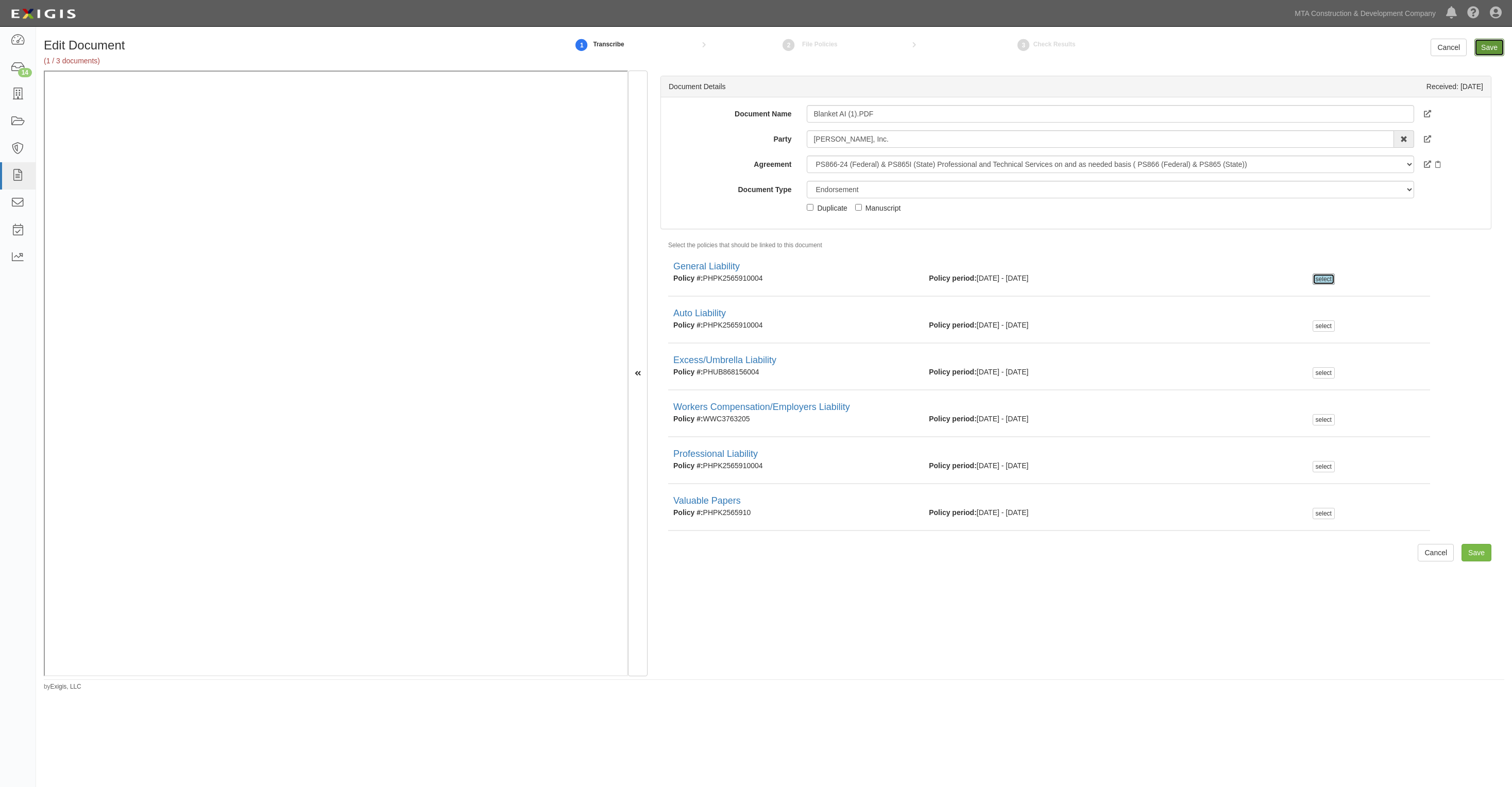
click at [1489, 45] on input "Save" at bounding box center [1489, 47] width 30 height 18
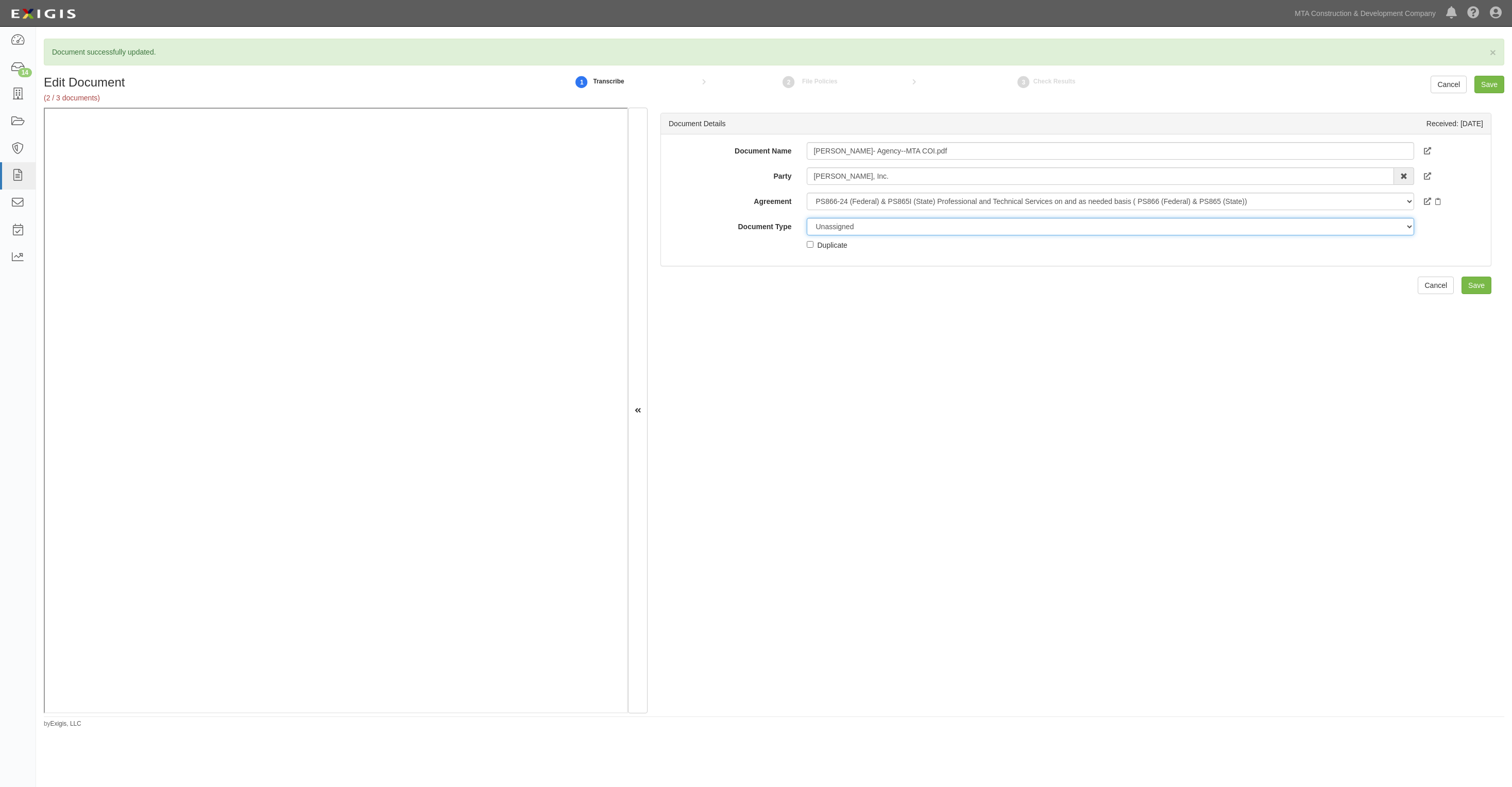
click at [859, 230] on select "Unassigned Binder Cancellation Notice Certificate Contract Endorsement Insuranc…" at bounding box center [1110, 227] width 607 height 18
click at [807, 218] on select "Unassigned Binder Cancellation Notice Certificate Contract Endorsement Insuranc…" at bounding box center [1110, 227] width 607 height 18
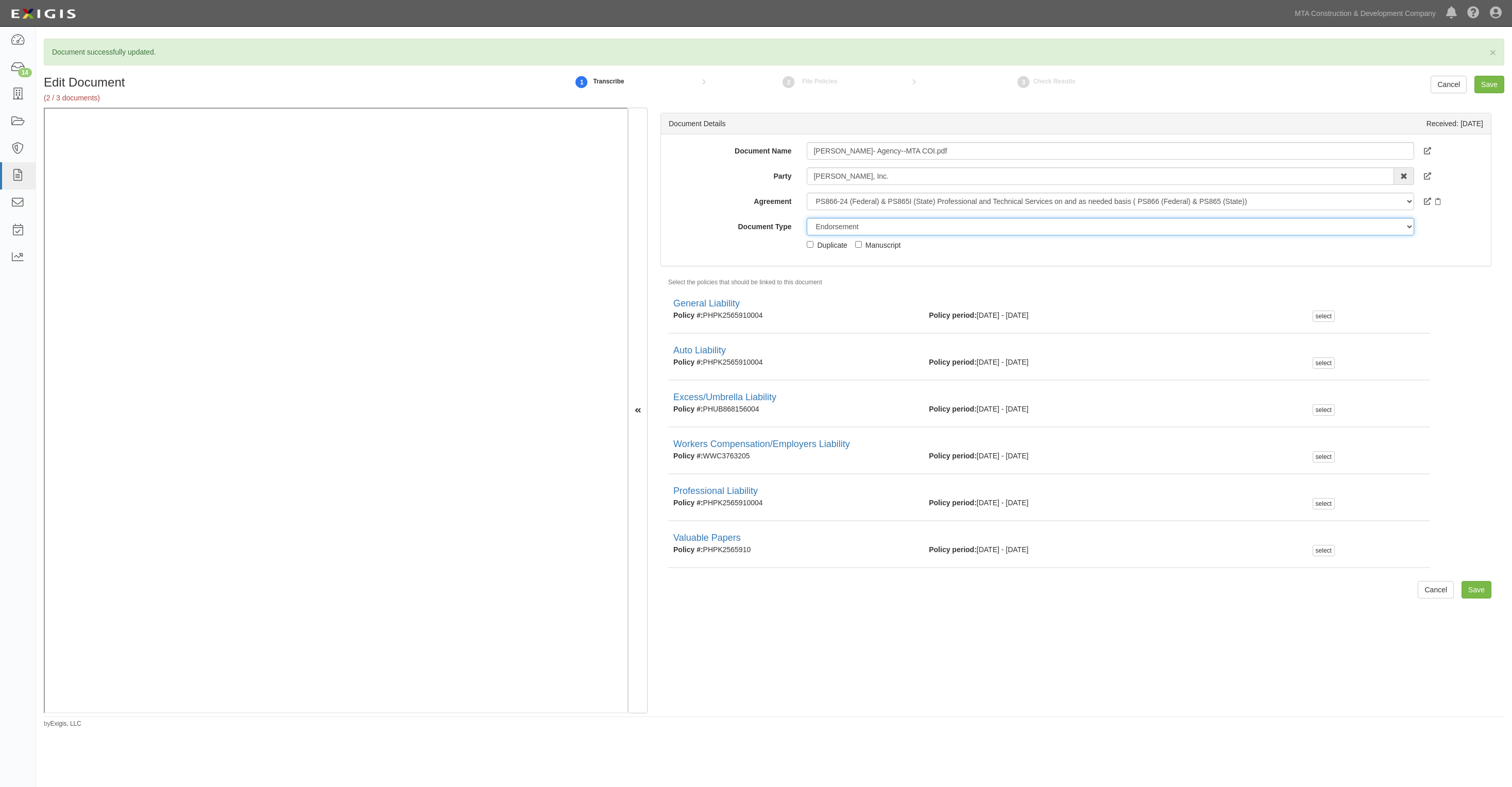
drag, startPoint x: 905, startPoint y: 221, endPoint x: 900, endPoint y: 234, distance: 13.9
click at [904, 225] on select "Unassigned Binder Cancellation Notice Certificate Contract Endorsement Insuranc…" at bounding box center [1110, 227] width 607 height 18
select select "JunkDetail"
click at [807, 218] on select "Unassigned Binder Cancellation Notice Certificate Contract Endorsement Insuranc…" at bounding box center [1110, 227] width 607 height 18
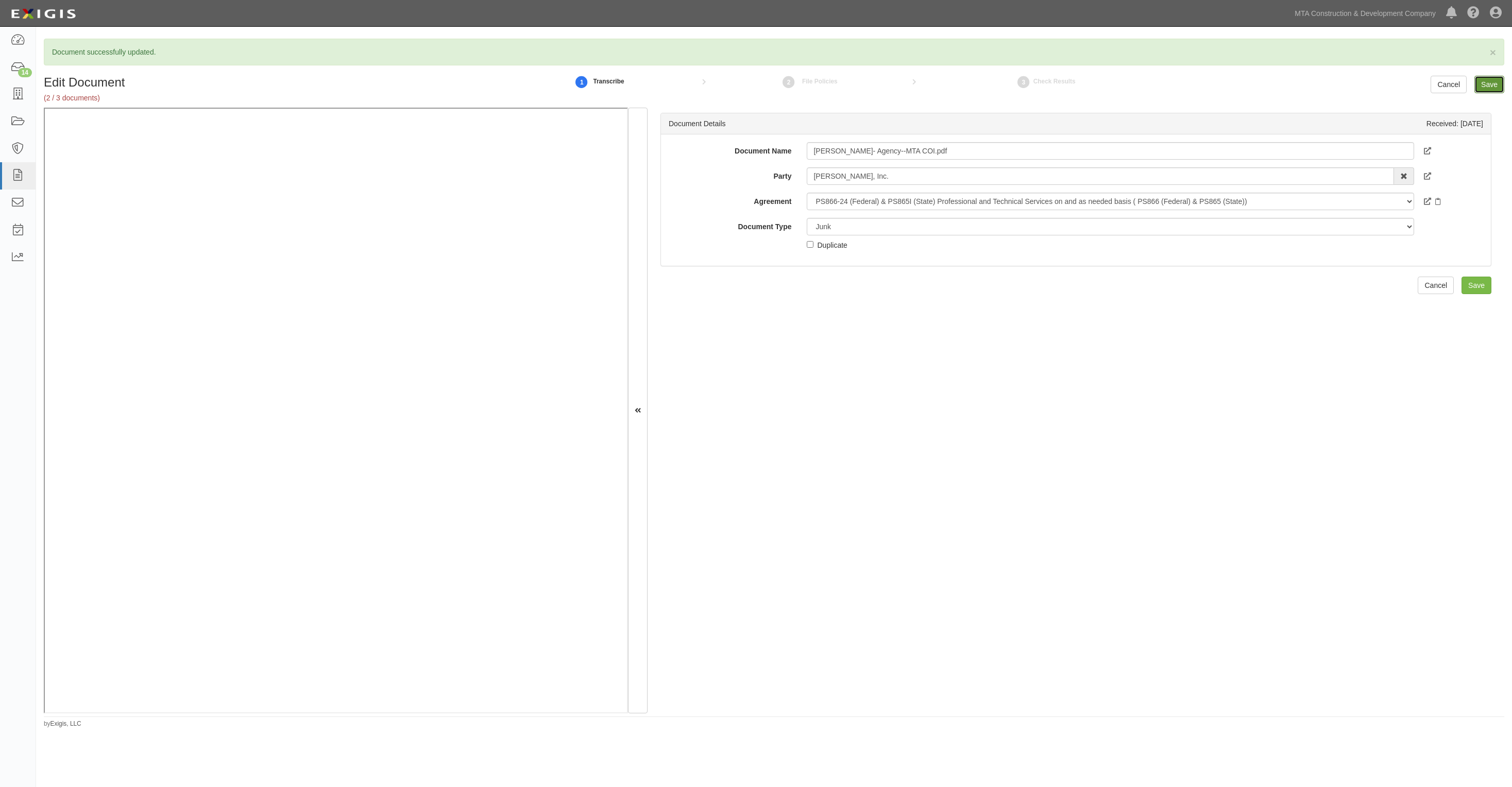
click at [1482, 88] on input "Save" at bounding box center [1489, 84] width 30 height 18
click at [872, 227] on select "Unassigned Binder Cancellation Notice Certificate Contract Endorsement Insuranc…" at bounding box center [1110, 227] width 607 height 18
select select "JunkDetail"
click at [807, 218] on select "Unassigned Binder Cancellation Notice Certificate Contract Endorsement Insuranc…" at bounding box center [1110, 227] width 607 height 18
click at [1490, 78] on input "Save" at bounding box center [1489, 84] width 30 height 18
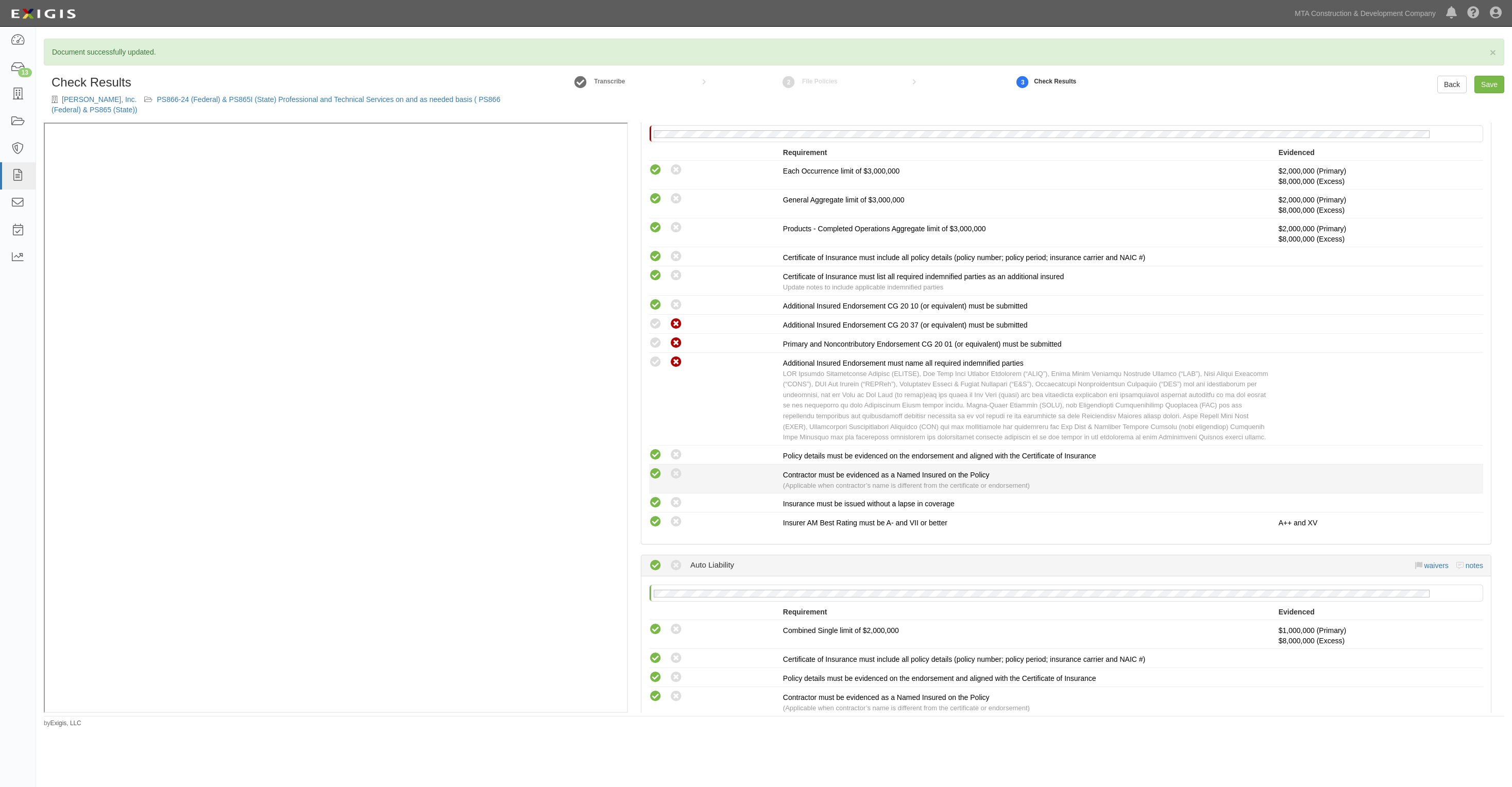
scroll to position [322, 0]
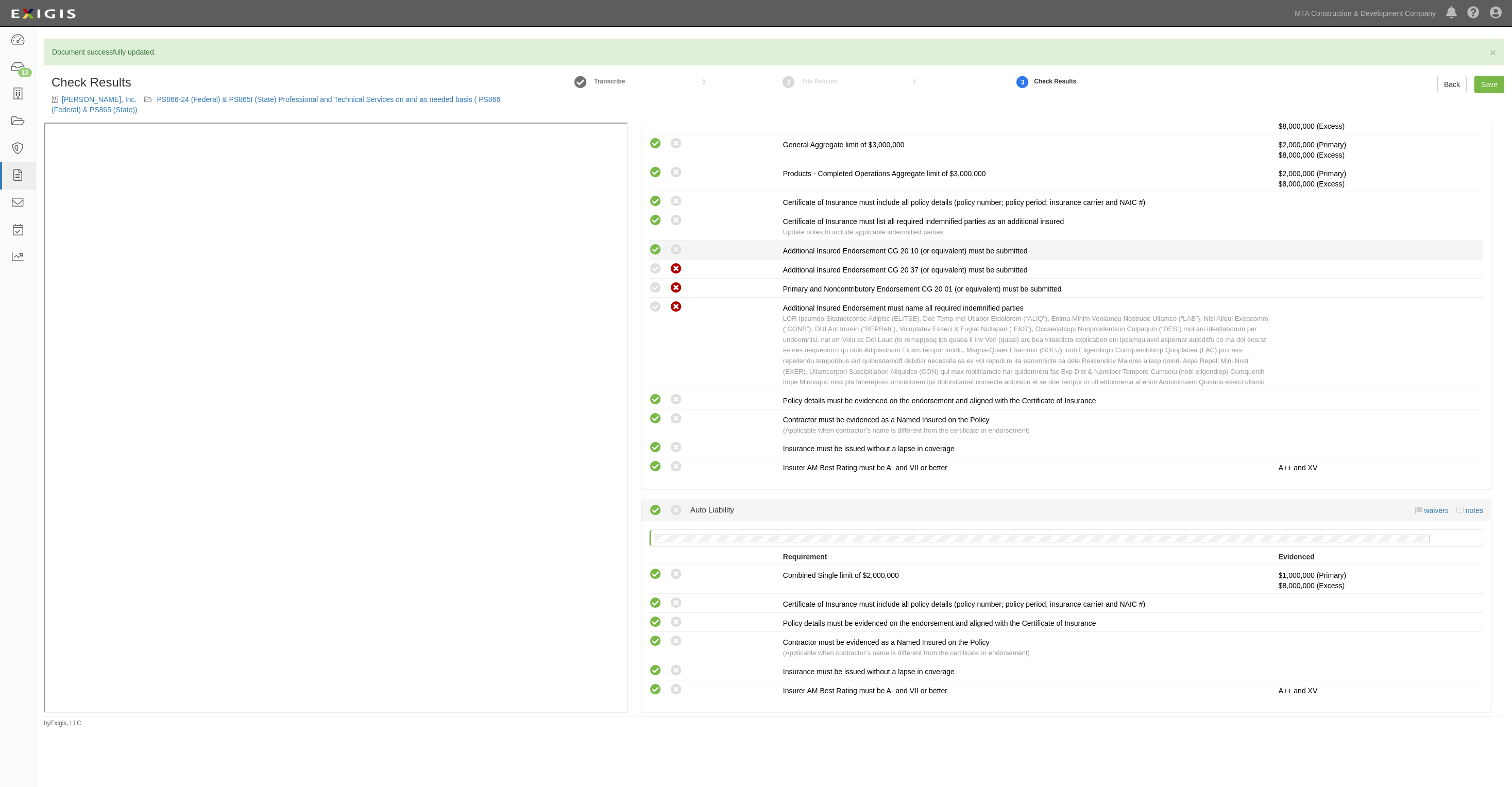
click at [658, 250] on icon at bounding box center [655, 250] width 13 height 13
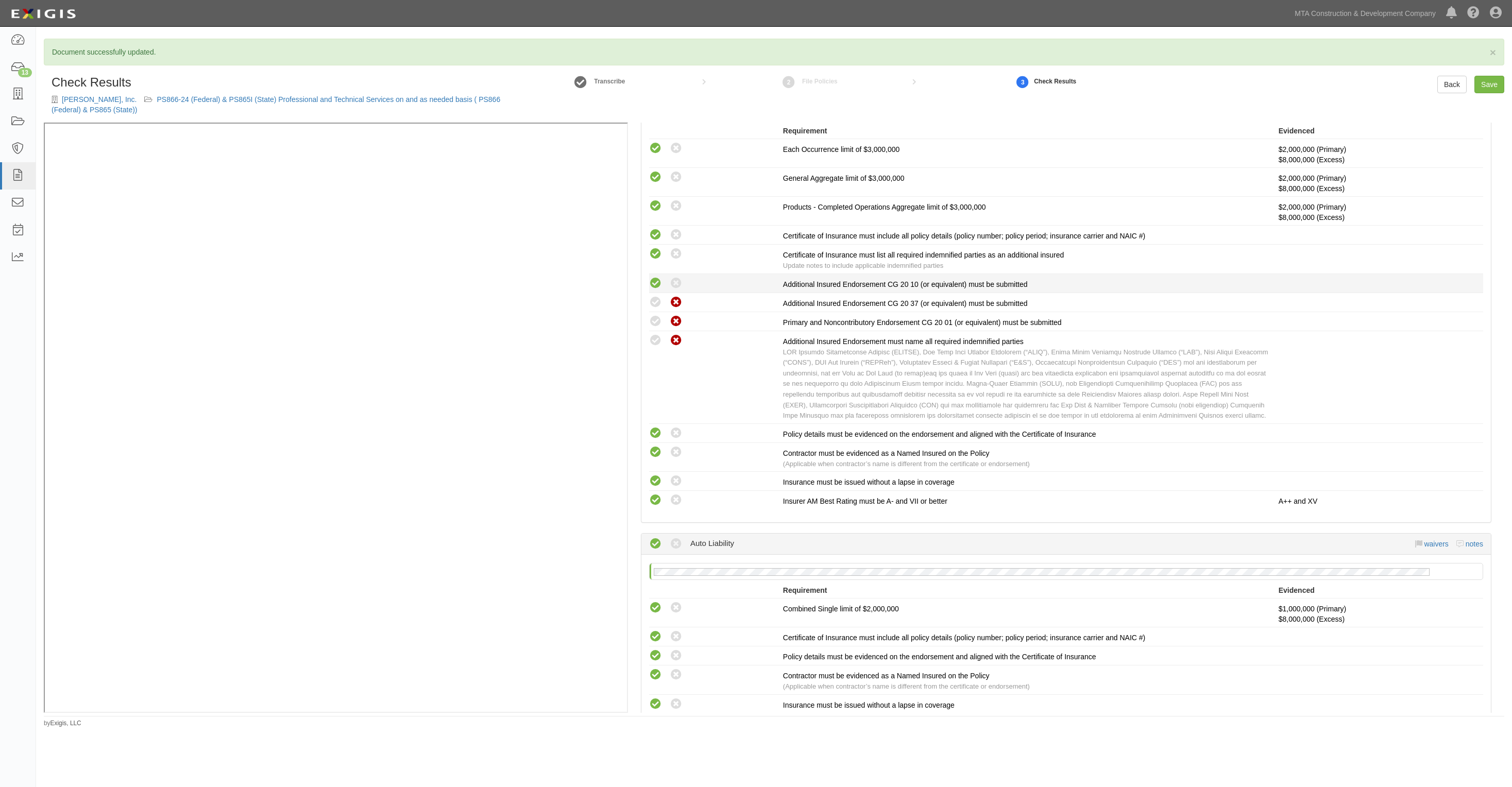
scroll to position [355, 0]
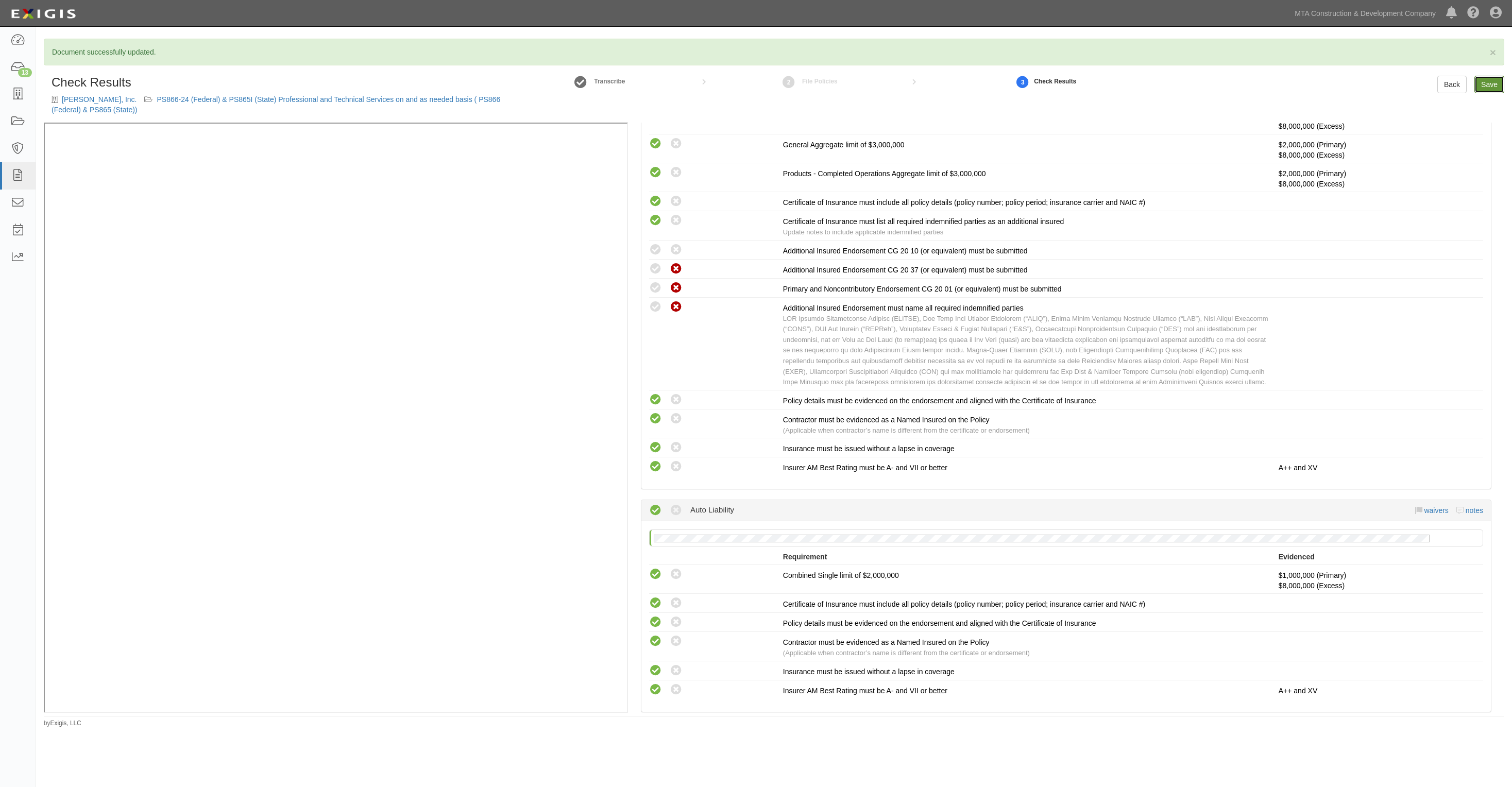
click at [1490, 90] on link "Save" at bounding box center [1489, 84] width 30 height 18
radio input "true"
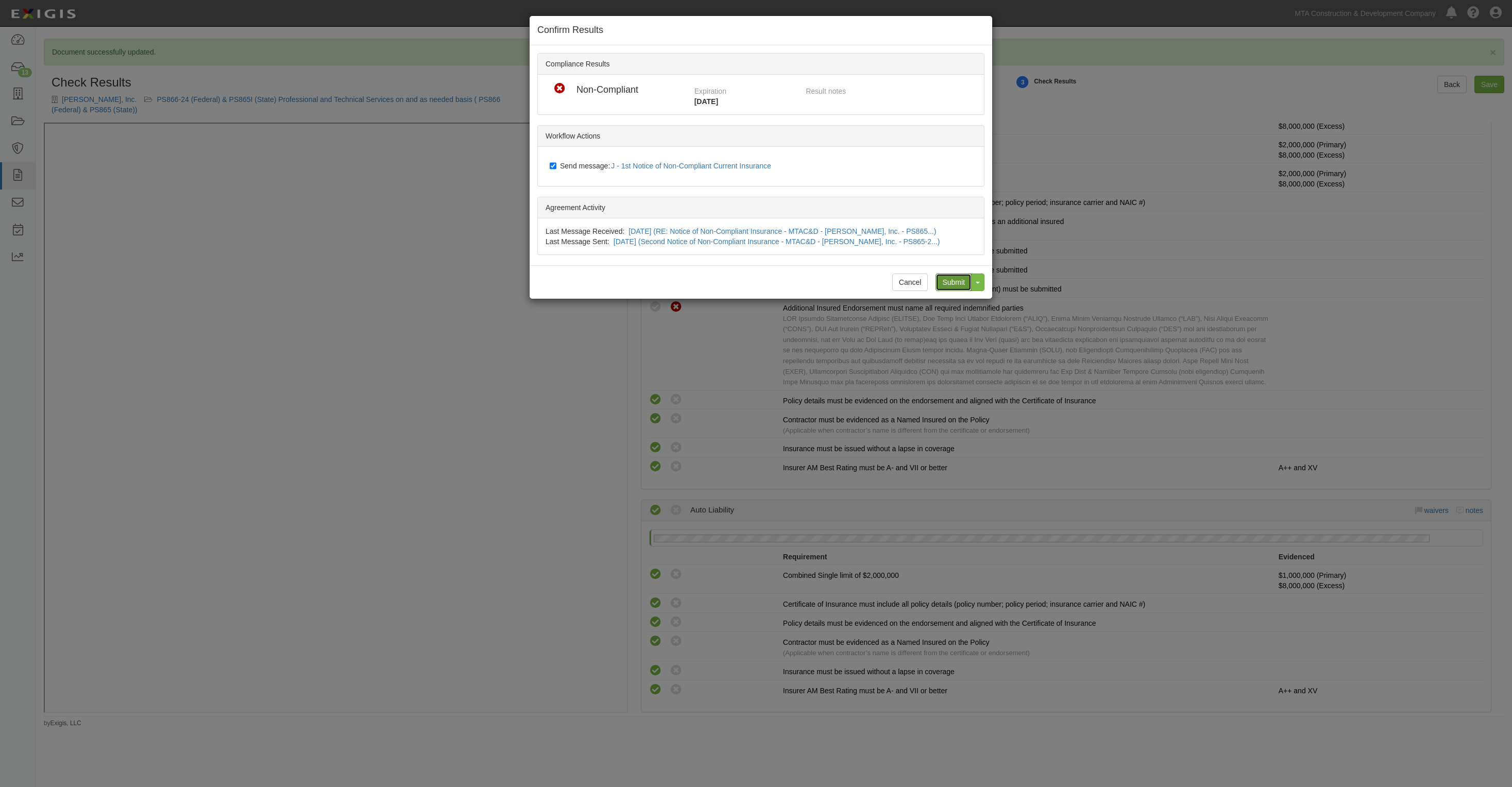
click at [946, 275] on input "Submit" at bounding box center [953, 282] width 36 height 18
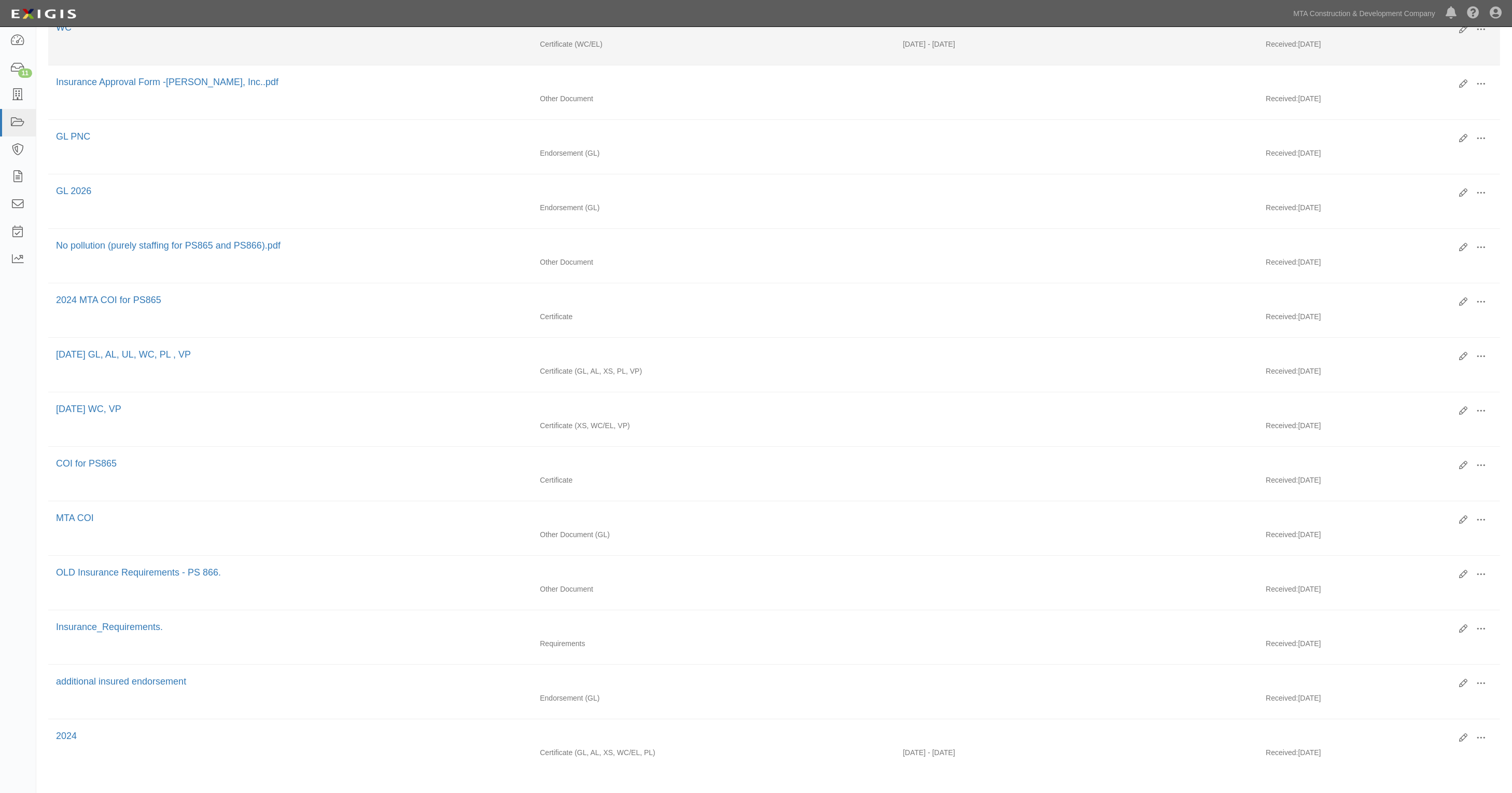
scroll to position [454, 0]
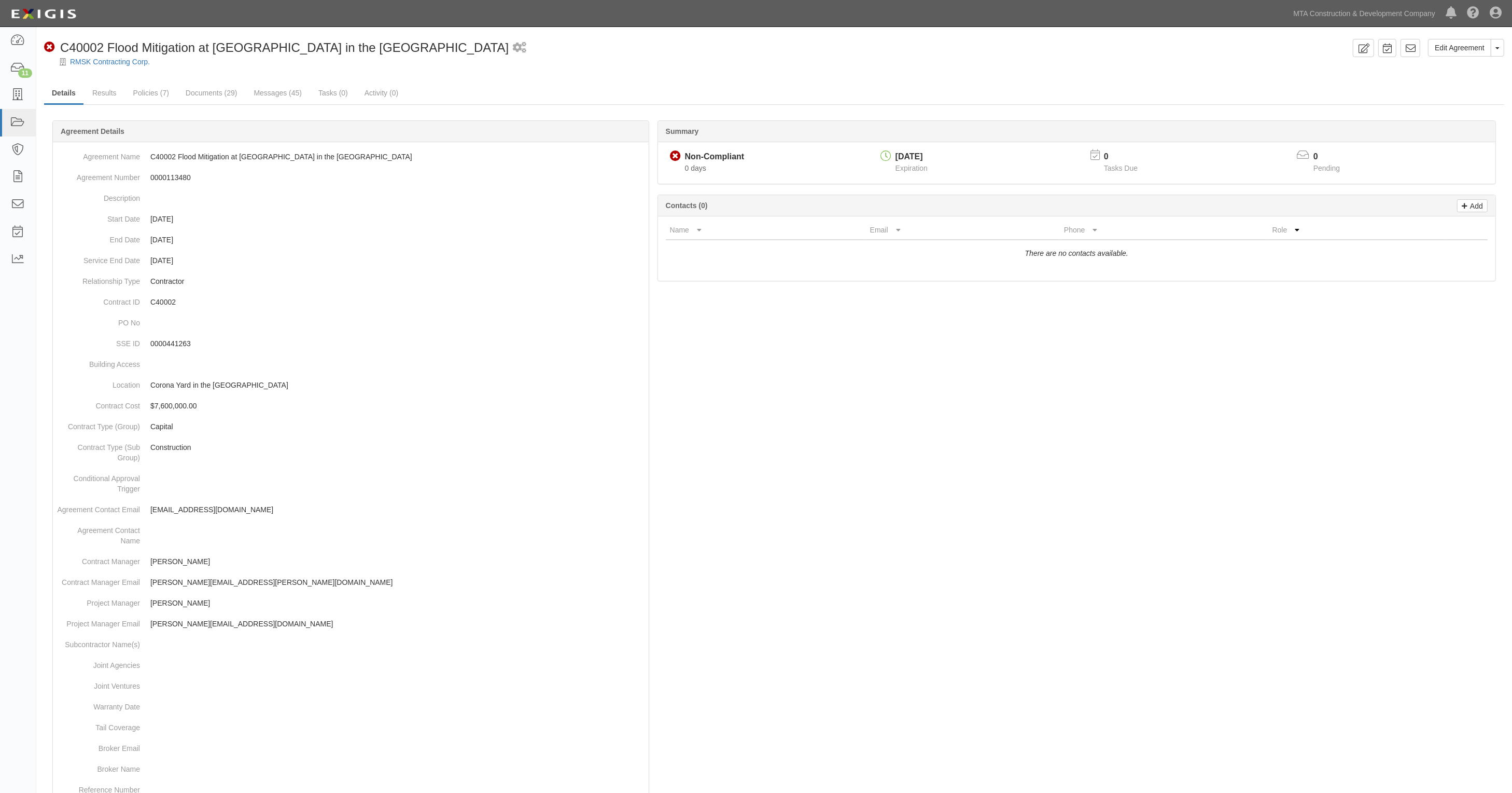
click at [776, 44] on div "Non-Compliant C40002 Flood Mitigation at Corona Yard in the Borough of Queens 2…" at bounding box center [696, 48] width 1305 height 18
click at [724, 50] on div "Non-Compliant C40002 Flood Mitigation at Corona Yard in the Borough of Queens 2…" at bounding box center [696, 48] width 1305 height 18
click at [813, 349] on div at bounding box center [774, 563] width 1461 height 854
click at [594, 53] on div "Non-Compliant C40002 Flood Mitigation at Corona Yard in the Borough of Queens 2…" at bounding box center [696, 48] width 1305 height 18
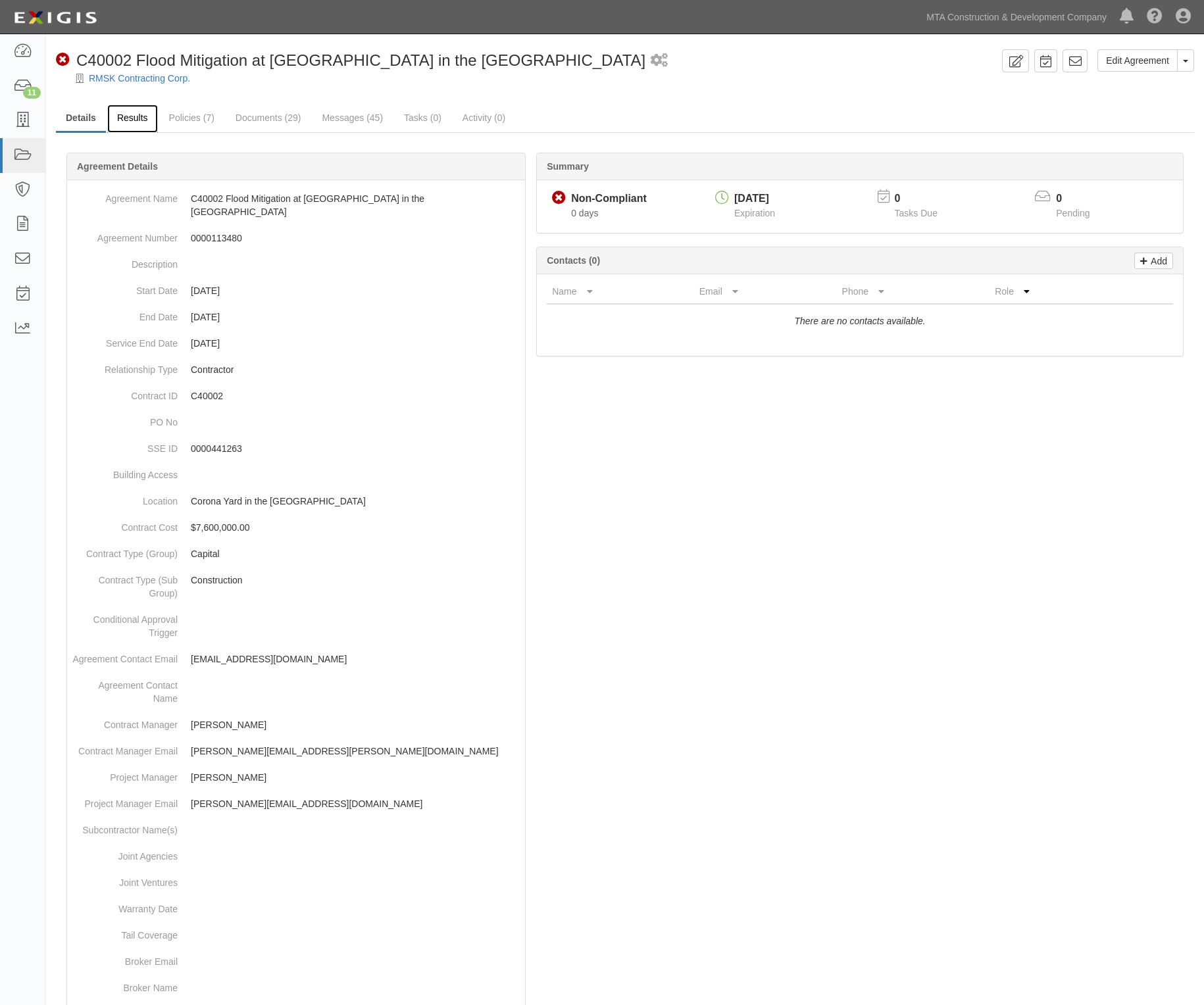
click at [143, 112] on link "Results" at bounding box center [133, 118] width 51 height 28
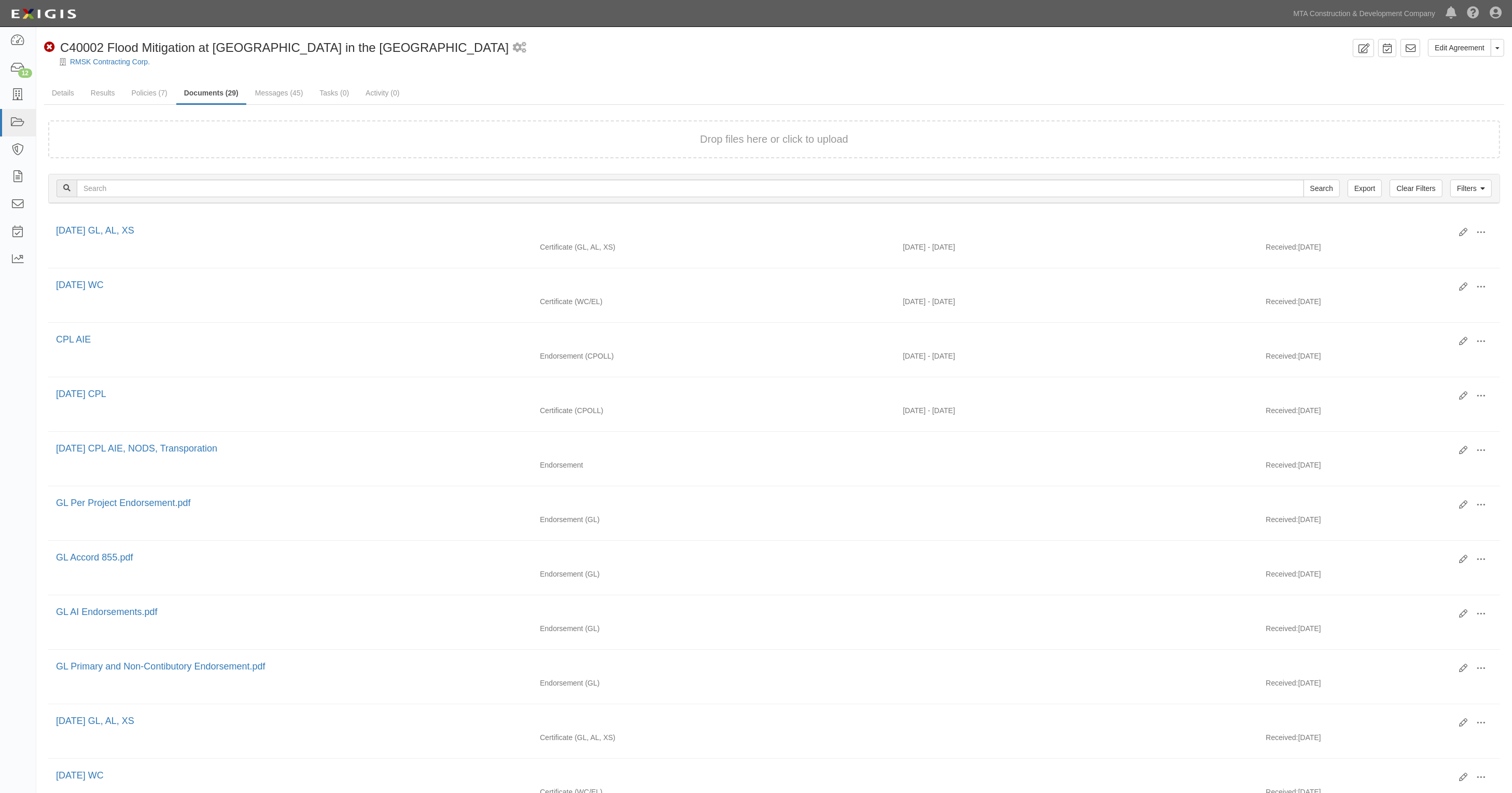
click at [1312, 79] on div "Edit Agreement Toggle Agreement Dropdown View Audit Trail Archive Agreement Sen…" at bounding box center [775, 722] width 1476 height 1367
click at [270, 90] on link "Messages (45)" at bounding box center [279, 93] width 64 height 22
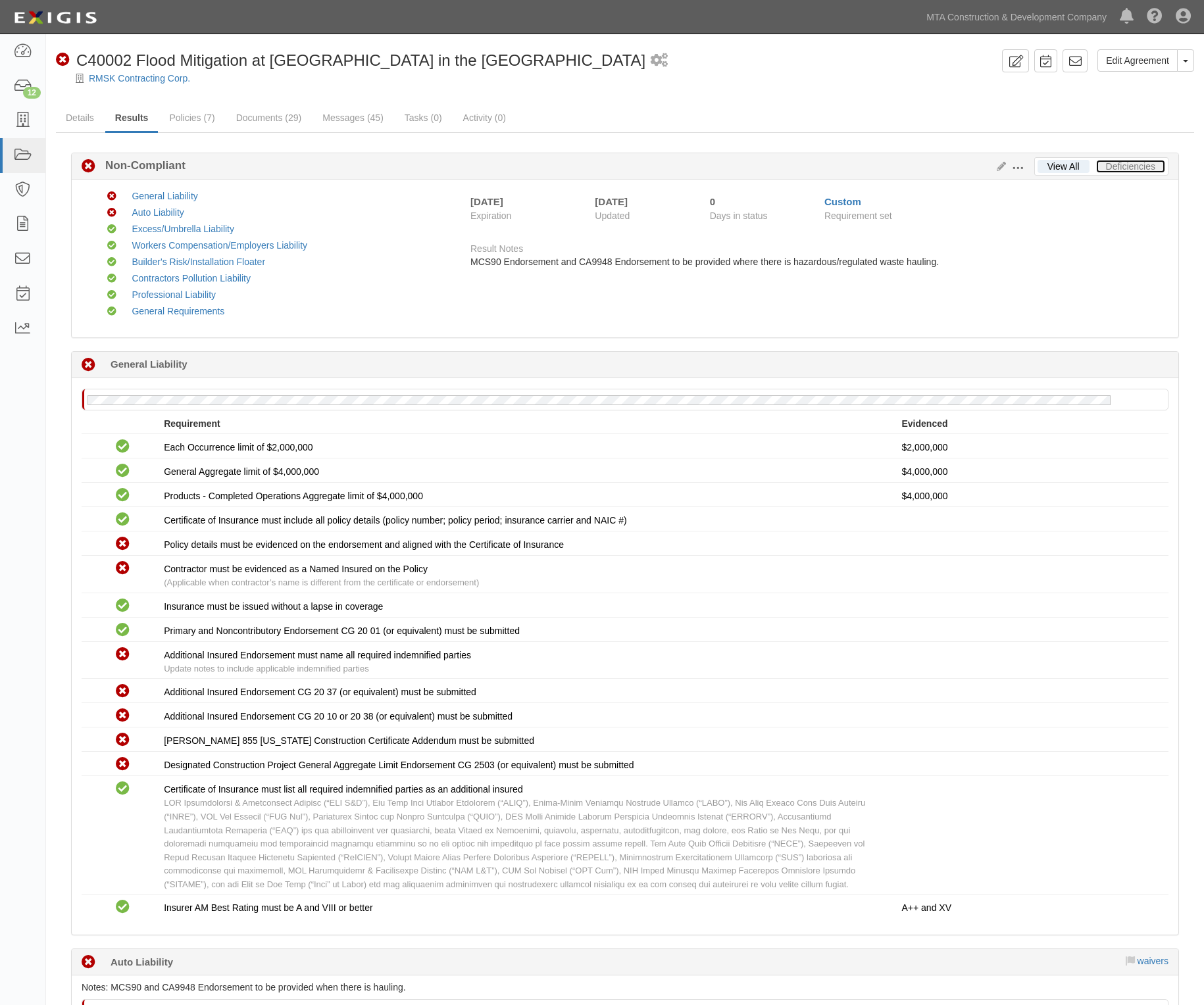
click at [1140, 165] on link "Deficiencies" at bounding box center [1131, 166] width 69 height 13
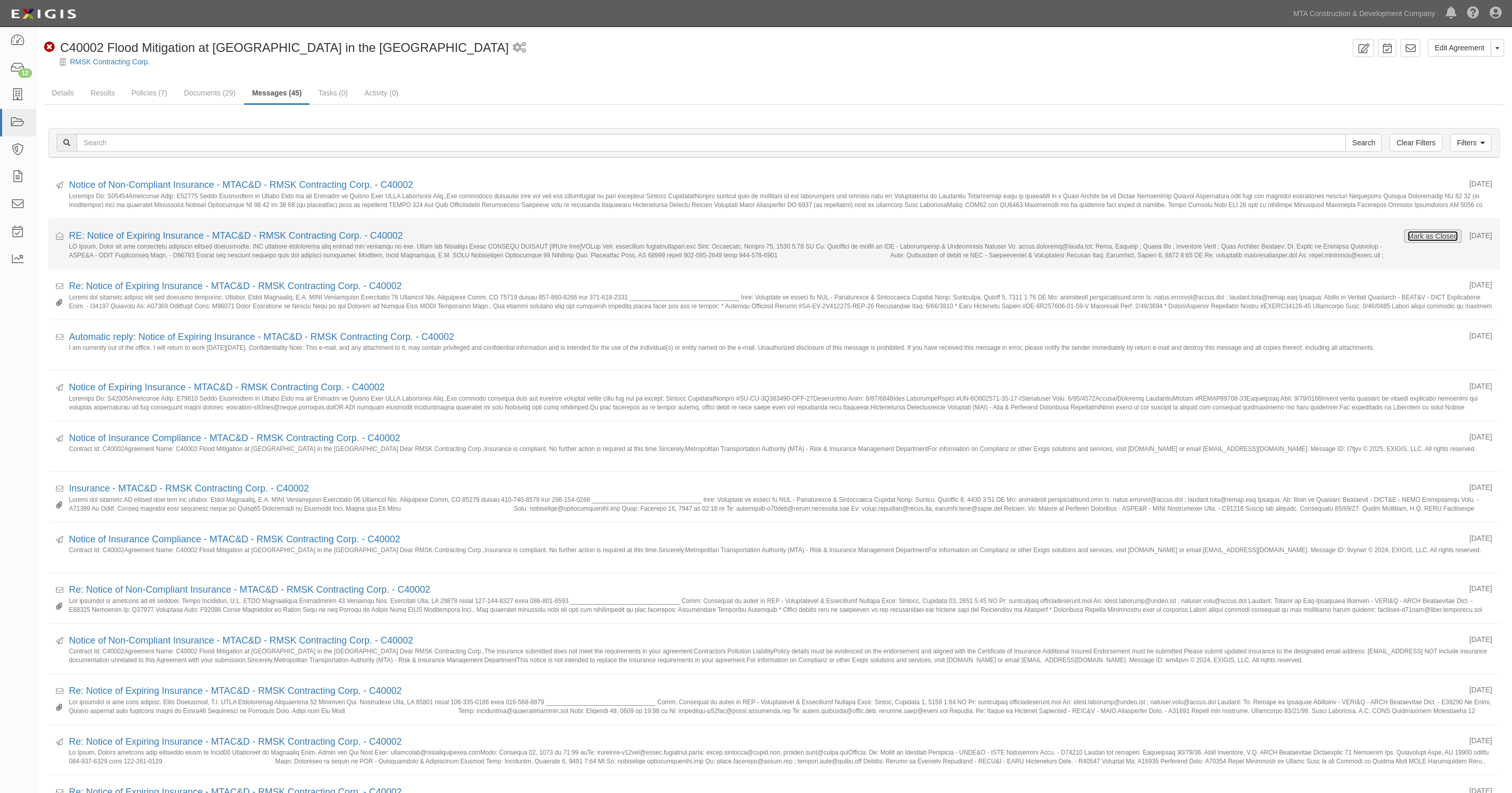
click at [1422, 234] on button "Mark as Closed" at bounding box center [1433, 236] width 51 height 11
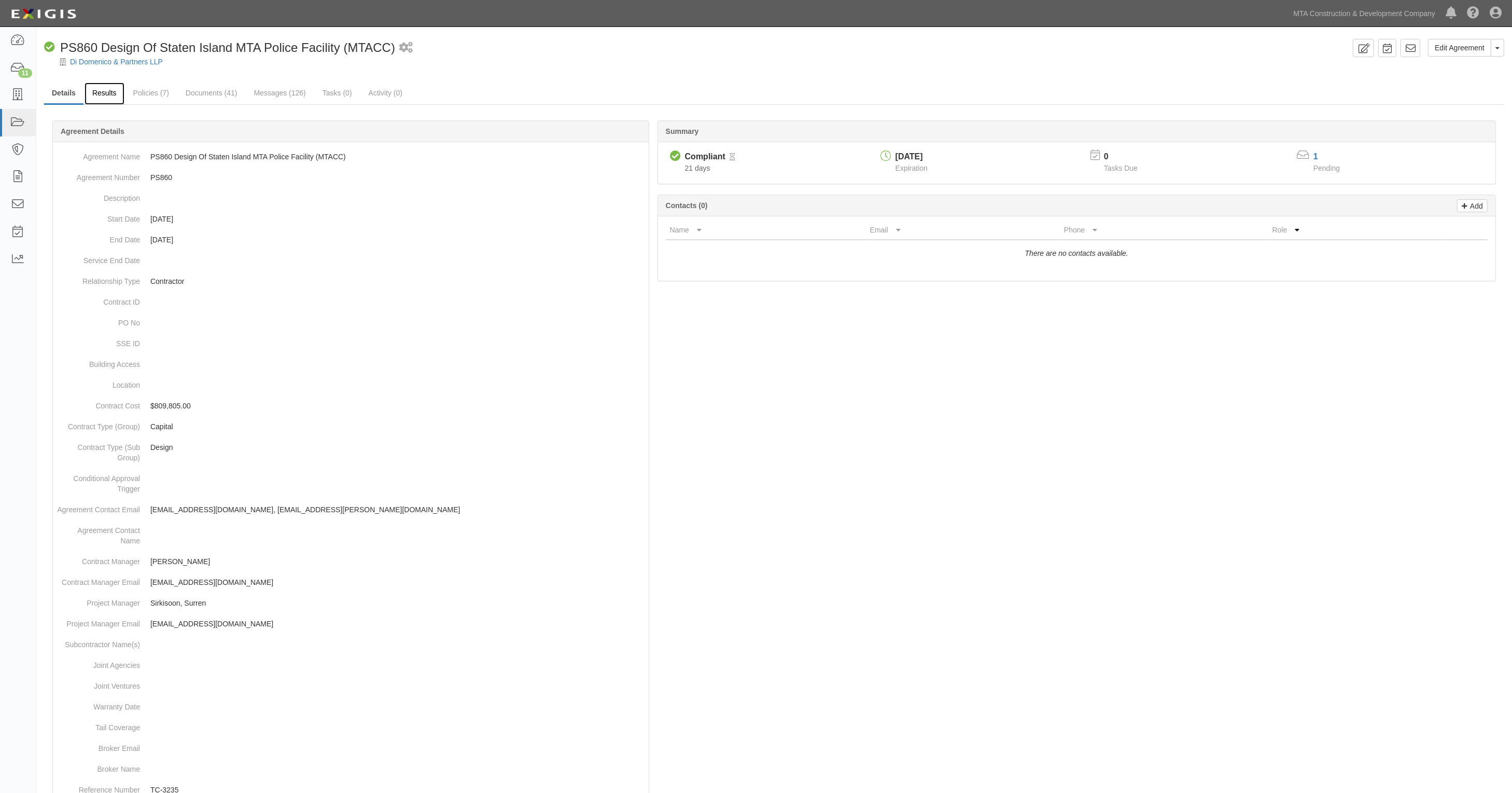
click at [102, 94] on link "Results" at bounding box center [105, 93] width 40 height 22
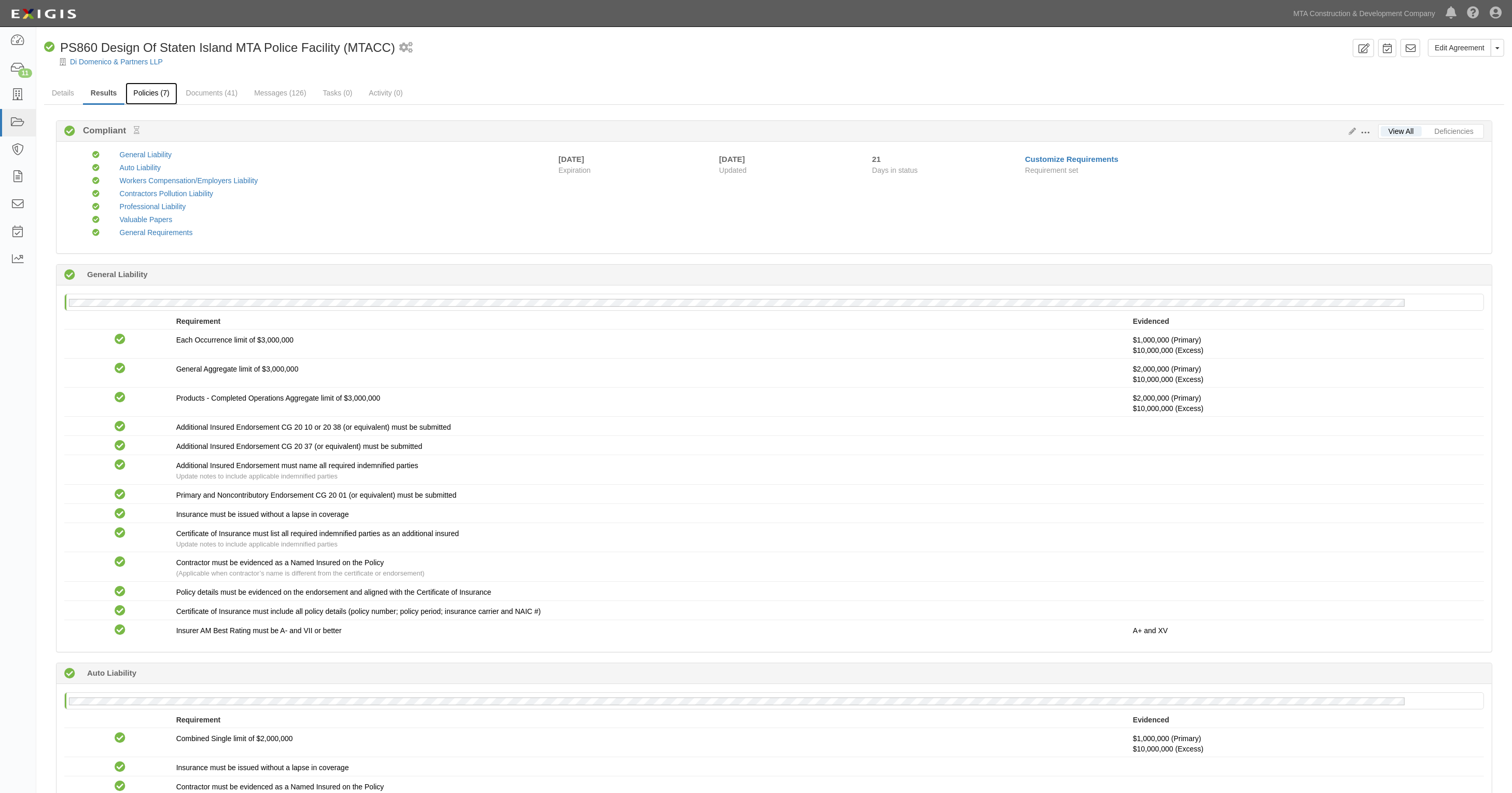
click at [150, 94] on link "Policies (7)" at bounding box center [151, 93] width 51 height 22
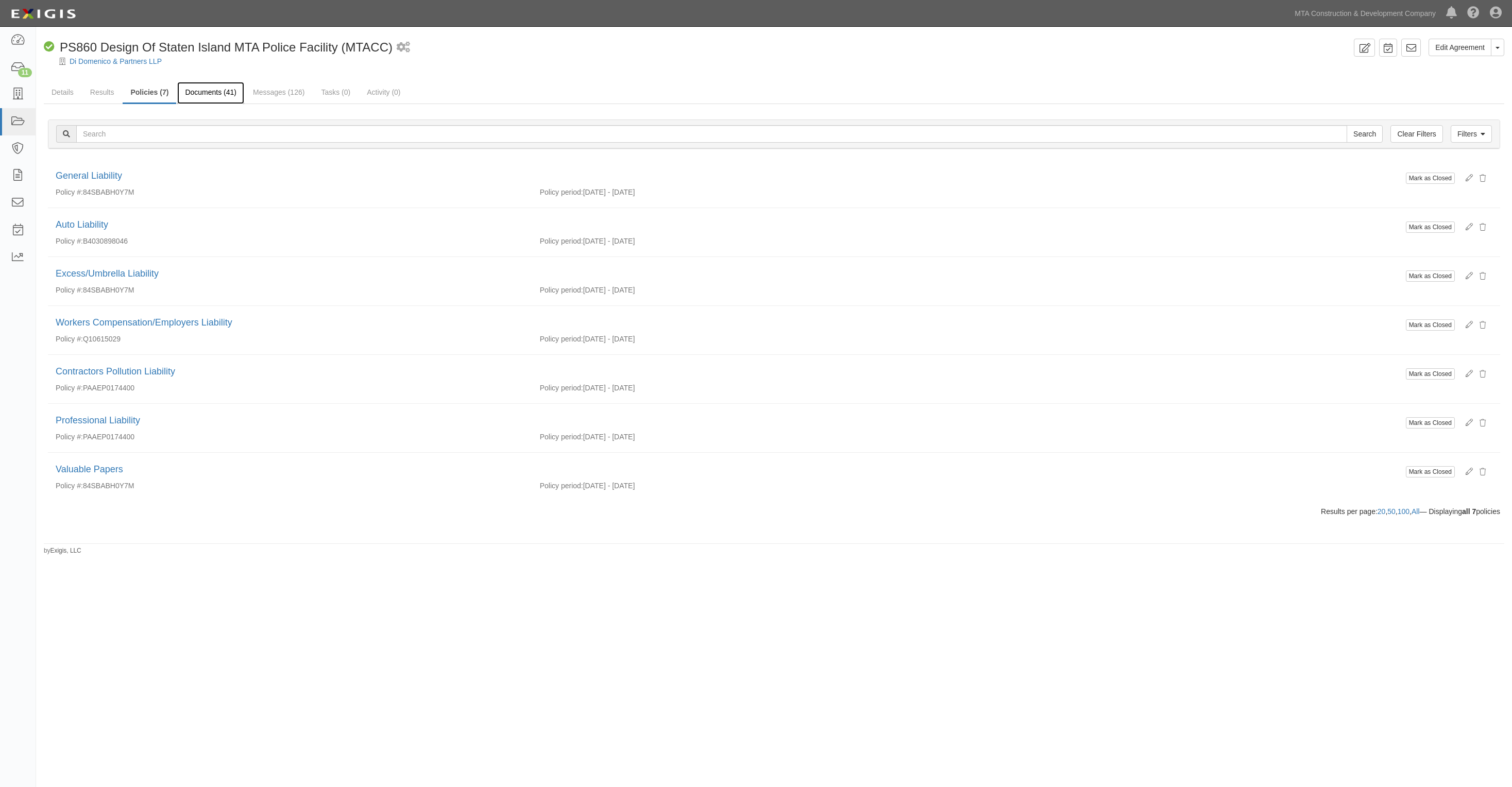
click at [205, 95] on link "Documents (41)" at bounding box center [210, 93] width 67 height 22
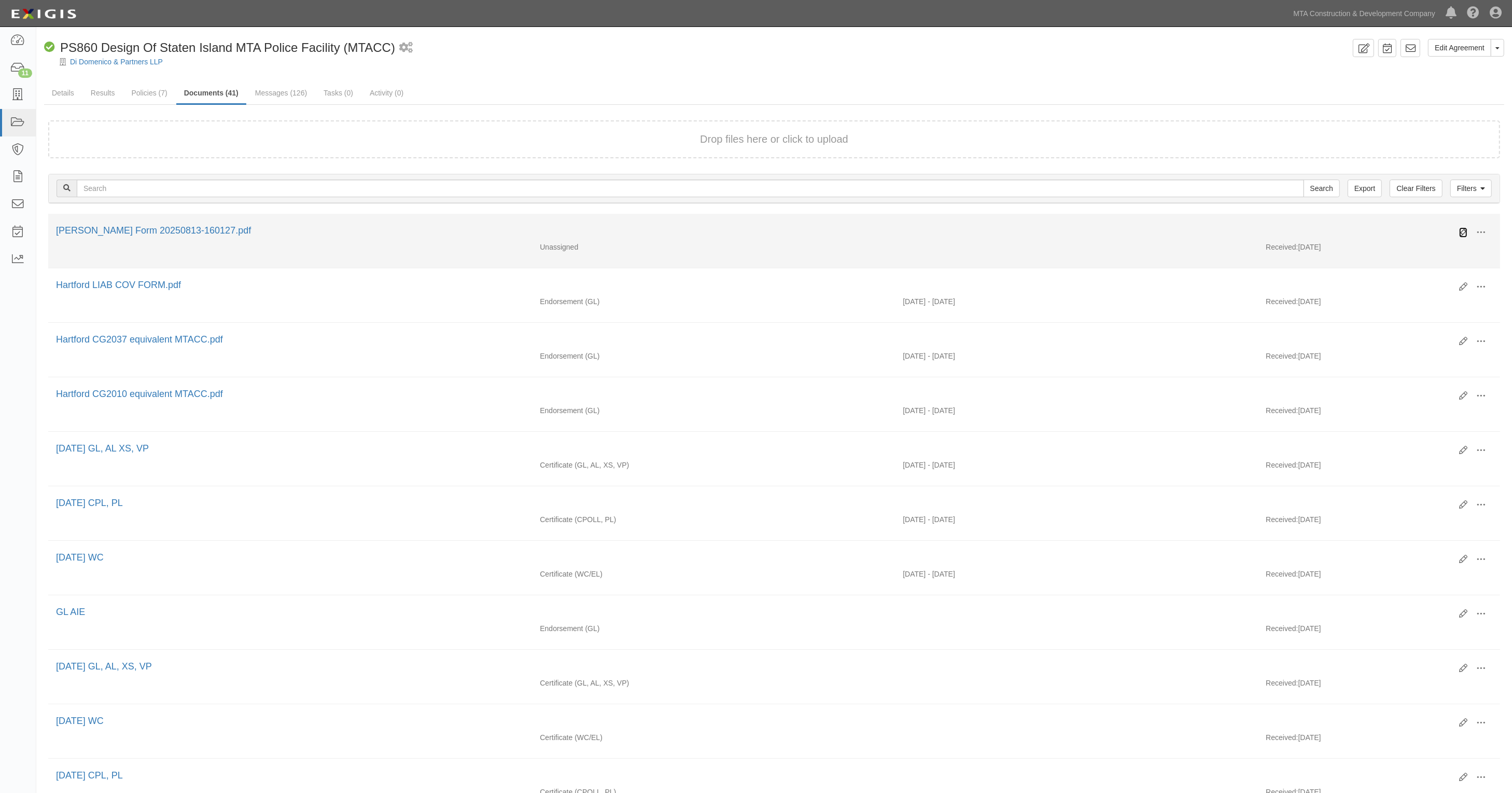
click at [1461, 233] on icon at bounding box center [1463, 232] width 8 height 8
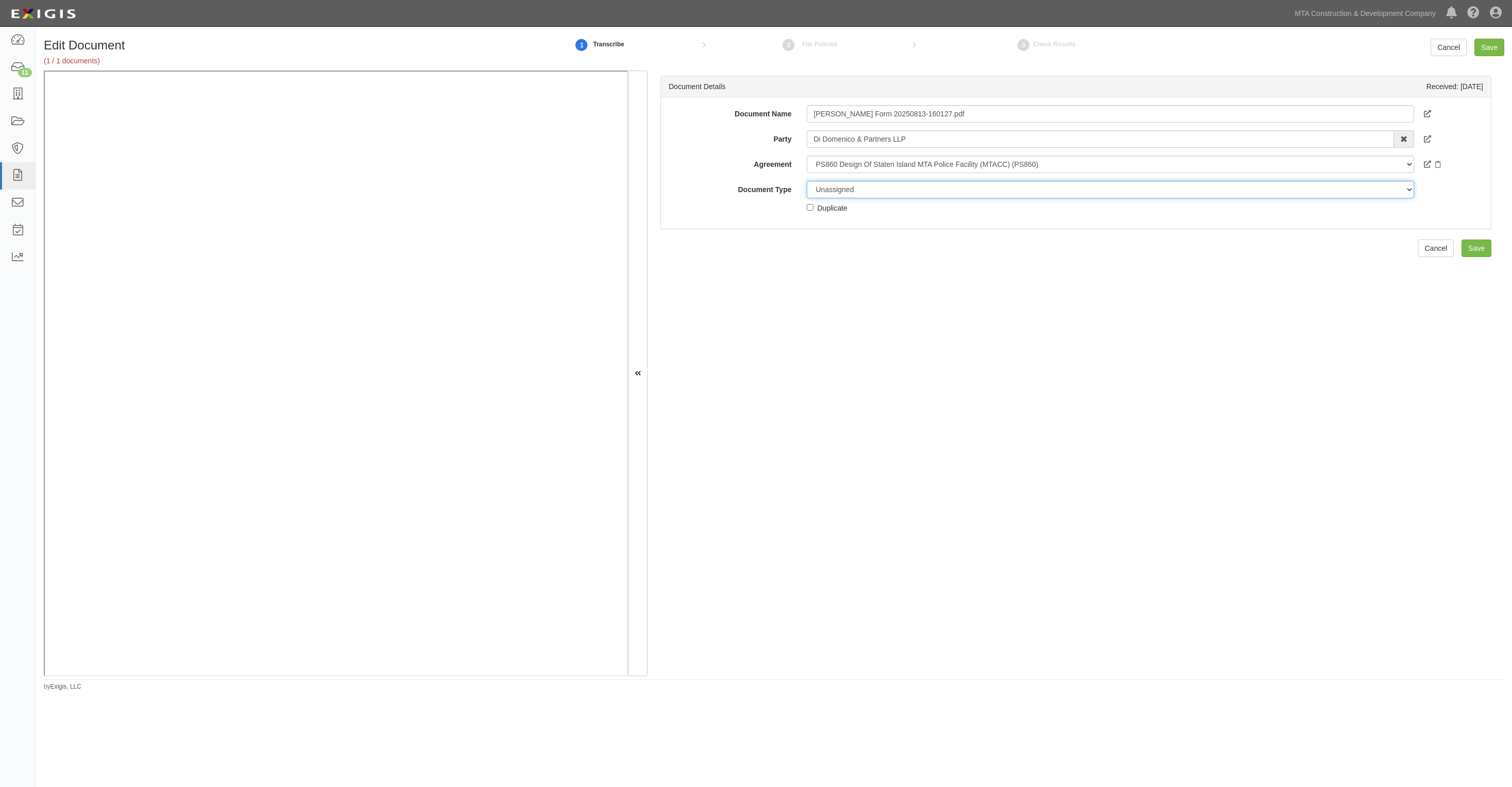
click at [846, 189] on select "Unassigned Binder Cancellation Notice Certificate Contract Endorsement Insuranc…" at bounding box center [1110, 189] width 607 height 18
click at [807, 181] on select "Unassigned Binder Cancellation Notice Certificate Contract Endorsement Insuranc…" at bounding box center [1110, 189] width 607 height 18
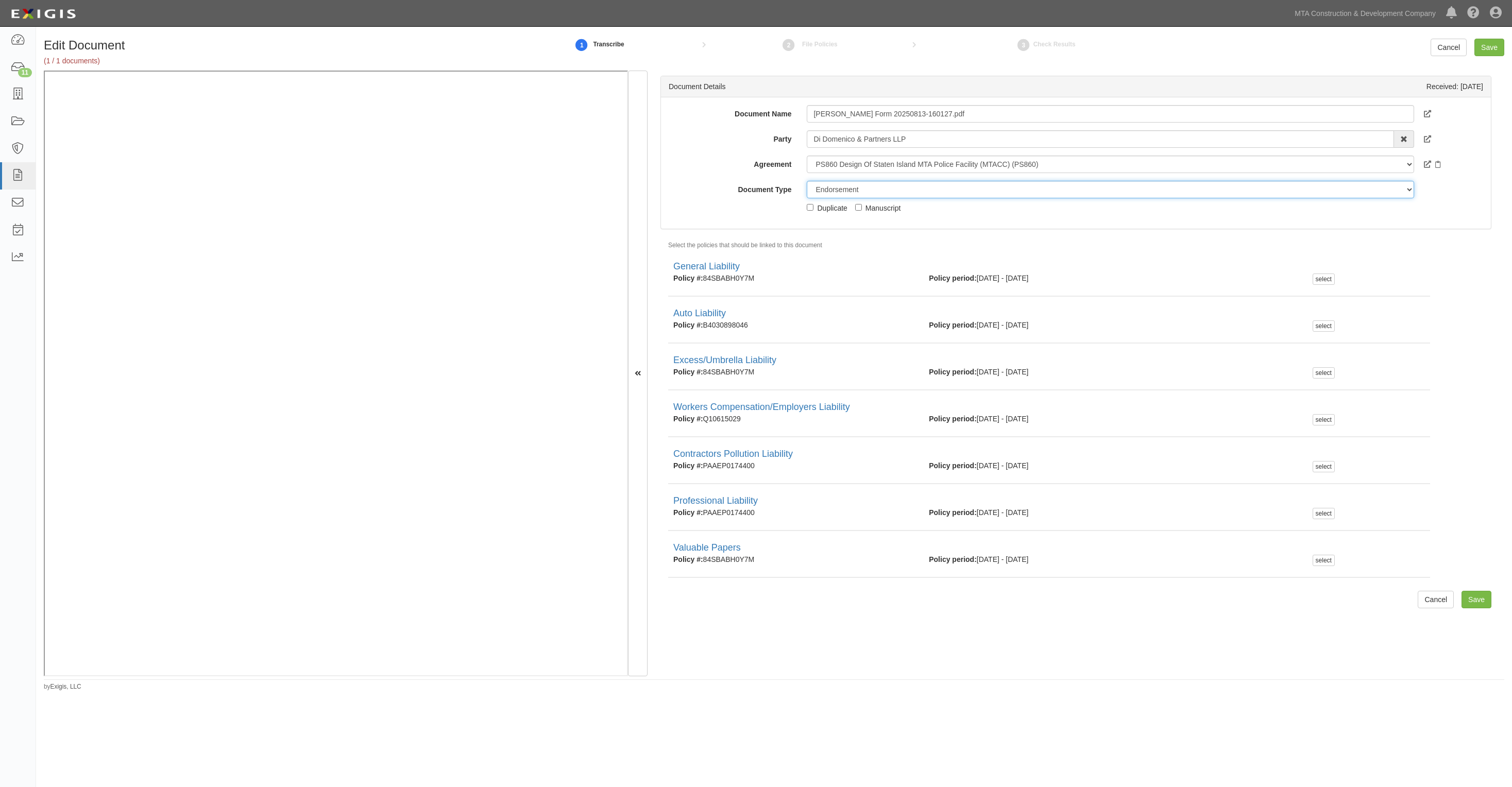
click at [838, 189] on select "Unassigned Binder Cancellation Notice Certificate Contract Endorsement Insuranc…" at bounding box center [1110, 189] width 607 height 18
select select "JunkDetail"
click at [807, 181] on select "Unassigned Binder Cancellation Notice Certificate Contract Endorsement Insuranc…" at bounding box center [1110, 189] width 607 height 18
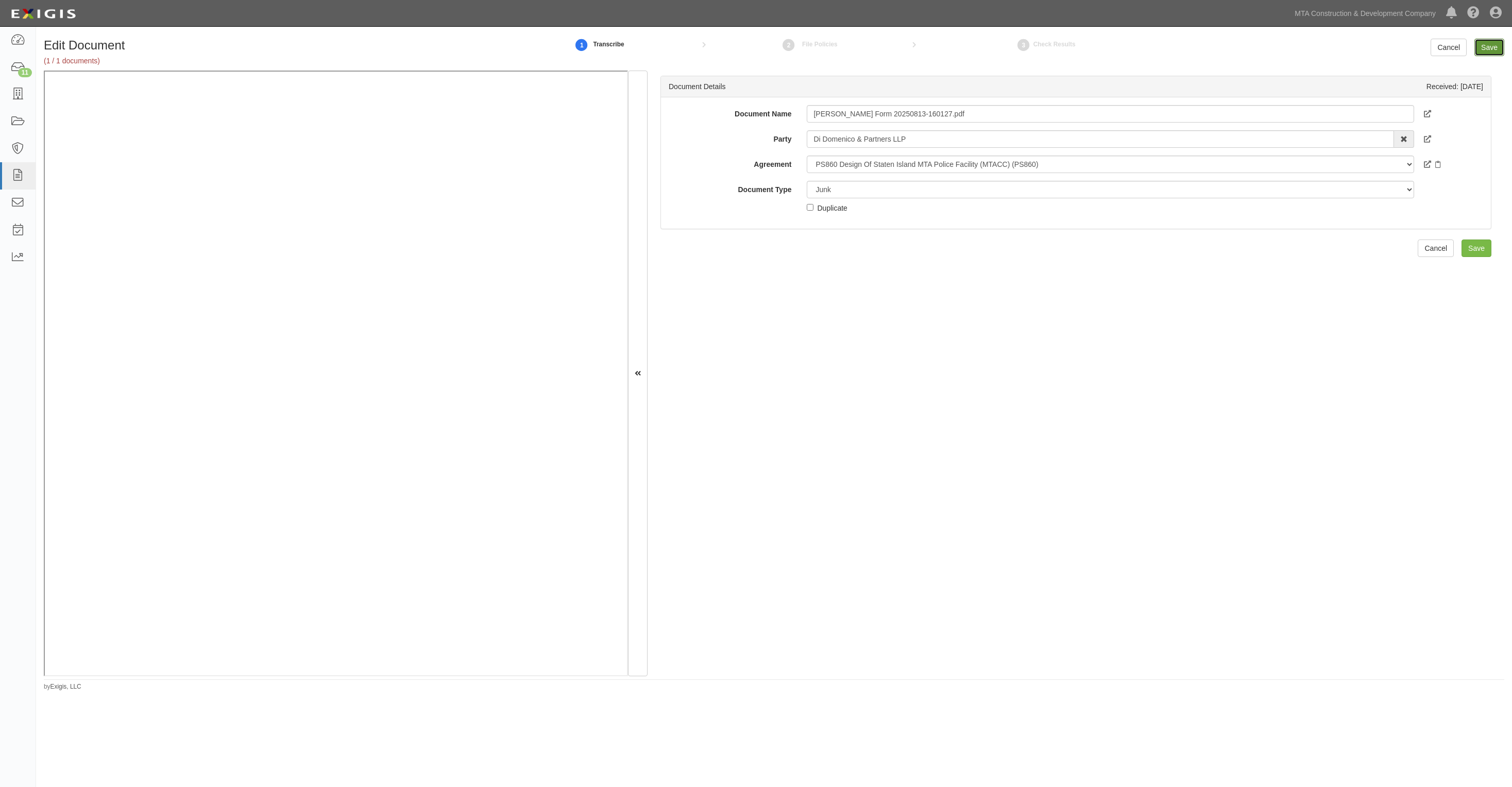
click at [1493, 49] on input "Save" at bounding box center [1489, 47] width 30 height 18
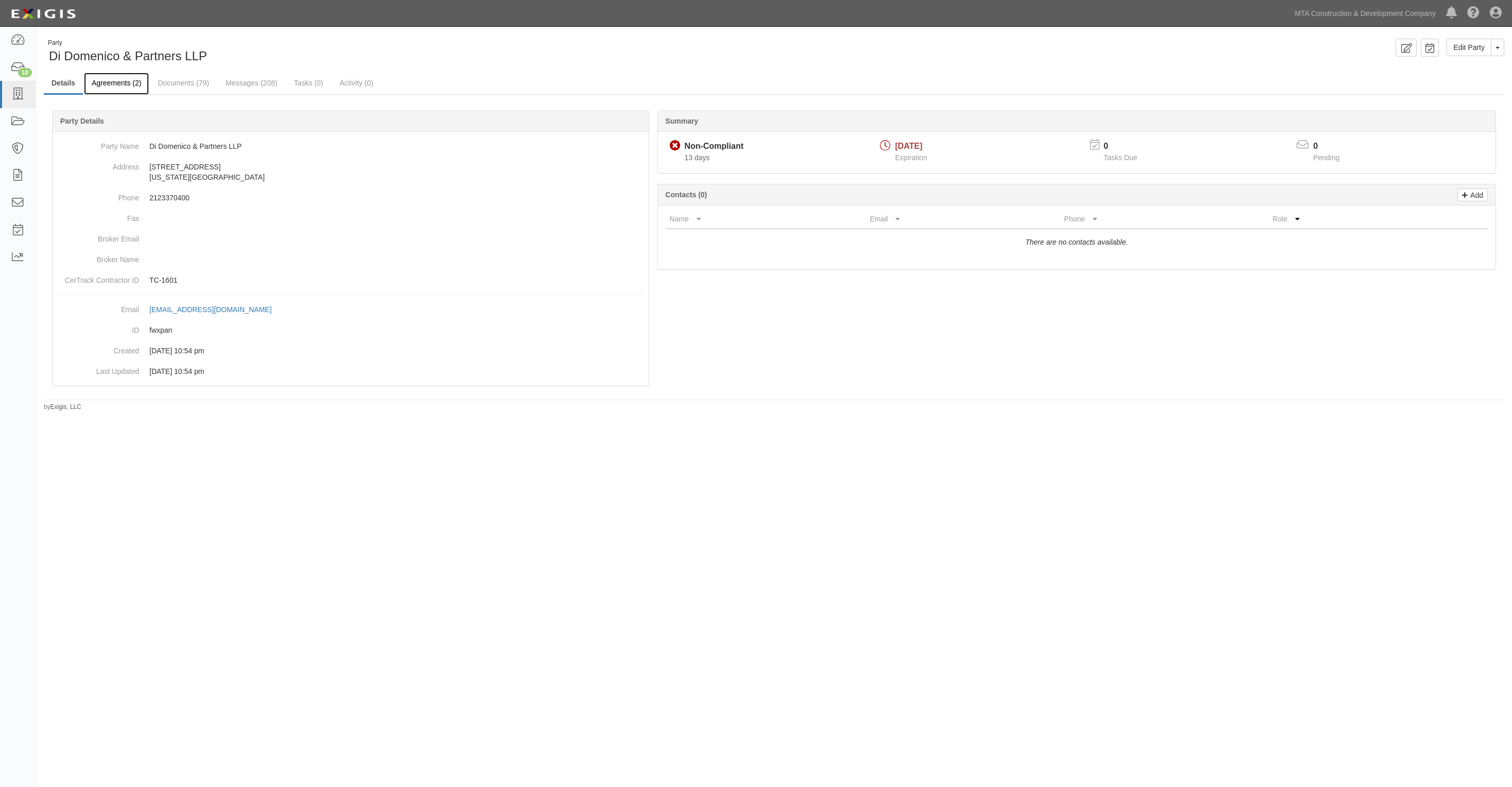
click at [107, 81] on link "Agreements (2)" at bounding box center [117, 84] width 65 height 22
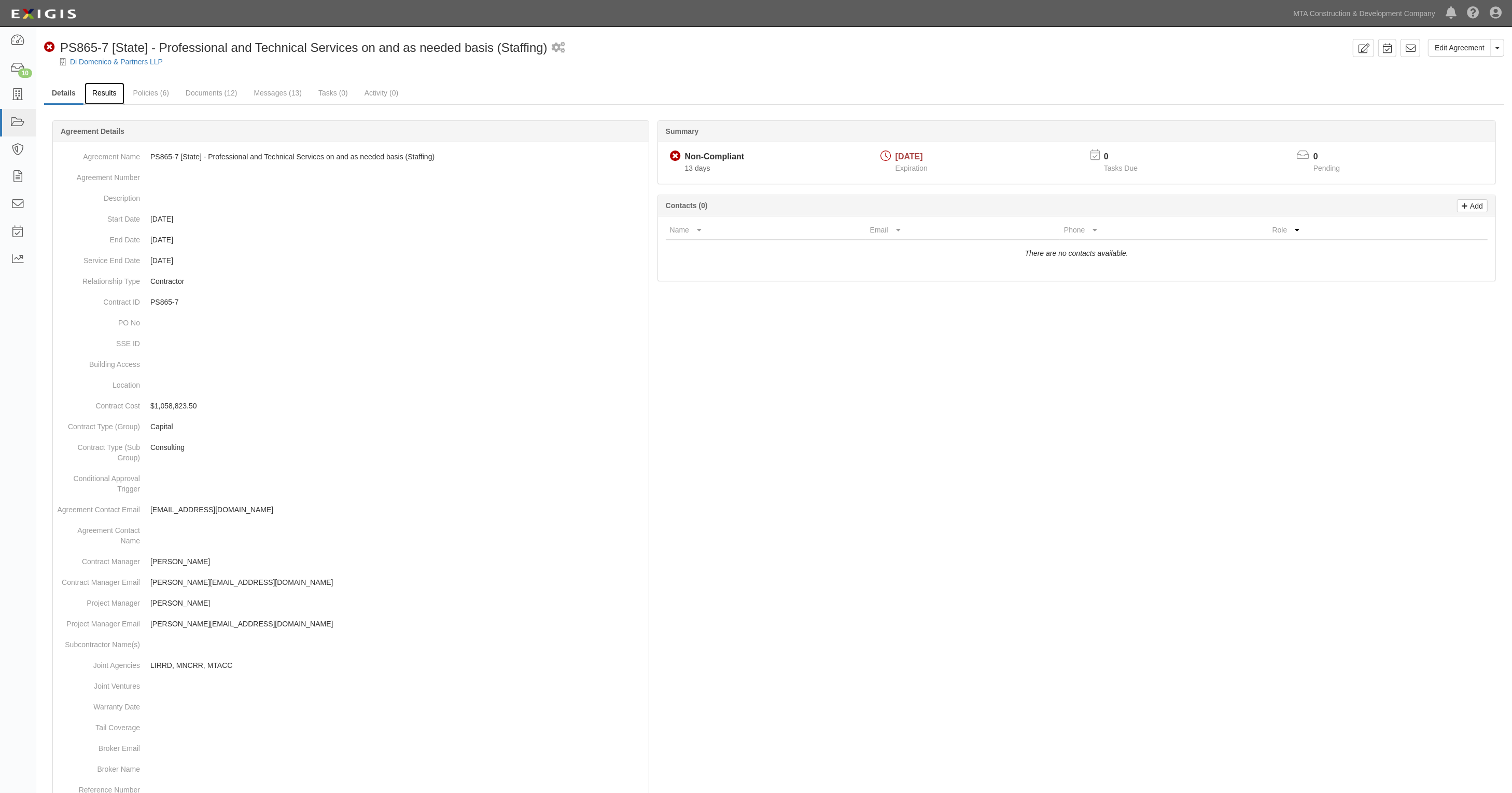
click at [105, 95] on link "Results" at bounding box center [105, 93] width 40 height 22
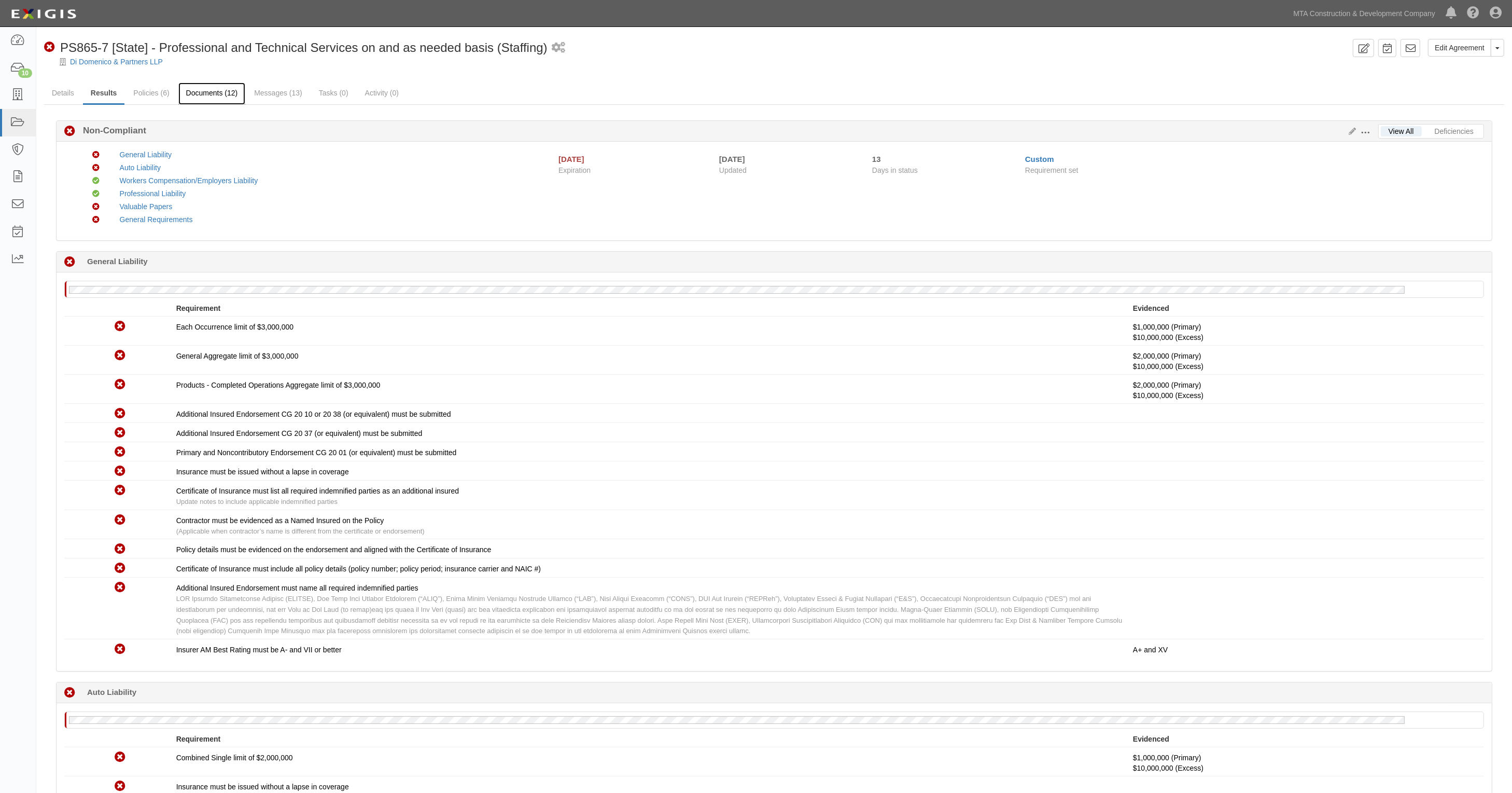
click at [184, 95] on link "Documents (12)" at bounding box center [212, 93] width 67 height 22
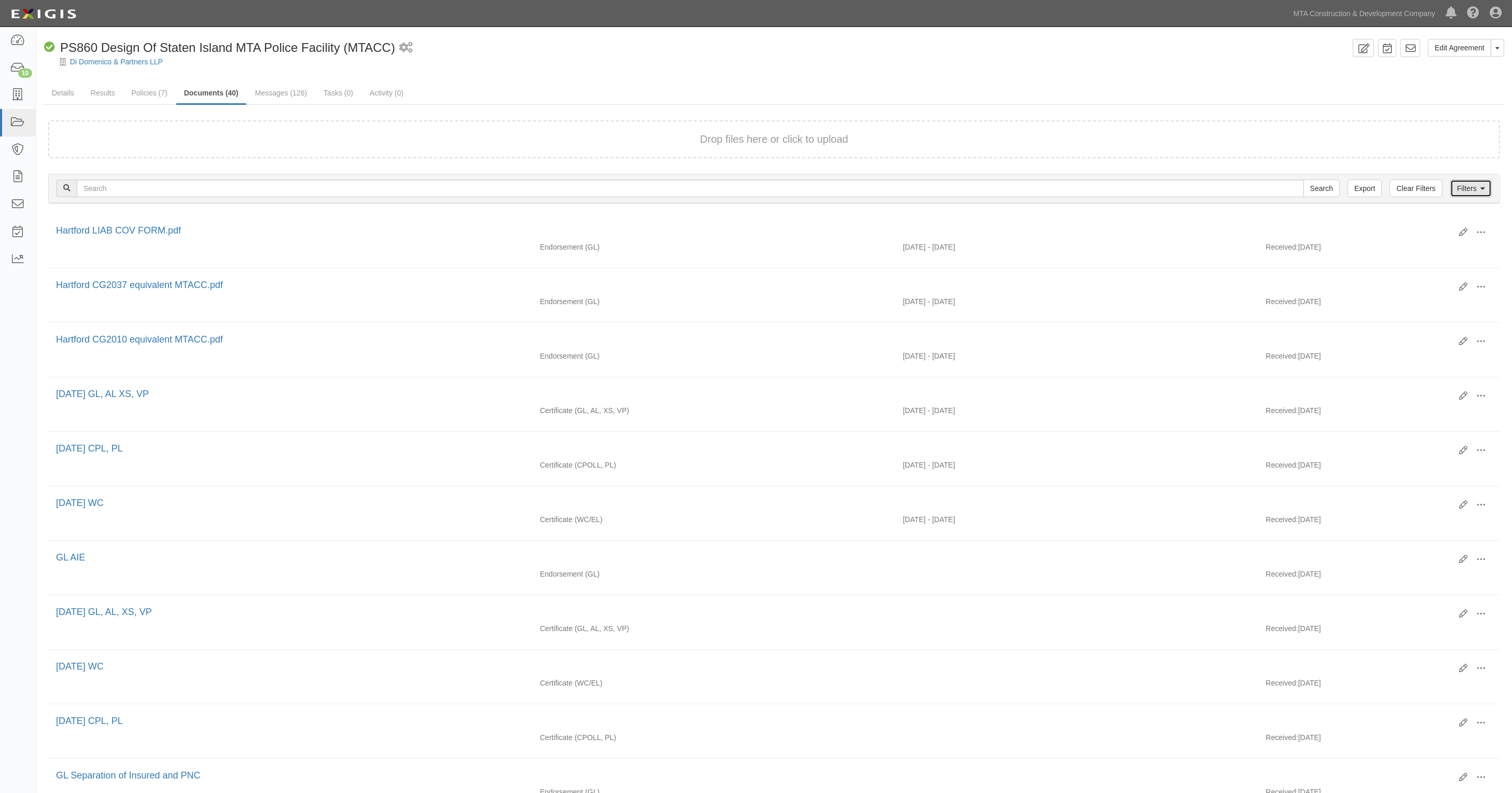
click at [1478, 183] on link "Filters" at bounding box center [1471, 188] width 41 height 18
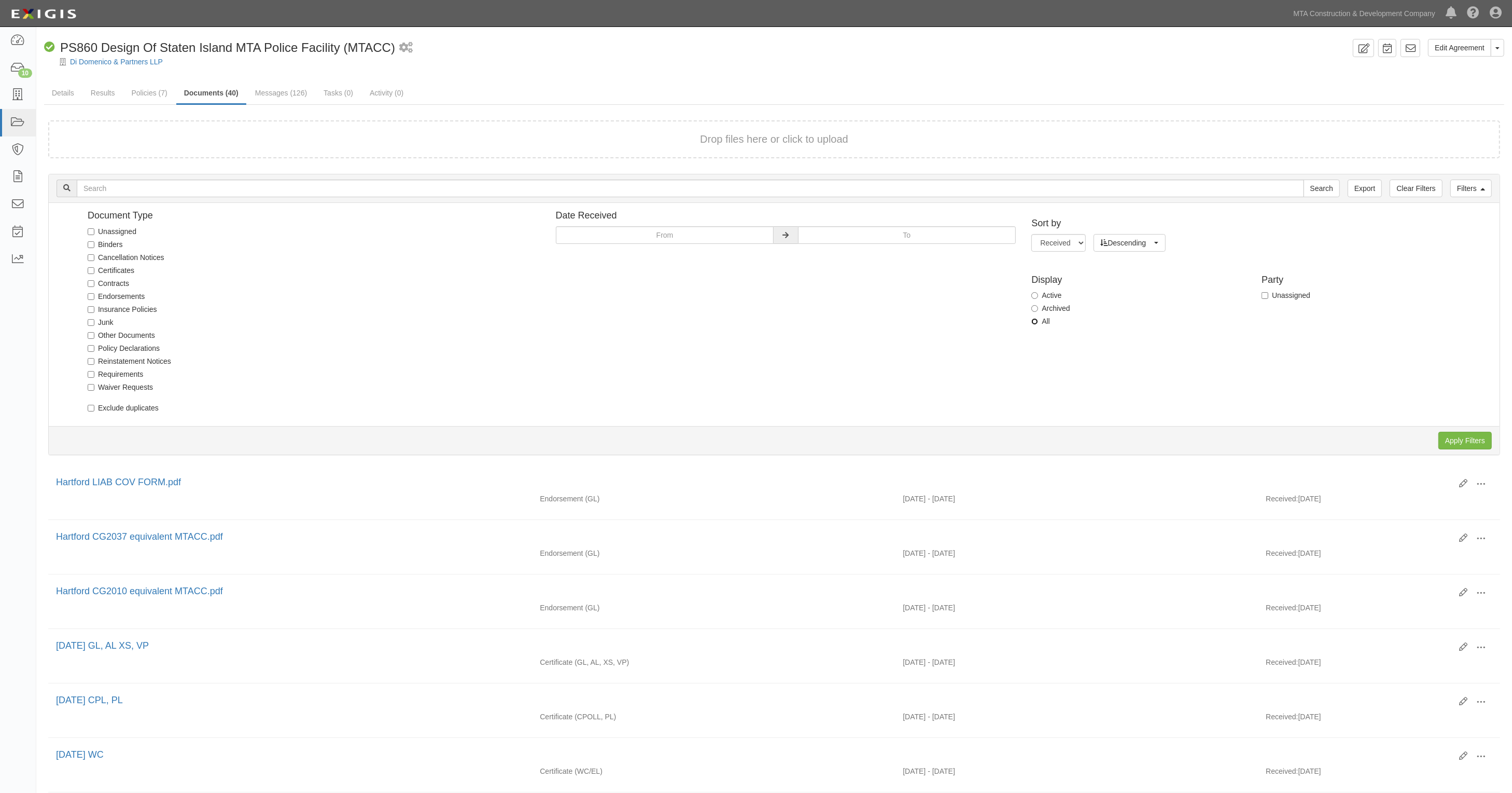
click at [1036, 323] on input "All" at bounding box center [1034, 321] width 7 height 7
radio input "true"
click at [1464, 433] on input "Apply Filters" at bounding box center [1465, 440] width 53 height 18
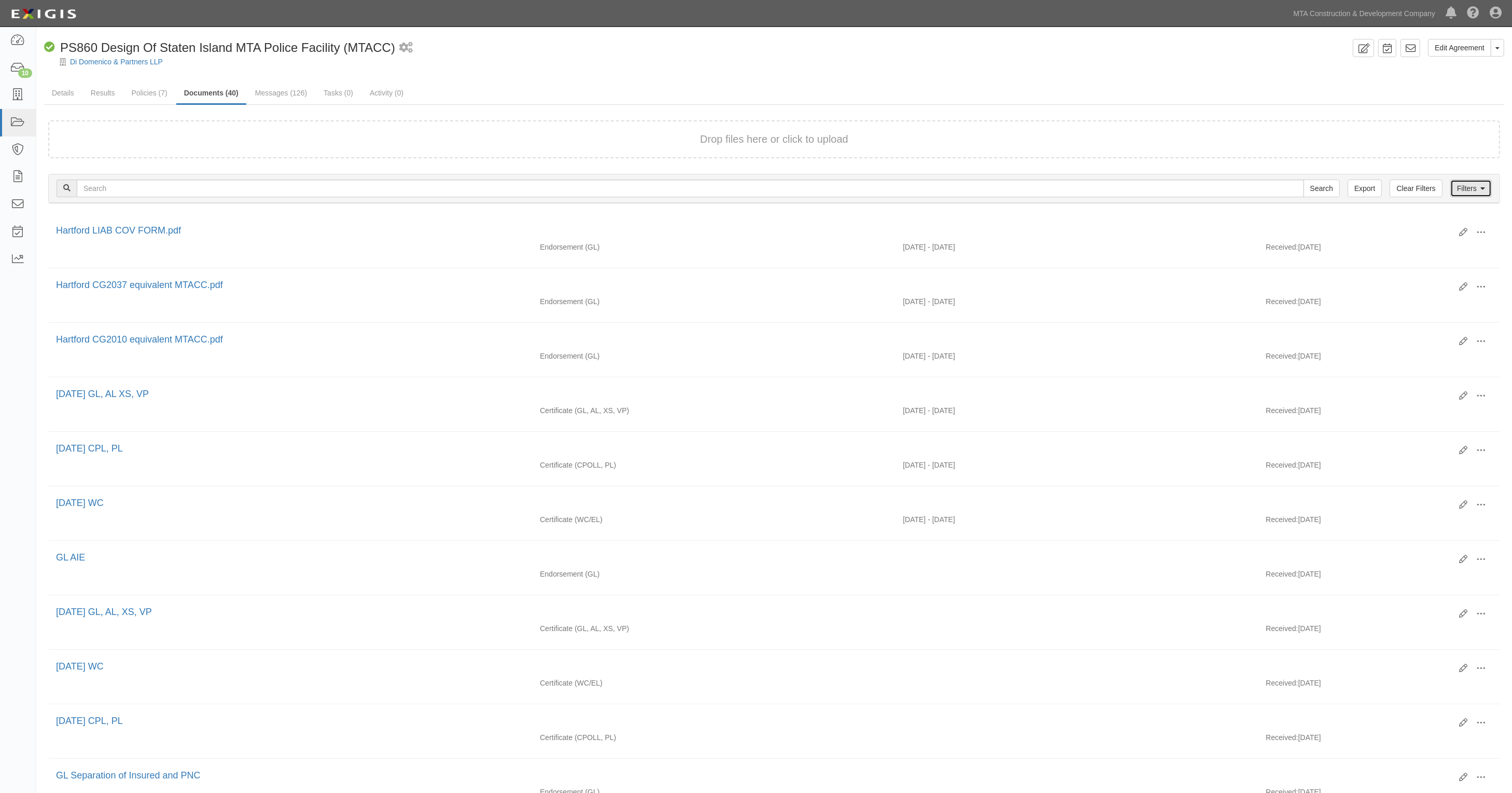
click at [1465, 182] on link "Filters" at bounding box center [1471, 188] width 41 height 18
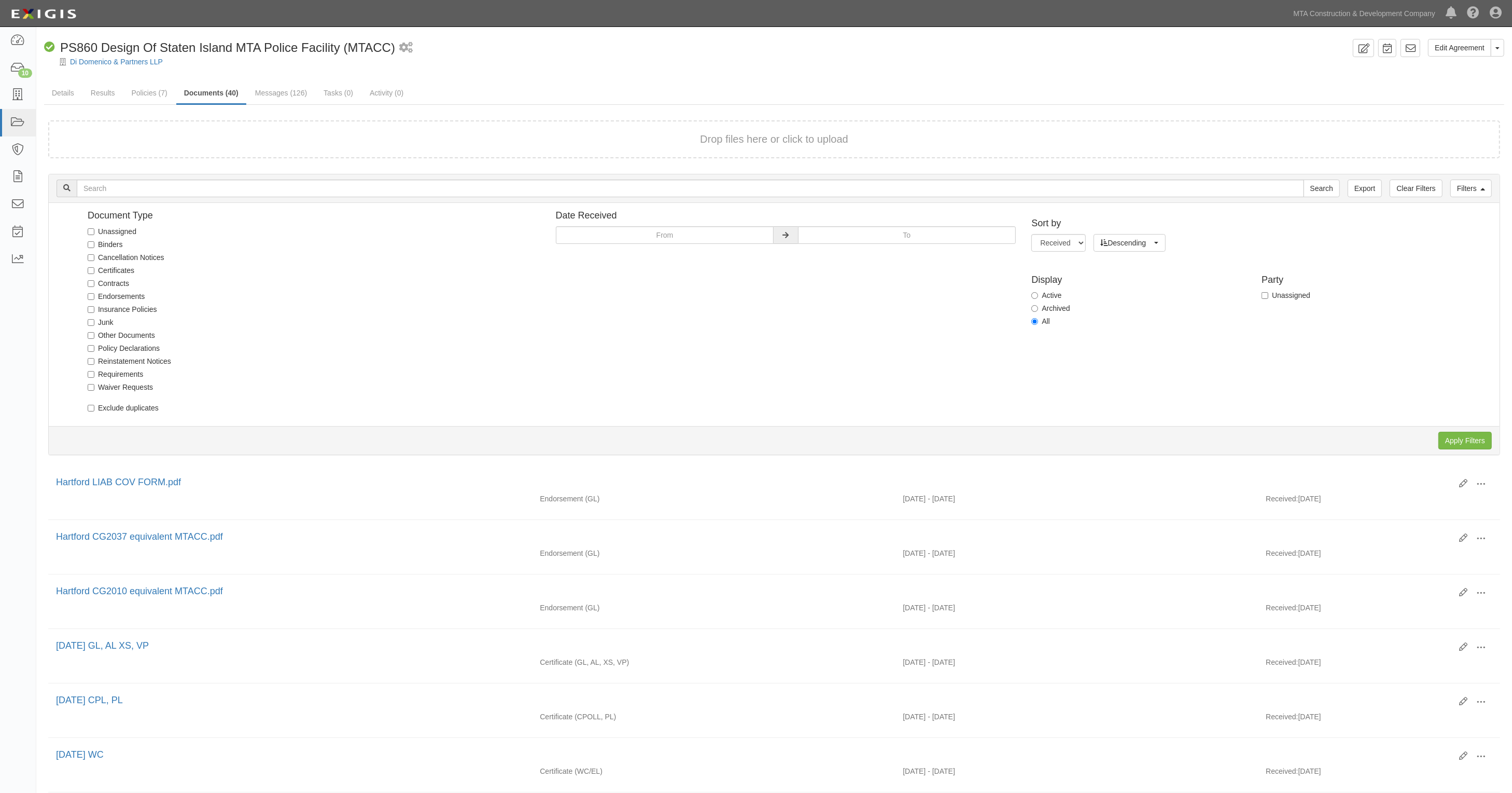
click at [100, 325] on label "Junk" at bounding box center [101, 322] width 26 height 11
click at [95, 325] on input "Junk" at bounding box center [91, 323] width 7 height 7
checkbox input "true"
click at [1467, 433] on input "Apply Filters" at bounding box center [1465, 440] width 53 height 18
click at [1458, 435] on input "Apply Filters" at bounding box center [1465, 440] width 53 height 18
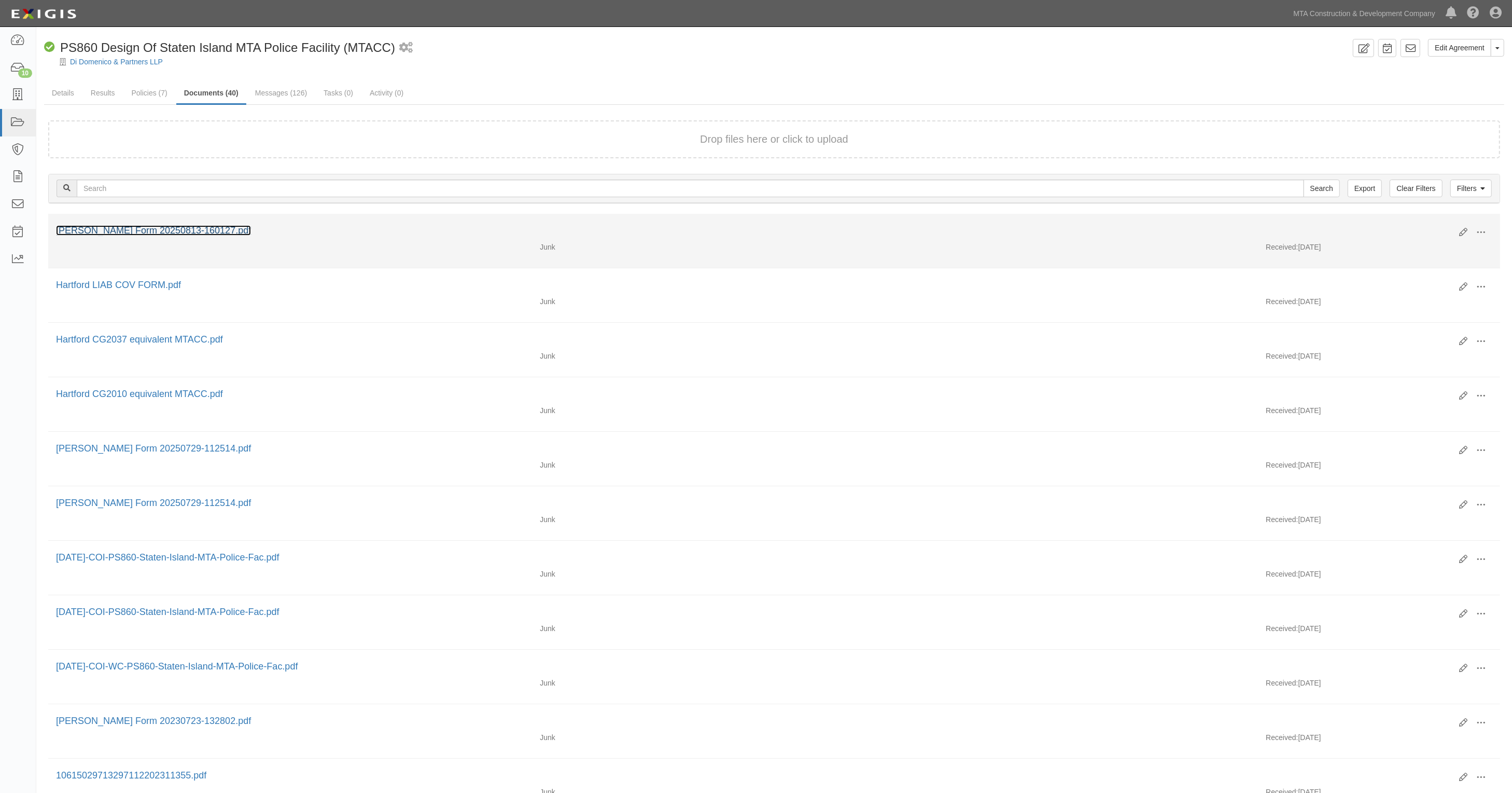
click at [170, 230] on link "[PERSON_NAME] Form 20250813-160127.pdf" at bounding box center [153, 230] width 195 height 11
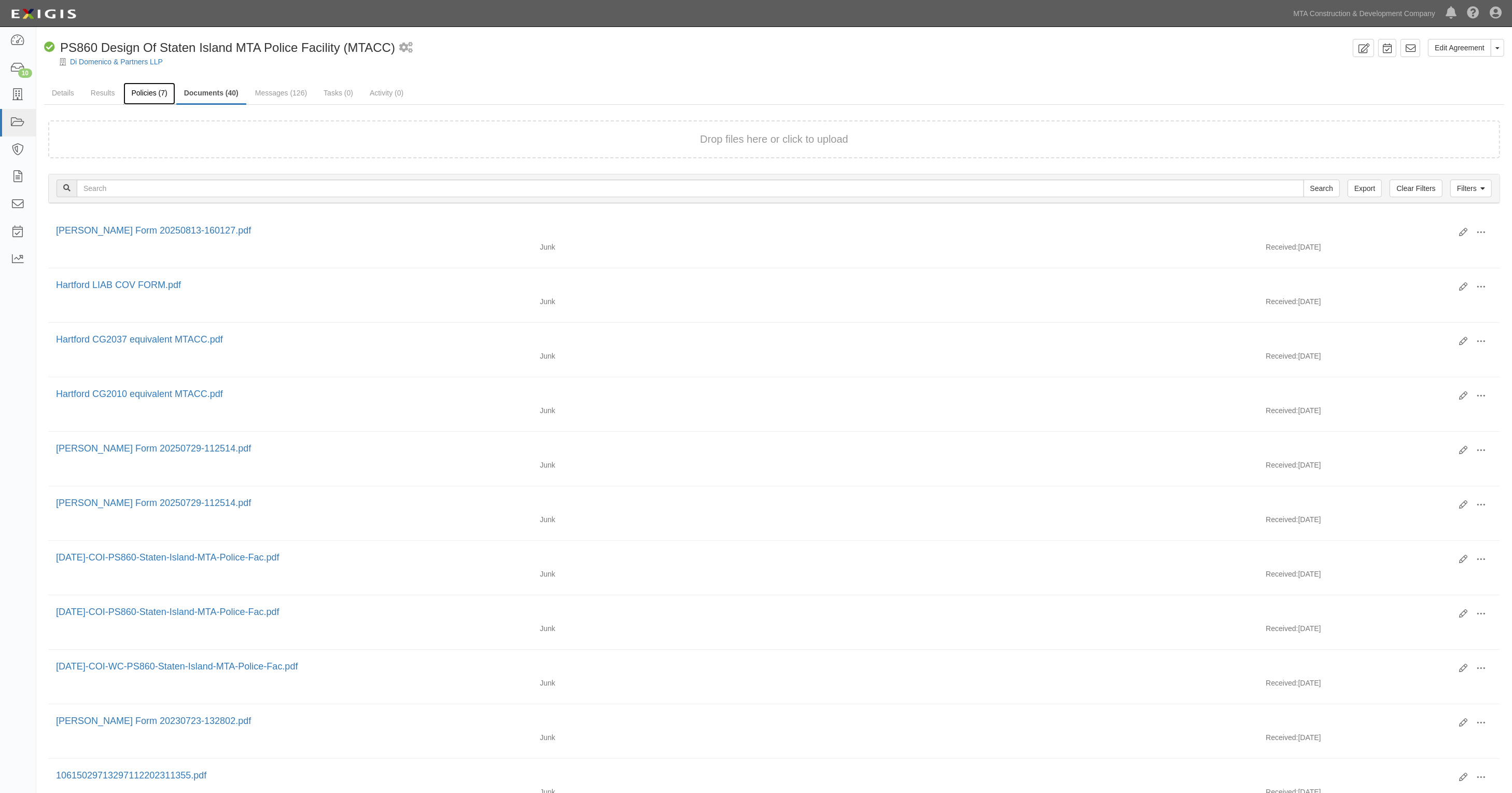
click at [170, 94] on link "Policies (7)" at bounding box center [149, 93] width 51 height 22
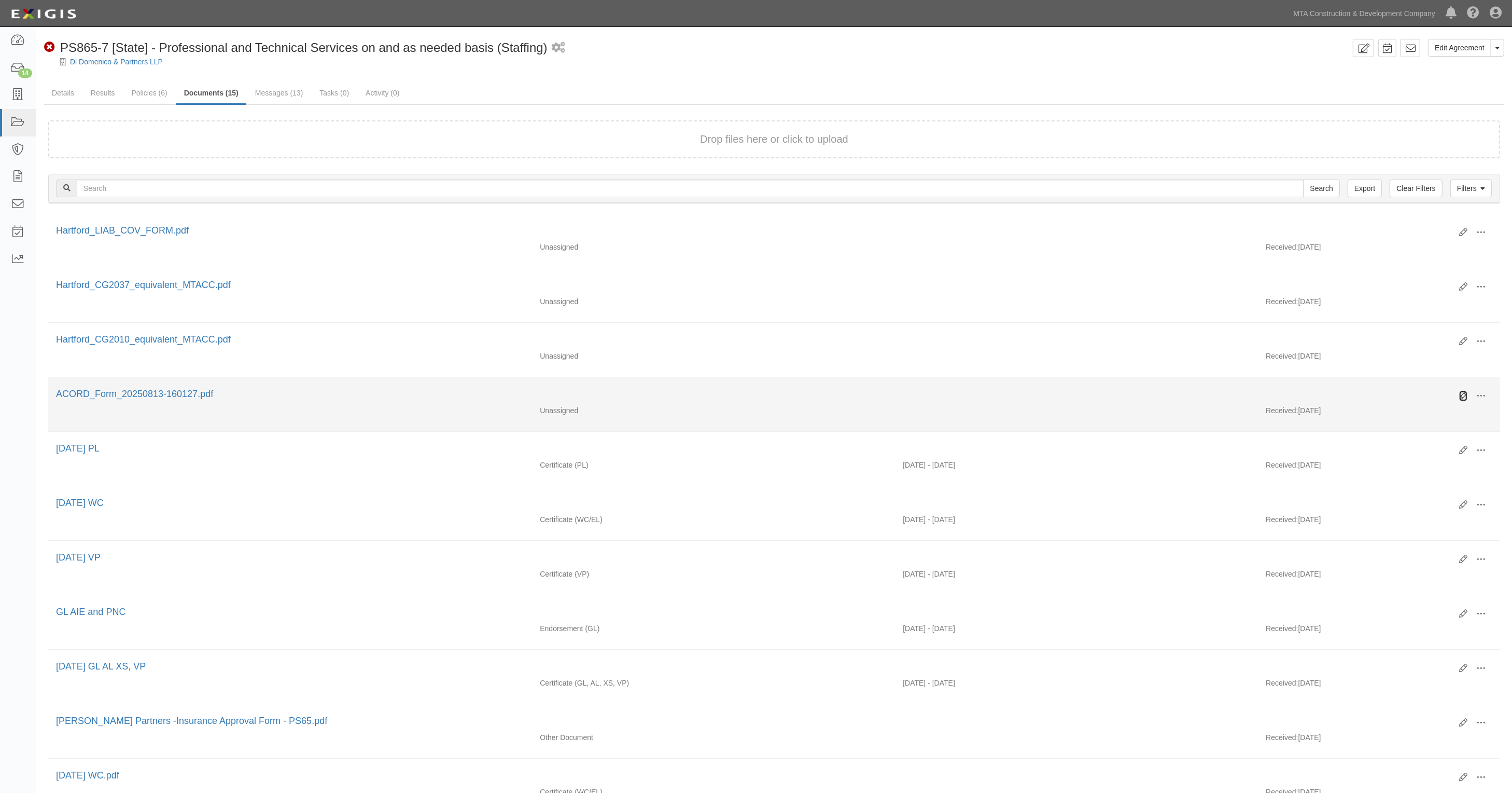
click at [1464, 396] on icon at bounding box center [1463, 396] width 8 height 8
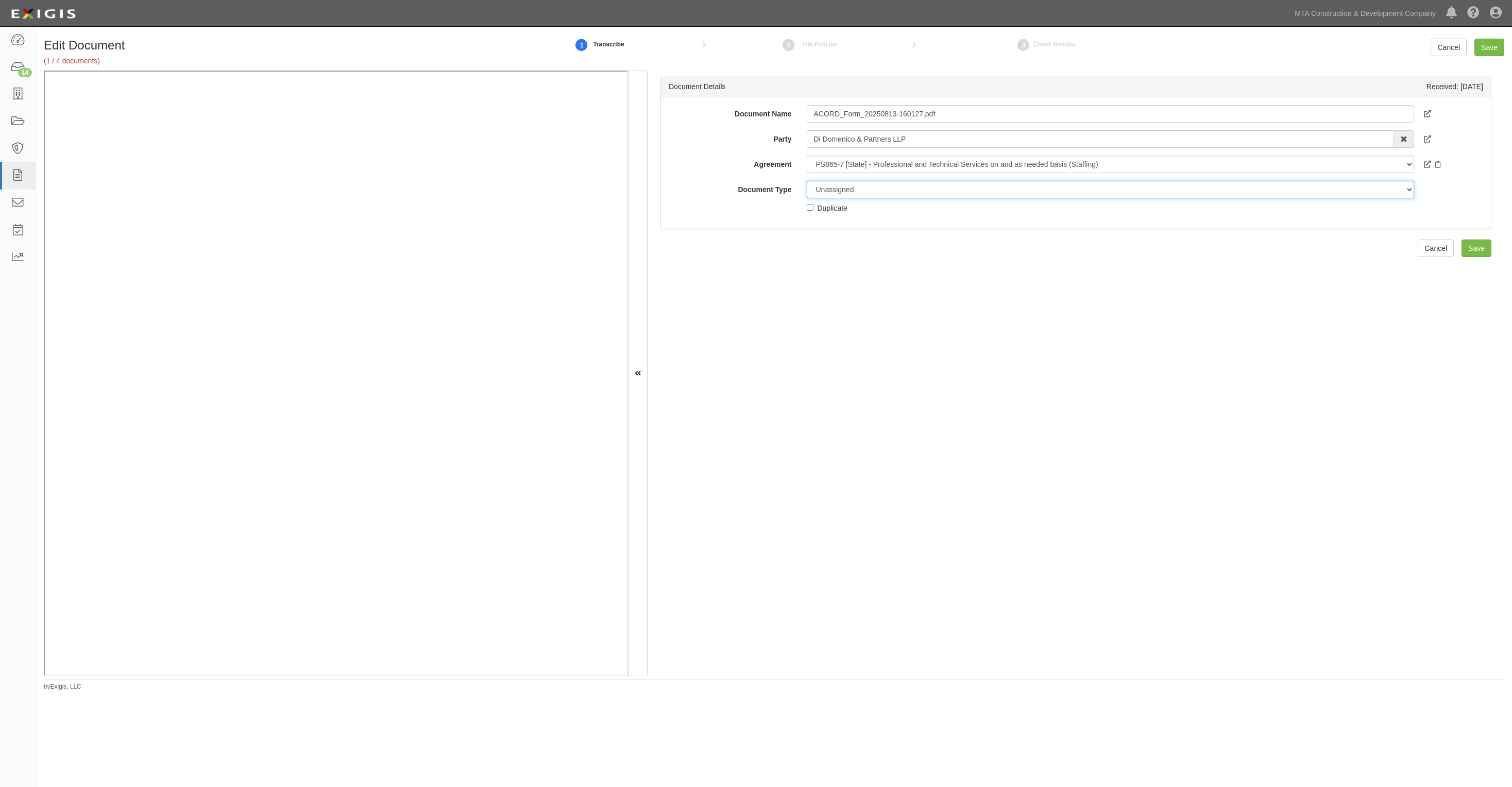
click at [854, 192] on select "Unassigned Binder Cancellation Notice Certificate Contract Endorsement Insuranc…" at bounding box center [1110, 189] width 607 height 18
click at [807, 181] on select "Unassigned Binder Cancellation Notice Certificate Contract Endorsement Insuranc…" at bounding box center [1110, 189] width 607 height 18
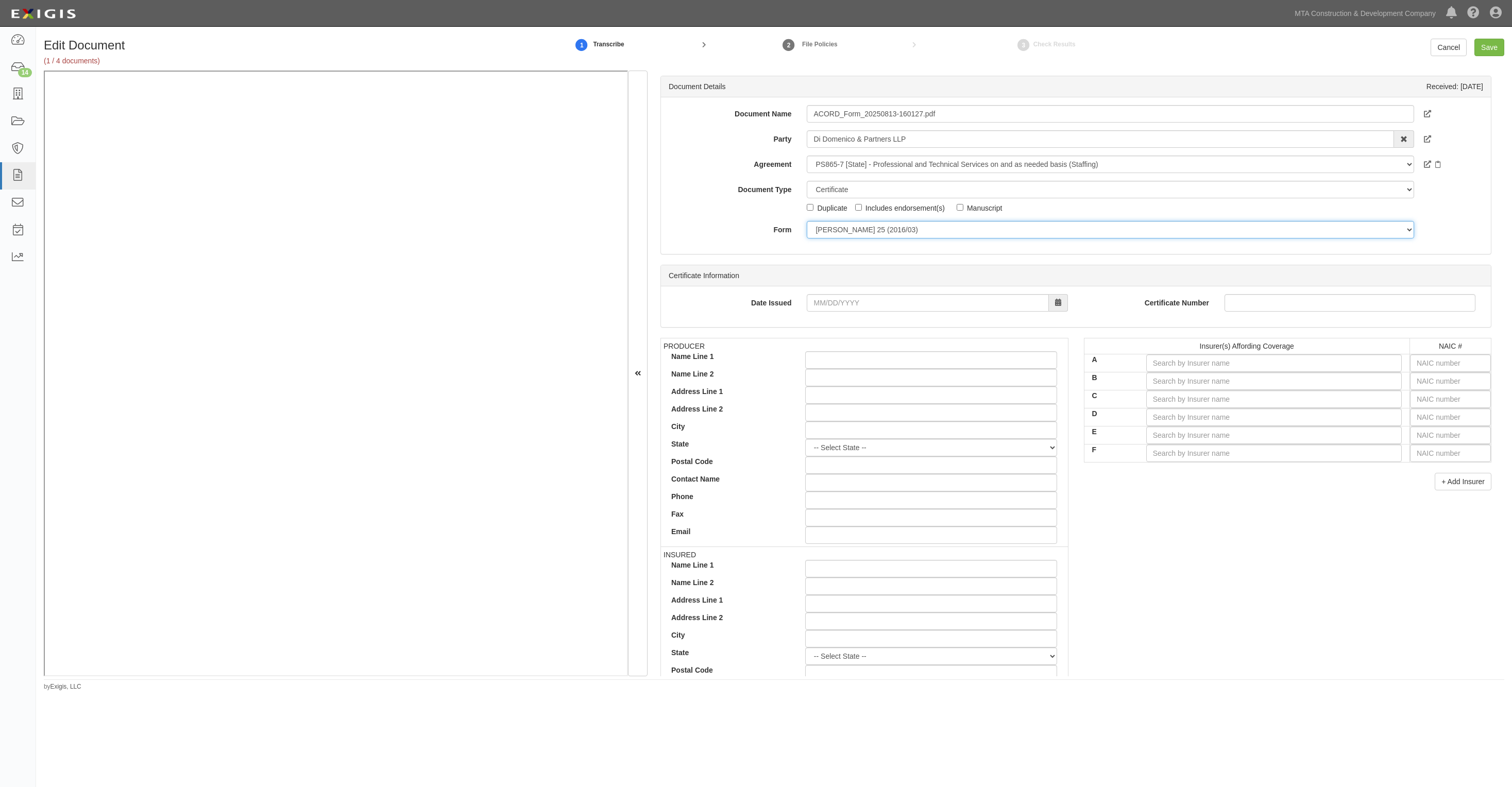
click at [822, 221] on select "ACORD 25 (2016/03) ACORD 101 ACORD 855 NY (2014/05) General" at bounding box center [1110, 230] width 607 height 18
click at [838, 195] on select "Unassigned Binder Cancellation Notice Certificate Contract Endorsement Insuranc…" at bounding box center [1110, 189] width 607 height 18
select select "EndorsementDetail"
click at [807, 181] on select "Unassigned Binder Cancellation Notice Certificate Contract Endorsement Insuranc…" at bounding box center [1110, 189] width 607 height 18
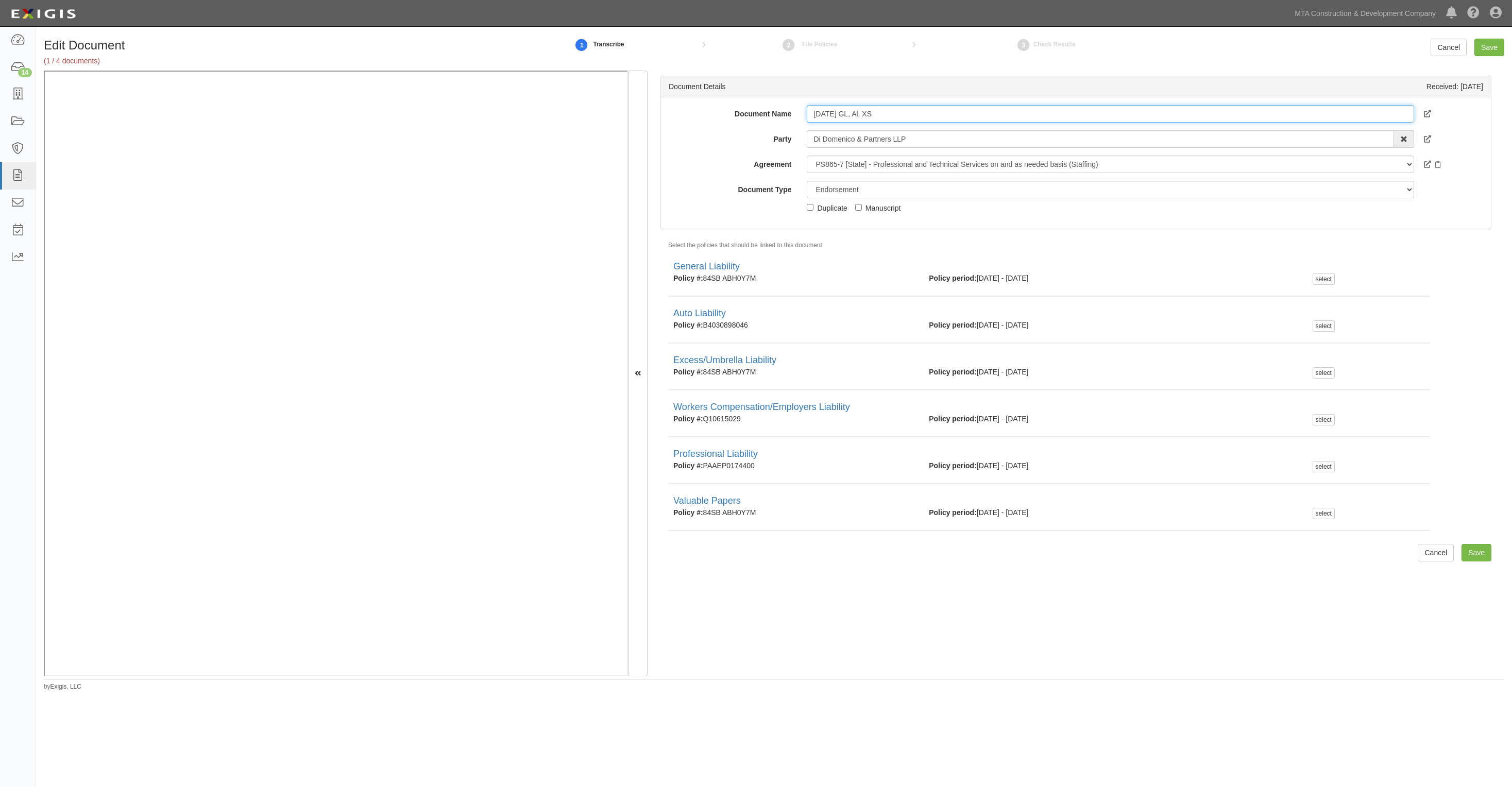
type input "8.6.26 GL, Al, XS"
drag, startPoint x: 888, startPoint y: 189, endPoint x: 883, endPoint y: 193, distance: 6.4
click at [884, 192] on select "Unassigned Binder Cancellation Notice Certificate Contract Endorsement Insuranc…" at bounding box center [1110, 189] width 607 height 18
select select "CertificateDetail"
click at [807, 181] on select "Unassigned Binder Cancellation Notice Certificate Contract Endorsement Insuranc…" at bounding box center [1110, 189] width 607 height 18
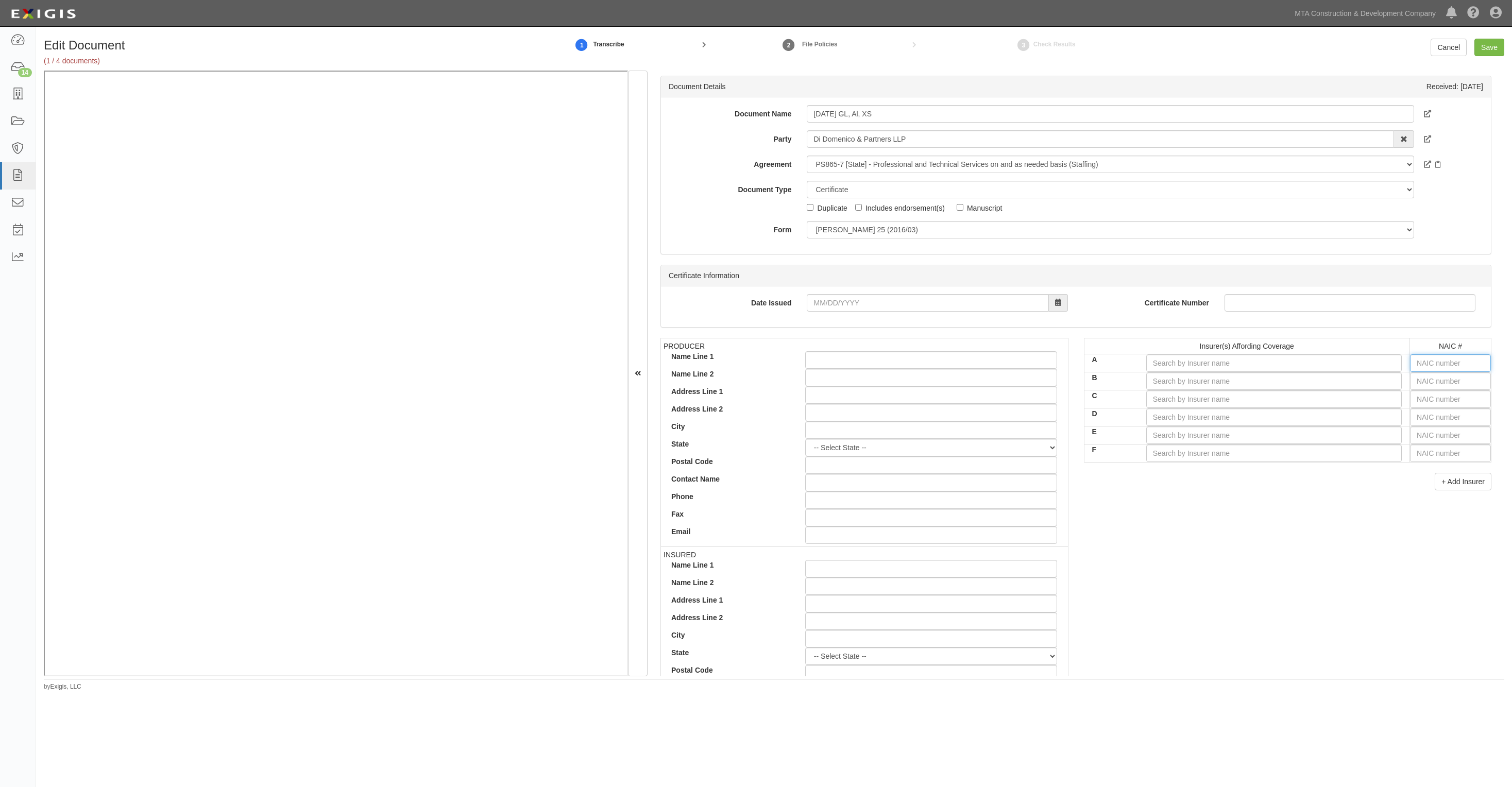
click at [1428, 359] on input "text" at bounding box center [1451, 363] width 81 height 18
type input "36404"
type input "3"
type input "30970"
type input "30"
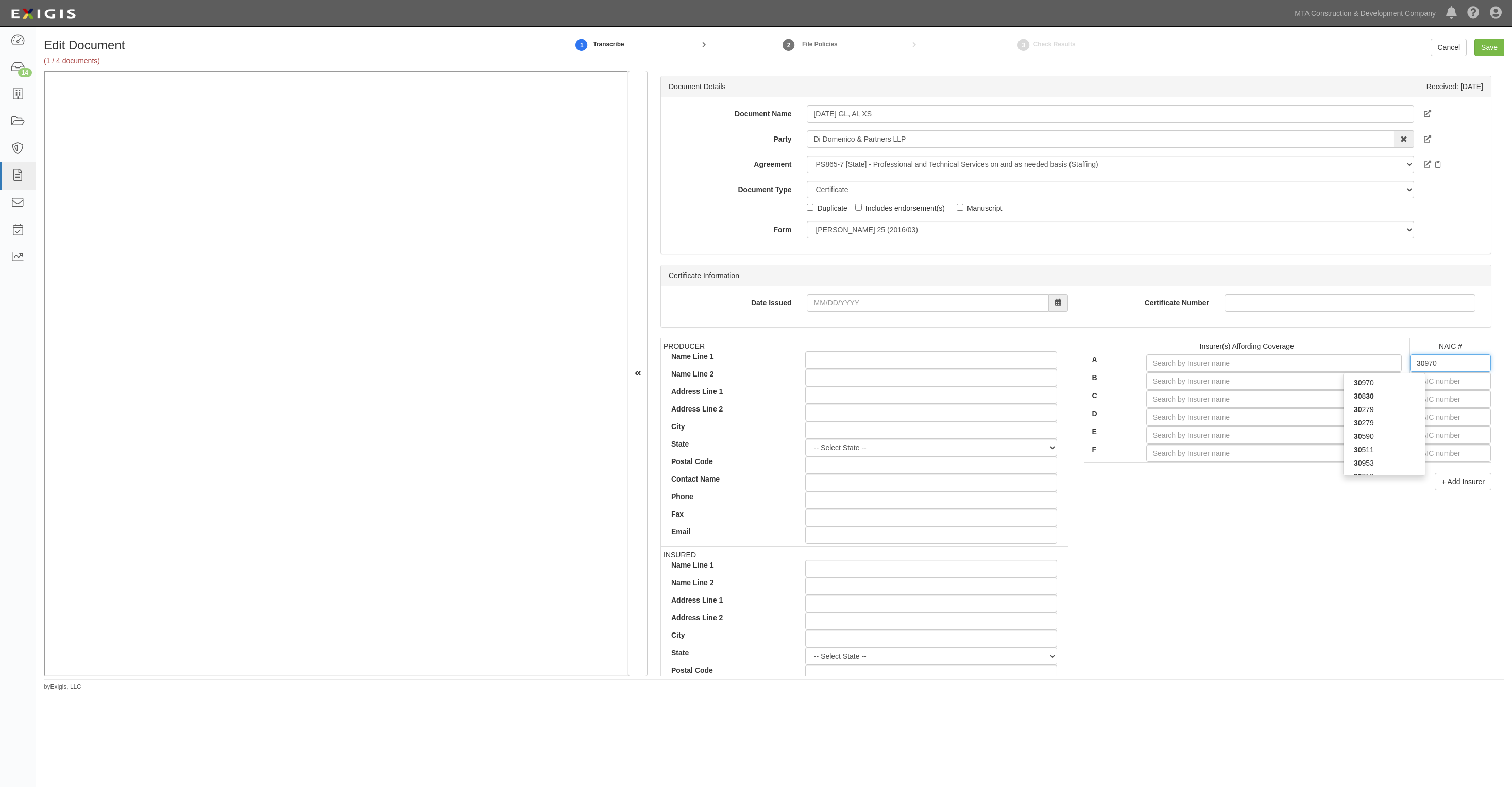
type input "30104"
type input "3010"
type input "30104"
click at [1376, 388] on div "30104" at bounding box center [1384, 383] width 81 height 14
type input "Hartford Underwriters Insurance Company (A+ XV Rating)"
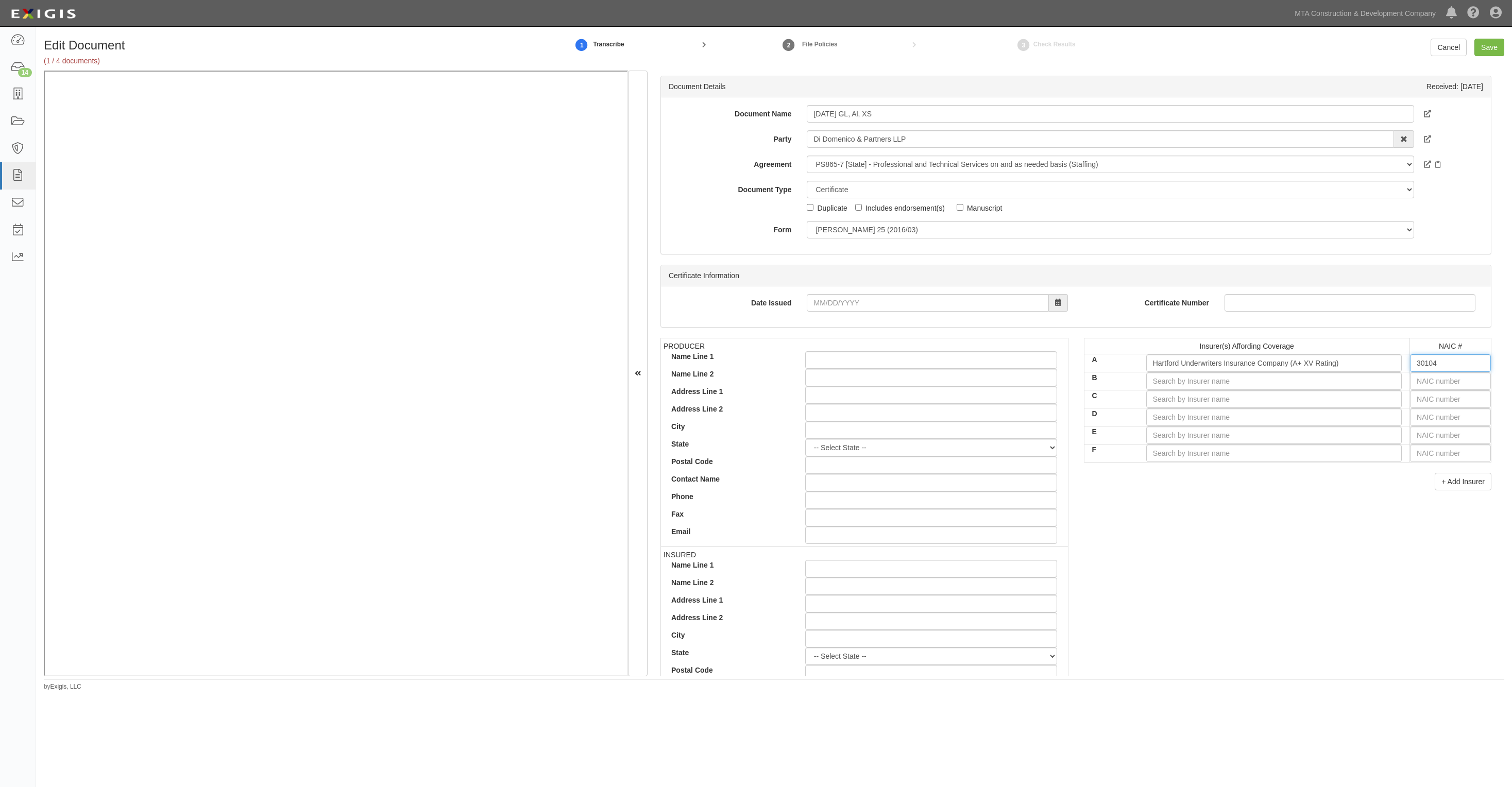
type input "30104"
click at [1422, 381] on input "text" at bounding box center [1451, 381] width 81 height 18
type input "16862"
type input "1"
type input "19984"
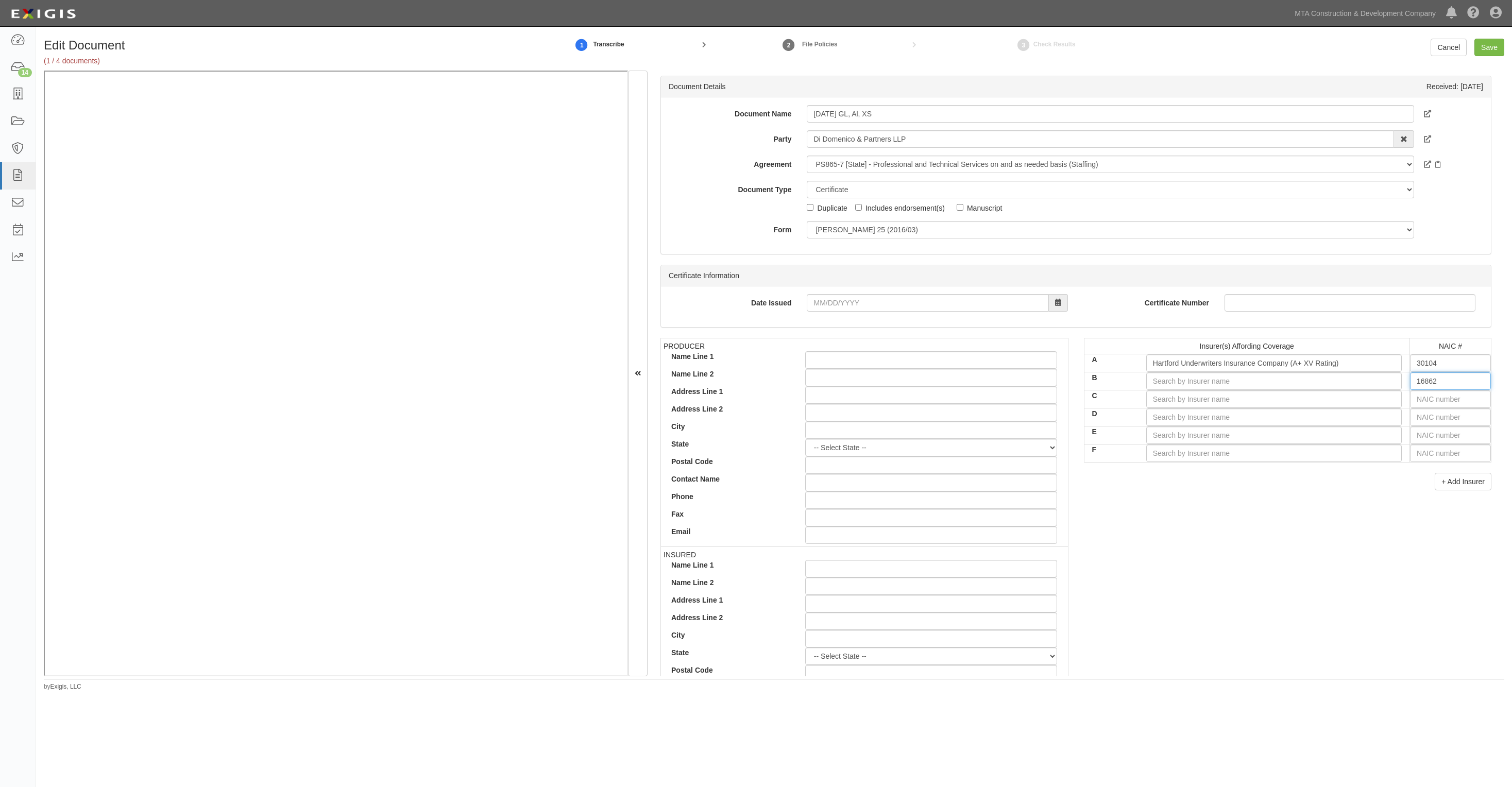
type input "19"
type input "19062"
type input "190"
type input "19046"
type input "1904"
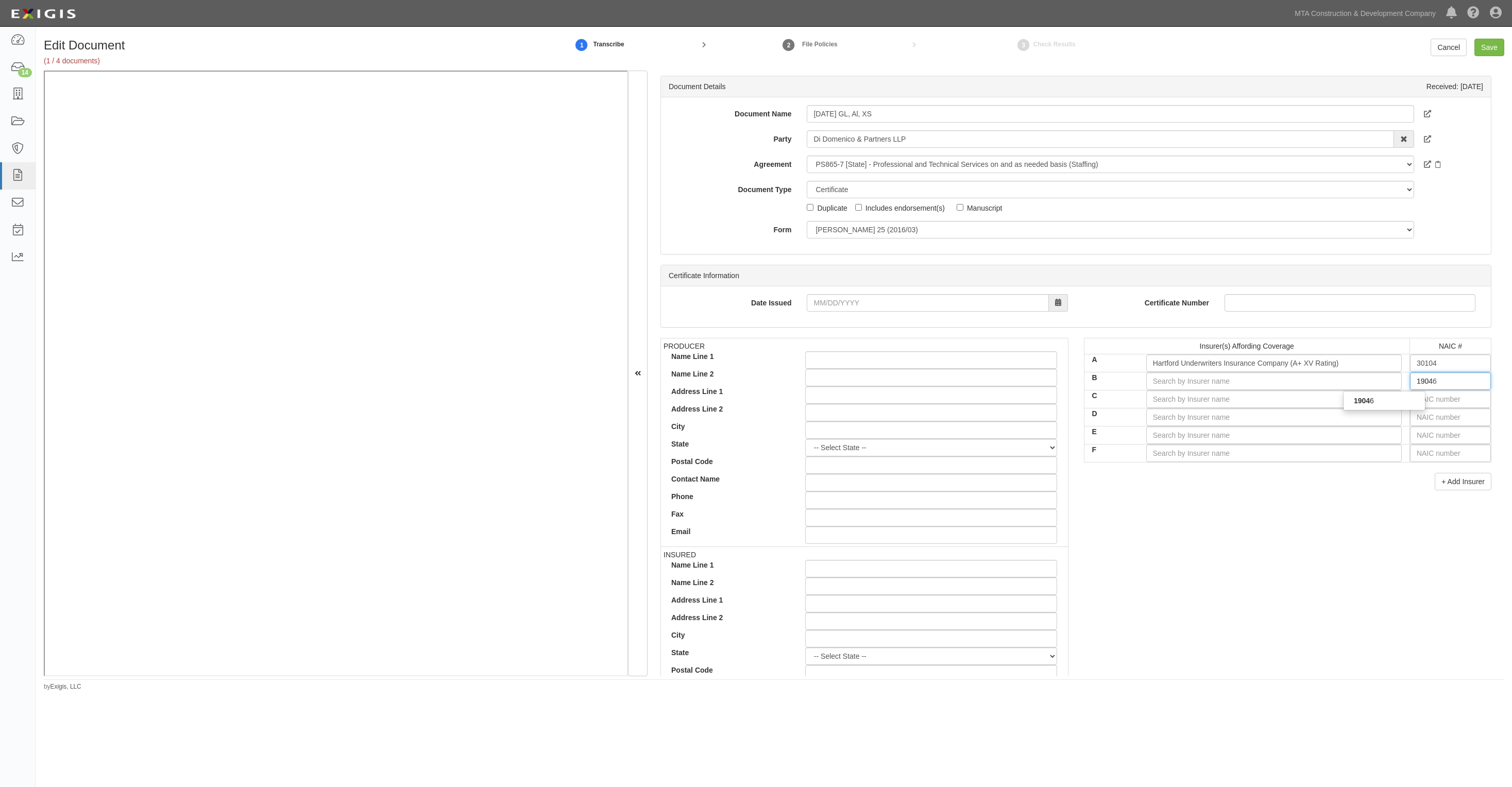
type input "19046"
drag, startPoint x: 1392, startPoint y: 407, endPoint x: 1433, endPoint y: 410, distance: 41.1
click at [1393, 407] on div "19046" at bounding box center [1384, 401] width 81 height 14
type input "Travelers Casualty Ins Co of America (A++ XV Rating)"
type input "19046"
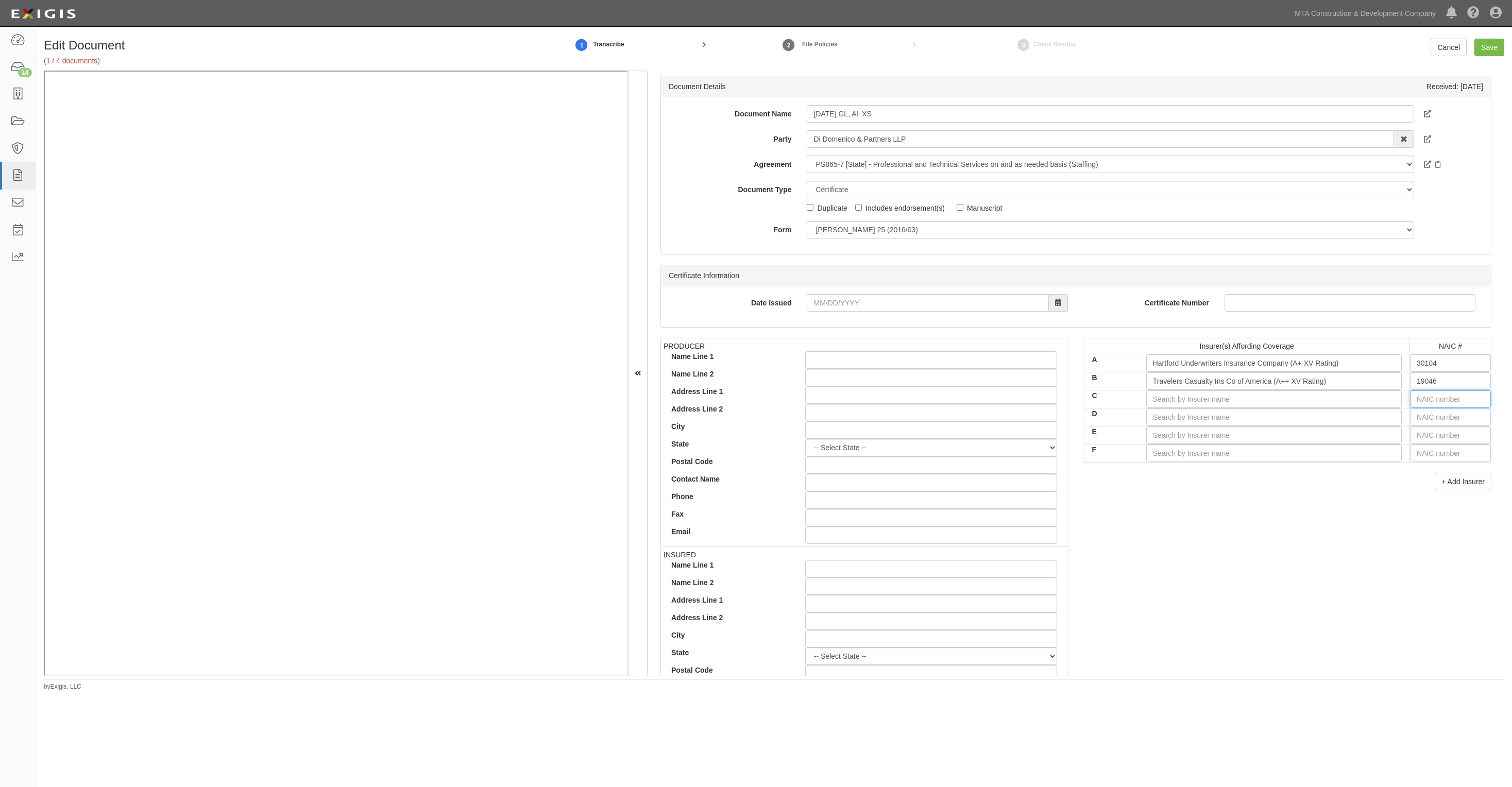
click at [1431, 401] on input "text" at bounding box center [1451, 399] width 81 height 18
type input "16862"
type input "1"
type input "11105"
type input "111"
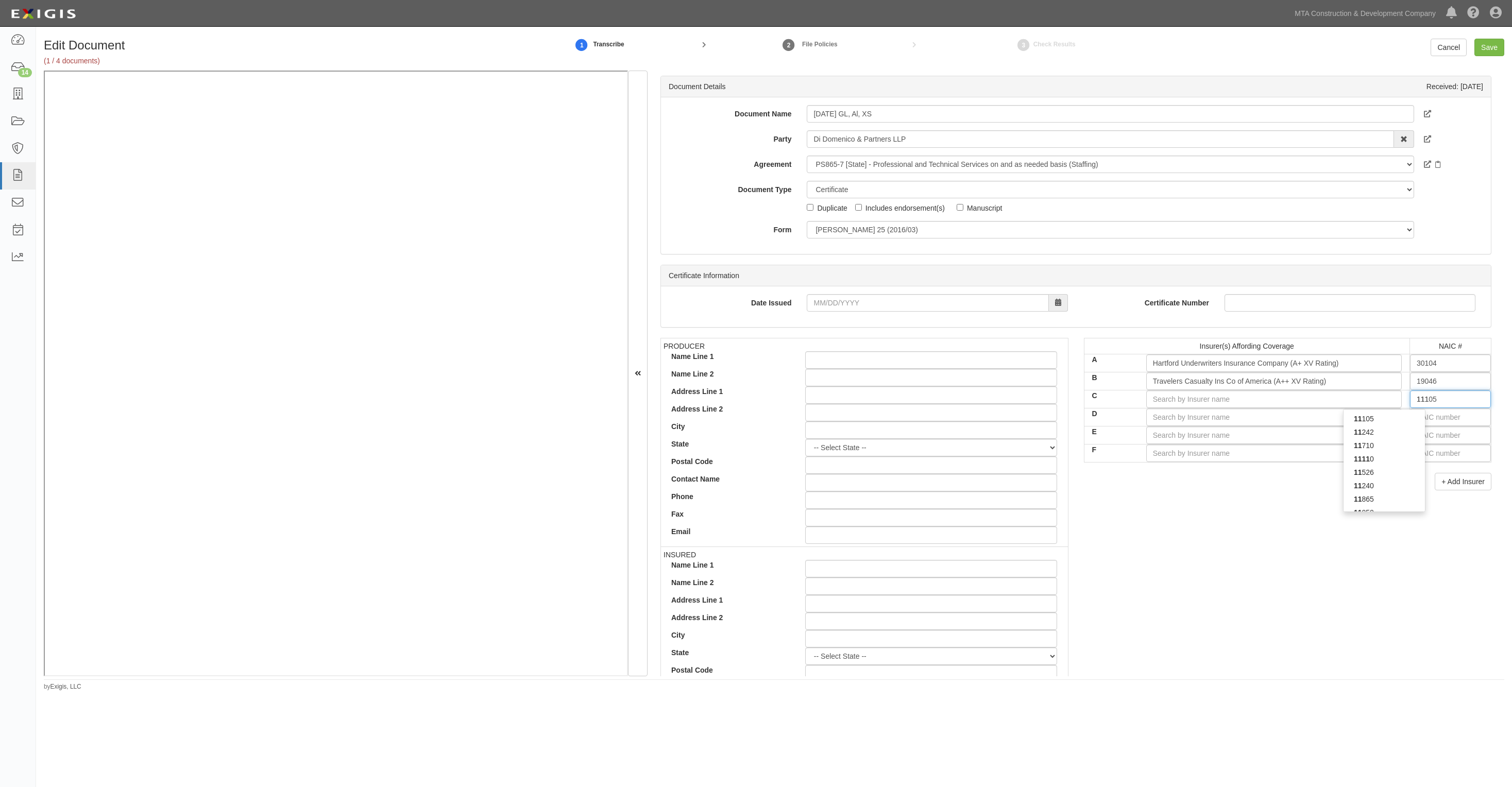
type input "11150"
type input "1115"
type input "11150"
click at [1386, 418] on div "11150" at bounding box center [1384, 419] width 81 height 14
type input "Arch Insurance Company (A+ XV Rating)"
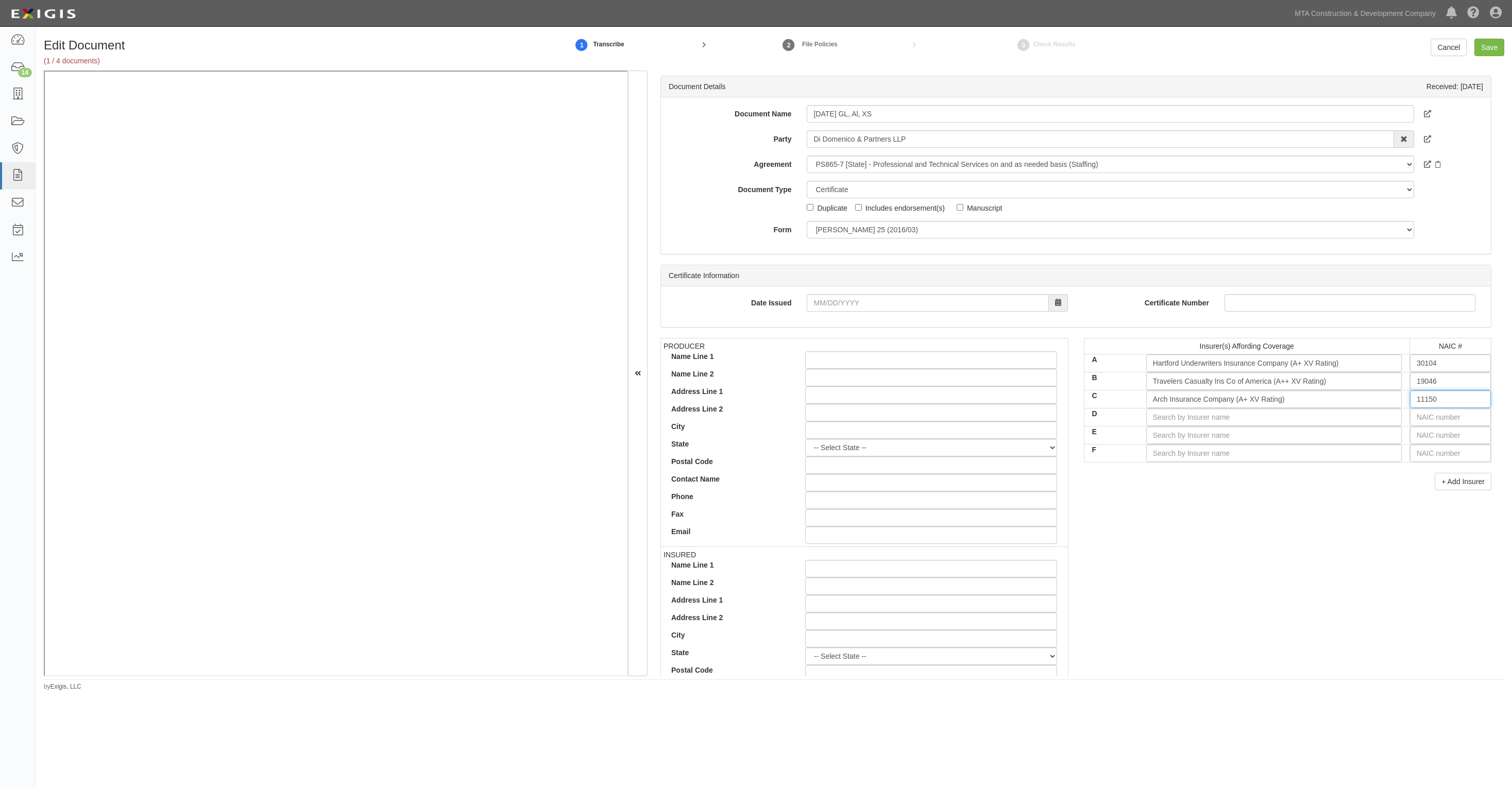
type input "11150"
click at [1431, 422] on input "text" at bounding box center [1451, 417] width 81 height 18
type input "16862"
type input "168"
type input "16825"
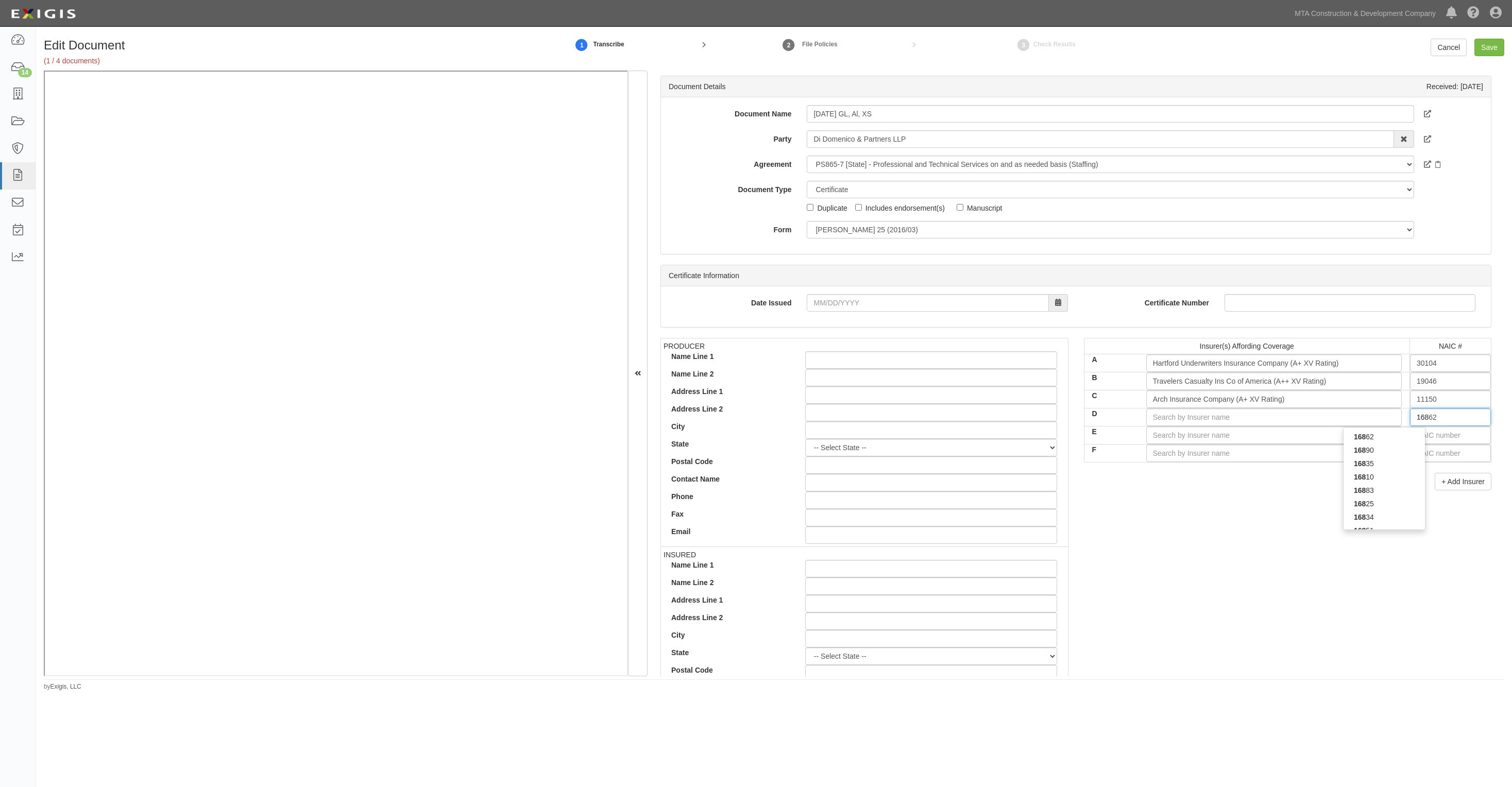
type input "1682"
type input "16820"
click at [1397, 431] on div "16820" at bounding box center [1384, 437] width 81 height 14
type input "SiriusPoint Specialty Insurance Corp (A- XV Rating)"
type input "16820"
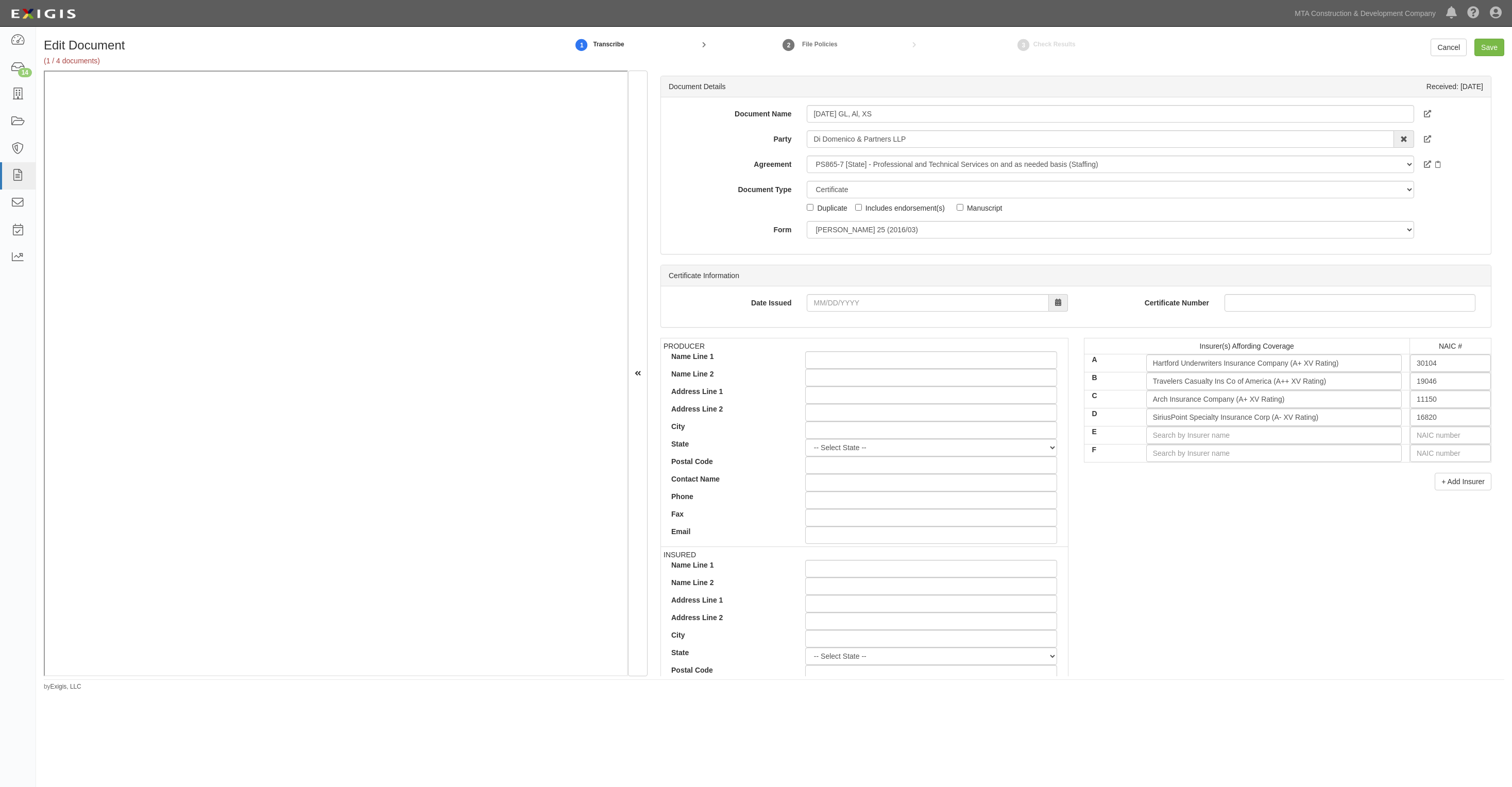
click at [1395, 438] on div at bounding box center [1274, 435] width 271 height 18
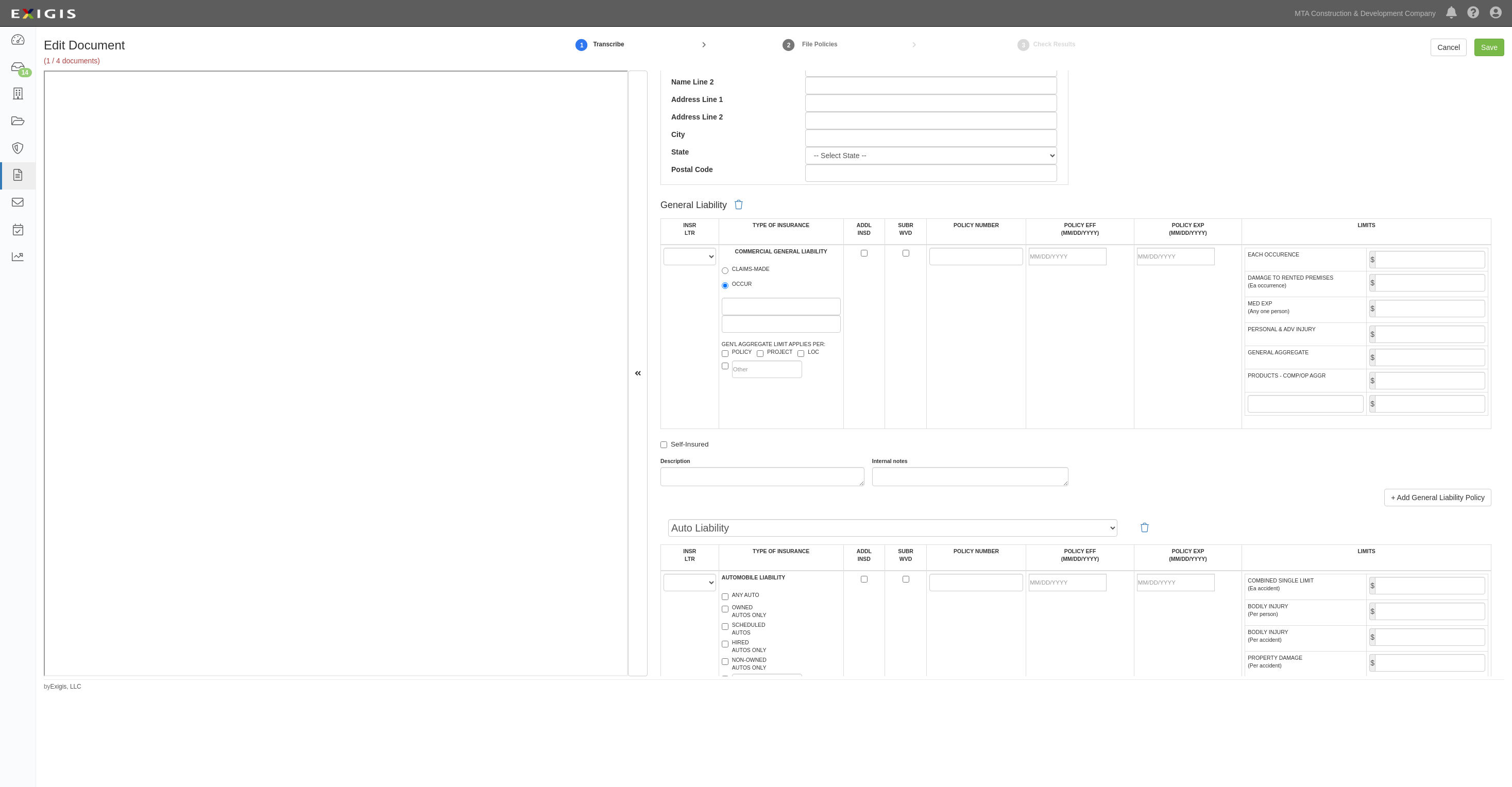
scroll to position [515, 0]
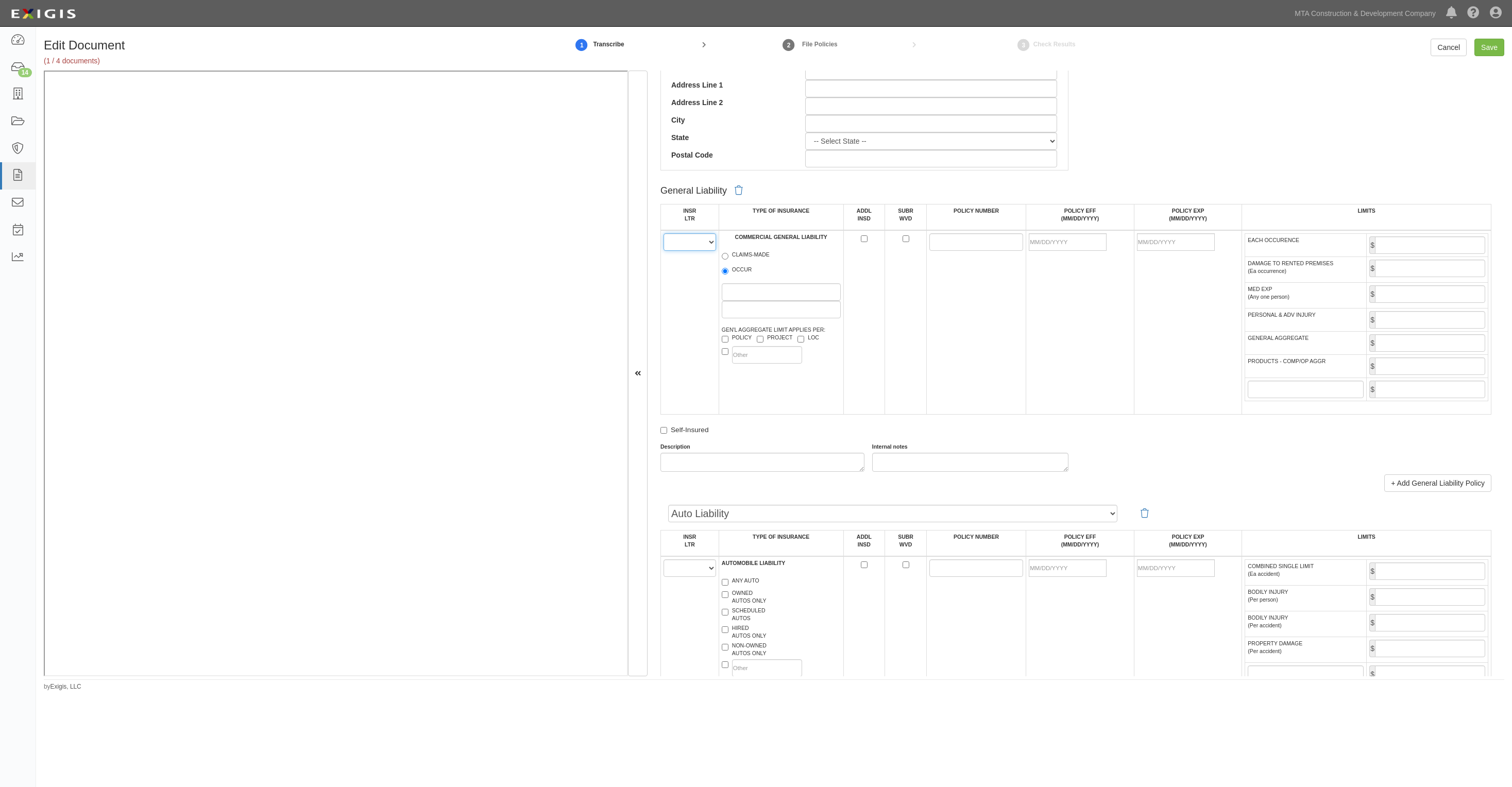
click at [699, 246] on select "A B C D E F" at bounding box center [690, 242] width 53 height 18
select select "A"
click at [664, 233] on select "A B C D E F" at bounding box center [690, 242] width 53 height 18
click at [724, 272] on input "OCCUR" at bounding box center [725, 271] width 7 height 7
radio input "true"
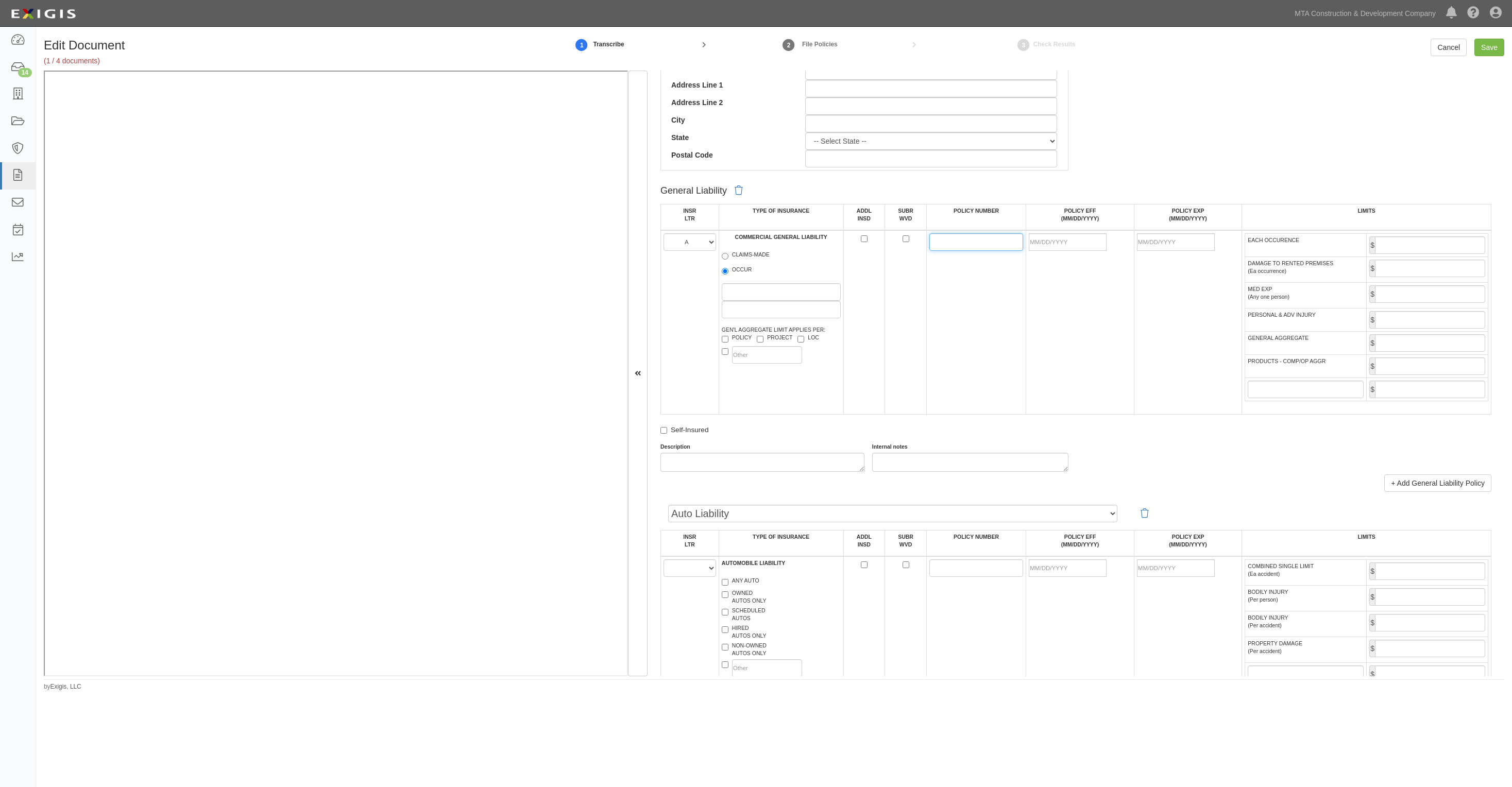
drag, startPoint x: 974, startPoint y: 237, endPoint x: 894, endPoint y: 231, distance: 80.2
click at [974, 237] on input "POLICY NUMBER" at bounding box center [976, 242] width 94 height 18
paste input "84SBABH0Y7M"
type input "84SBABH0Y7M"
click at [1088, 241] on input "POLICY EFF (MM/DD/YYYY)" at bounding box center [1068, 242] width 78 height 18
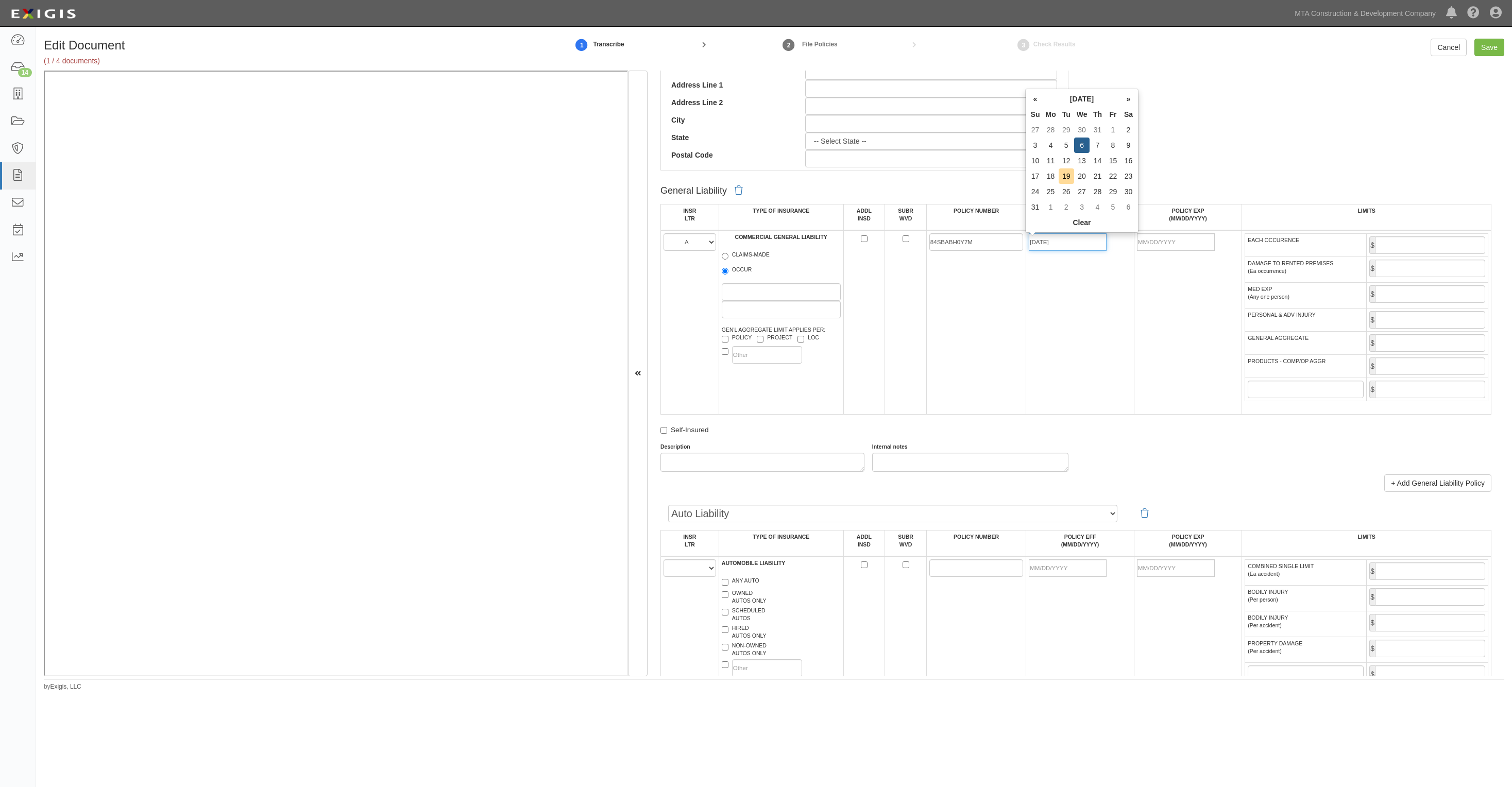
type input "[DATE]"
type input "08/06/2026"
type input "1,000,000"
click at [1410, 342] on input "GENERAL AGGREGATE" at bounding box center [1430, 343] width 110 height 18
type input "2,000,000"
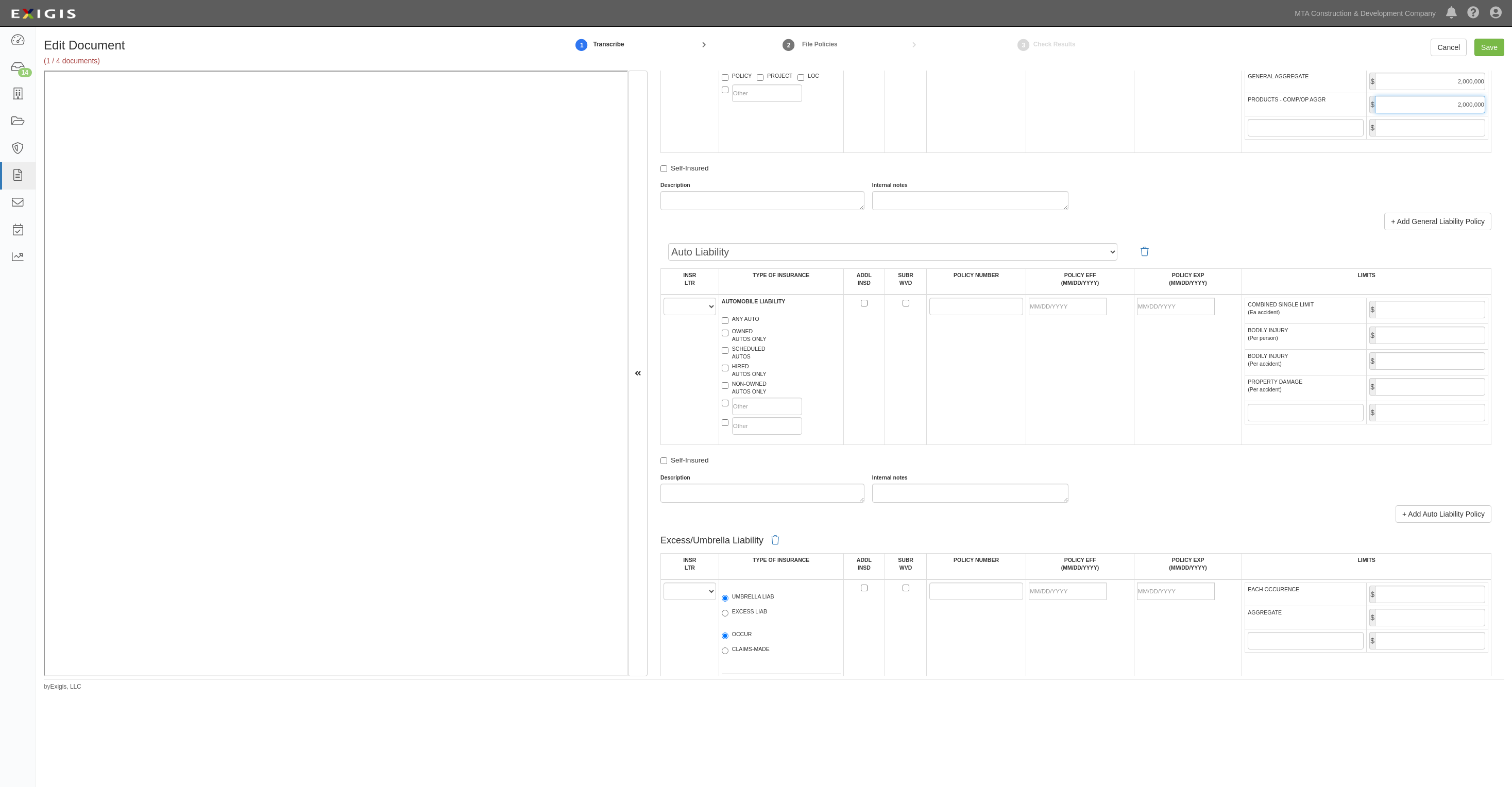
scroll to position [837, 0]
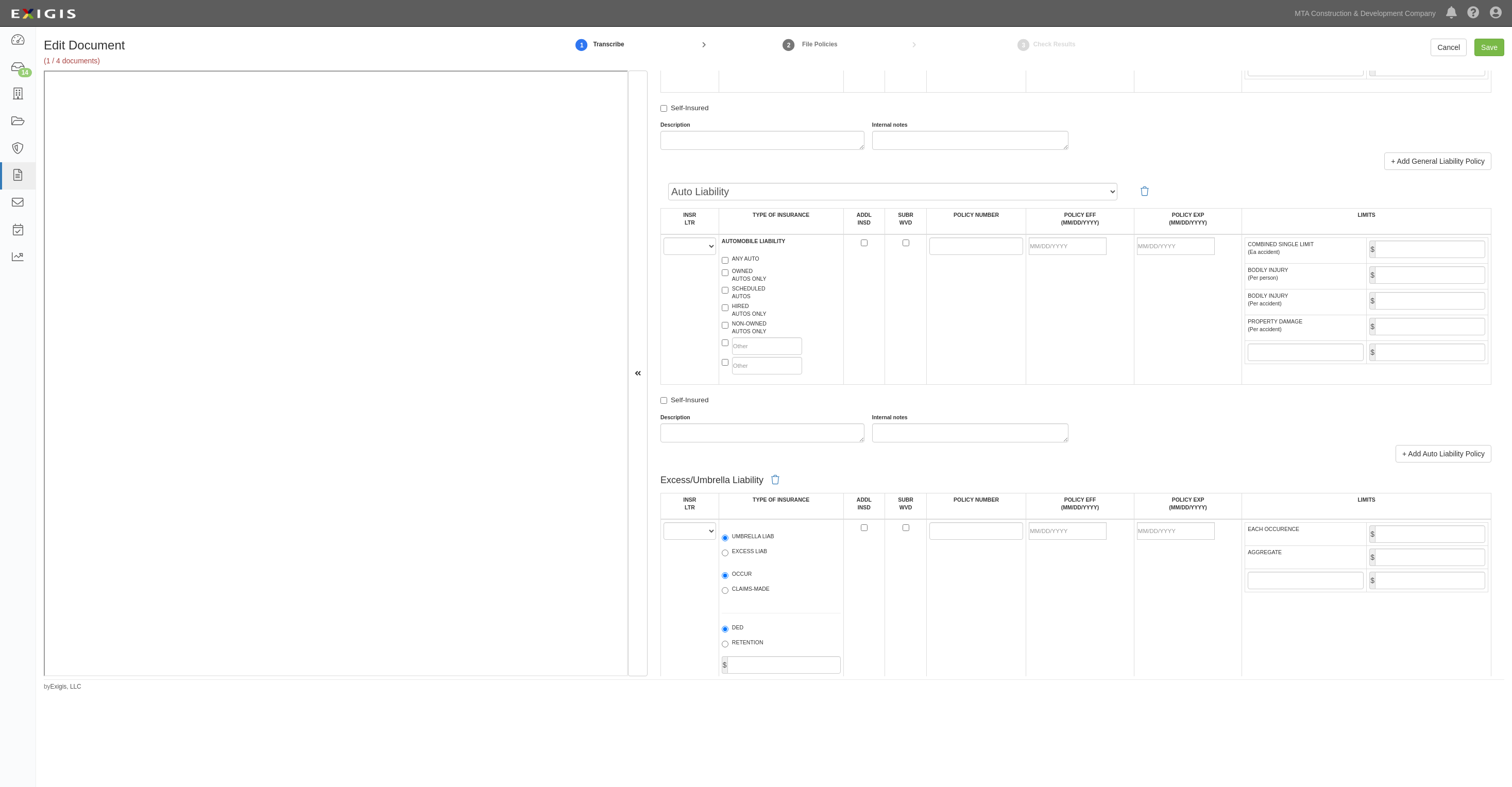
type input "2,000,000"
click at [698, 245] on select "A B C D E F" at bounding box center [690, 246] width 53 height 18
select select "B"
click at [664, 239] on select "A B C D E F" at bounding box center [690, 246] width 53 height 18
click at [739, 262] on label "ANY AUTO" at bounding box center [740, 260] width 37 height 10
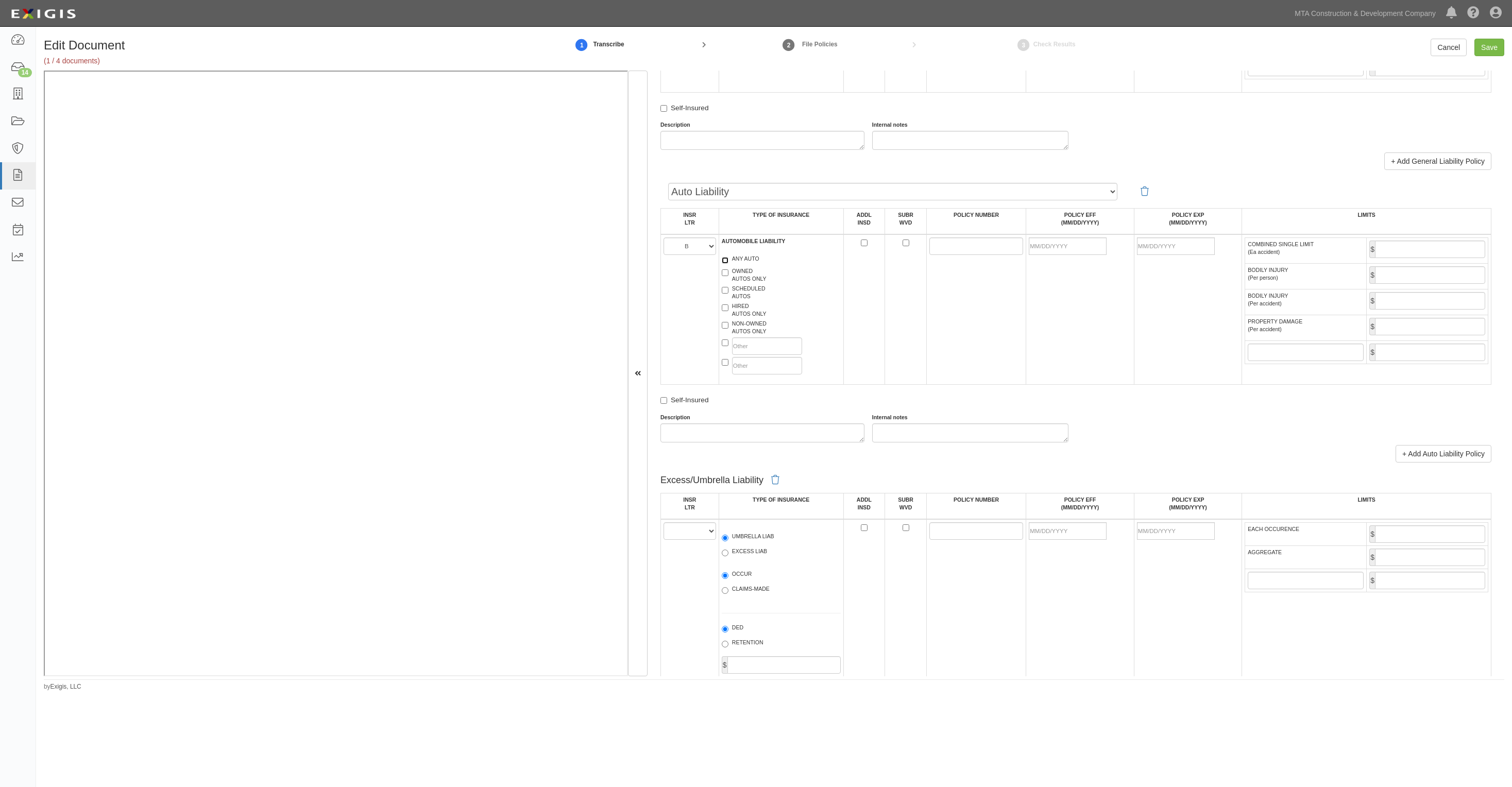
click at [728, 262] on input "ANY AUTO" at bounding box center [725, 260] width 7 height 7
checkbox input "true"
click at [977, 250] on input "POLICY NUMBER" at bounding box center [976, 246] width 94 height 18
paste input "BA-B7144799"
type input "BA-B7144799"
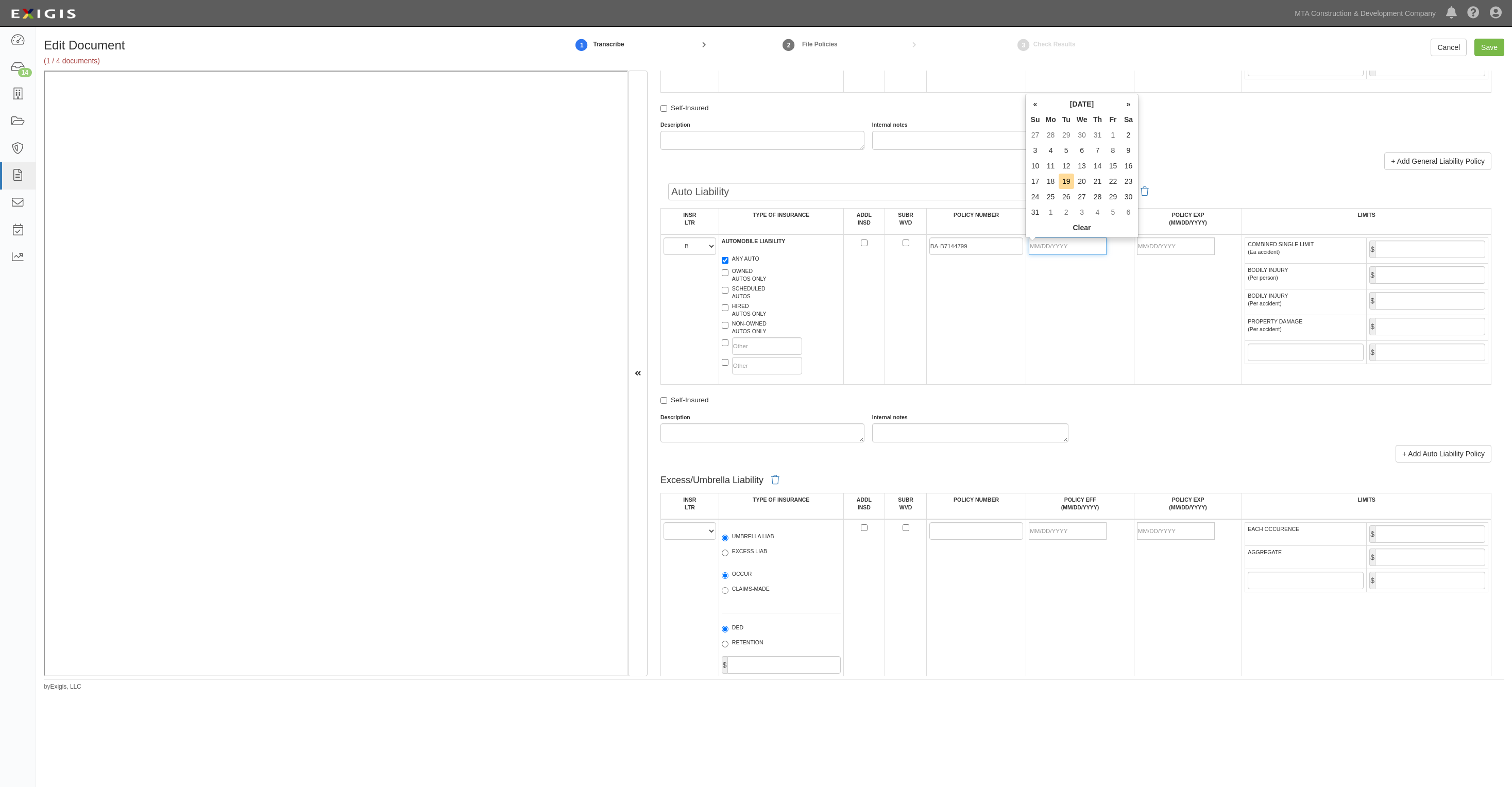
click at [1096, 251] on input "POLICY EFF (MM/DD/YYYY)" at bounding box center [1068, 246] width 78 height 18
type input "[DATE]"
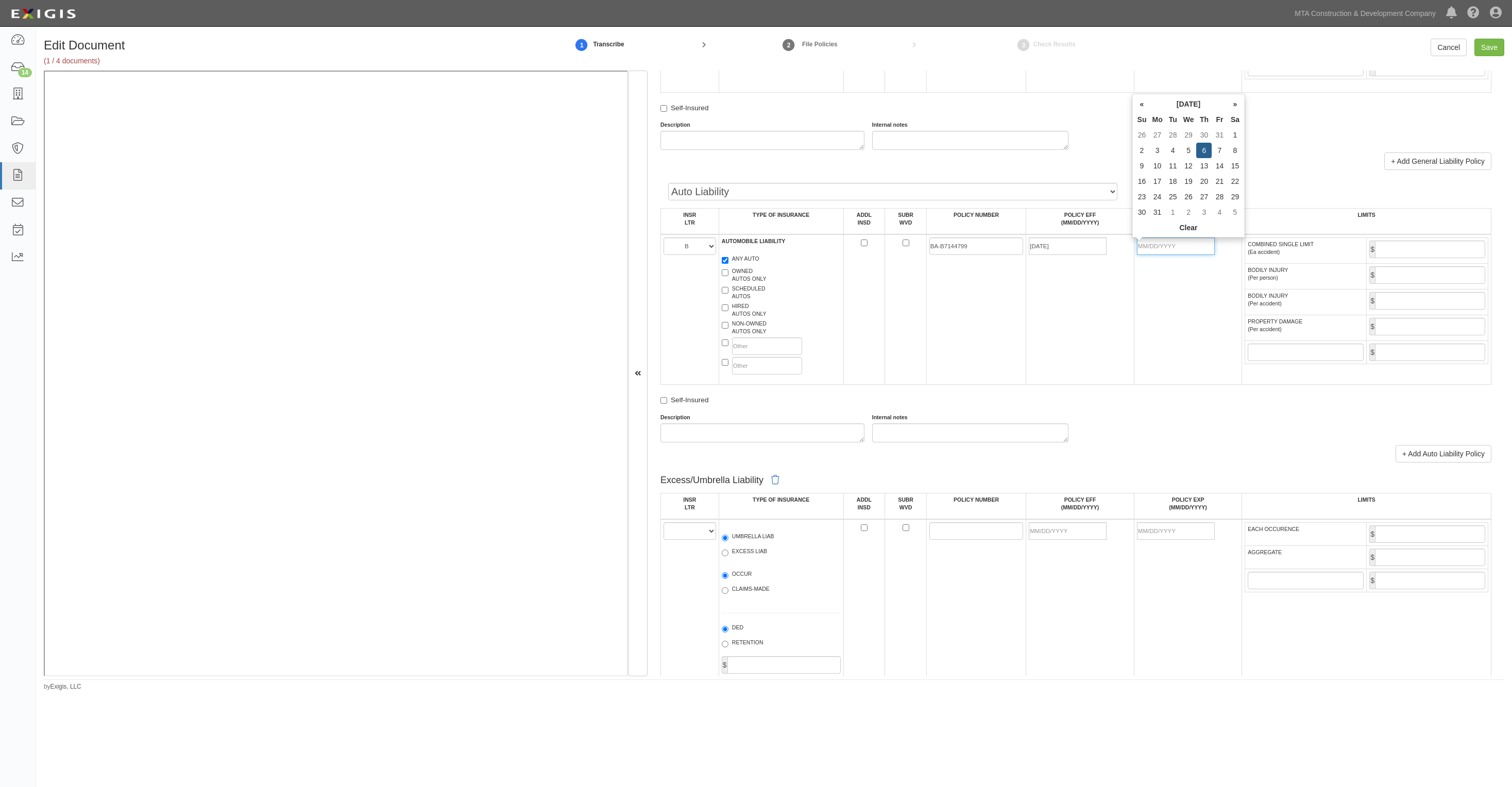
type input "08/06/2026"
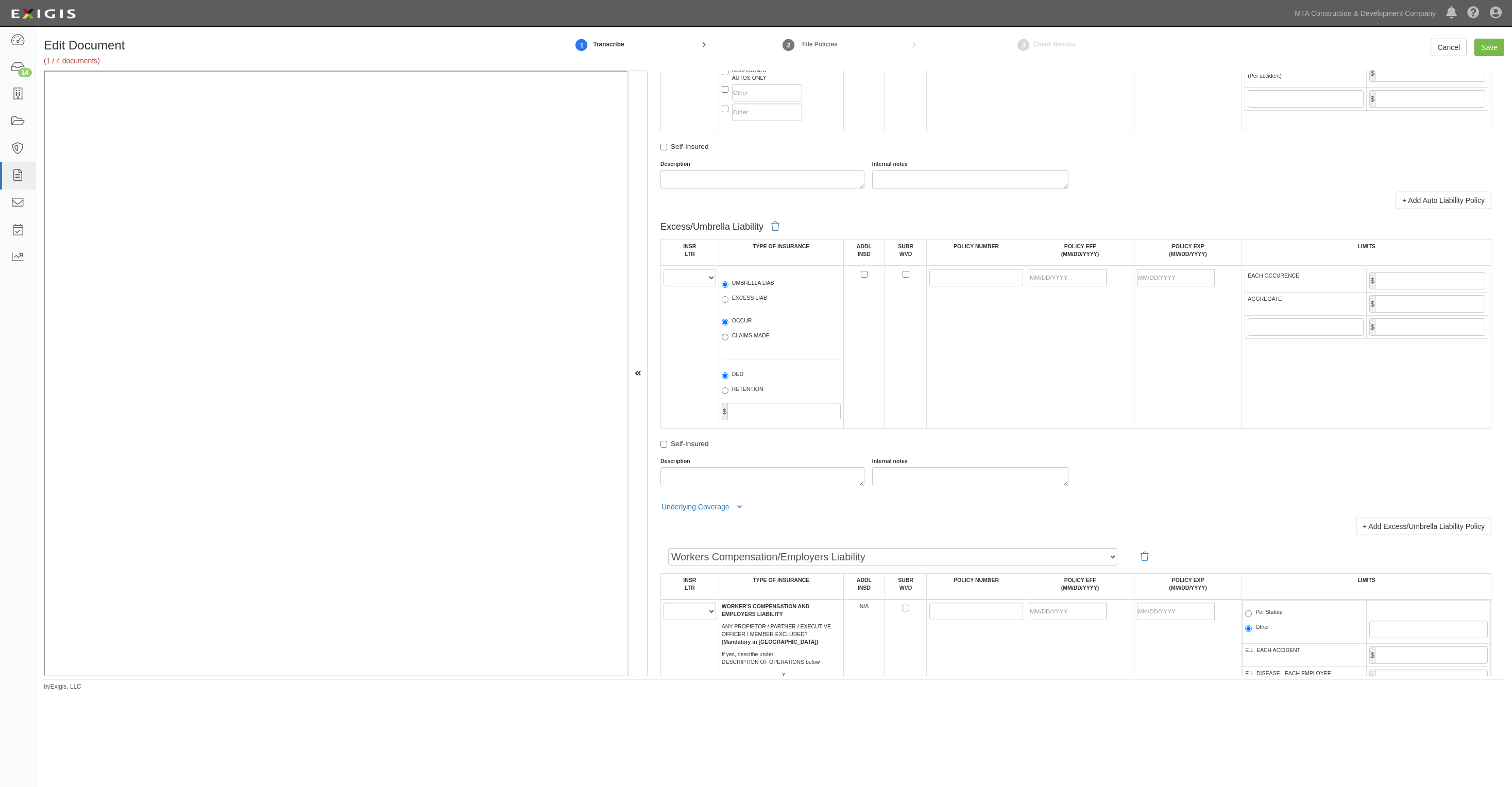
scroll to position [1094, 0]
type input "1,000,000"
click at [703, 274] on select "A B C D E F" at bounding box center [690, 273] width 53 height 18
select select "A"
click at [664, 265] on select "A B C D E F" at bounding box center [690, 273] width 53 height 18
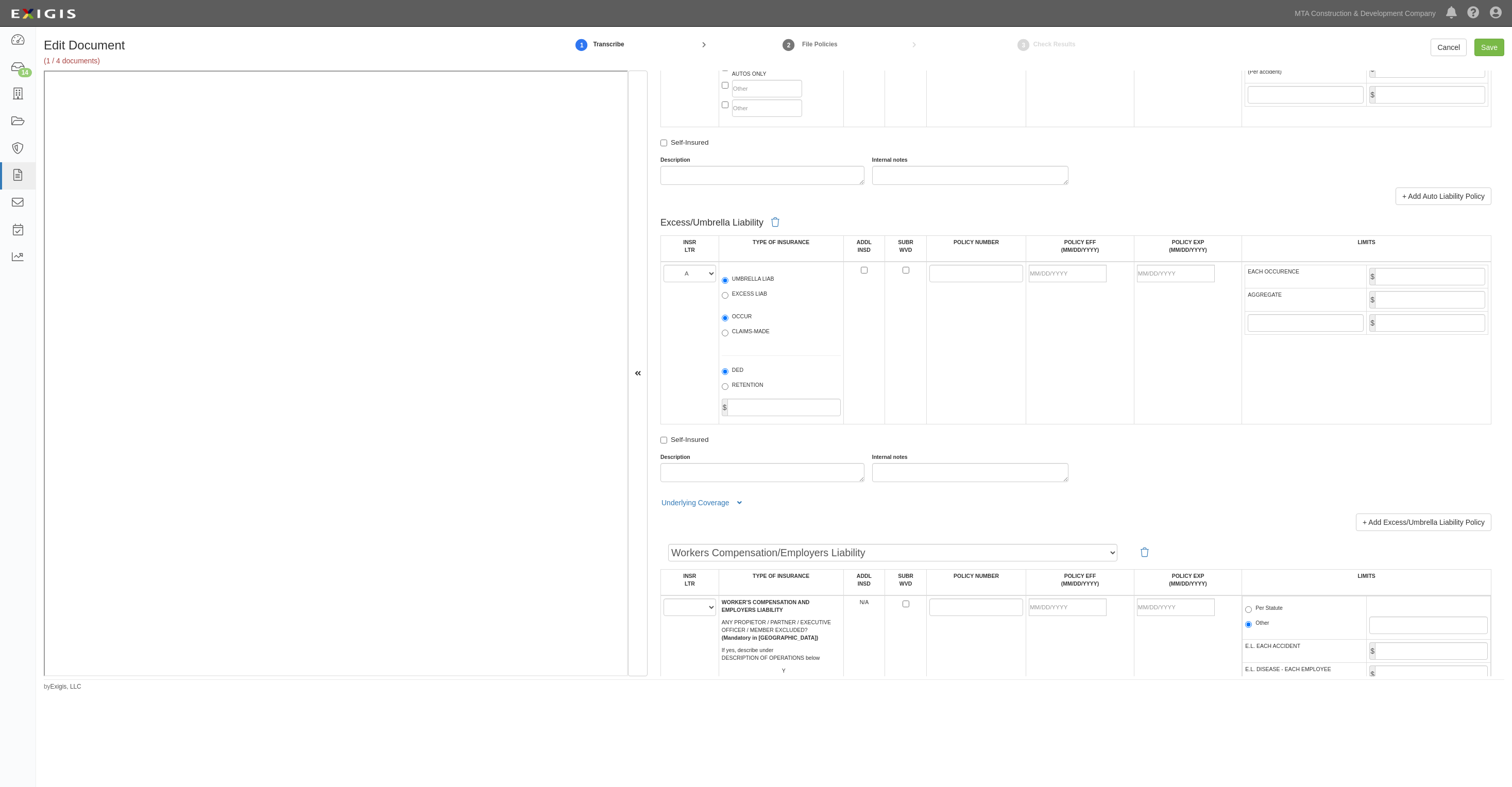
click at [745, 297] on label "EXCESS LIAB" at bounding box center [744, 295] width 45 height 10
click at [728, 297] on input "EXCESS LIAB" at bounding box center [725, 295] width 7 height 7
radio input "true"
click at [935, 268] on input "POLICY NUMBER" at bounding box center [976, 273] width 94 height 18
paste input "84SBABH0Y7M"
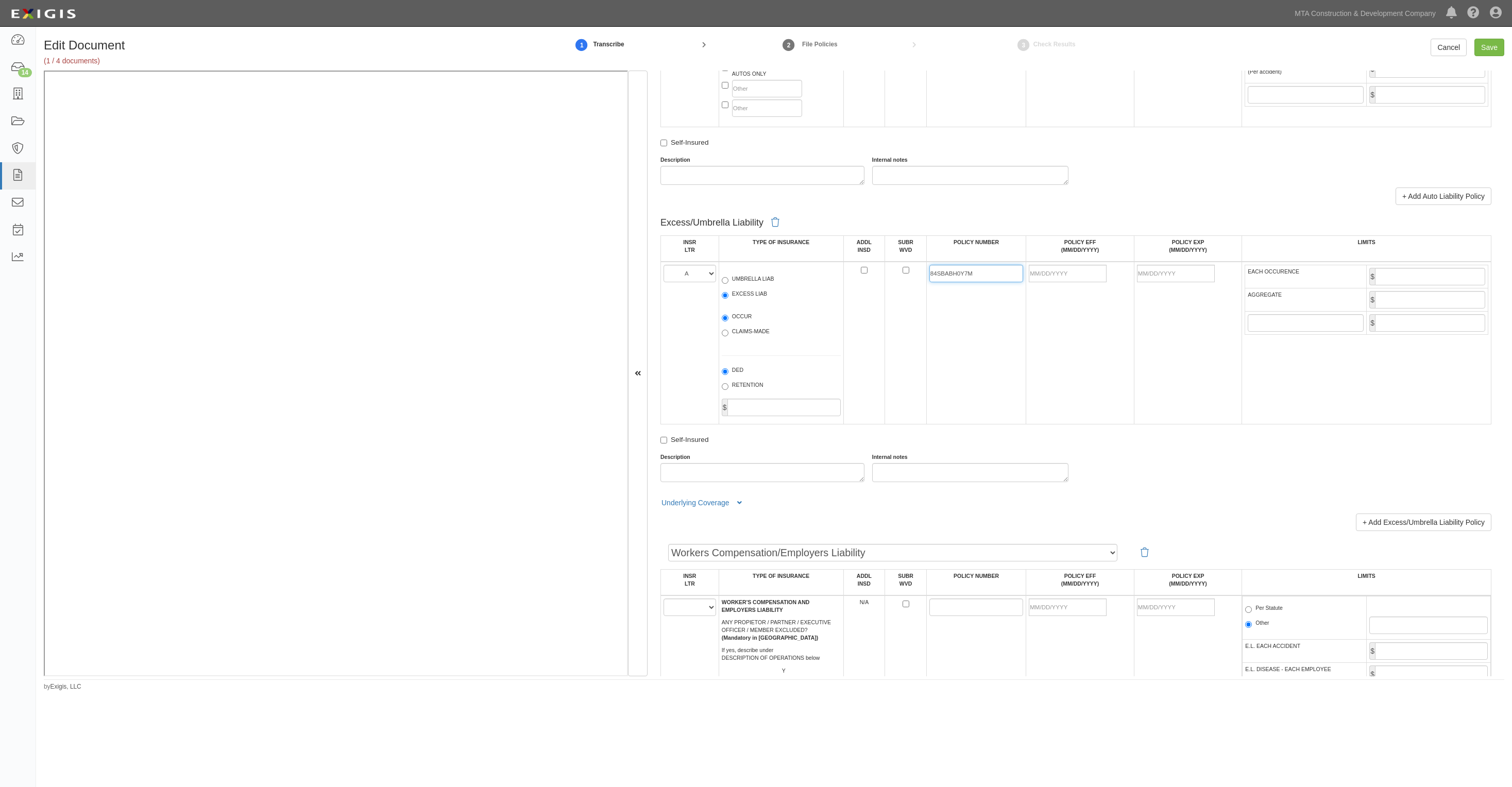
type input "84SBABH0Y7M"
click at [1066, 279] on input "POLICY EFF (MM/DD/YYYY)" at bounding box center [1068, 273] width 78 height 18
type input "[DATE]"
type input "10,000,000"
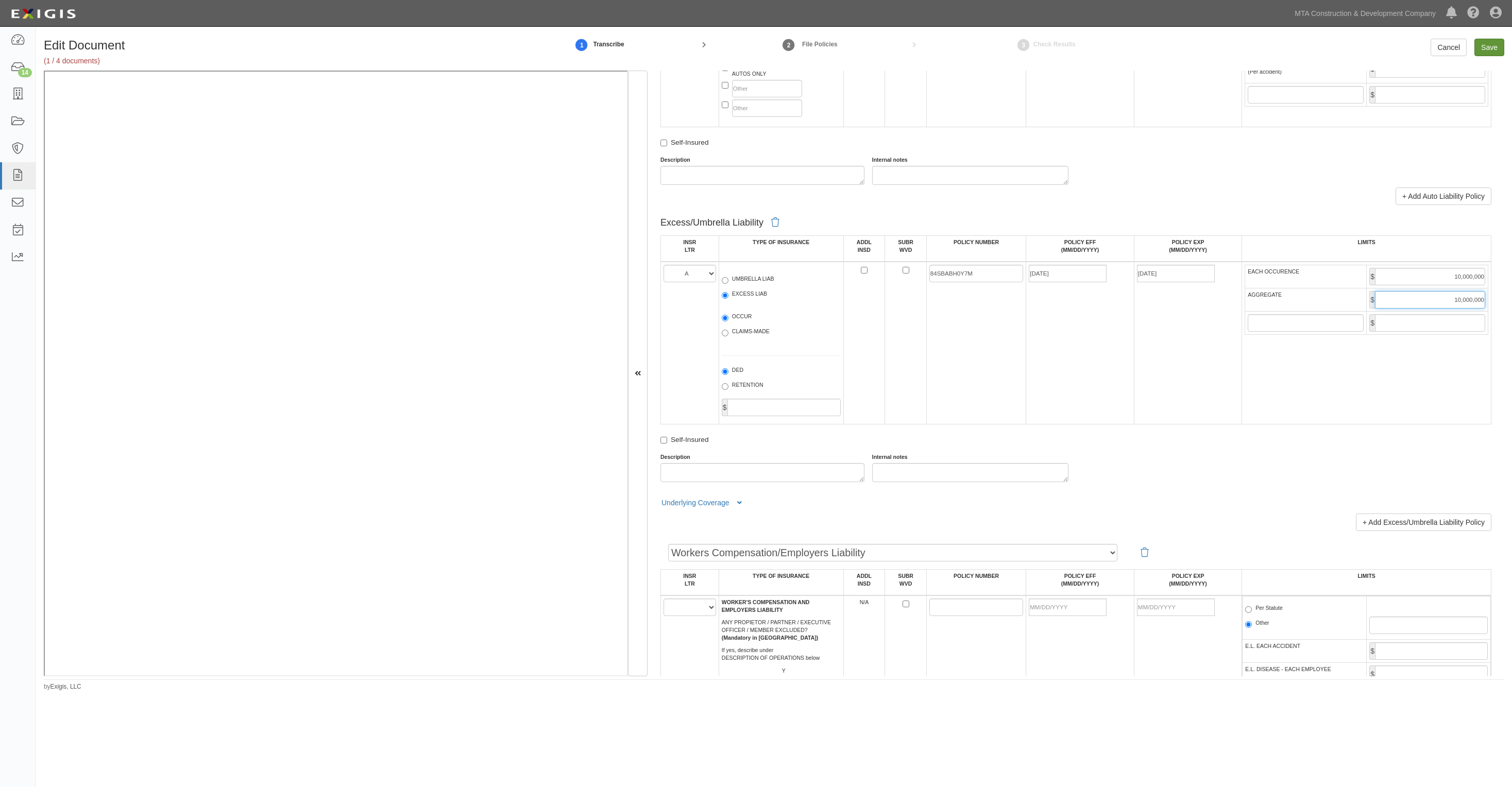
type input "10,000,000"
click at [1497, 47] on input "Save" at bounding box center [1489, 47] width 30 height 18
type input "1000000"
type input "2000000"
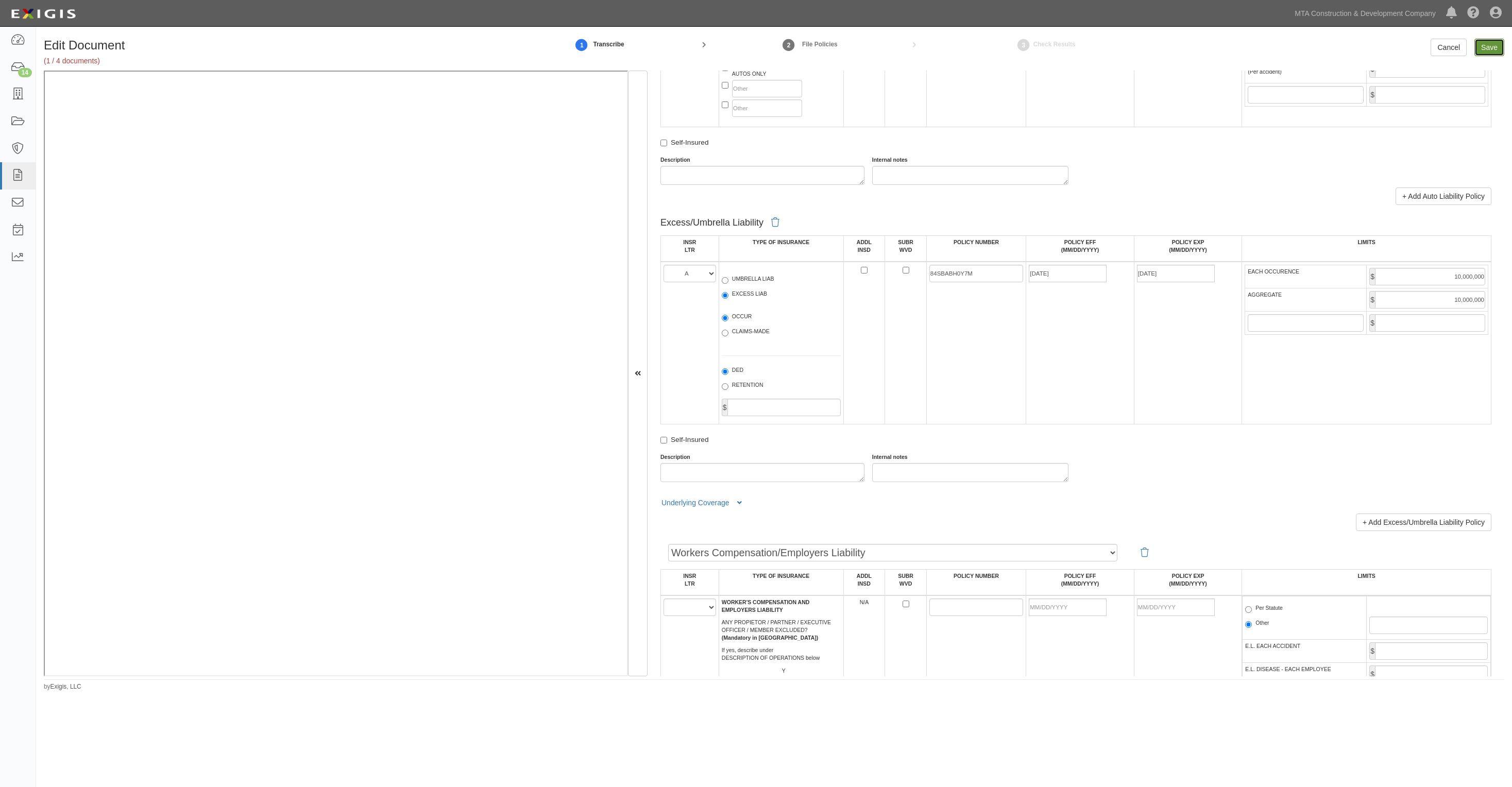
type input "1000000"
type input "10000000"
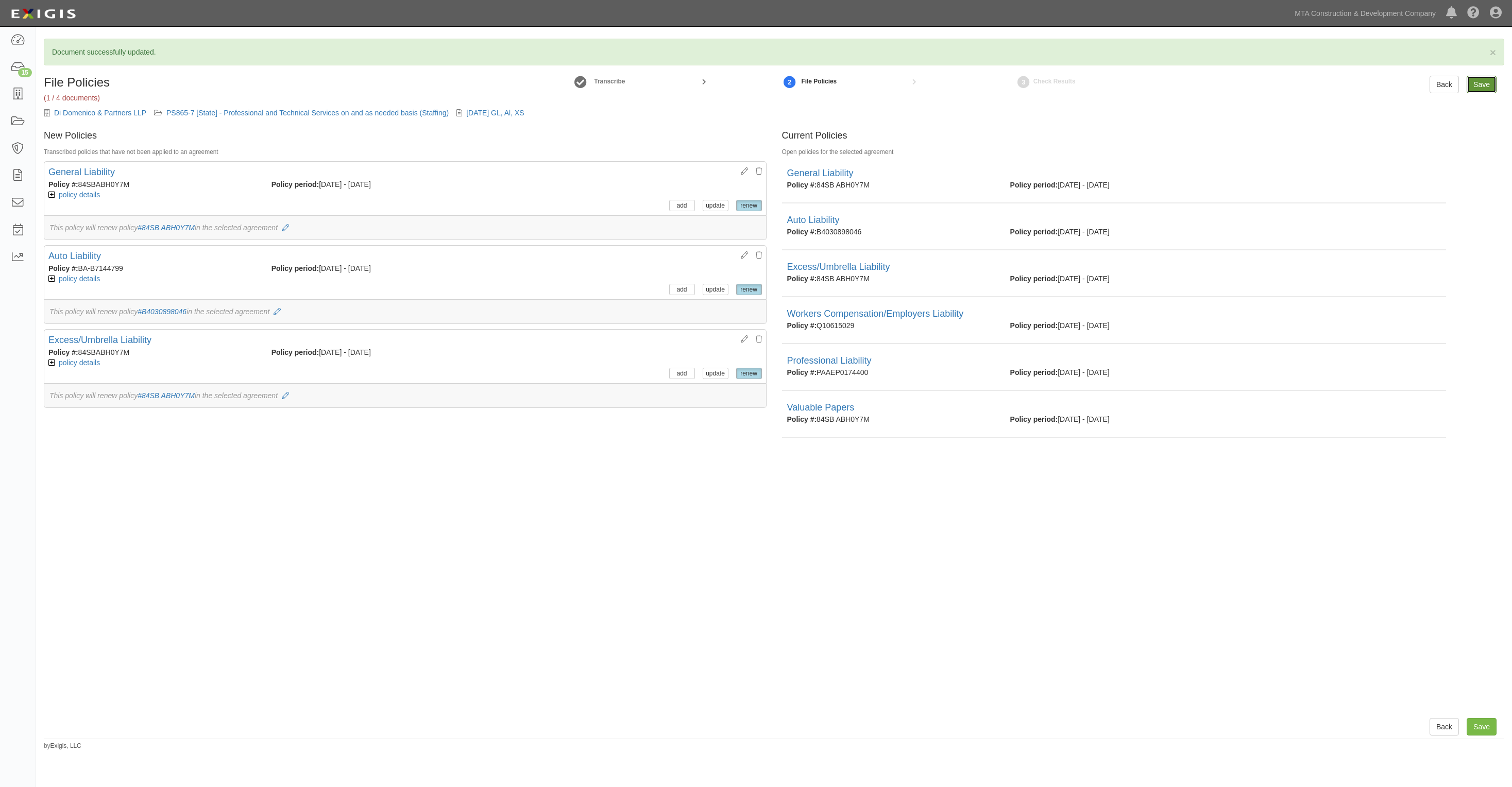
click at [1471, 84] on input "Save" at bounding box center [1482, 84] width 30 height 18
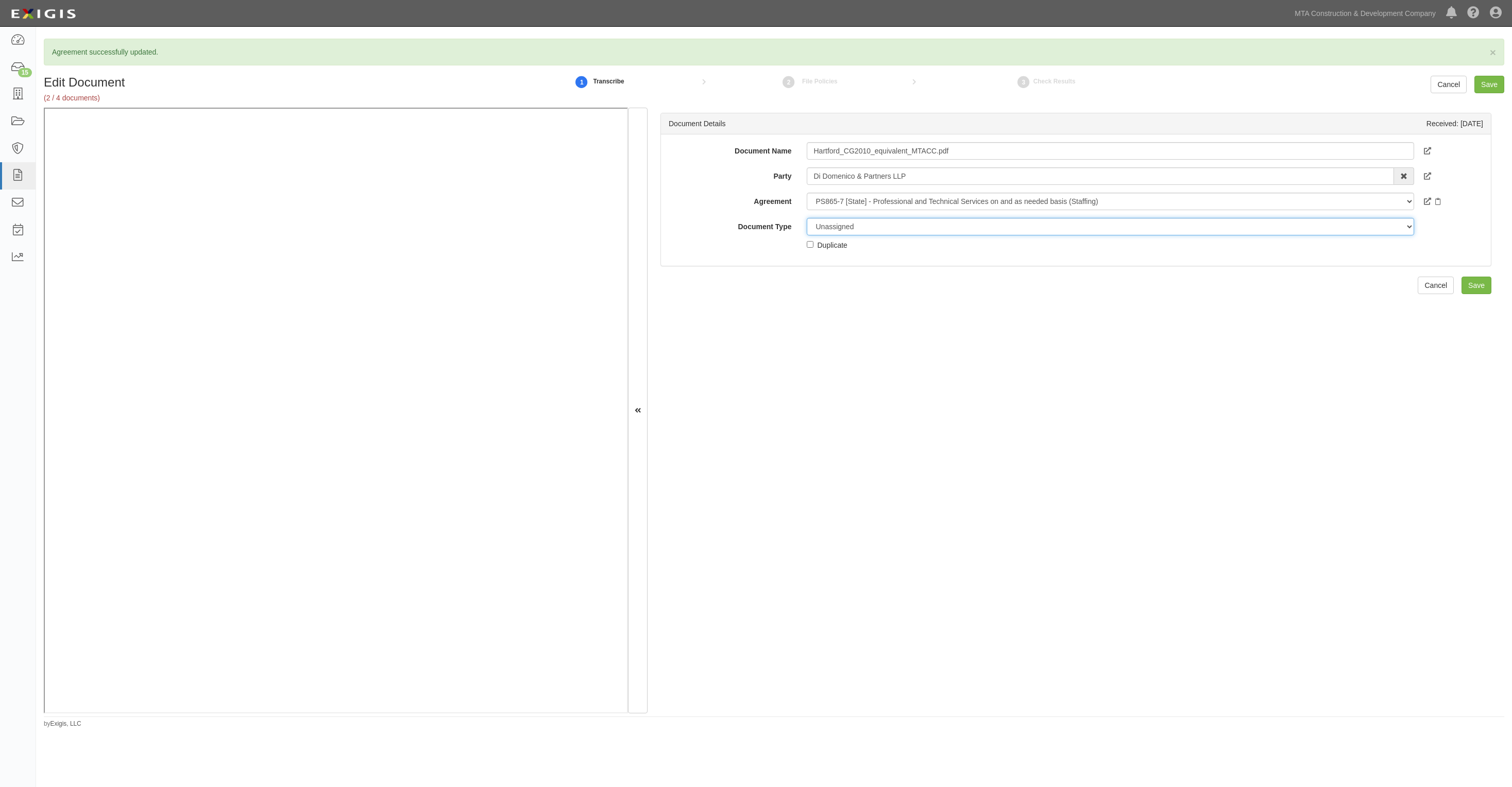
click at [838, 230] on select "Unassigned Binder Cancellation Notice Certificate Contract Endorsement Insuranc…" at bounding box center [1110, 227] width 607 height 18
select select "EndorsementDetail"
click at [807, 218] on select "Unassigned Binder Cancellation Notice Certificate Contract Endorsement Insuranc…" at bounding box center [1110, 227] width 607 height 18
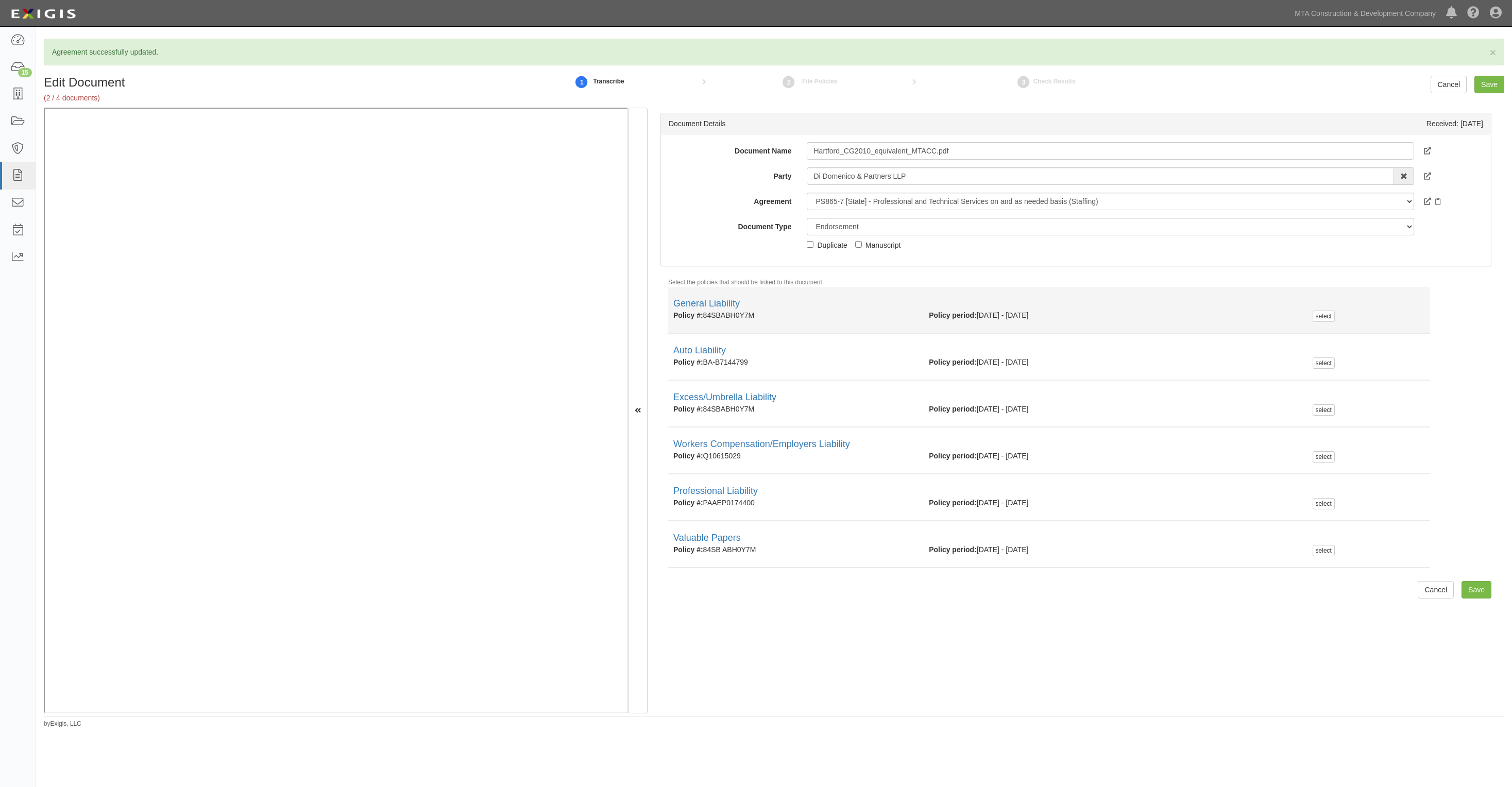
click at [1305, 316] on div "select" at bounding box center [1369, 316] width 128 height 11
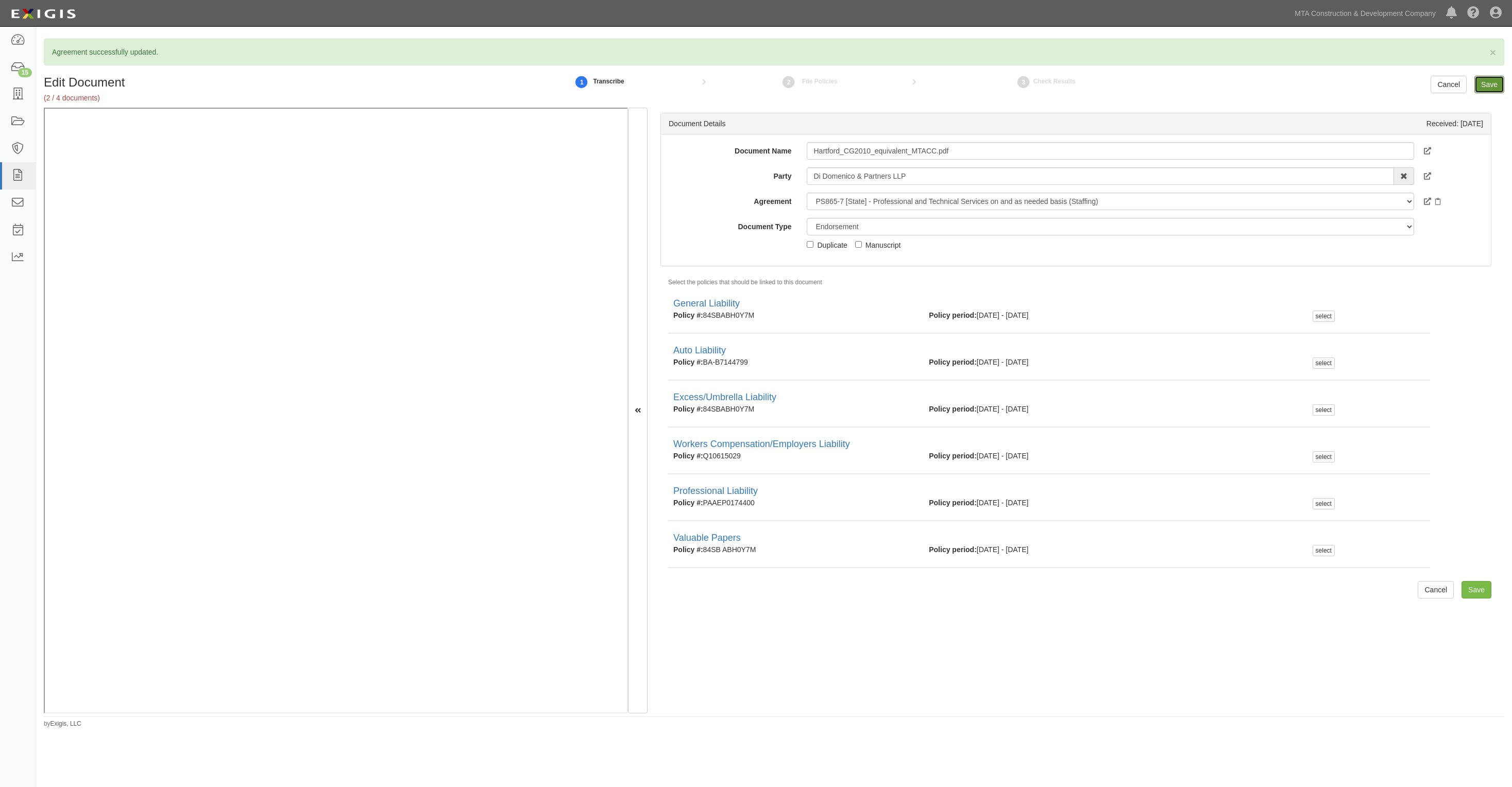
click at [1486, 80] on input "Save" at bounding box center [1489, 84] width 30 height 18
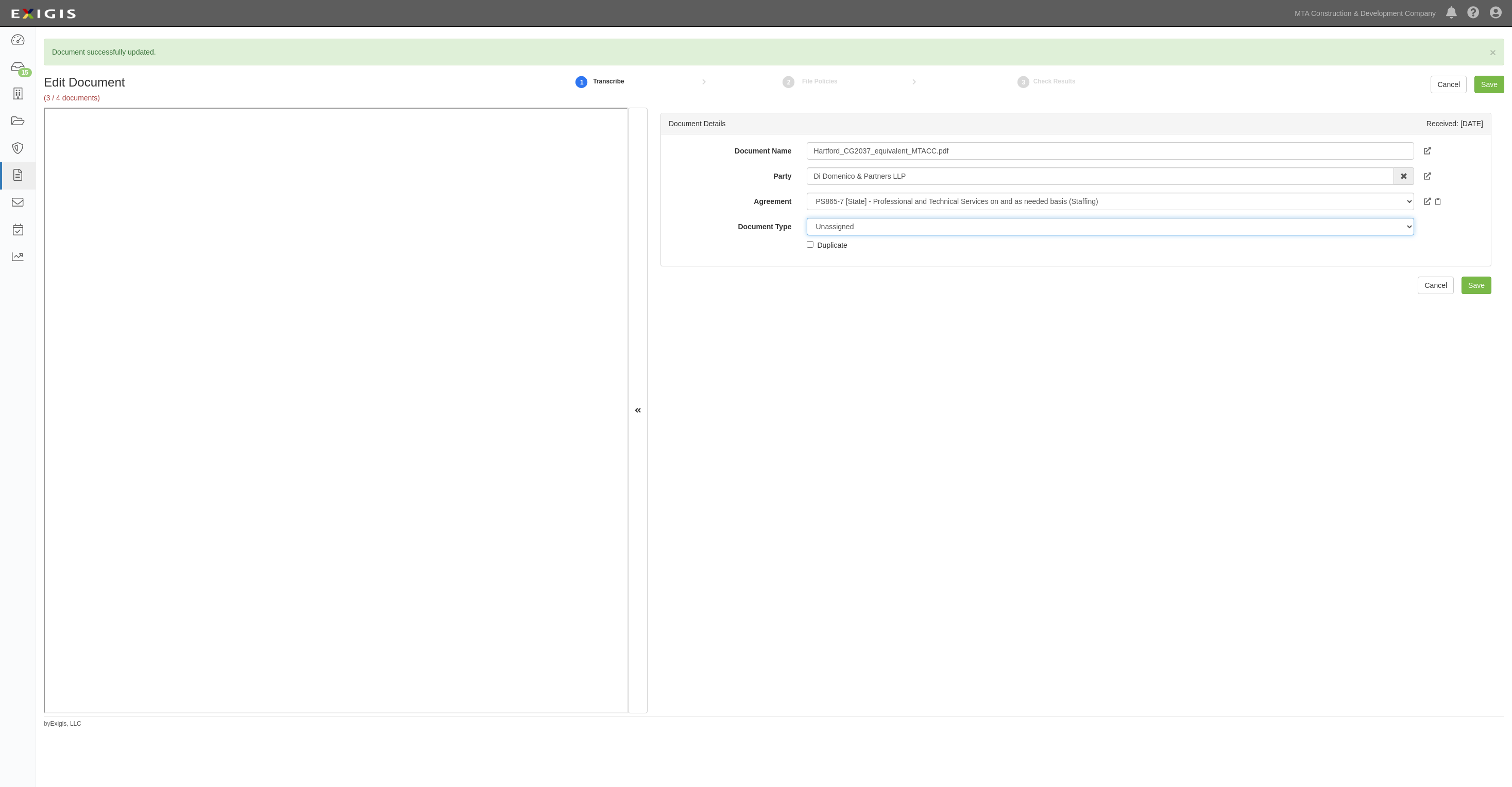
click at [910, 223] on select "Unassigned Binder Cancellation Notice Certificate Contract Endorsement Insuranc…" at bounding box center [1110, 227] width 607 height 18
select select "EndorsementDetail"
click at [807, 218] on select "Unassigned Binder Cancellation Notice Certificate Contract Endorsement Insuranc…" at bounding box center [1110, 227] width 607 height 18
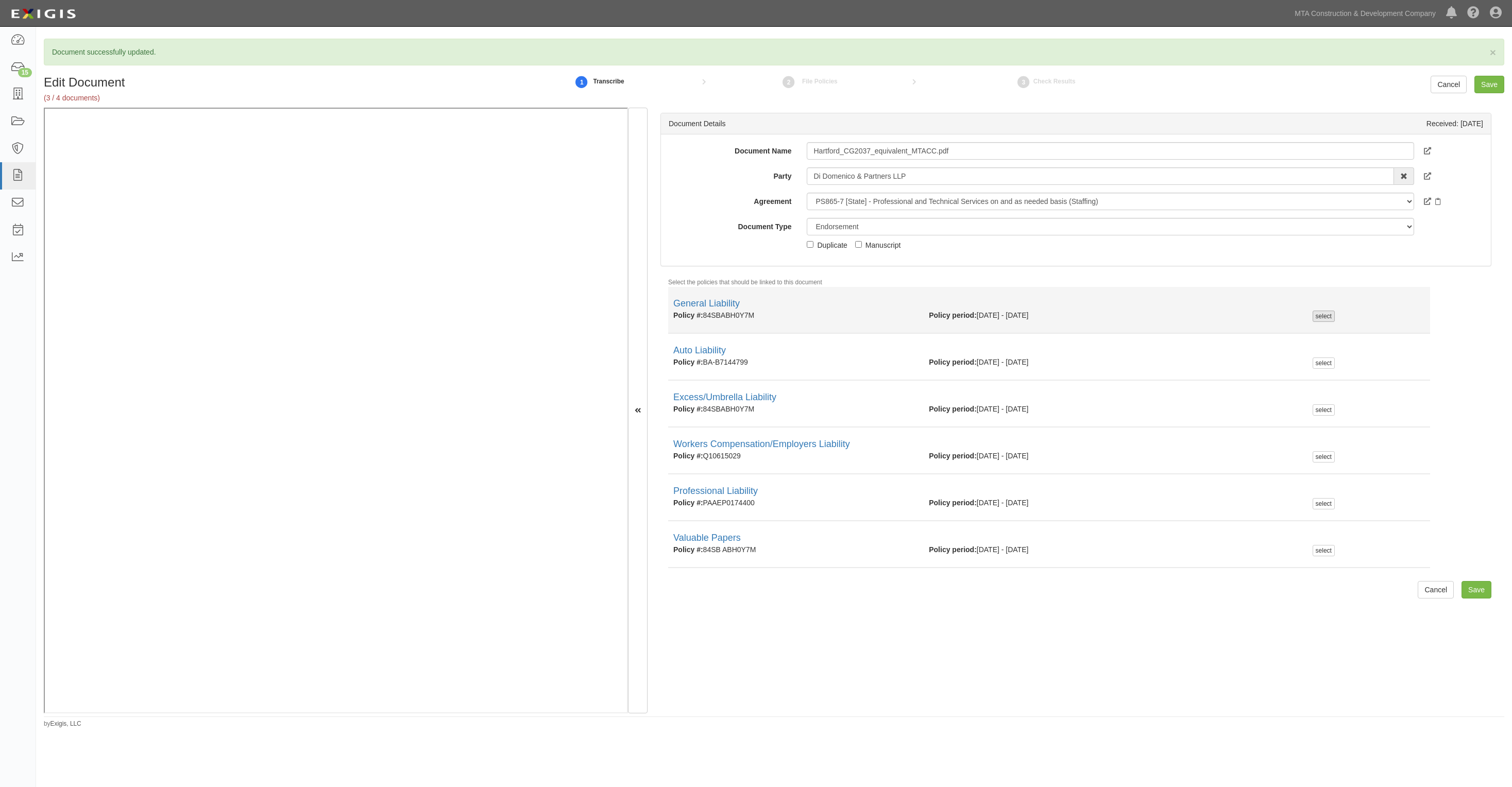
click at [1313, 317] on div "select" at bounding box center [1324, 316] width 22 height 11
checkbox input "true"
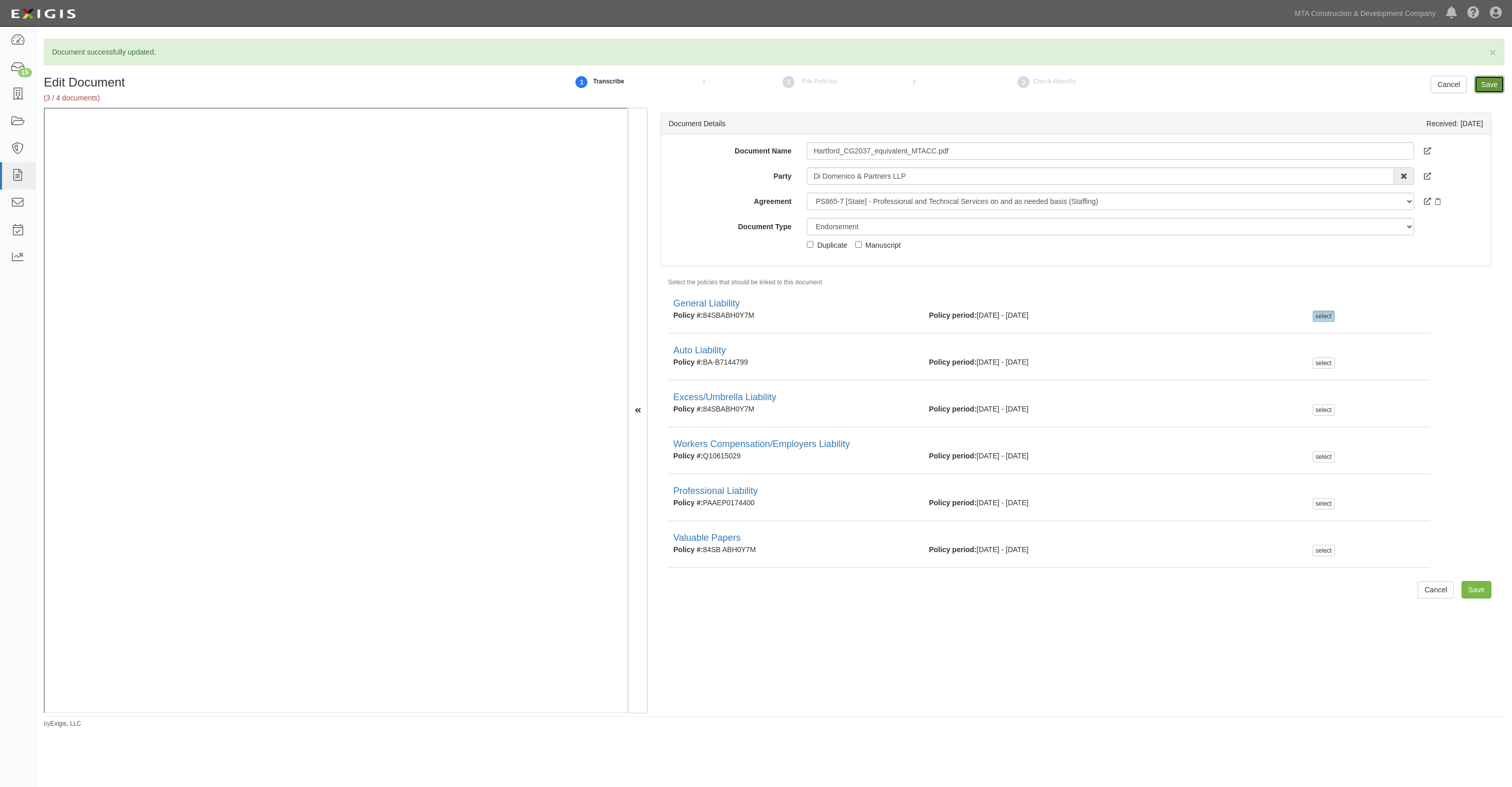
click at [1490, 81] on input "Save" at bounding box center [1489, 84] width 30 height 18
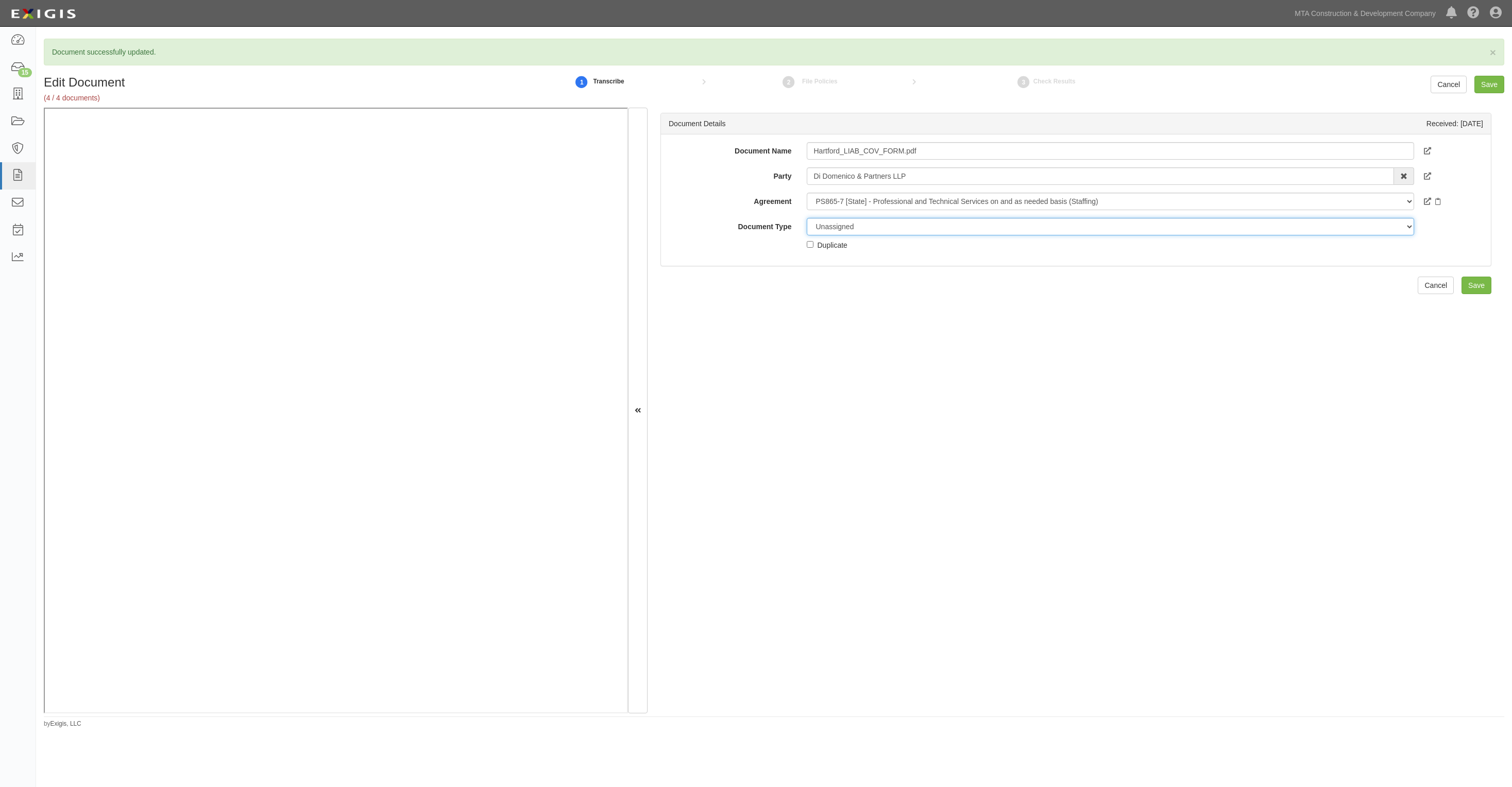
click at [894, 227] on select "Unassigned Binder Cancellation Notice Certificate Contract Endorsement Insuranc…" at bounding box center [1110, 227] width 607 height 18
select select "EndorsementDetail"
click at [807, 218] on select "Unassigned Binder Cancellation Notice Certificate Contract Endorsement Insuranc…" at bounding box center [1110, 227] width 607 height 18
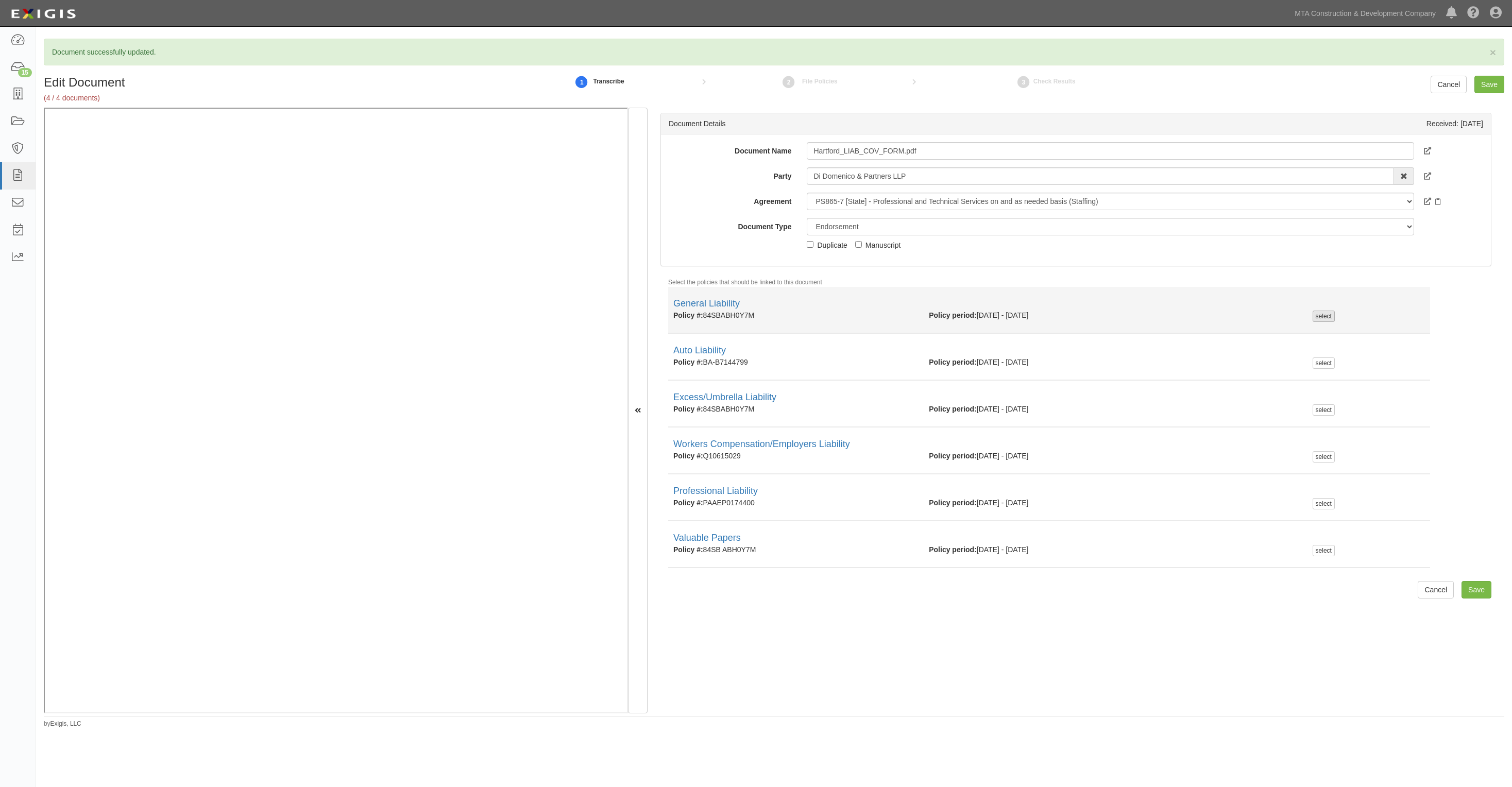
click at [1313, 315] on div "select" at bounding box center [1324, 316] width 22 height 11
checkbox input "true"
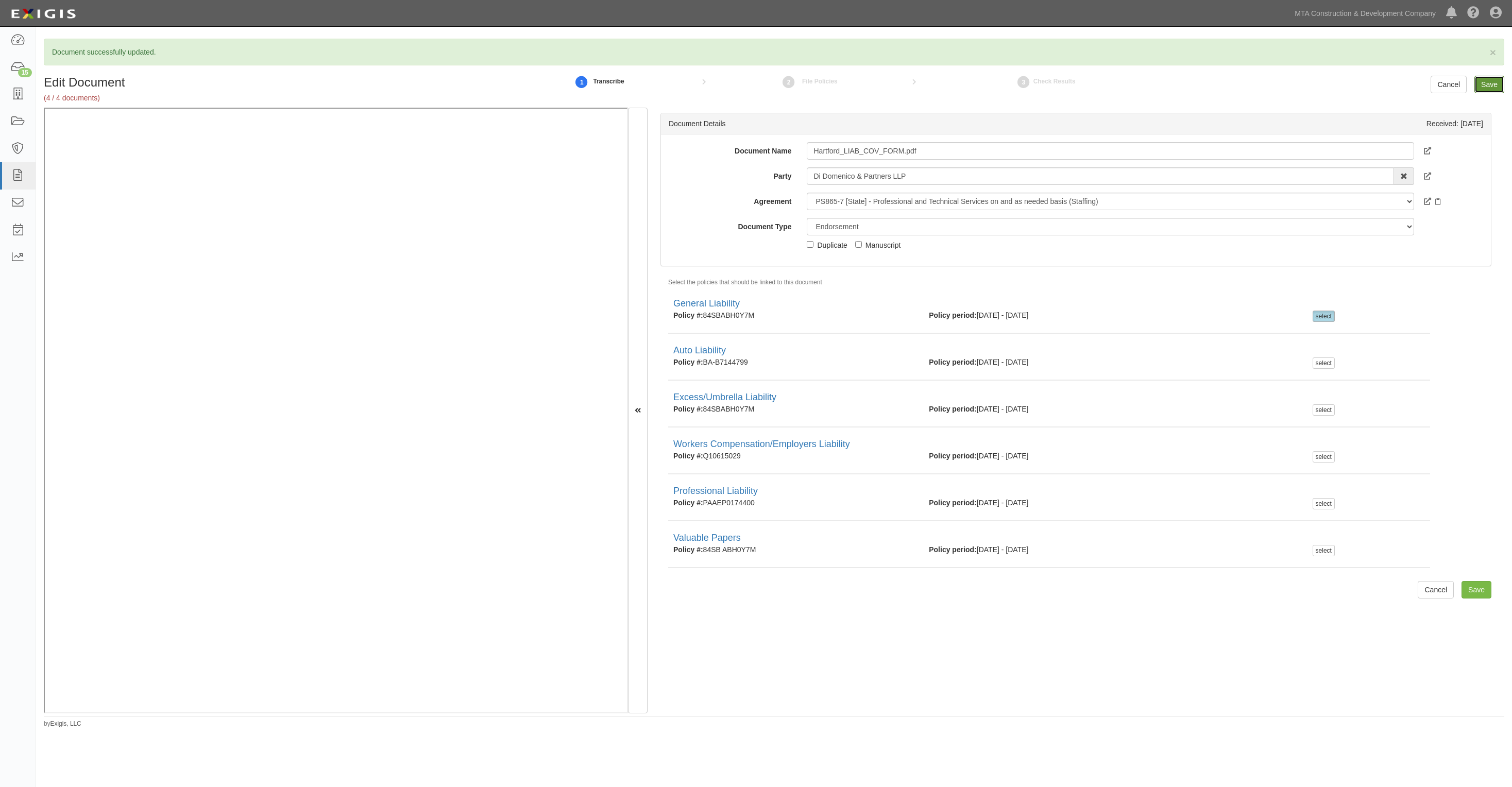
click at [1490, 85] on input "Save" at bounding box center [1489, 84] width 30 height 18
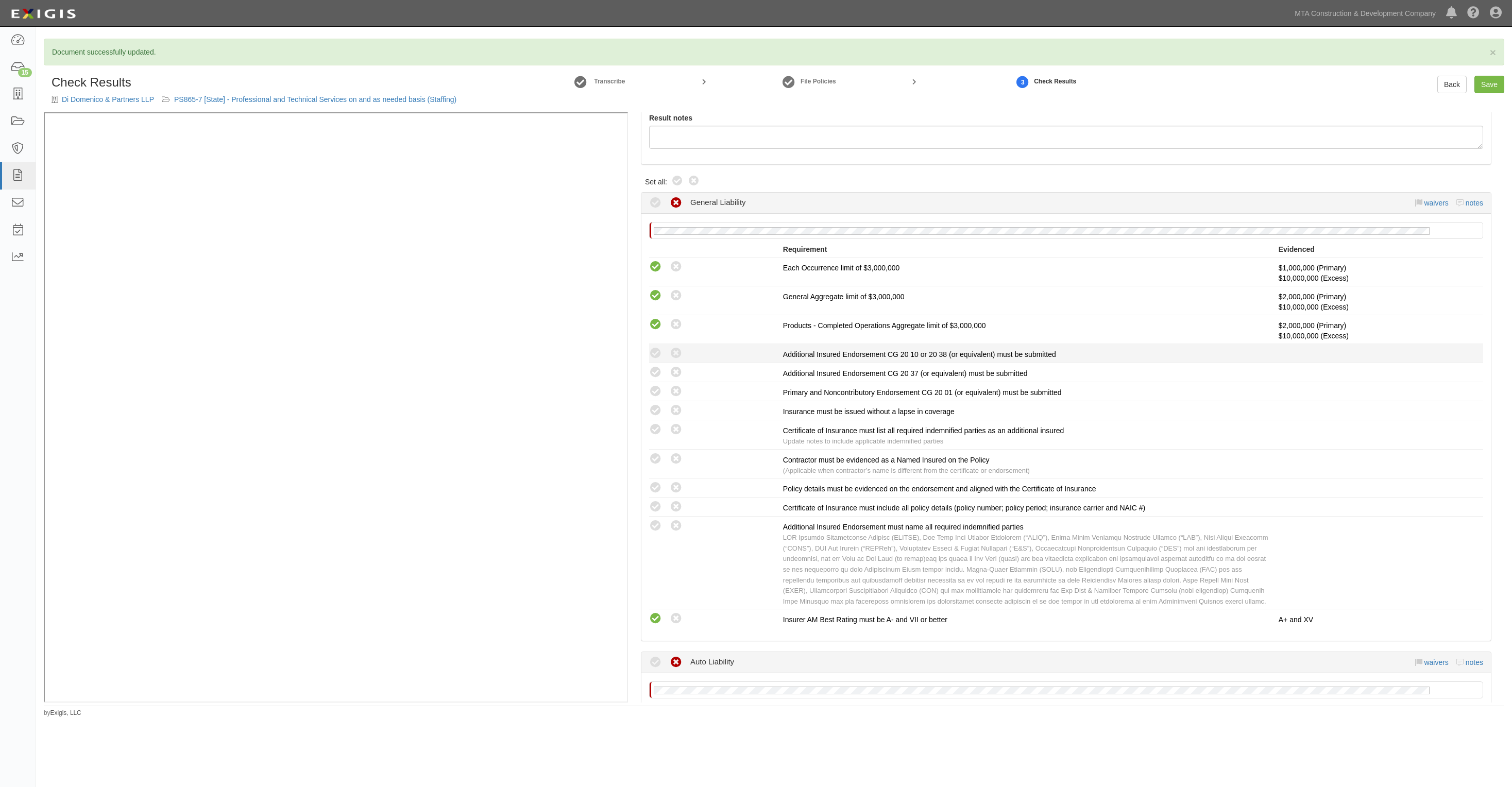
scroll to position [257, 0]
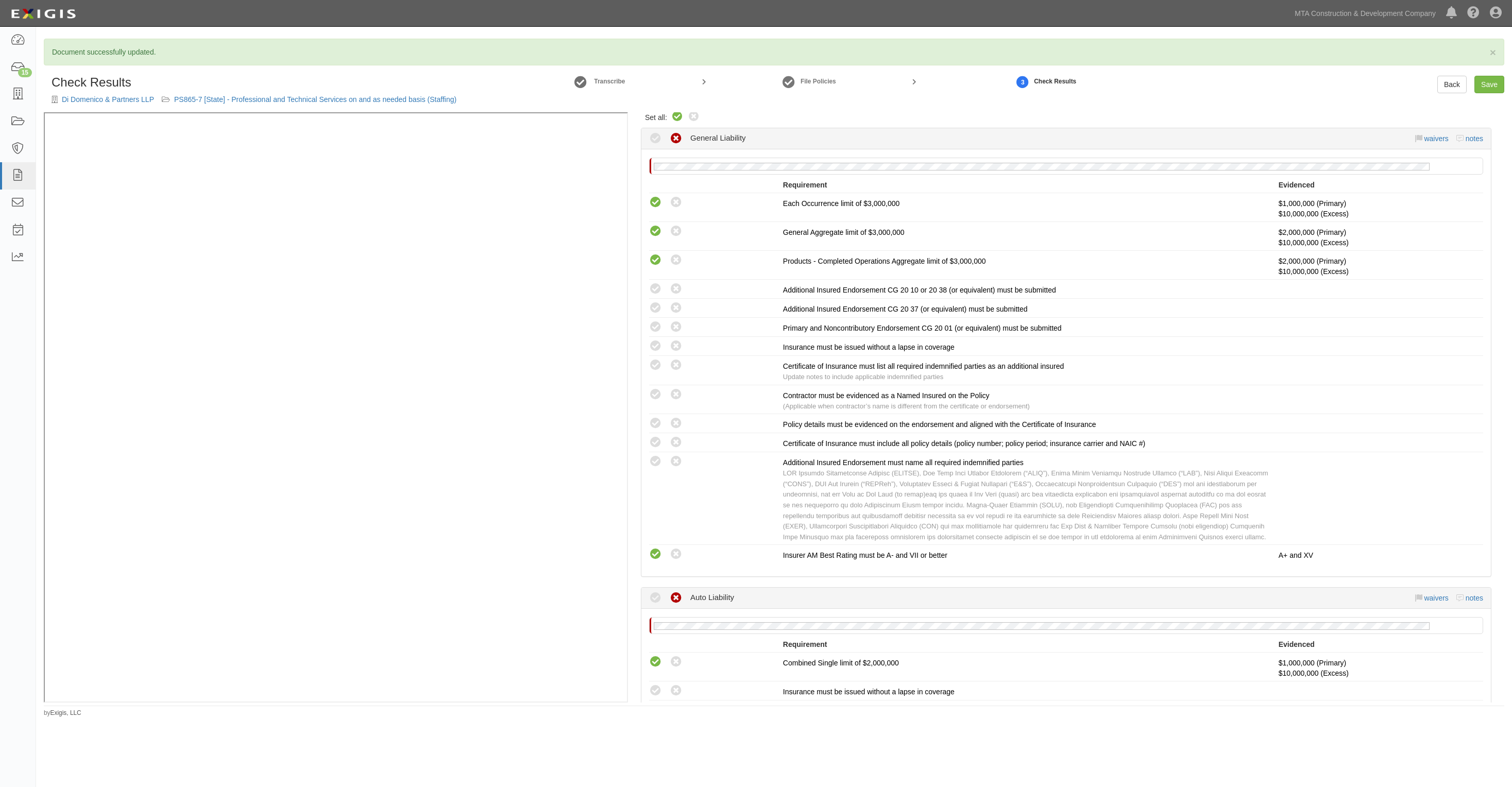
click at [677, 113] on icon at bounding box center [677, 117] width 12 height 12
radio input "true"
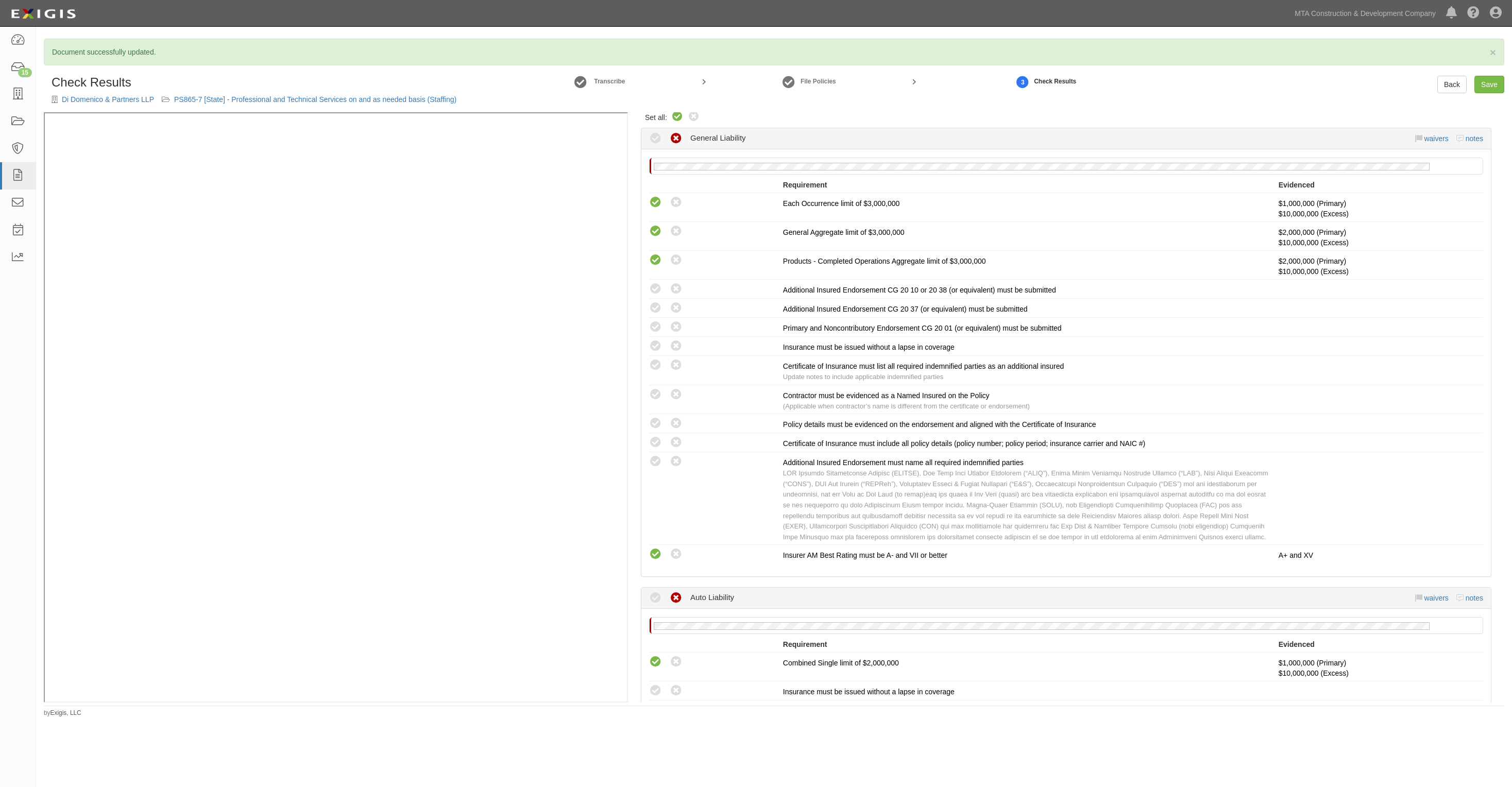
radio input "true"
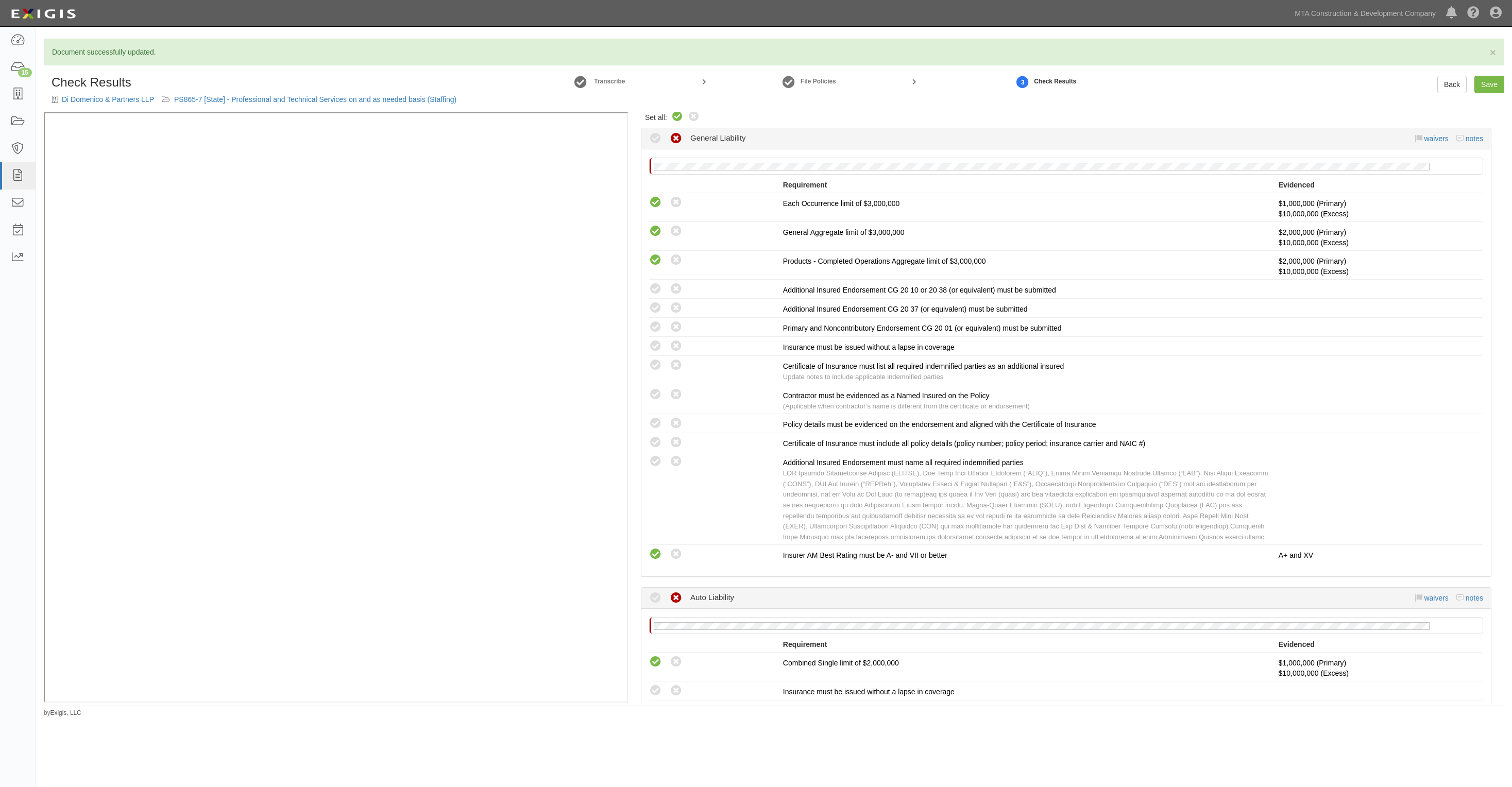
radio input "true"
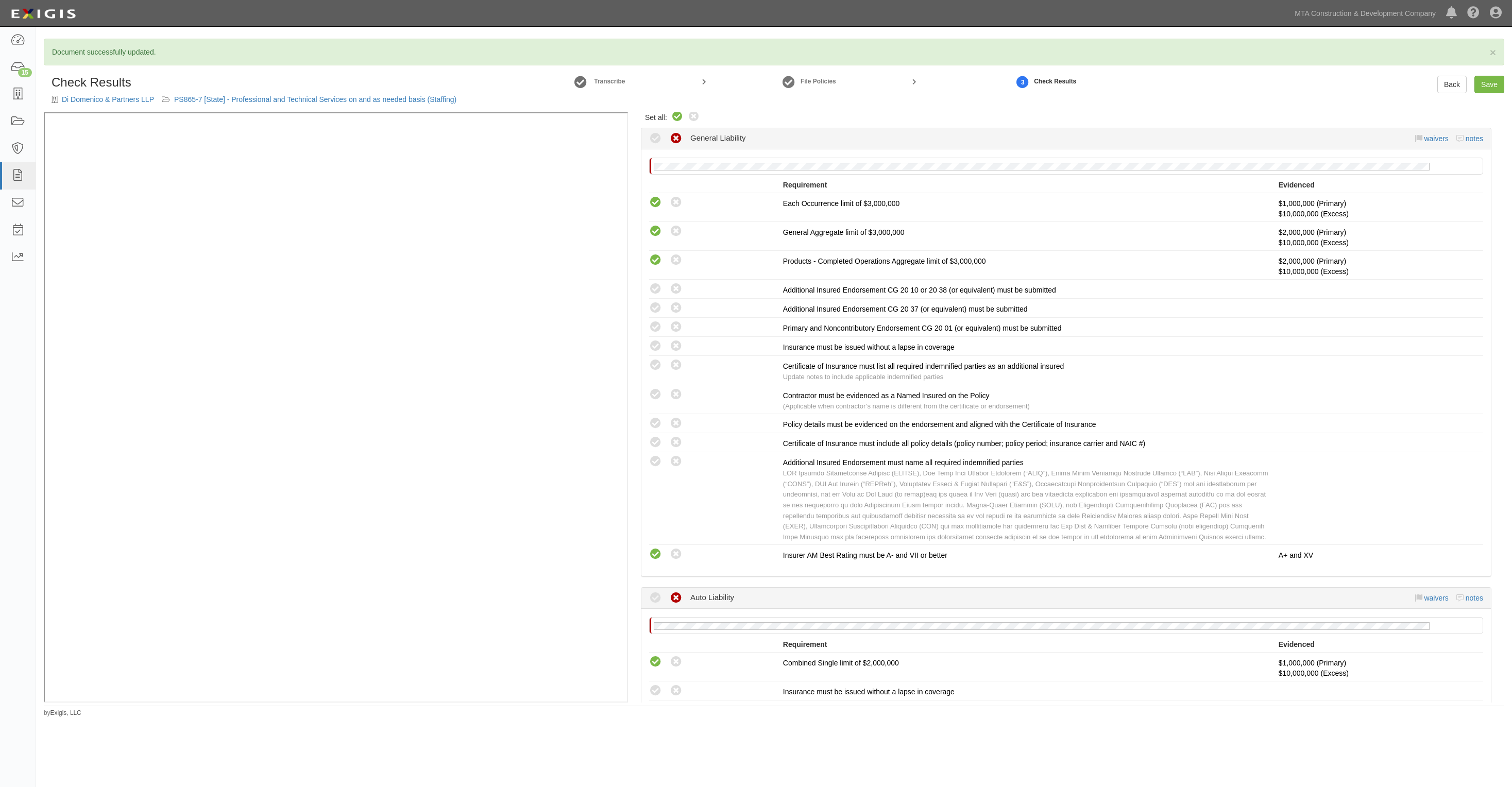
radio input "true"
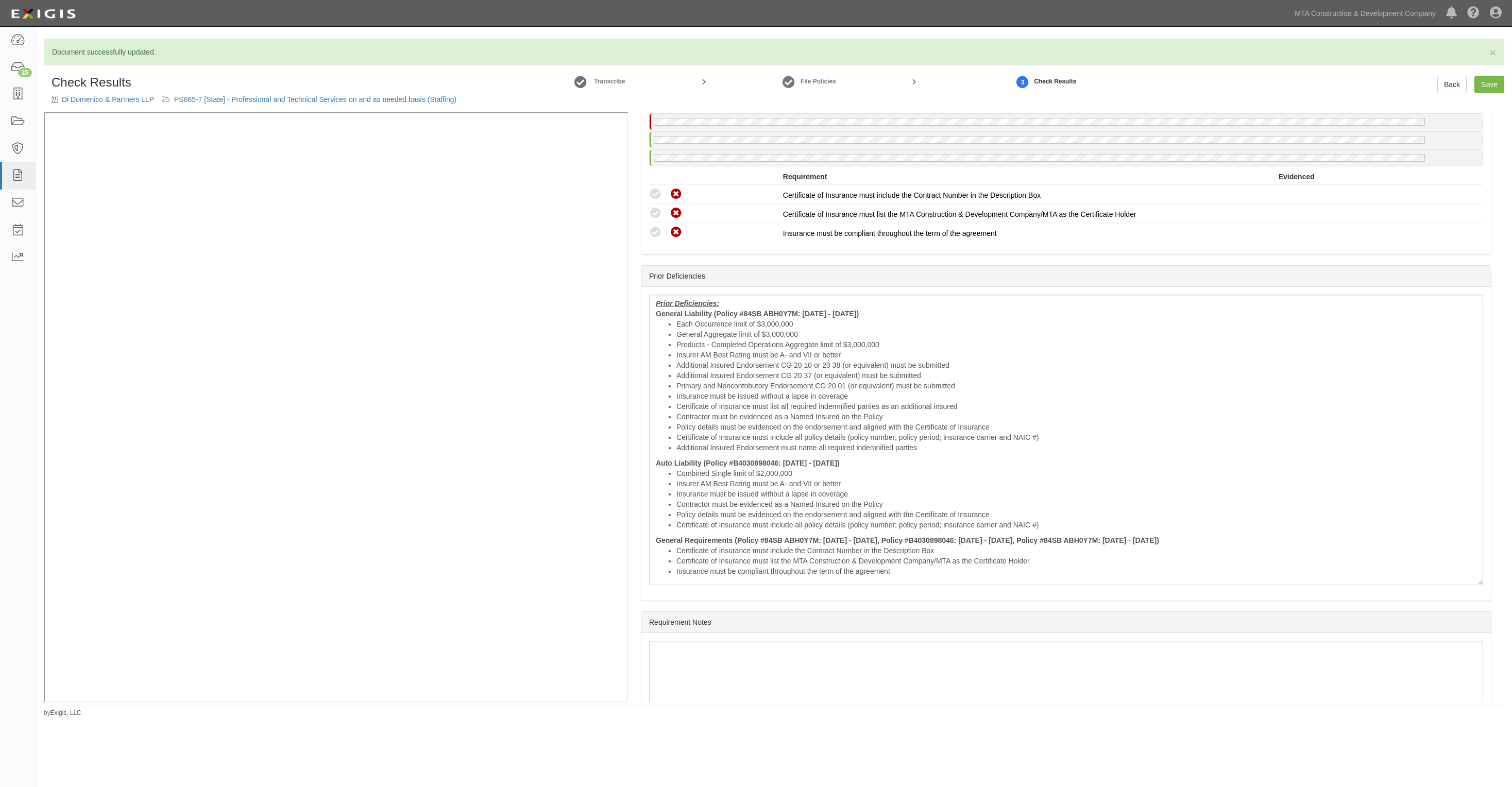
scroll to position [1705, 0]
click at [691, 407] on li "Contractor must be evidenced as a Named Insured on the Policy" at bounding box center [1077, 412] width 800 height 10
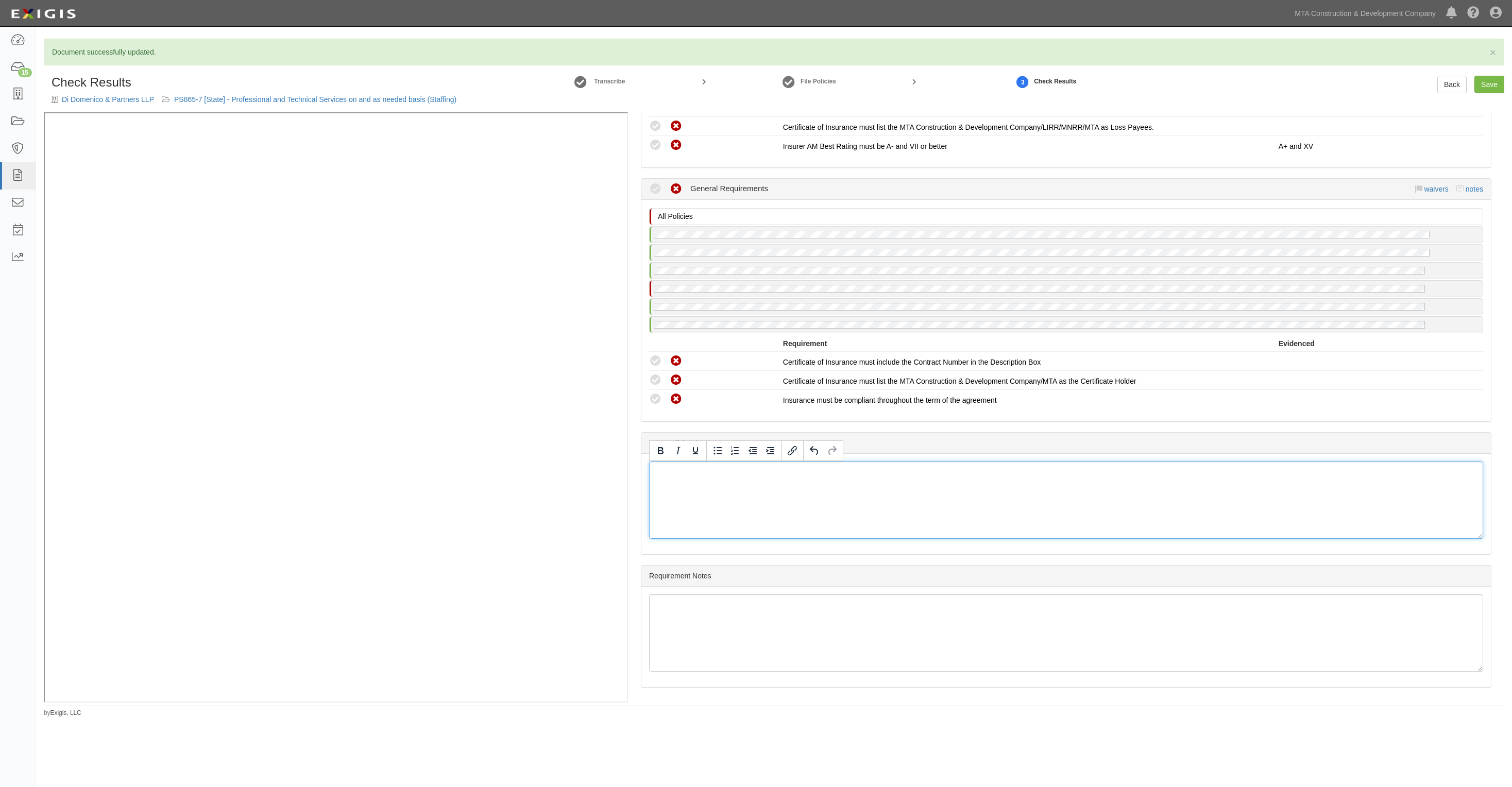
scroll to position [1529, 0]
click at [1490, 86] on link "Save" at bounding box center [1489, 84] width 30 height 18
radio input "true"
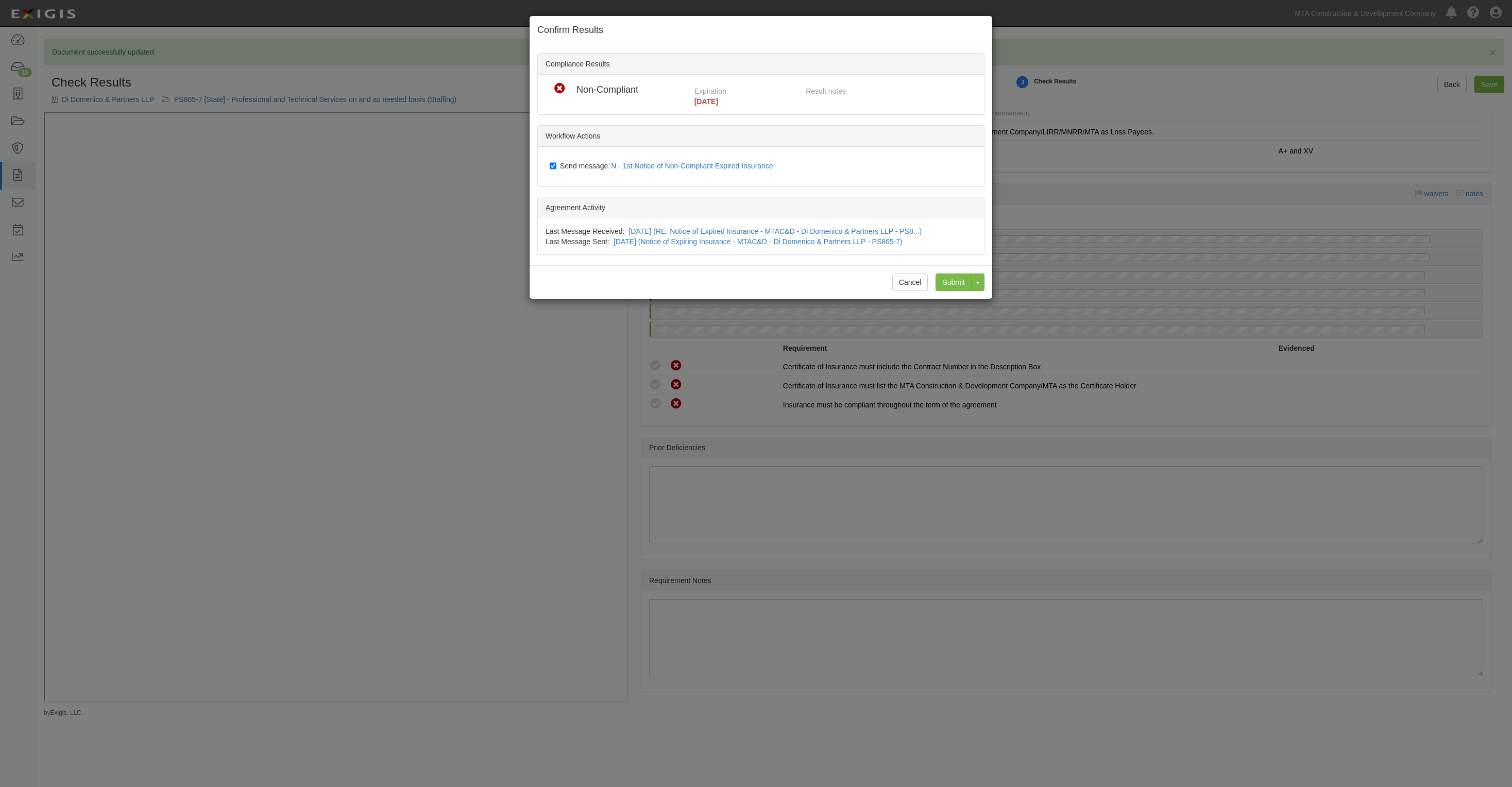
click at [588, 170] on label "Send message: N - 1st Notice of Non-Compliant Expired Insurance" at bounding box center [663, 166] width 228 height 14
click at [556, 170] on input "Send message: N - 1st Notice of Non-Compliant Expired Insurance" at bounding box center [553, 165] width 7 height 8
checkbox input "false"
click at [956, 288] on input "Submit" at bounding box center [953, 282] width 36 height 18
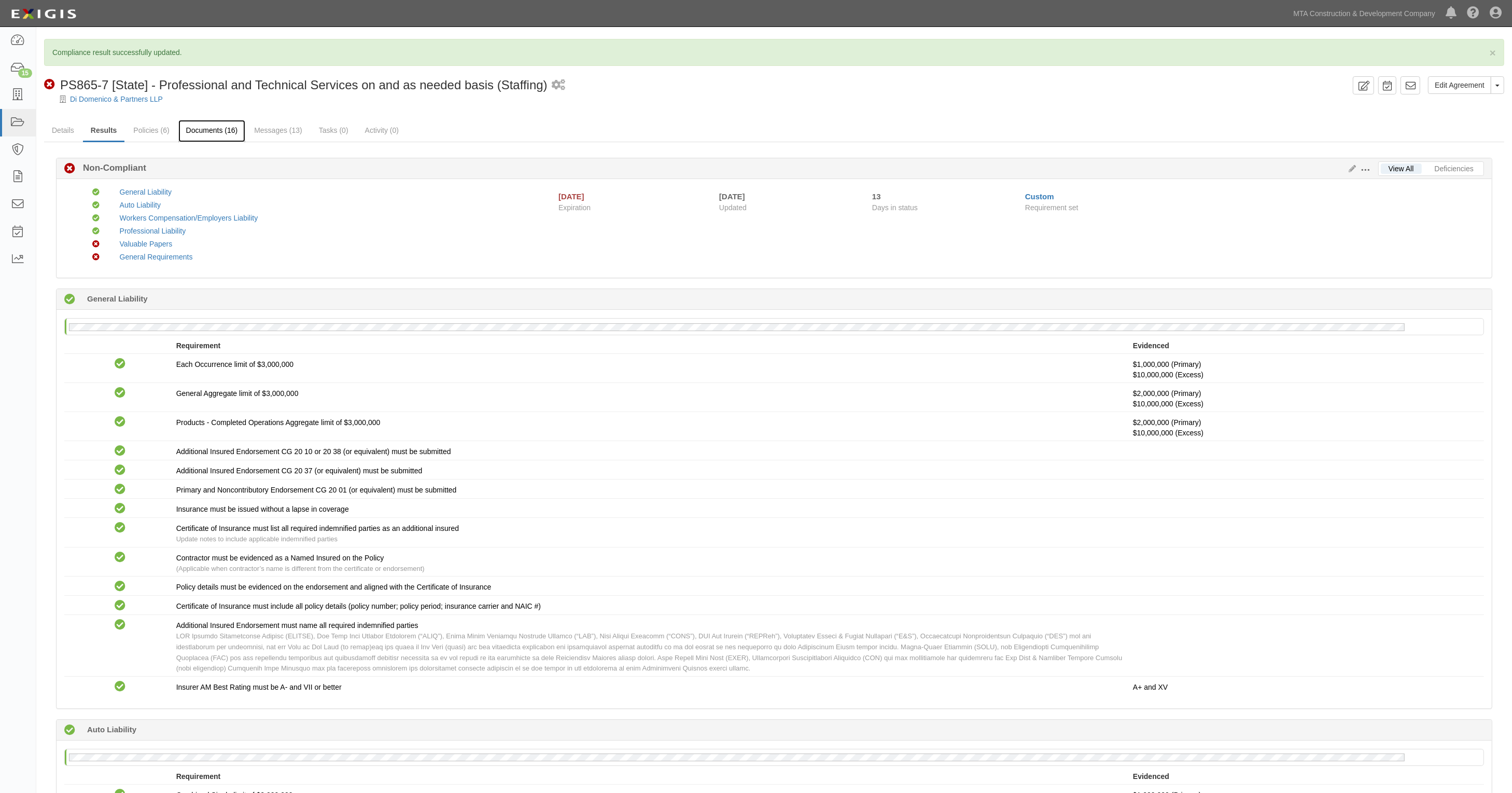
click at [224, 127] on link "Documents (16)" at bounding box center [212, 131] width 67 height 22
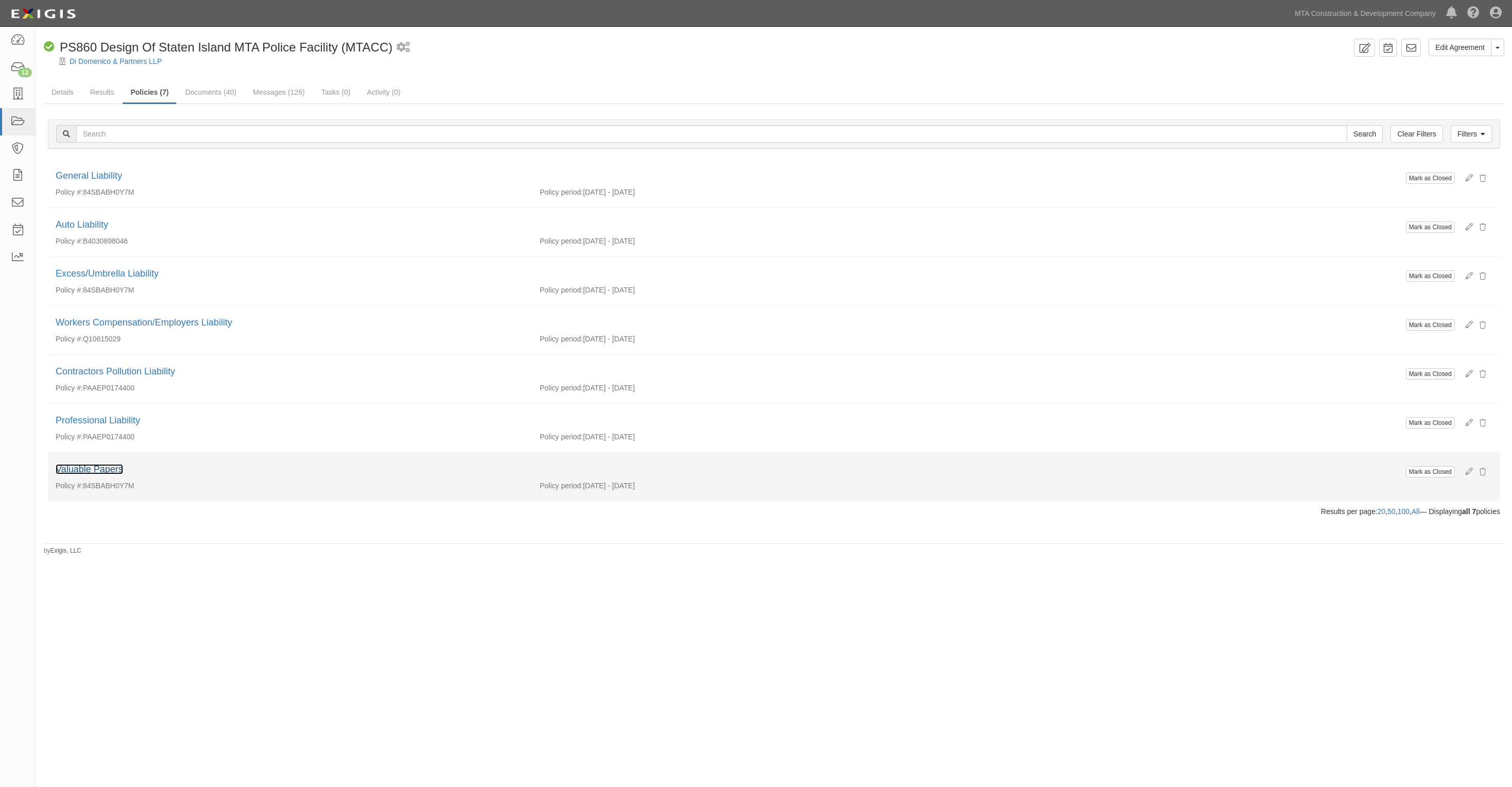
click at [104, 469] on link "Valuable Papers" at bounding box center [90, 469] width 68 height 10
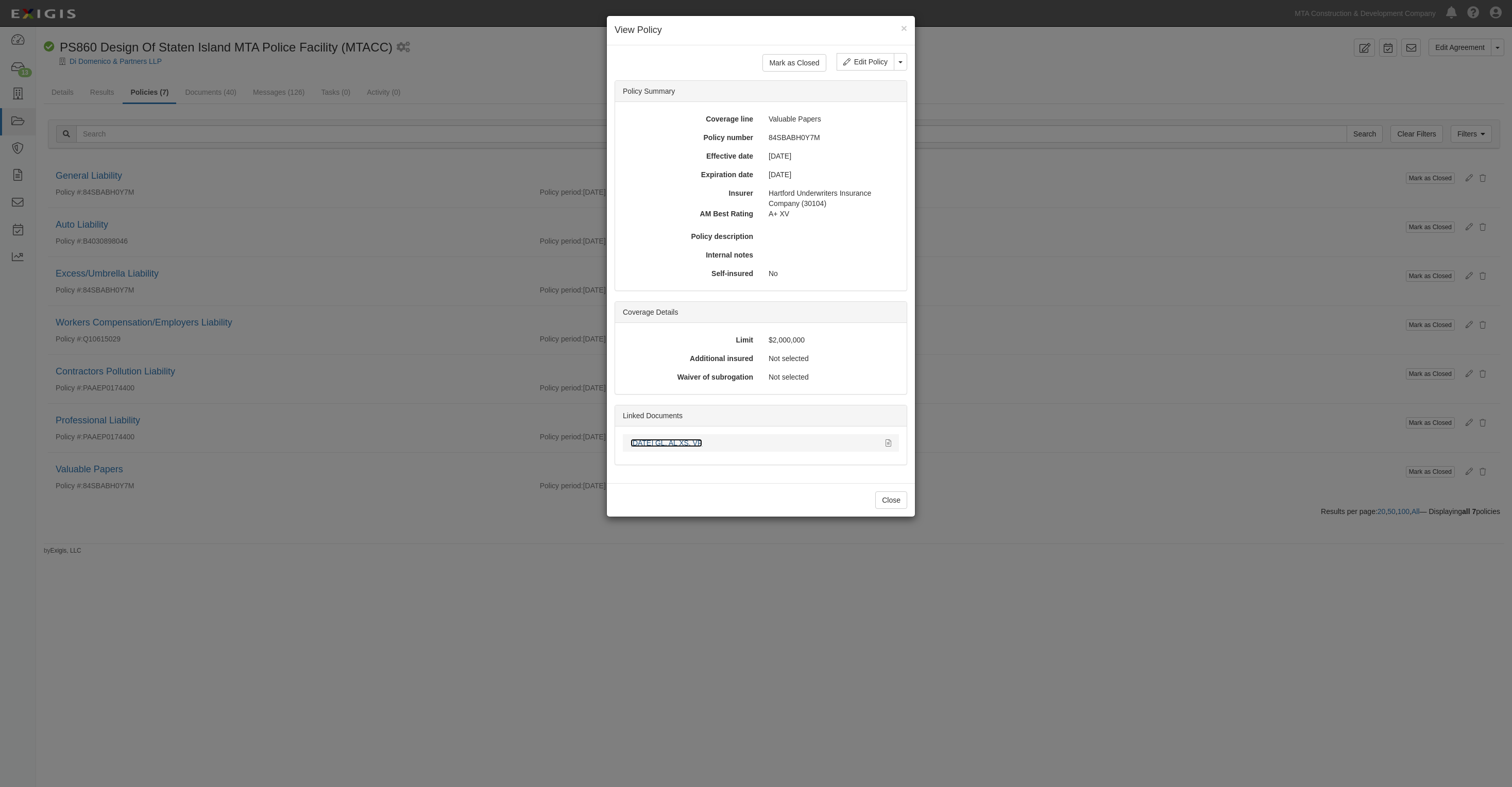
click at [690, 446] on link "8.6.26 GL, AL XS, VP" at bounding box center [666, 442] width 72 height 8
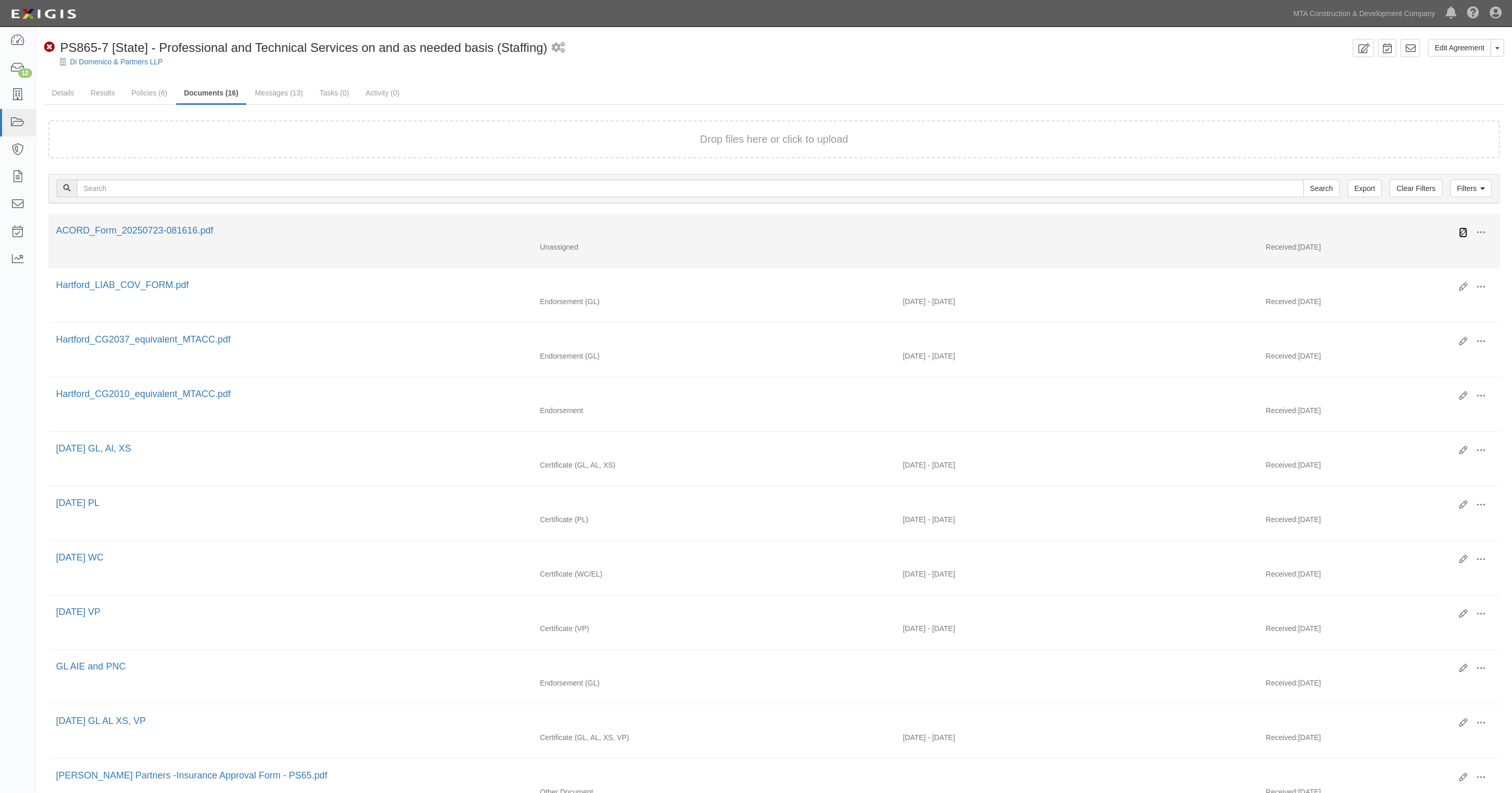
click at [1463, 227] on link at bounding box center [1463, 232] width 8 height 11
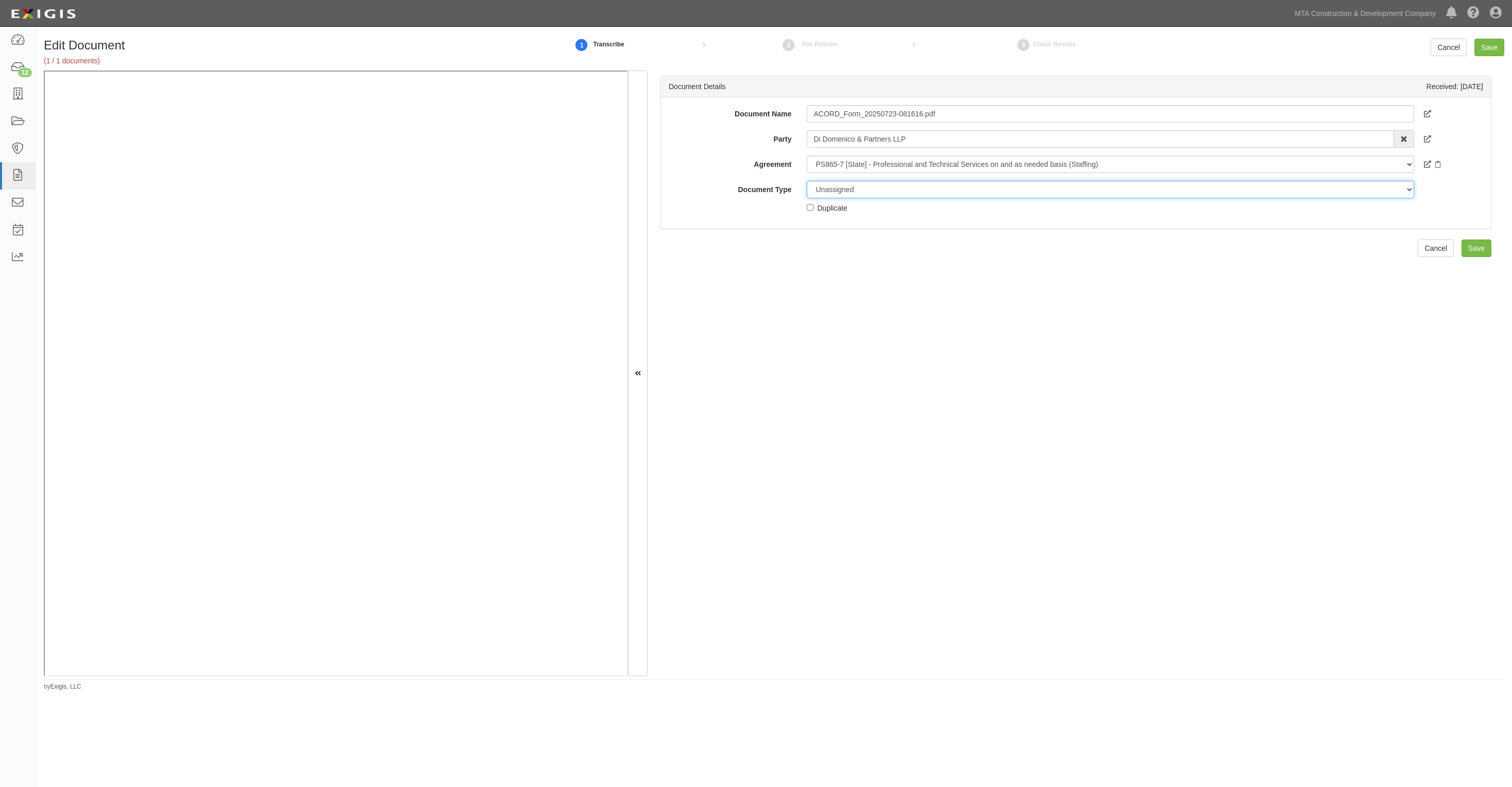
click at [939, 183] on select "Unassigned Binder Cancellation Notice Certificate Contract Endorsement Insuranc…" at bounding box center [1110, 189] width 607 height 18
select select "CertificateDetail"
click at [807, 181] on select "Unassigned Binder Cancellation Notice Certificate Contract Endorsement Insuranc…" at bounding box center [1110, 189] width 607 height 18
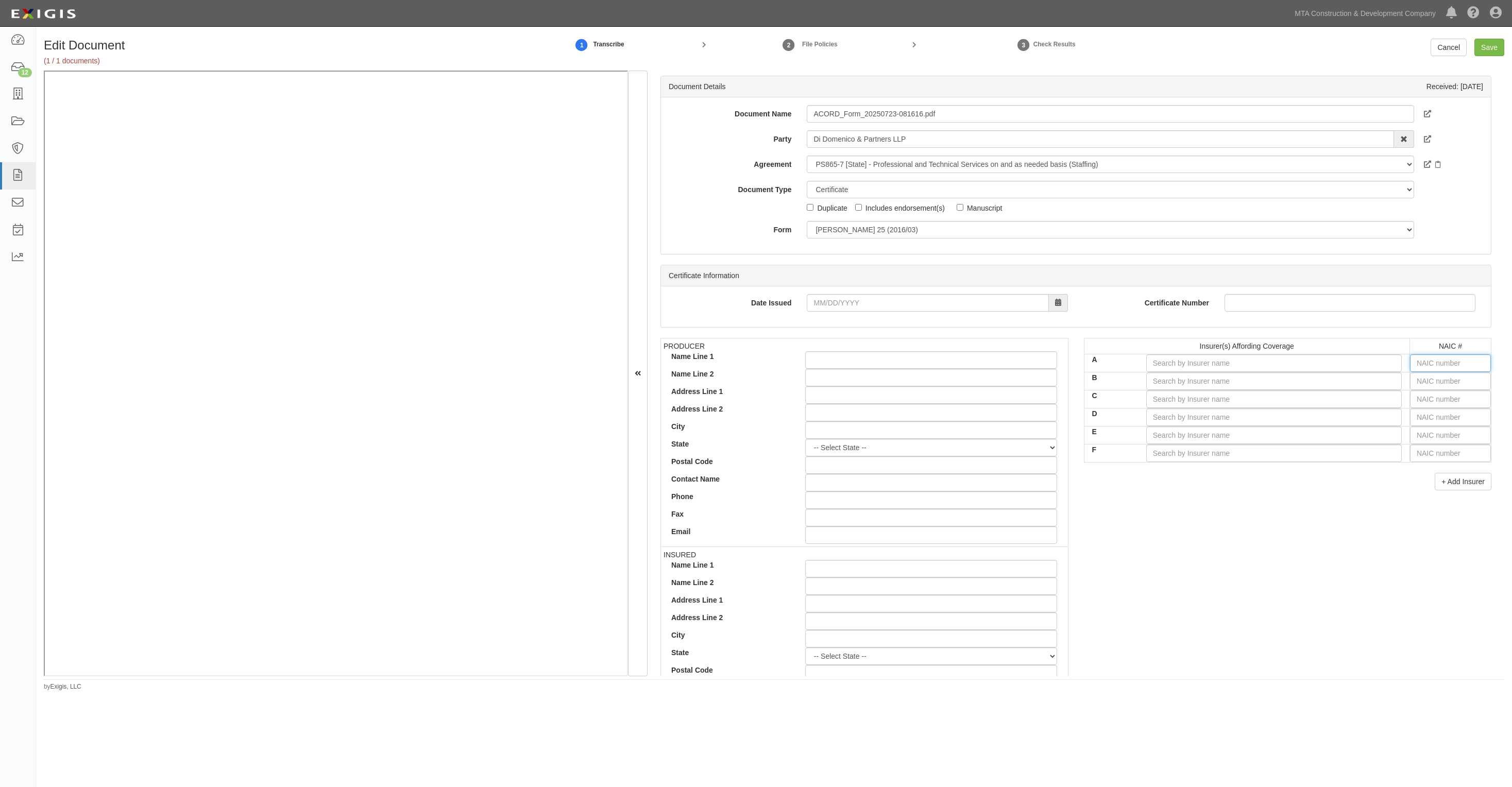
click at [1441, 362] on input "text" at bounding box center [1451, 363] width 81 height 18
type input "36404"
type input "3"
type input "30970"
type input "30"
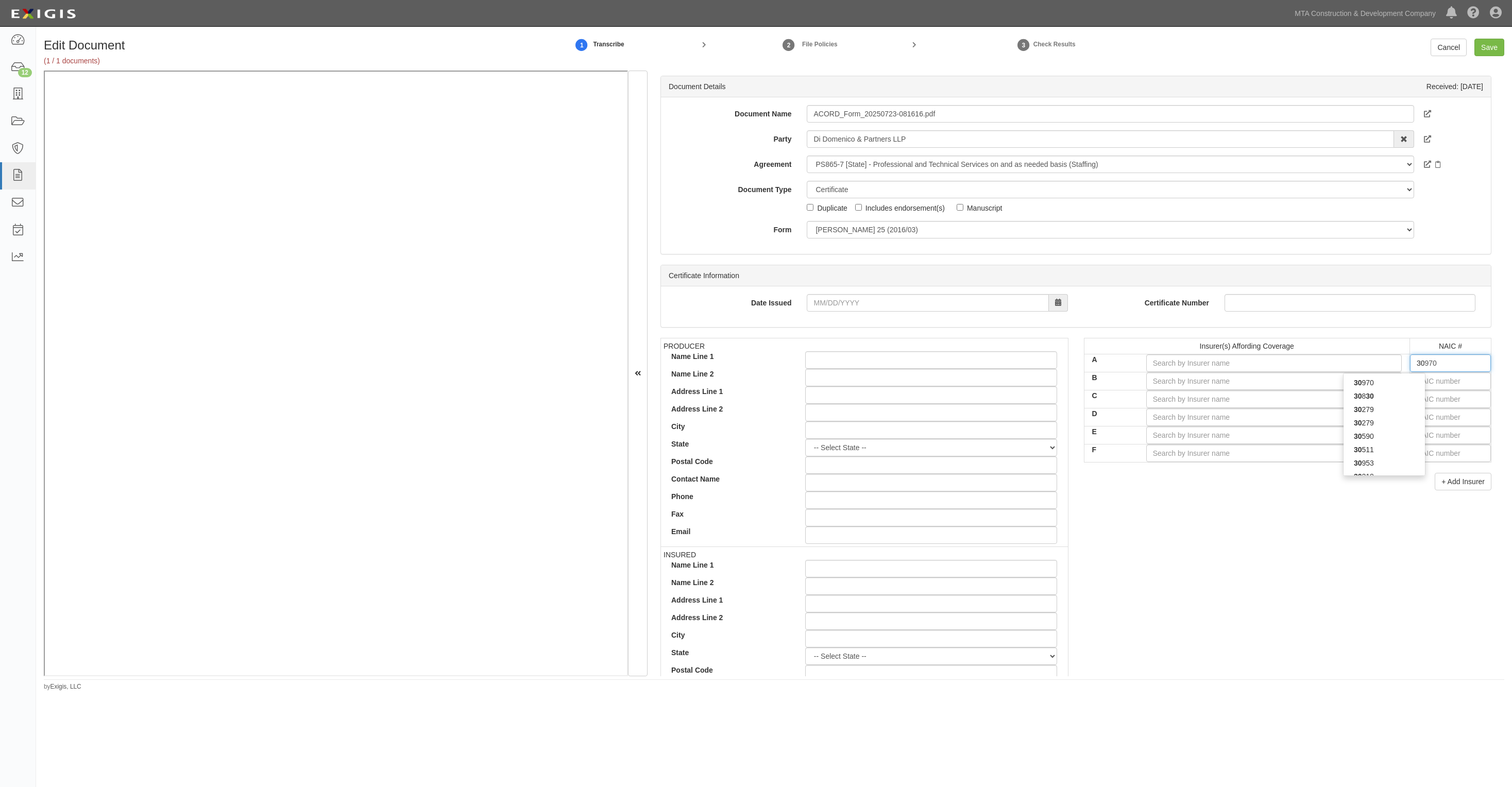
type input "30104"
type input "3010"
type input "30104"
click at [1404, 382] on div "30104" at bounding box center [1384, 383] width 81 height 14
type input "Hartford Underwriters Insurance Company (A+ XV Rating)"
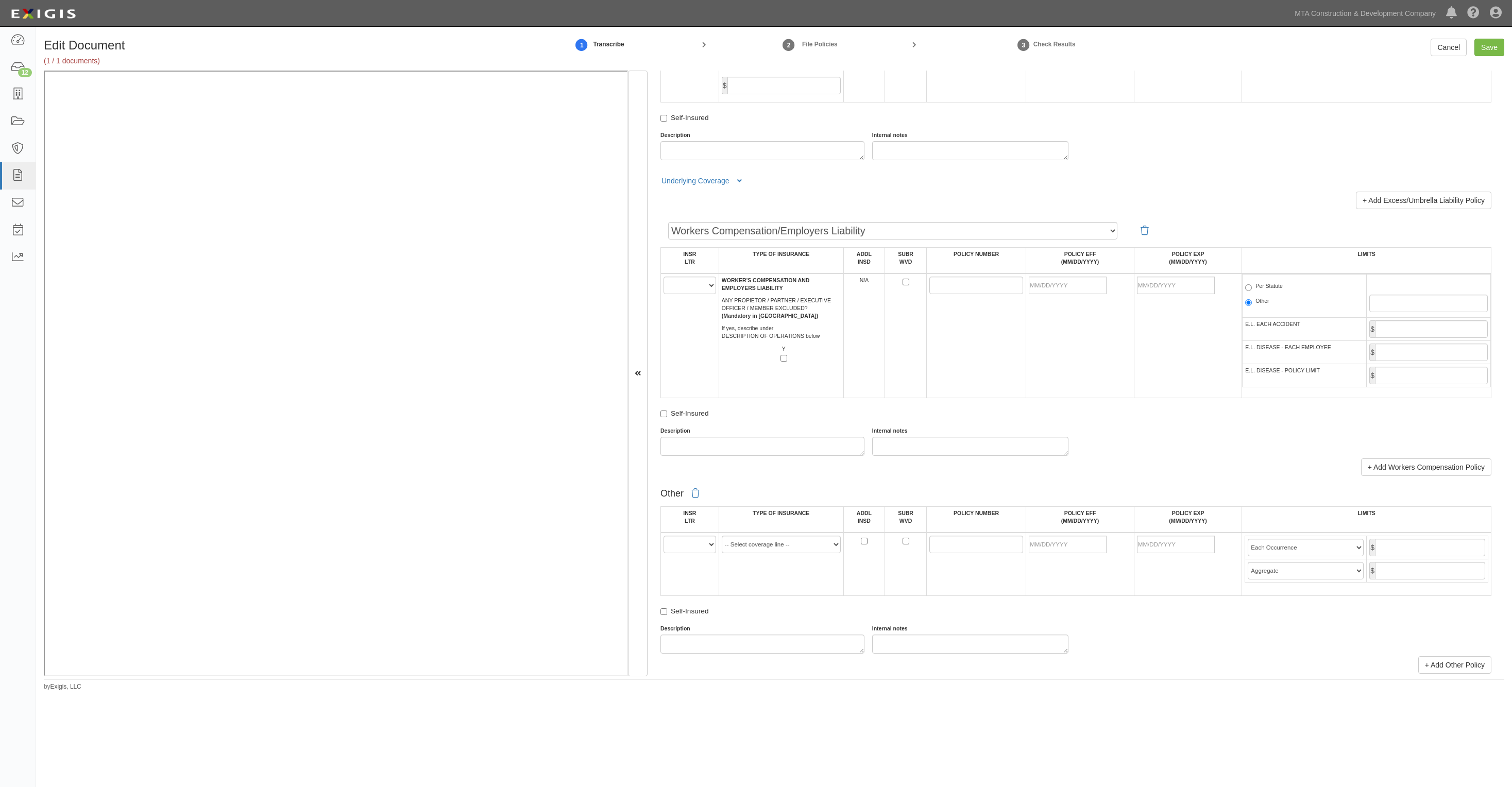
scroll to position [1545, 0]
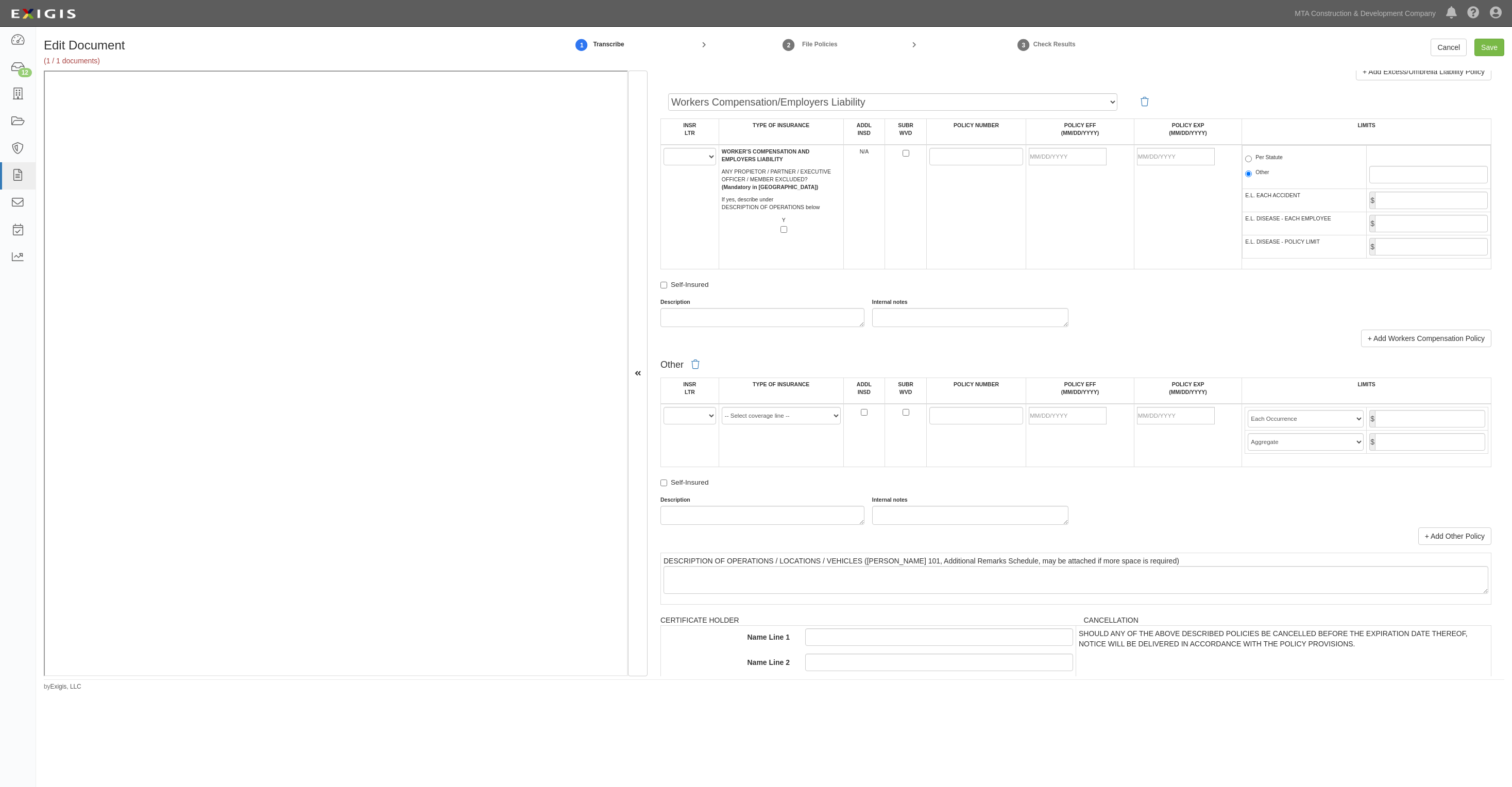
type input "30104"
click at [711, 420] on select "A B C D E F" at bounding box center [690, 415] width 53 height 18
select select "A"
click at [664, 407] on select "A B C D E F" at bounding box center [690, 415] width 53 height 18
click at [805, 415] on select "-- Select coverage line -- Asbestos Abatement Auto Physical Damage Aviation Lia…" at bounding box center [781, 415] width 119 height 18
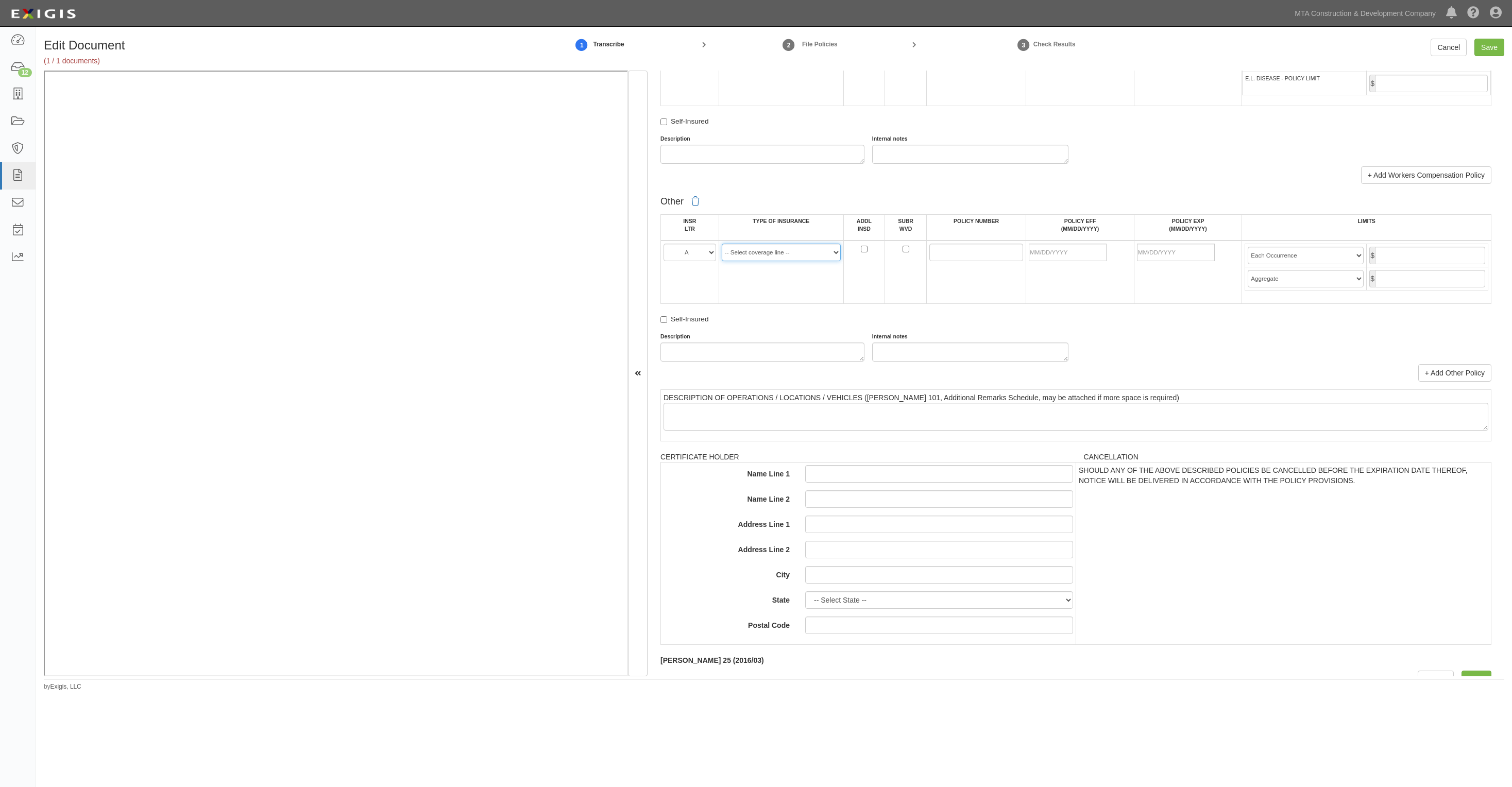
scroll to position [1726, 0]
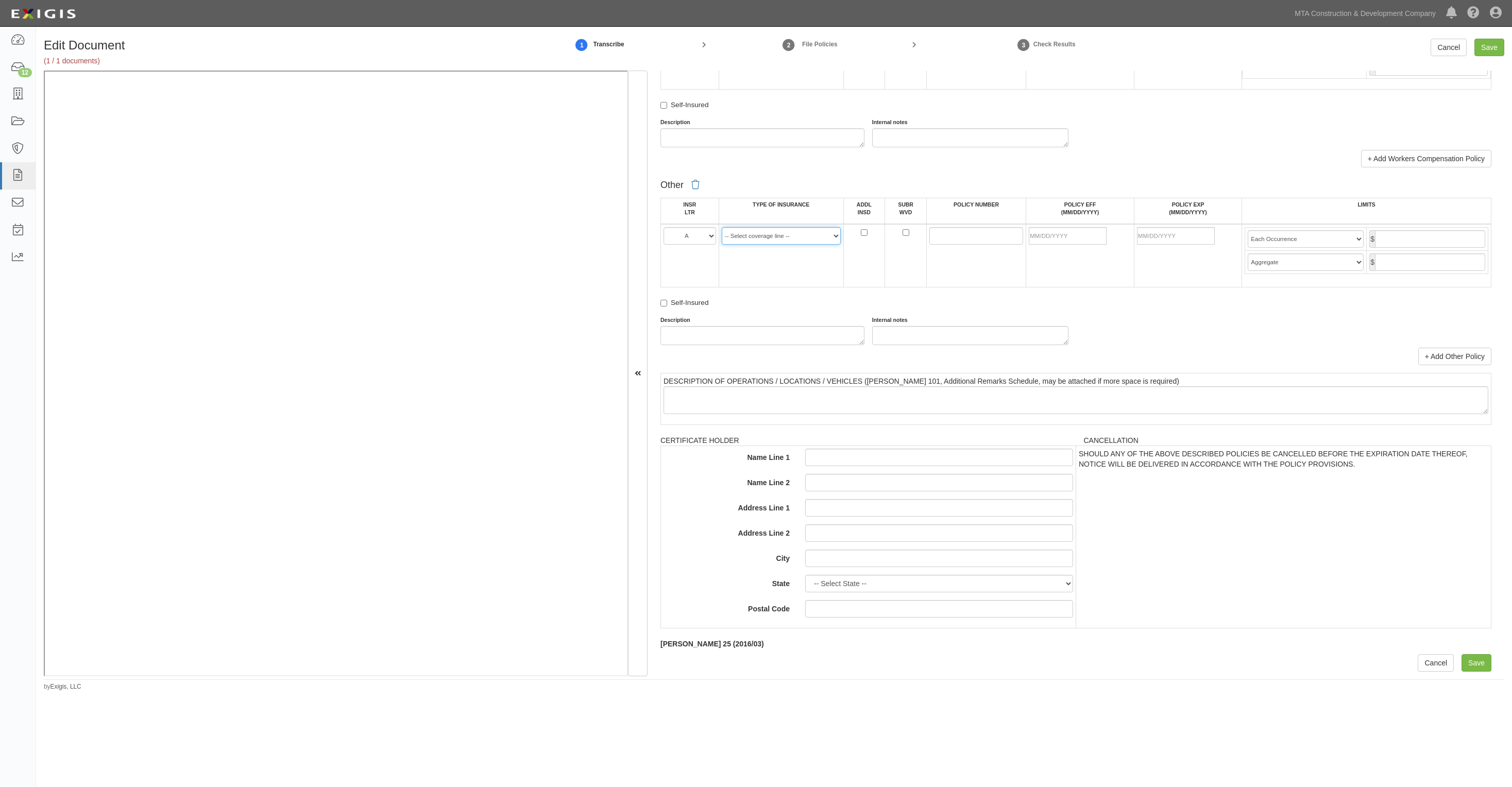
click at [810, 232] on select "-- Select coverage line -- Asbestos Abatement Auto Physical Damage Aviation Lia…" at bounding box center [781, 236] width 119 height 18
select select "52"
click at [722, 227] on select "-- Select coverage line -- Asbestos Abatement Auto Physical Damage Aviation Lia…" at bounding box center [781, 236] width 119 height 18
click input "POLICY NUMBER"
paste input "84SBABH0Y7M"
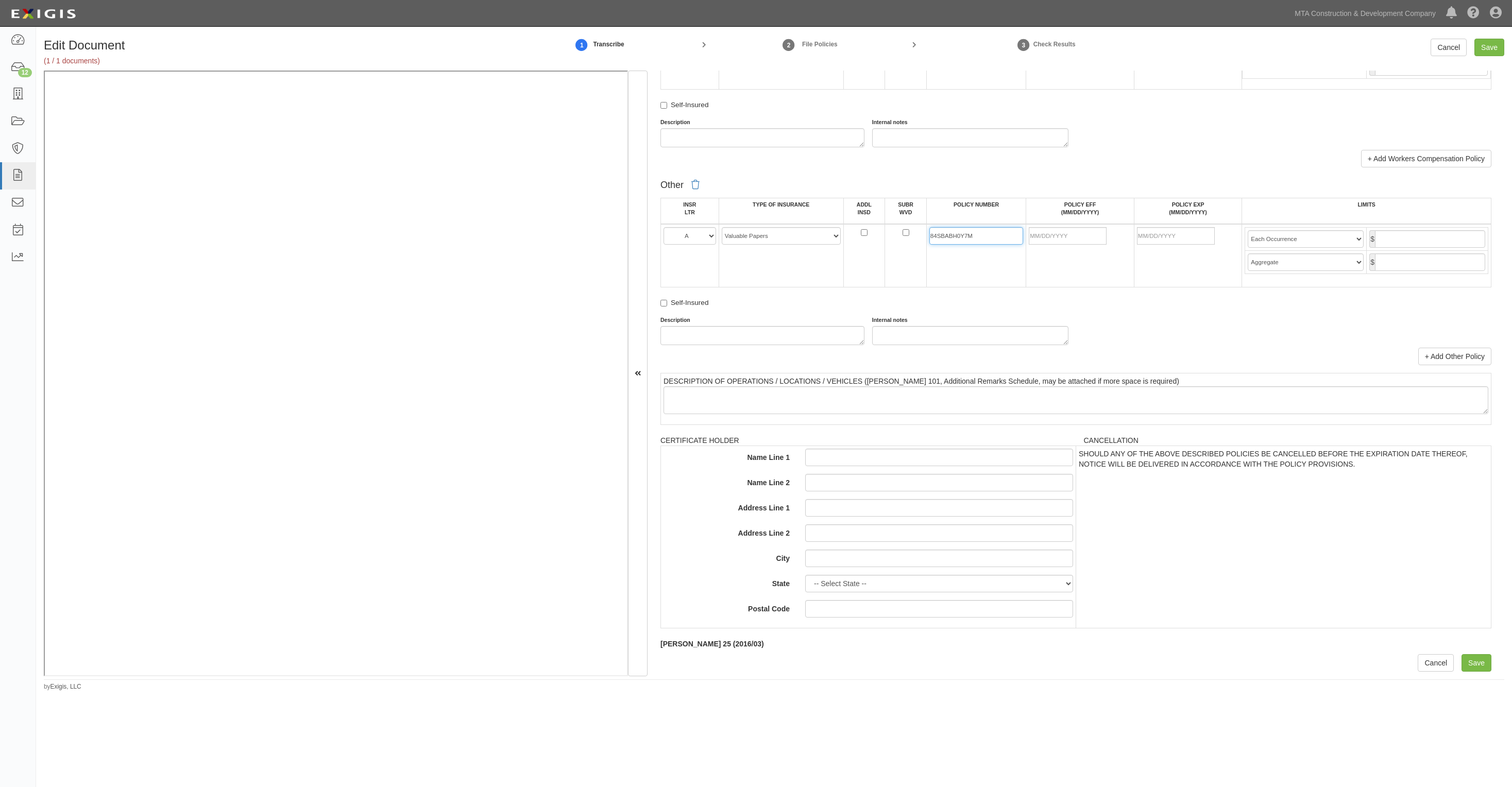
type input "84SBABH0Y7M"
click input "POLICY EFF (MM/DD/YYYY)"
type input "08/06/2025"
type input "08/06/2026"
click input "text"
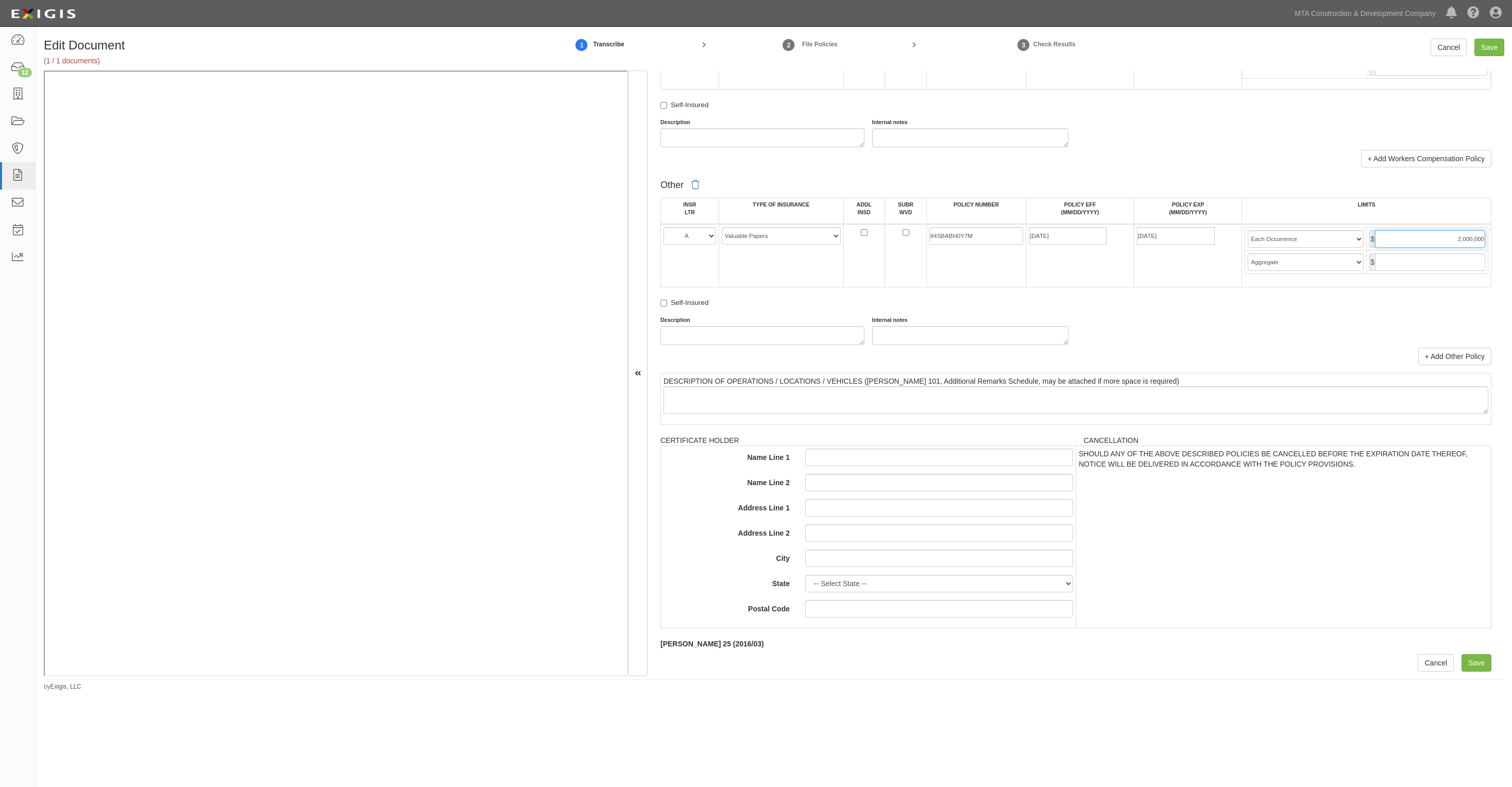
type input "2,000,000"
click select "Limit Each Occurrence Each Claim Aggregate Deductible Self-Insured Retention Pe…"
select select "Limit"
click select "Limit Each Occurrence Each Claim Aggregate Deductible Self-Insured Retention Pe…"
click div "Edit Document (1 / 1 documents) 1 Transcribe 2 File Policies 3 Check Results Ca…"
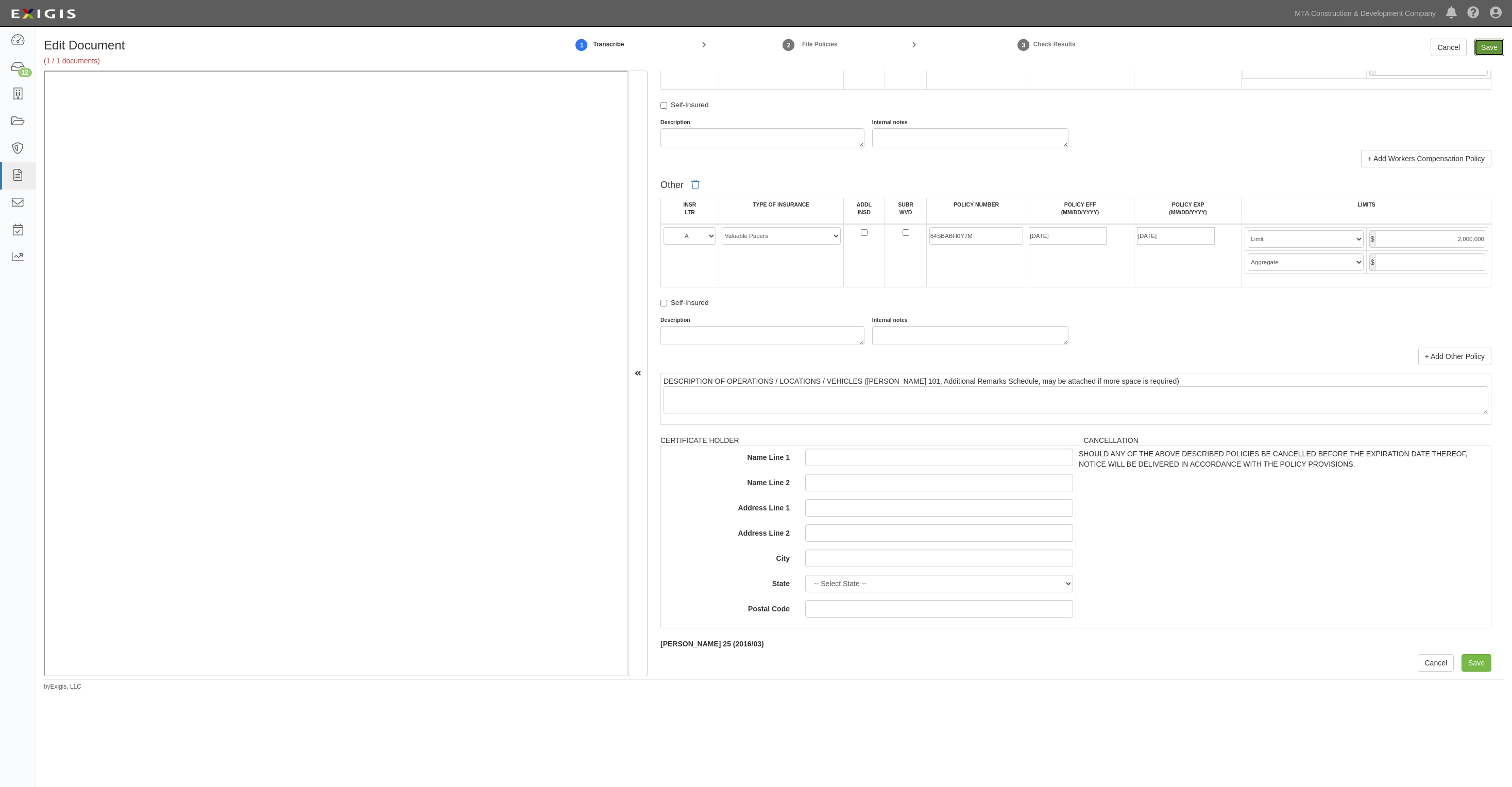
click input "Save"
type input "2000000"
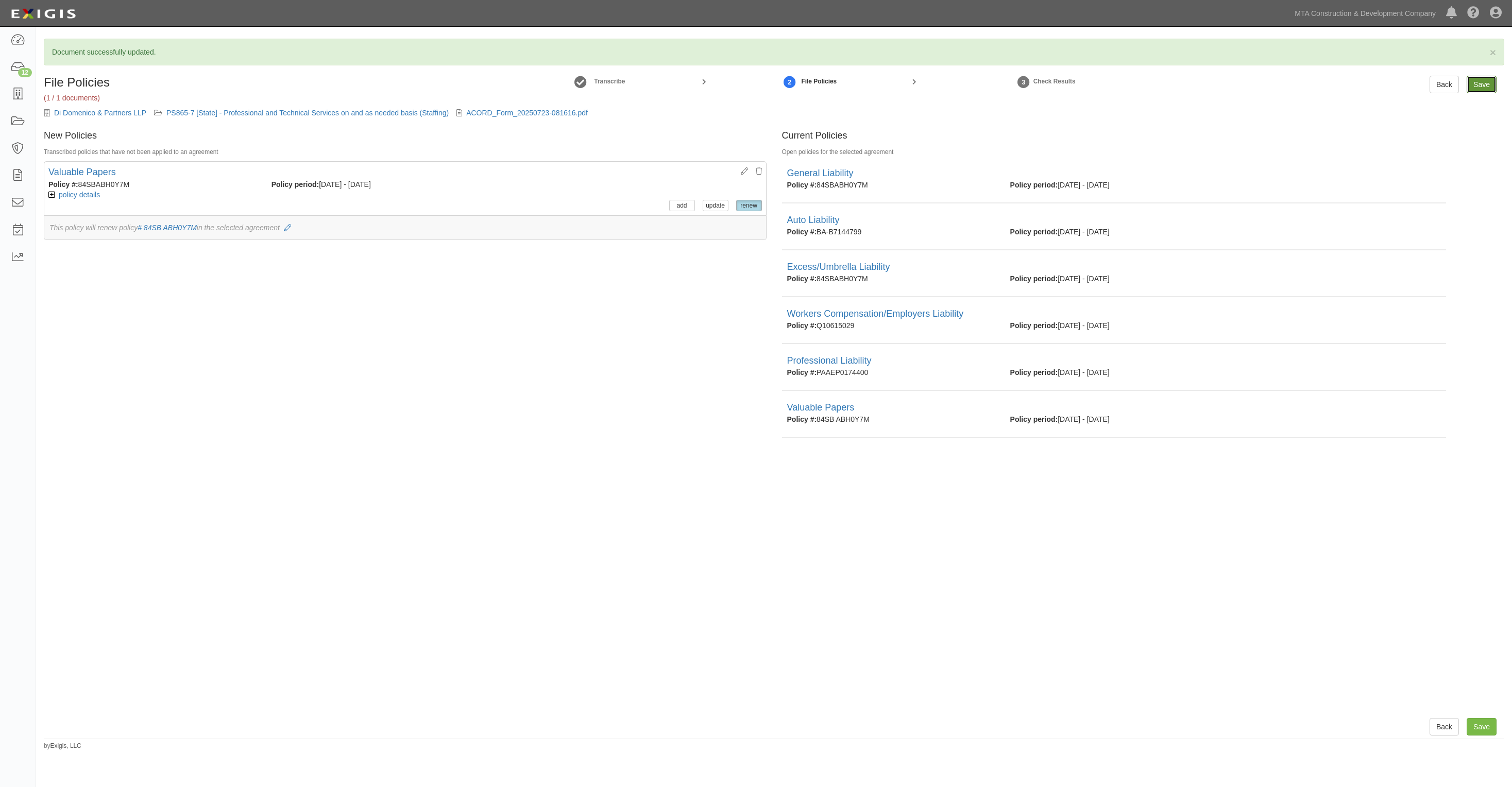
click at [1480, 82] on input "Save" at bounding box center [1482, 84] width 30 height 18
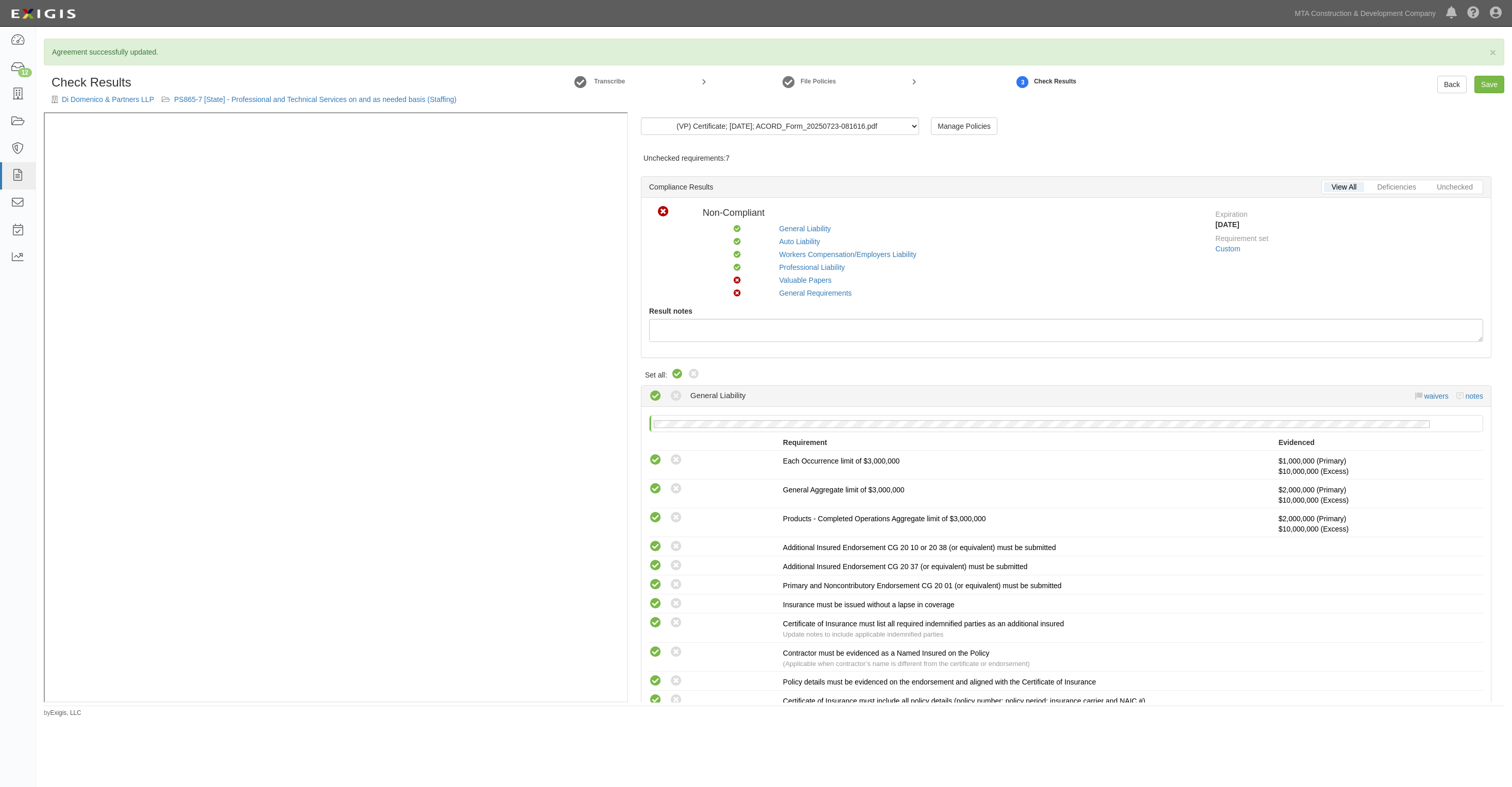
click at [671, 374] on icon at bounding box center [677, 374] width 12 height 12
radio input "true"
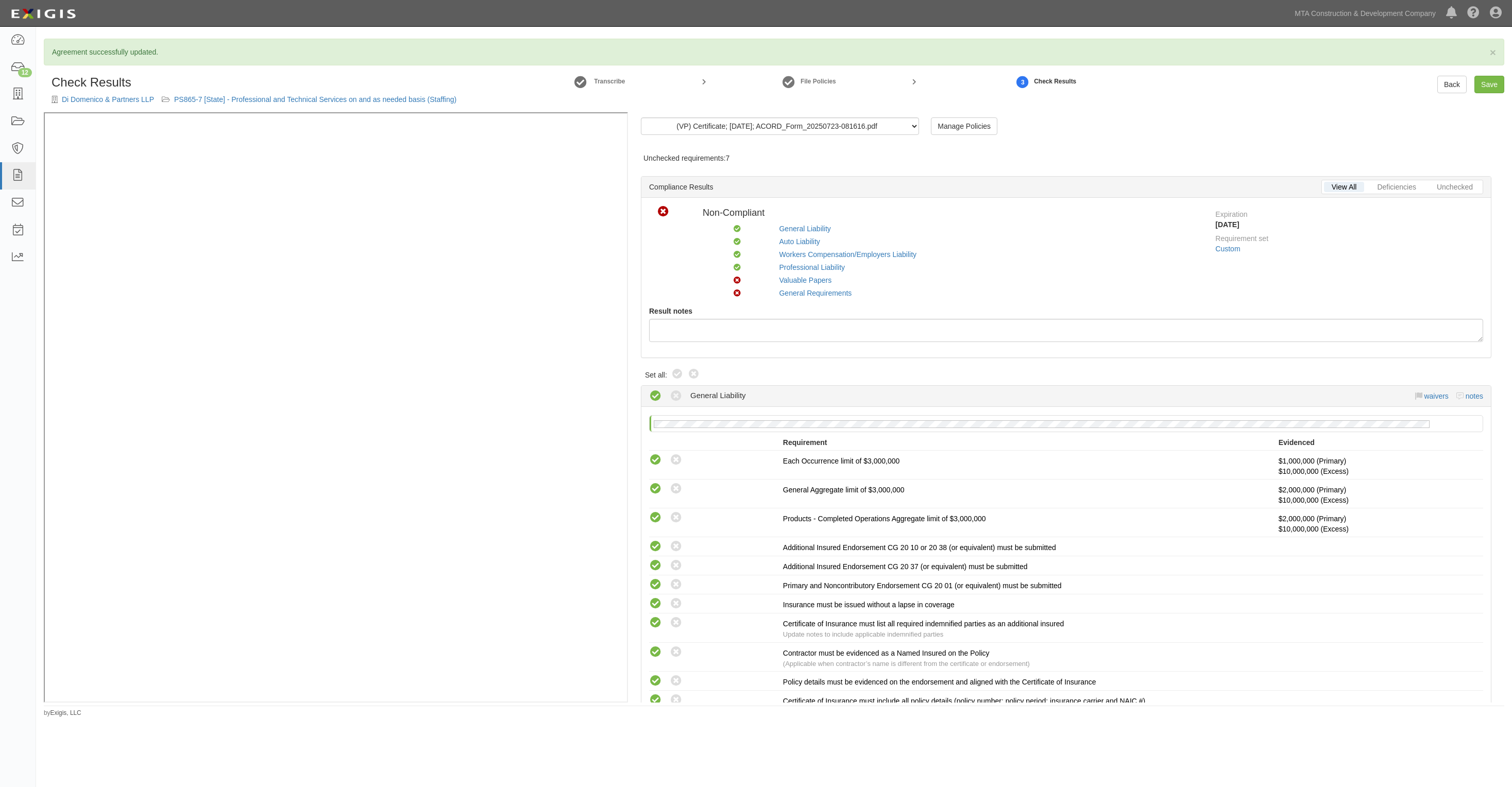
radio input "true"
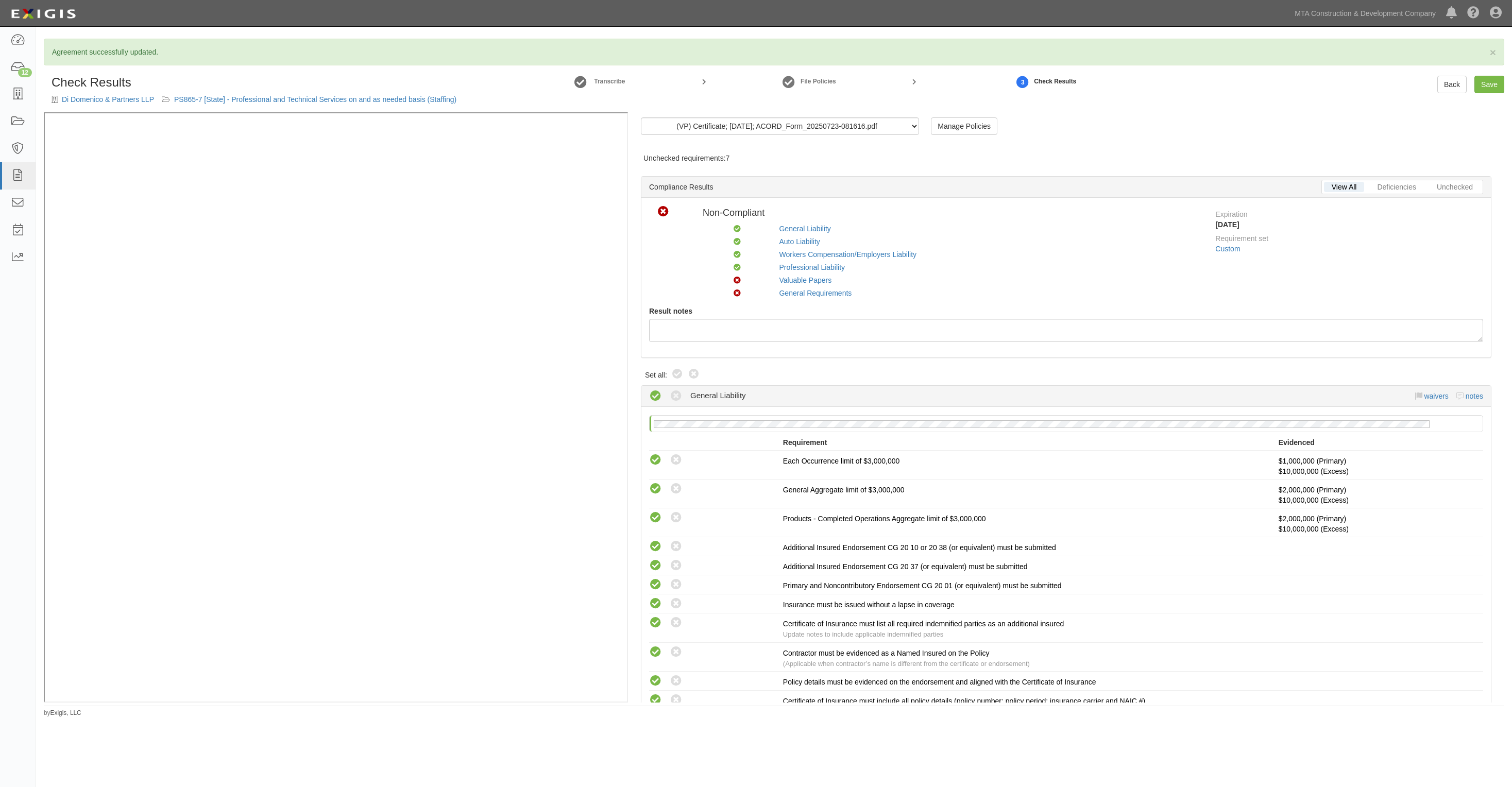
radio input "true"
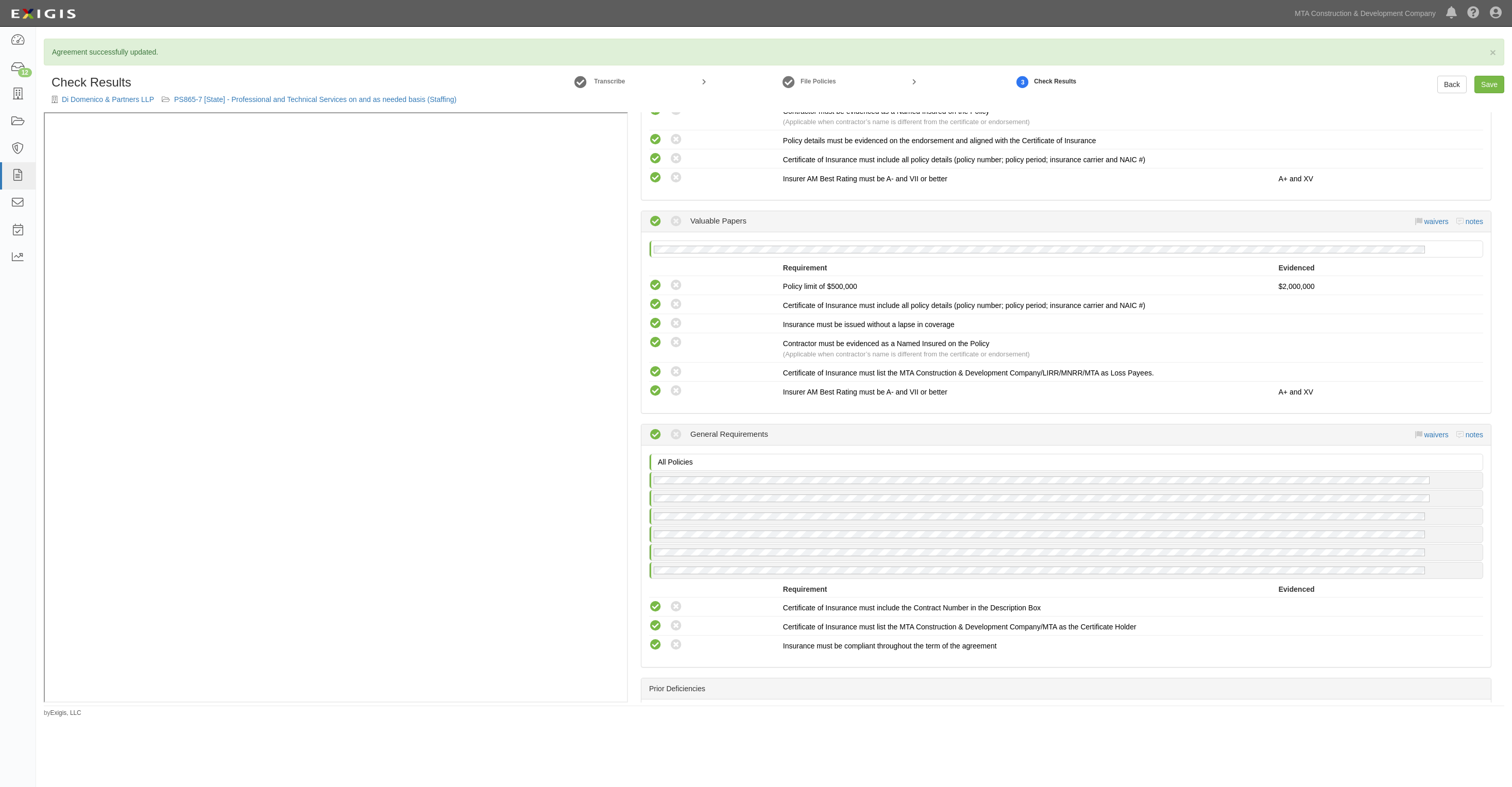
scroll to position [1593, 0]
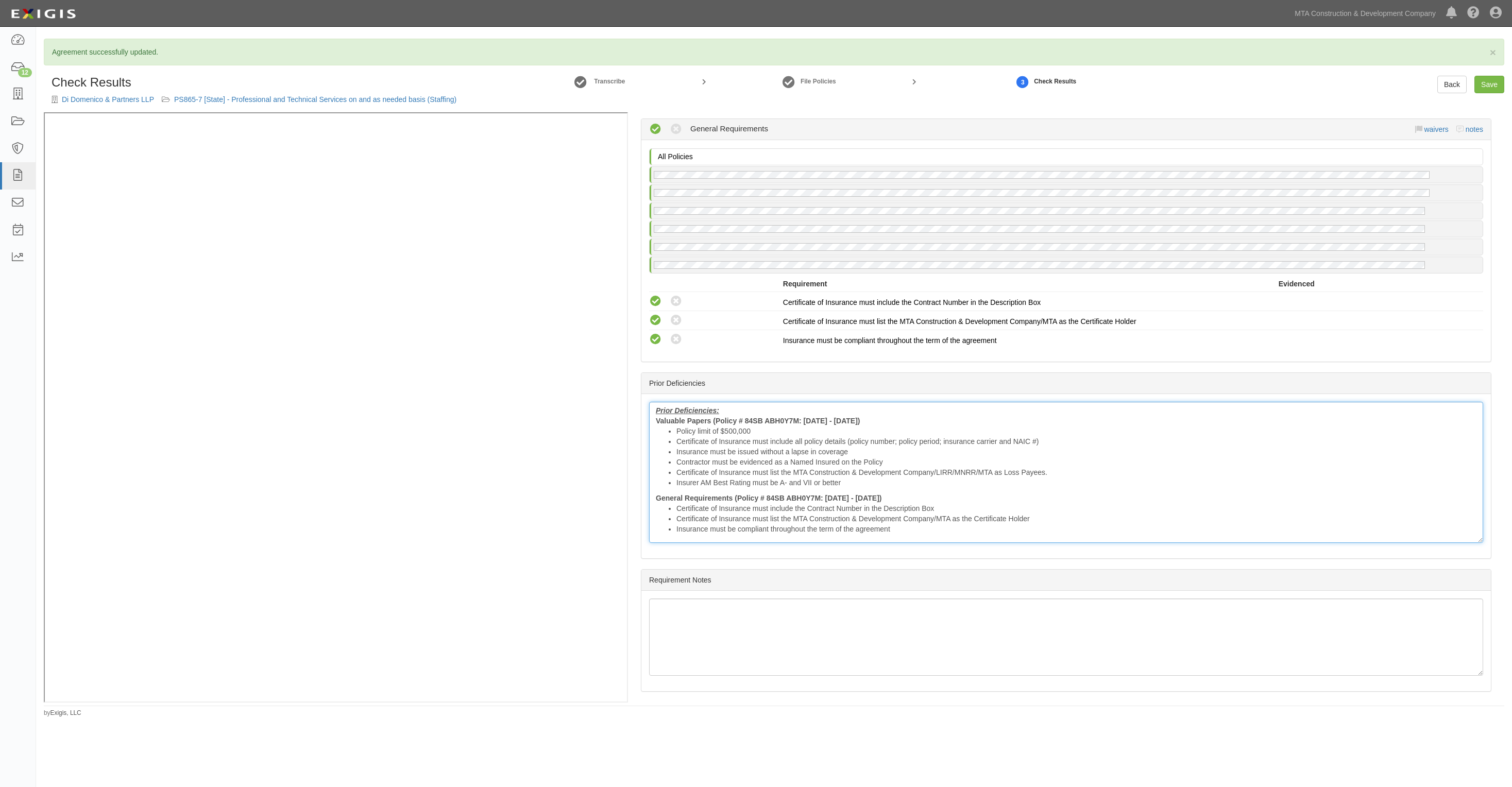
click at [764, 439] on li "Certificate of Insurance must include all policy details (policy number; policy…" at bounding box center [1077, 441] width 800 height 10
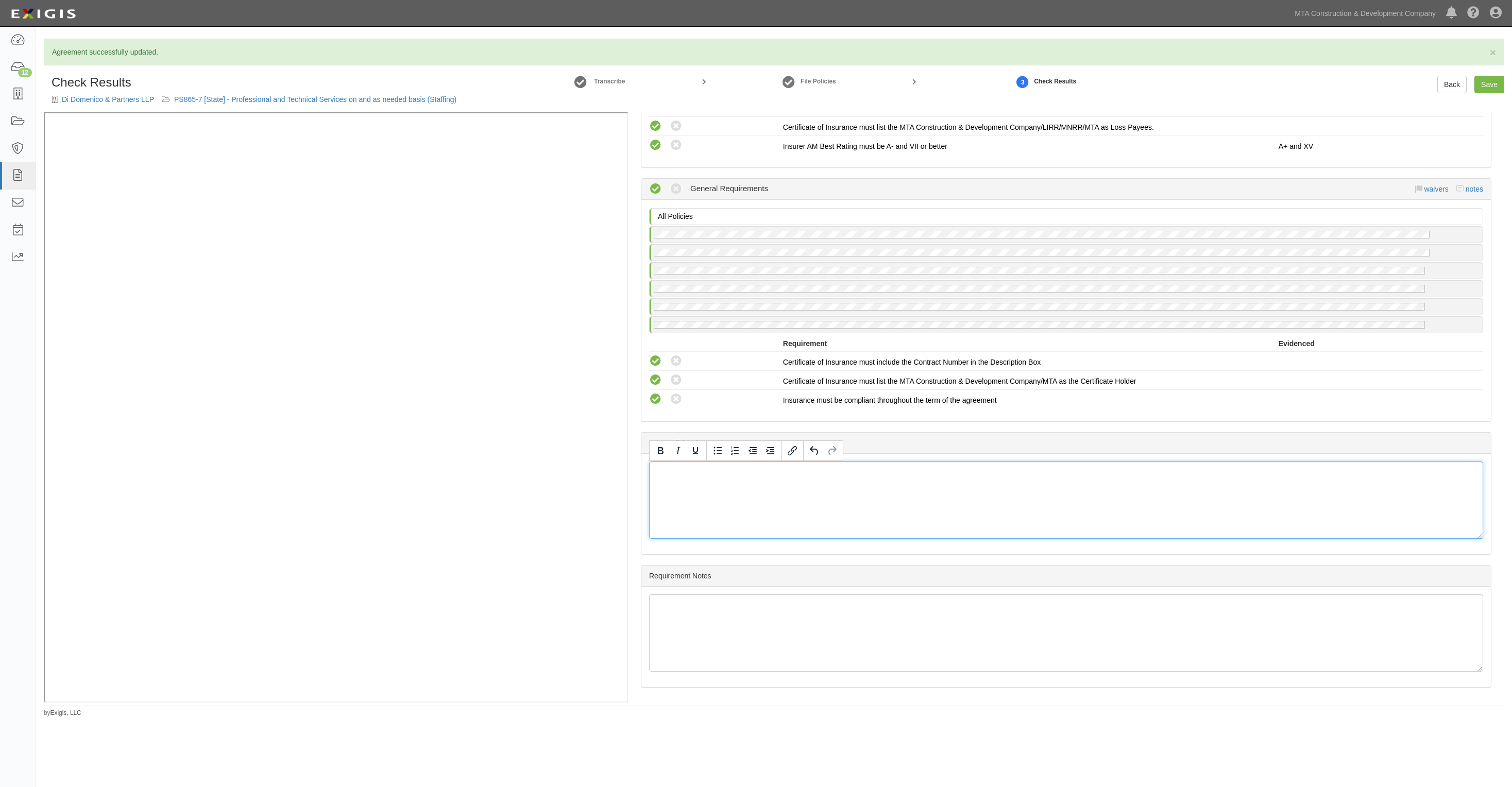
scroll to position [1529, 0]
click at [1492, 82] on link "Save" at bounding box center [1489, 84] width 30 height 18
radio input "true"
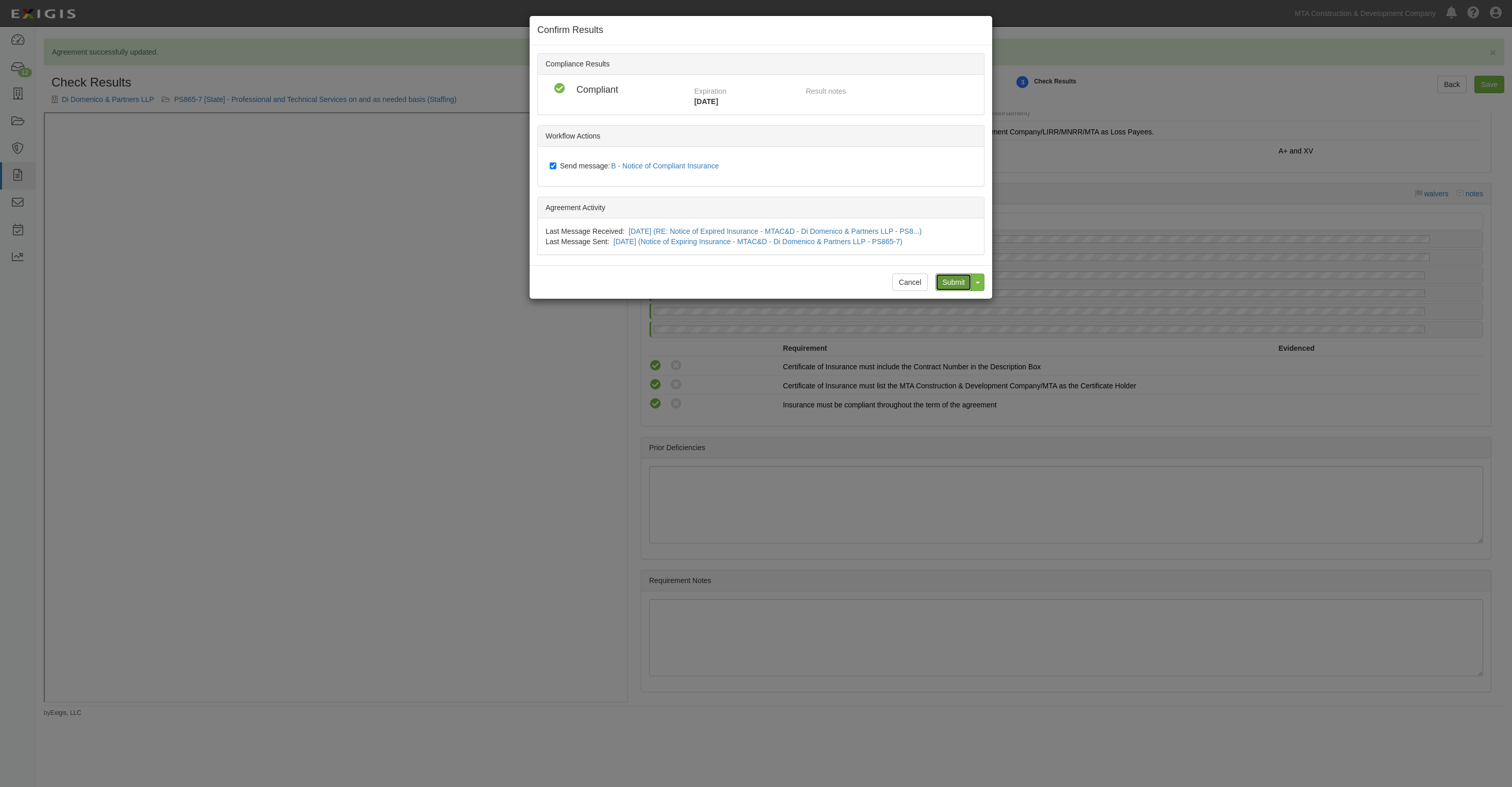
click at [942, 278] on input "Submit" at bounding box center [953, 282] width 36 height 18
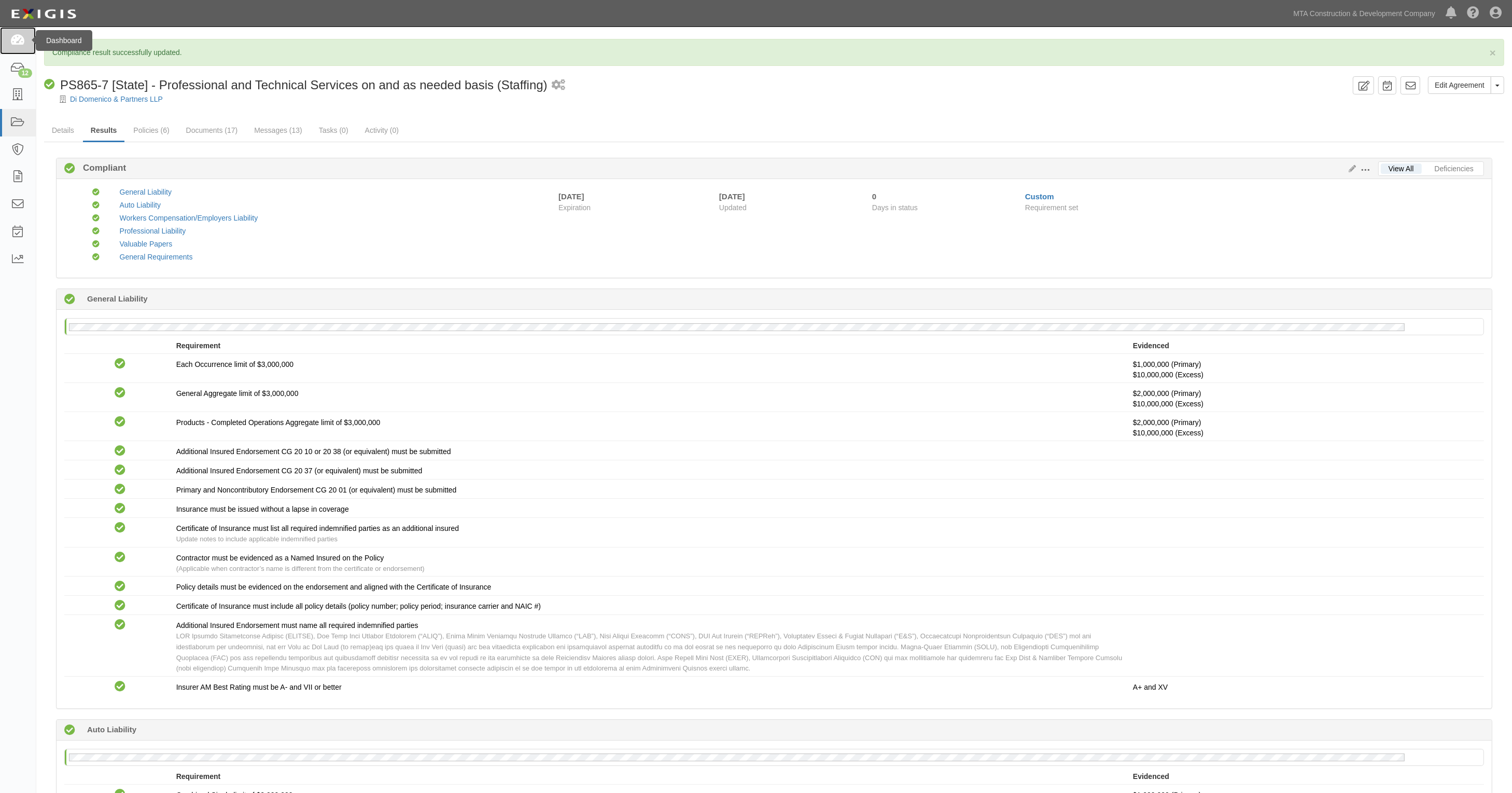
click at [11, 40] on icon at bounding box center [17, 40] width 14 height 12
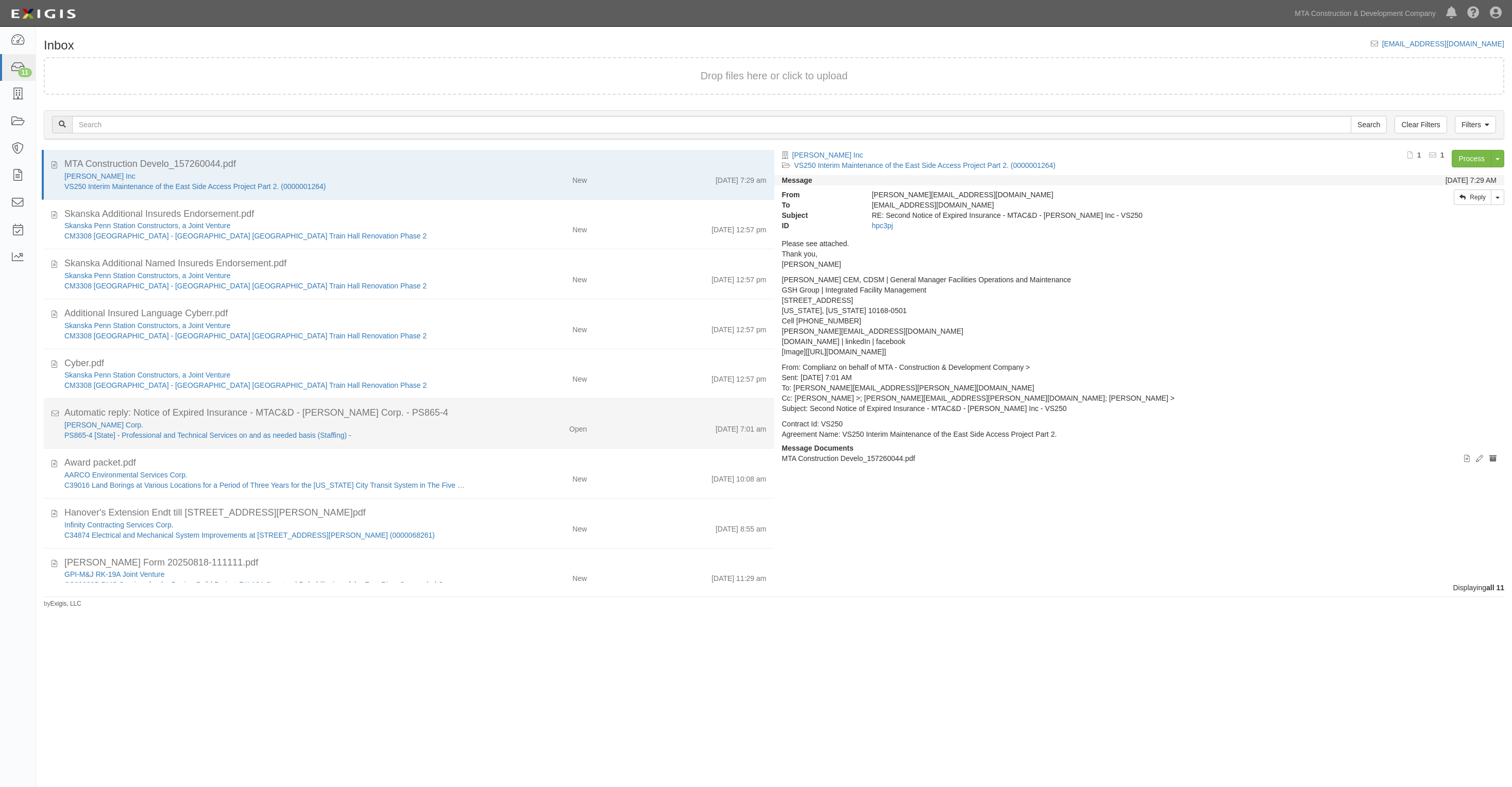
click at [506, 669] on div "Open" at bounding box center [535, 676] width 119 height 14
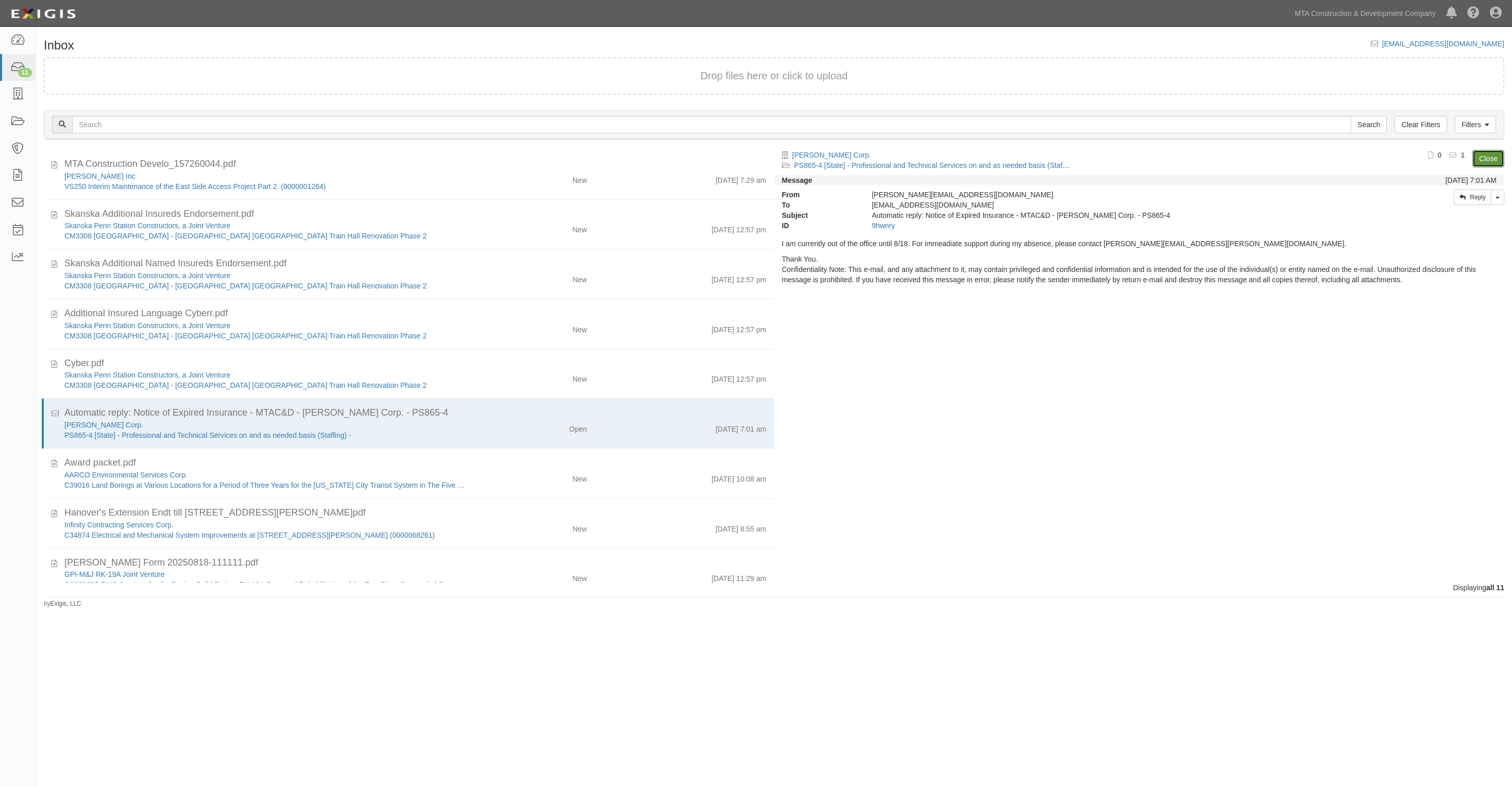
click at [1482, 157] on link "Close" at bounding box center [1489, 159] width 32 height 18
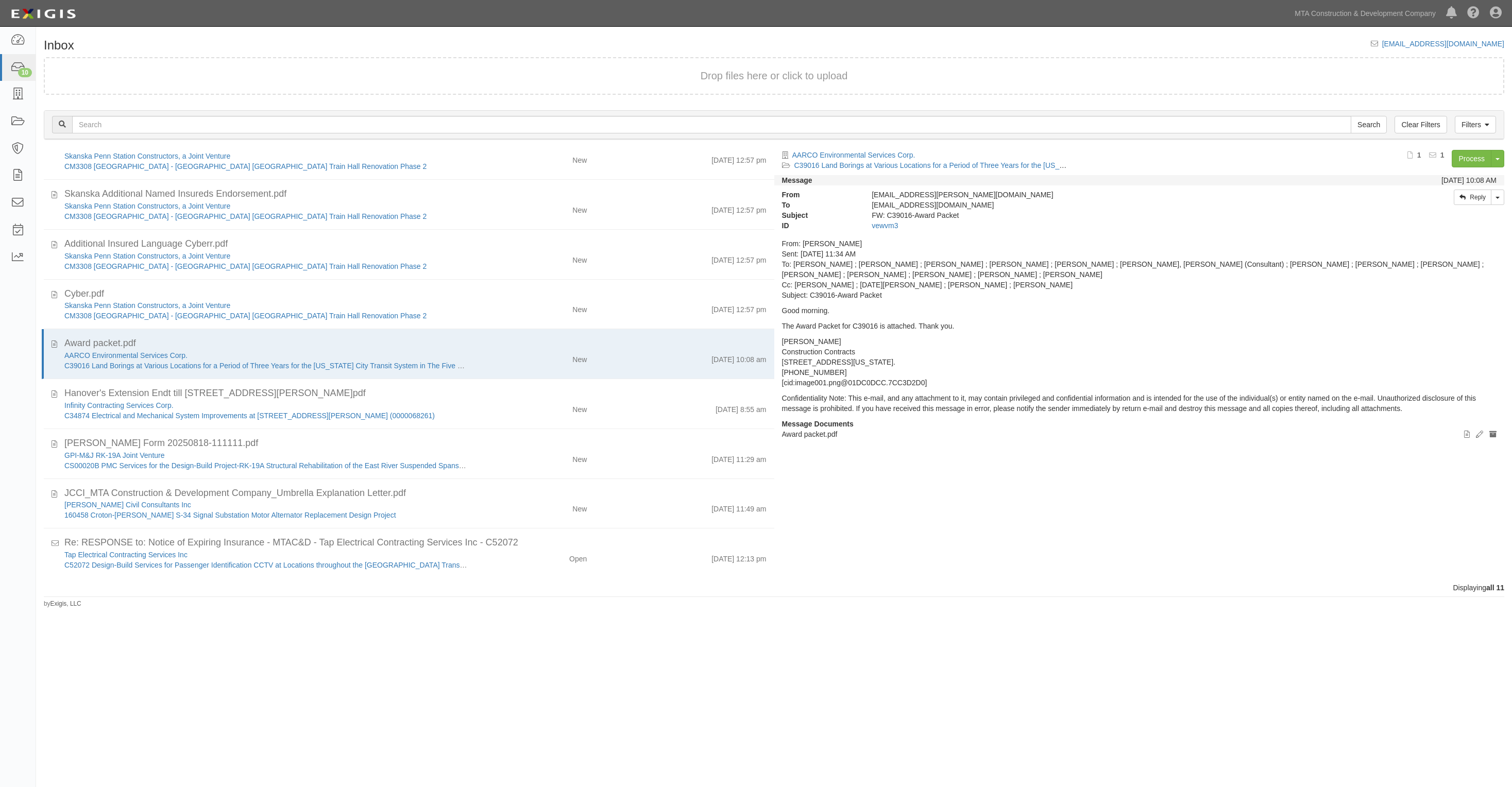
scroll to position [71, 0]
click at [22, 37] on icon at bounding box center [17, 40] width 14 height 12
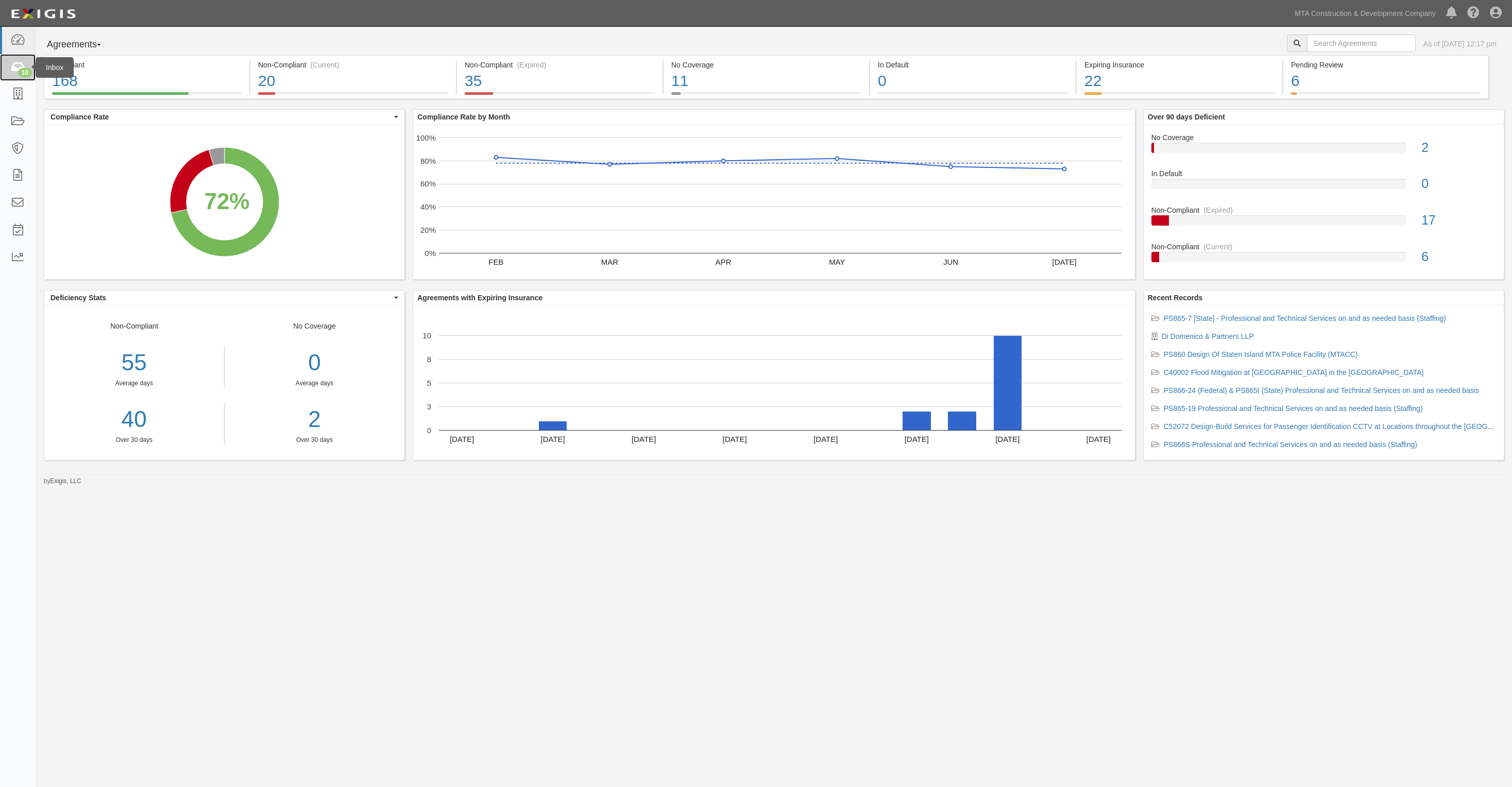
click at [23, 71] on div "10" at bounding box center [25, 72] width 14 height 9
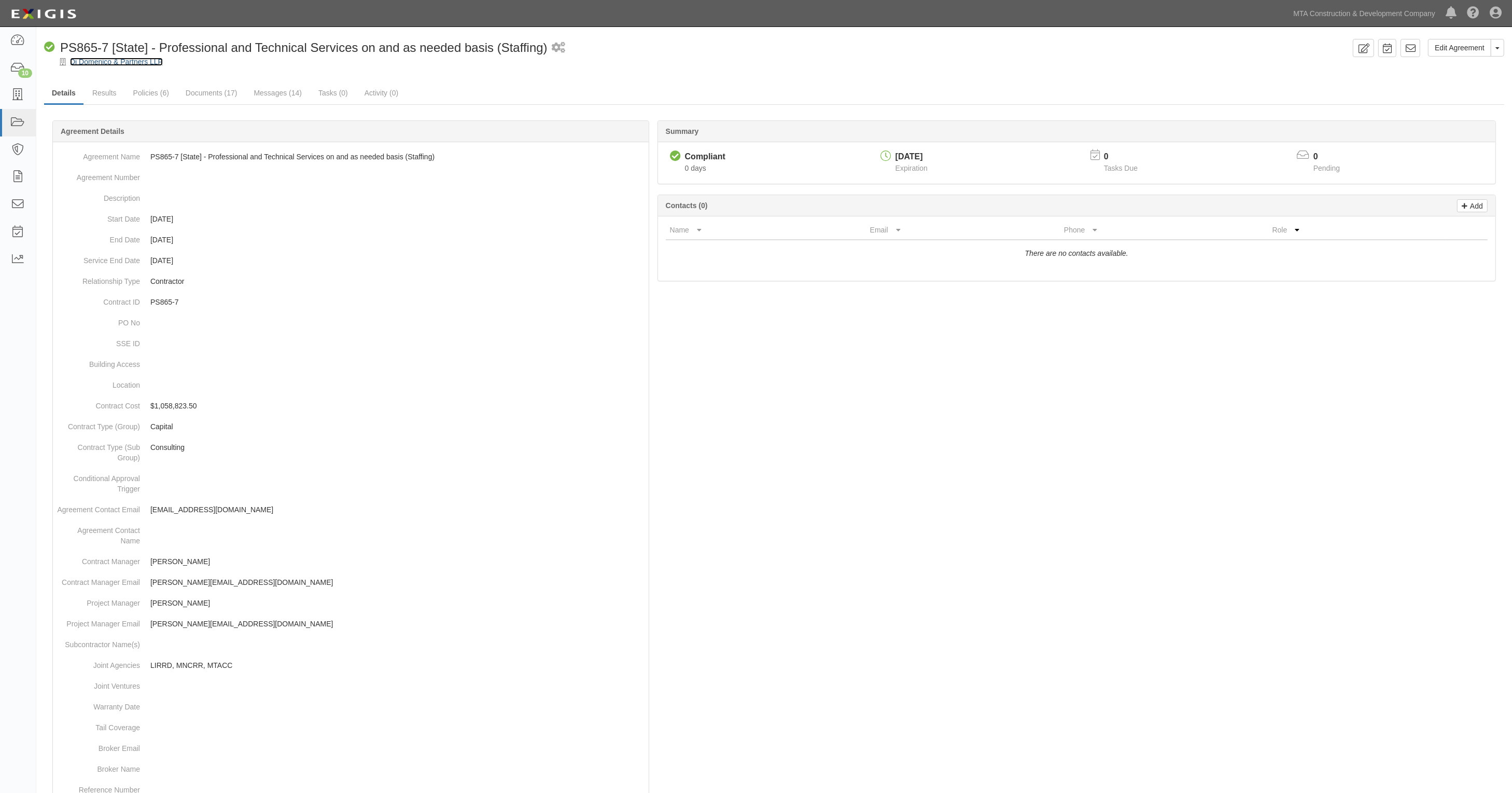
click at [110, 58] on link "Di Domenico & Partners LLP" at bounding box center [116, 61] width 93 height 8
click at [117, 60] on link "Di Domenico & Partners LLP" at bounding box center [116, 61] width 93 height 8
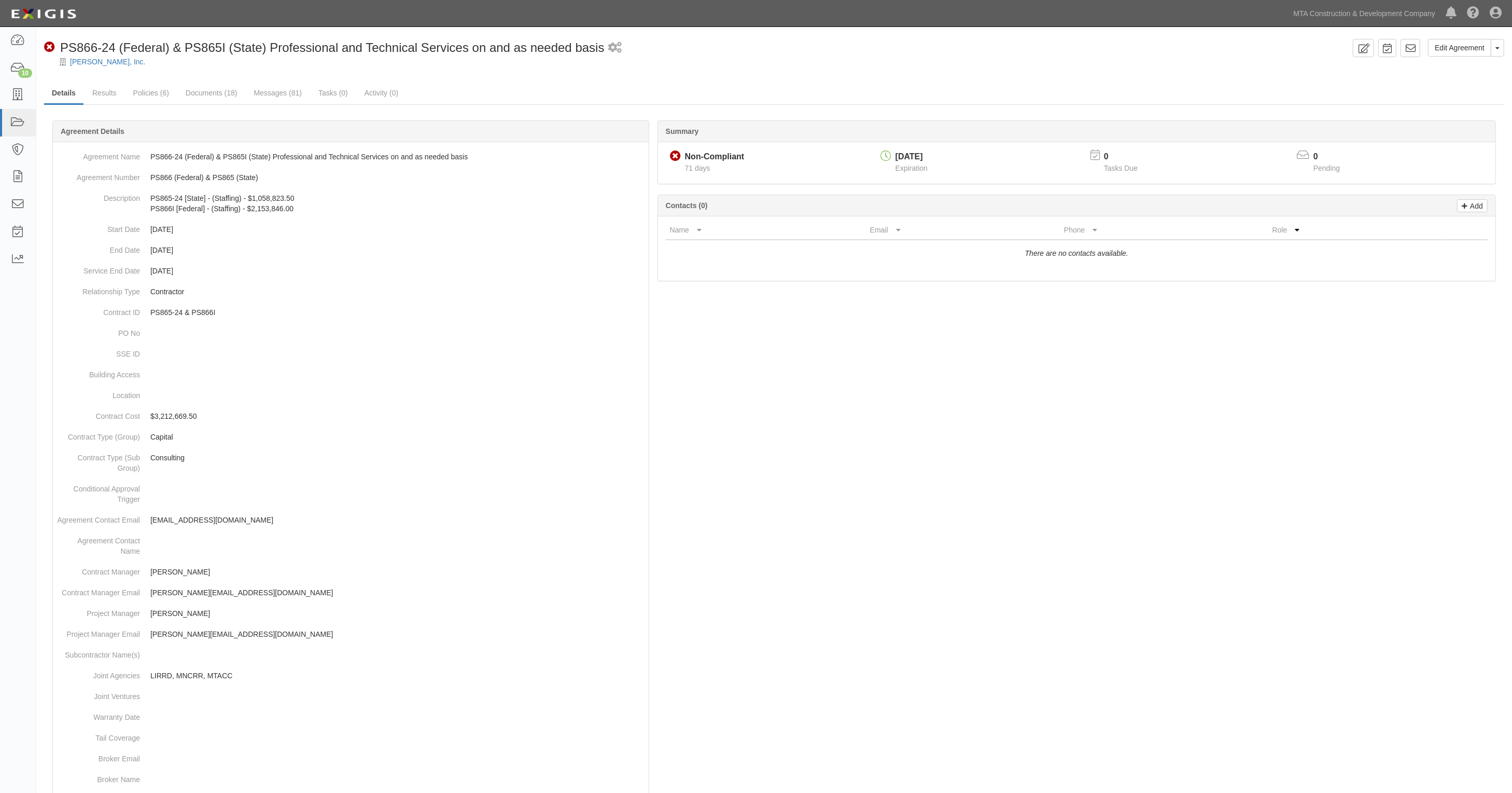
click at [95, 57] on div "Penda Aiken, Inc." at bounding box center [782, 61] width 1461 height 11
click at [95, 65] on link "Penda Aiken, Inc." at bounding box center [108, 61] width 75 height 8
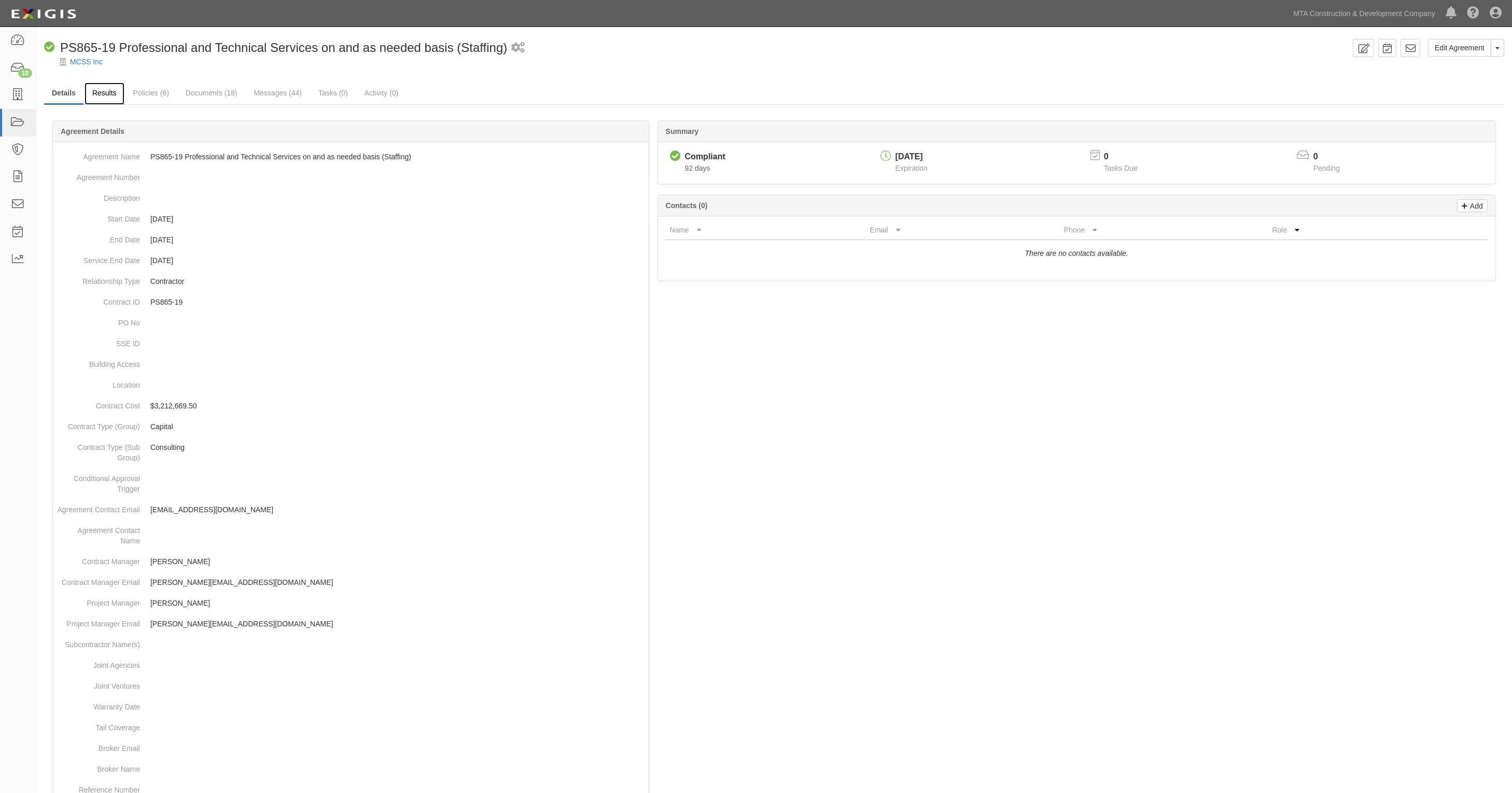
click at [113, 89] on link "Results" at bounding box center [105, 93] width 40 height 22
click at [80, 63] on link "MCSS Inc" at bounding box center [86, 61] width 33 height 8
click at [88, 60] on link "MCSS Inc" at bounding box center [86, 61] width 33 height 8
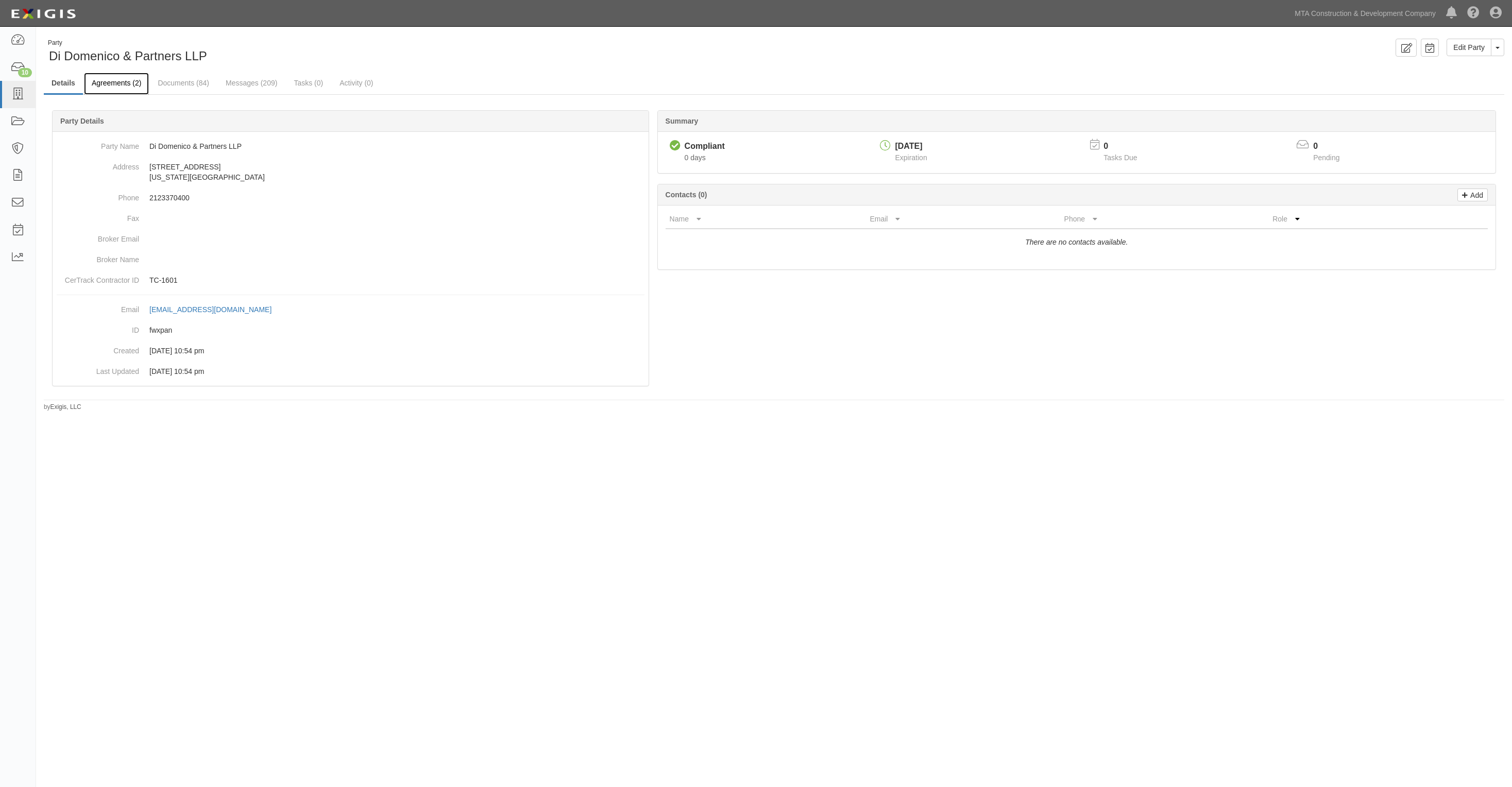
click at [128, 81] on link "Agreements (2)" at bounding box center [117, 84] width 65 height 22
click at [116, 80] on link "Agreements (2)" at bounding box center [117, 84] width 65 height 22
click at [139, 80] on link "Agreements (1)" at bounding box center [117, 84] width 65 height 22
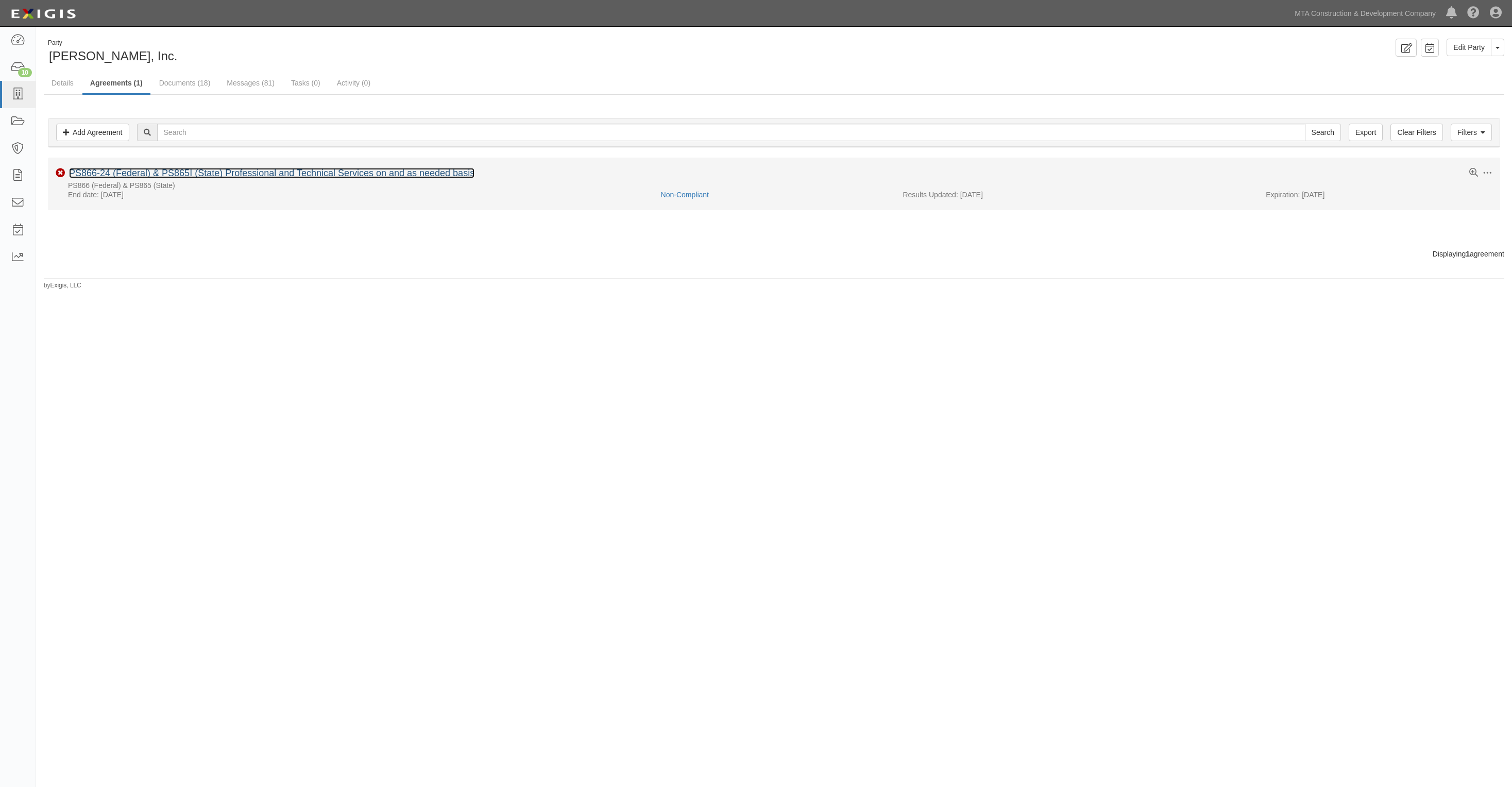
click at [142, 173] on link "PS866-24 (Federal) & PS865I (State) Professional and Technical Services on and …" at bounding box center [272, 173] width 406 height 10
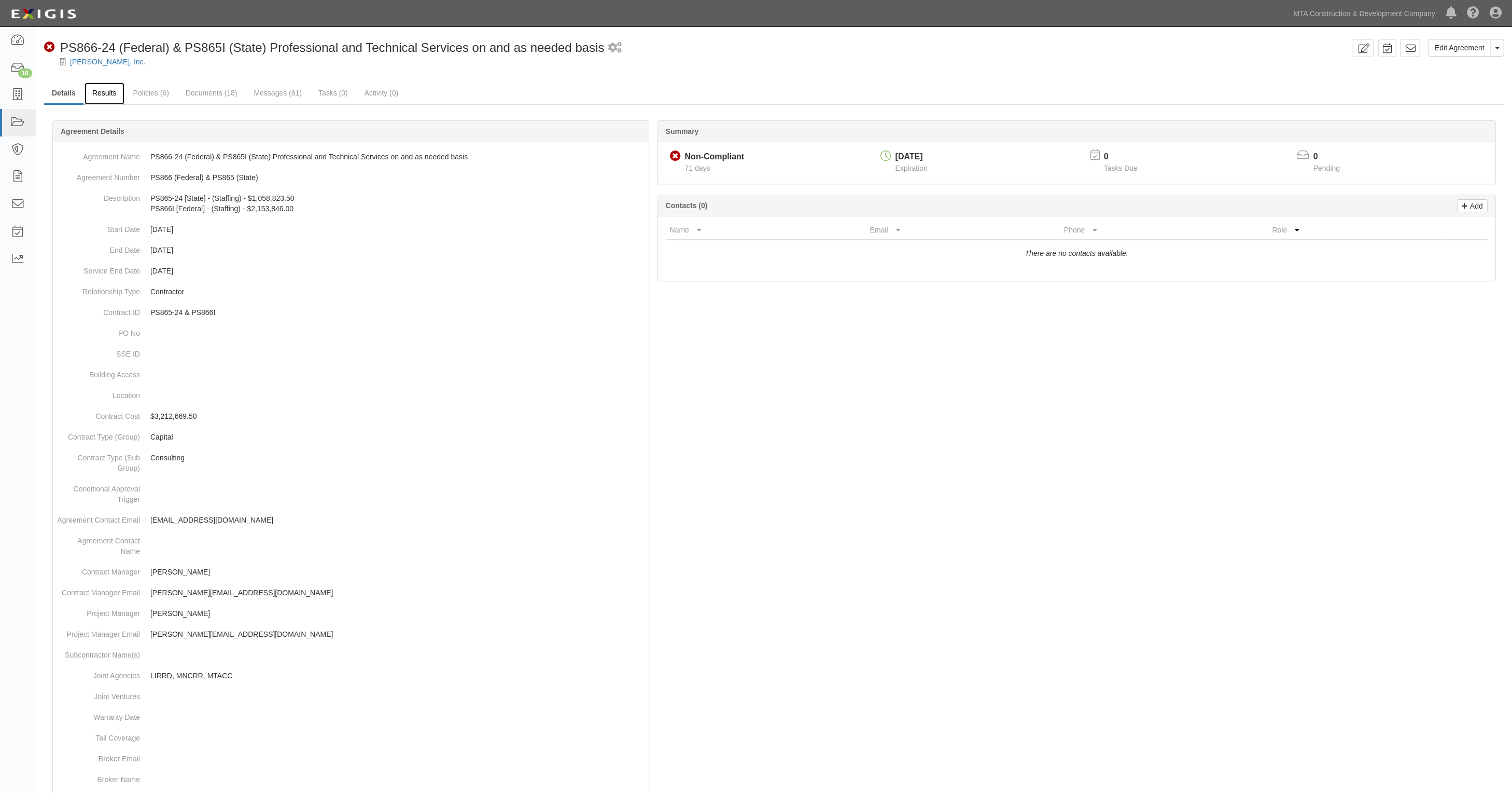
click at [110, 95] on link "Results" at bounding box center [105, 93] width 40 height 22
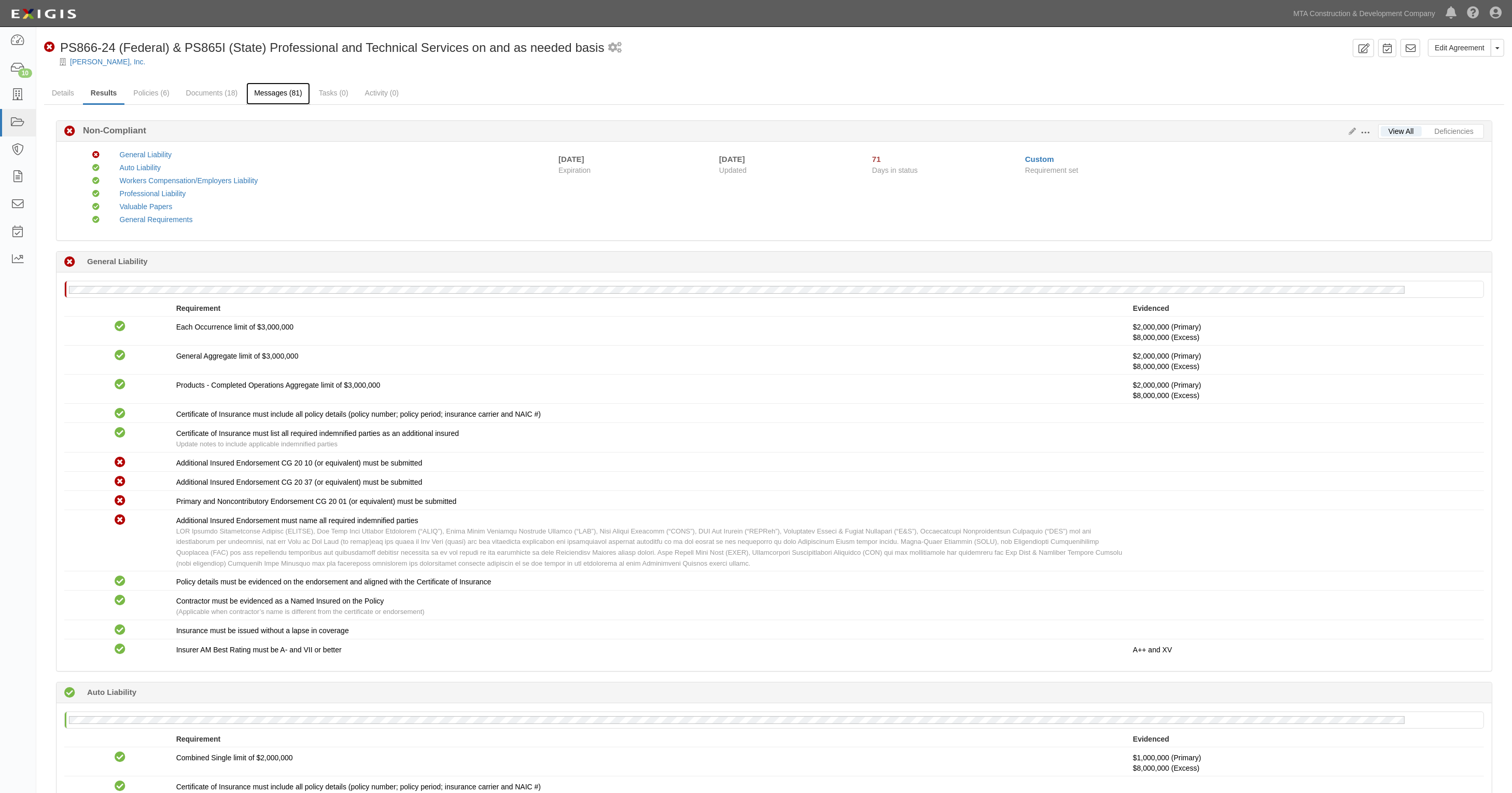
click at [253, 100] on link "Messages (81)" at bounding box center [278, 93] width 64 height 22
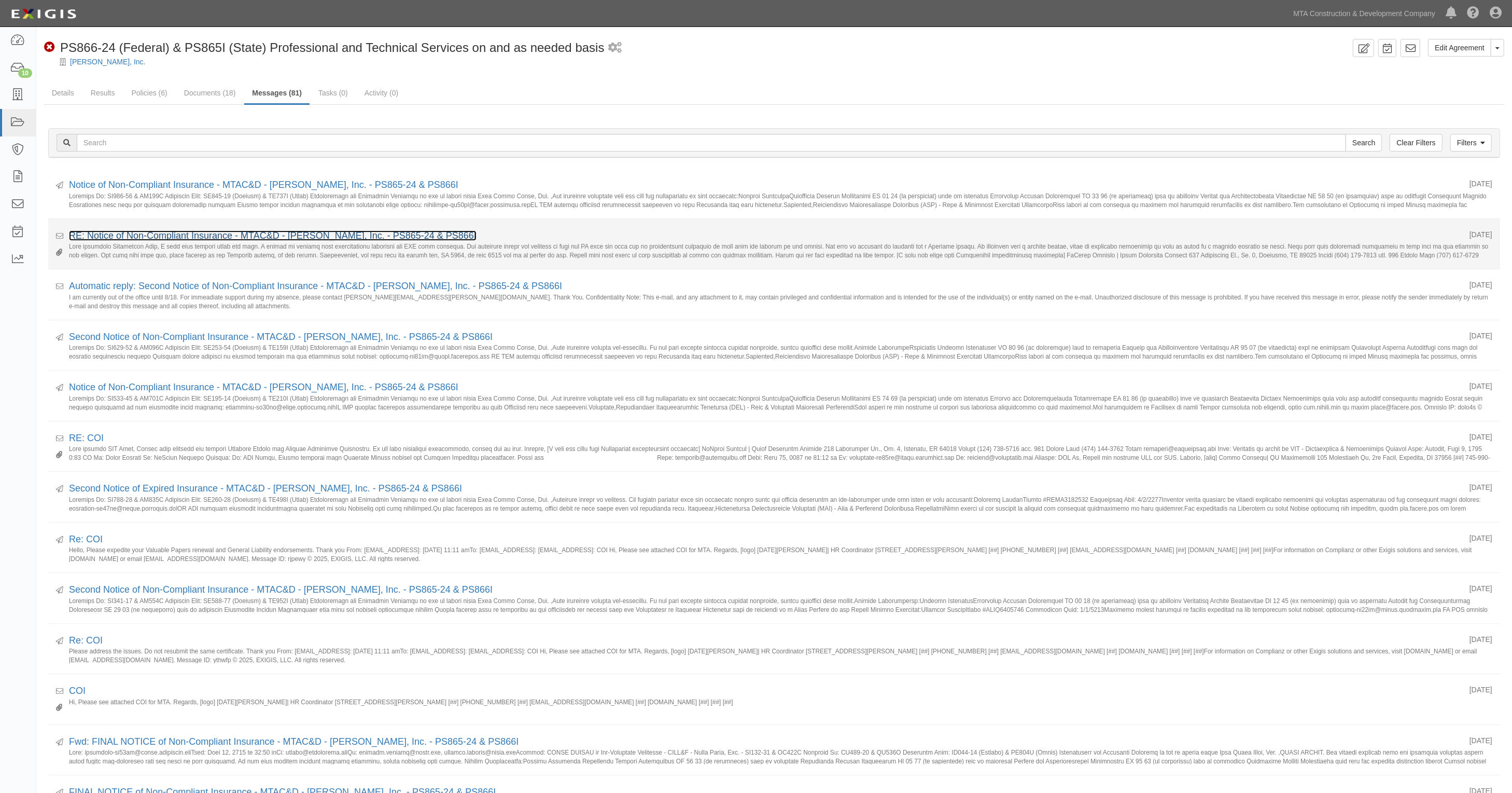
click at [172, 232] on link "RE: Notice of Non-Compliant Insurance - MTAC&D - [PERSON_NAME], Inc. - PS865-24…" at bounding box center [272, 235] width 408 height 11
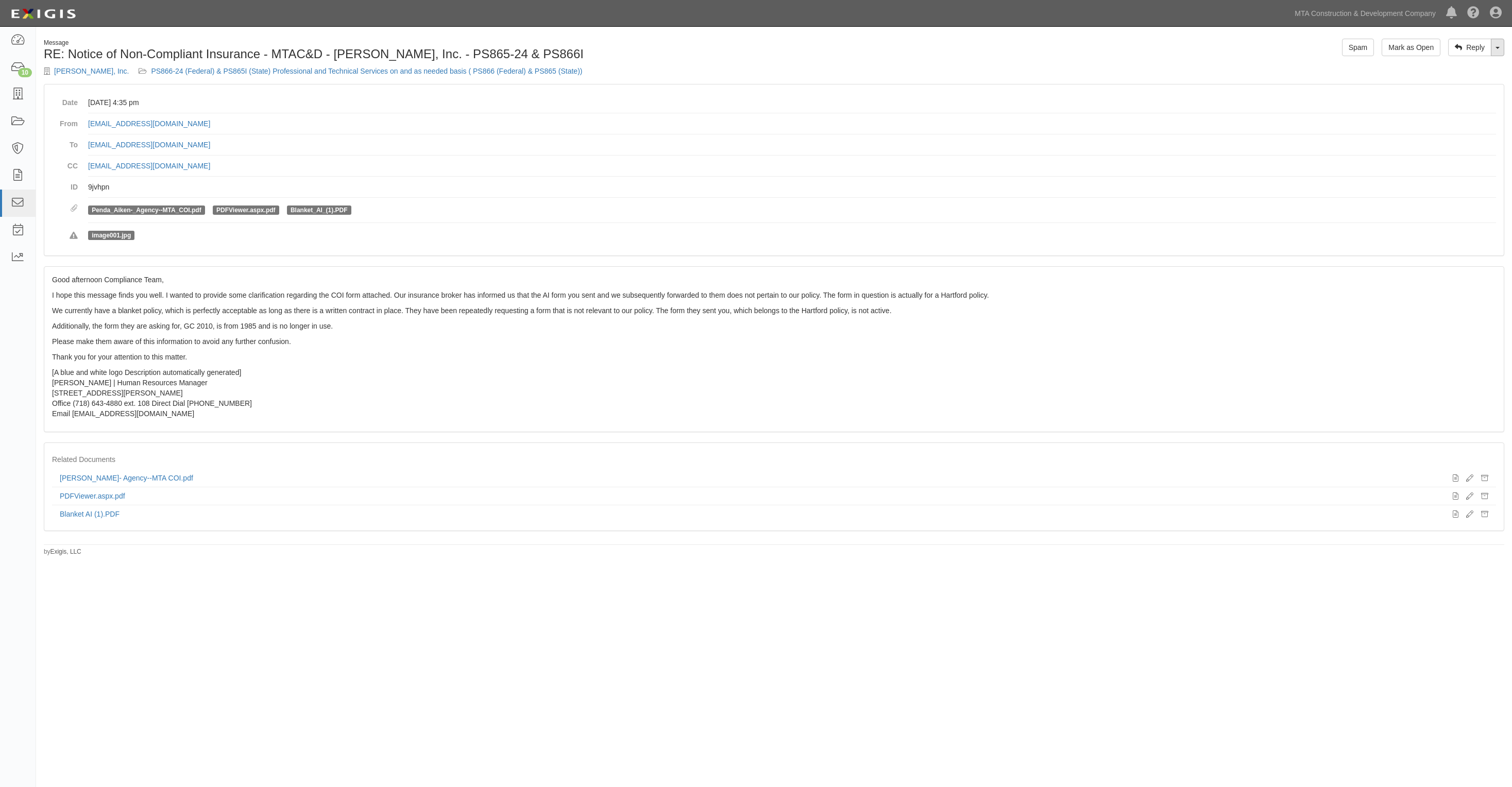
click at [1499, 50] on link "Toggle Dropdown" at bounding box center [1498, 47] width 14 height 18
click at [1454, 69] on link "Reply All" at bounding box center [1463, 67] width 81 height 14
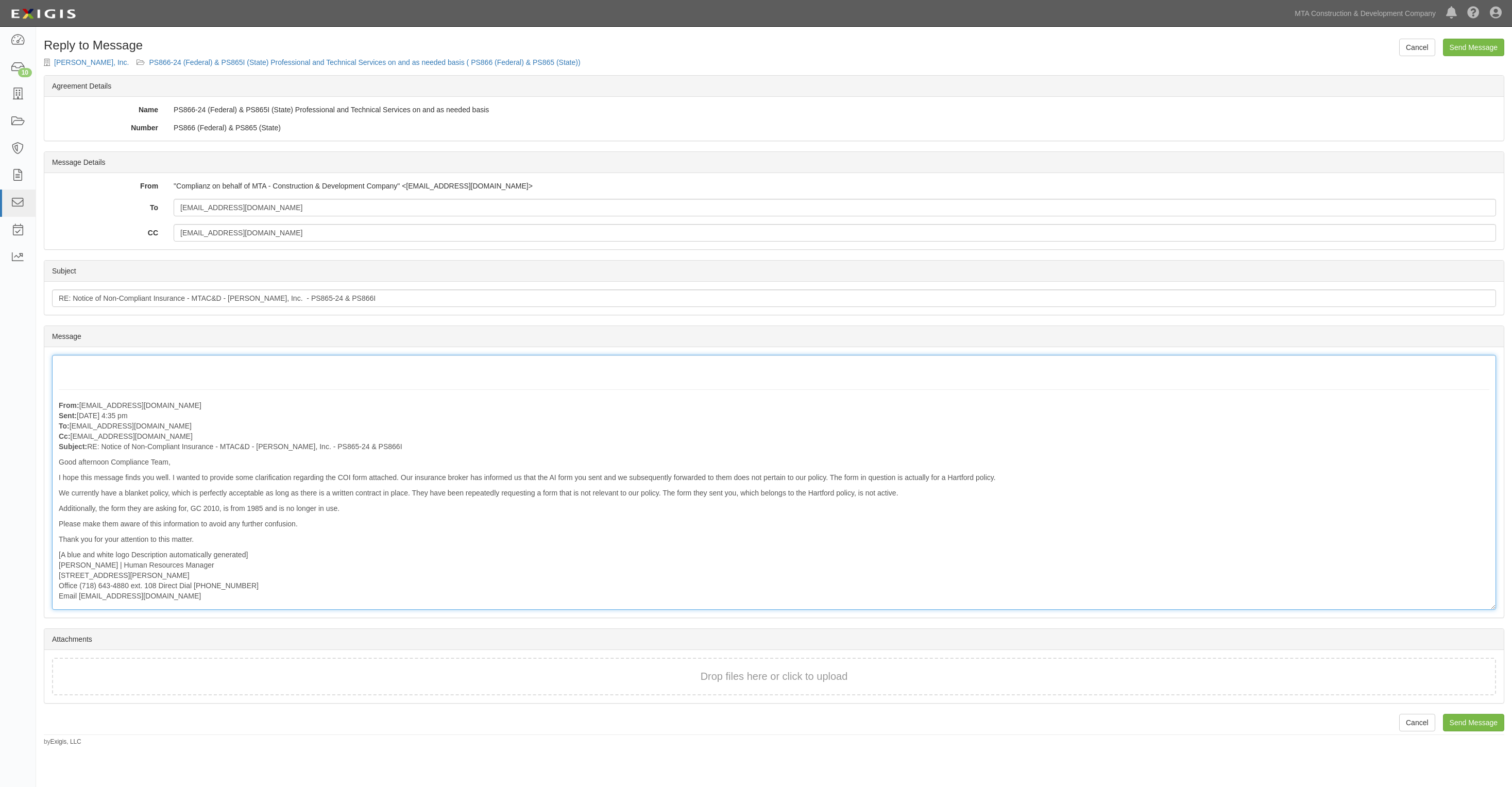
click at [124, 380] on div "From: [EMAIL_ADDRESS][DOMAIN_NAME] Sent: [DATE] 4:35 pm To: [EMAIL_ADDRESS][DOM…" at bounding box center [774, 482] width 1444 height 255
click at [1487, 47] on input "Send Message" at bounding box center [1474, 47] width 61 height 18
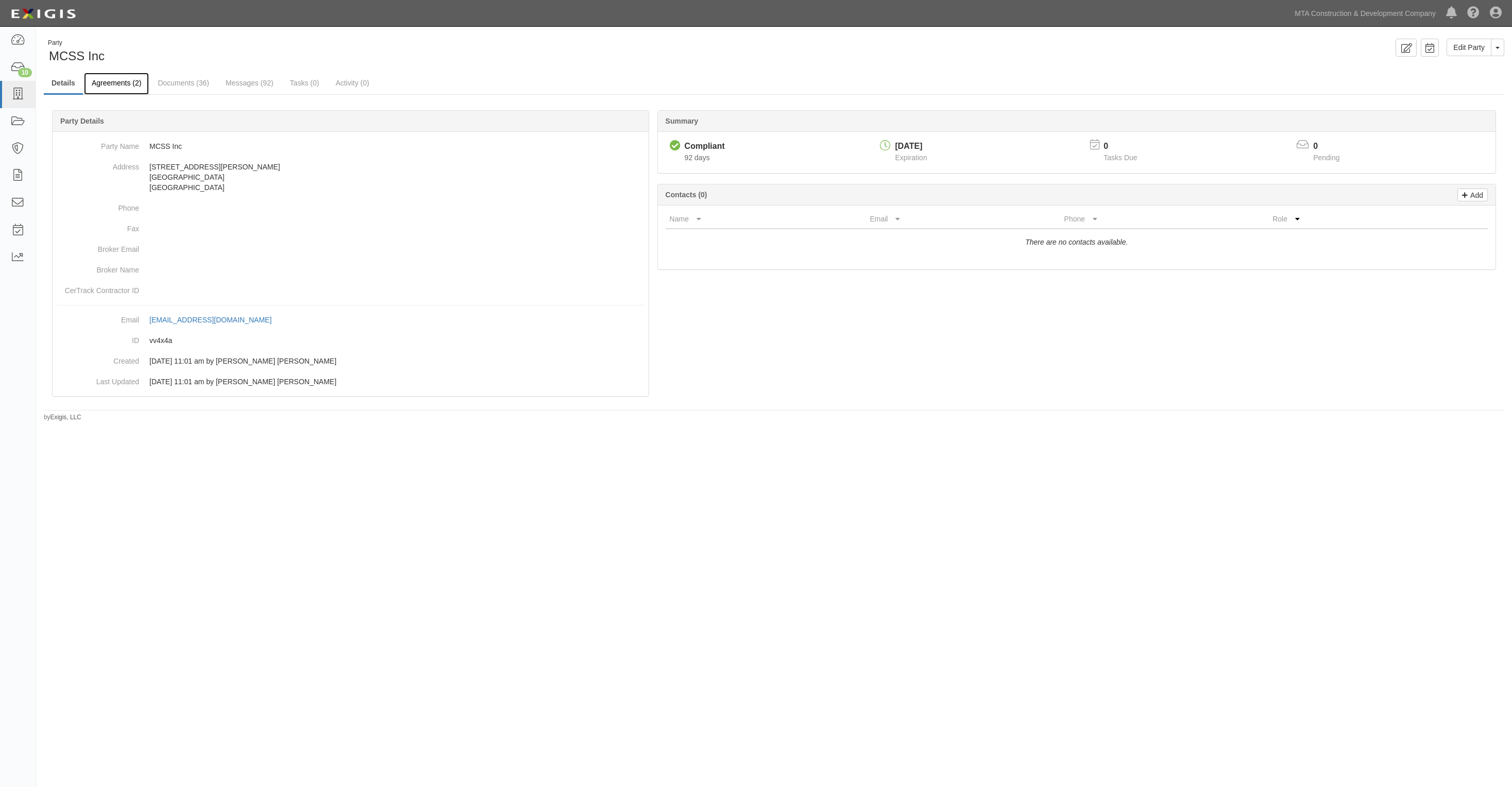
click at [130, 81] on link "Agreements (2)" at bounding box center [117, 84] width 65 height 22
click at [117, 83] on link "Agreements (2)" at bounding box center [117, 84] width 65 height 22
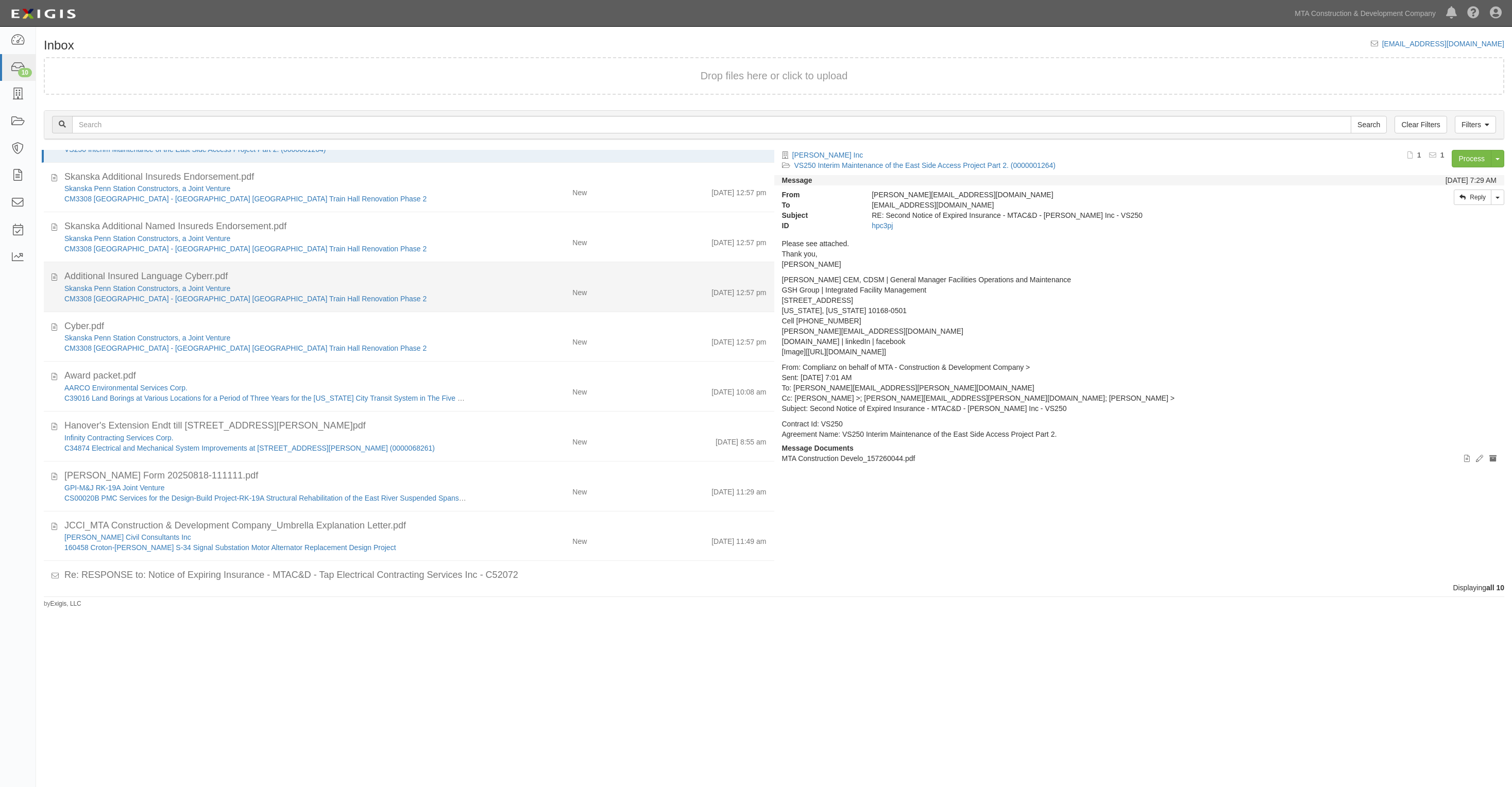
scroll to position [71, 0]
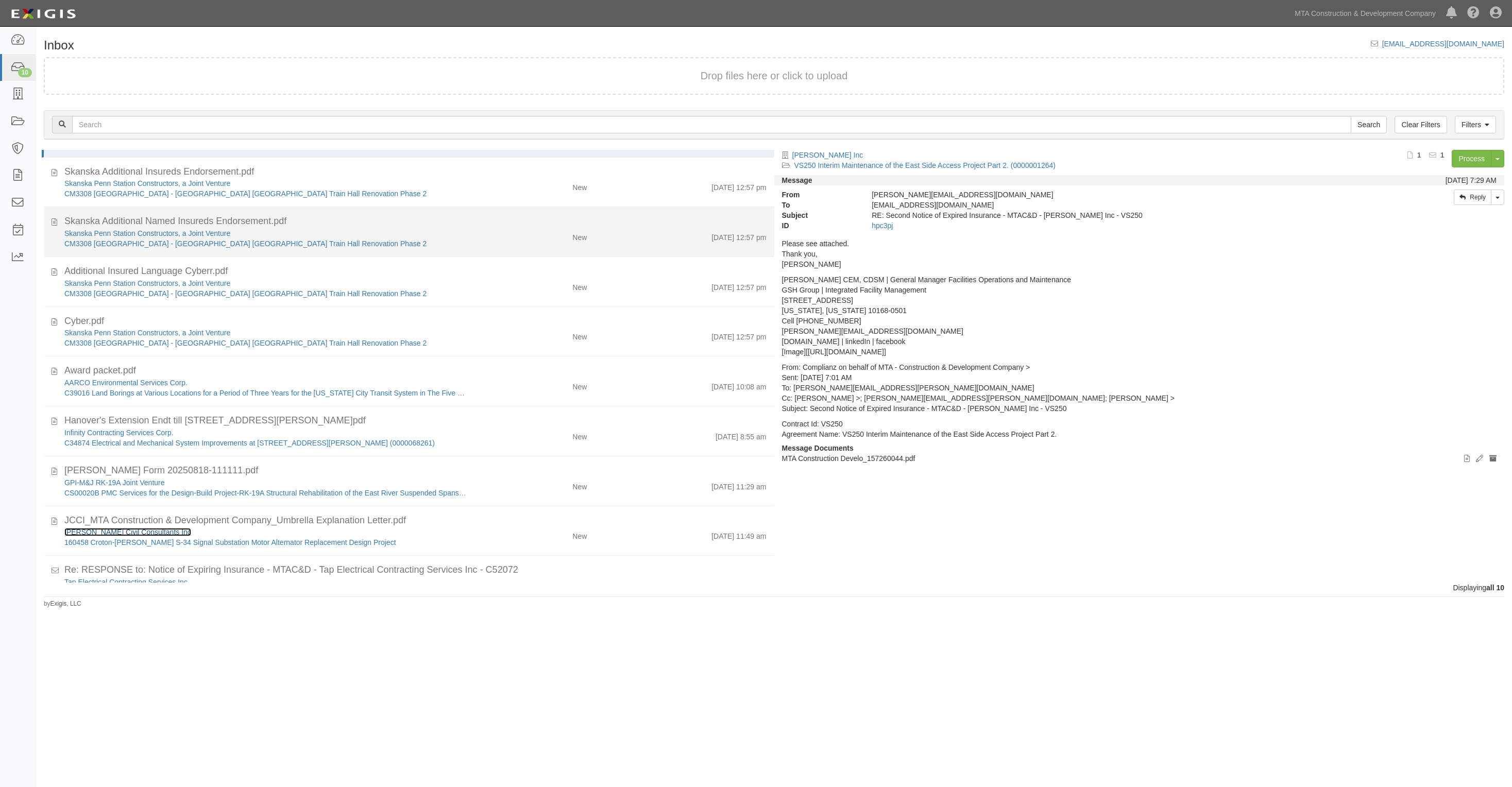
scroll to position [71, 0]
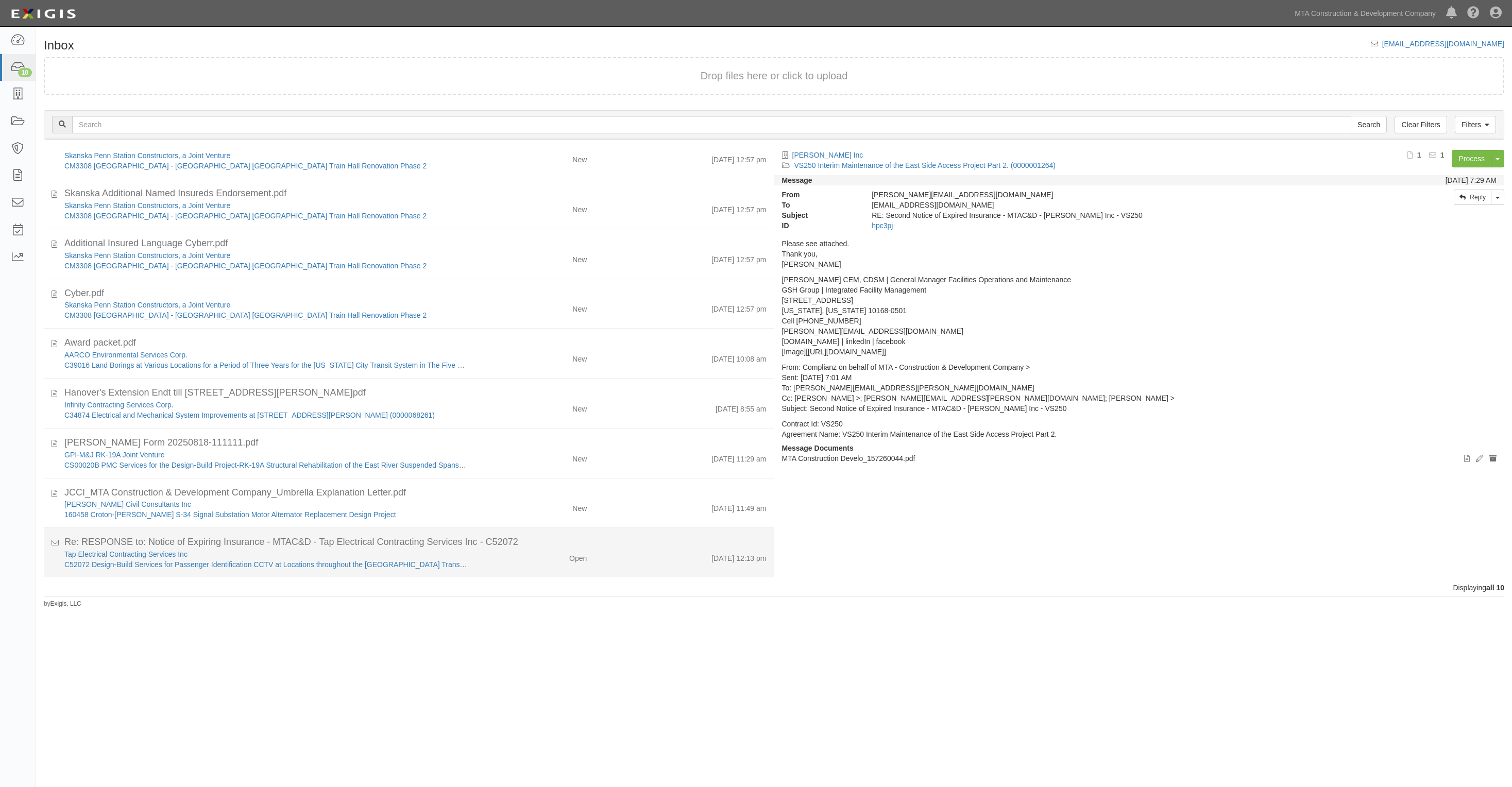
click at [500, 564] on div "Tap Electrical Contracting Services Inc C52072 Design-Build Services for Passen…" at bounding box center [415, 560] width 718 height 21
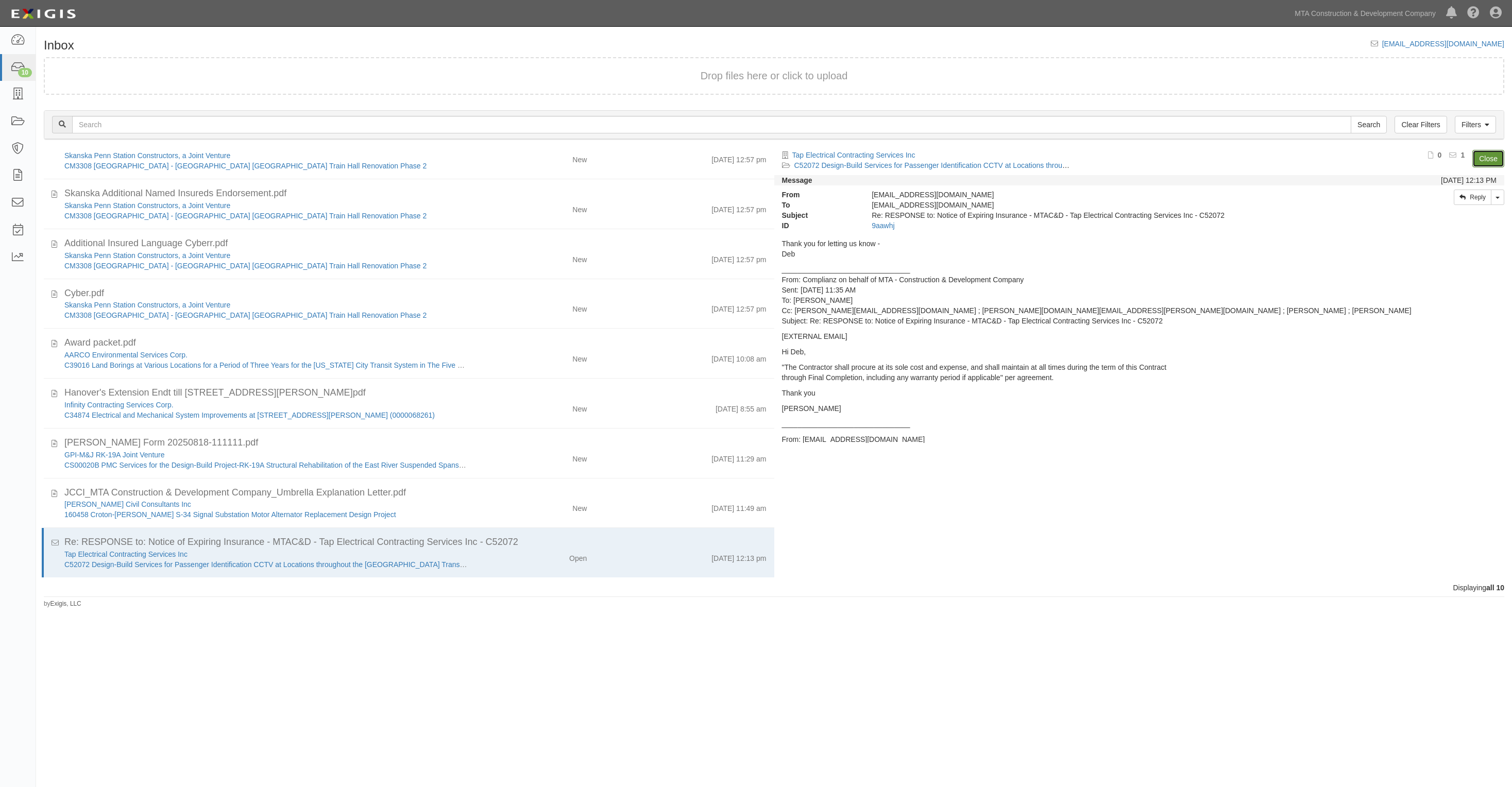
click at [1494, 153] on link "Close" at bounding box center [1489, 159] width 32 height 18
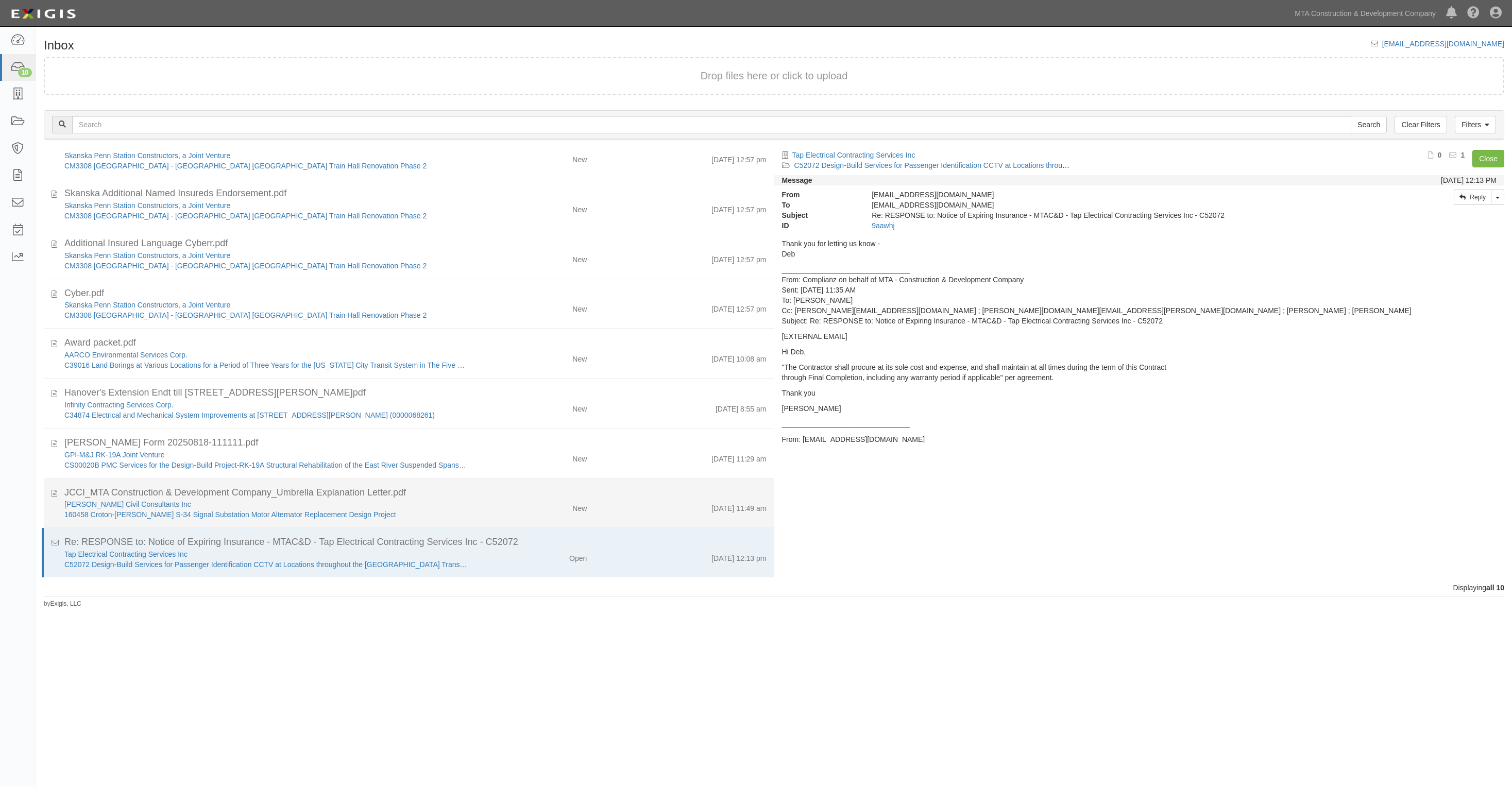
click at [206, 506] on div "[PERSON_NAME] Civil Consultants Inc" at bounding box center [266, 504] width 403 height 10
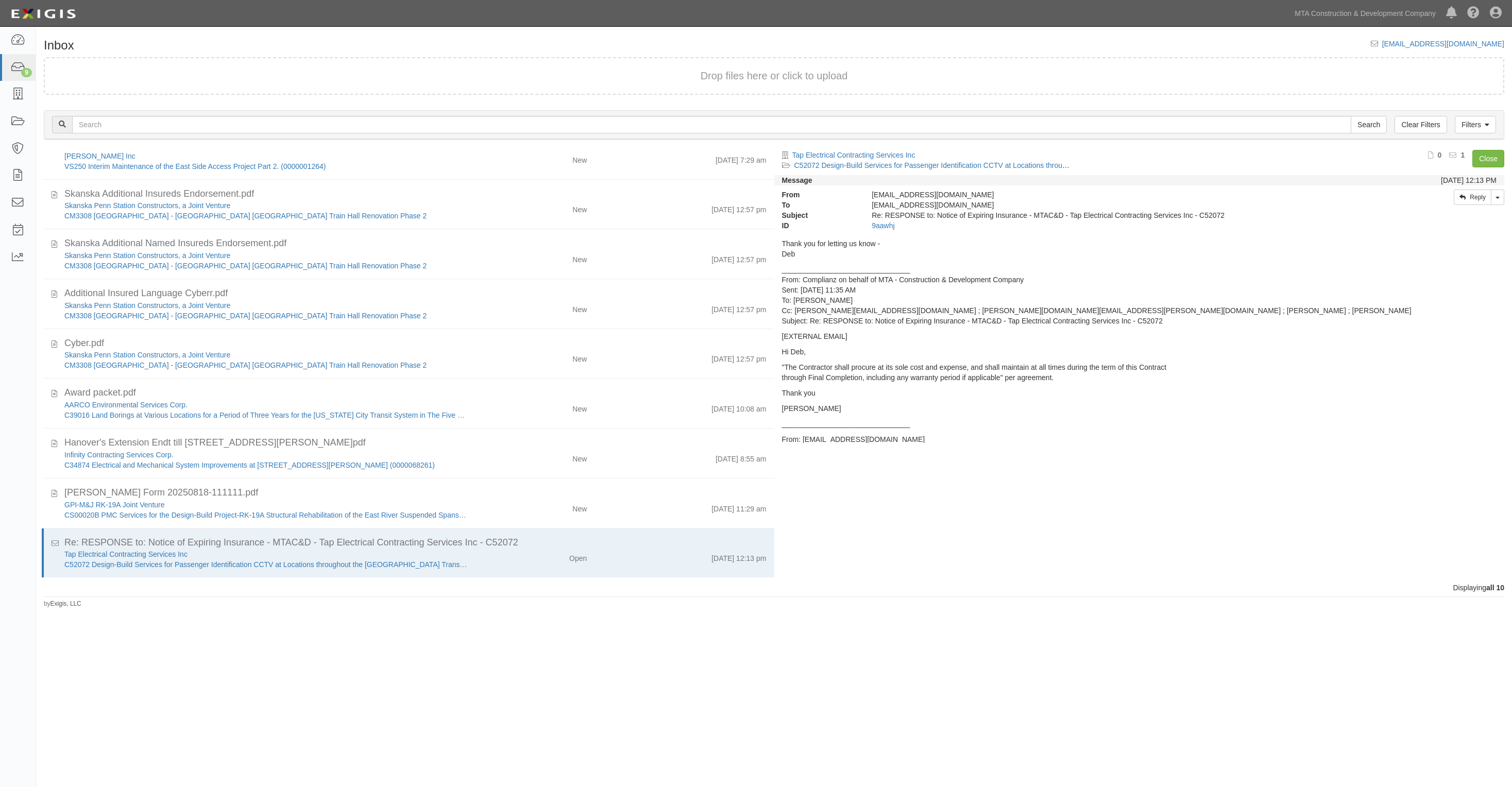
scroll to position [21, 0]
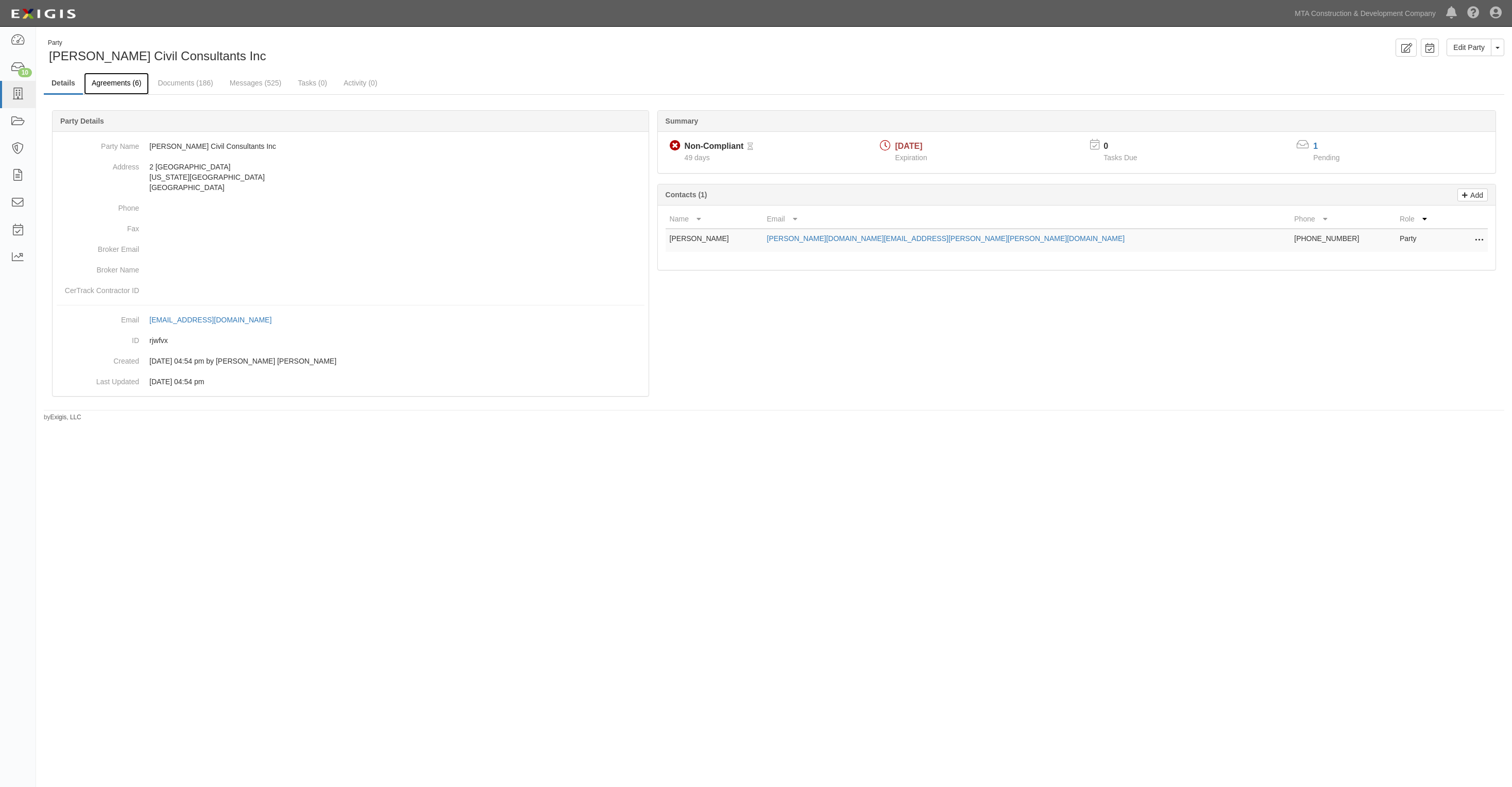
click at [122, 84] on link "Agreements (6)" at bounding box center [117, 84] width 65 height 22
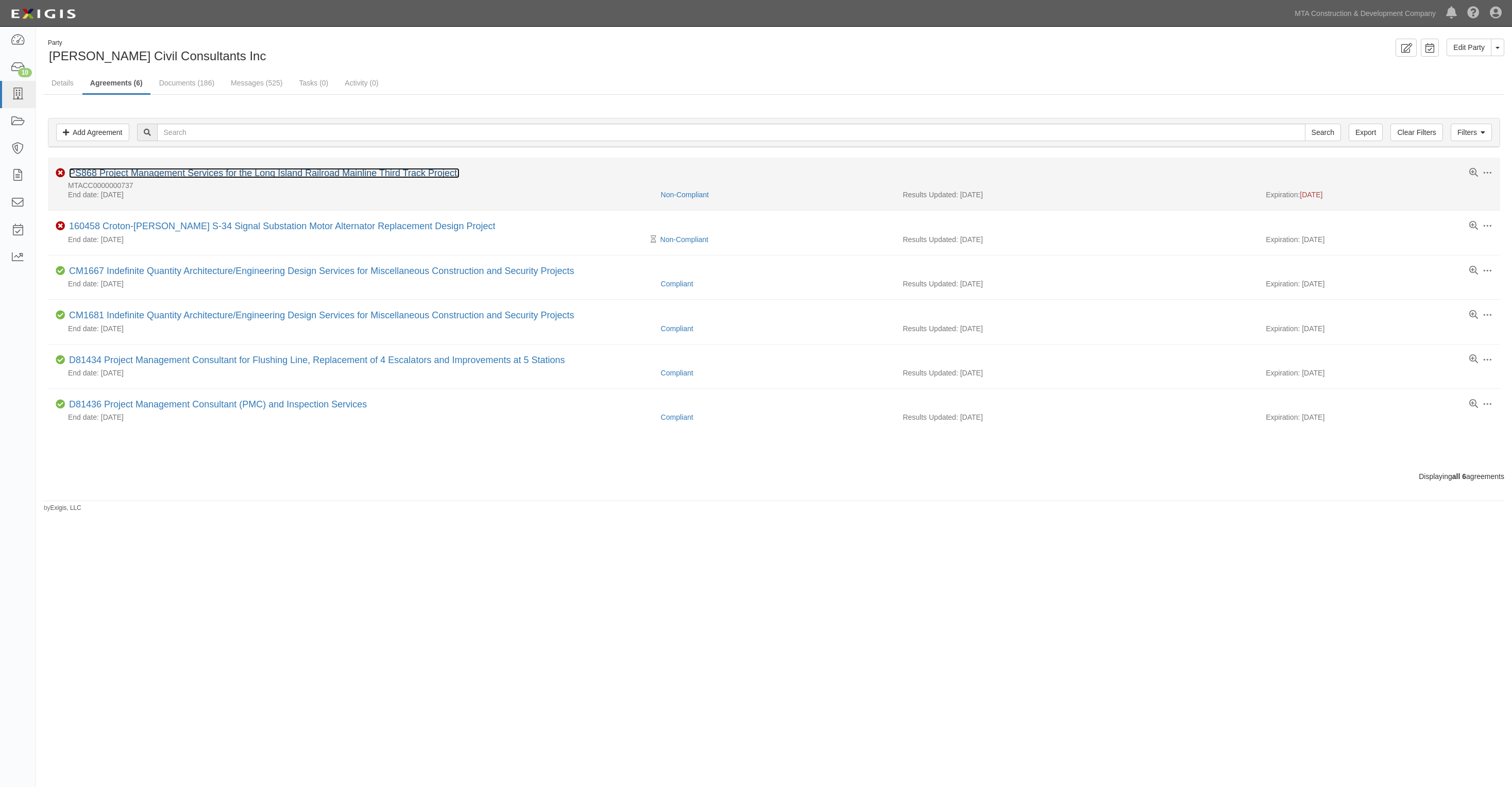
drag, startPoint x: 122, startPoint y: 171, endPoint x: 148, endPoint y: 178, distance: 26.9
click at [148, 178] on link "PS868 Project Management Services for the Long Island Railroad Mainline Third T…" at bounding box center [264, 173] width 390 height 10
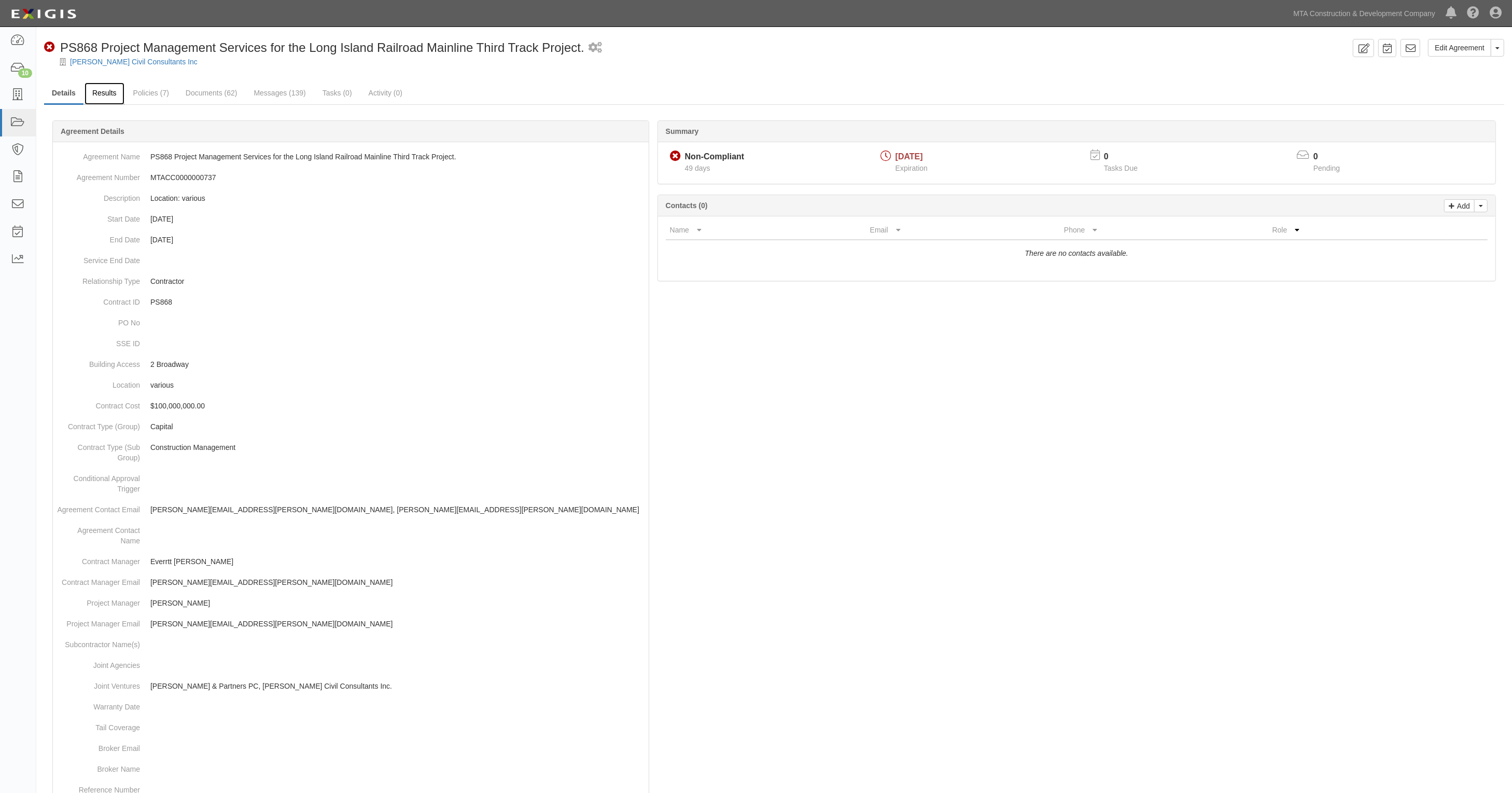
click at [99, 93] on link "Results" at bounding box center [105, 93] width 40 height 22
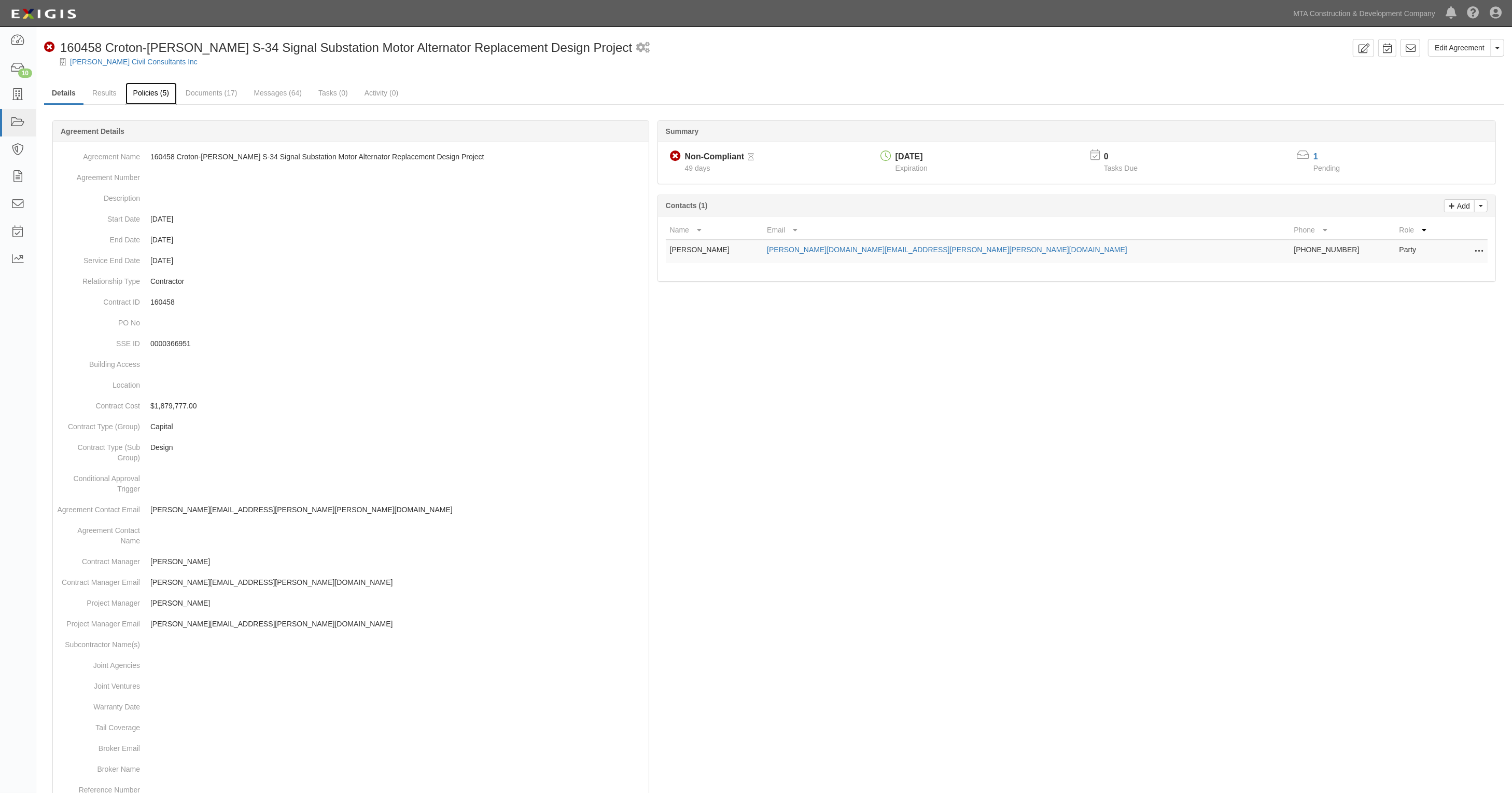
click at [158, 93] on link "Policies (5)" at bounding box center [151, 93] width 51 height 22
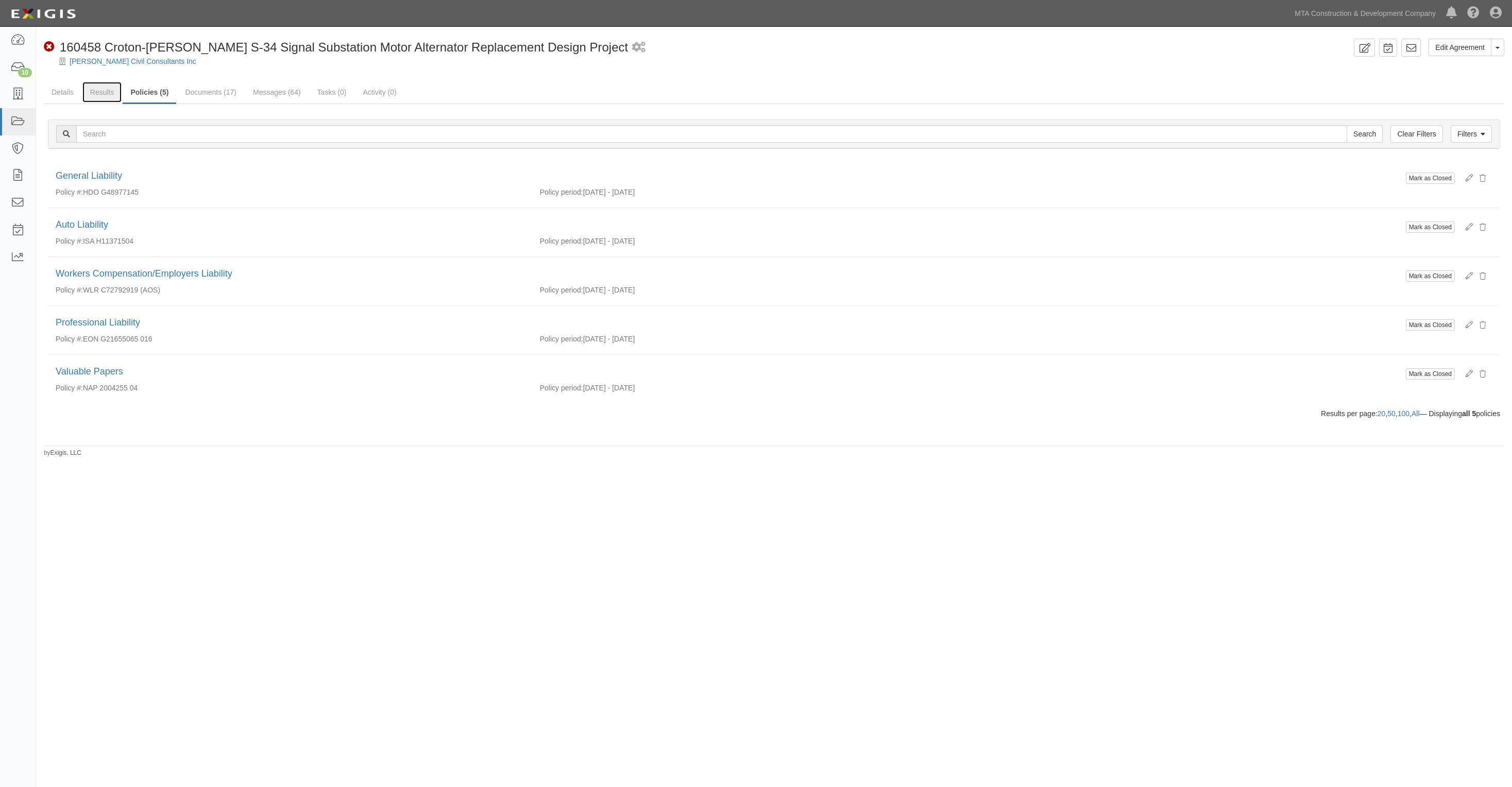
click at [101, 97] on link "Results" at bounding box center [102, 92] width 40 height 21
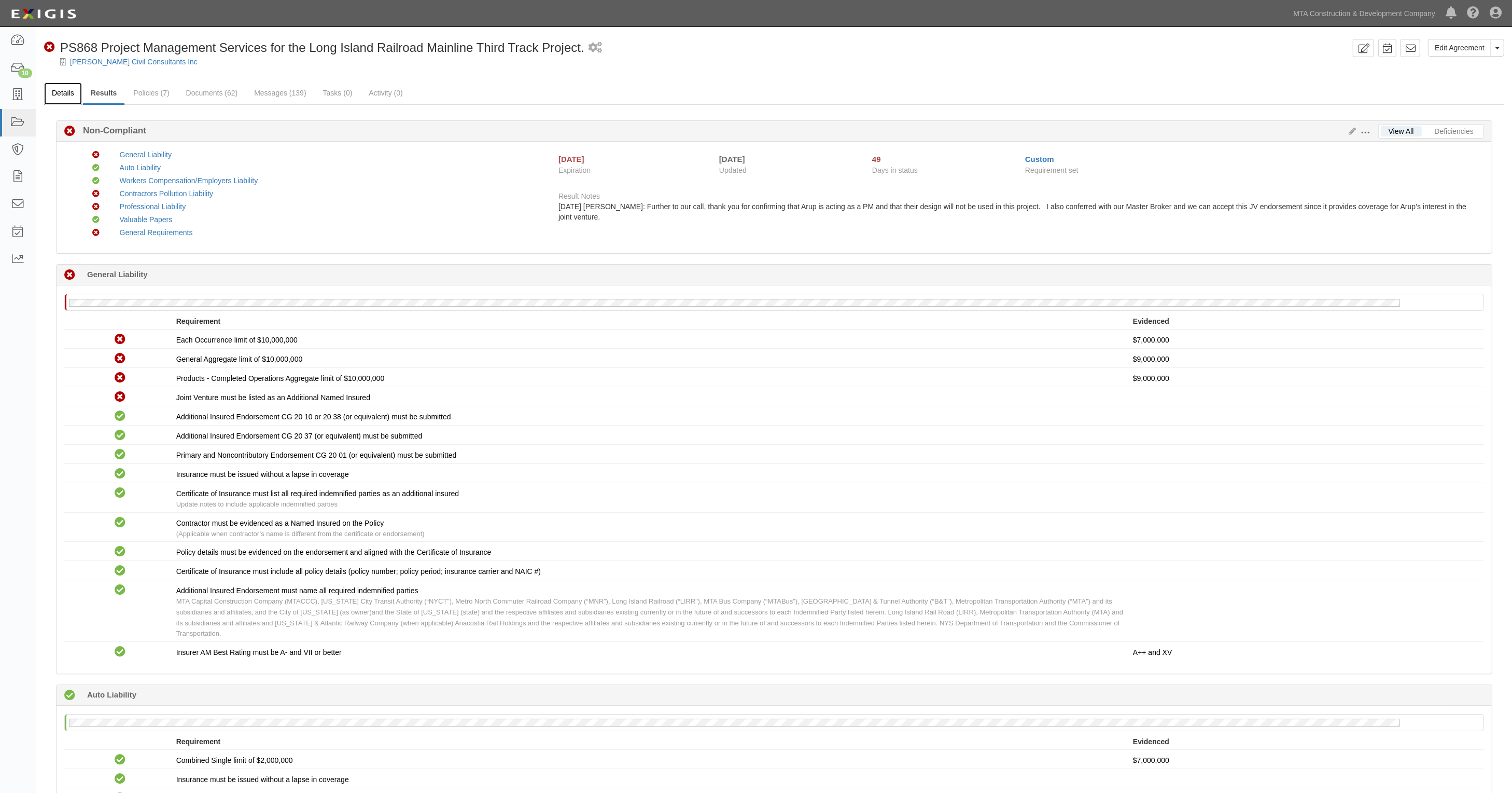
click at [68, 87] on link "Details" at bounding box center [62, 93] width 38 height 22
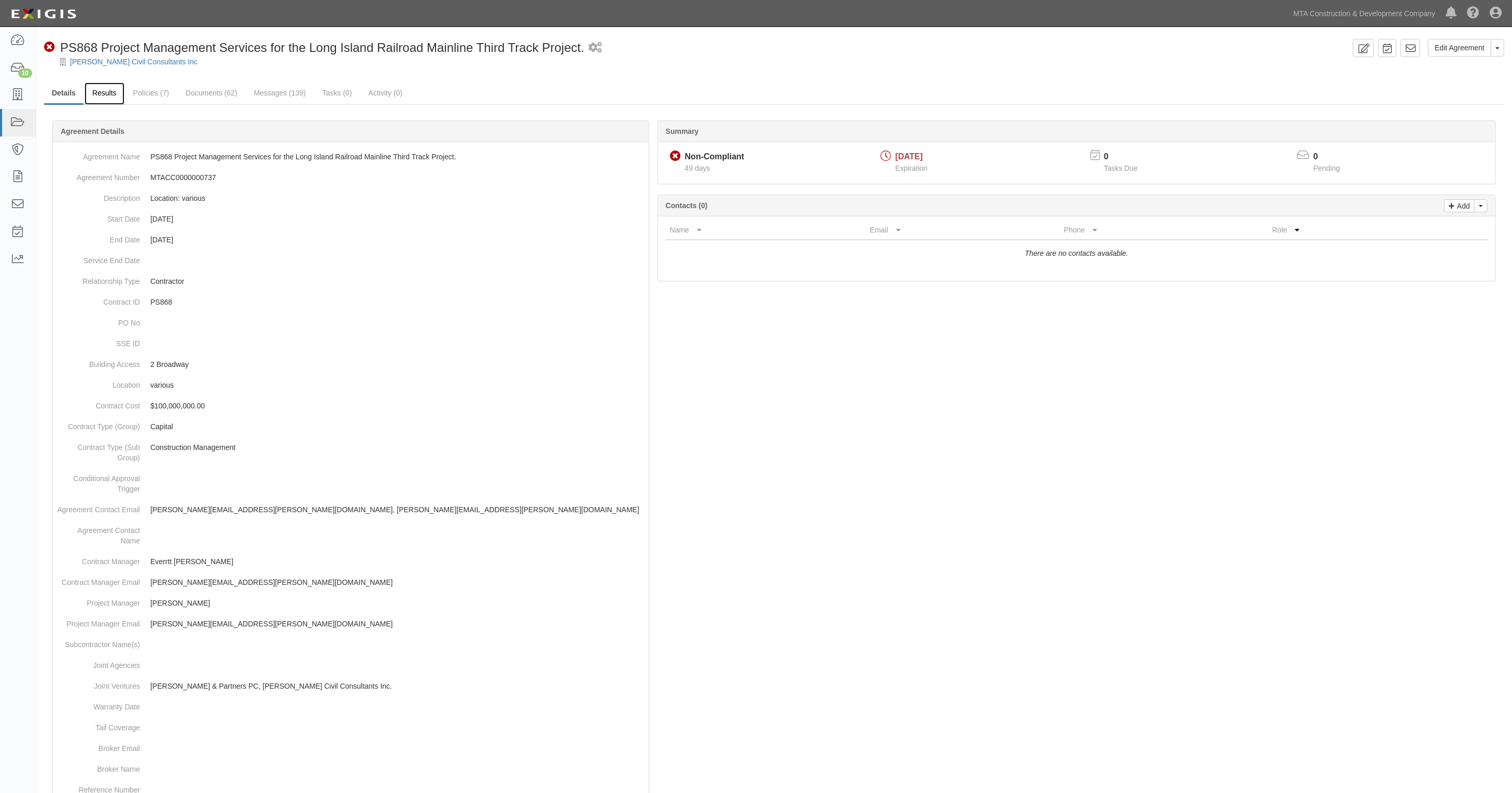
click at [118, 85] on link "Results" at bounding box center [105, 93] width 40 height 22
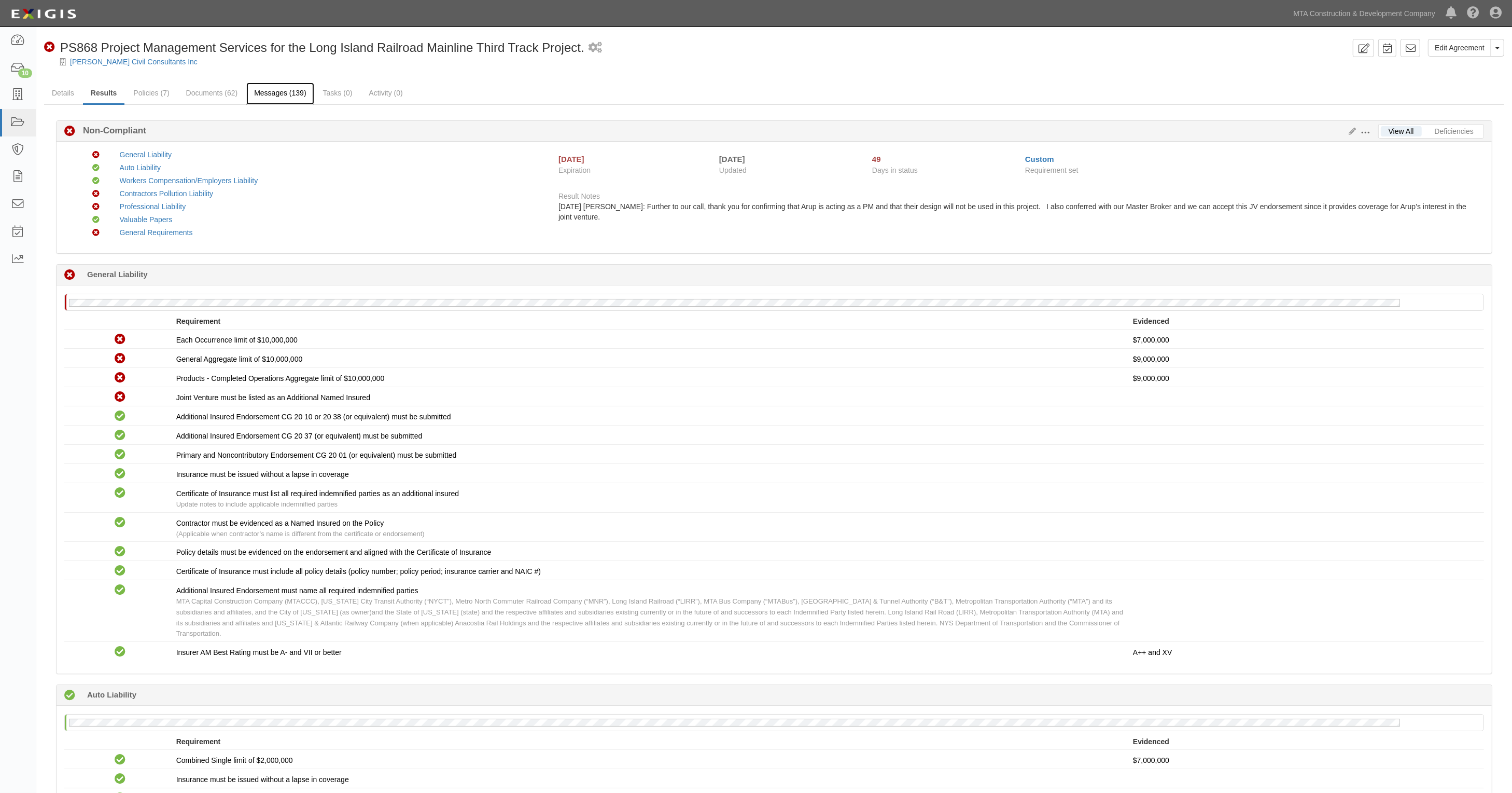
click at [284, 91] on link "Messages (139)" at bounding box center [280, 93] width 67 height 22
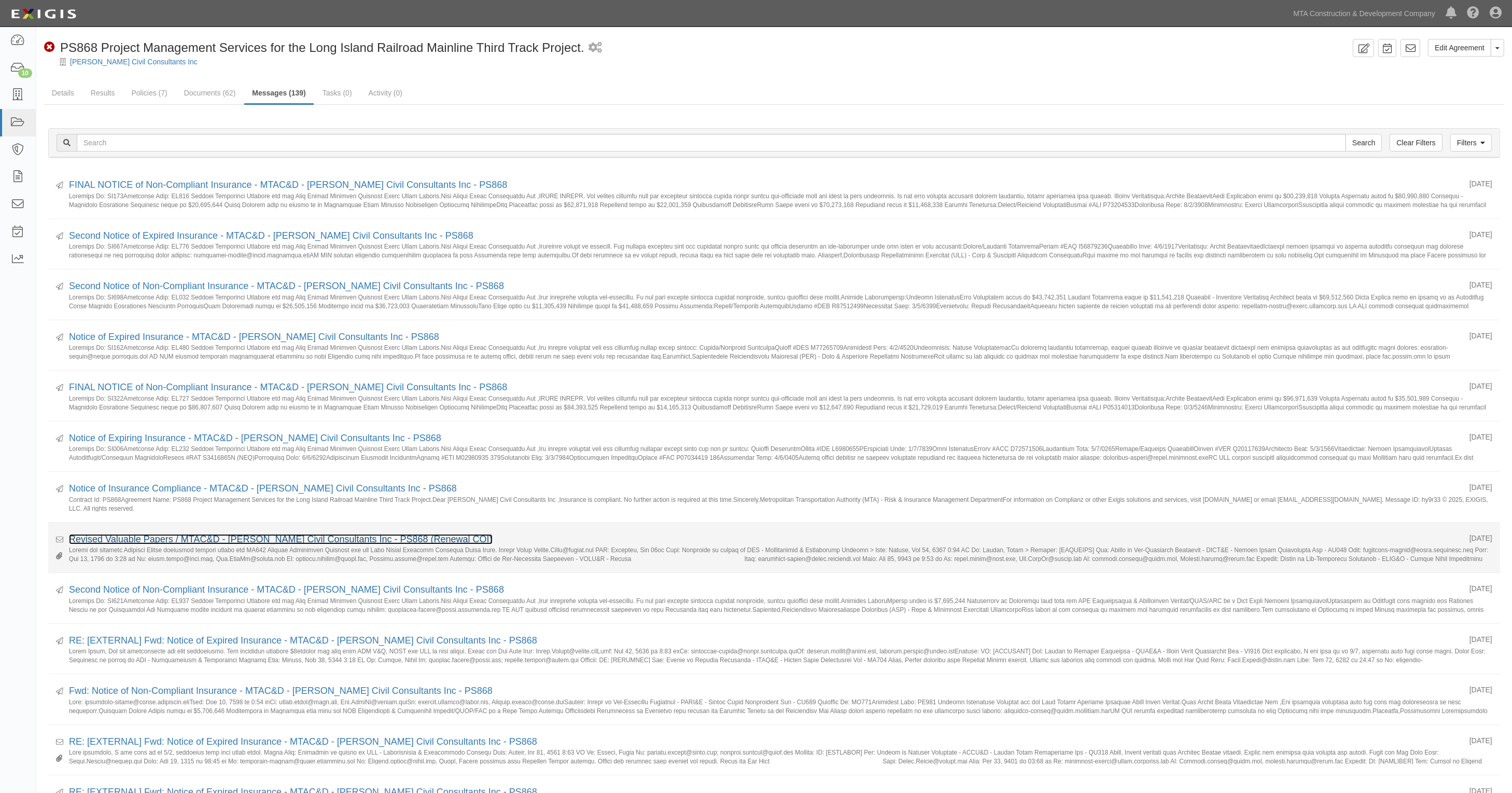
click at [174, 544] on link "Revised Valuable Papers / MTAC&D - Jacobs Civil Consultants Inc - PS868 (Renewa…" at bounding box center [280, 539] width 424 height 11
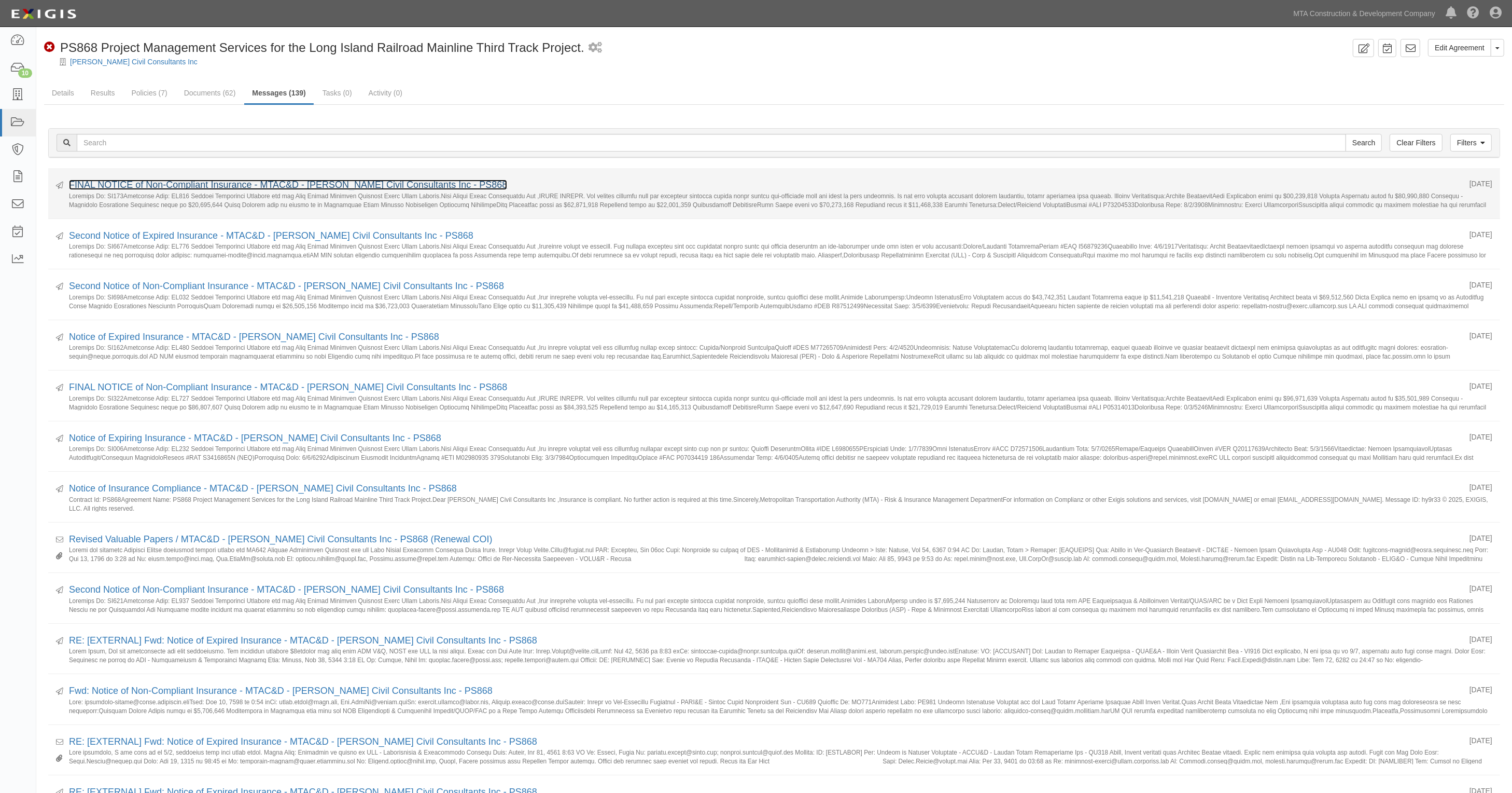
click at [135, 183] on link "FINAL NOTICE of Non-Compliant Insurance - MTAC&D - Jacobs Civil Consultants Inc…" at bounding box center [288, 184] width 438 height 11
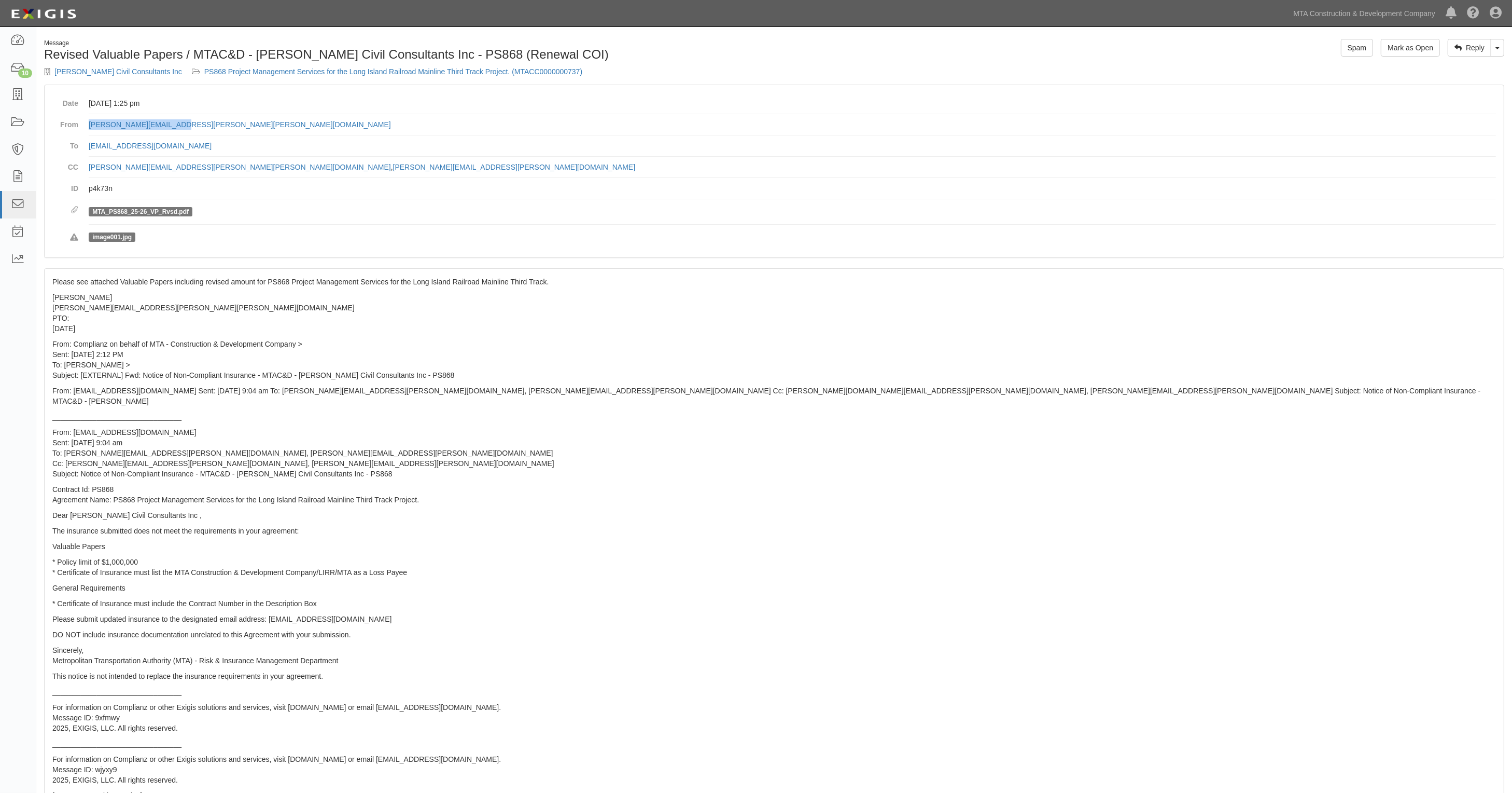
drag, startPoint x: 192, startPoint y: 126, endPoint x: 99, endPoint y: 126, distance: 93.0
click at [87, 126] on dl "Date [DATE] 1:25 pm From [PERSON_NAME][EMAIL_ADDRESS][PERSON_NAME][PERSON_NAME]…" at bounding box center [775, 171] width 1444 height 157
copy link "Yvette.Reyes@jacobs.com"
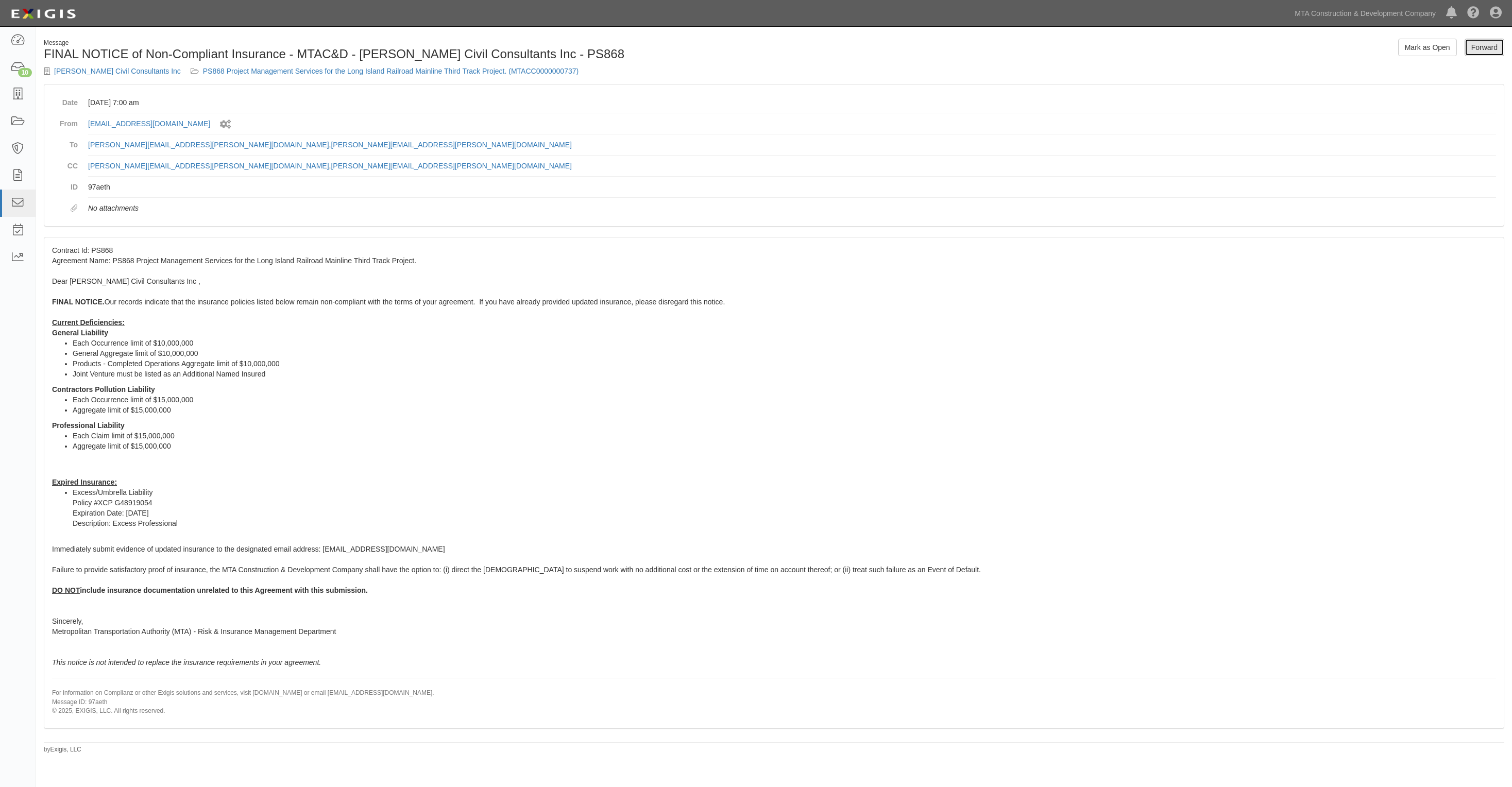
click at [1486, 47] on link "Forward" at bounding box center [1484, 47] width 40 height 18
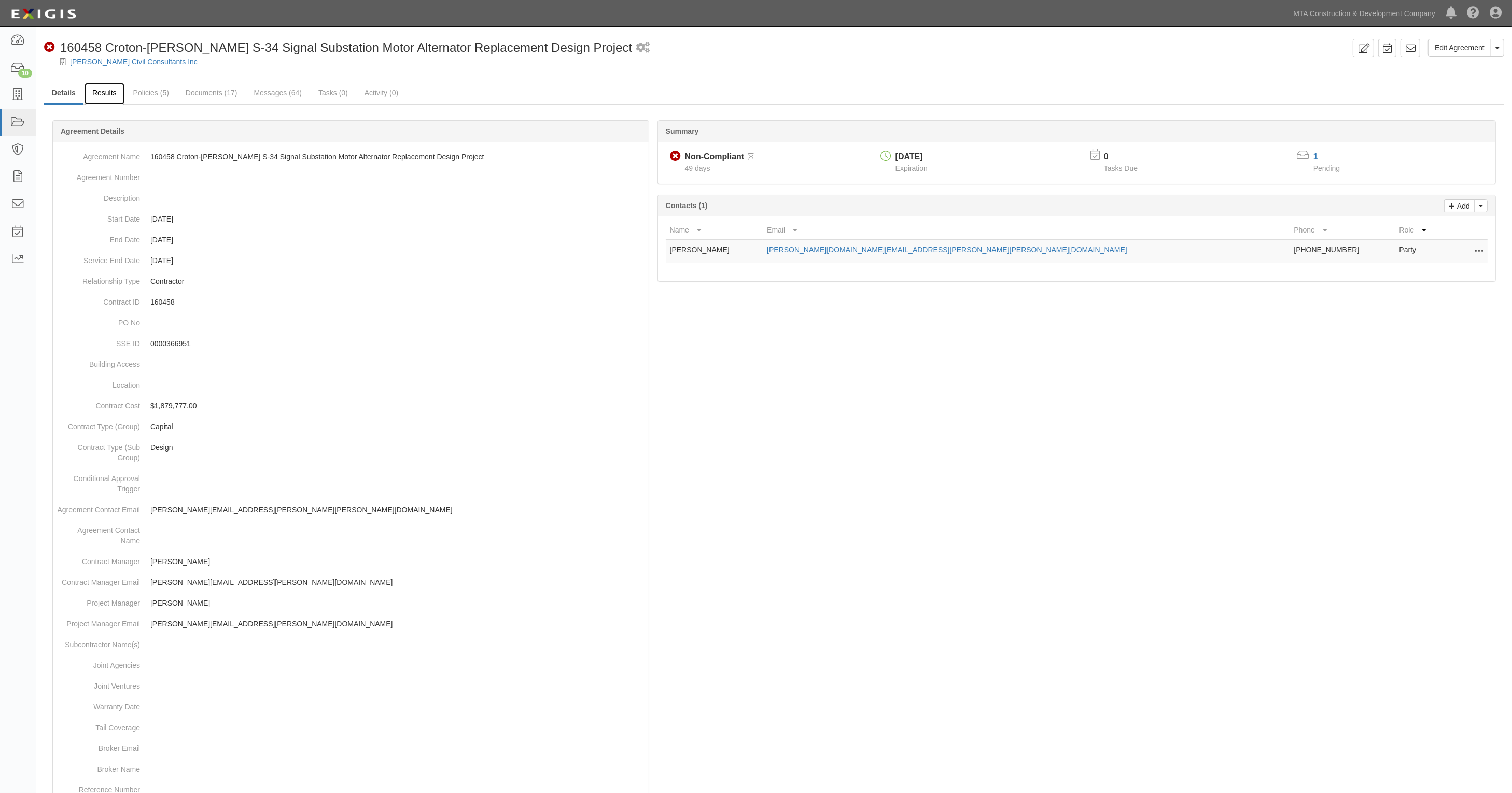
click at [111, 94] on link "Results" at bounding box center [105, 93] width 40 height 22
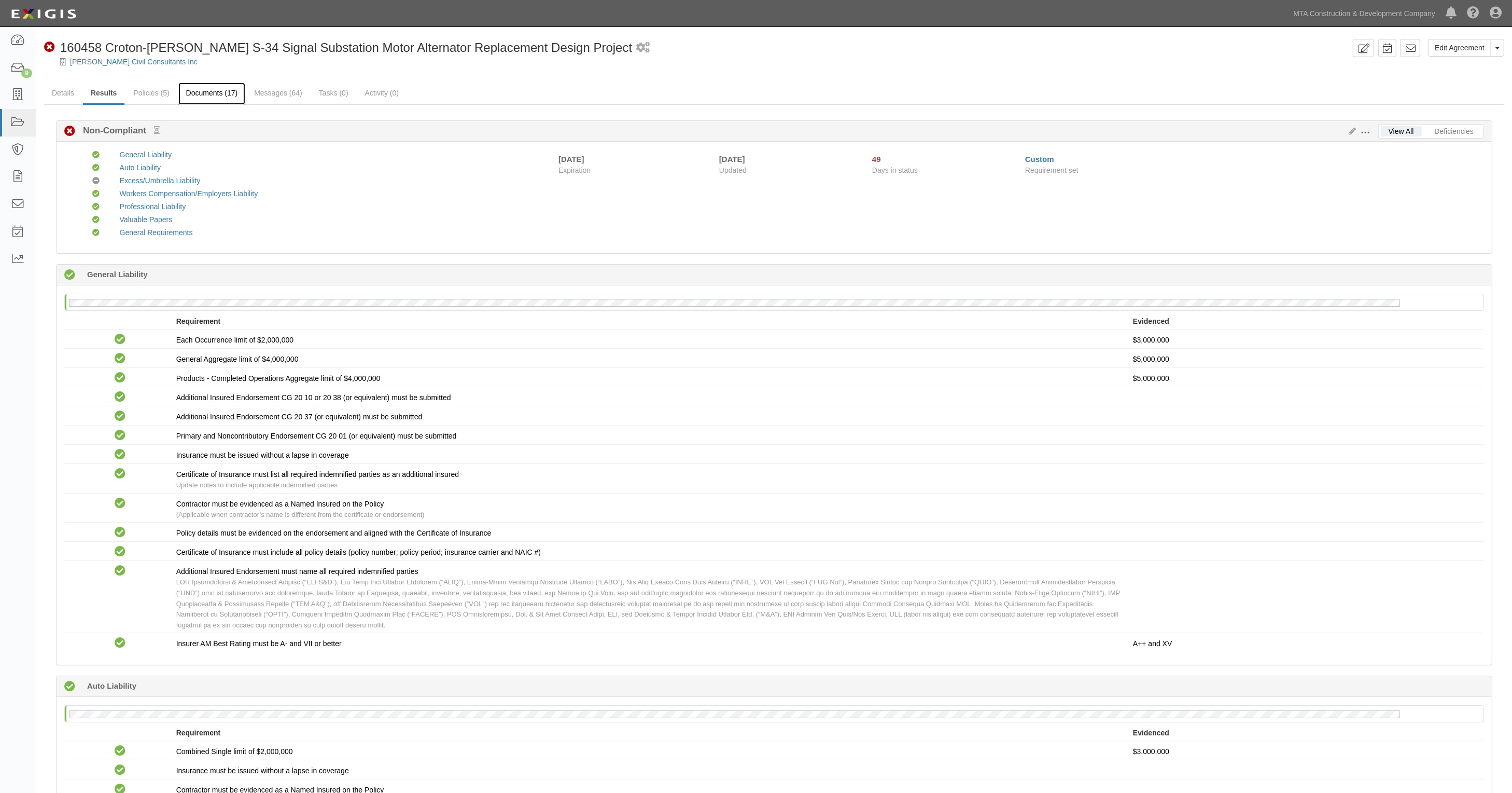
click at [223, 92] on link "Documents (17)" at bounding box center [212, 93] width 67 height 22
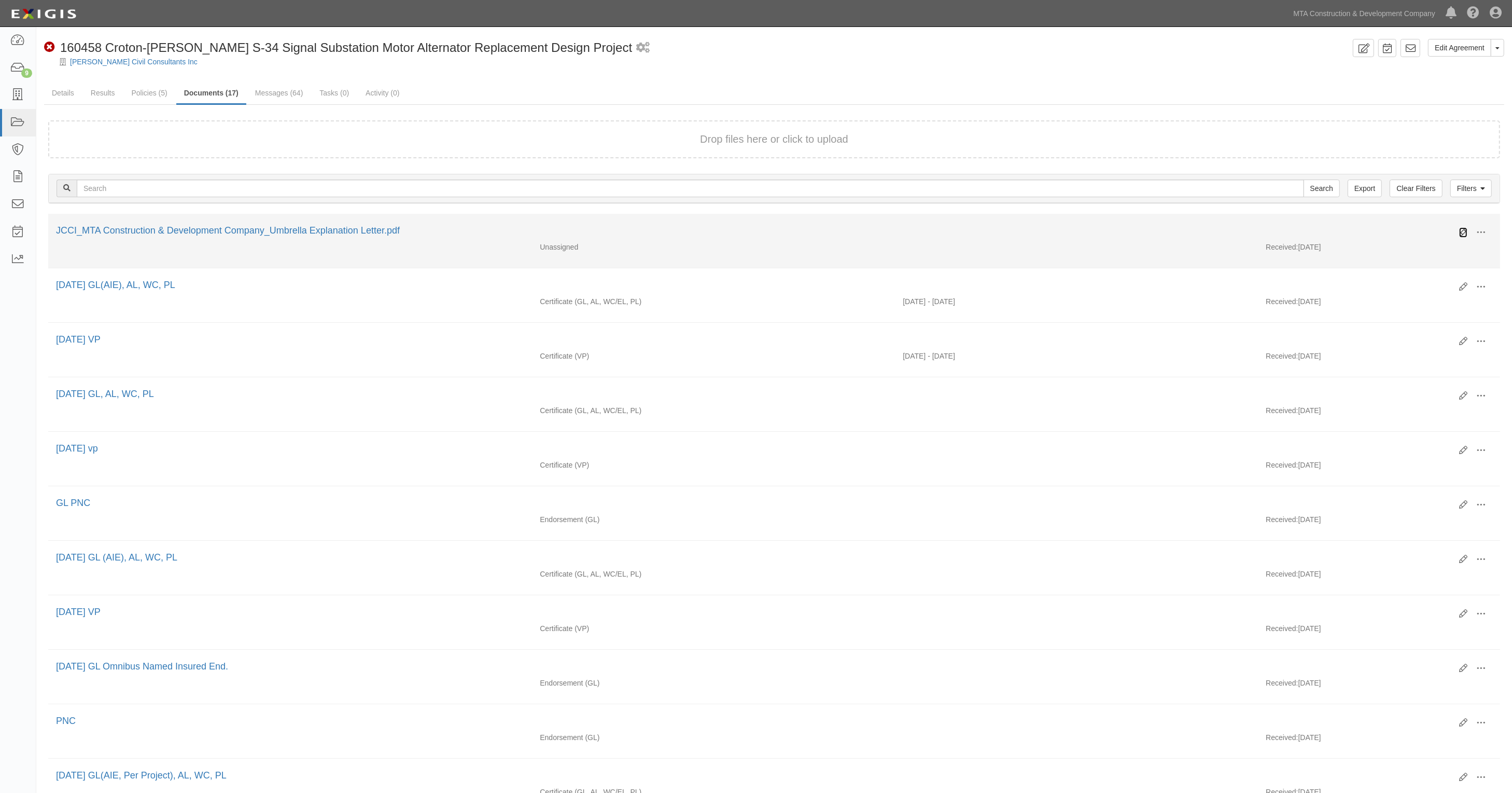
click at [1466, 229] on icon at bounding box center [1463, 232] width 8 height 8
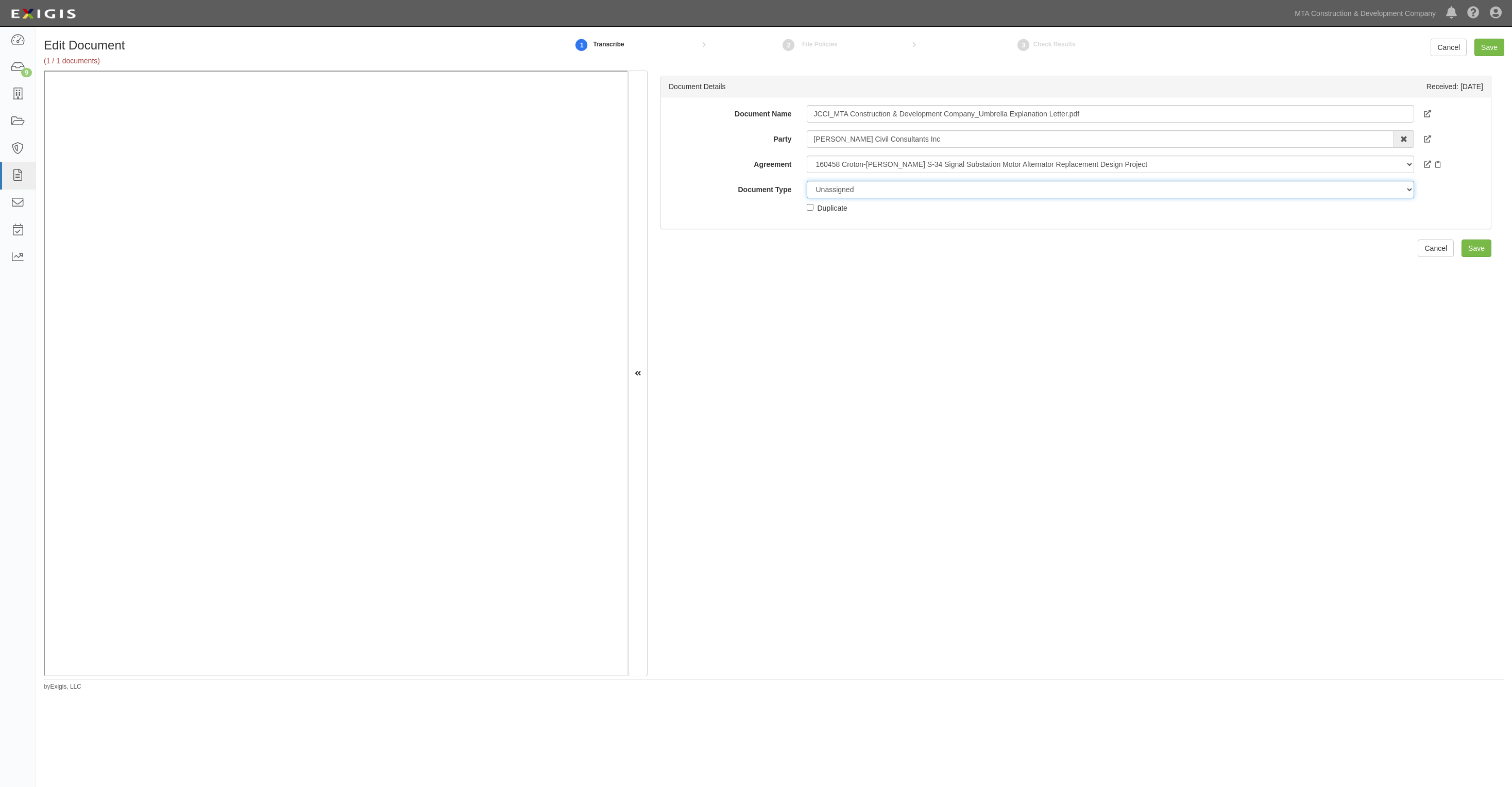
click at [833, 194] on select "Unassigned Binder Cancellation Notice Certificate Contract Endorsement Insuranc…" at bounding box center [1110, 189] width 607 height 18
click at [807, 181] on select "Unassigned Binder Cancellation Notice Certificate Contract Endorsement Insuranc…" at bounding box center [1110, 189] width 607 height 18
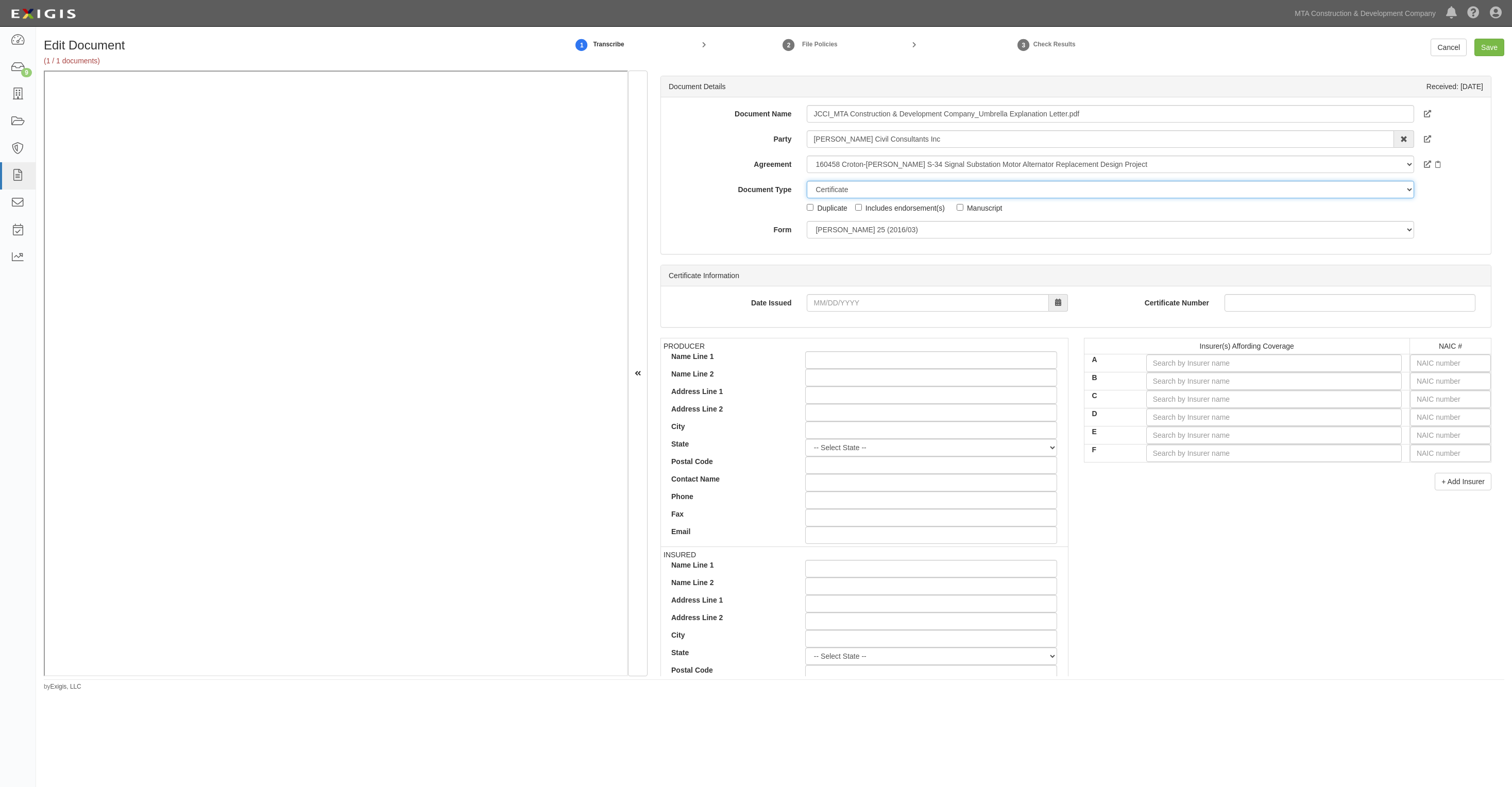
click at [845, 196] on select "Unassigned Binder Cancellation Notice Certificate Contract Endorsement Insuranc…" at bounding box center [1110, 189] width 607 height 18
select select "EndorsementDetail"
click at [807, 181] on select "Unassigned Binder Cancellation Notice Certificate Contract Endorsement Insuranc…" at bounding box center [1110, 189] width 607 height 18
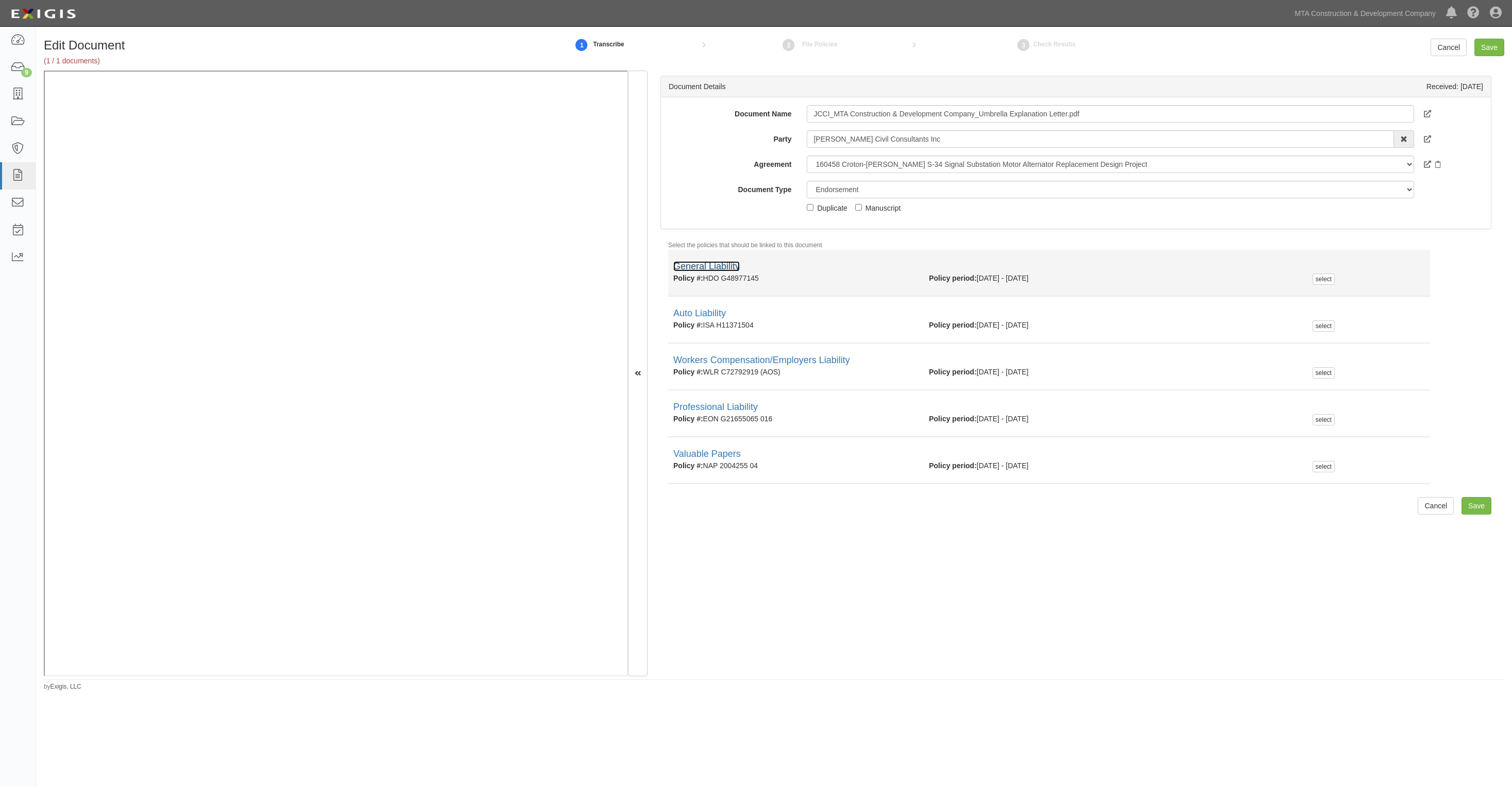
click at [717, 261] on link "General Liability" at bounding box center [707, 266] width 66 height 10
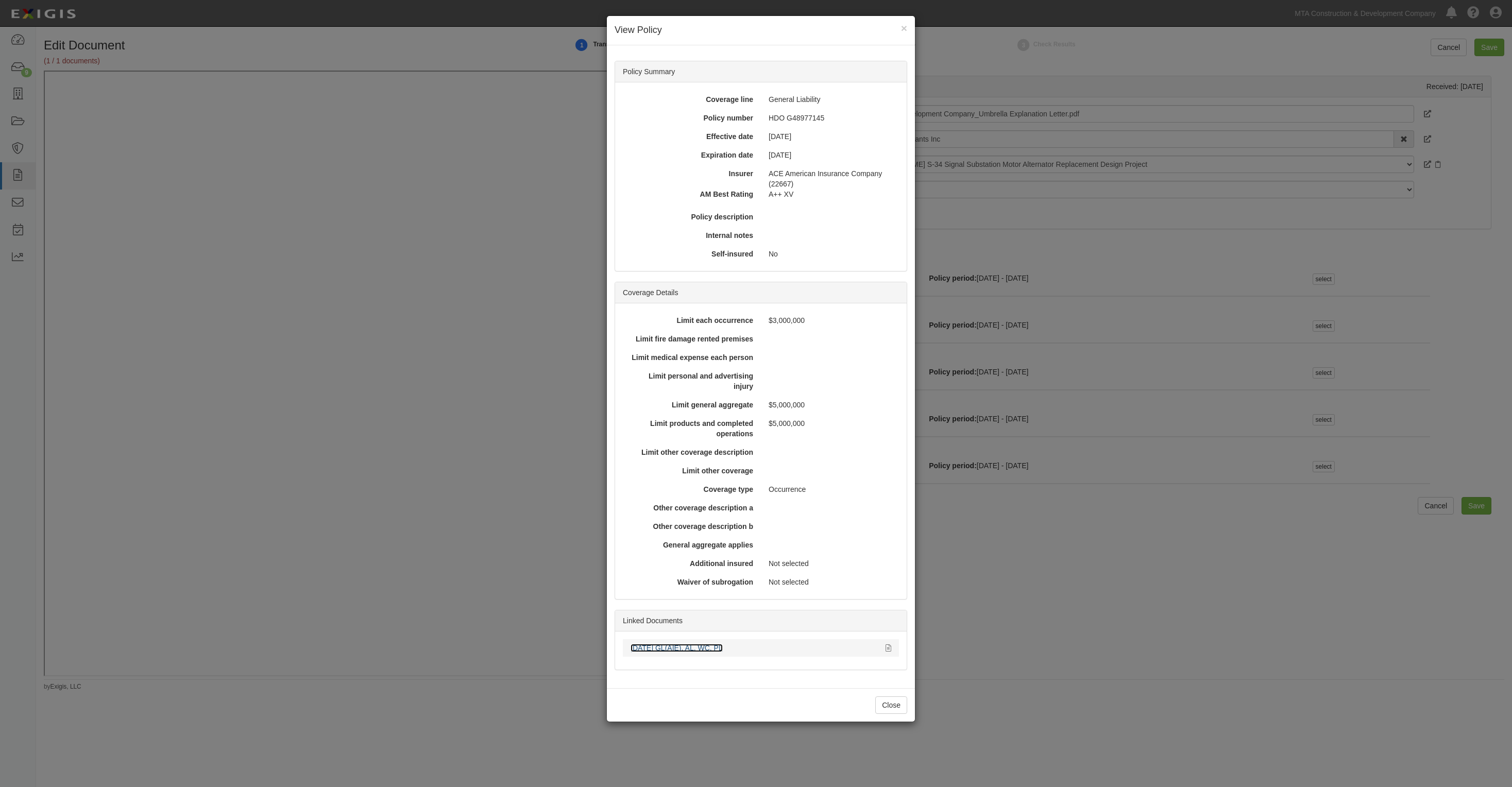
click at [696, 648] on link "7.1.26 GL(AIE), AL, WC, PL" at bounding box center [677, 648] width 92 height 8
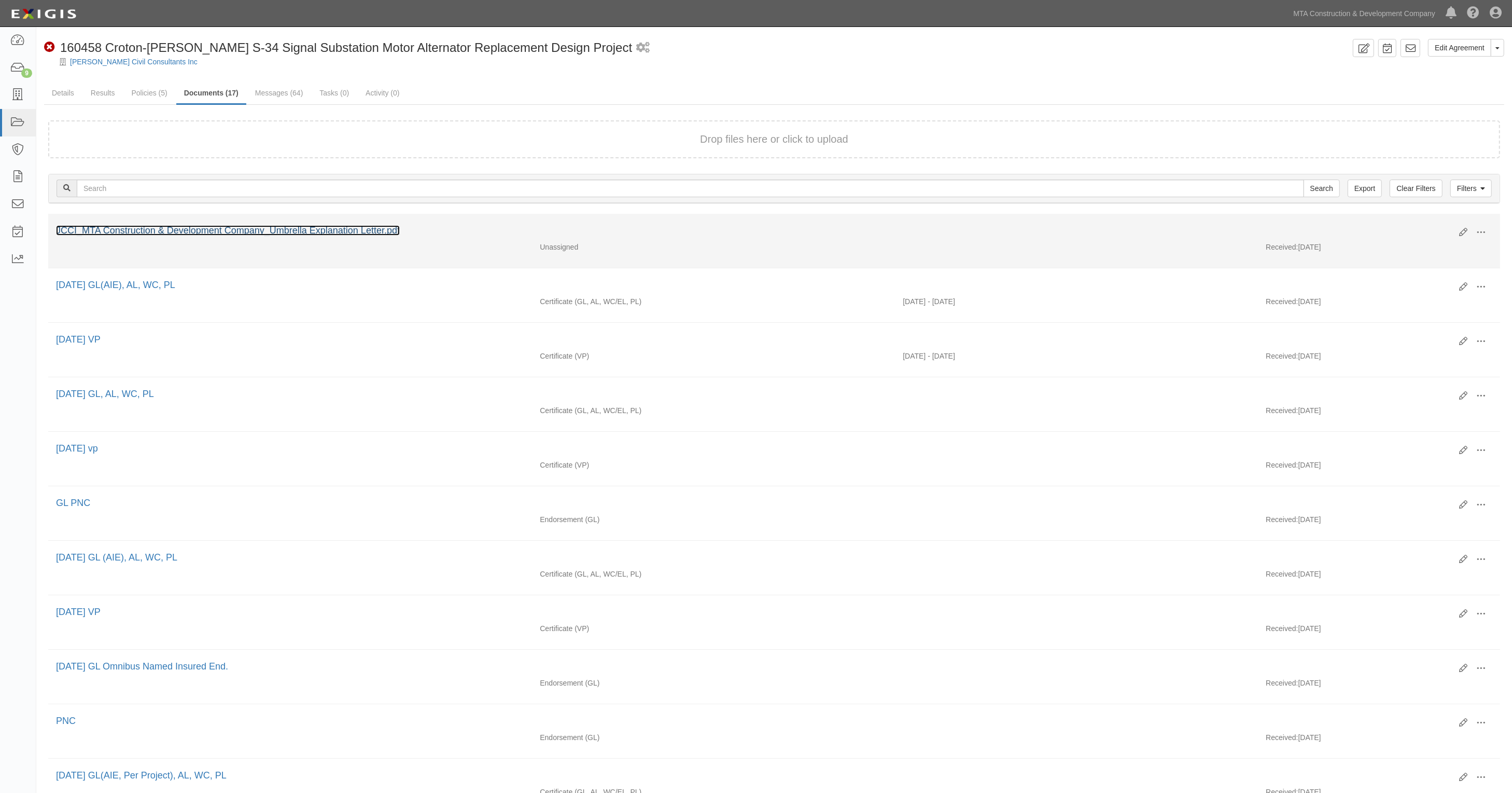
click at [374, 229] on link "JCCI_MTA Construction & Development Company_Umbrella Explanation Letter.pdf" at bounding box center [228, 230] width 344 height 11
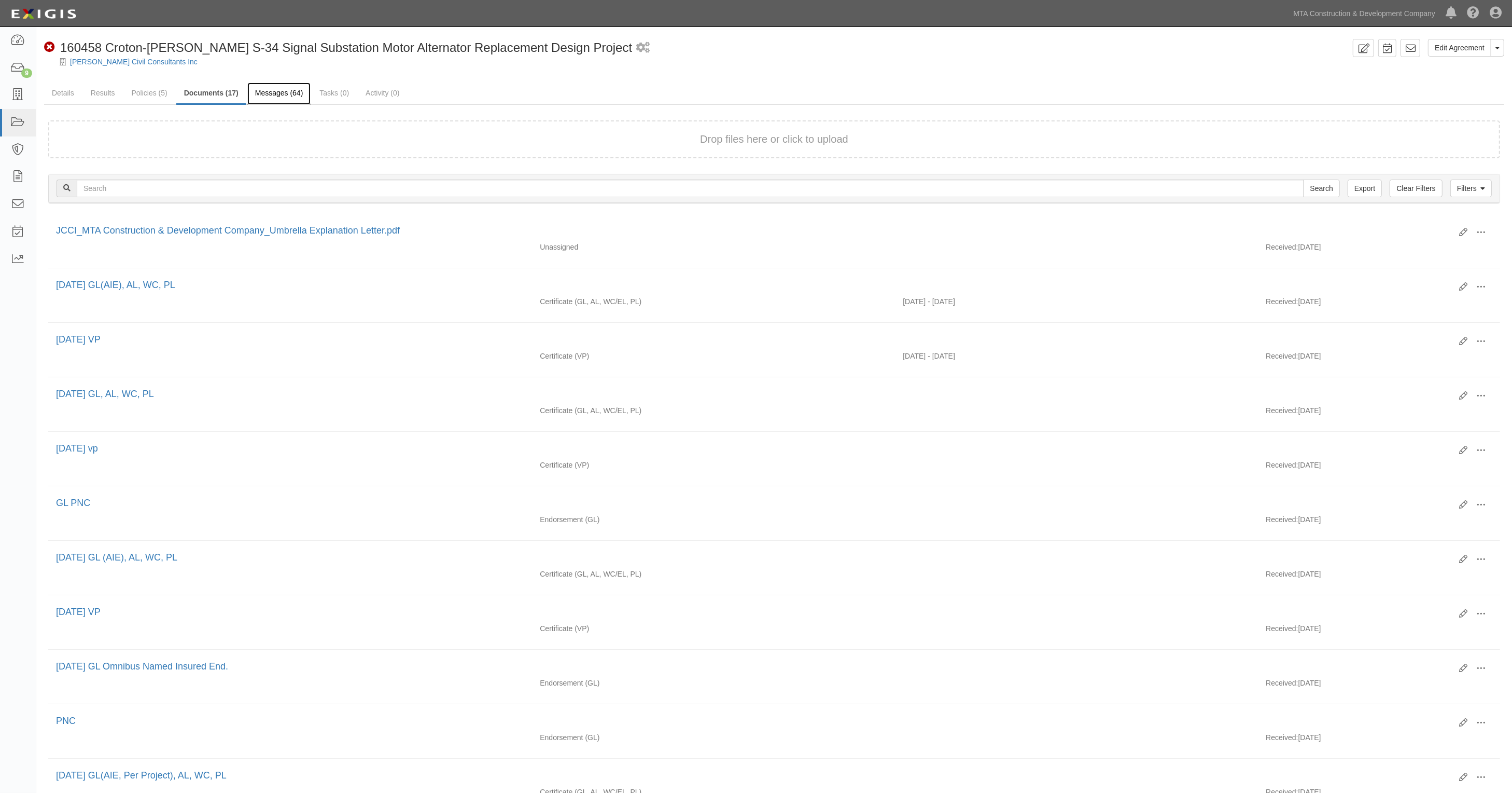
click at [270, 92] on link "Messages (64)" at bounding box center [279, 93] width 64 height 22
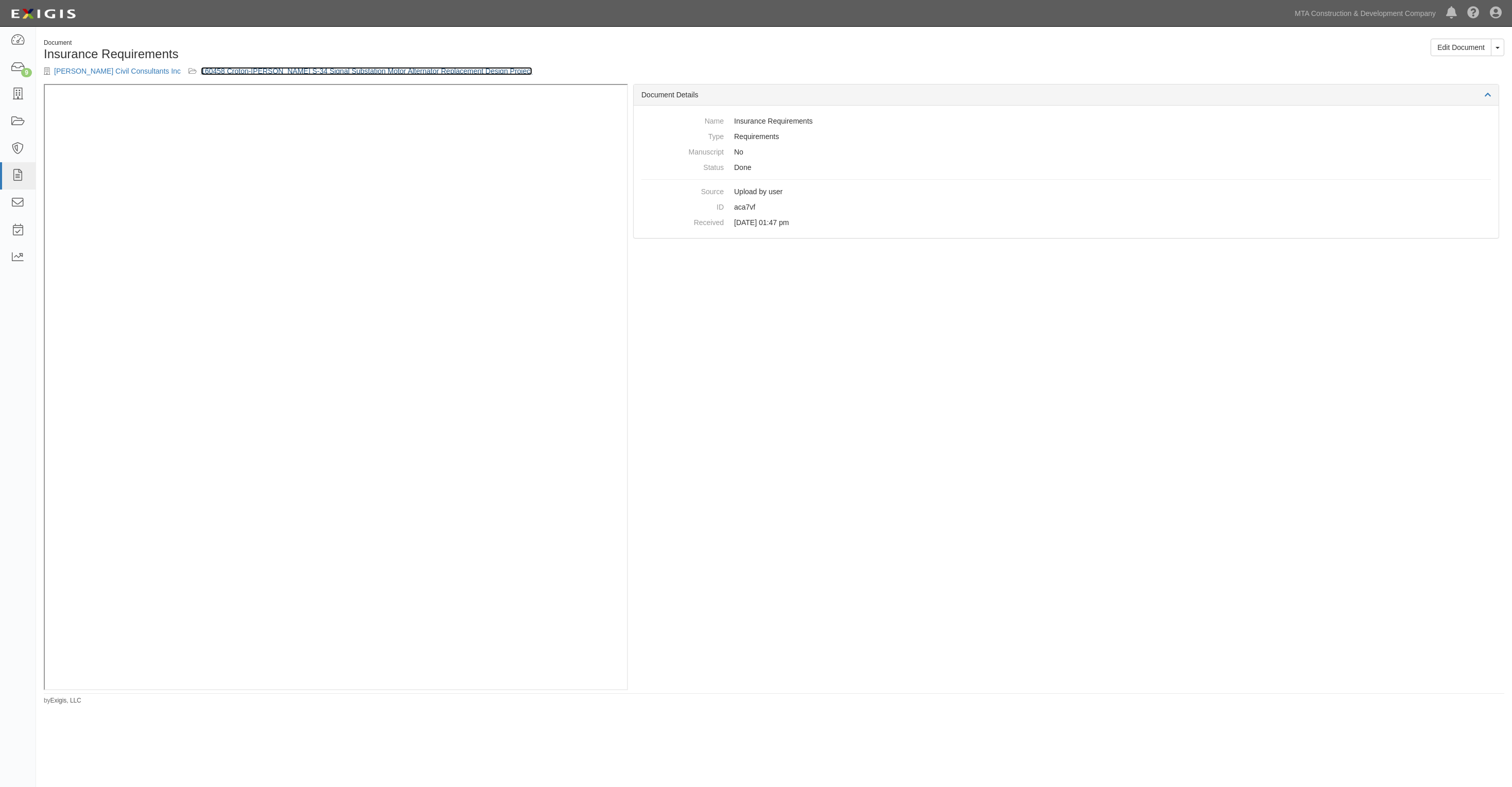
click at [230, 75] on link "160458 Croton-[PERSON_NAME] S-34 Signal Substation Motor Alternator Replacement…" at bounding box center [367, 71] width 332 height 8
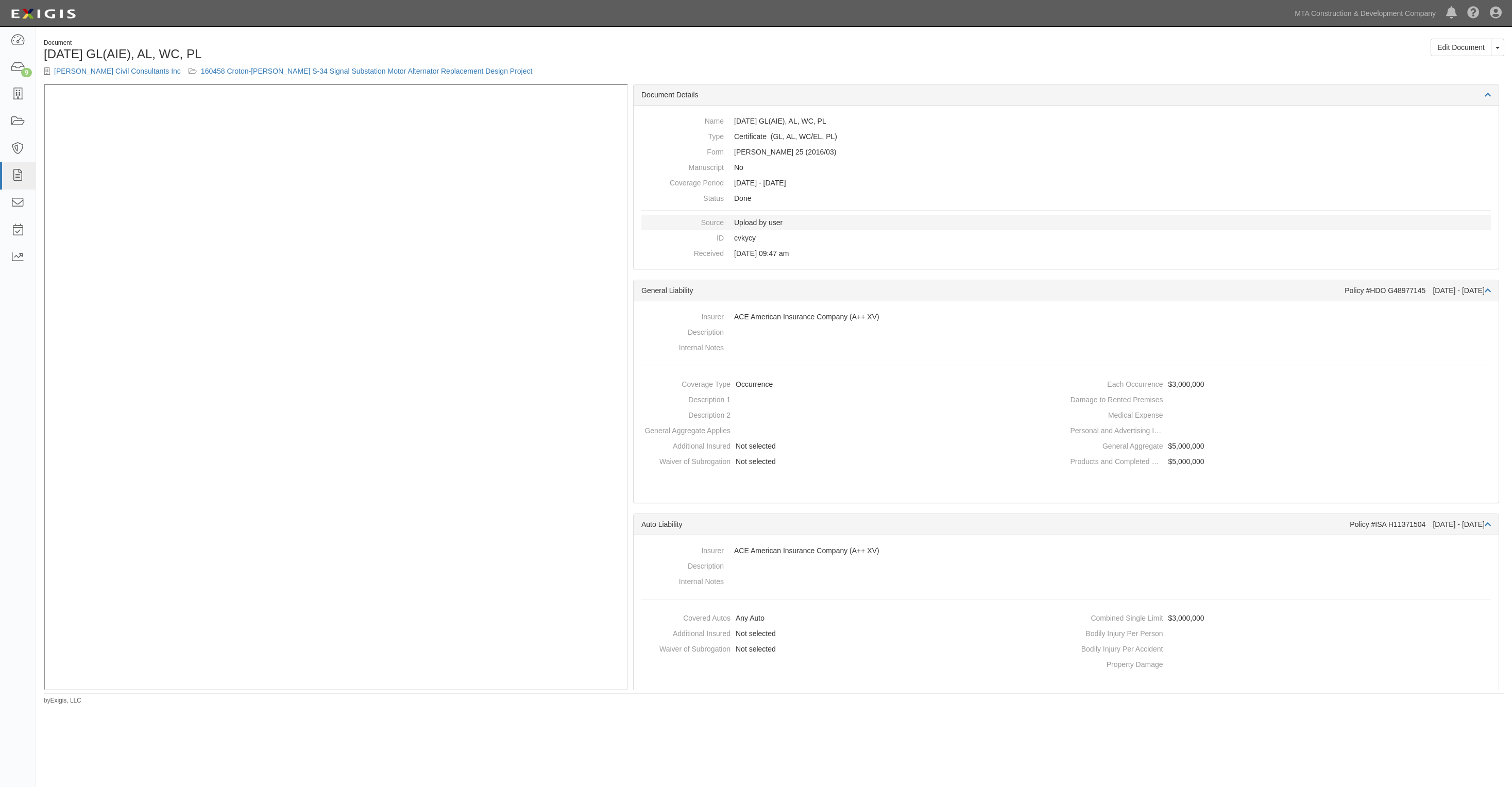
click at [1151, 225] on dd "Upload by user" at bounding box center [1066, 222] width 849 height 15
drag, startPoint x: 1111, startPoint y: 157, endPoint x: 1018, endPoint y: 86, distance: 117.0
click at [1111, 156] on dd "[PERSON_NAME] 25 (2016/03)" at bounding box center [1066, 152] width 849 height 15
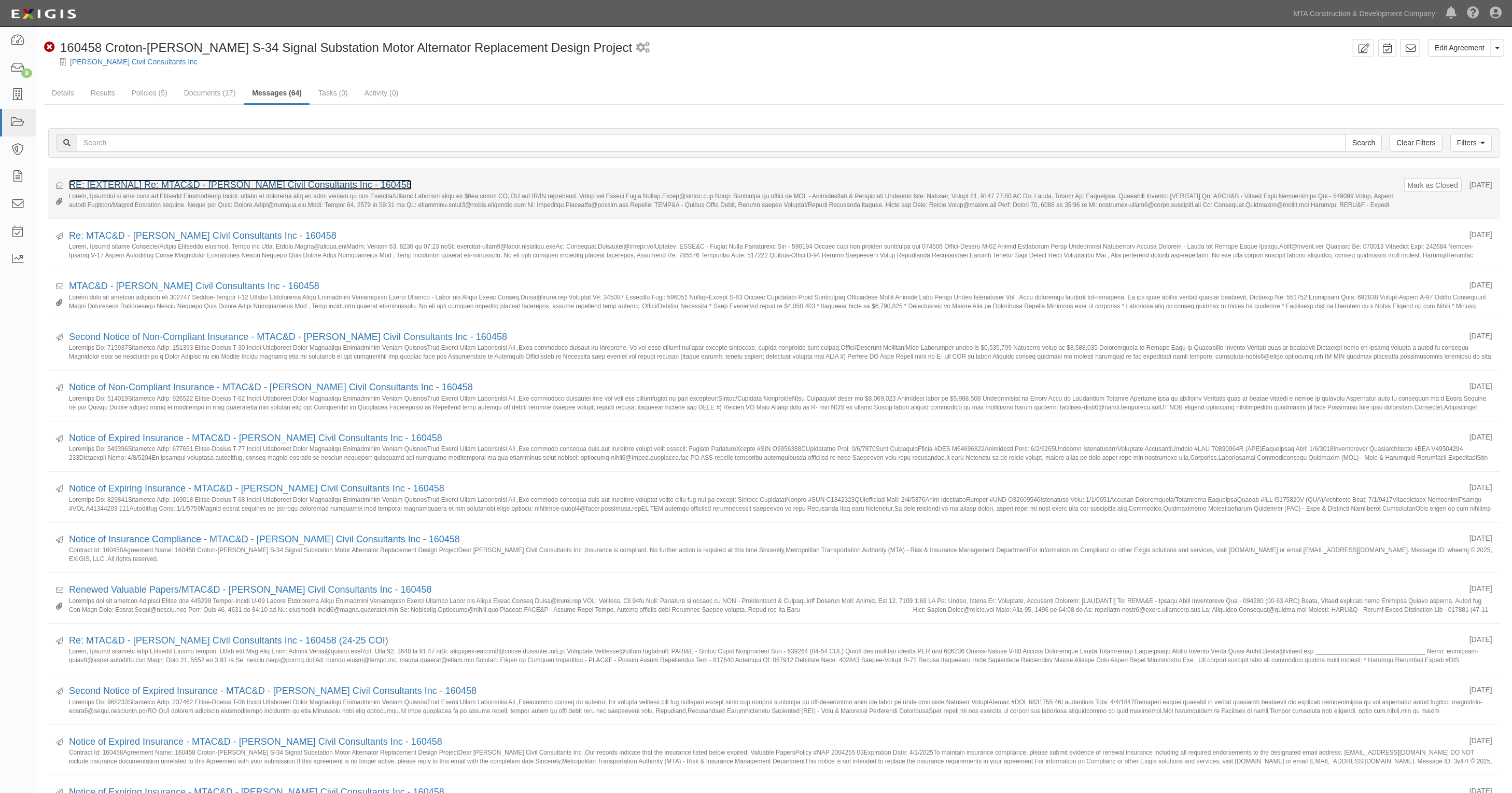
click at [215, 188] on link "RE: [EXTERNAL] Re: MTAC&D - [PERSON_NAME] Civil Consultants Inc - 160458" at bounding box center [240, 184] width 343 height 11
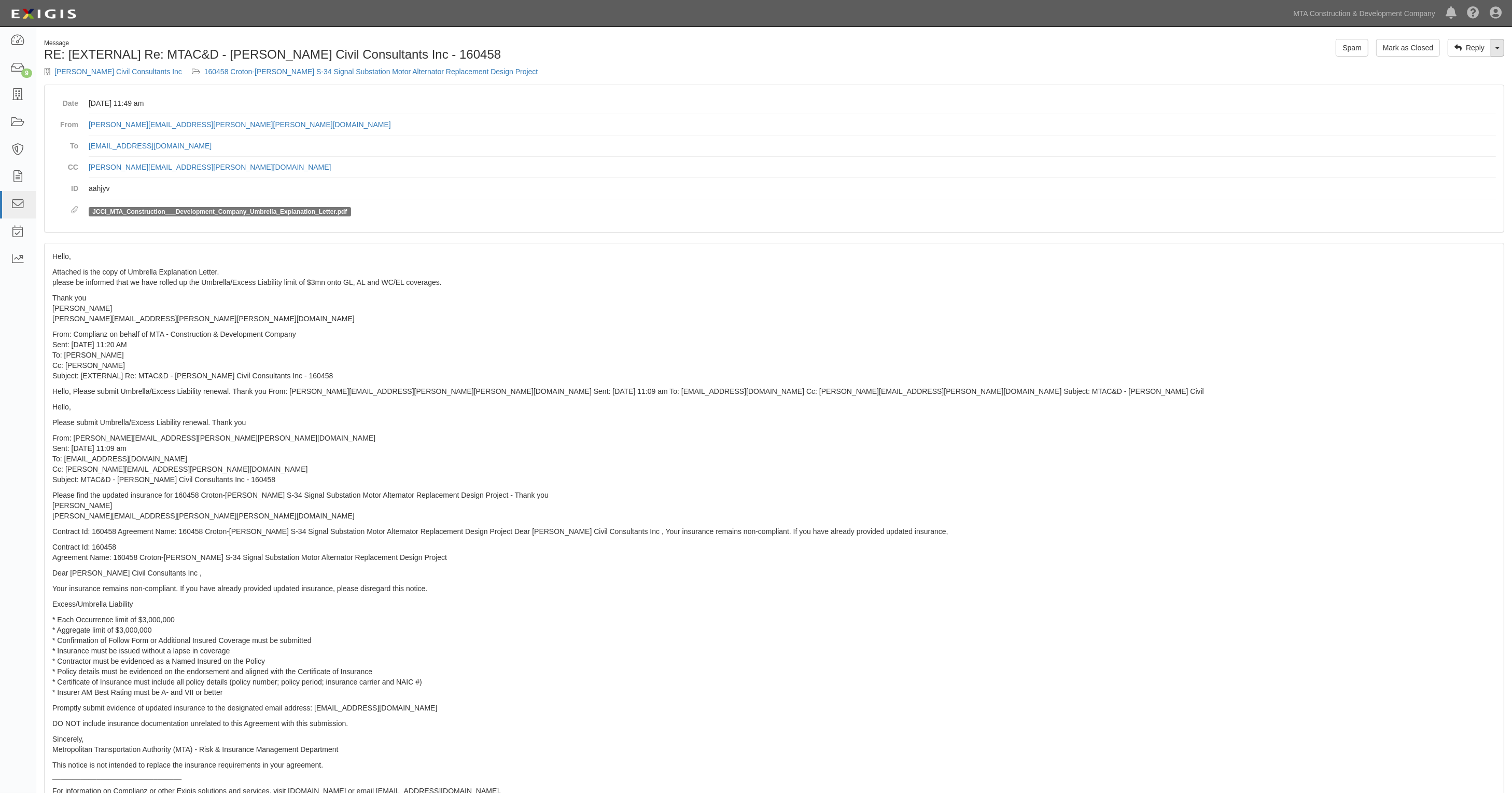
click at [1501, 56] on div "Message RE: [EXTERNAL] Re: MTAC&D - [PERSON_NAME] Civil Consultants Inc - 16045…" at bounding box center [775, 62] width 1476 height 46
drag, startPoint x: 1499, startPoint y: 51, endPoint x: 1492, endPoint y: 53, distance: 7.3
click at [1499, 52] on link "Toggle Dropdown" at bounding box center [1498, 48] width 14 height 18
click at [1454, 67] on link "Reply All" at bounding box center [1463, 67] width 82 height 14
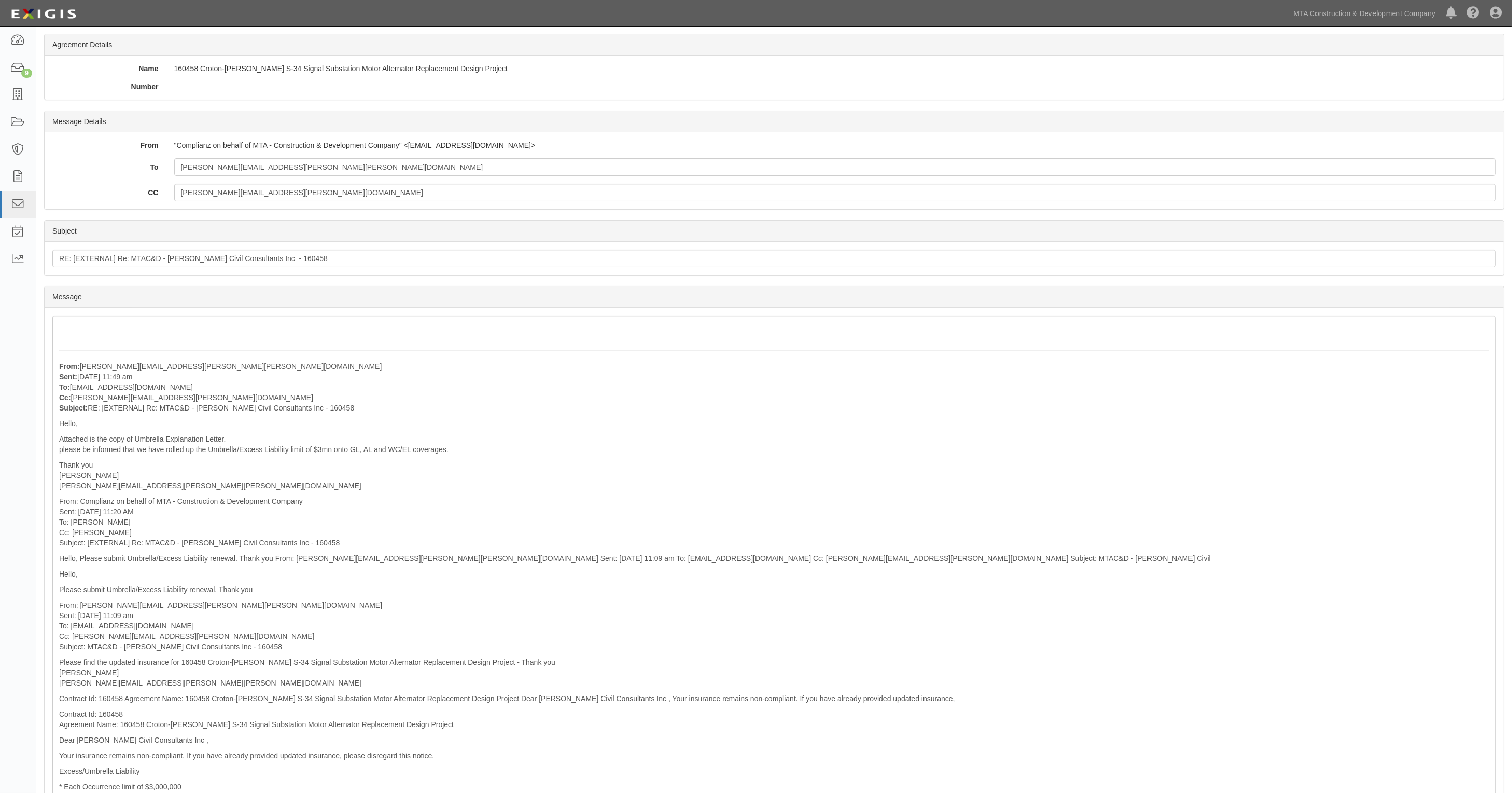
scroll to position [65, 0]
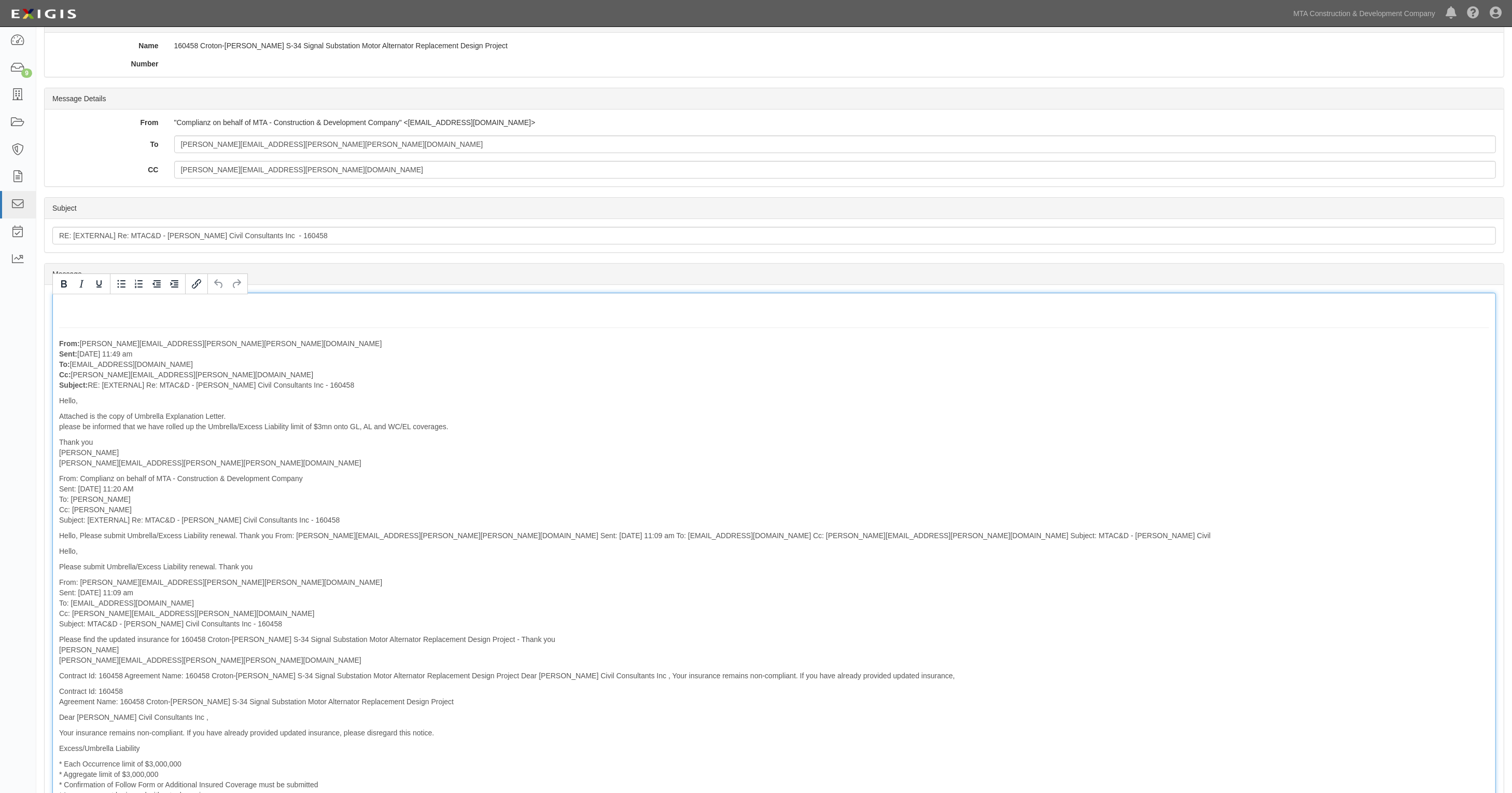
click at [96, 313] on div "From: [PERSON_NAME][EMAIL_ADDRESS][PERSON_NAME][PERSON_NAME][DOMAIN_NAME] Sent:…" at bounding box center [775, 688] width 1444 height 791
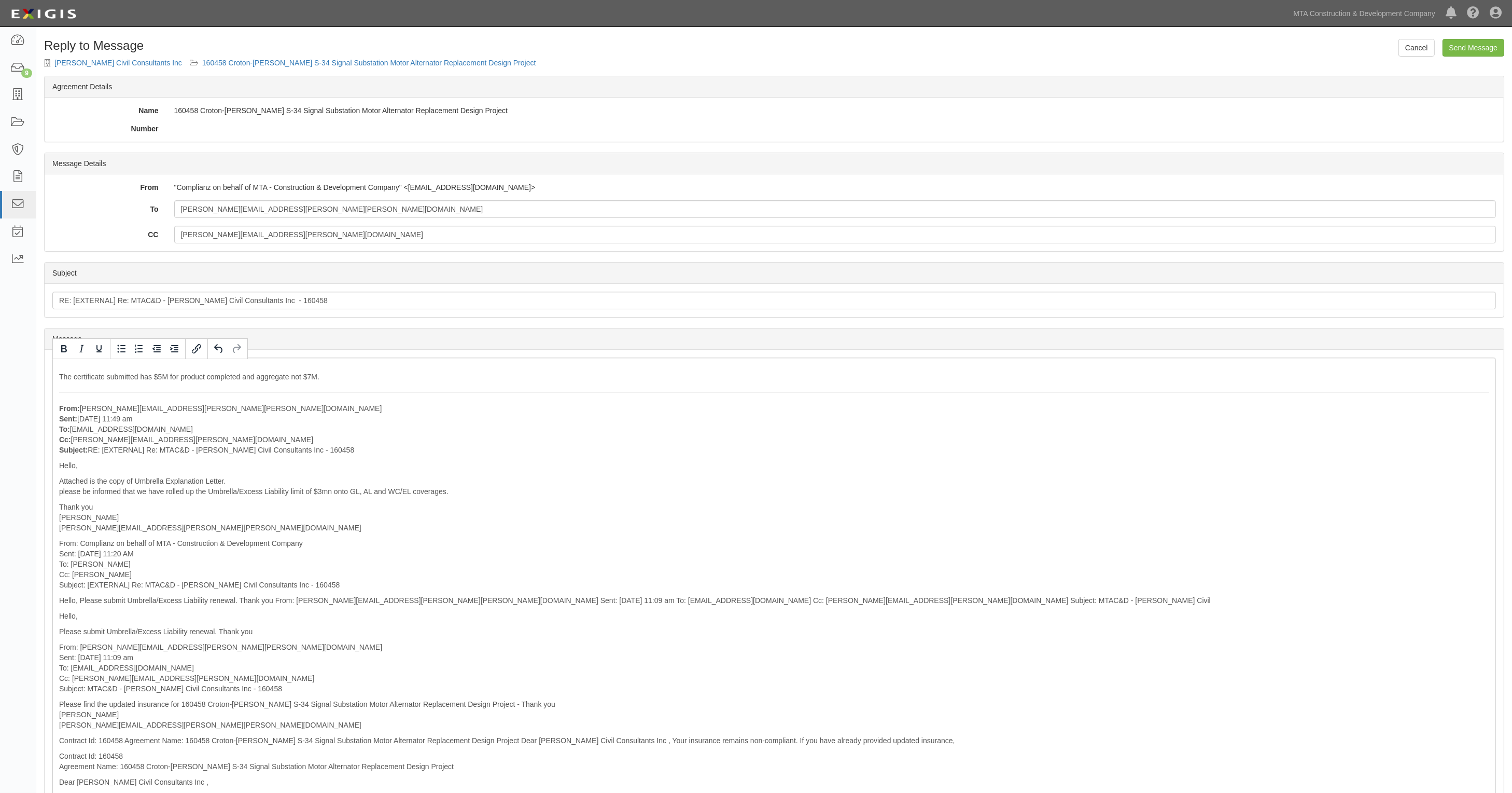
drag, startPoint x: 1487, startPoint y: 35, endPoint x: 1486, endPoint y: 40, distance: 5.1
click at [1487, 37] on div "Cancel Send Message Reply to Message Jacobs Civil Consultants Inc 160458 Croton…" at bounding box center [775, 667] width 1476 height 1272
click at [1486, 40] on input "Send Message" at bounding box center [1474, 48] width 62 height 18
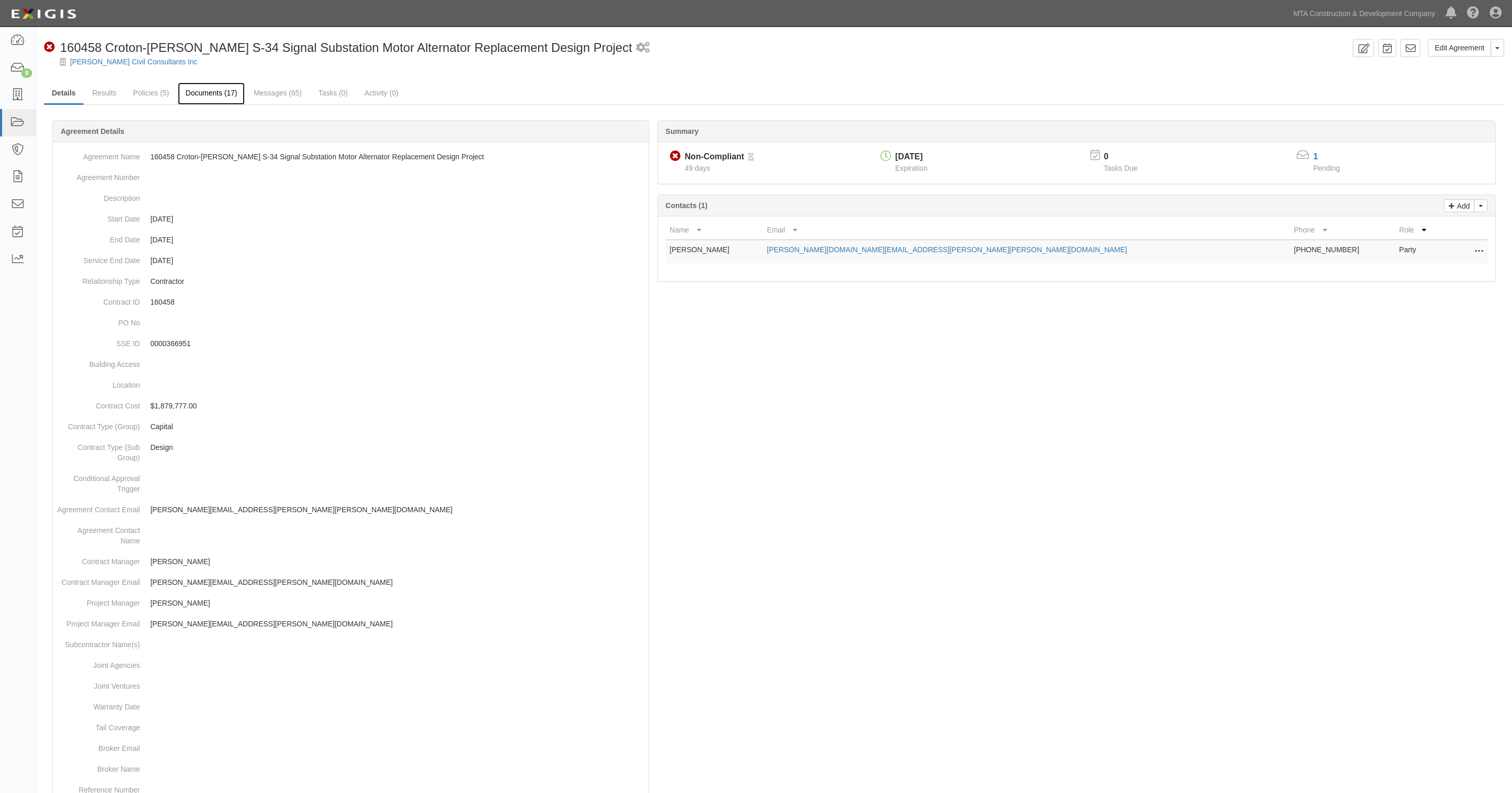
click at [210, 98] on link "Documents (17)" at bounding box center [212, 93] width 67 height 22
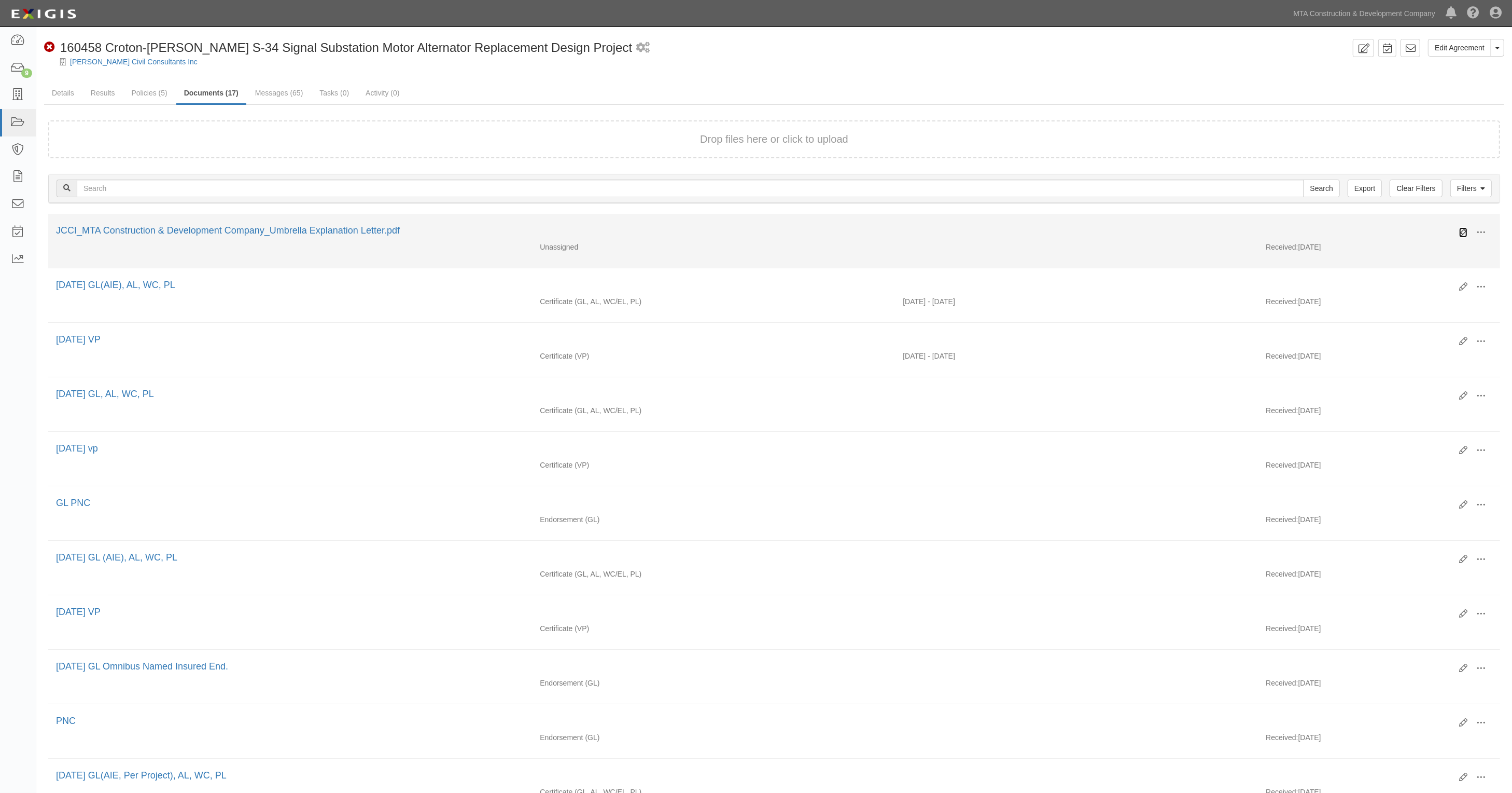
click at [1461, 229] on icon at bounding box center [1463, 232] width 8 height 8
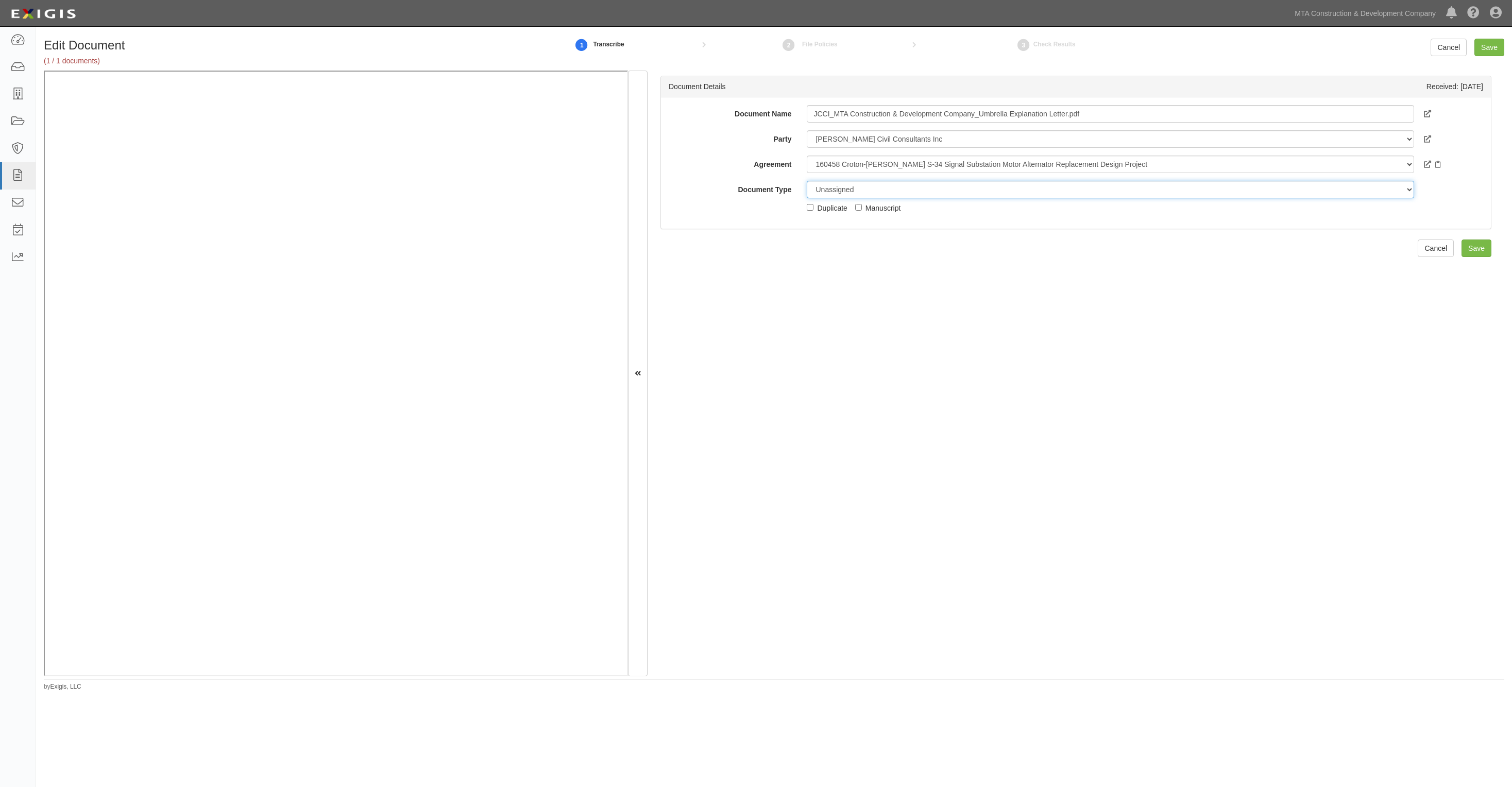
click at [848, 188] on select "Unassigned Binder Cancellation Notice Certificate Contract Endorsement Insuranc…" at bounding box center [1110, 189] width 607 height 18
select select "JunkDetail"
click at [807, 181] on select "Unassigned Binder Cancellation Notice Certificate Contract Endorsement Insuranc…" at bounding box center [1110, 189] width 607 height 18
click at [1490, 42] on input "Save" at bounding box center [1489, 47] width 30 height 18
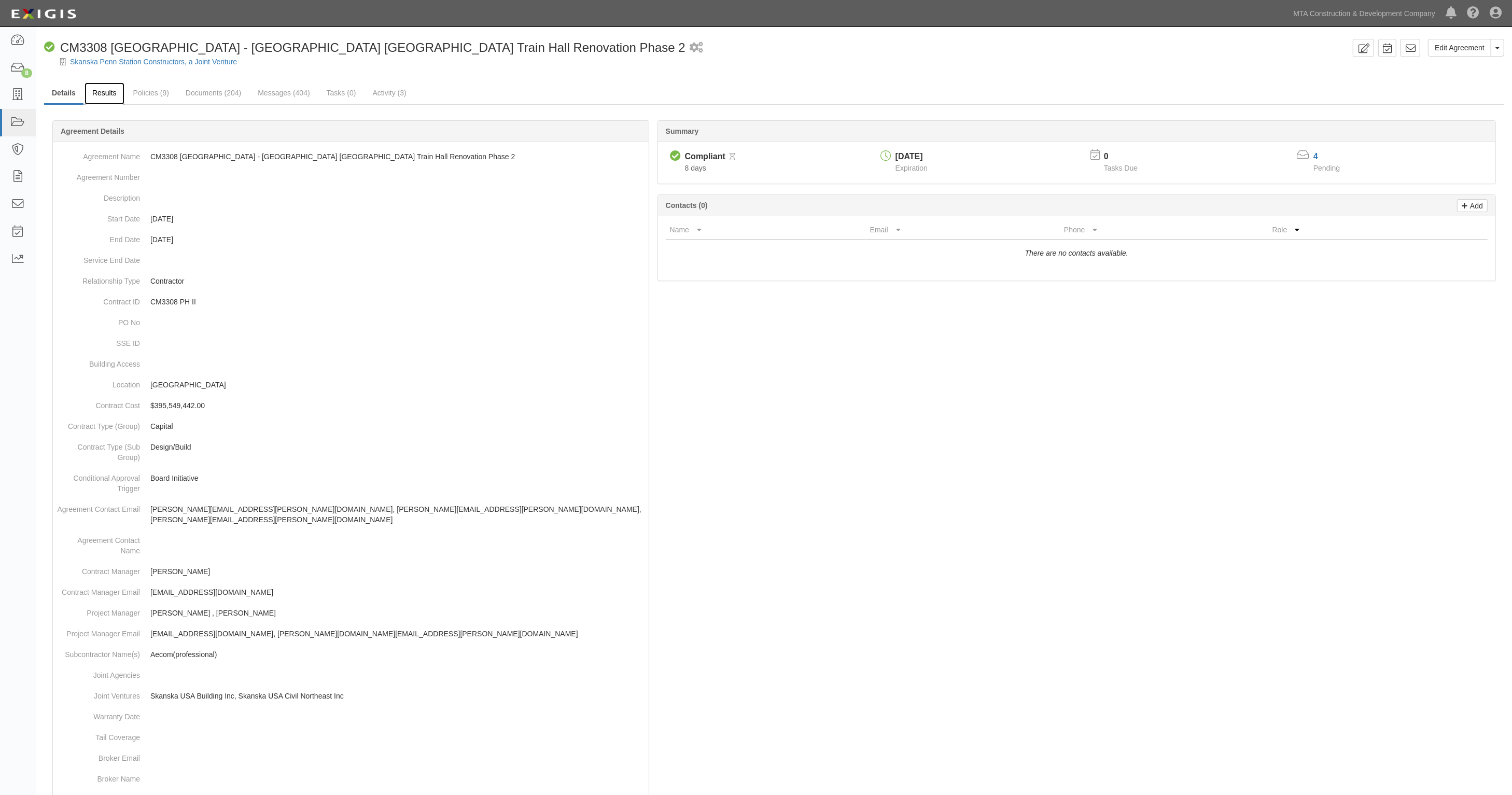
click at [113, 88] on link "Results" at bounding box center [105, 93] width 40 height 22
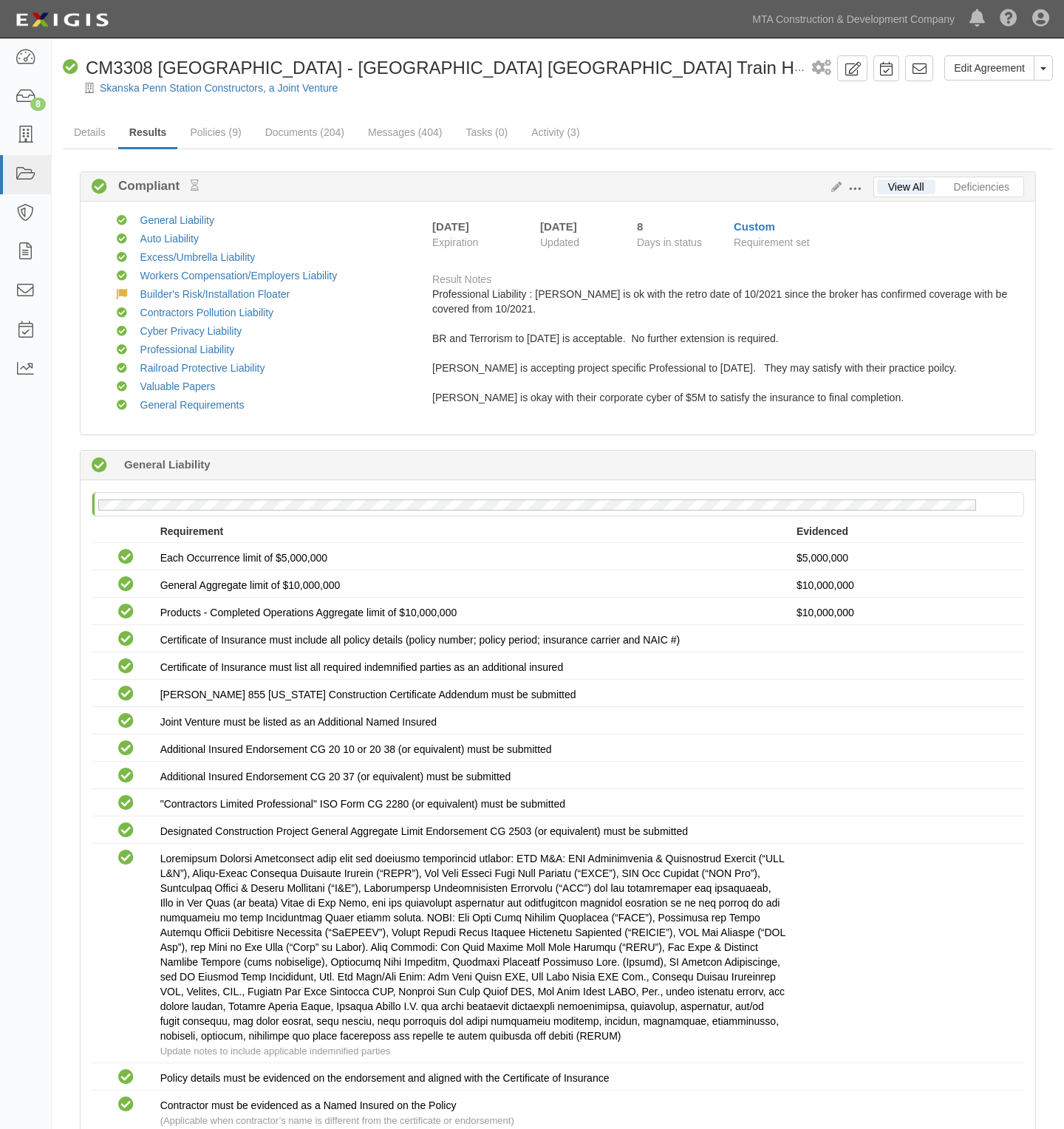
click at [314, 435] on div "View All Deficiencies Edit Requirements View History Compliant Compliant Compli…" at bounding box center [558, 302] width 956 height 264
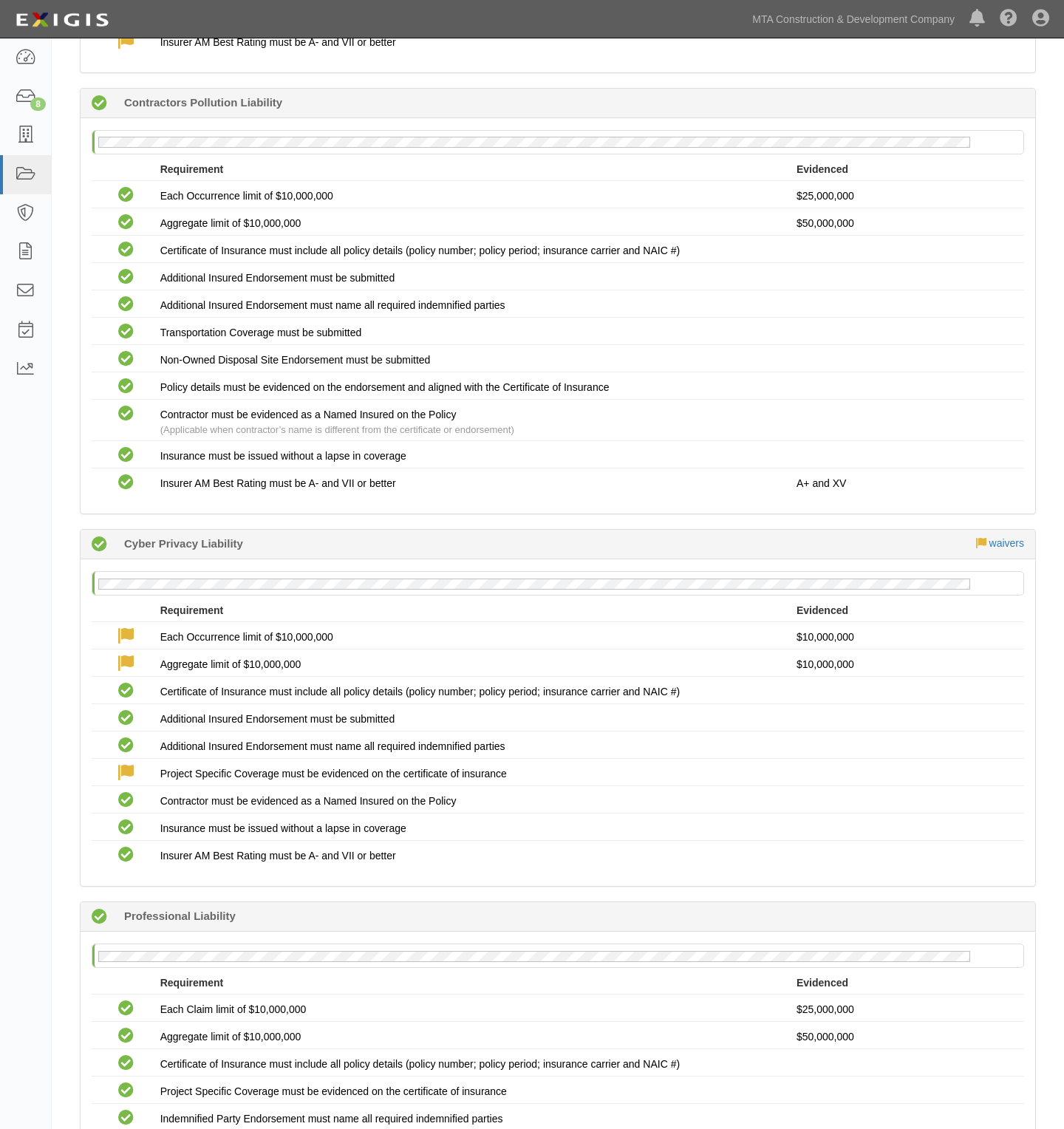
scroll to position [2955, 0]
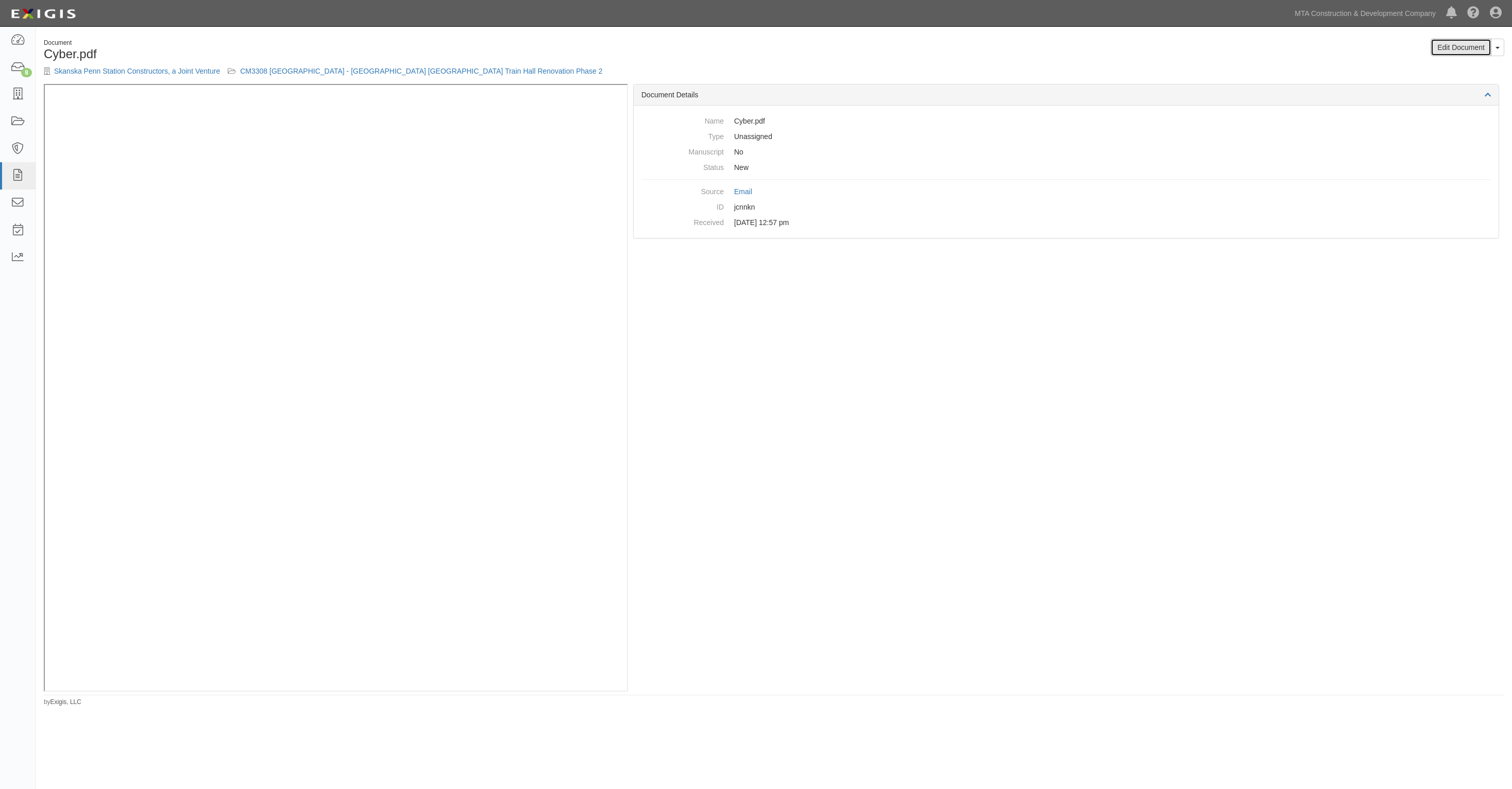
click at [1458, 47] on link "Edit Document" at bounding box center [1461, 47] width 61 height 18
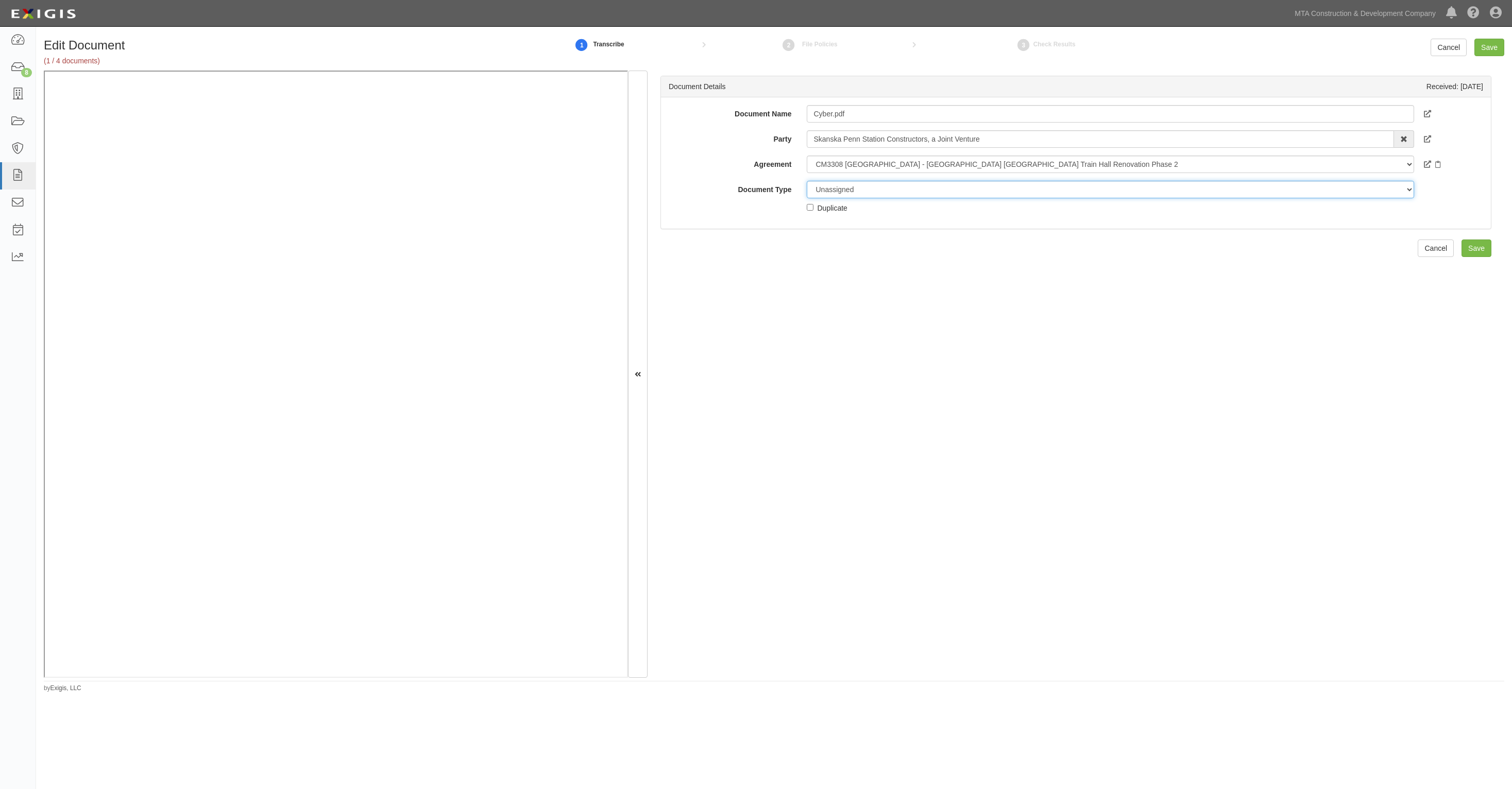
click at [877, 188] on select "Unassigned Binder Cancellation Notice Certificate Contract Endorsement Insuranc…" at bounding box center [1110, 189] width 607 height 18
select select "JunkDetail"
click at [807, 181] on select "Unassigned Binder Cancellation Notice Certificate Contract Endorsement Insuranc…" at bounding box center [1110, 189] width 607 height 18
click at [1477, 45] on input "Save" at bounding box center [1489, 47] width 30 height 18
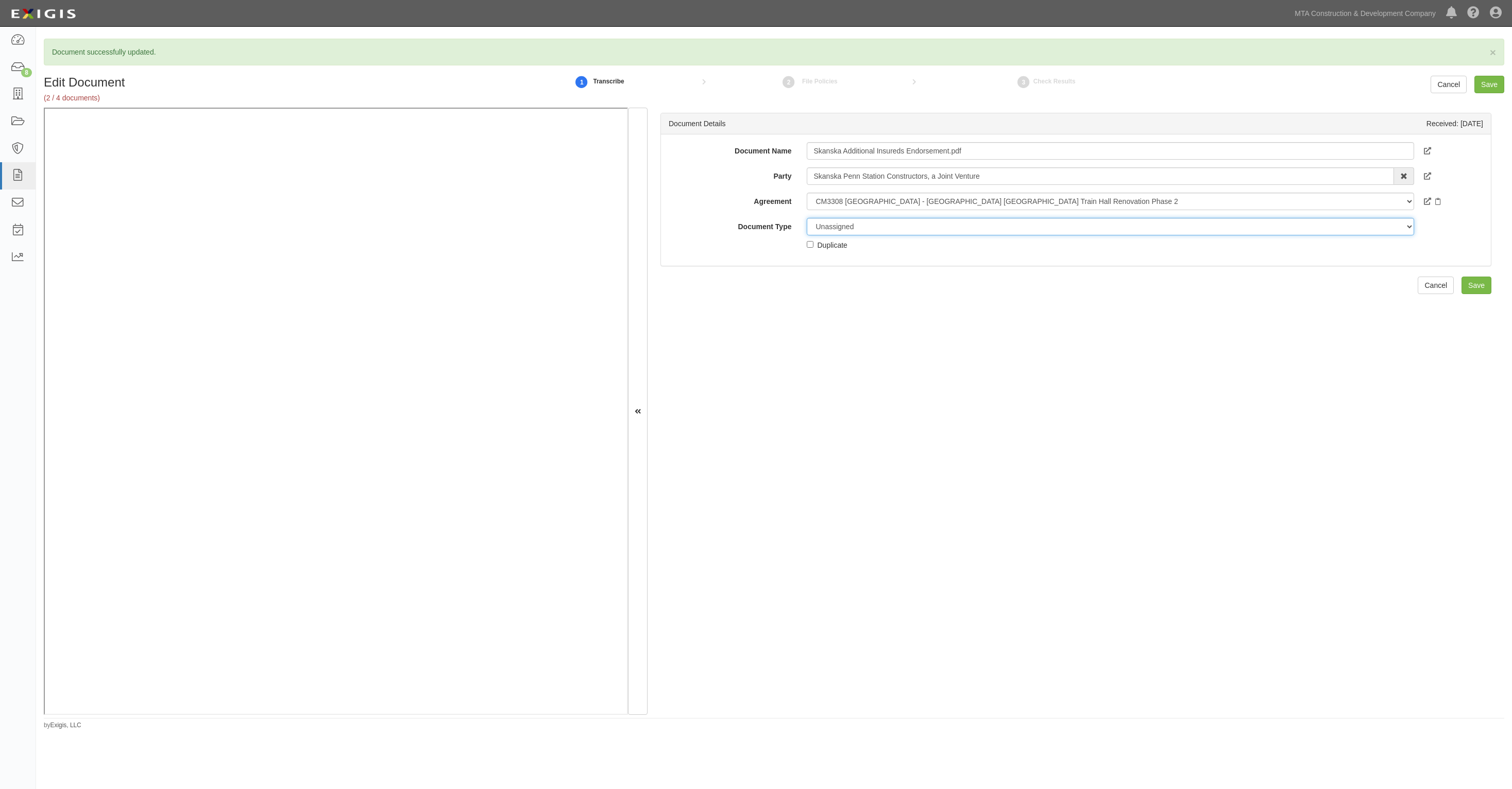
click at [865, 231] on select "Unassigned Binder Cancellation Notice Certificate Contract Endorsement Insuranc…" at bounding box center [1110, 227] width 607 height 18
select select "EndorsementDetail"
click at [807, 218] on select "Unassigned Binder Cancellation Notice Certificate Contract Endorsement Insuranc…" at bounding box center [1110, 227] width 607 height 18
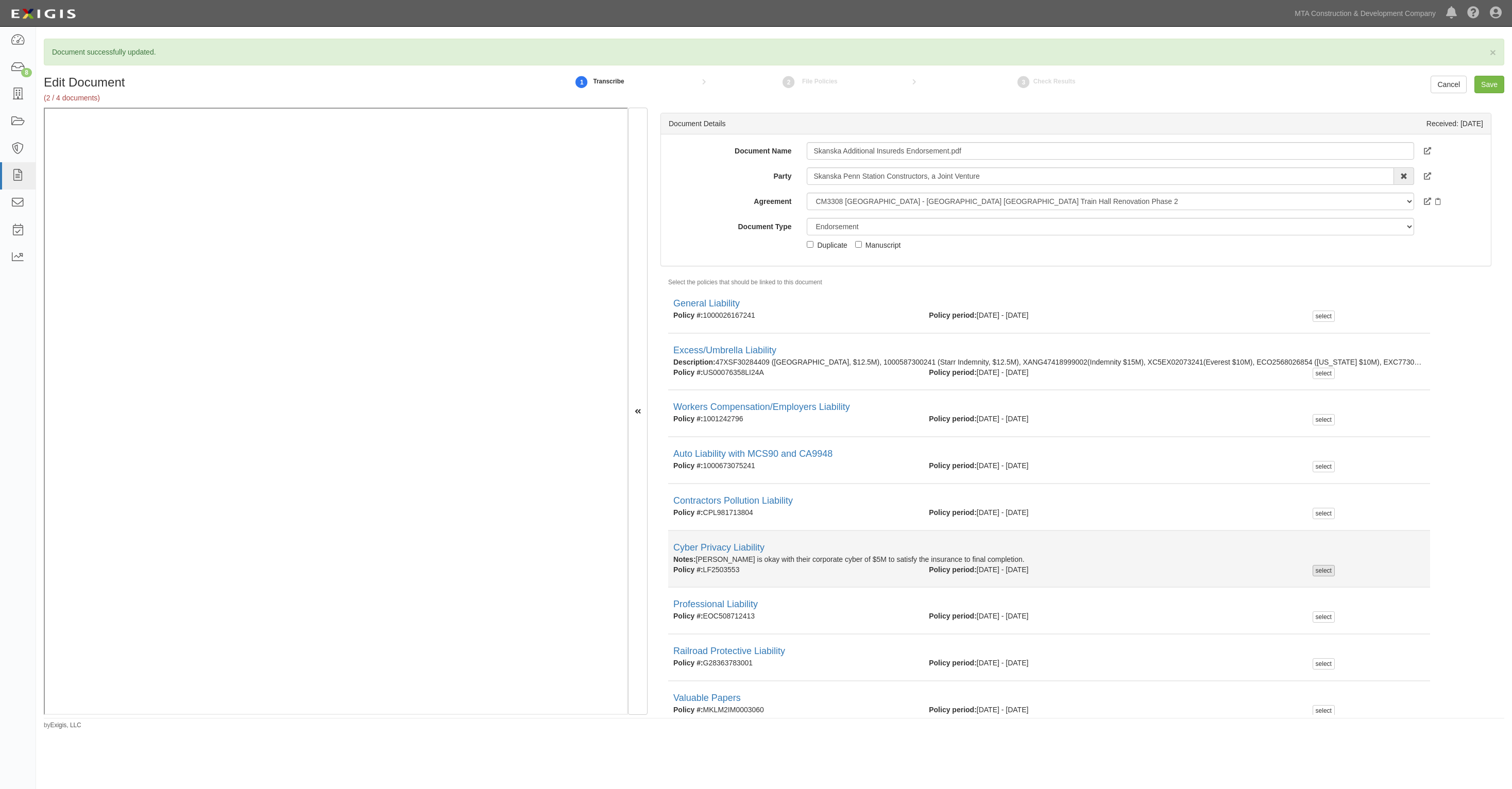
click at [1315, 567] on div "select" at bounding box center [1324, 571] width 22 height 11
checkbox input "true"
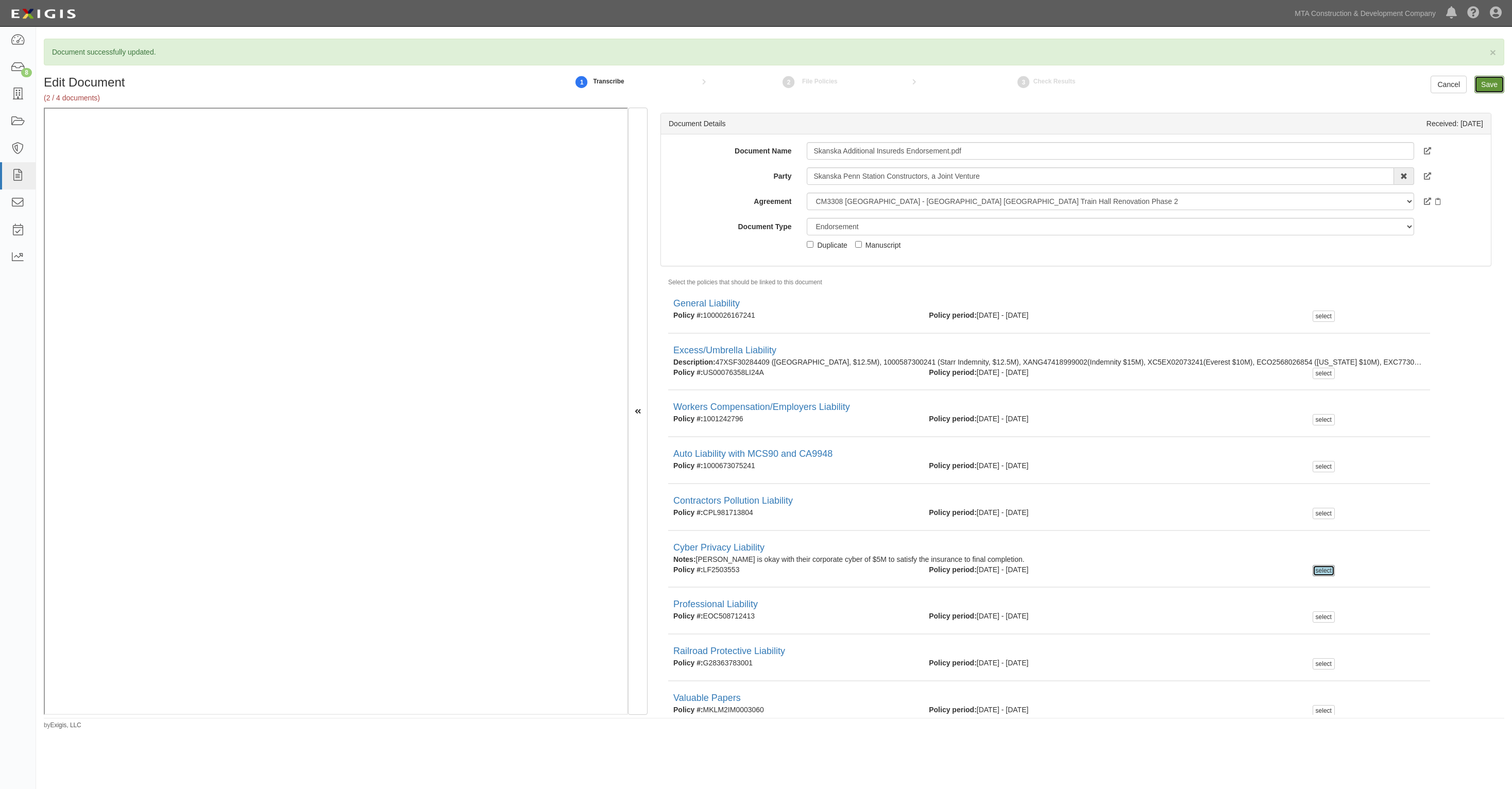
click at [1489, 85] on input "Save" at bounding box center [1489, 84] width 30 height 18
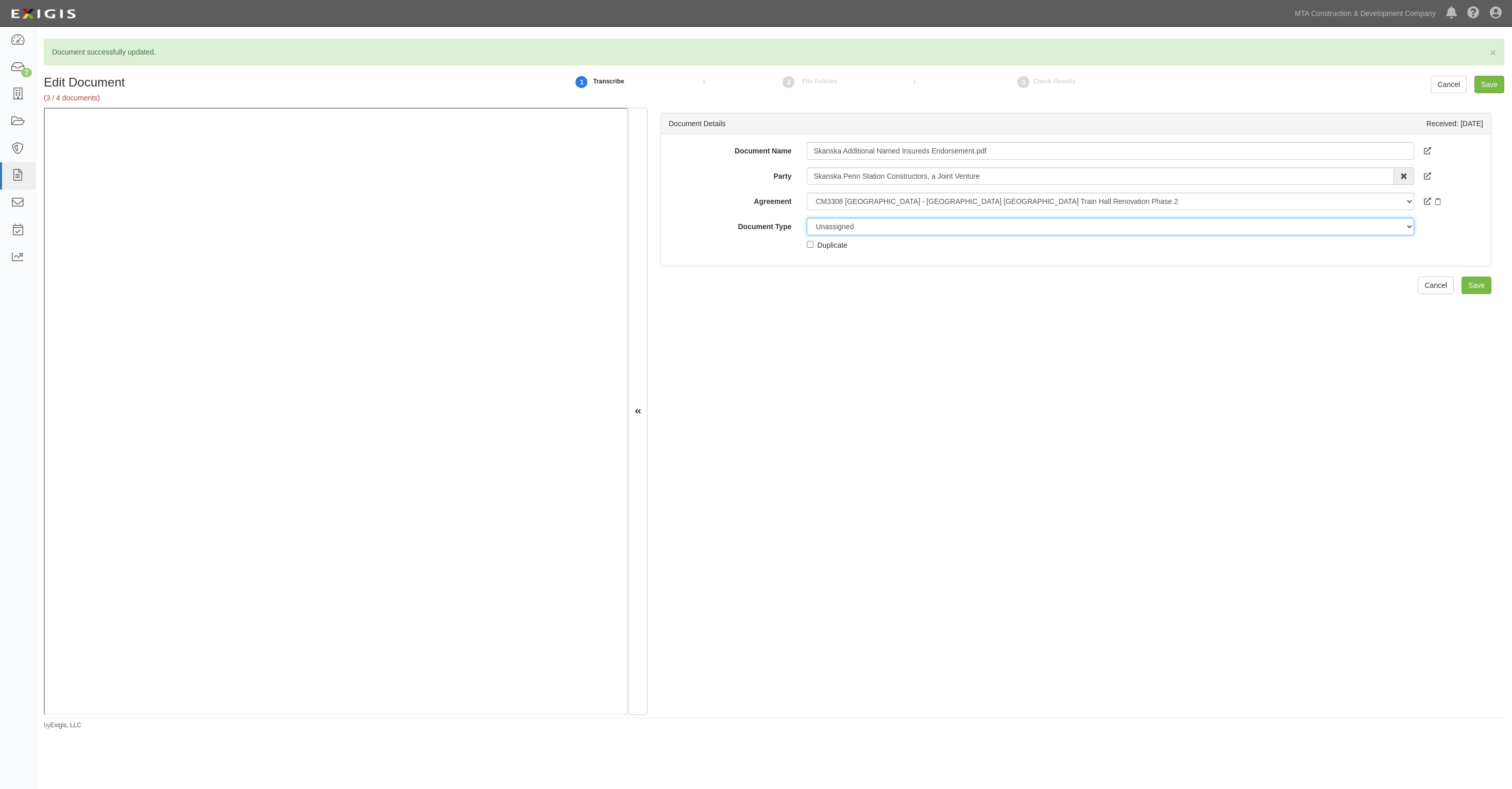
click at [913, 222] on select "Unassigned Binder Cancellation Notice Certificate Contract Endorsement Insuranc…" at bounding box center [1110, 227] width 607 height 18
select select "EndorsementDetail"
click at [807, 218] on select "Unassigned Binder Cancellation Notice Certificate Contract Endorsement Insuranc…" at bounding box center [1110, 227] width 607 height 18
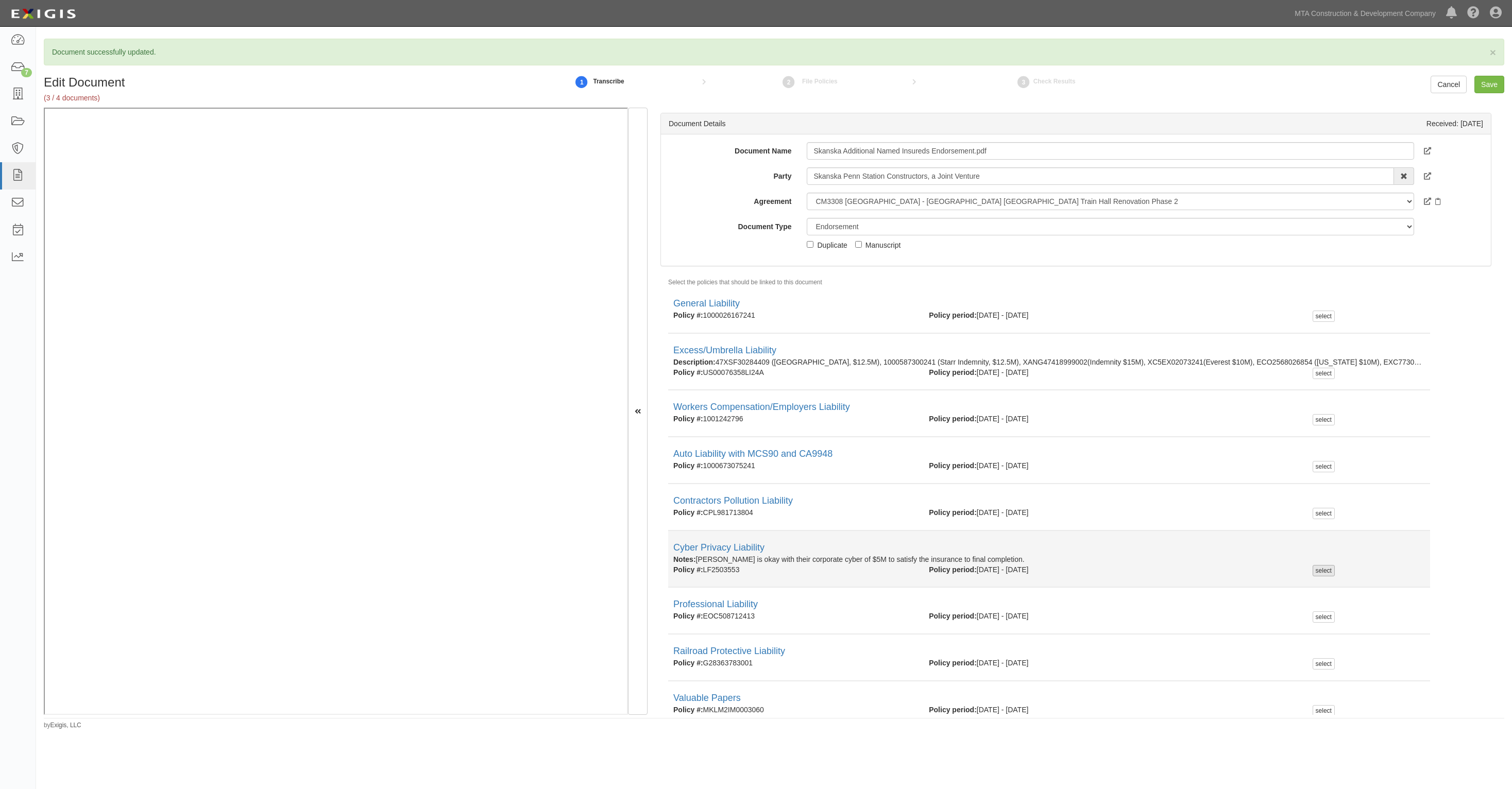
click at [1313, 571] on div "select" at bounding box center [1324, 571] width 22 height 11
checkbox input "true"
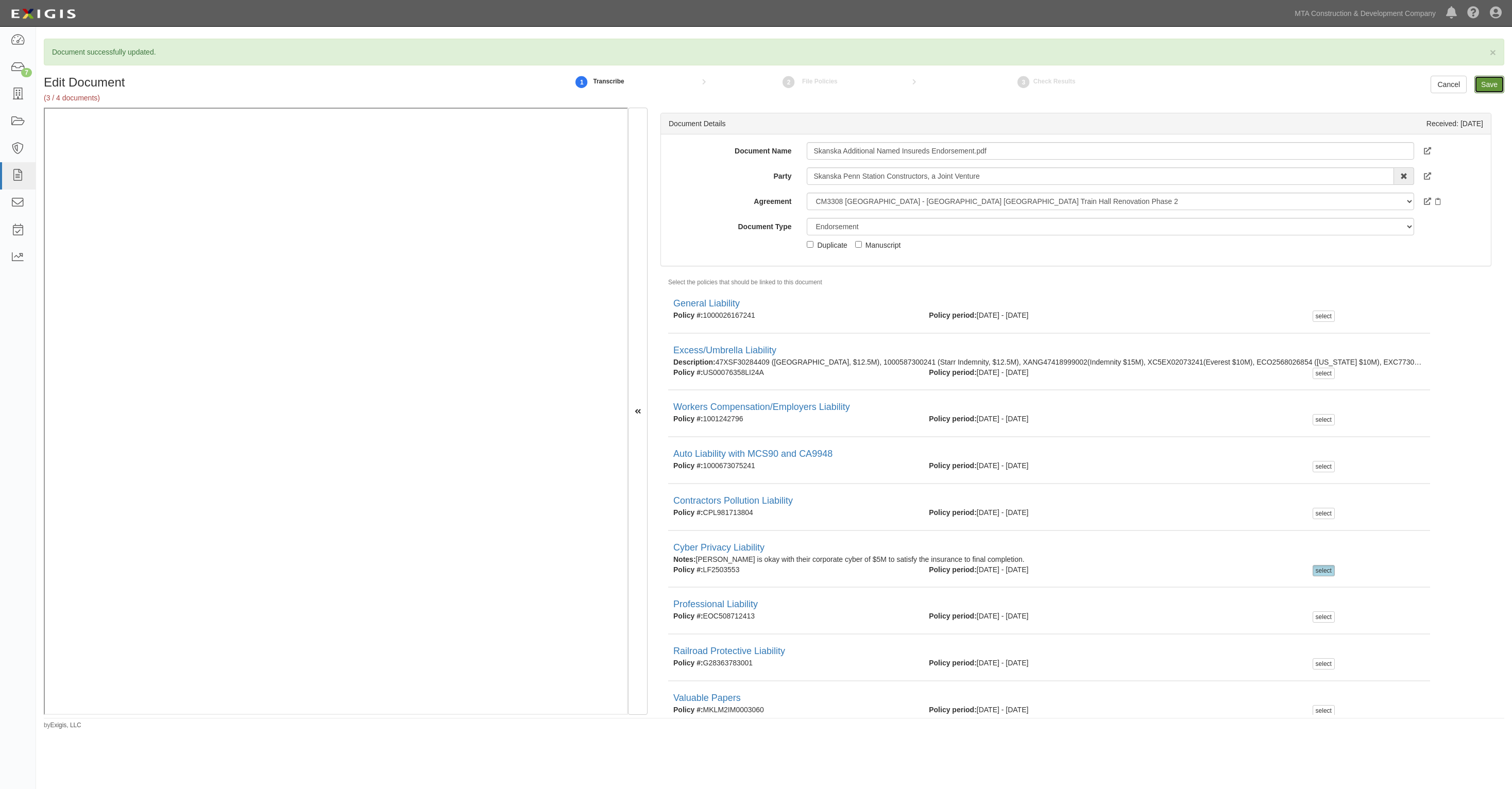
click at [1480, 87] on input "Save" at bounding box center [1489, 84] width 30 height 18
